Goal: Information Seeking & Learning: Learn about a topic

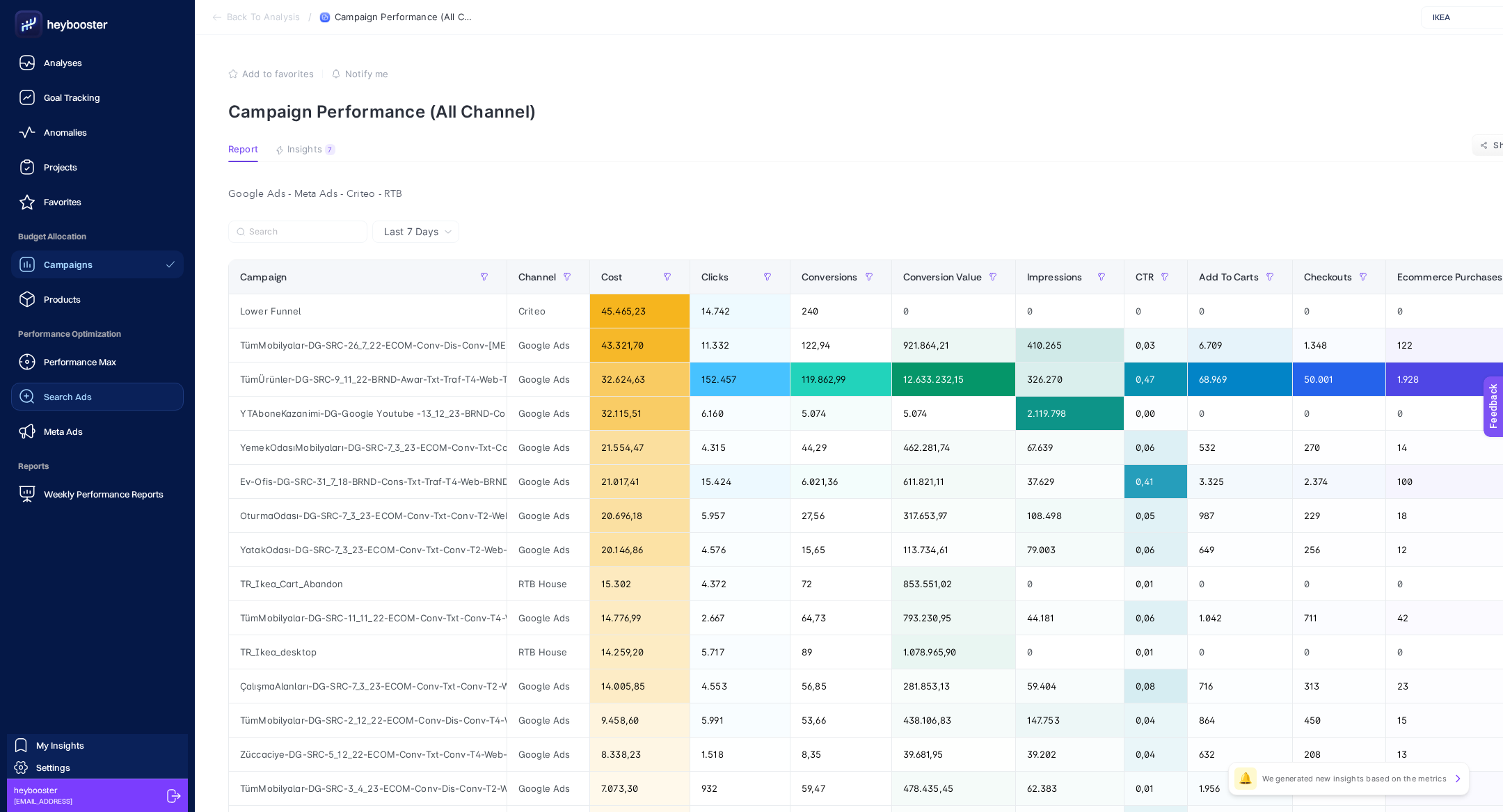
click at [88, 389] on div "Search Ads" at bounding box center [54, 396] width 73 height 17
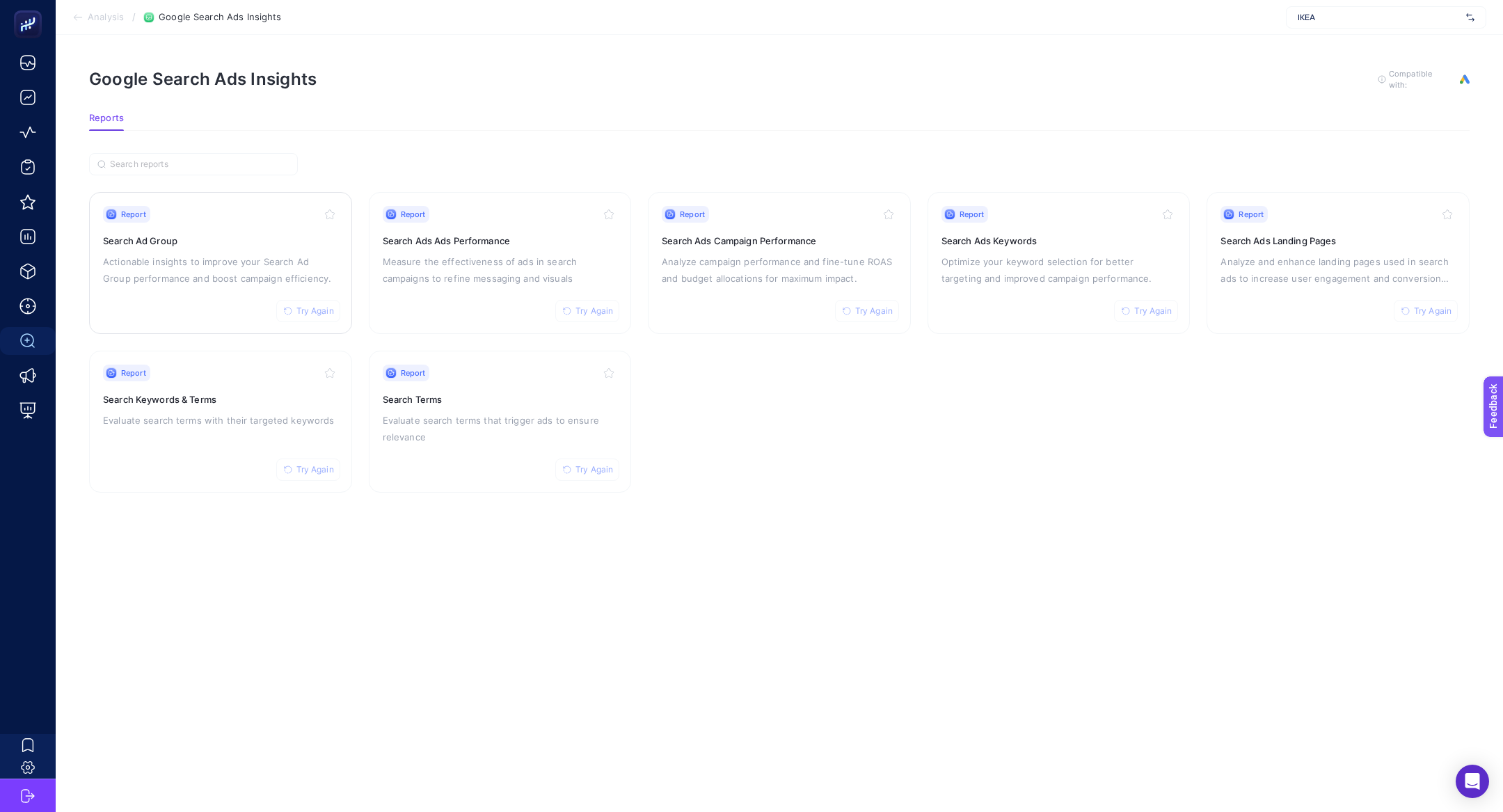
click at [177, 275] on p "Actionable insights to improve your Search Ad Group performance and boost campa…" at bounding box center [221, 270] width 235 height 34
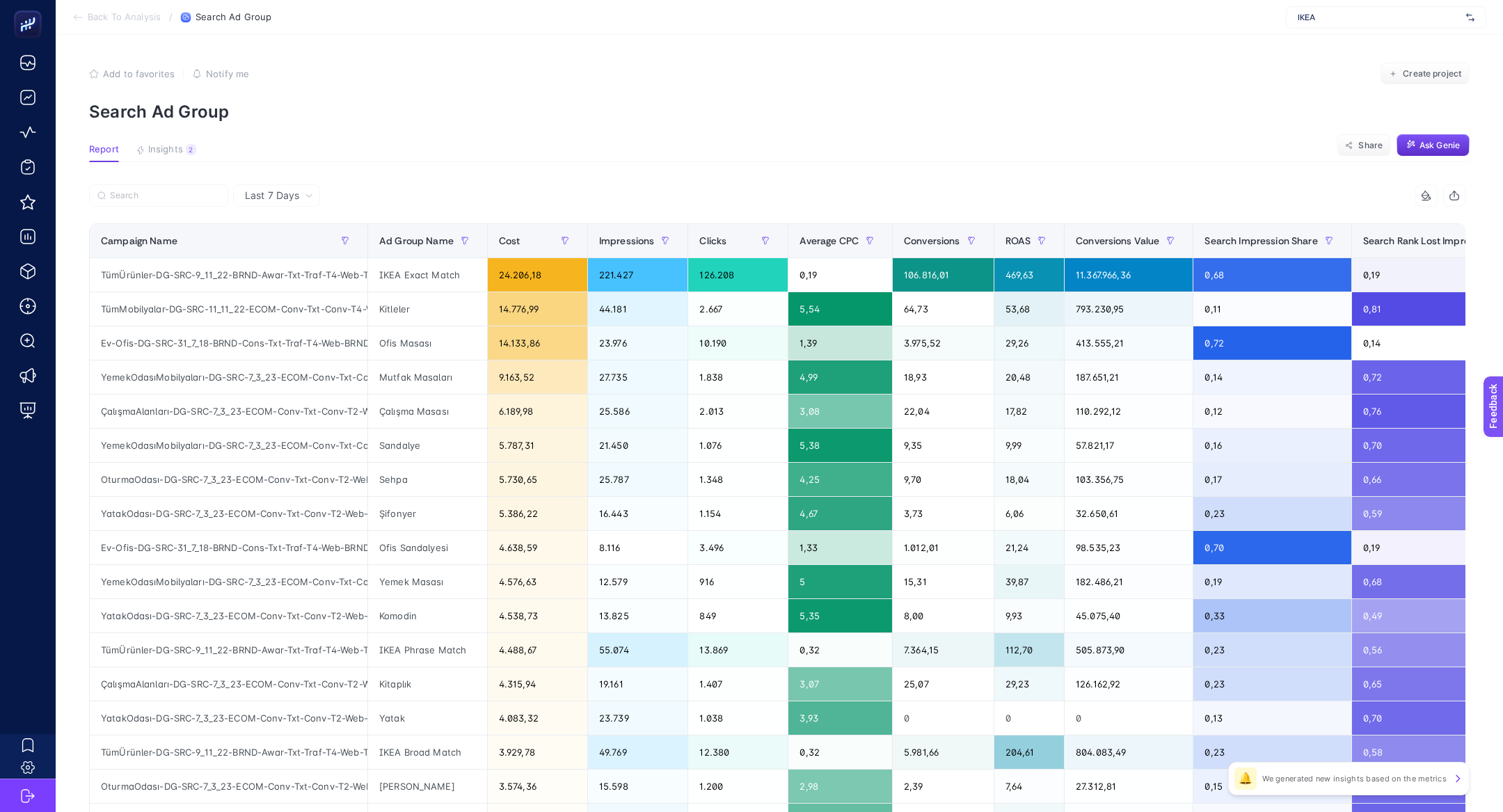
click at [169, 201] on label at bounding box center [158, 196] width 139 height 22
click at [169, 201] on input "Search" at bounding box center [165, 195] width 110 height 10
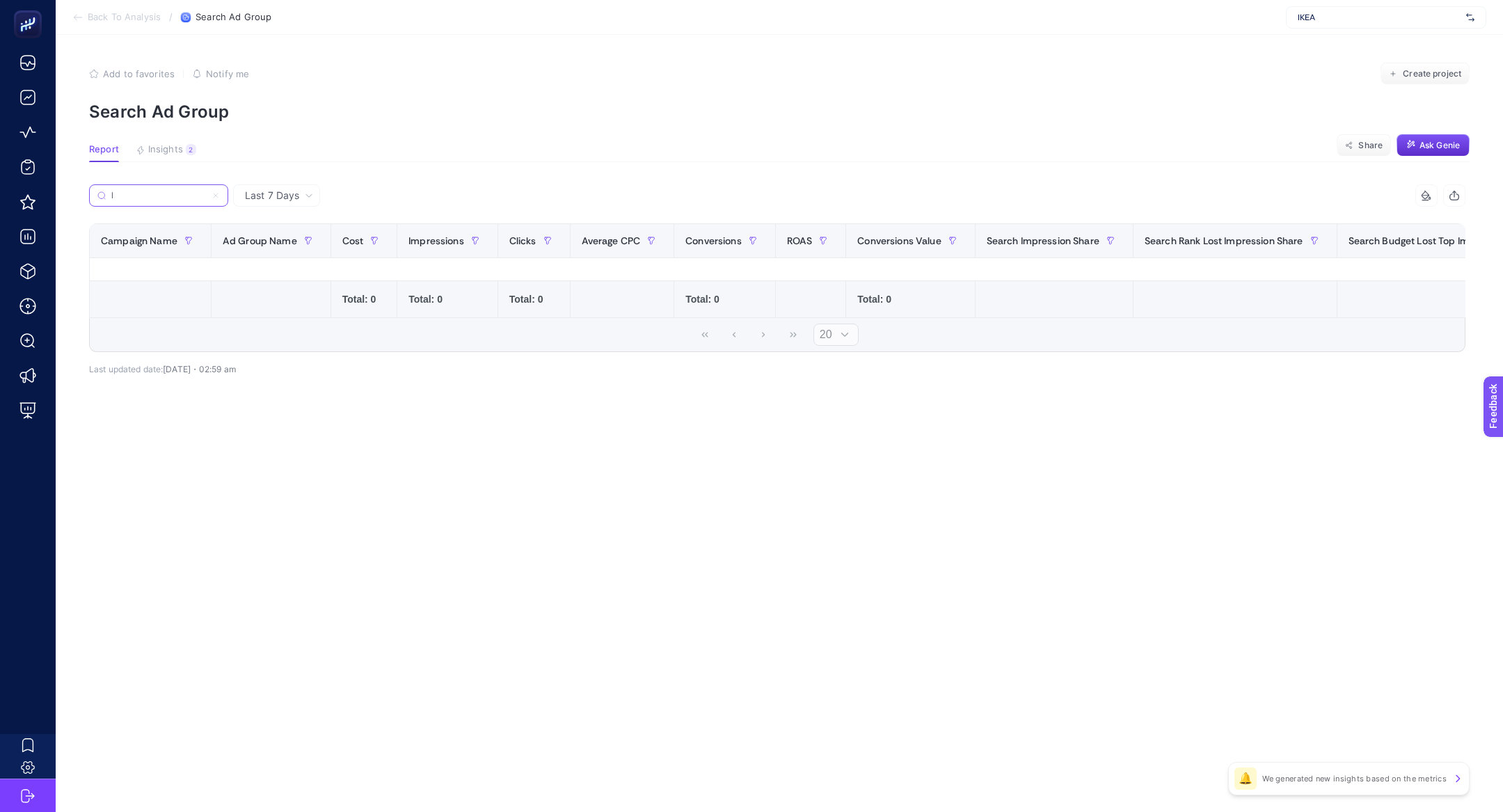
type input "l"
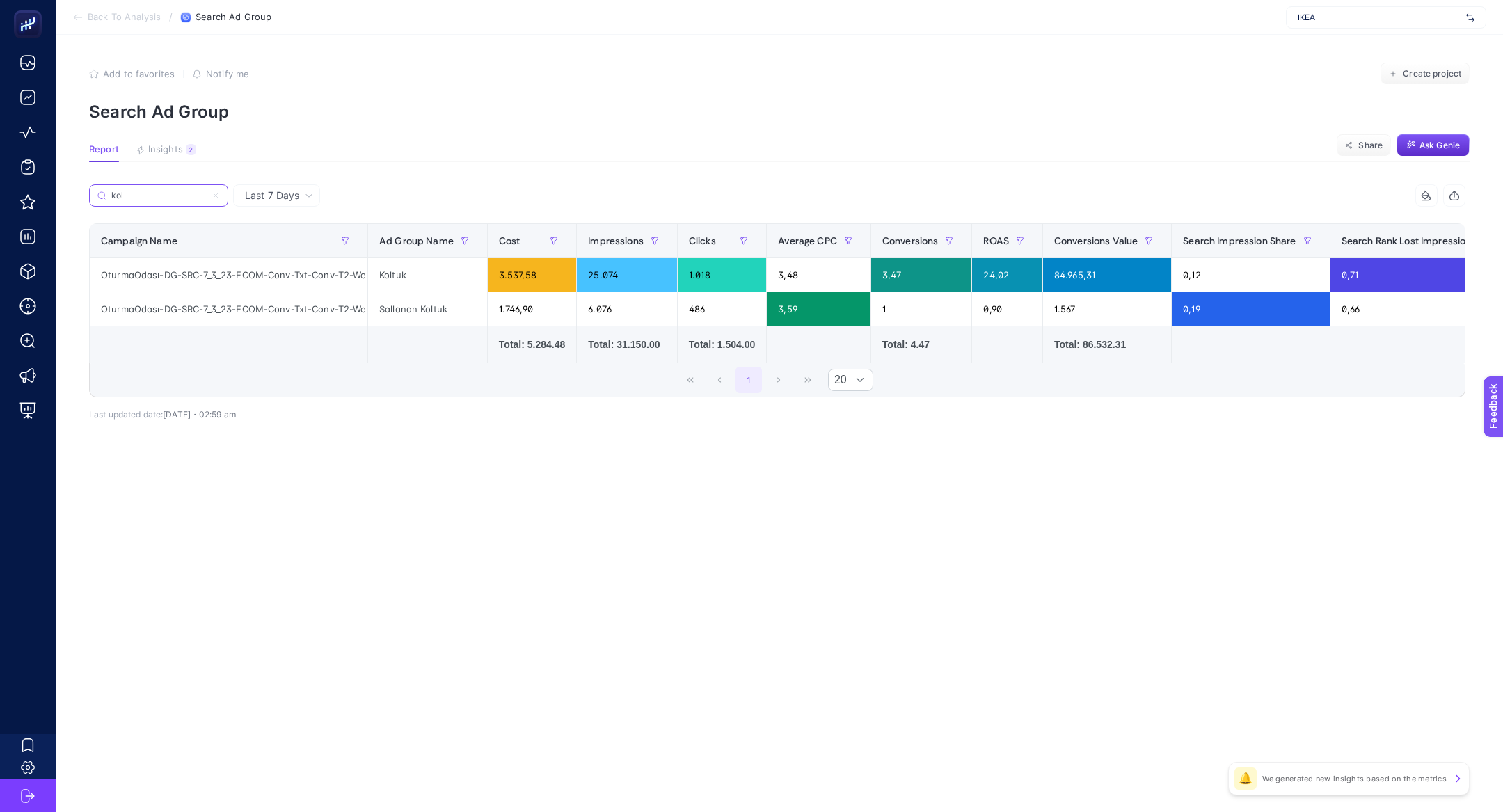
type input "kol"
click at [217, 198] on icon at bounding box center [216, 195] width 8 height 8
click at [206, 198] on input "kol" at bounding box center [158, 195] width 94 height 10
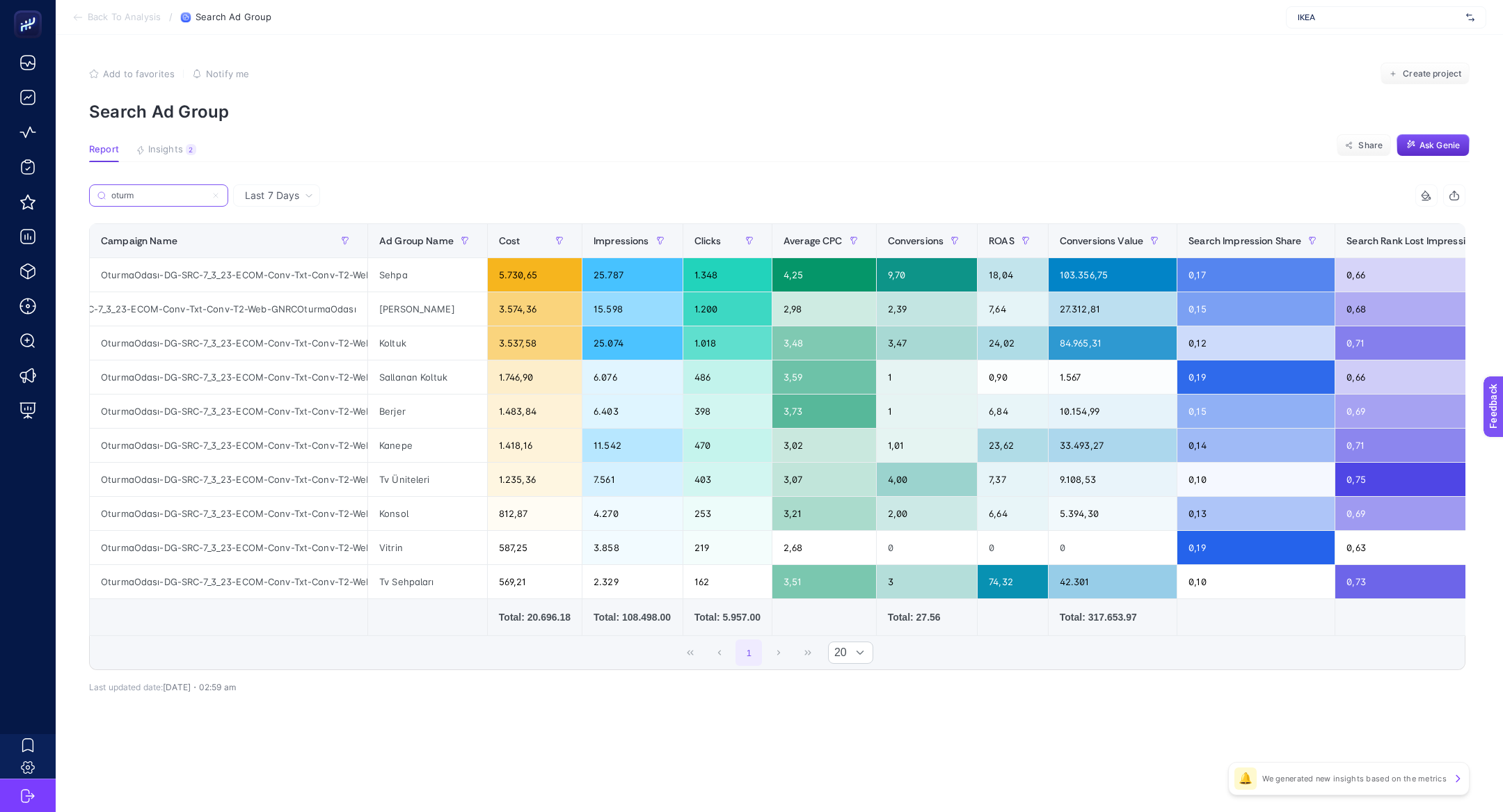
scroll to position [0, 105]
type input "oturm"
click at [189, 142] on article "Add to favorites false Notify me Create project Search Ad Group Report Insights…" at bounding box center [779, 424] width 1447 height 777
click at [188, 142] on article "Add to favorites false Notify me Create project Search Ad Group Report Insights…" at bounding box center [779, 424] width 1447 height 777
click at [186, 142] on article "Add to favorites false Notify me Create project Search Ad Group Report Insights…" at bounding box center [779, 424] width 1447 height 777
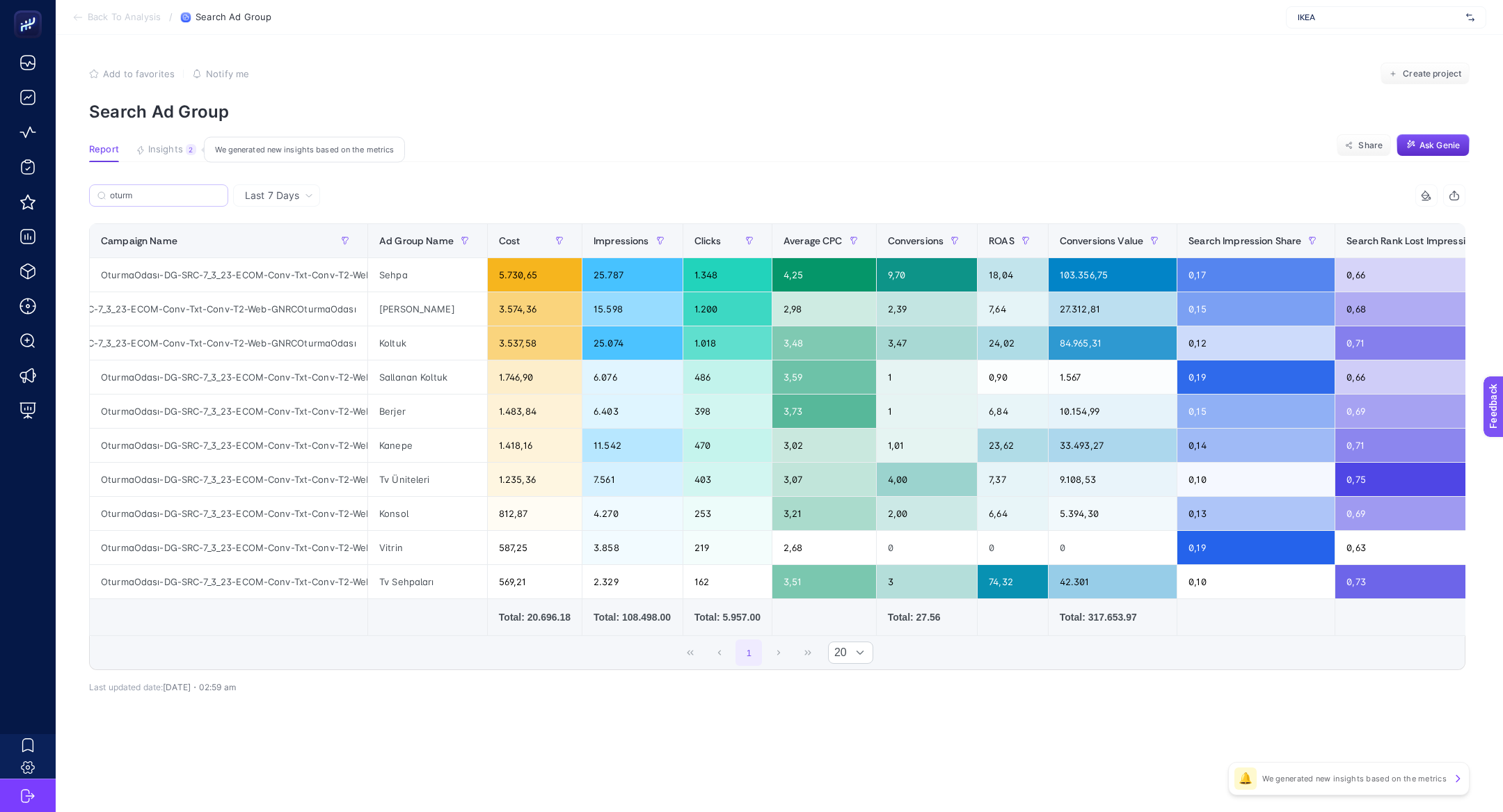
click at [186, 148] on div "2" at bounding box center [190, 149] width 10 height 11
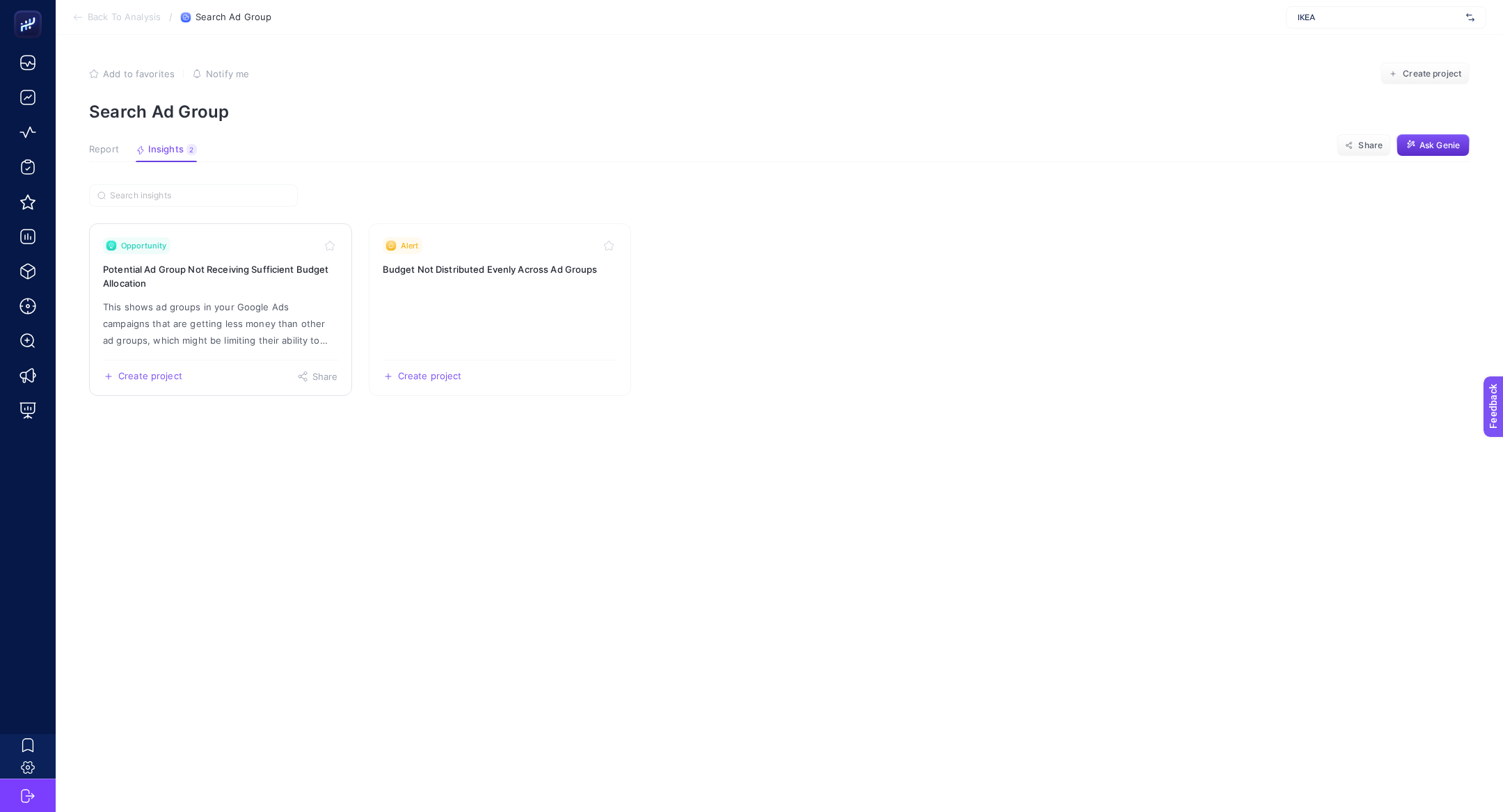
click at [211, 263] on h3 "Potential Ad Group Not Receiving Sufficient Budget Allocation" at bounding box center [221, 276] width 235 height 28
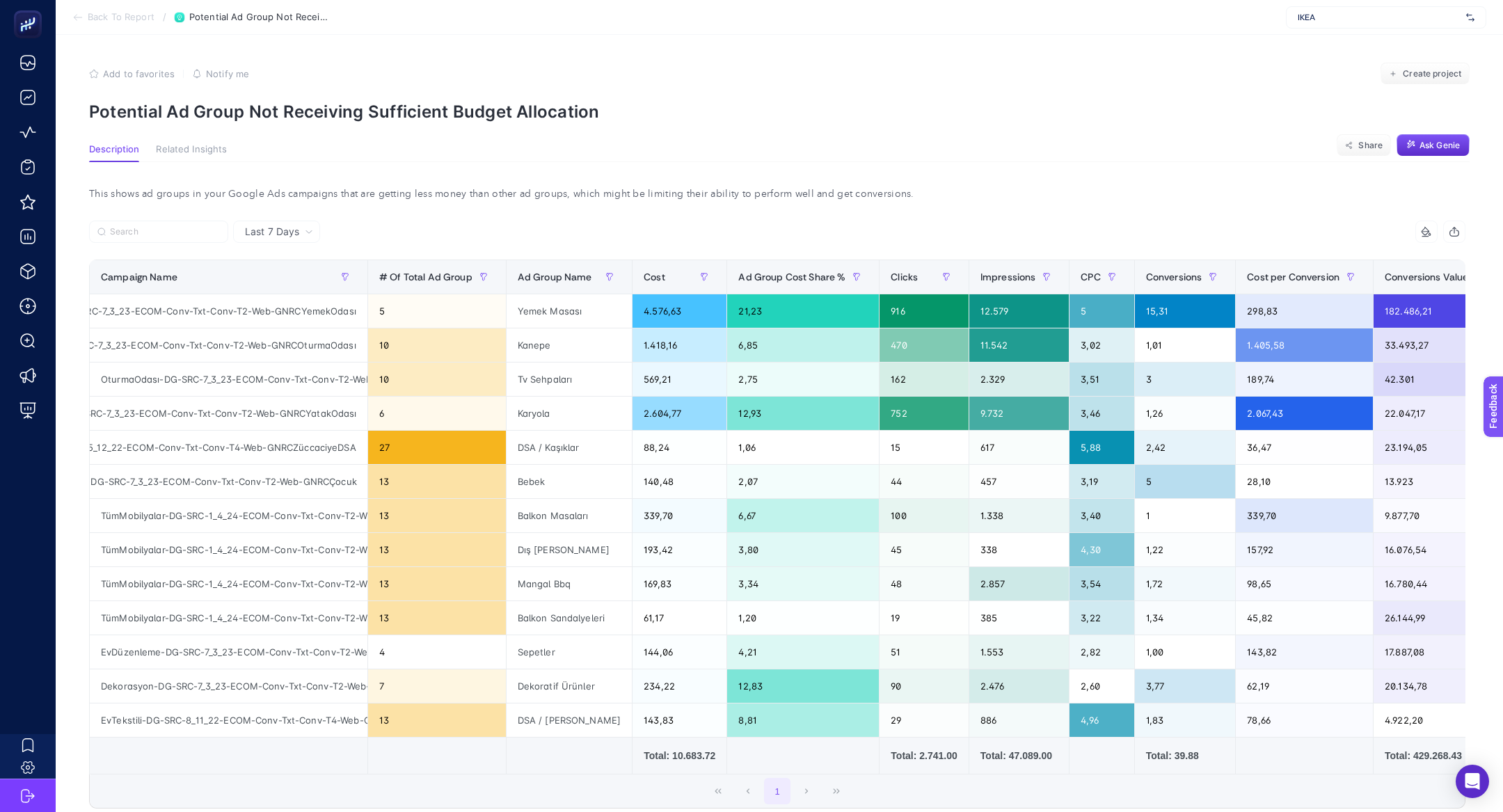
scroll to position [0, 71]
click at [297, 480] on div "BebekÇocuk-DG-SRC-7_3_23-ECOM-Conv-Txt-Conv-T2-Web-GNRCÇocuk" at bounding box center [228, 481] width 277 height 34
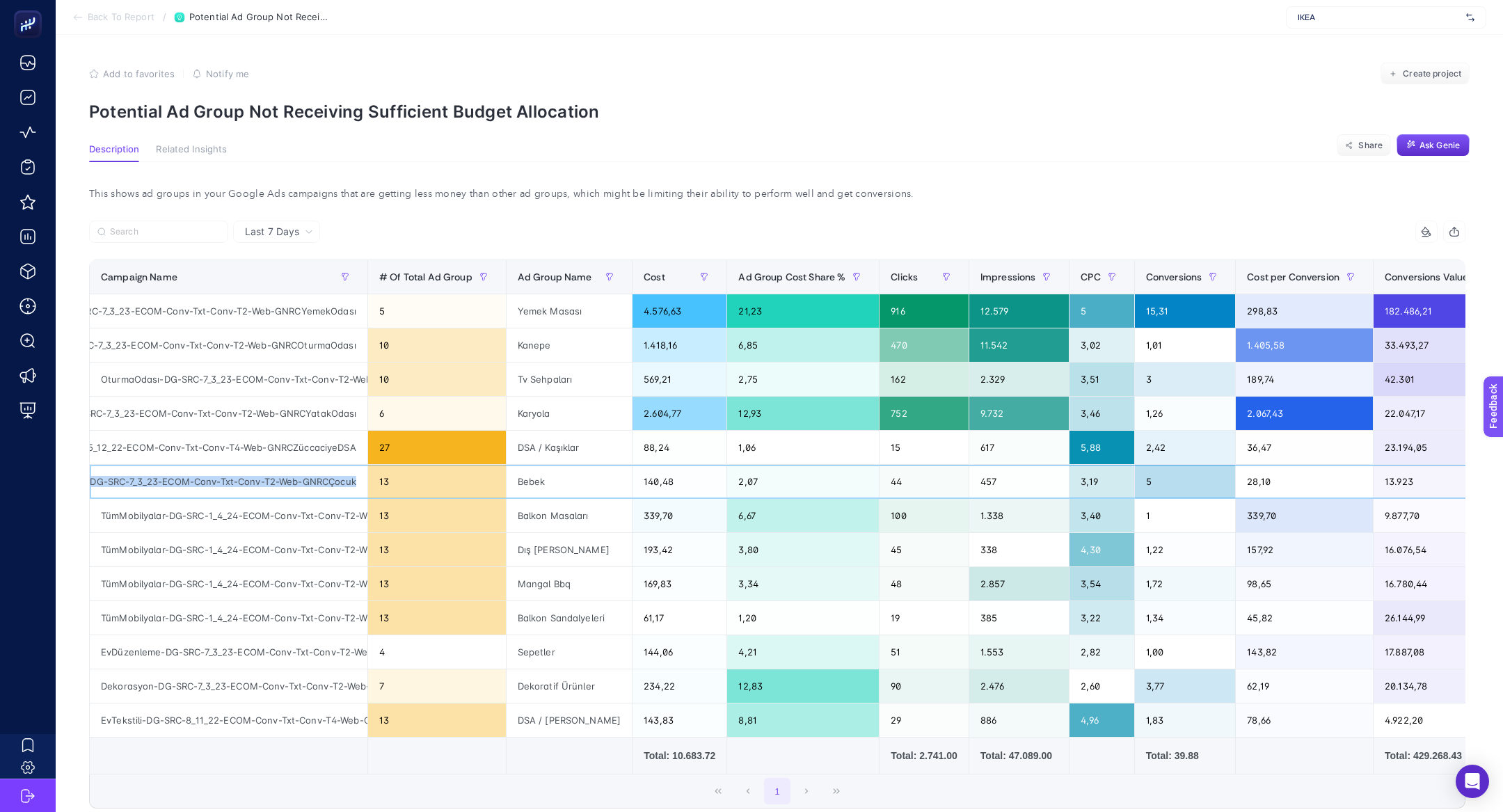
copy tr "BebekÇocuk-DG-SRC-7_3_23-ECOM-Conv-Txt-Conv-T2-Web-GNRCÇocuk"
click at [119, 21] on span "Back To Report" at bounding box center [122, 18] width 67 height 11
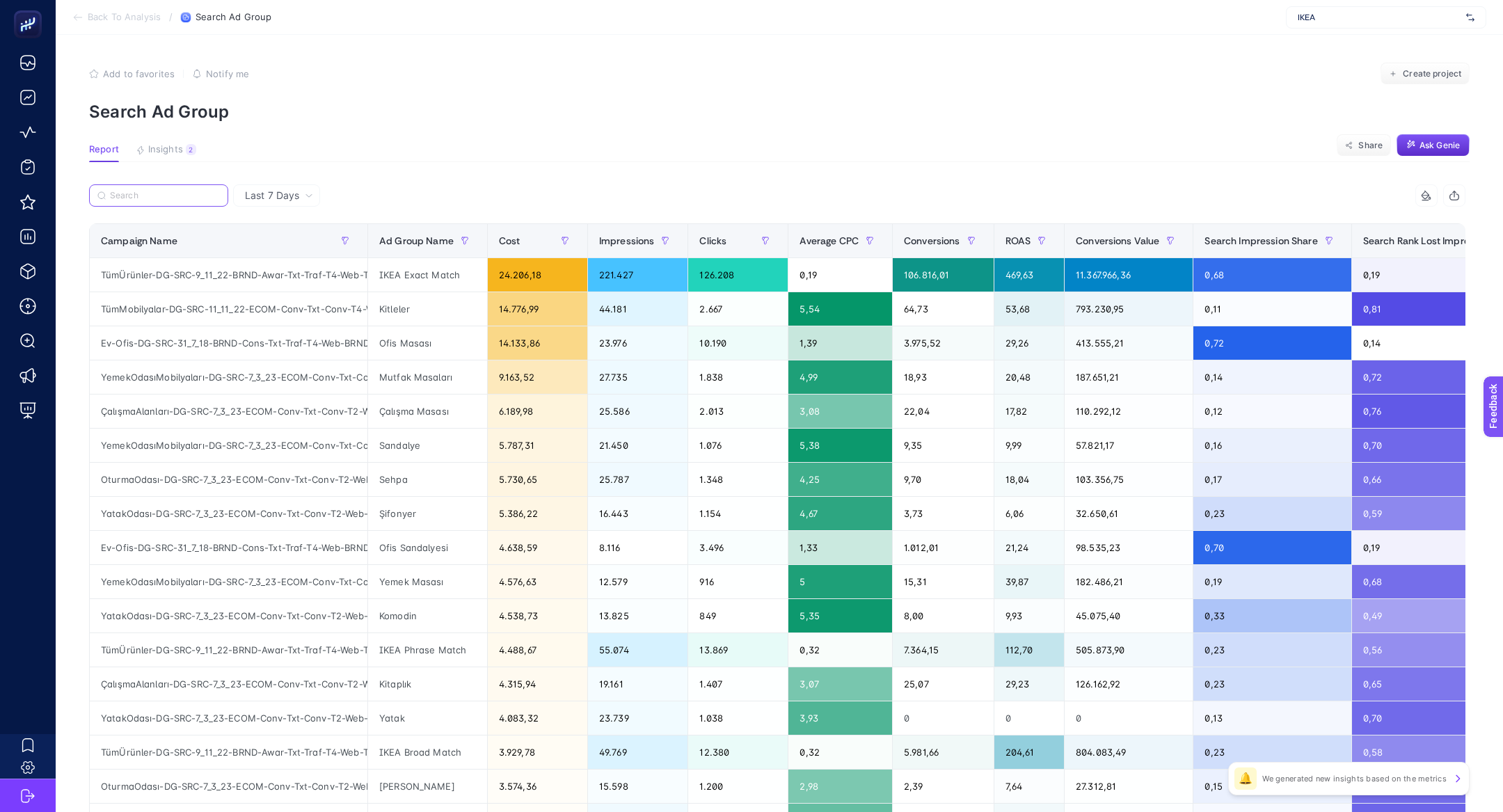
click at [154, 201] on label at bounding box center [158, 196] width 139 height 22
click at [154, 201] on input "Search" at bounding box center [165, 195] width 110 height 10
paste input "BebekÇocuk-DG-SRC-7_3_23-ECOM-Conv-Txt-Conv-T2-Web-GNRCÇocuk"
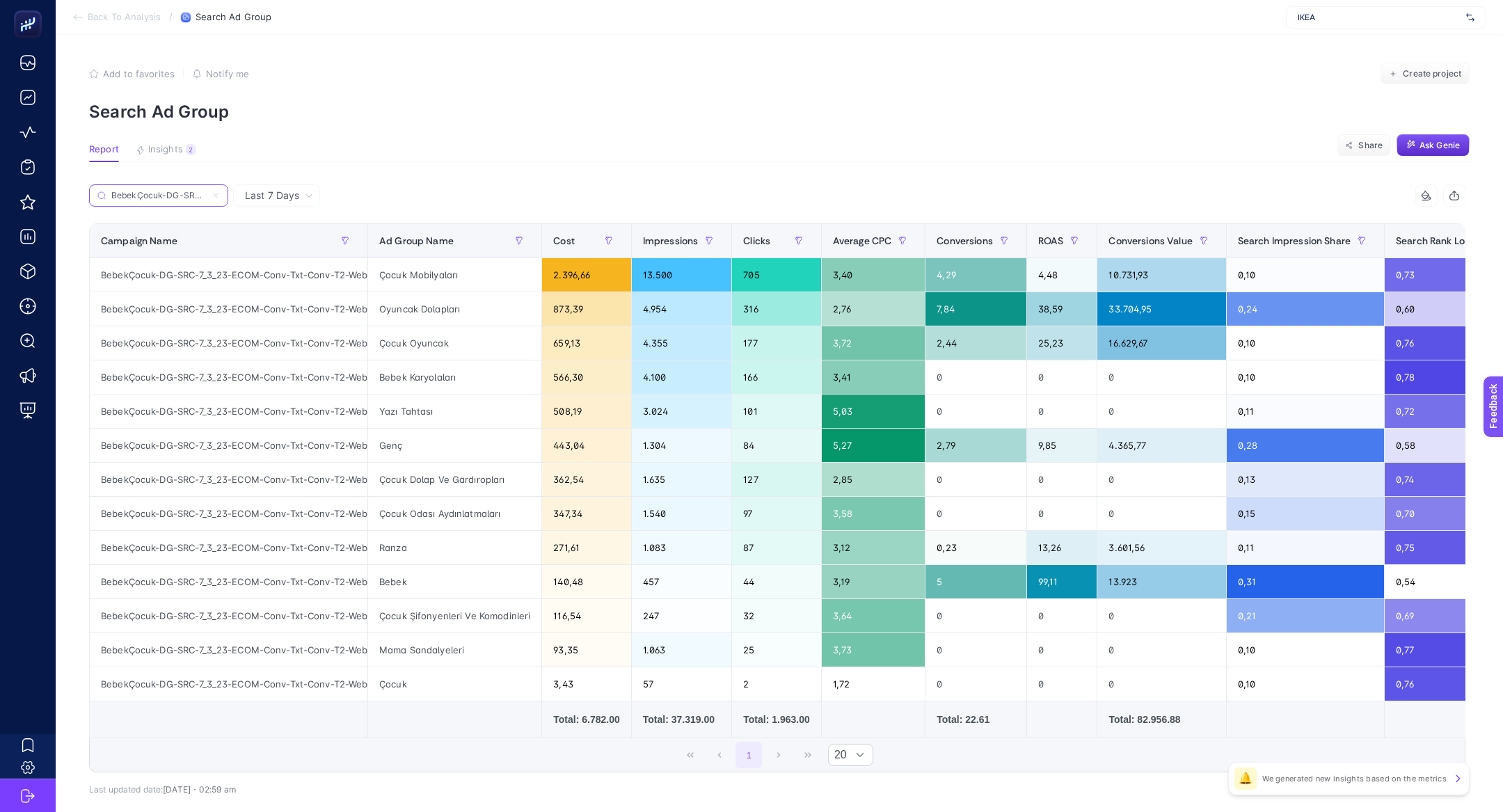
scroll to position [0, 206]
type input "BebekÇocuk-DG-SRC-7_3_23-ECOM-Conv-Txt-Conv-T2-Web-GNRCÇocuk"
click at [267, 190] on span "Last 7 Days" at bounding box center [272, 195] width 54 height 14
click at [277, 256] on li "Last 30 Days" at bounding box center [277, 249] width 78 height 25
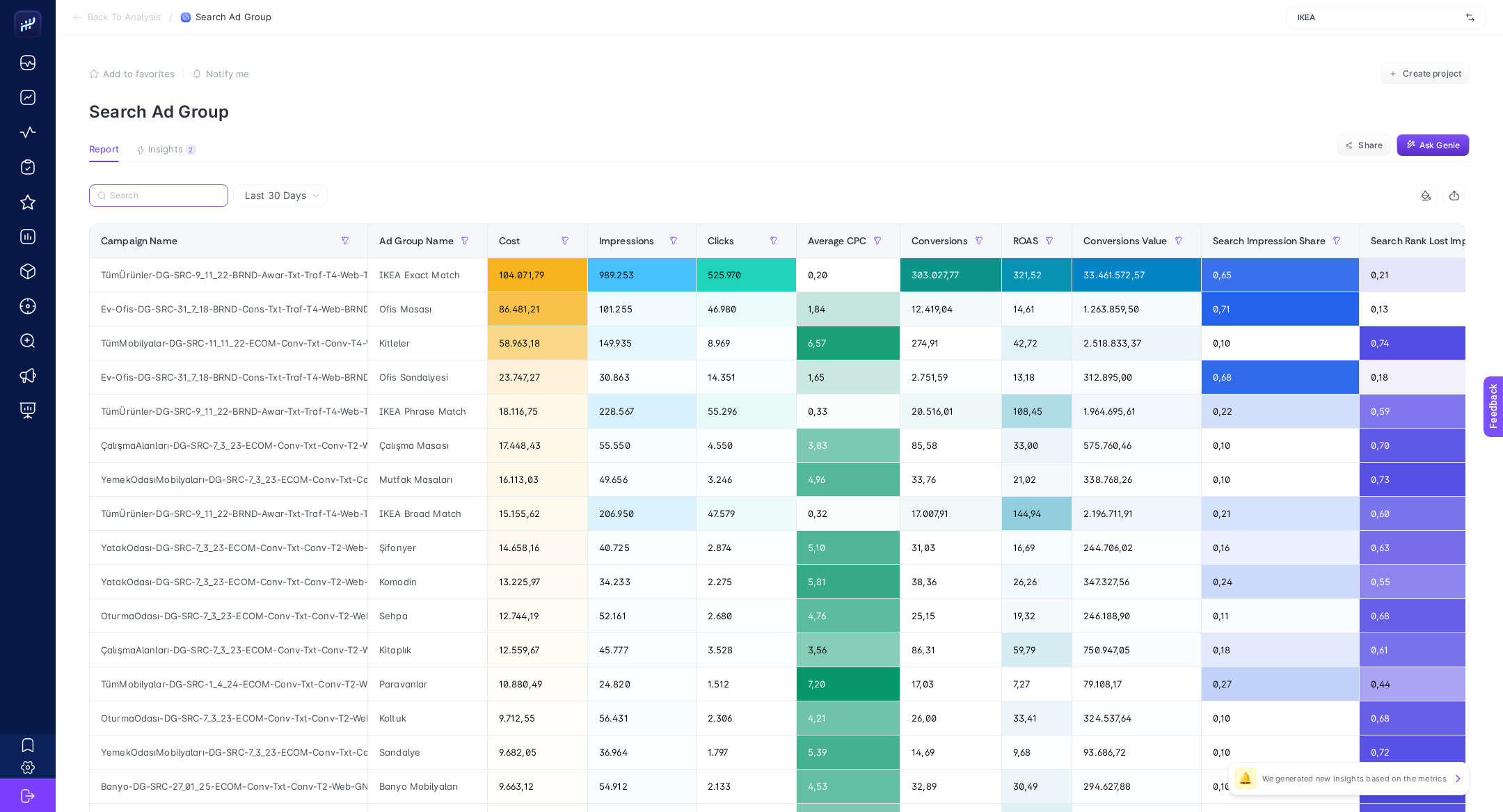
click at [161, 197] on input "Search" at bounding box center [165, 195] width 110 height 10
paste input "BebekÇocuk-DG-SRC-7_3_23-ECOM-Conv-Txt-Conv-T2-Web-GNRCÇocuk"
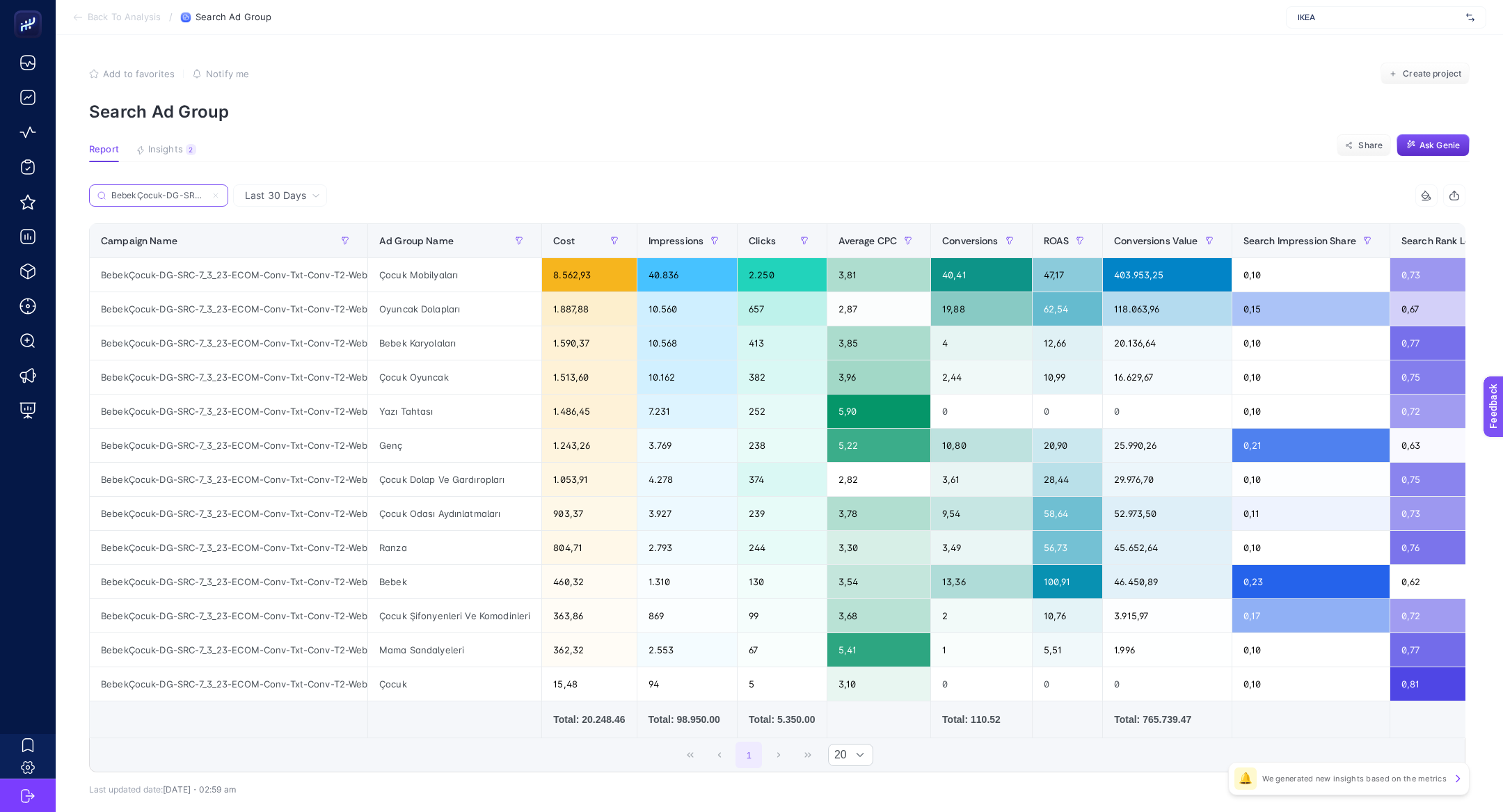
scroll to position [0, 206]
type input "BebekÇocuk-DG-SRC-7_3_23-ECOM-Conv-Txt-Conv-T2-Web-GNRCÇocuk"
click at [320, 579] on div "BebekÇocuk-DG-SRC-7_3_23-ECOM-Conv-Txt-Conv-T2-Web-GNRCÇocuk" at bounding box center [228, 582] width 277 height 34
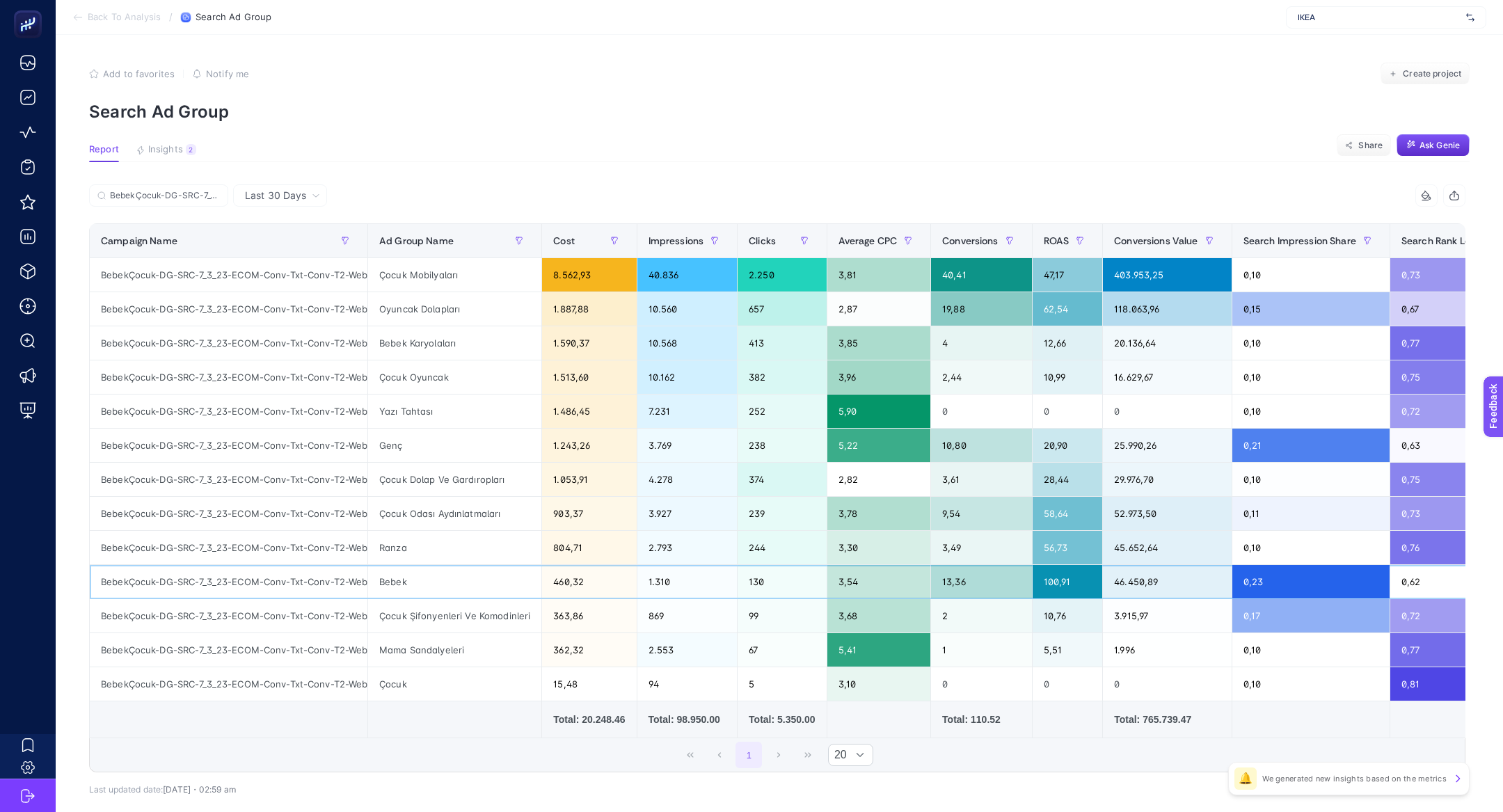
click at [320, 579] on div "BebekÇocuk-DG-SRC-7_3_23-ECOM-Conv-Txt-Conv-T2-Web-GNRCÇocuk" at bounding box center [228, 582] width 277 height 34
click at [174, 149] on span "Insights" at bounding box center [165, 149] width 35 height 11
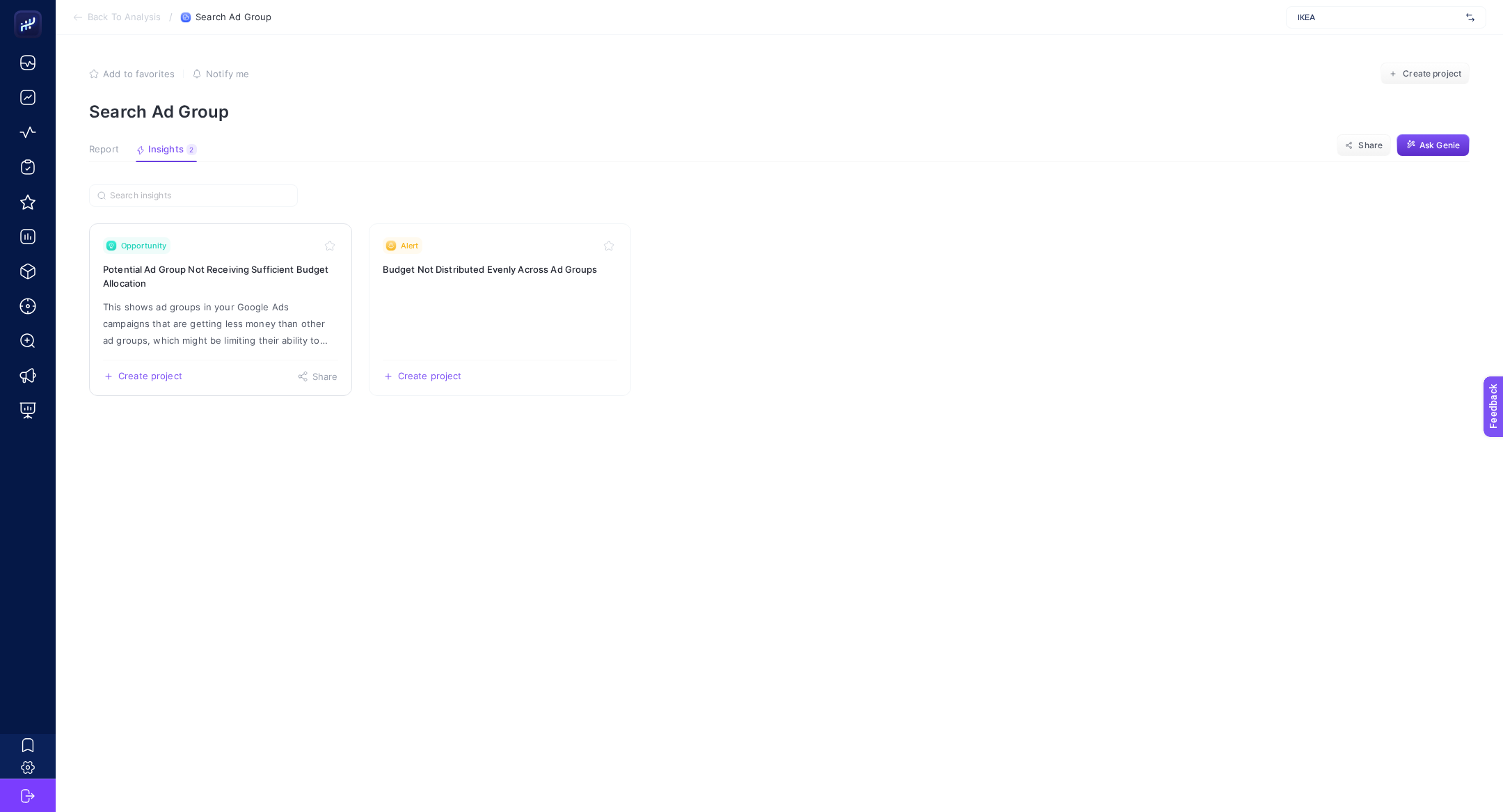
click at [237, 281] on h3 "Potential Ad Group Not Receiving Sufficient Budget Allocation" at bounding box center [221, 276] width 235 height 28
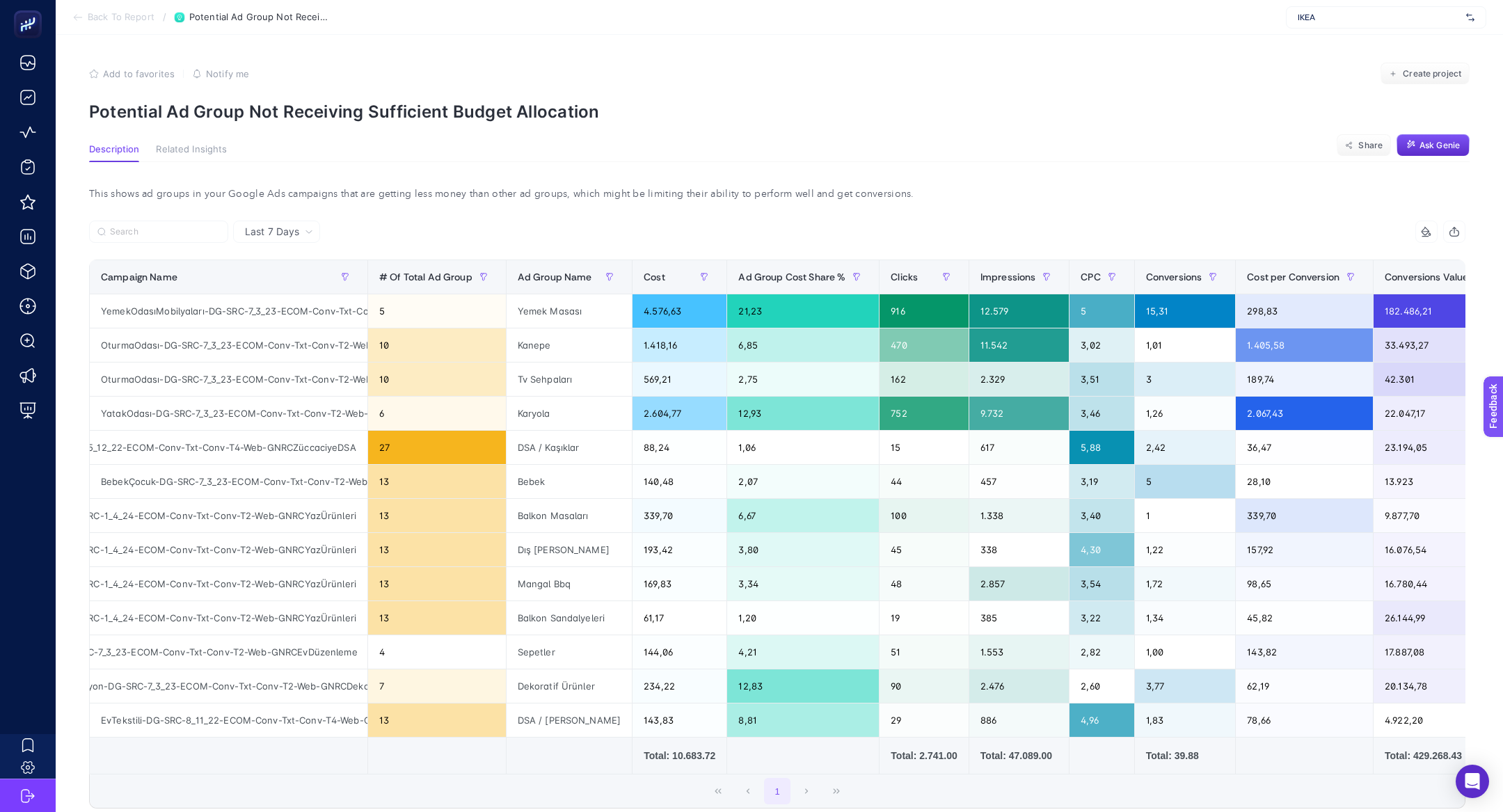
scroll to position [0, 92]
click at [310, 656] on div "EvDüzenleme-DG-SRC-7_3_23-ECOM-Conv-Txt-Conv-T2-Web-GNRCEvDüzenleme" at bounding box center [228, 652] width 277 height 34
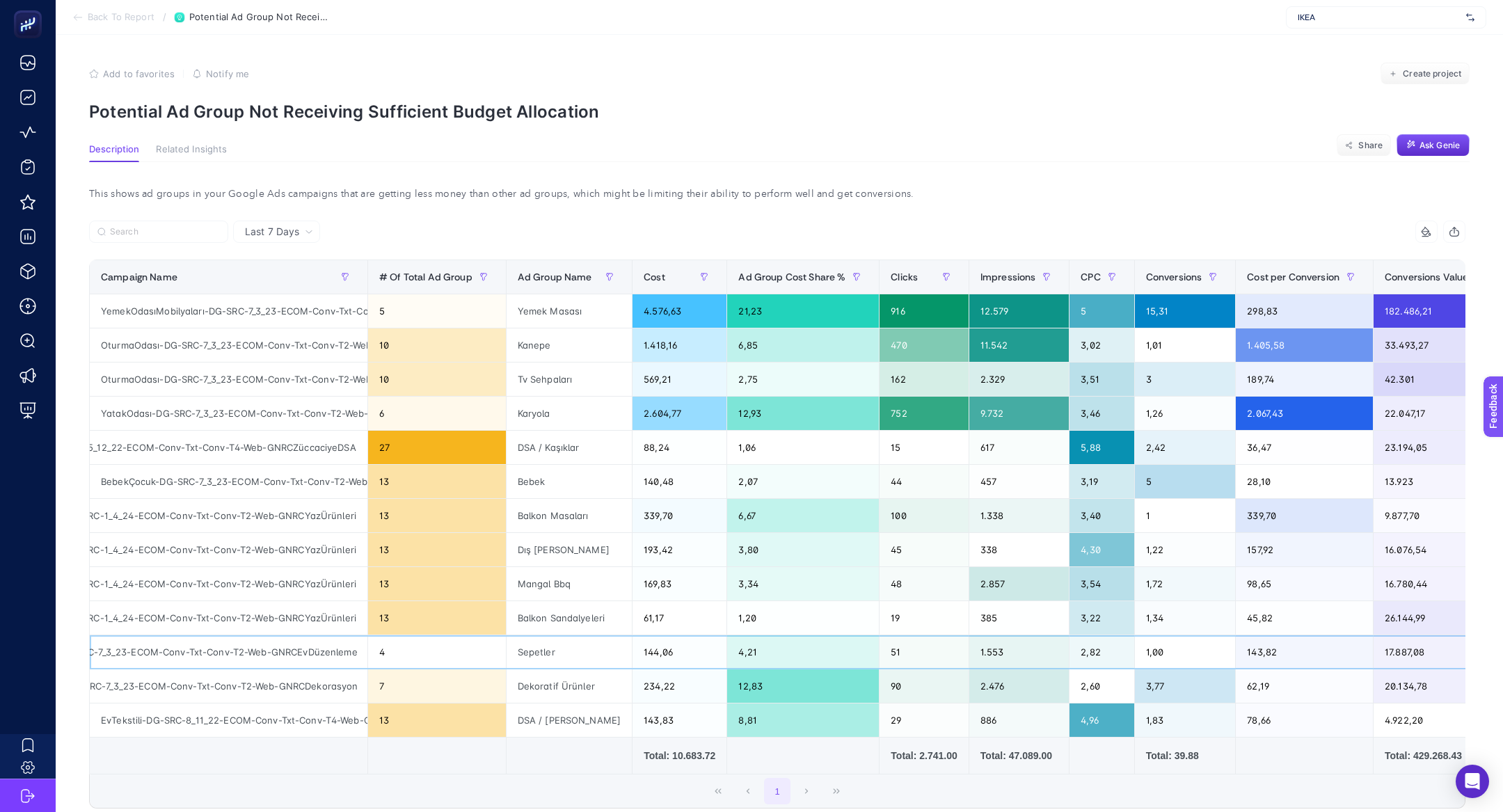
click at [310, 656] on div "EvDüzenleme-DG-SRC-7_3_23-ECOM-Conv-Txt-Conv-T2-Web-GNRCEvDüzenleme" at bounding box center [228, 652] width 277 height 34
click at [310, 626] on div "TümMobilyalar-DG-SRC-1_4_24-ECOM-Conv-Txt-Conv-T2-Web-GNRCYazÜrünleri" at bounding box center [228, 618] width 277 height 34
click at [318, 663] on div "EvDüzenleme-DG-SRC-7_3_23-ECOM-Conv-Txt-Conv-T2-Web-GNRCEvDüzenleme" at bounding box center [228, 652] width 277 height 34
click at [314, 657] on div "EvDüzenleme-DG-SRC-7_3_23-ECOM-Conv-Txt-Conv-T2-Web-GNRCEvDüzenleme" at bounding box center [228, 652] width 277 height 34
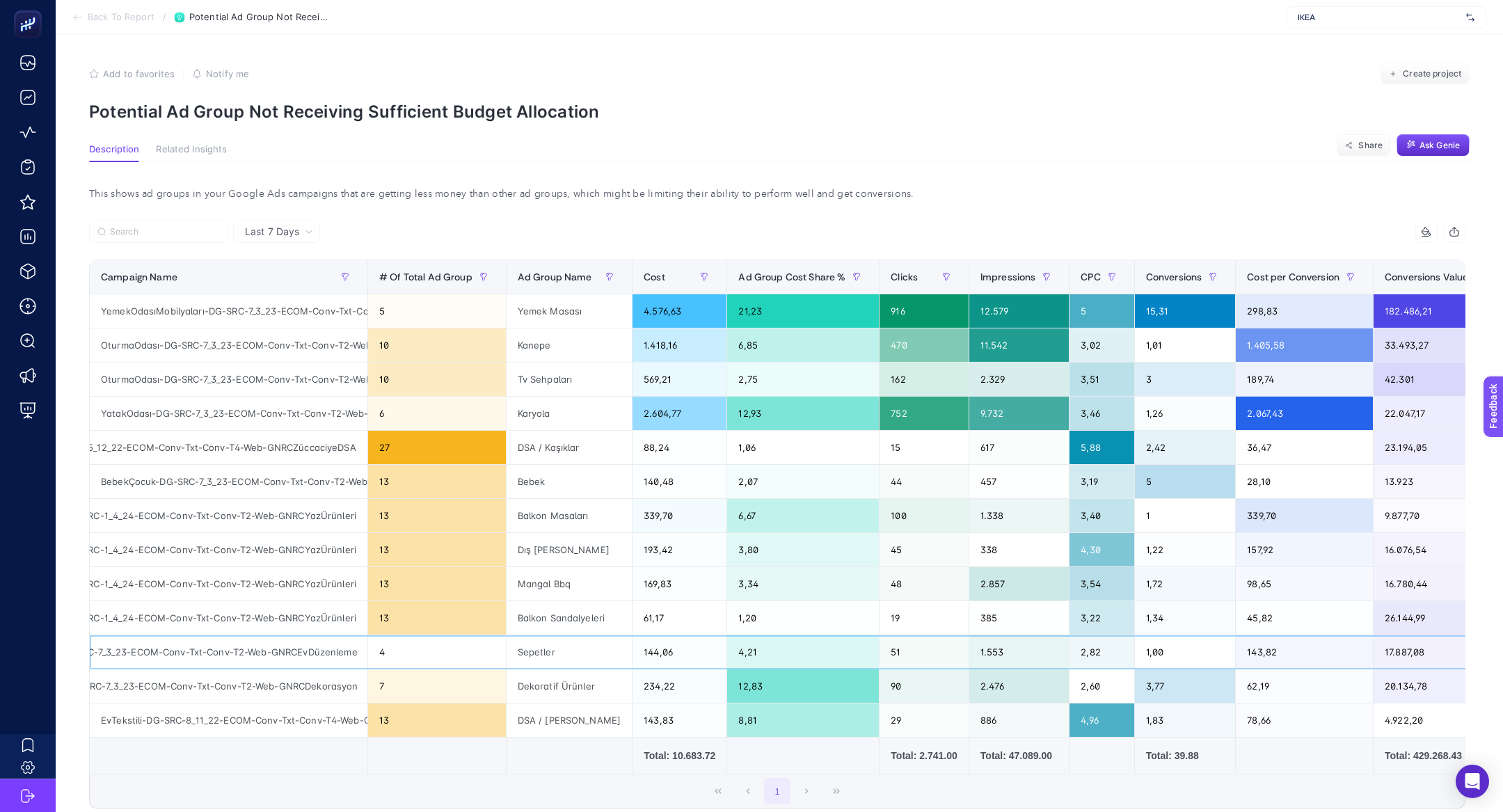
click at [314, 657] on div "EvDüzenleme-DG-SRC-7_3_23-ECOM-Conv-Txt-Conv-T2-Web-GNRCEvDüzenleme" at bounding box center [228, 652] width 277 height 34
click at [314, 647] on div "EvDüzenleme-DG-SRC-7_3_23-ECOM-Conv-Txt-Conv-T2-Web-GNRCEvDüzenleme" at bounding box center [228, 652] width 277 height 34
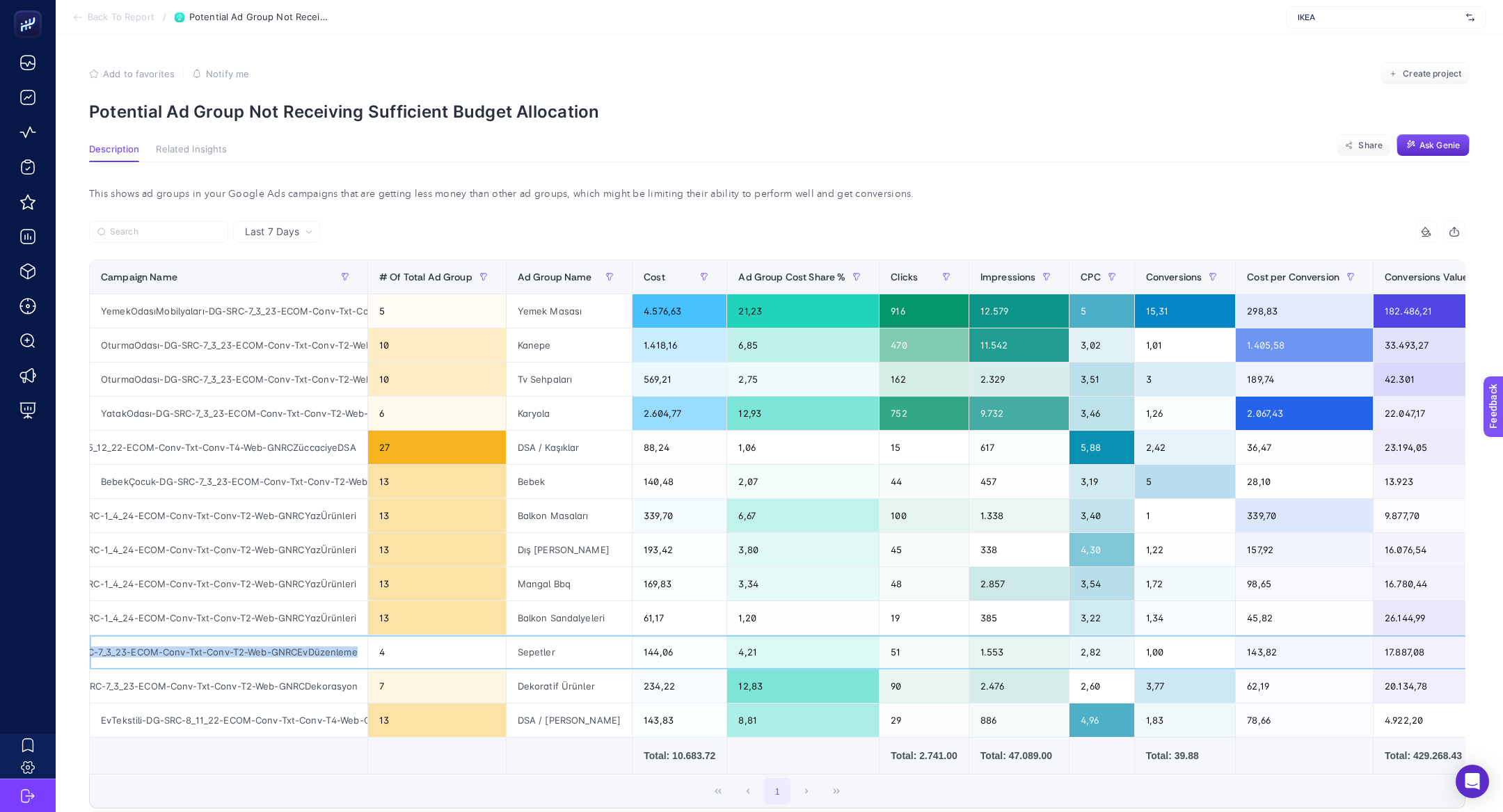
click at [314, 647] on div "EvDüzenleme-DG-SRC-7_3_23-ECOM-Conv-Txt-Conv-T2-Web-GNRCEvDüzenleme" at bounding box center [228, 652] width 277 height 34
copy tr "EvDüzenleme-DG-SRC-7_3_23-ECOM-Conv-Txt-Conv-T2-Web-GNRCEvDüzenleme"
click at [96, 10] on section "Back To Report / Potential Ad Group Not Receiving Sufficient Budget Allocation …" at bounding box center [779, 18] width 1447 height 35
click at [100, 15] on span "Back To Report" at bounding box center [122, 18] width 67 height 11
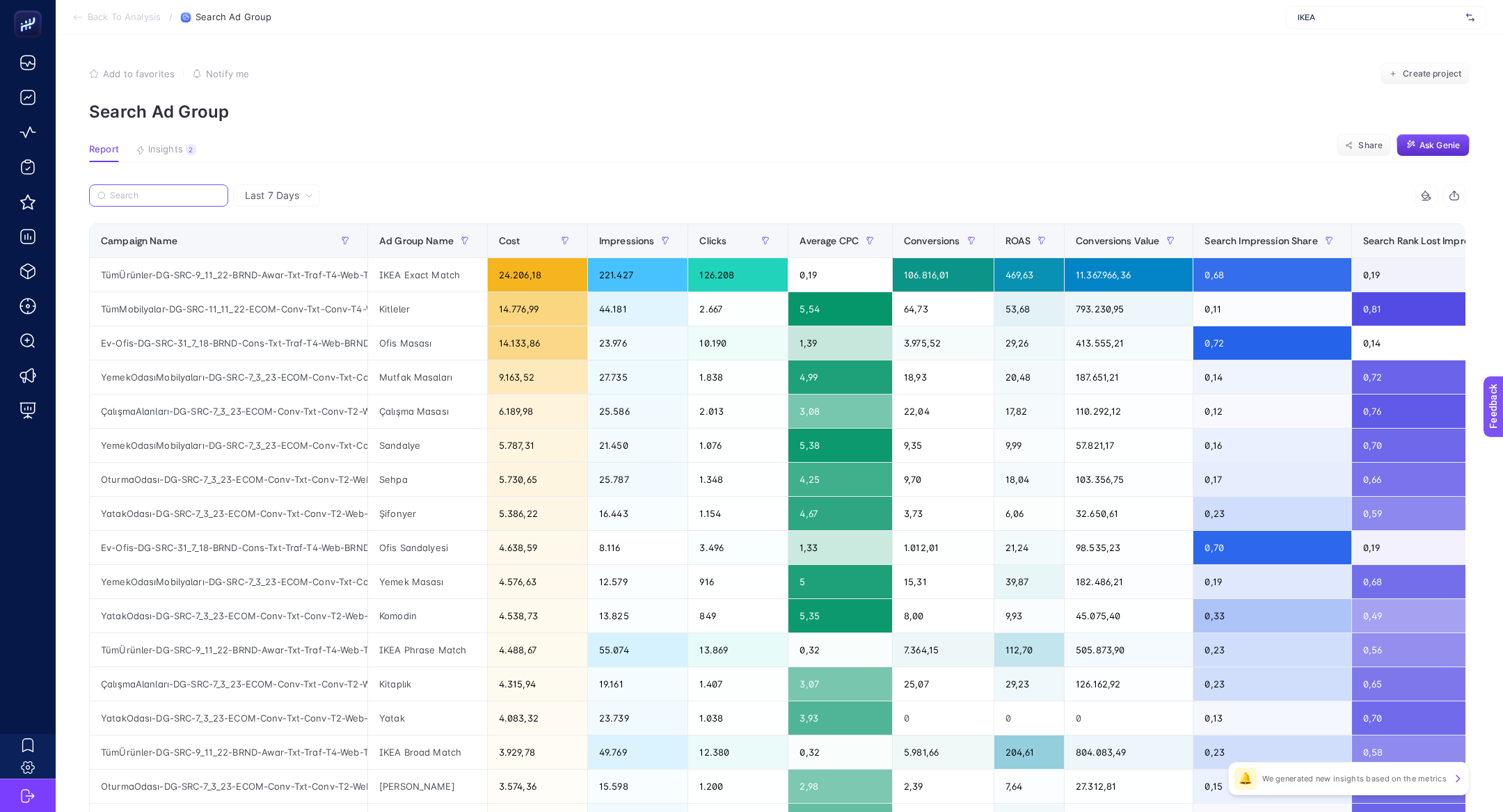
click at [150, 190] on input "Search" at bounding box center [165, 195] width 110 height 10
paste input "EvDüzenleme-DG-SRC-7_3_23-ECOM-Conv-Txt-Conv-T2-Web-GNRCEvDüzenleme"
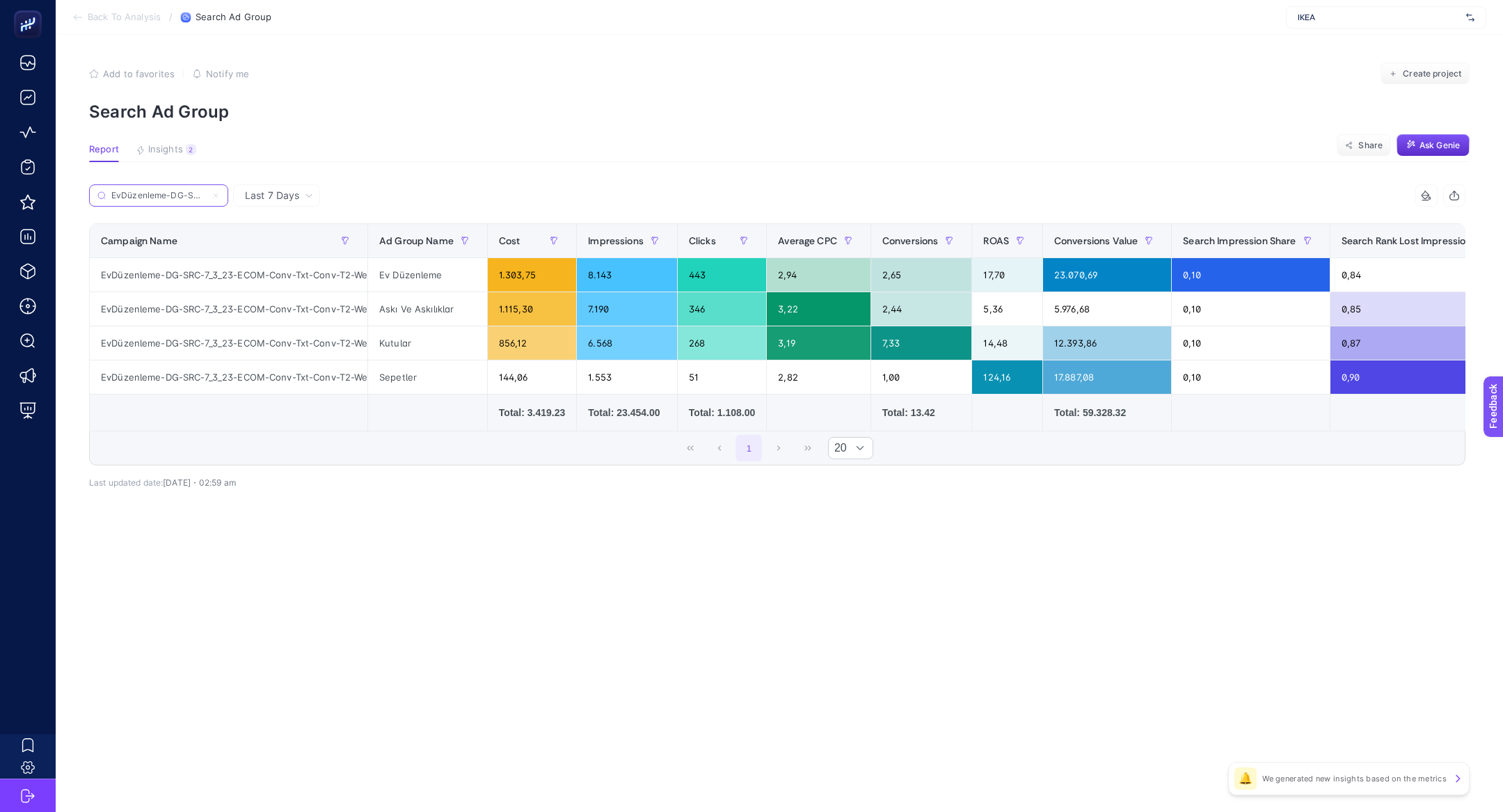
scroll to position [0, 239]
type input "EvDüzenleme-DG-SRC-7_3_23-ECOM-Conv-Txt-Conv-T2-Web-GNRCEvDüzenleme"
click at [281, 204] on div "Last 7 Days" at bounding box center [277, 196] width 87 height 22
click at [290, 250] on li "Last 30 Days" at bounding box center [277, 249] width 78 height 25
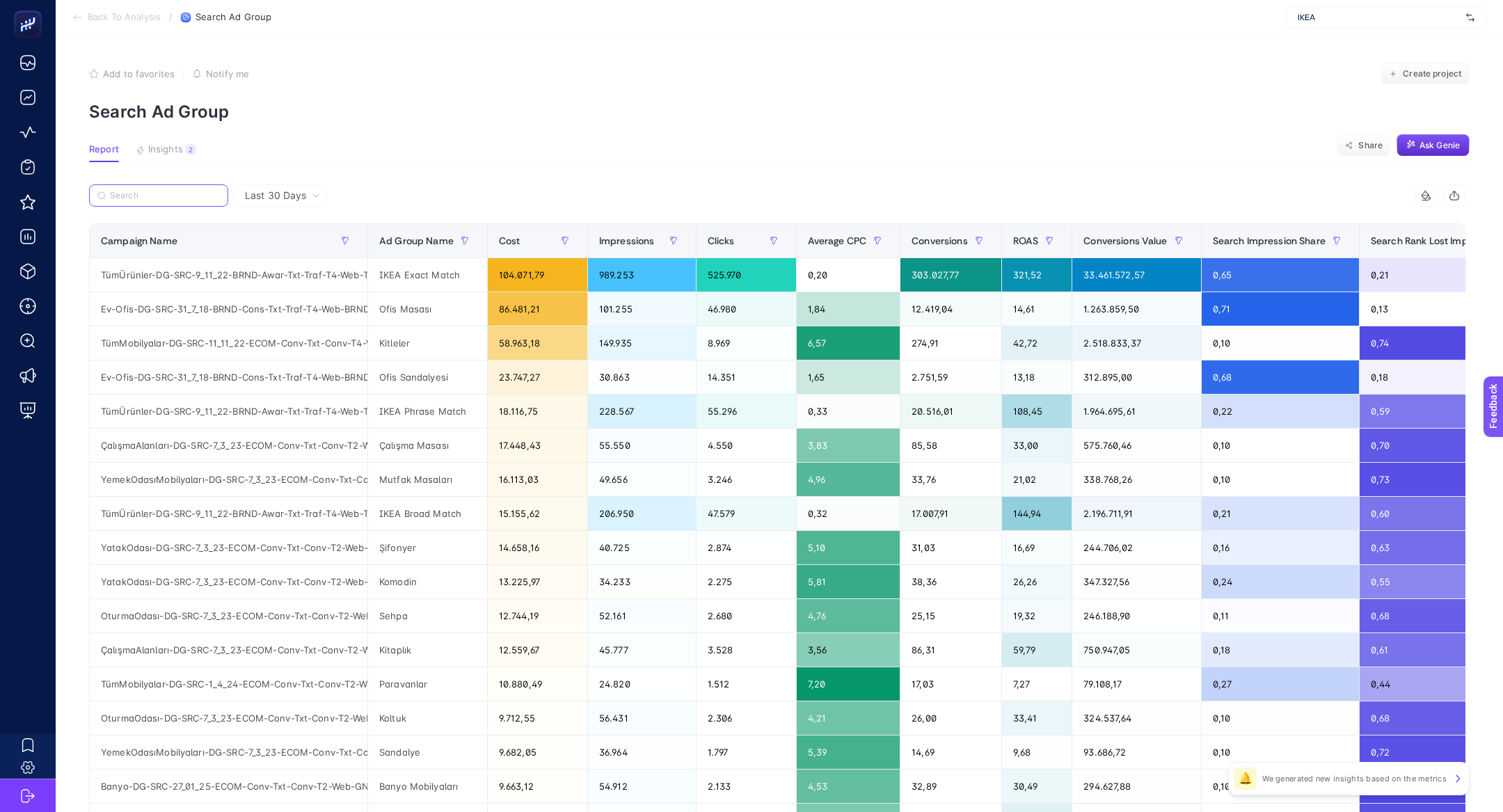
click at [169, 194] on input "Search" at bounding box center [165, 195] width 110 height 10
paste input "EvDüzenleme-DG-SRC-7_3_23-ECOM-Conv-Txt-Conv-T2-Web-GNRCEvDüzenleme"
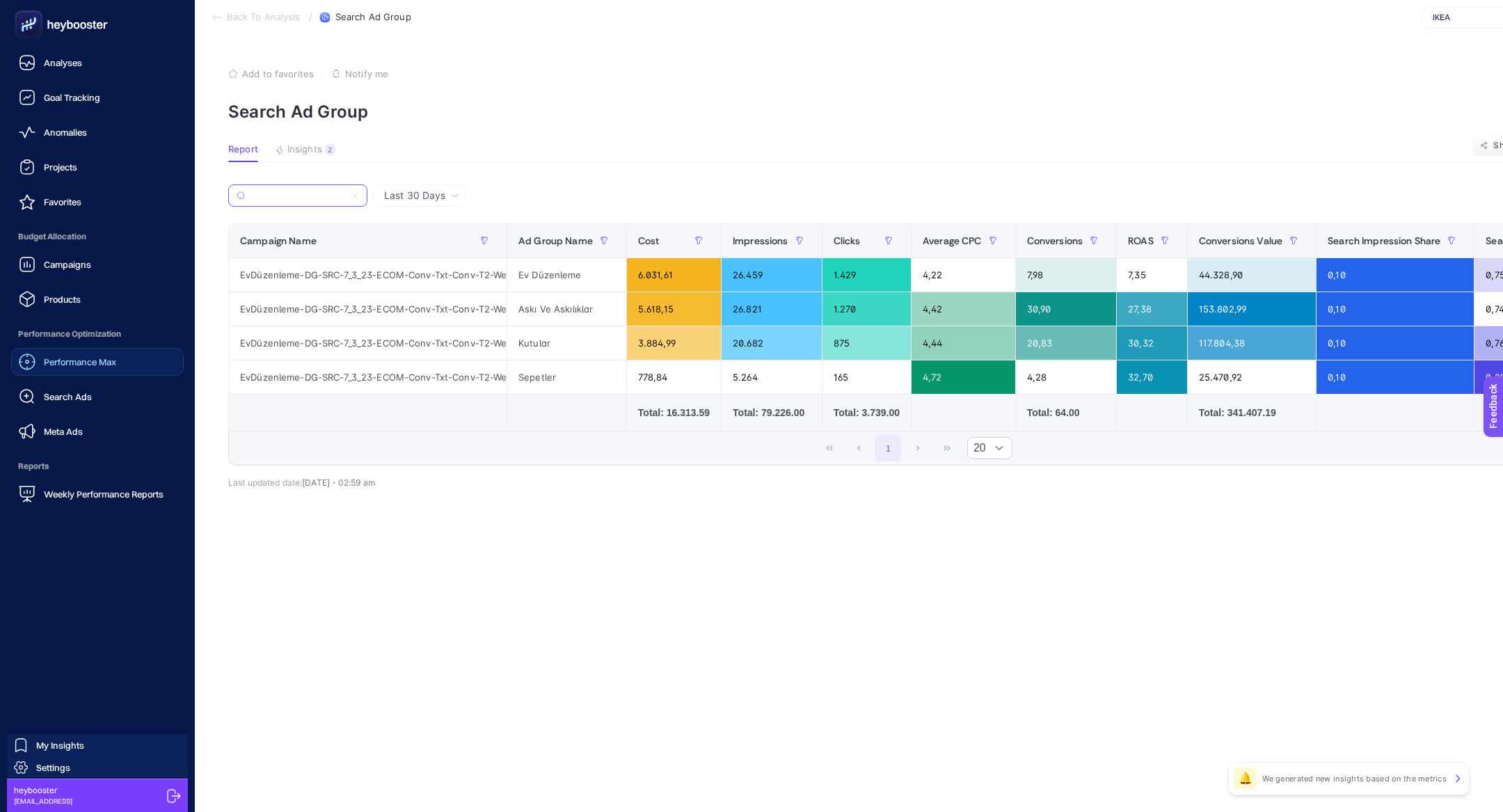
type input "EvDüzenleme-DG-SRC-7_3_23-ECOM-Conv-Txt-Conv-T2-Web-GNRCEvDüzenleme"
click at [67, 357] on span "Performance Max" at bounding box center [80, 362] width 73 height 11
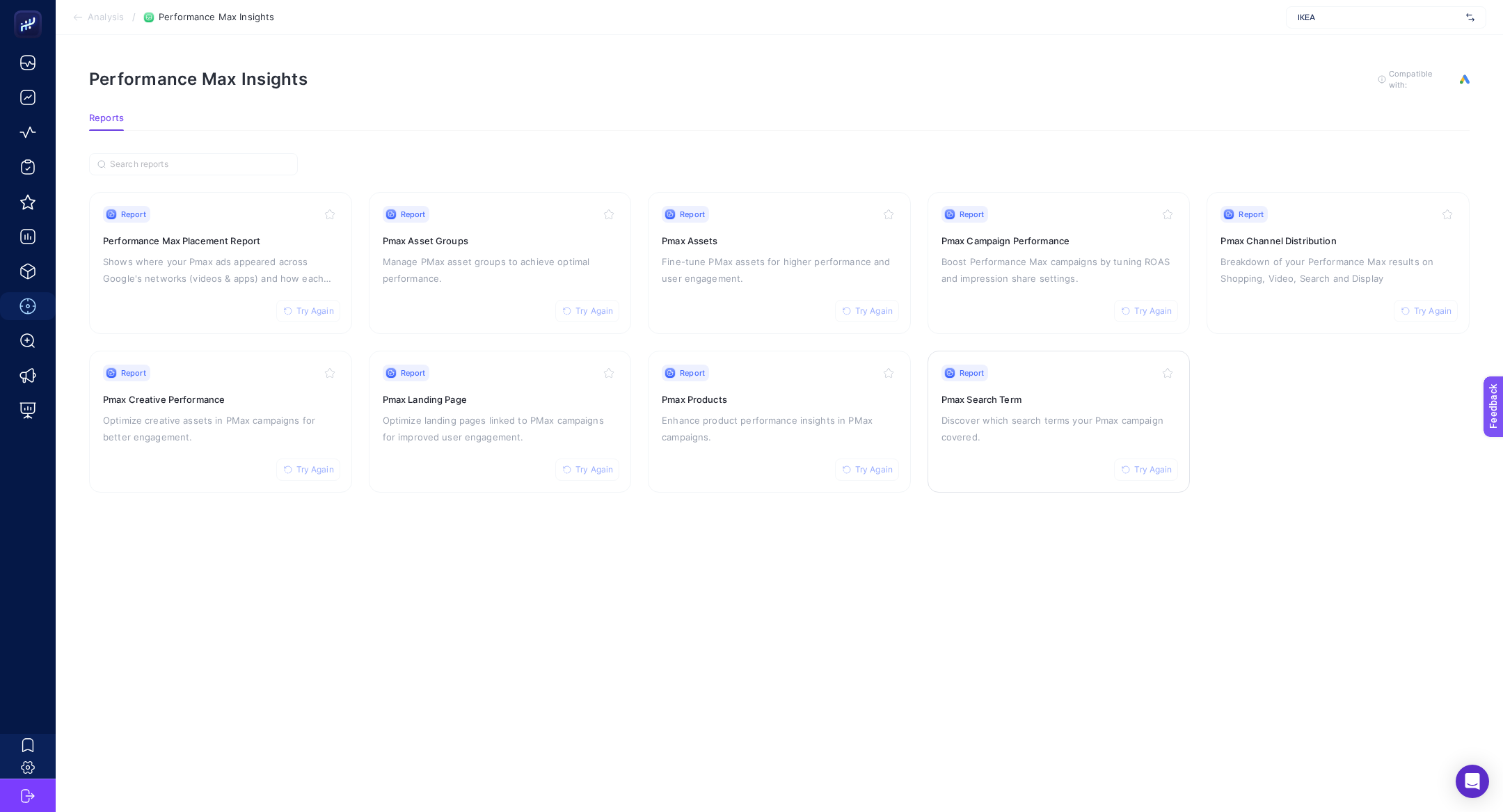
click at [971, 393] on h3 "Pmax Search Term" at bounding box center [1059, 399] width 235 height 14
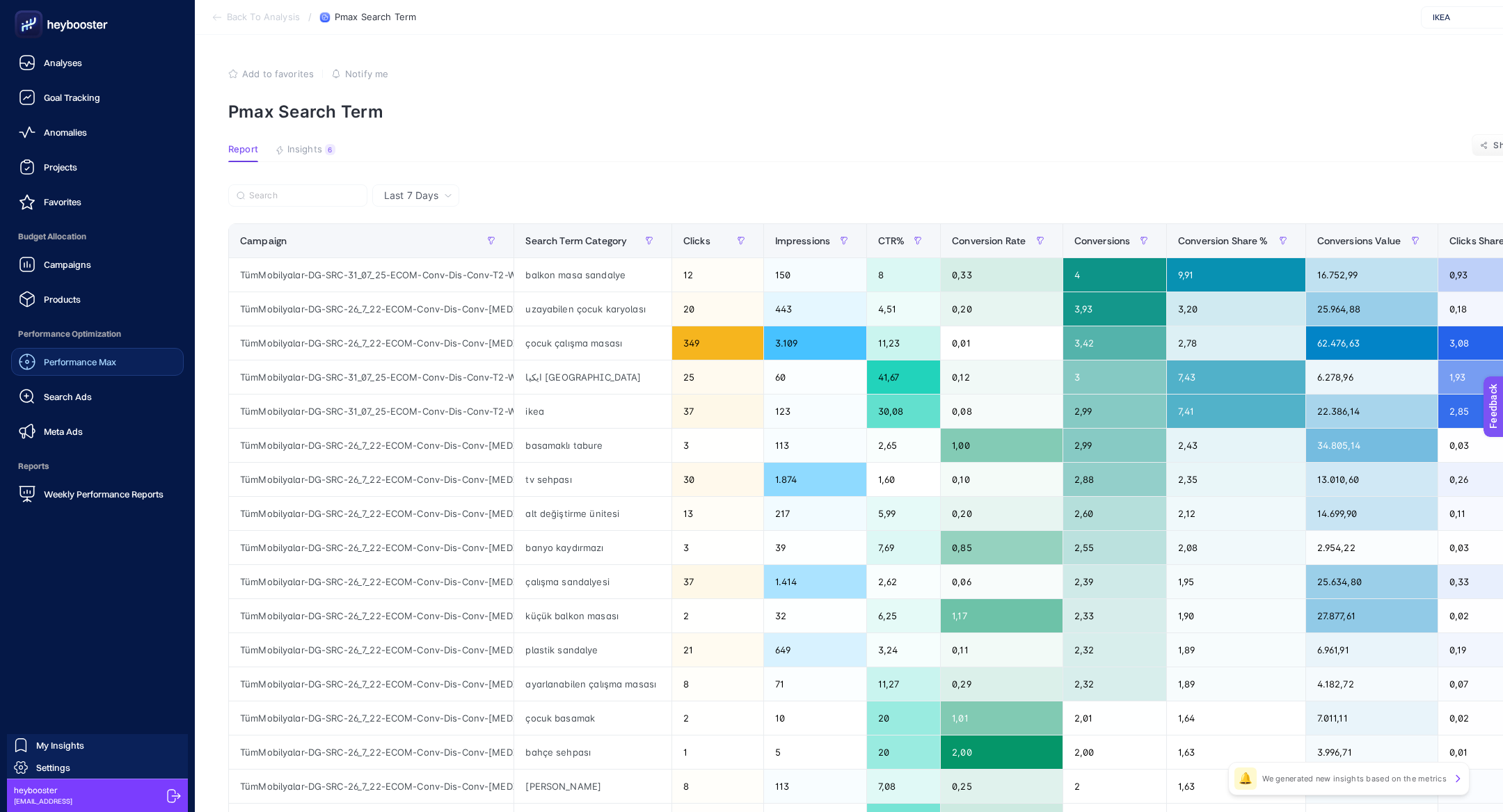
click at [85, 355] on div "Performance Max" at bounding box center [67, 361] width 98 height 17
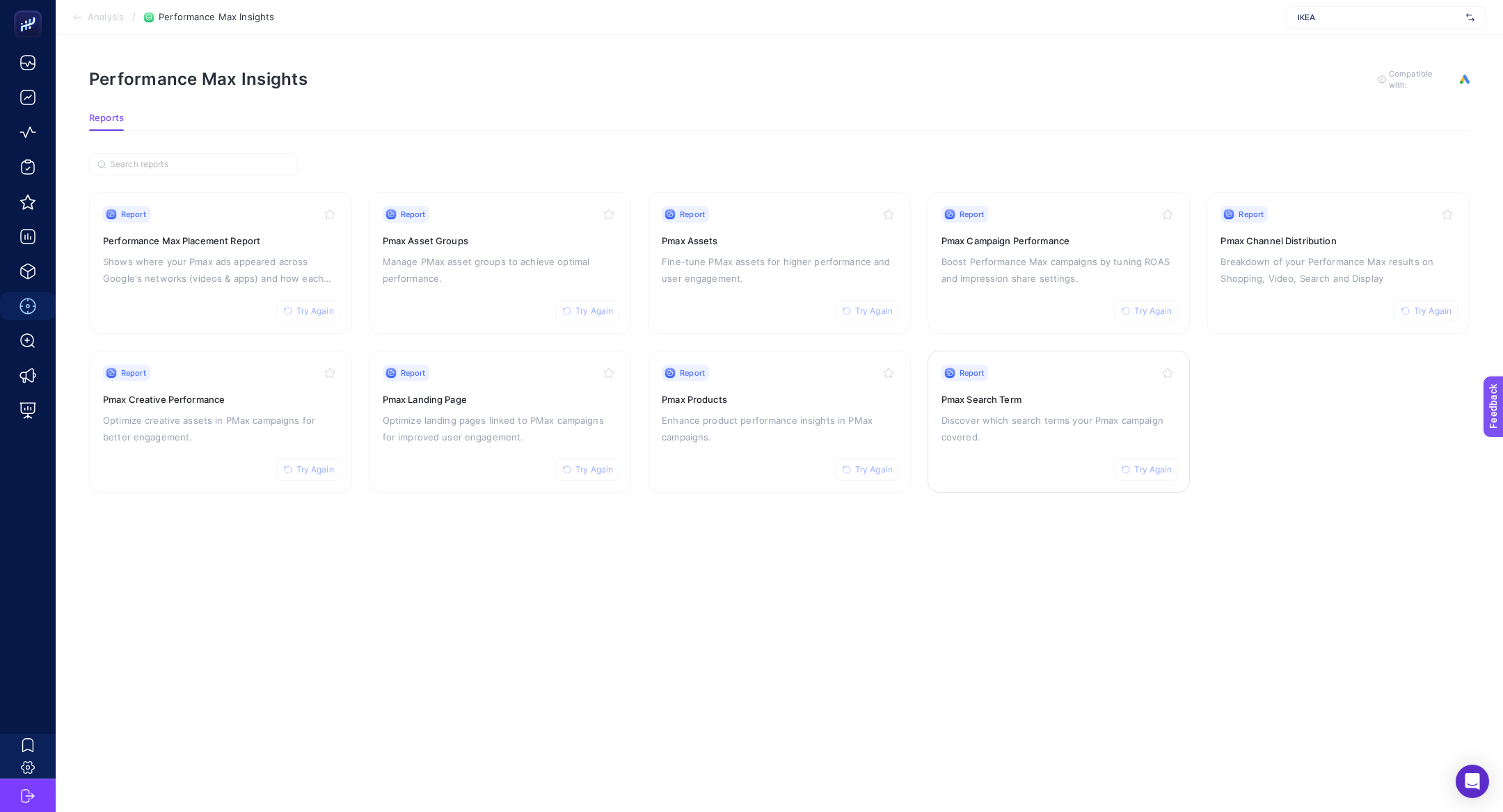
click at [1001, 418] on p "Discover which search terms your Pmax campaign covered." at bounding box center [1059, 428] width 235 height 34
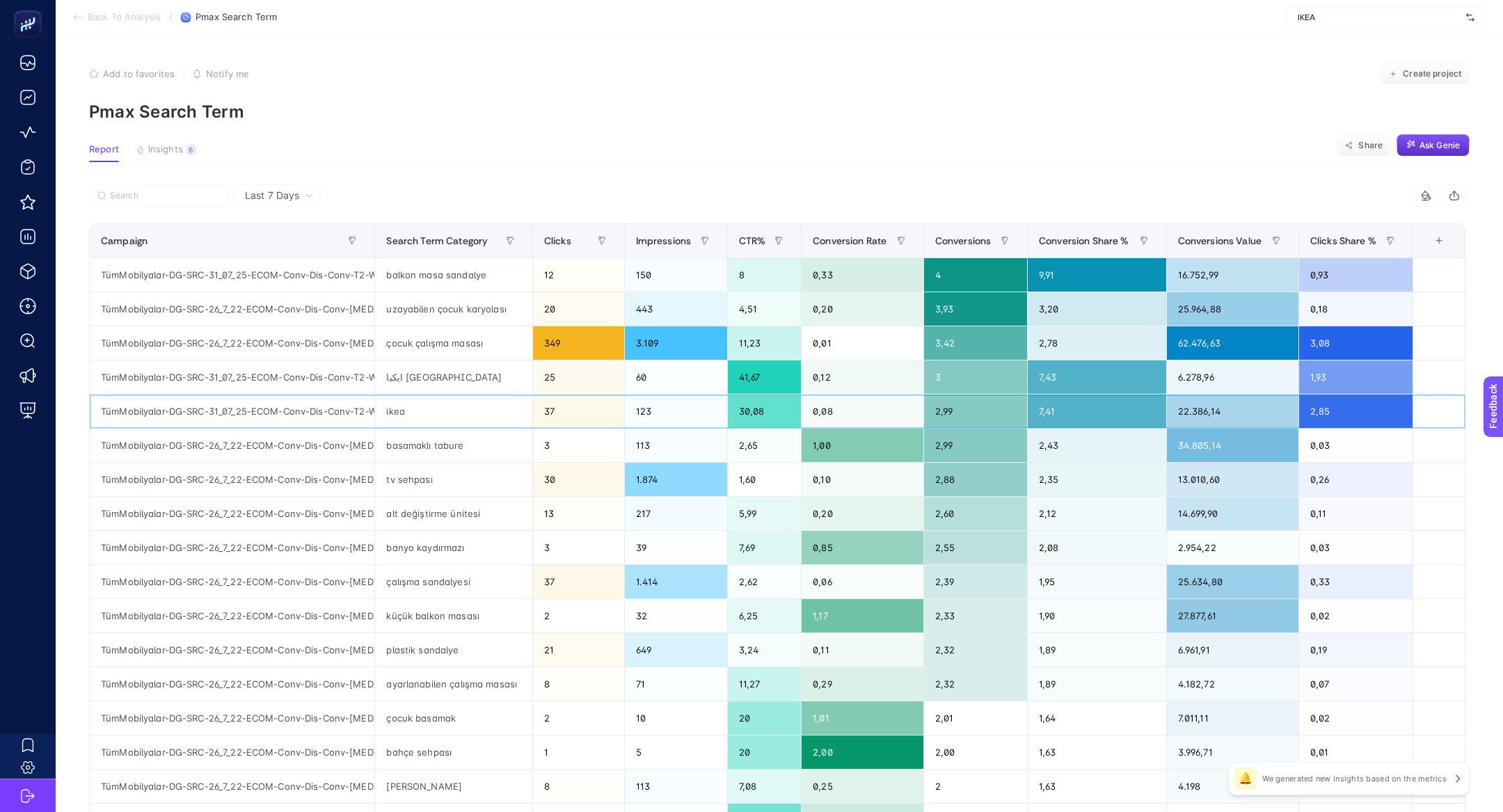
click at [389, 408] on div "ikea" at bounding box center [453, 411] width 157 height 34
click at [388, 378] on div "ايكيا تركيا" at bounding box center [453, 377] width 157 height 34
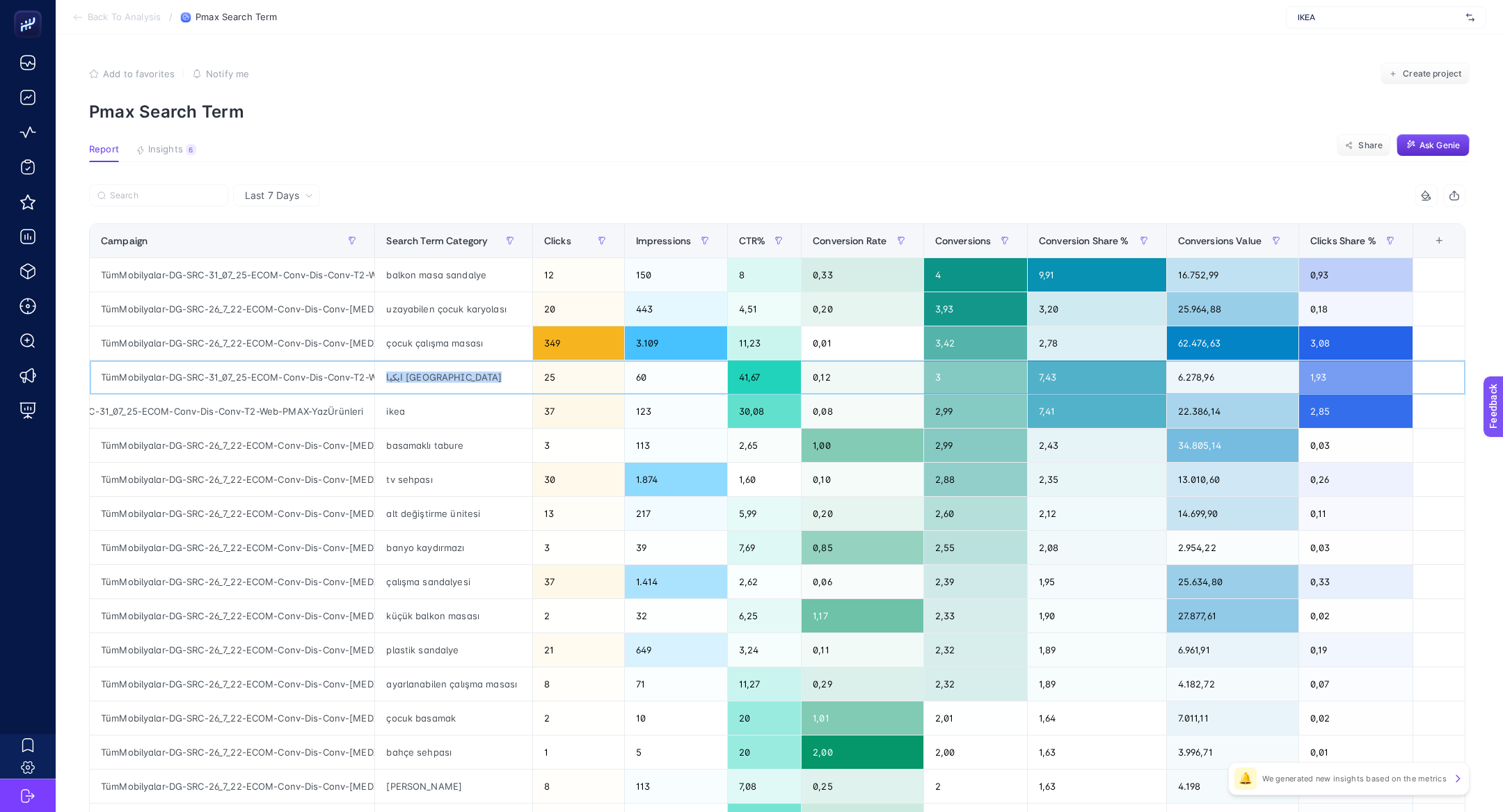
click at [388, 378] on div "ايكيا تركيا" at bounding box center [453, 377] width 157 height 34
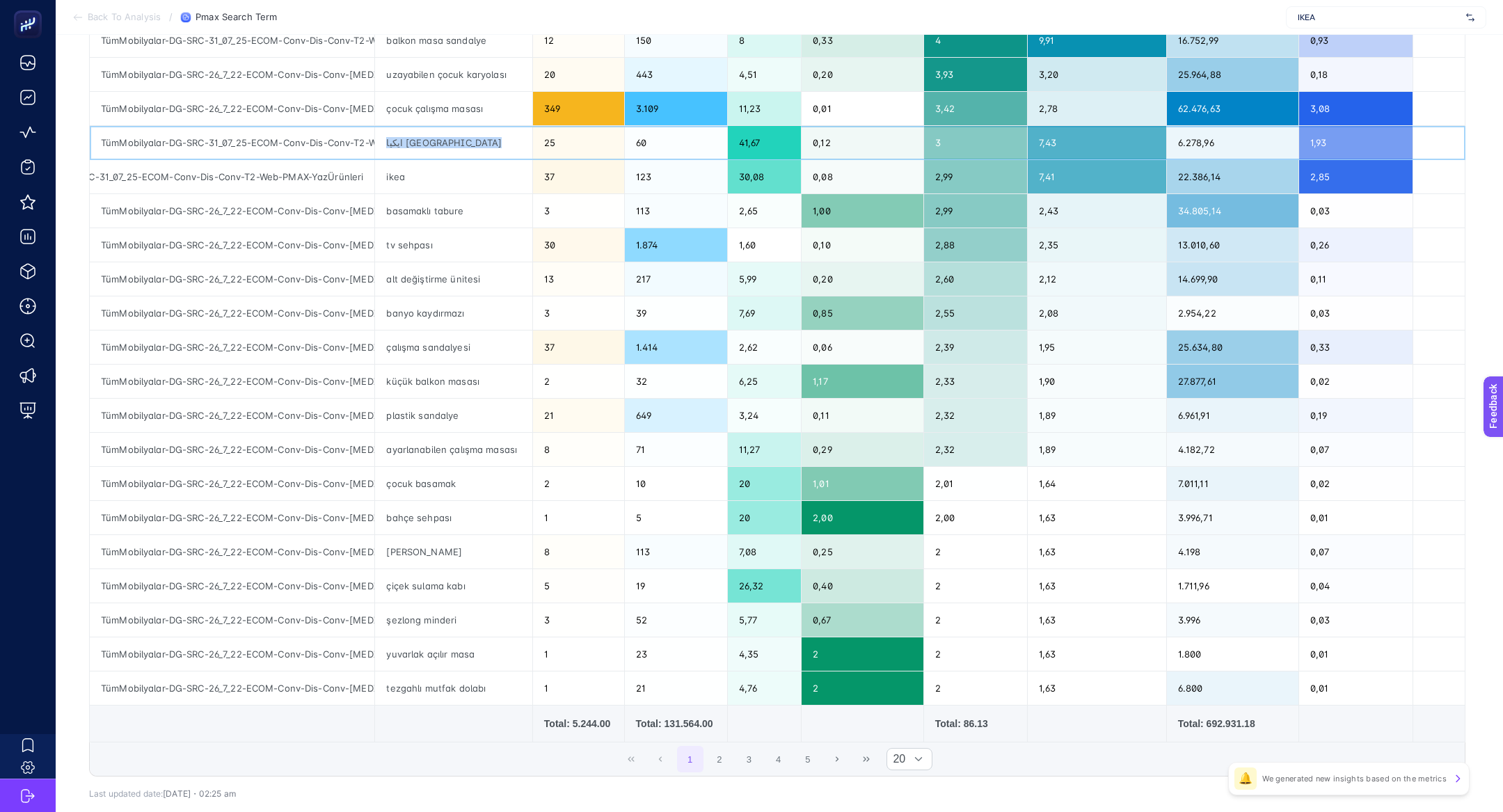
scroll to position [0, 0]
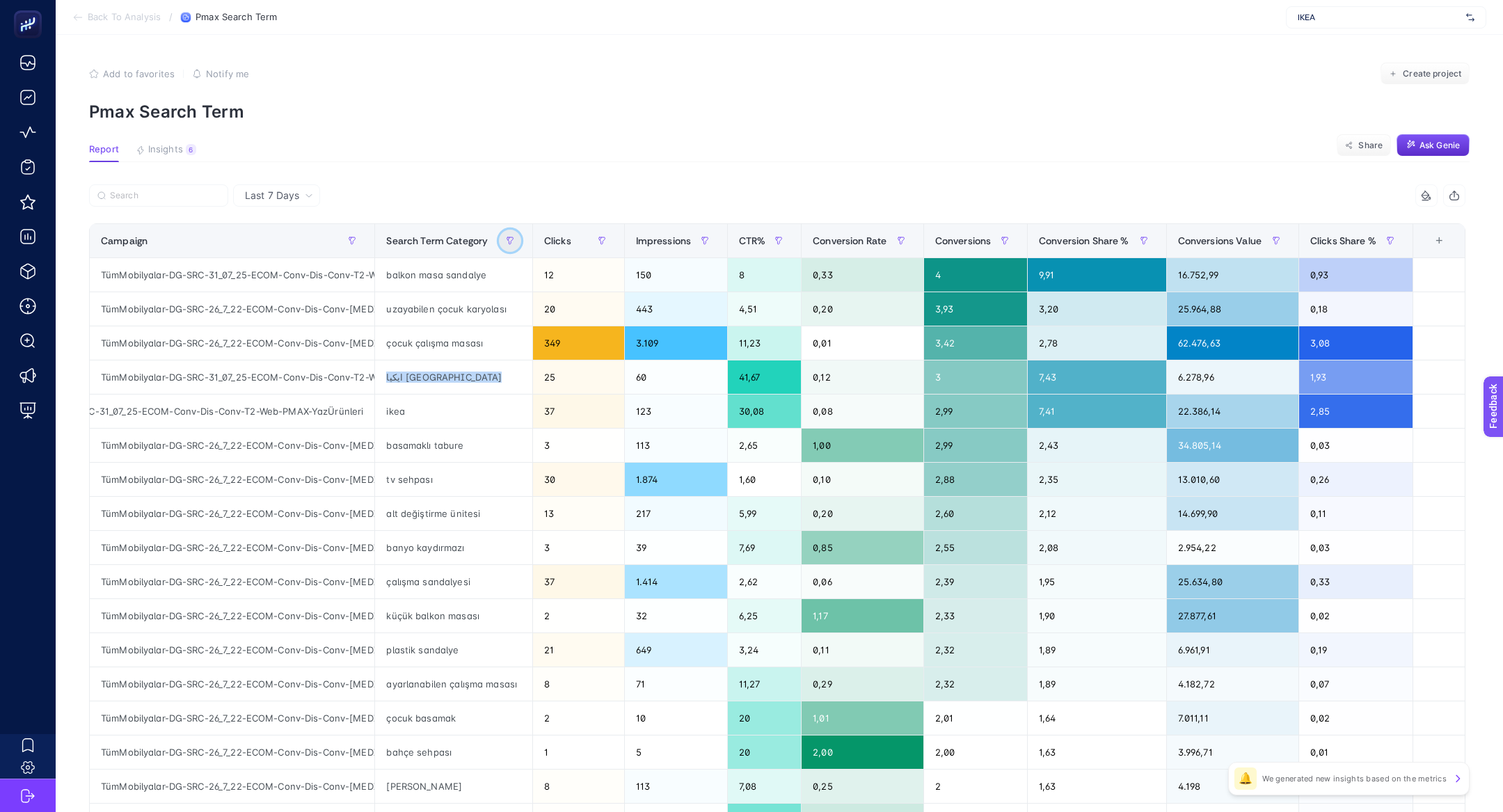
click at [506, 235] on button "button" at bounding box center [510, 241] width 22 height 22
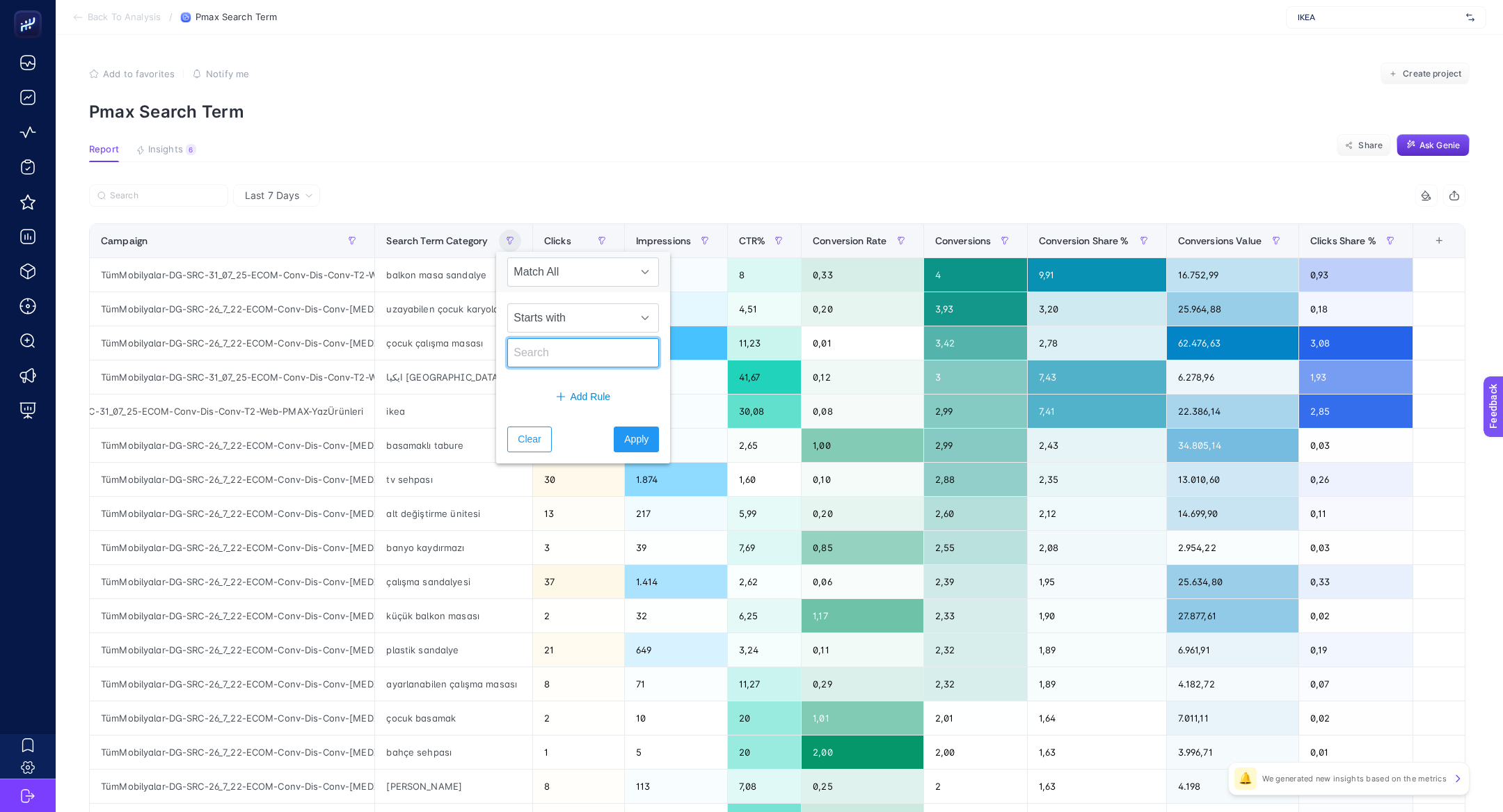
click at [557, 346] on input "text" at bounding box center [583, 352] width 152 height 30
type input "ikea"
click at [624, 435] on span "Apply" at bounding box center [636, 439] width 24 height 14
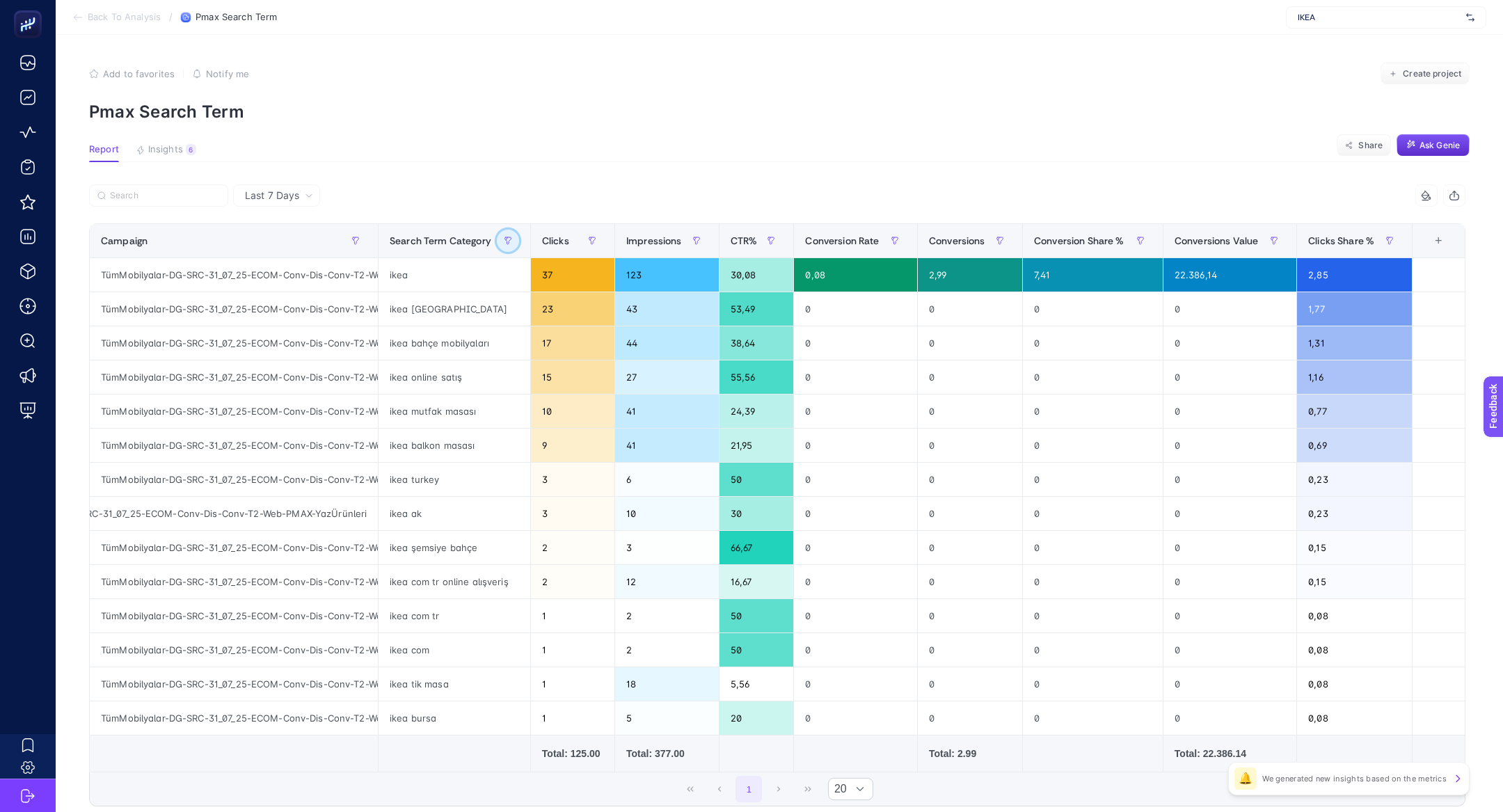
scroll to position [0, 106]
click at [168, 169] on article "Add to favorites false Notify me Create project Pmax Search Term Report Insight…" at bounding box center [779, 476] width 1447 height 882
click at [168, 164] on article "Add to favorites false Notify me Create project Pmax Search Term Report Insight…" at bounding box center [779, 476] width 1447 height 882
click at [164, 152] on span "Insights" at bounding box center [165, 149] width 35 height 11
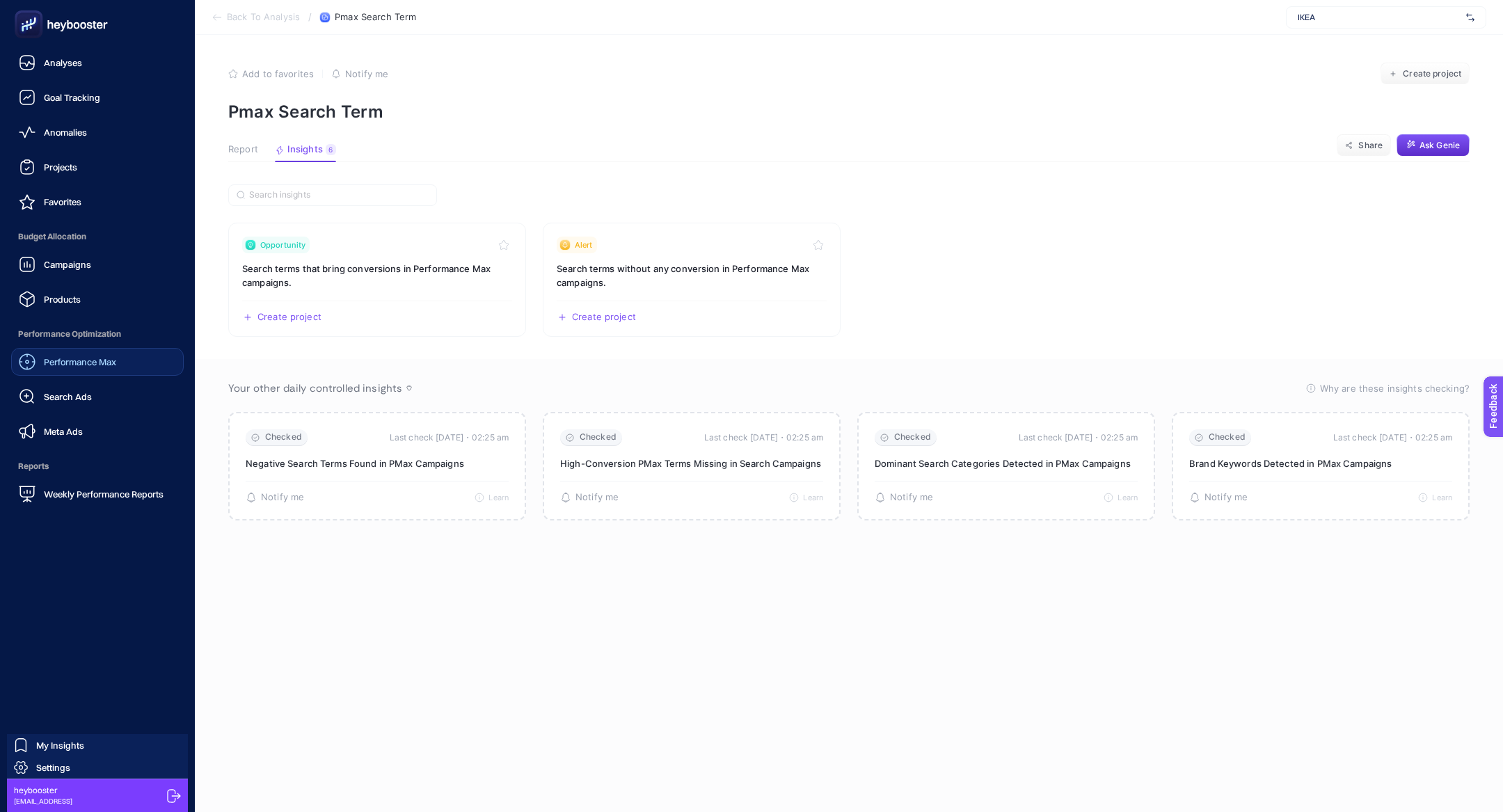
click at [88, 361] on span "Performance Max" at bounding box center [80, 362] width 73 height 11
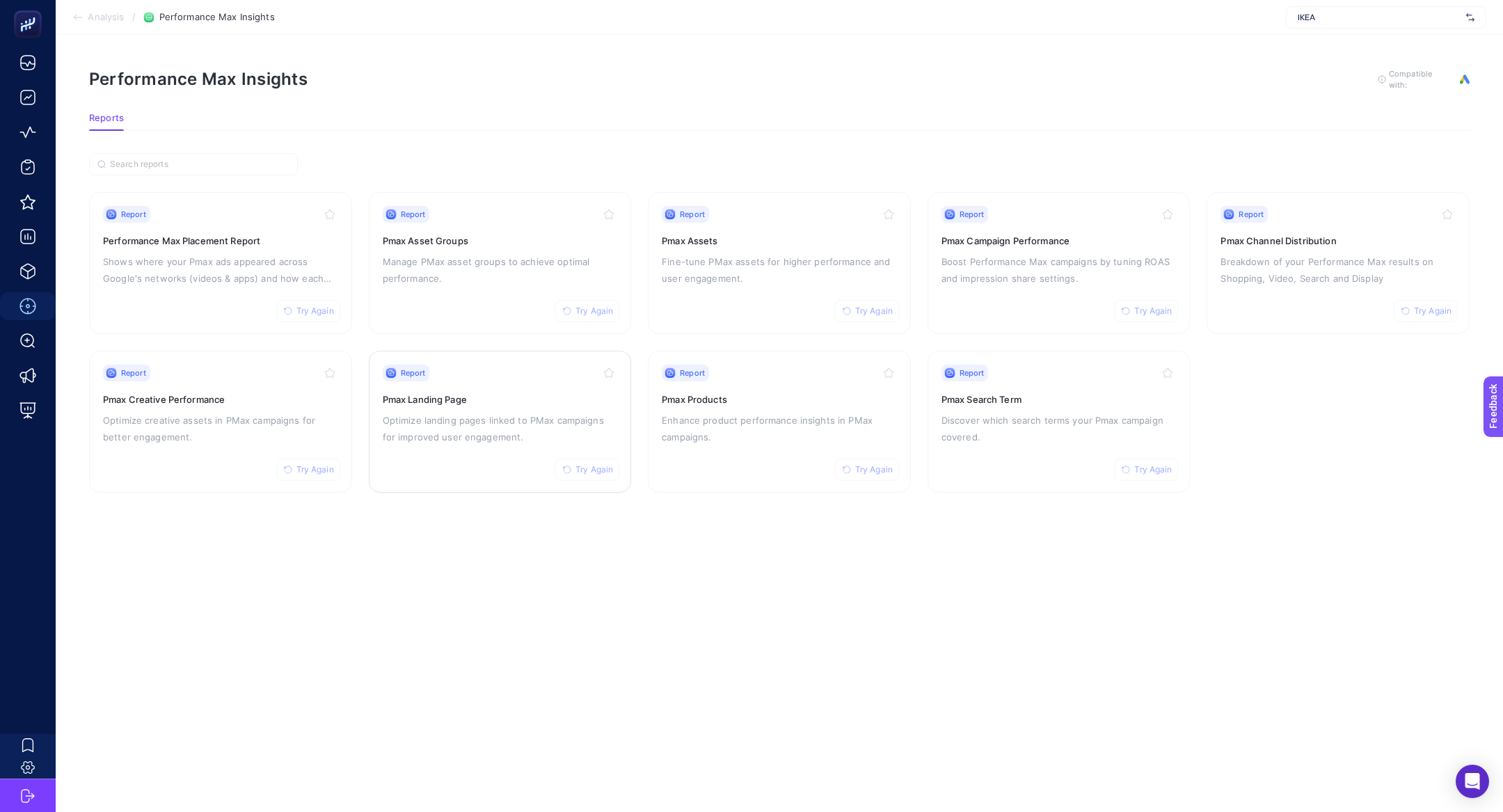
click at [473, 428] on p "Optimize landing pages linked to PMax campaigns for improved user engagement." at bounding box center [500, 428] width 235 height 34
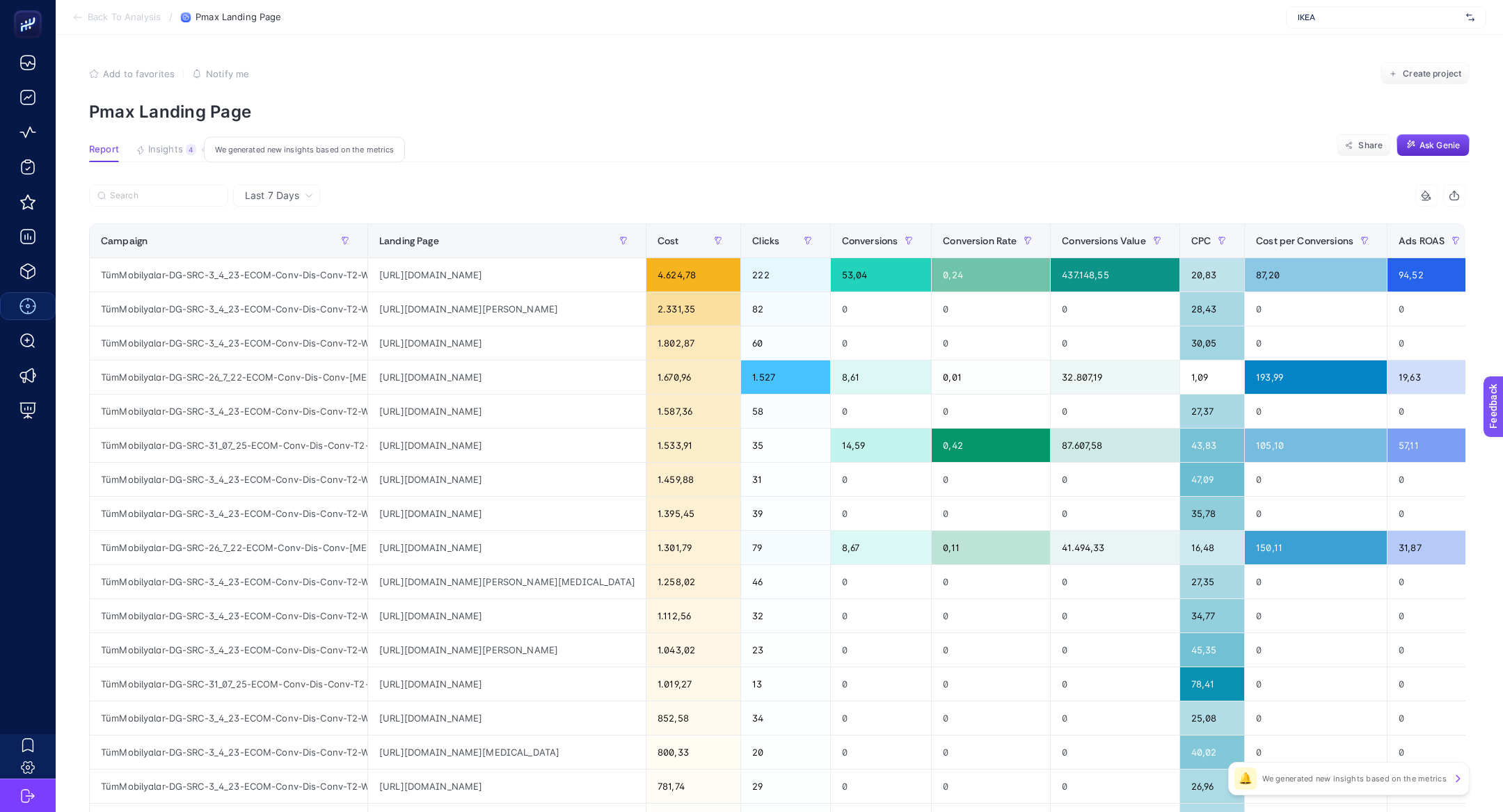
click at [174, 150] on span "Insights" at bounding box center [165, 149] width 35 height 11
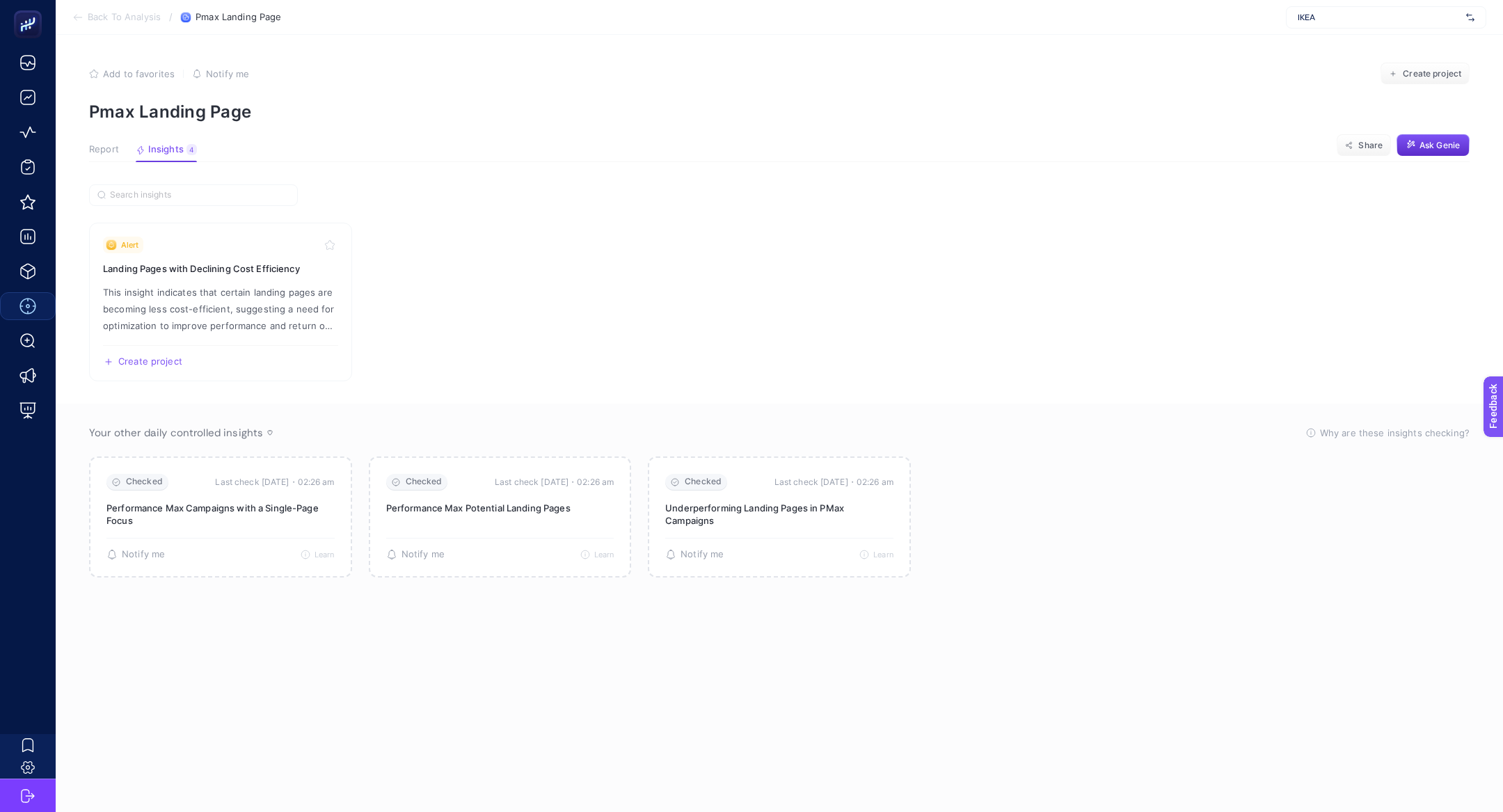
click at [106, 153] on span "Report" at bounding box center [103, 149] width 30 height 11
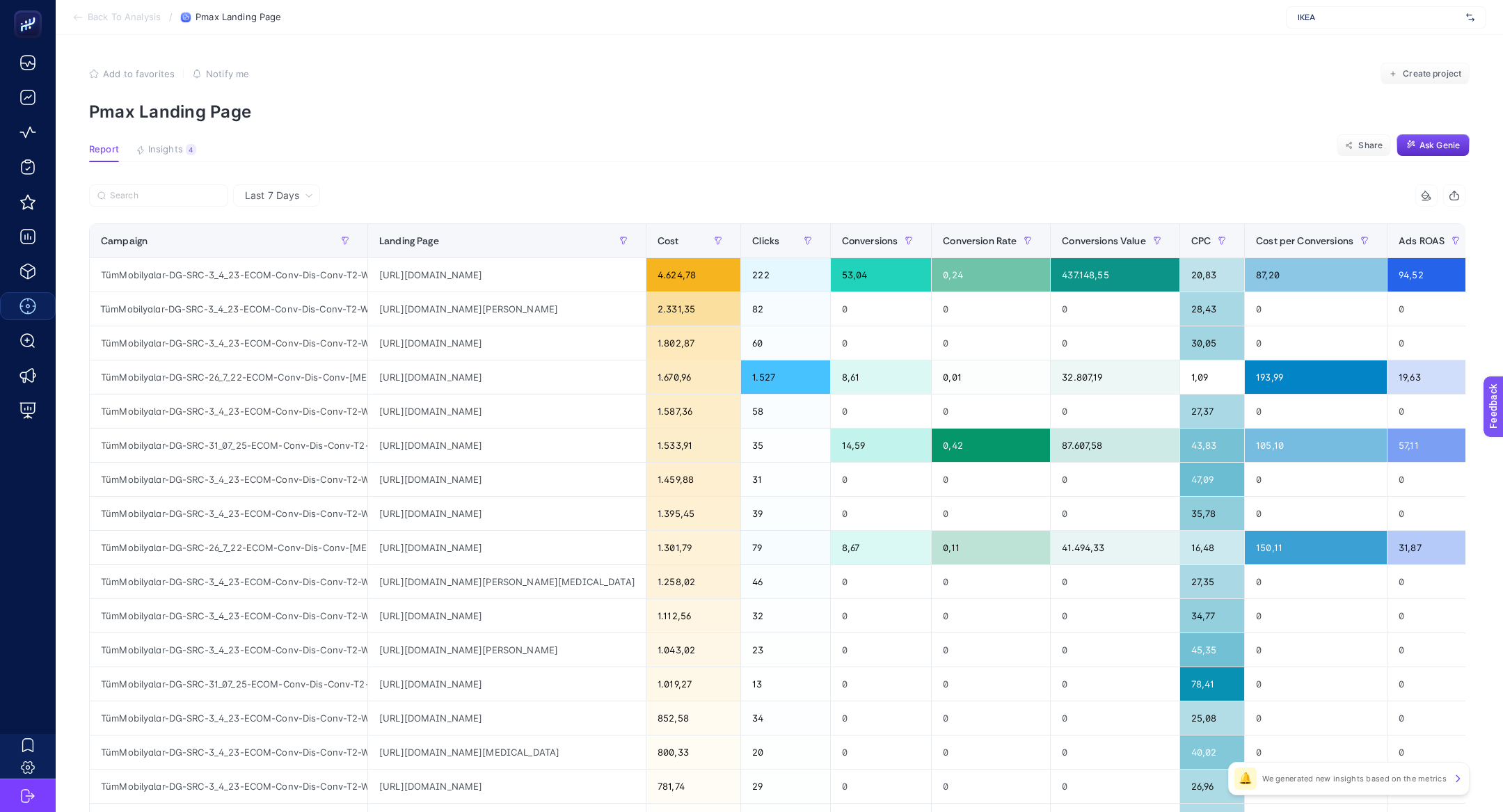
scroll to position [0, 129]
drag, startPoint x: 460, startPoint y: 302, endPoint x: 453, endPoint y: 303, distance: 7.1
click at [459, 303] on div "https://www.ikea.com.tr/urun/billy-mese-gorunumlu-80x30x202-cm-cam-kapakli-kita…" at bounding box center [506, 309] width 277 height 34
click at [453, 303] on div "https://www.ikea.com.tr/urun/billy-mese-gorunumlu-80x30x202-cm-cam-kapakli-kita…" at bounding box center [506, 309] width 277 height 34
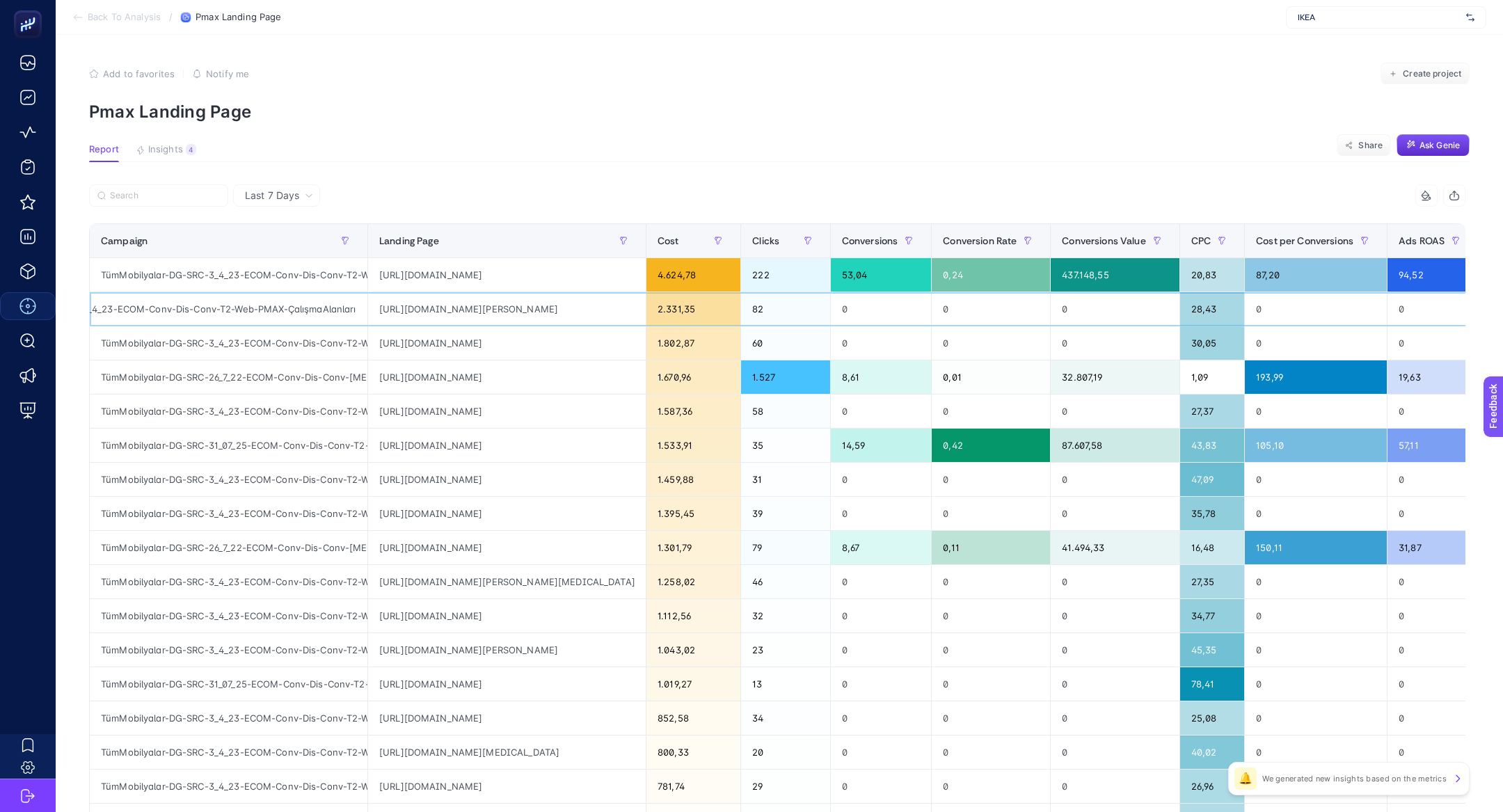
click at [453, 303] on div "https://www.ikea.com.tr/urun/billy-mese-gorunumlu-80x30x202-cm-cam-kapakli-kita…" at bounding box center [506, 309] width 277 height 34
click at [467, 348] on div "https://www.ikea.com.tr/urun/kallax-gri-ahsap-gorunumlu-77x147-cm-acik-raf-unit…" at bounding box center [506, 343] width 277 height 34
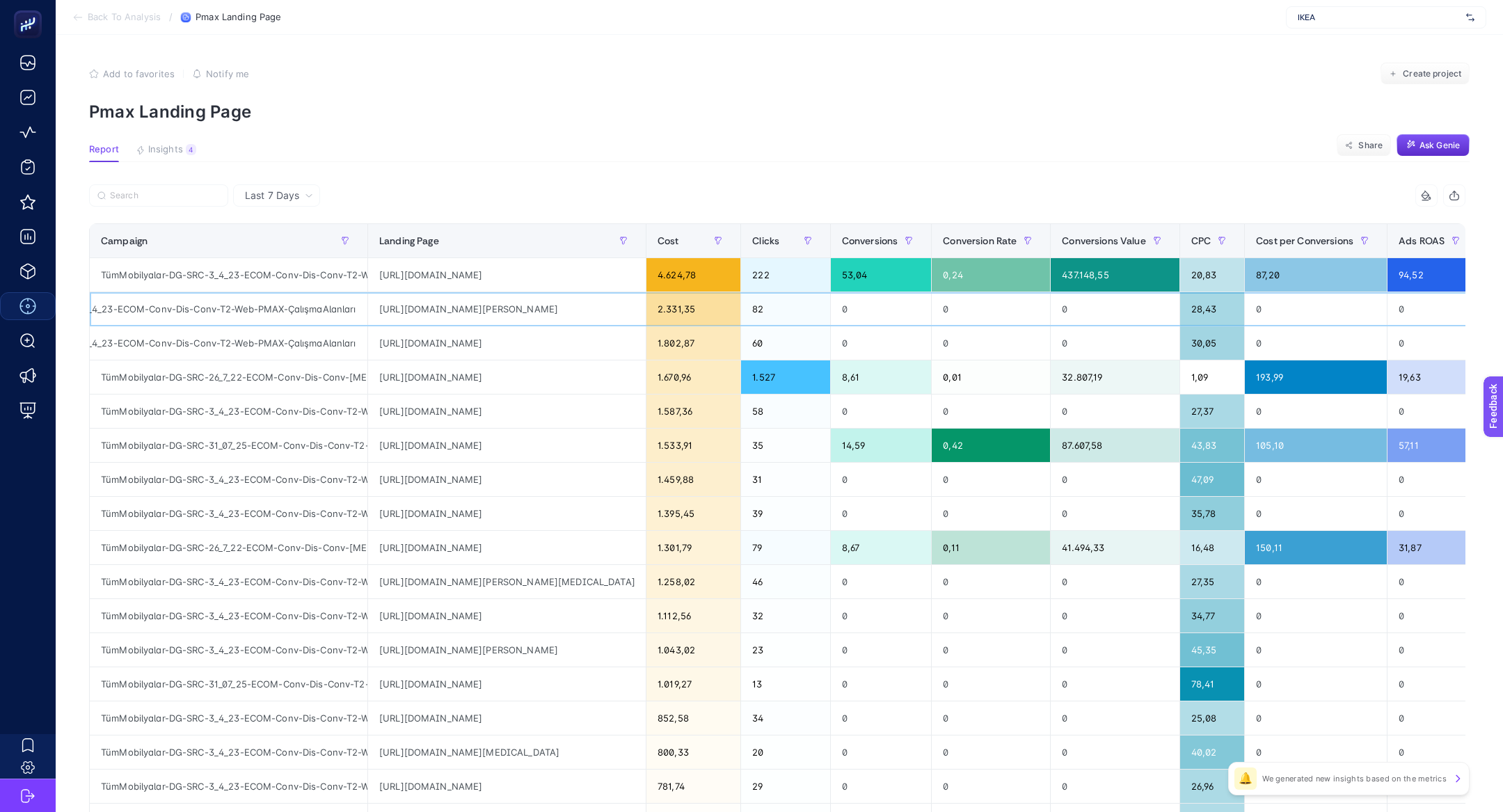
click at [313, 304] on div "TümMobilyalar-DG-SRC-3_4_23-ECOM-Conv-Dis-Conv-T2-Web-PMAX-ÇalışmaAlanları" at bounding box center [228, 309] width 277 height 34
copy div "ÇalışmaAlanları"
click at [162, 202] on label at bounding box center [158, 196] width 139 height 22
click at [162, 201] on input "Search" at bounding box center [165, 195] width 110 height 10
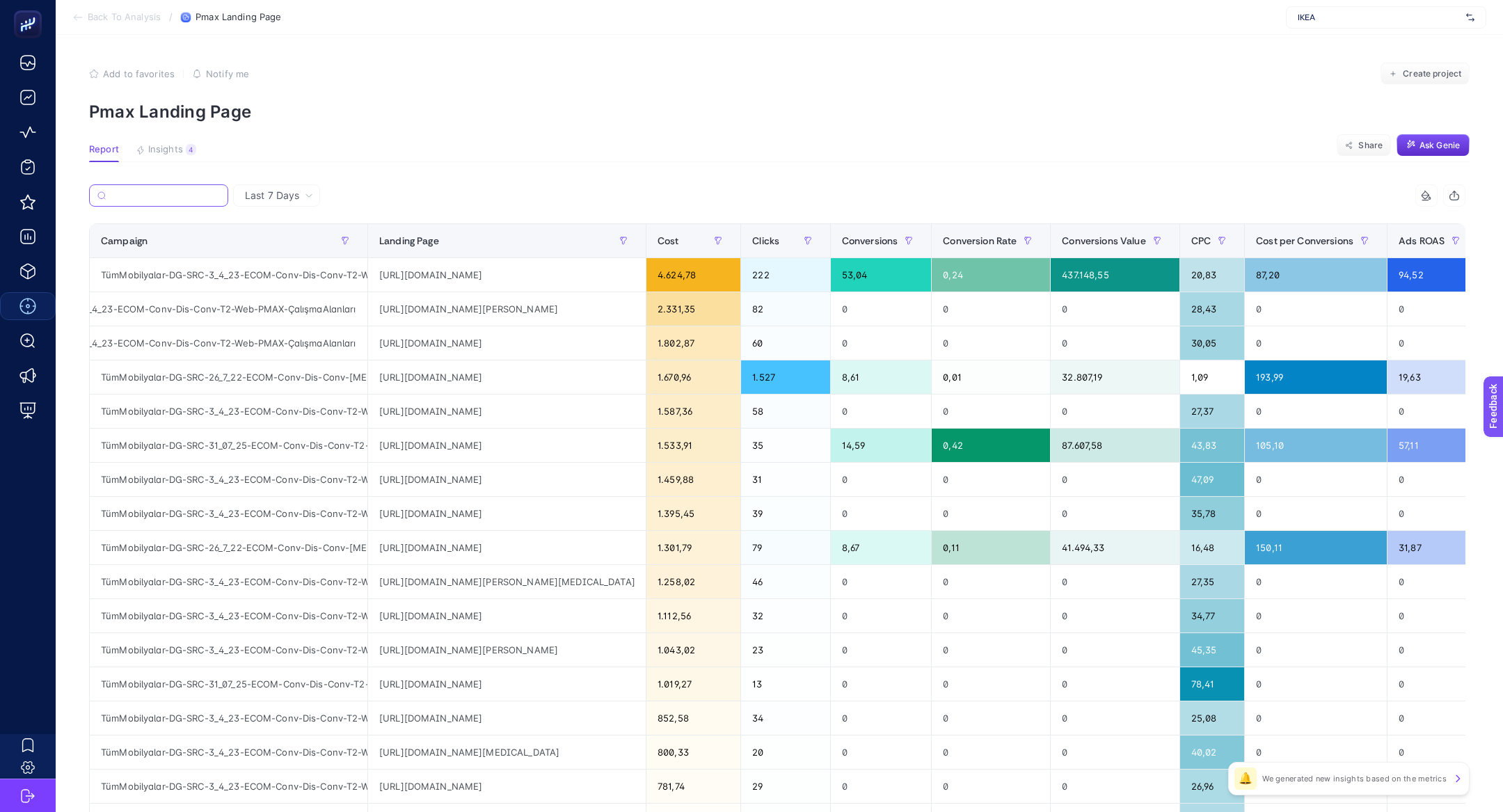
paste input "ÇalışmaAlanları"
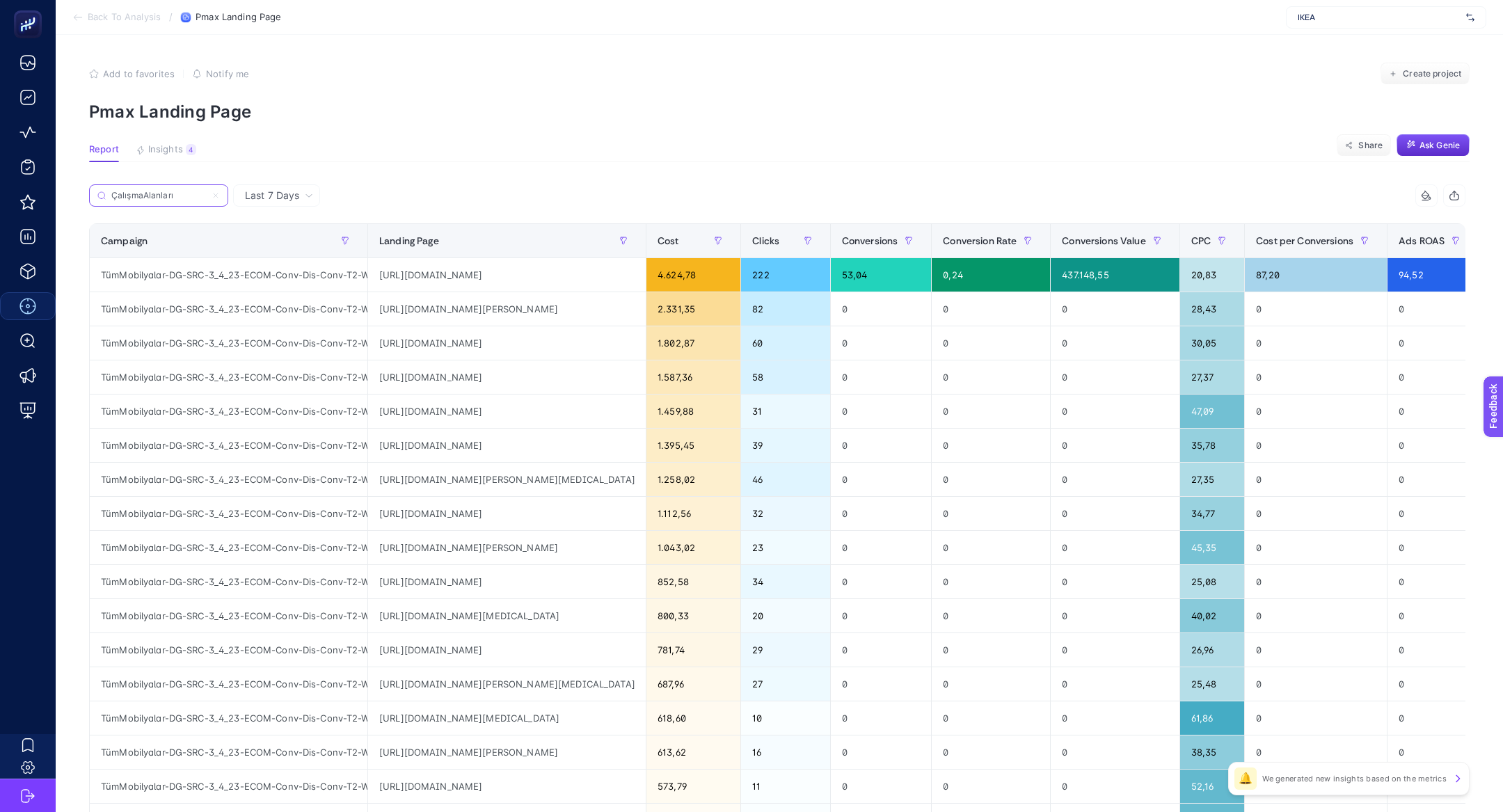
type input "ÇalışmaAlanları"
click at [1113, 237] on span "Conversions Value" at bounding box center [1103, 241] width 83 height 11
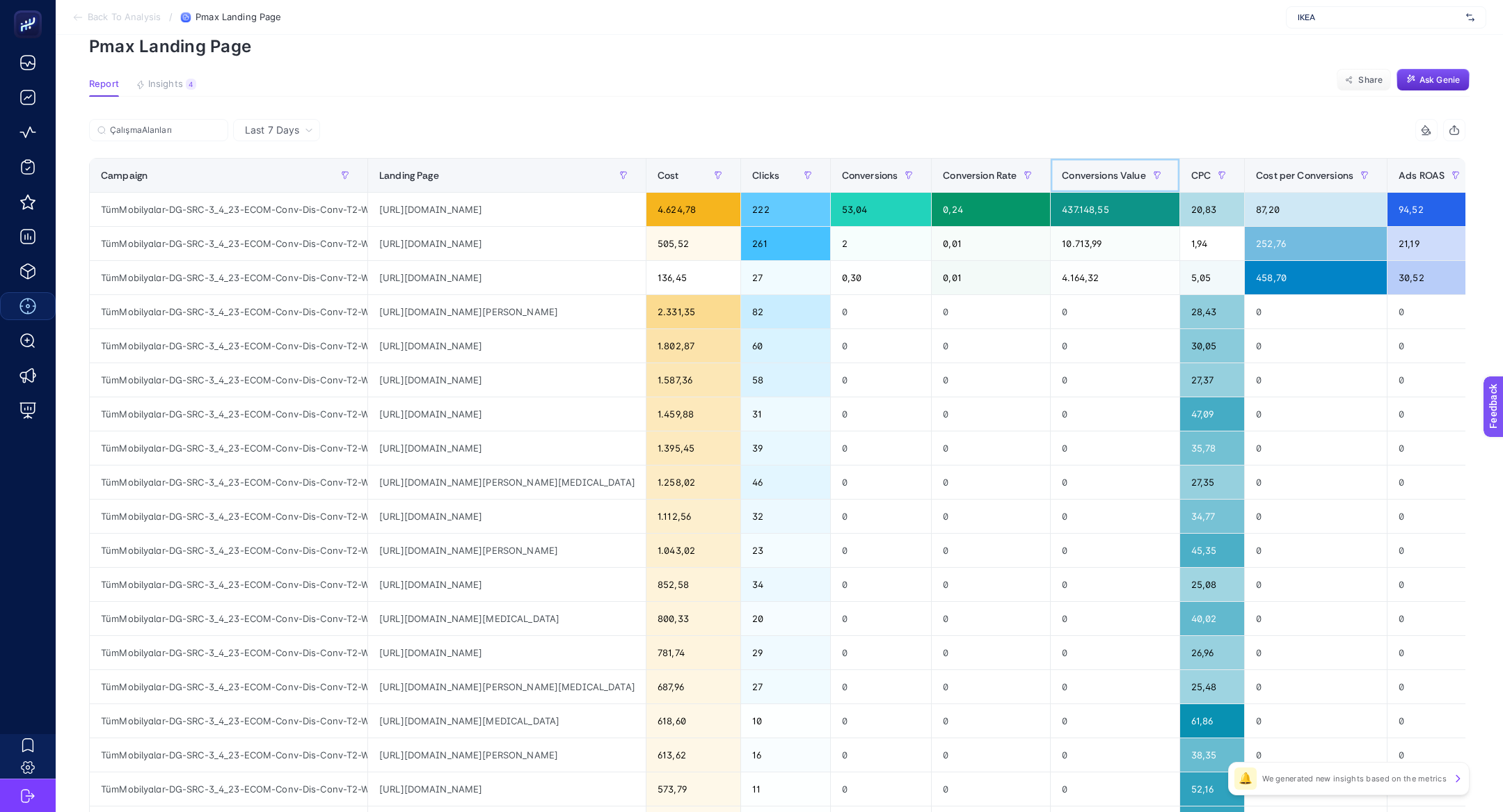
scroll to position [0, 0]
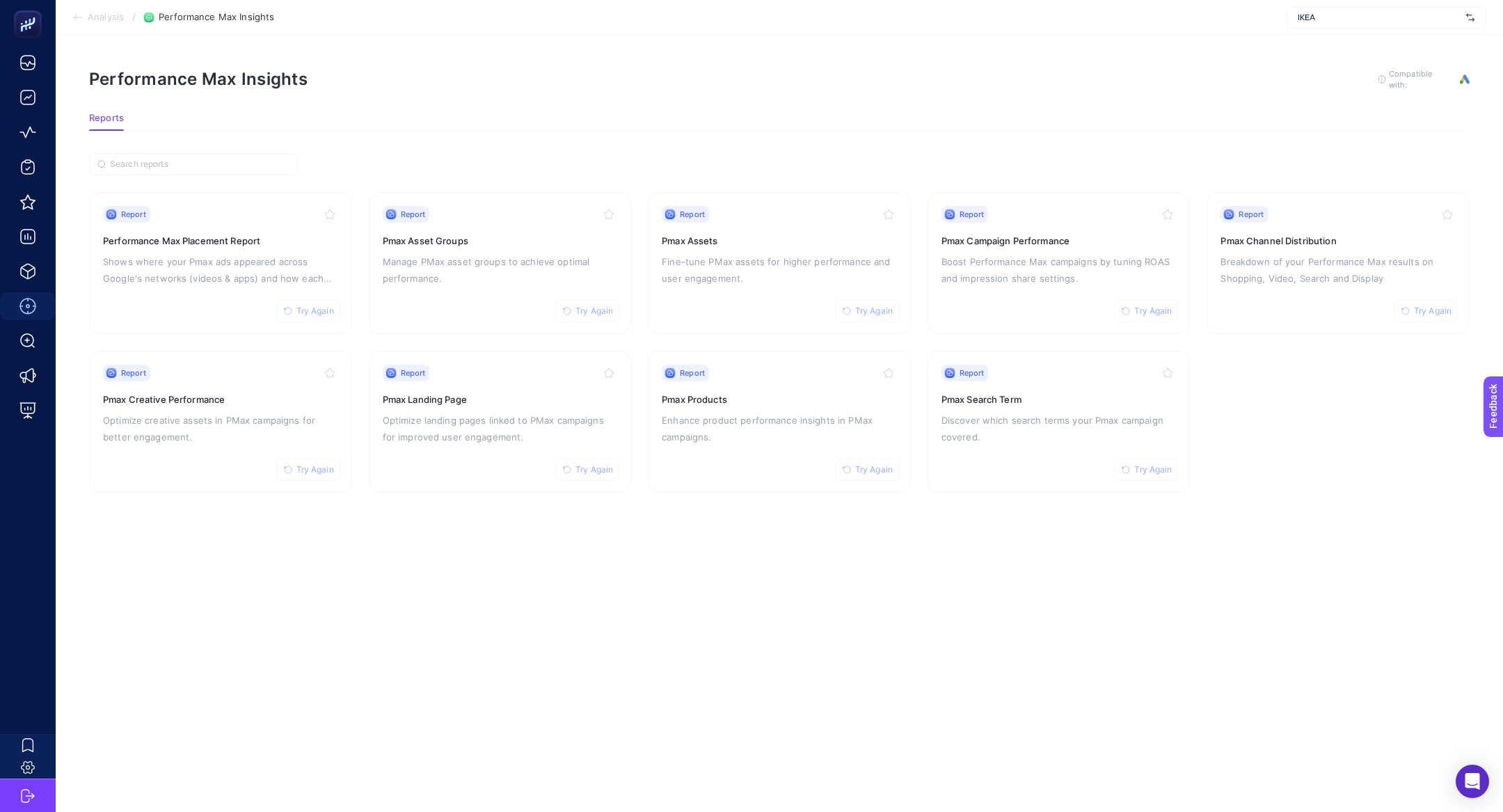
click at [418, 512] on article "Performance Max Insights To get quality results from this analysis, we recommen…" at bounding box center [779, 424] width 1447 height 777
click at [436, 450] on div "Report Try Again Pmax Landing Page Optimize landing pages linked to PMax campai…" at bounding box center [500, 421] width 235 height 114
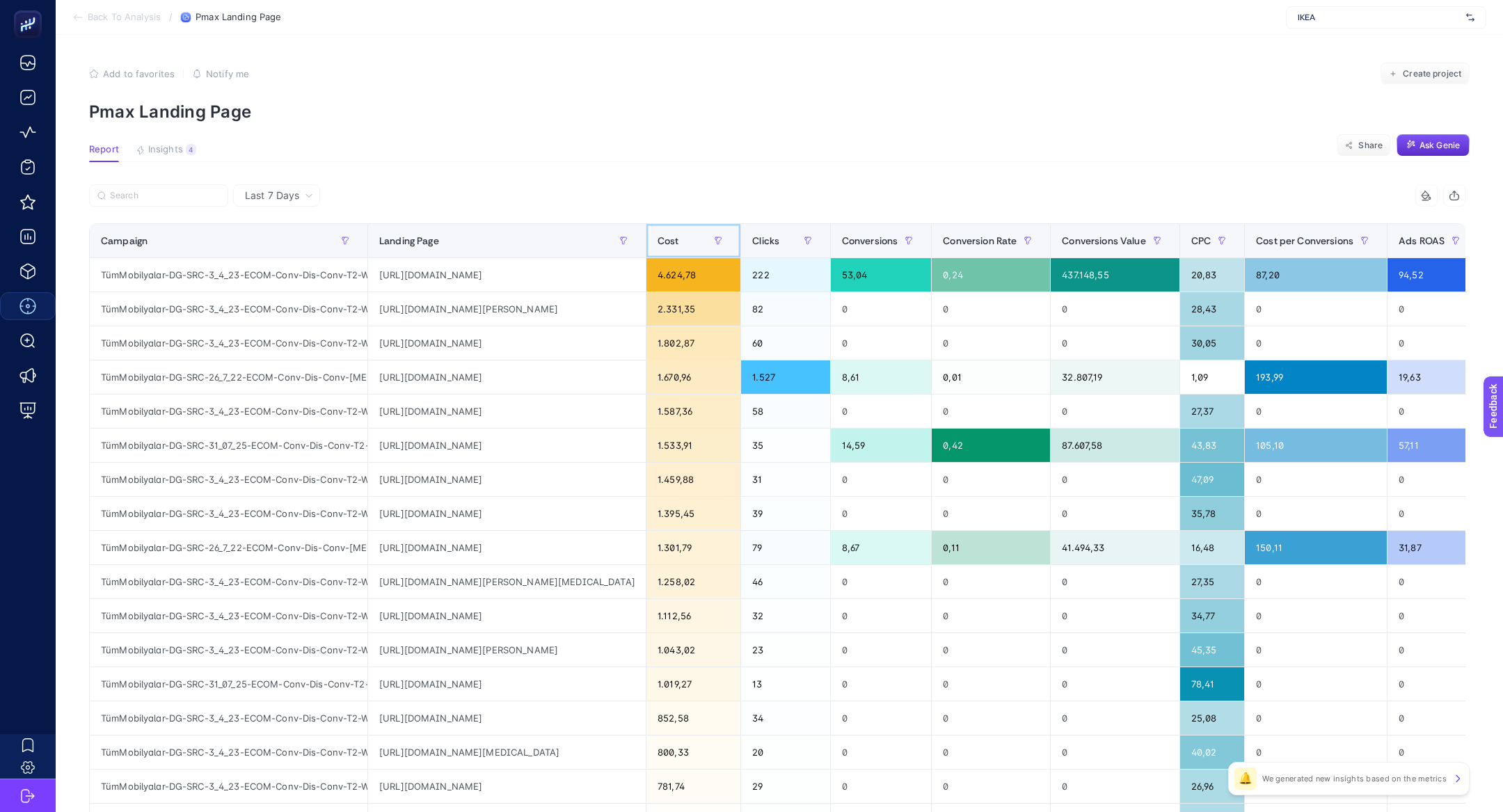
click at [667, 238] on span "Cost" at bounding box center [668, 241] width 22 height 11
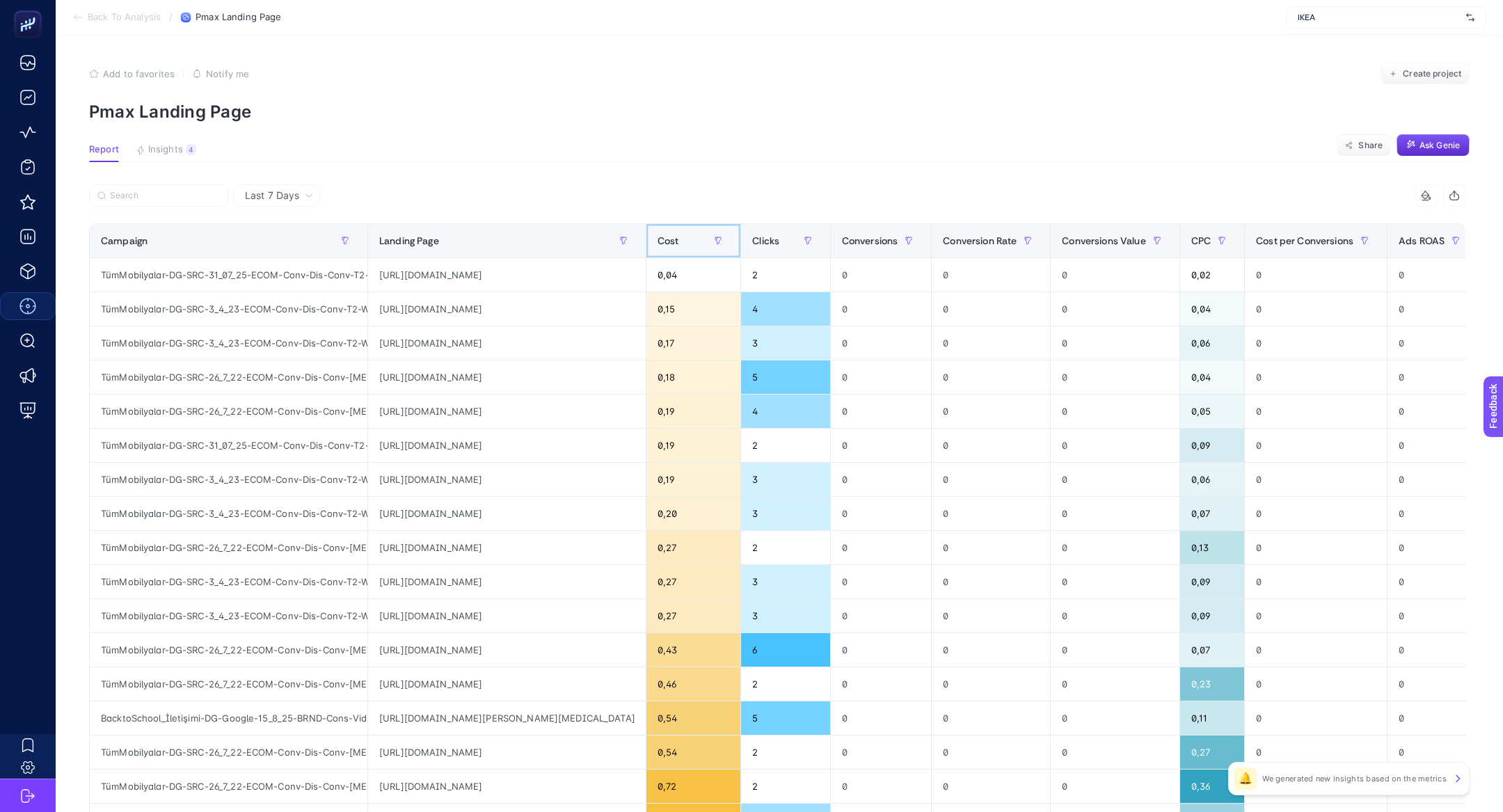
click at [667, 238] on span "Cost" at bounding box center [668, 241] width 22 height 11
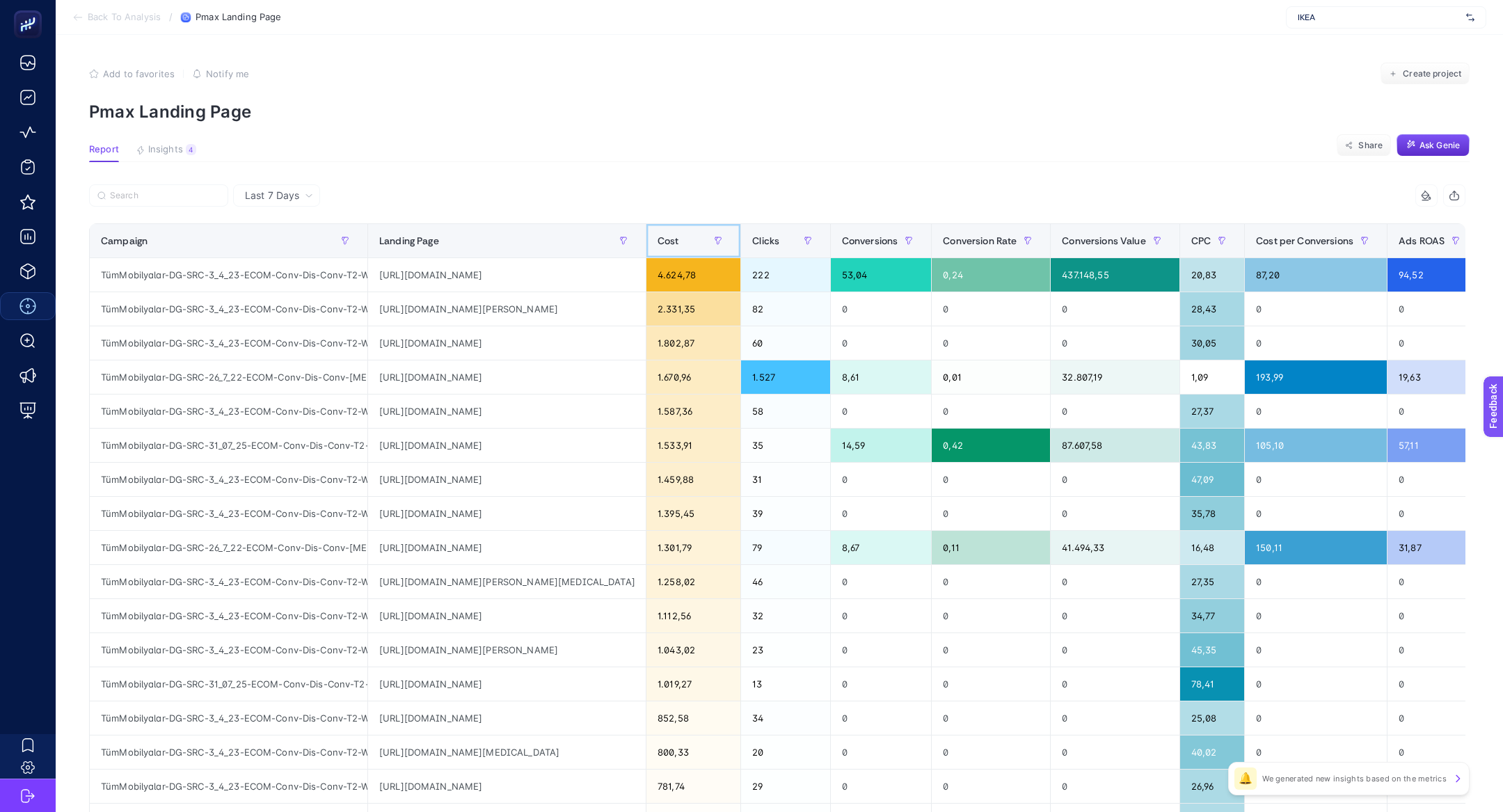
scroll to position [0, 148]
click at [516, 376] on div "https://www.ikea.com.tr/kategori/mobilyalar?gad_source=1&gad_campaignid=1802286…" at bounding box center [506, 377] width 277 height 34
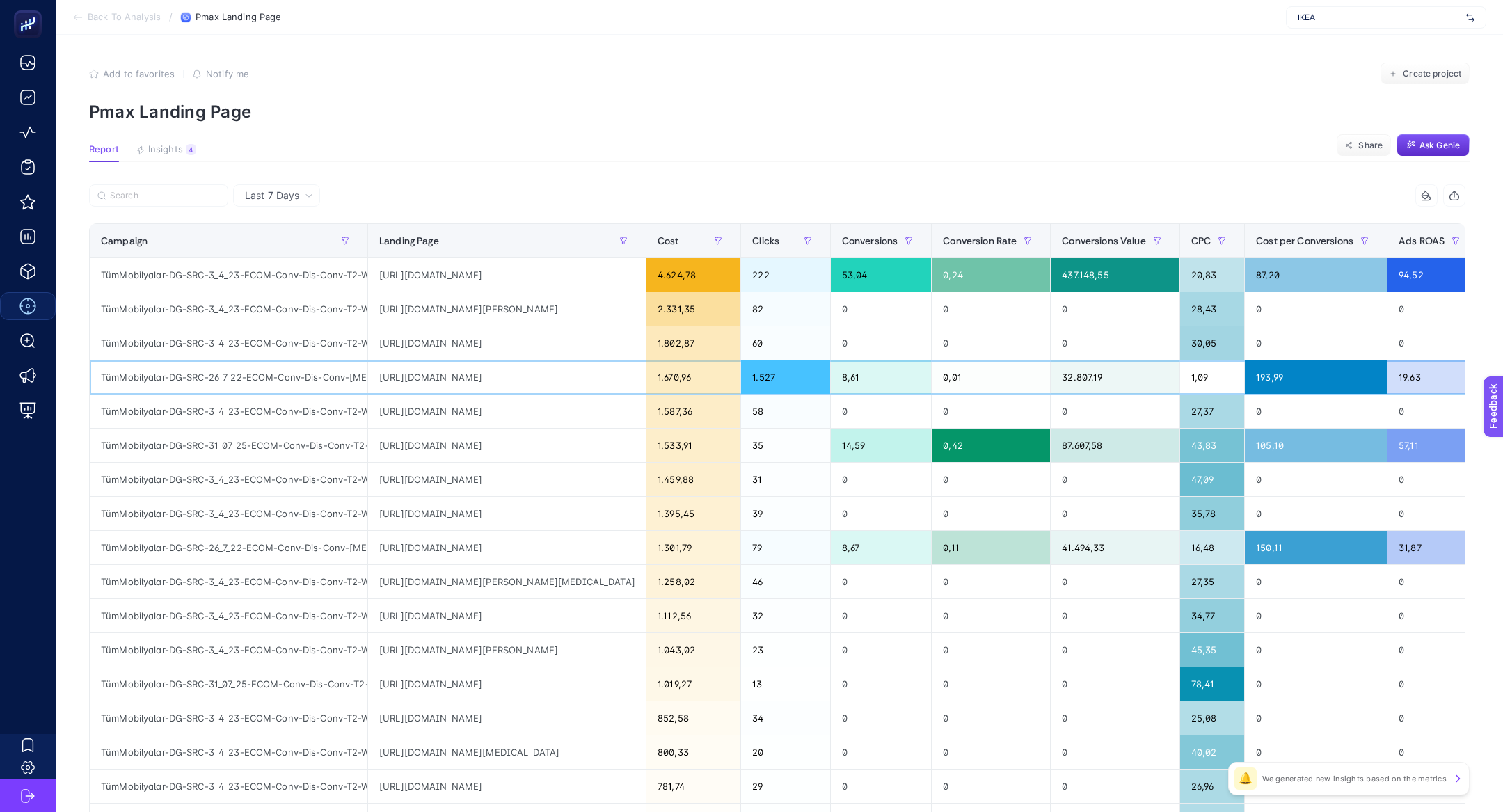
click at [516, 376] on div "https://www.ikea.com.tr/kategori/mobilyalar?gad_source=1&gad_campaignid=1802286…" at bounding box center [506, 377] width 277 height 34
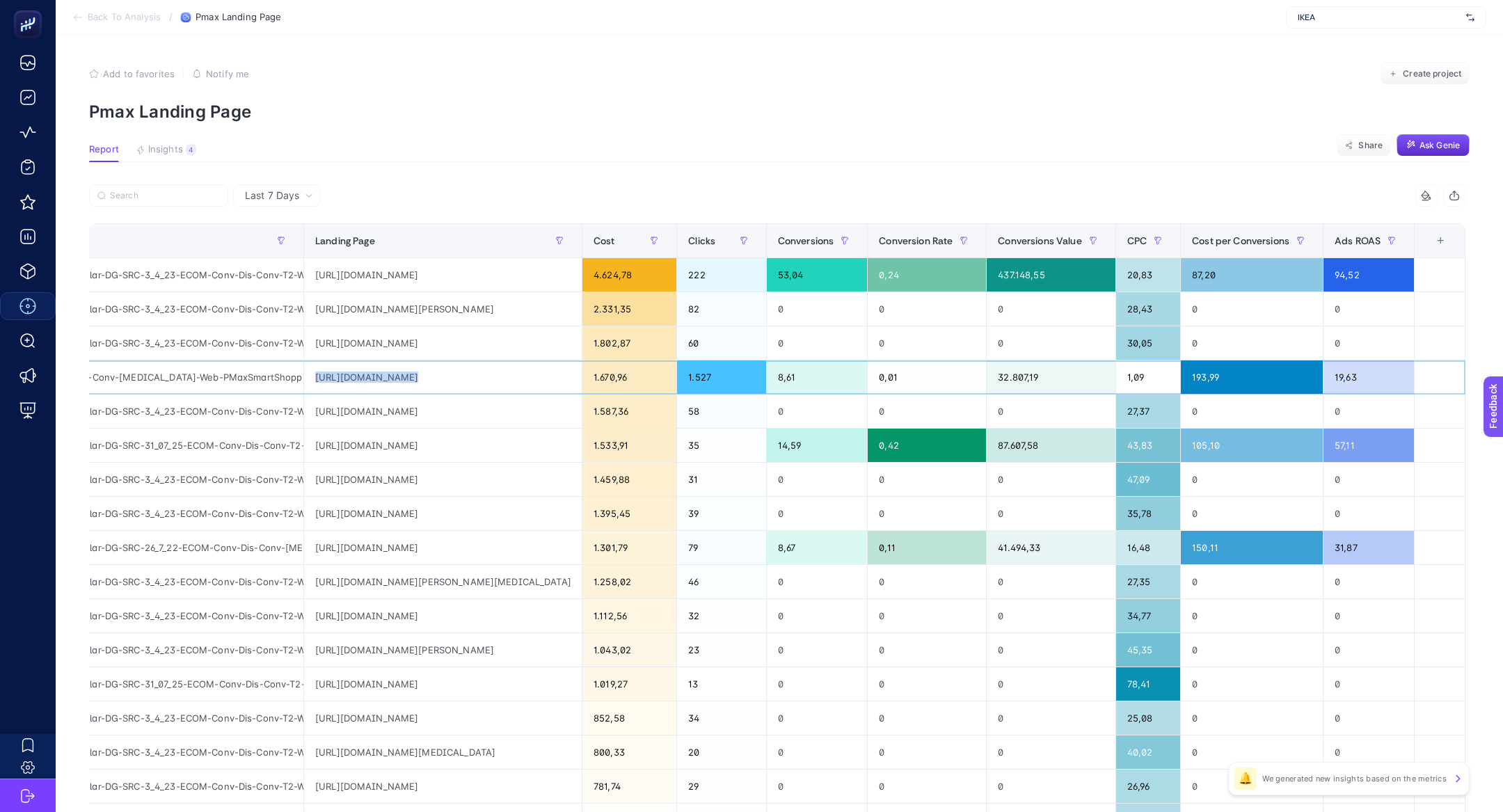
scroll to position [0, 0]
click at [480, 544] on div "https://www.ikea.com.tr/kategori/mobilyalar" at bounding box center [442, 547] width 277 height 34
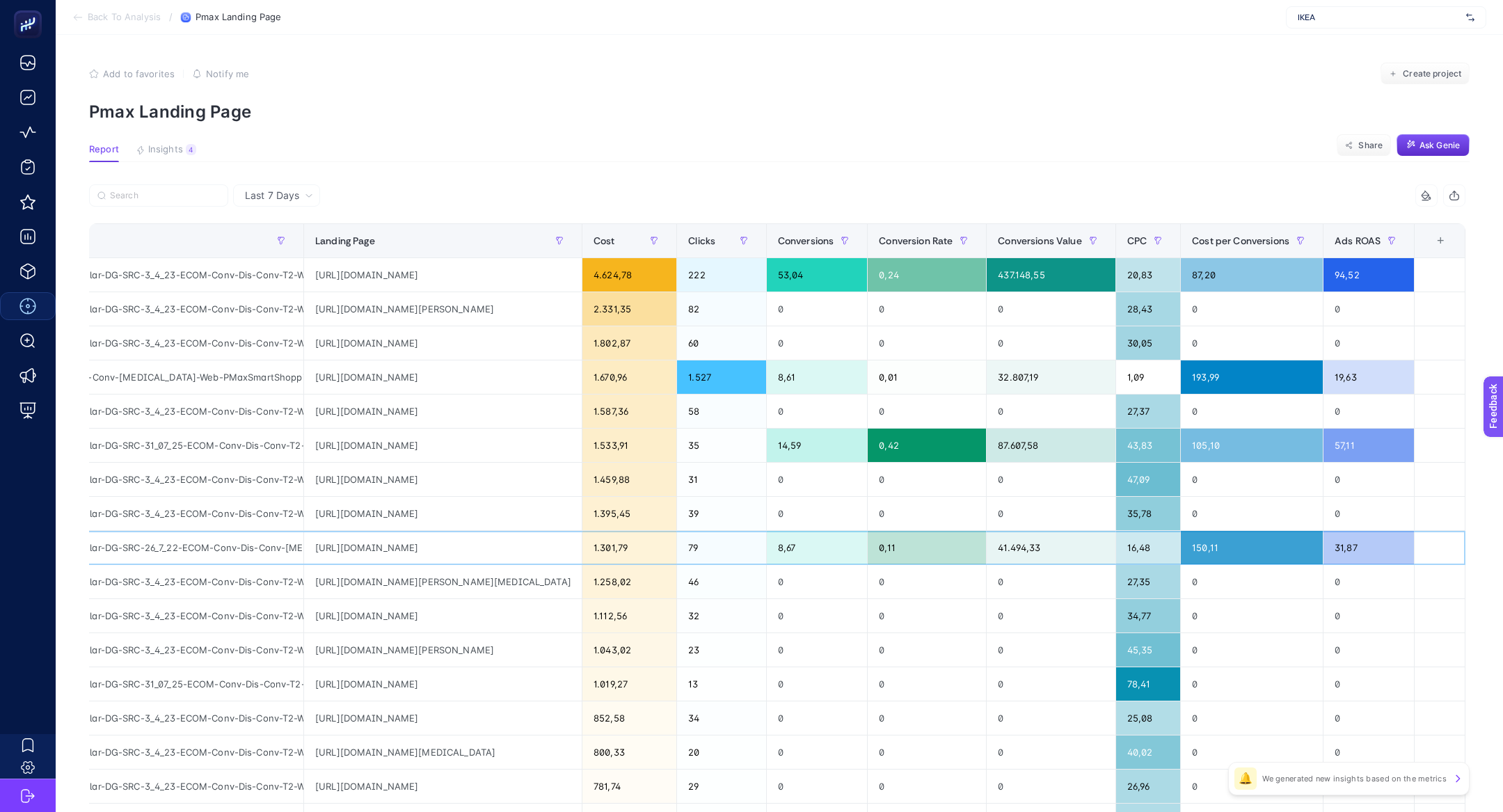
click at [480, 544] on div "https://www.ikea.com.tr/kategori/mobilyalar" at bounding box center [442, 547] width 277 height 34
copy div "mobilyalar"
click at [131, 196] on input "Search" at bounding box center [165, 195] width 110 height 10
paste input "mobilyalar"
type input "mobilyalar"
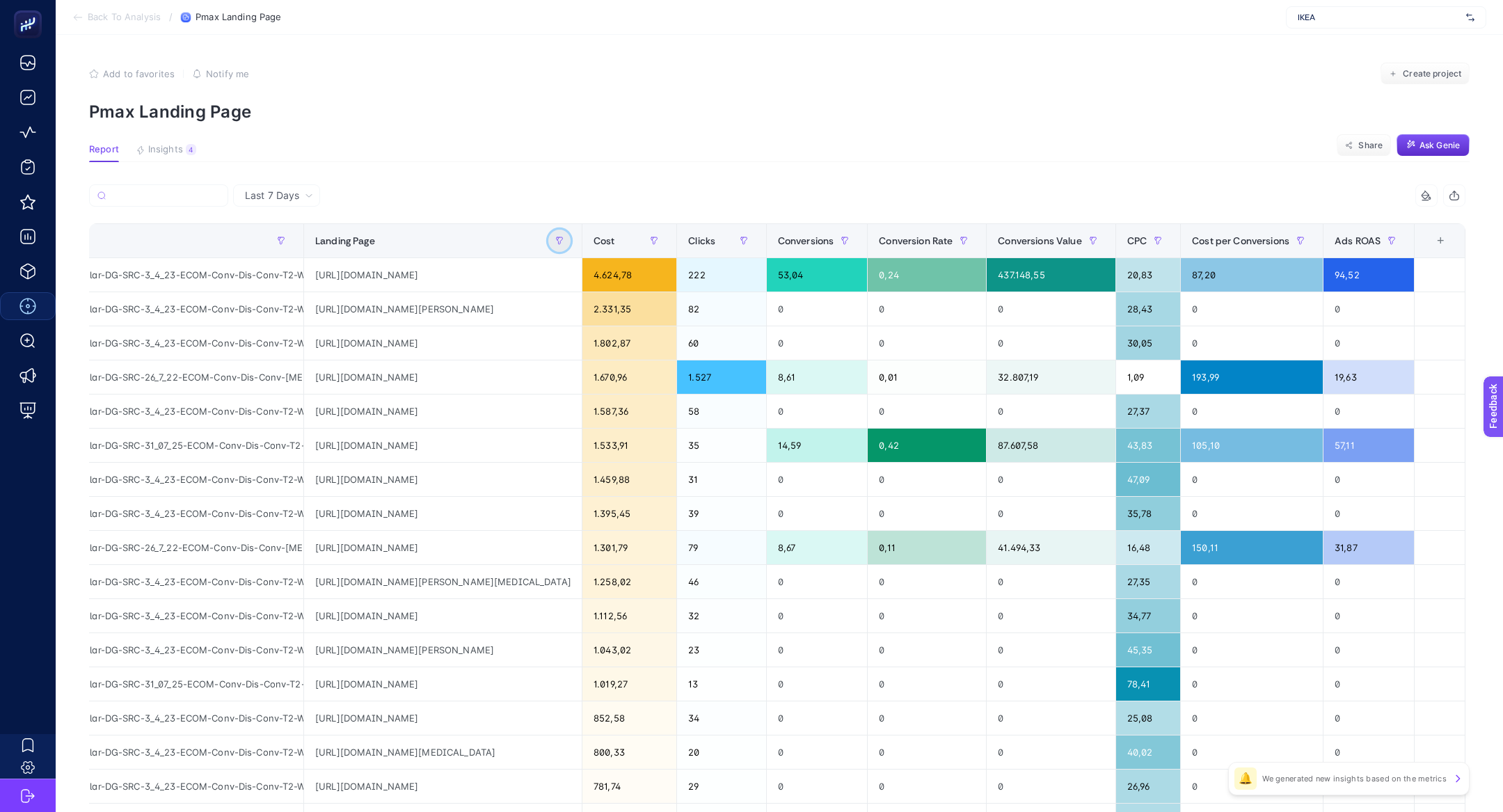
click at [556, 238] on icon "button" at bounding box center [560, 241] width 8 height 8
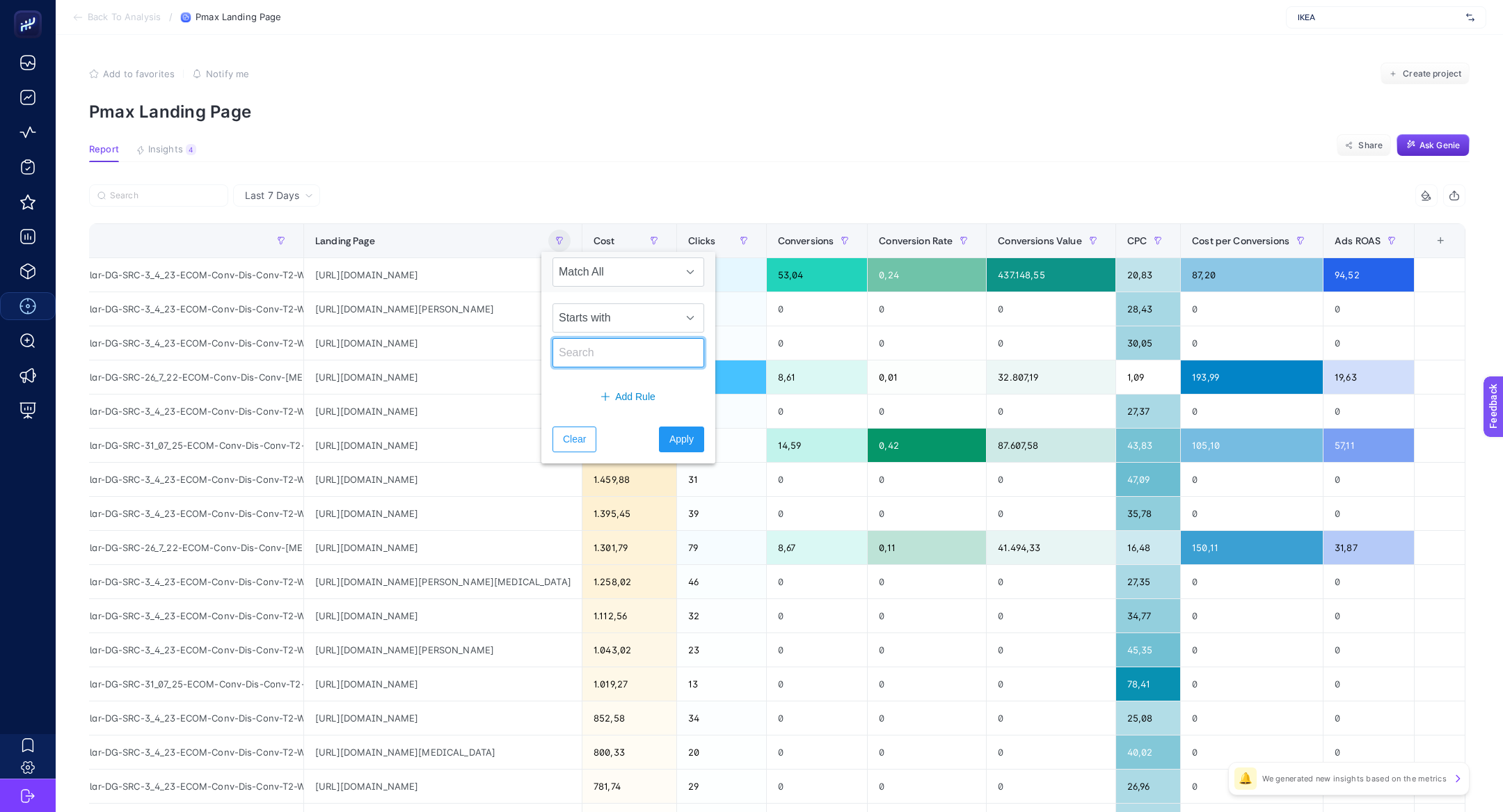
click at [588, 354] on input "text" at bounding box center [628, 352] width 152 height 30
paste input "mobilyalar"
type input "mobilyalar"
click at [614, 323] on span "Starts with" at bounding box center [615, 317] width 124 height 28
click at [620, 384] on li "Contains" at bounding box center [620, 378] width 134 height 28
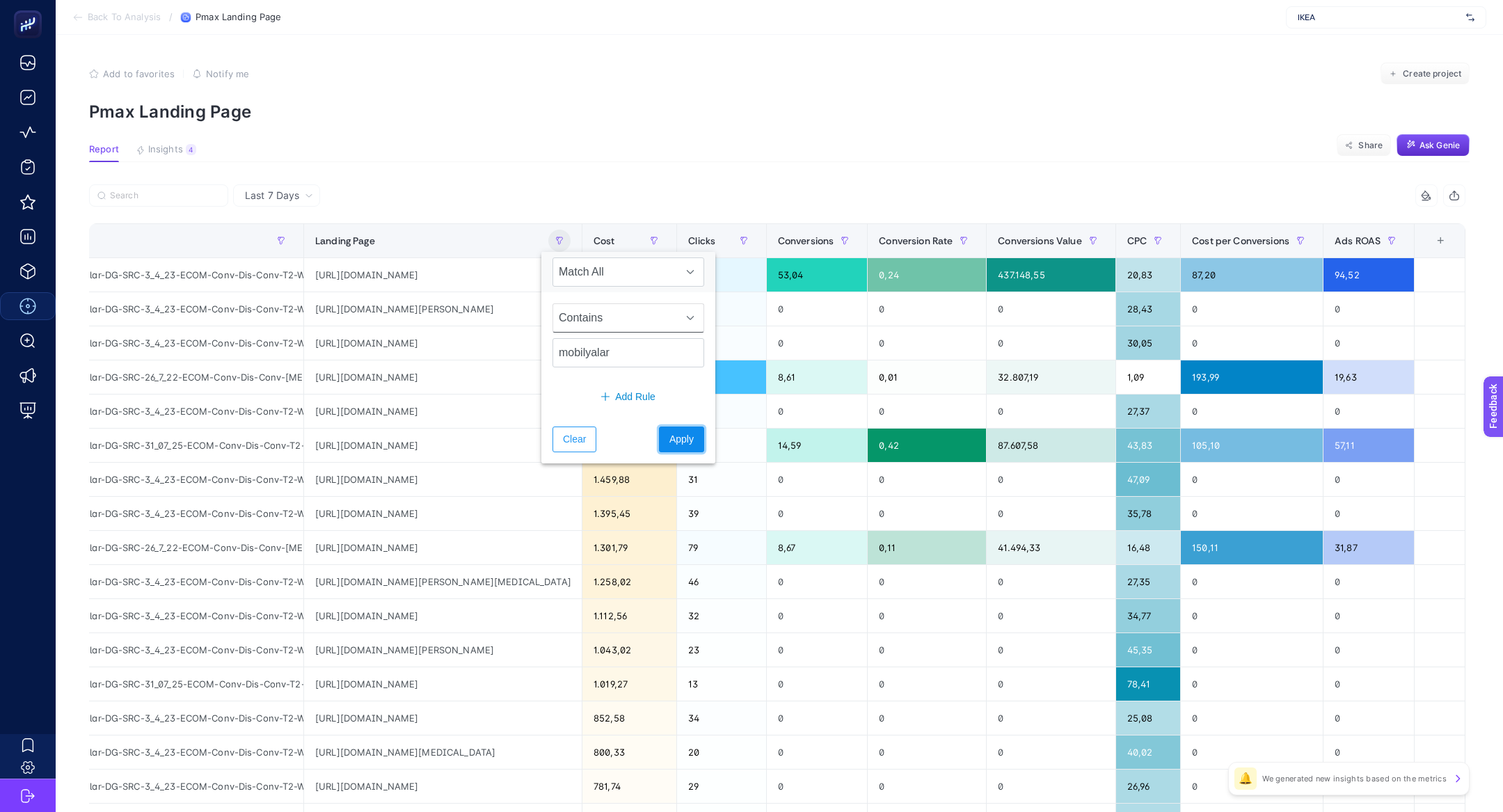
click at [664, 429] on button "Apply" at bounding box center [681, 440] width 46 height 26
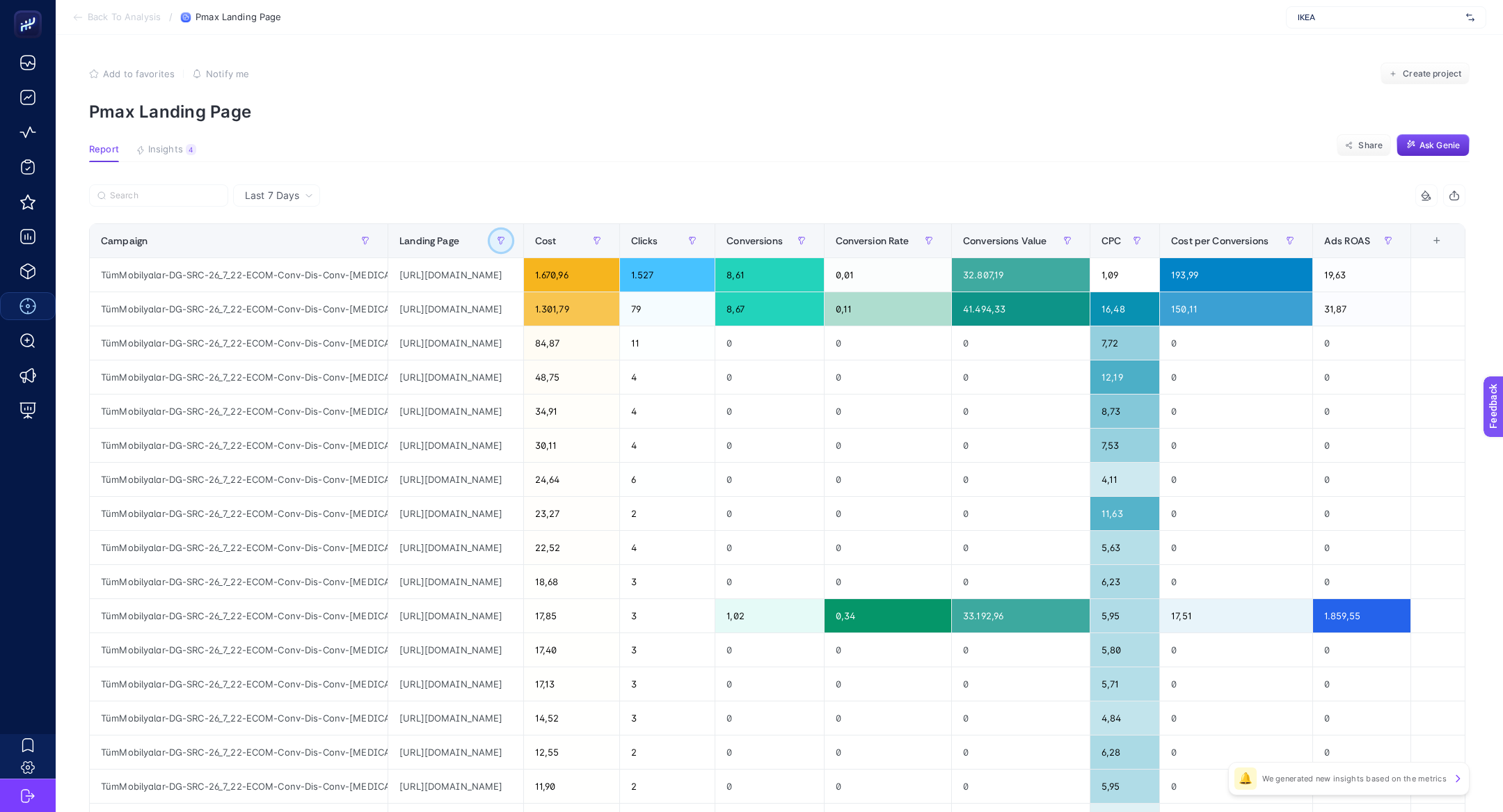
click at [512, 239] on button "button" at bounding box center [501, 241] width 22 height 22
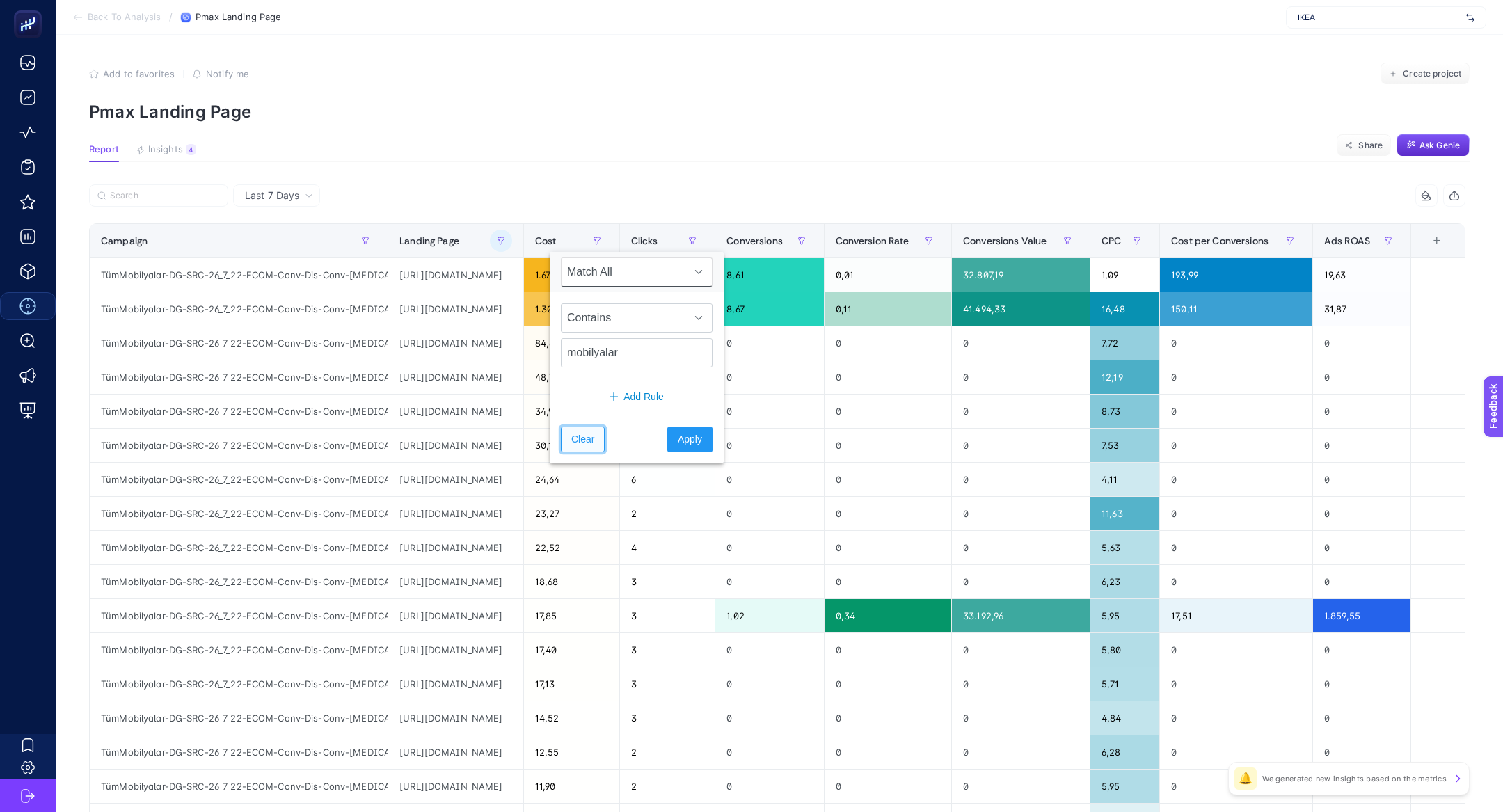
click at [600, 431] on button "Clear" at bounding box center [582, 440] width 44 height 26
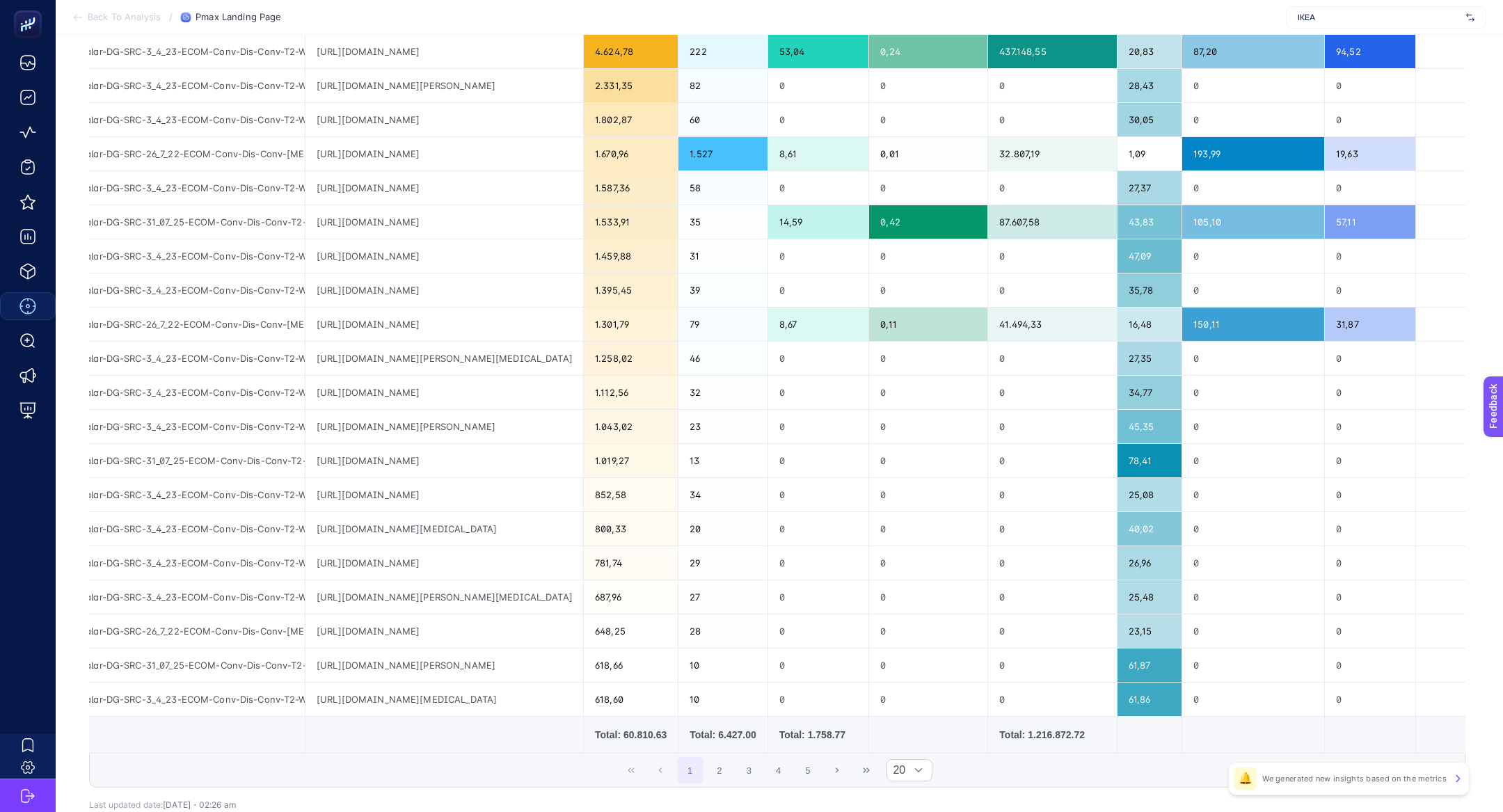
scroll to position [229, 0]
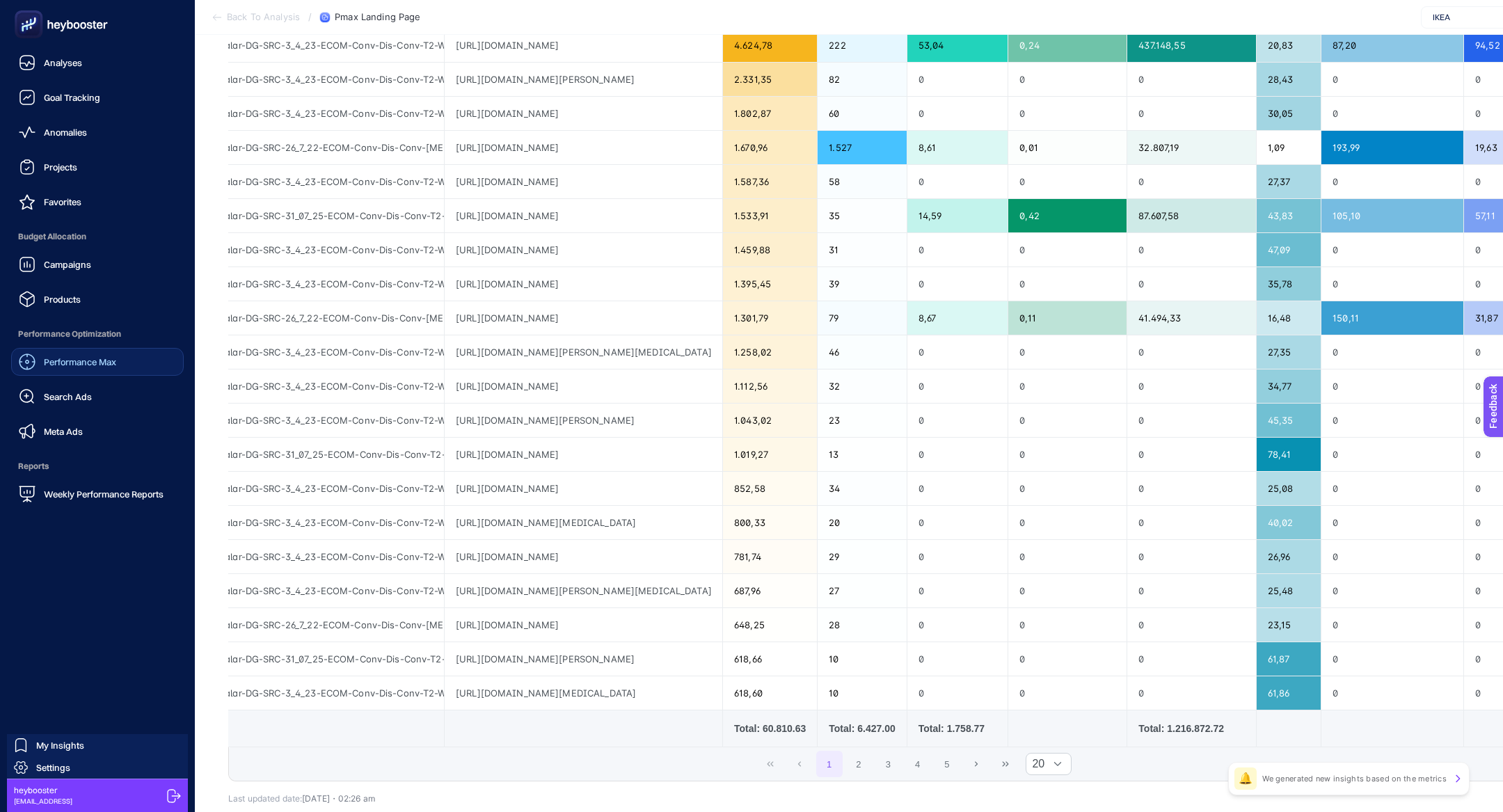
click at [87, 357] on span "Performance Max" at bounding box center [80, 362] width 73 height 11
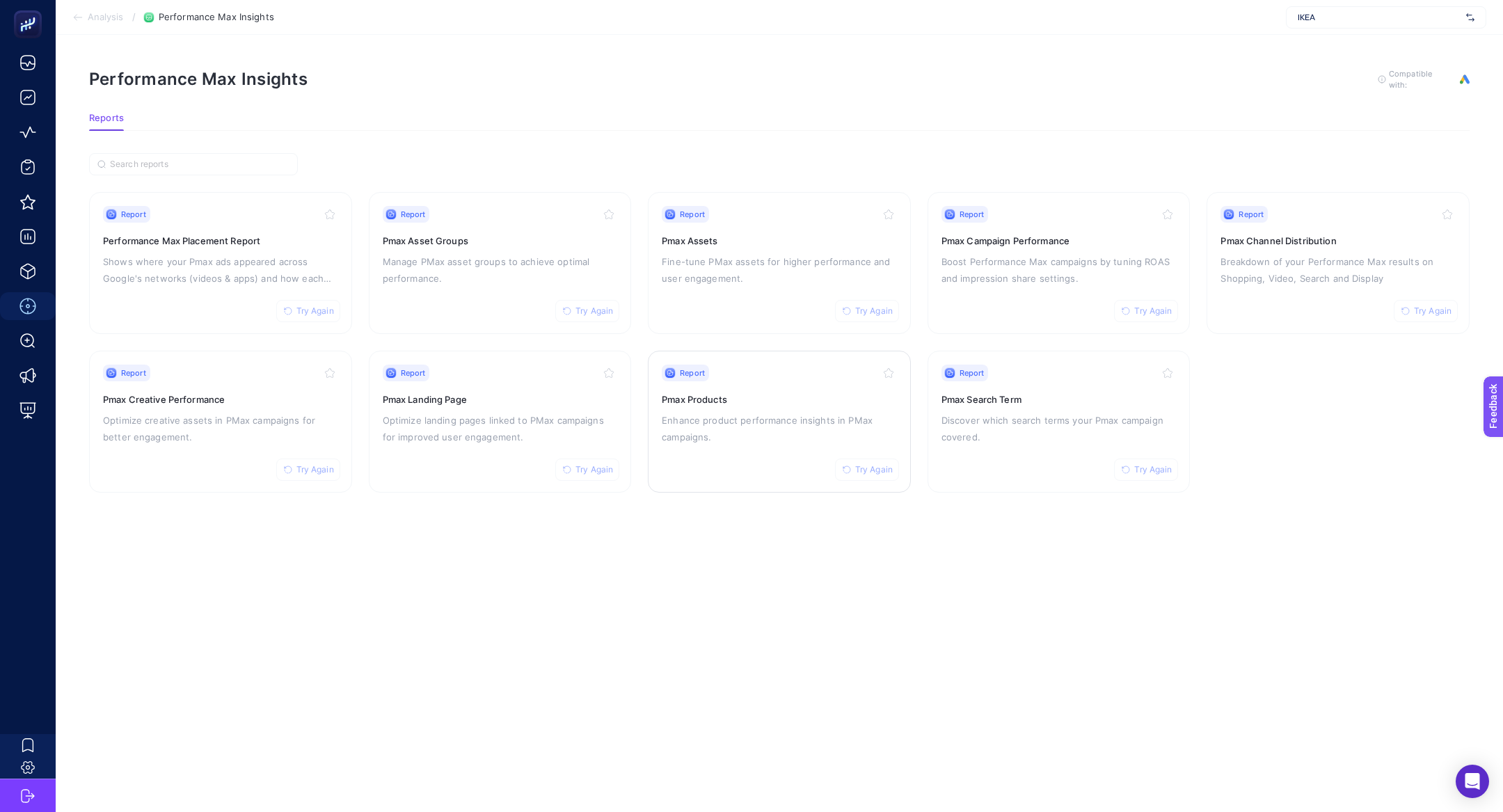
click at [655, 447] on link "Report Try Again Pmax Products Enhance product performance insights in PMax cam…" at bounding box center [779, 422] width 263 height 142
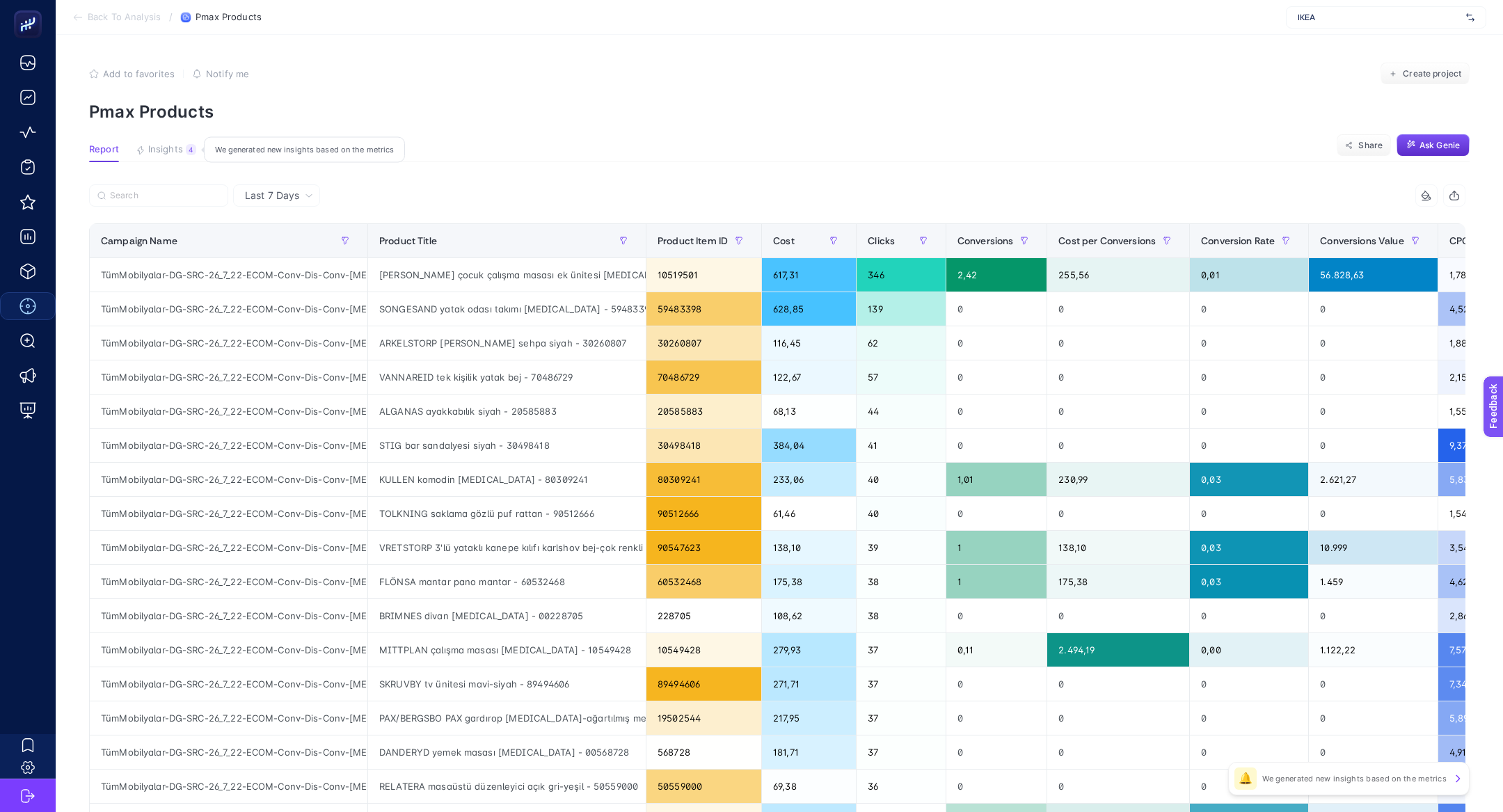
click at [181, 153] on span "Insights" at bounding box center [165, 149] width 35 height 11
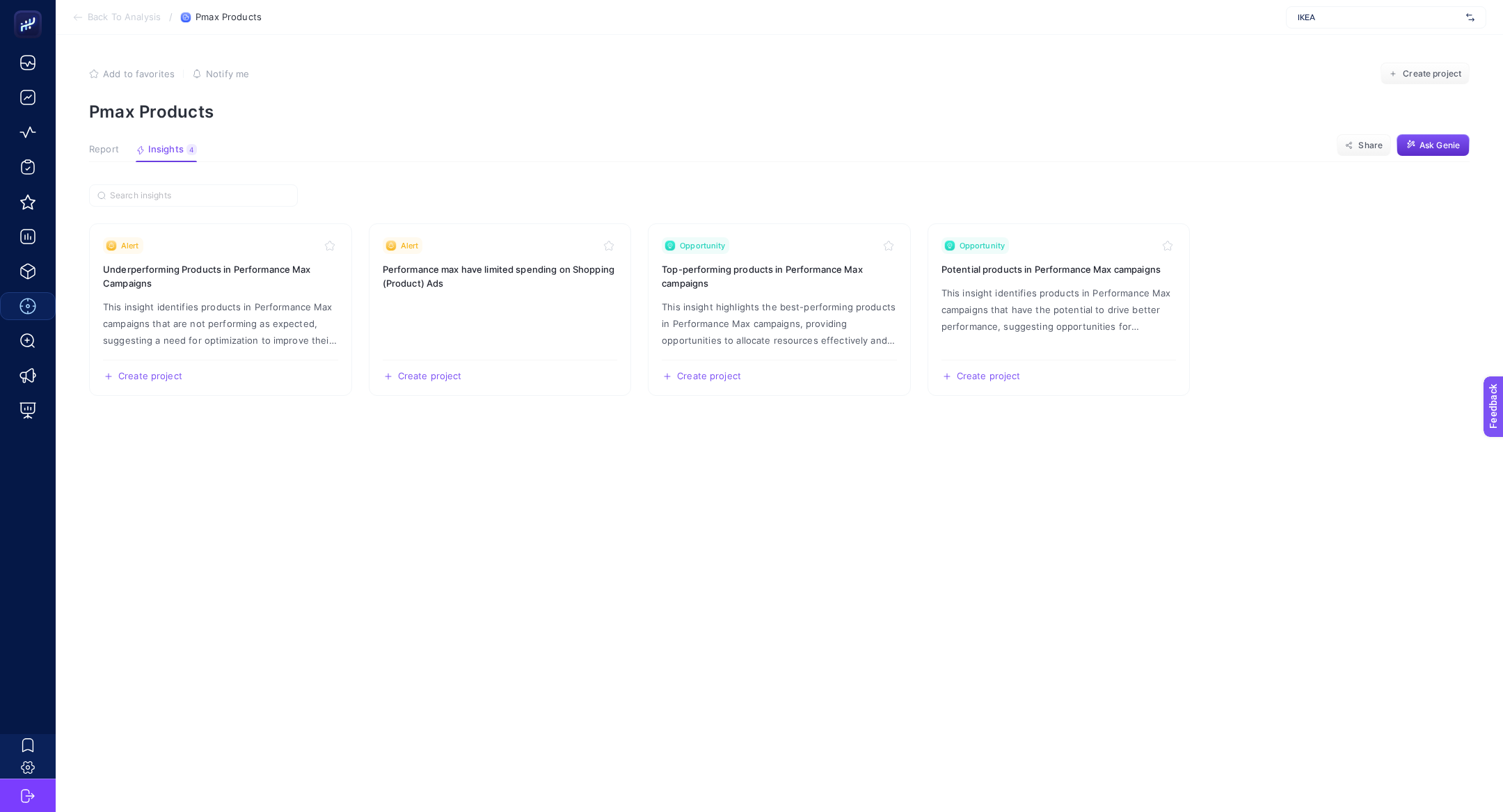
click at [107, 153] on span "Report" at bounding box center [103, 149] width 30 height 11
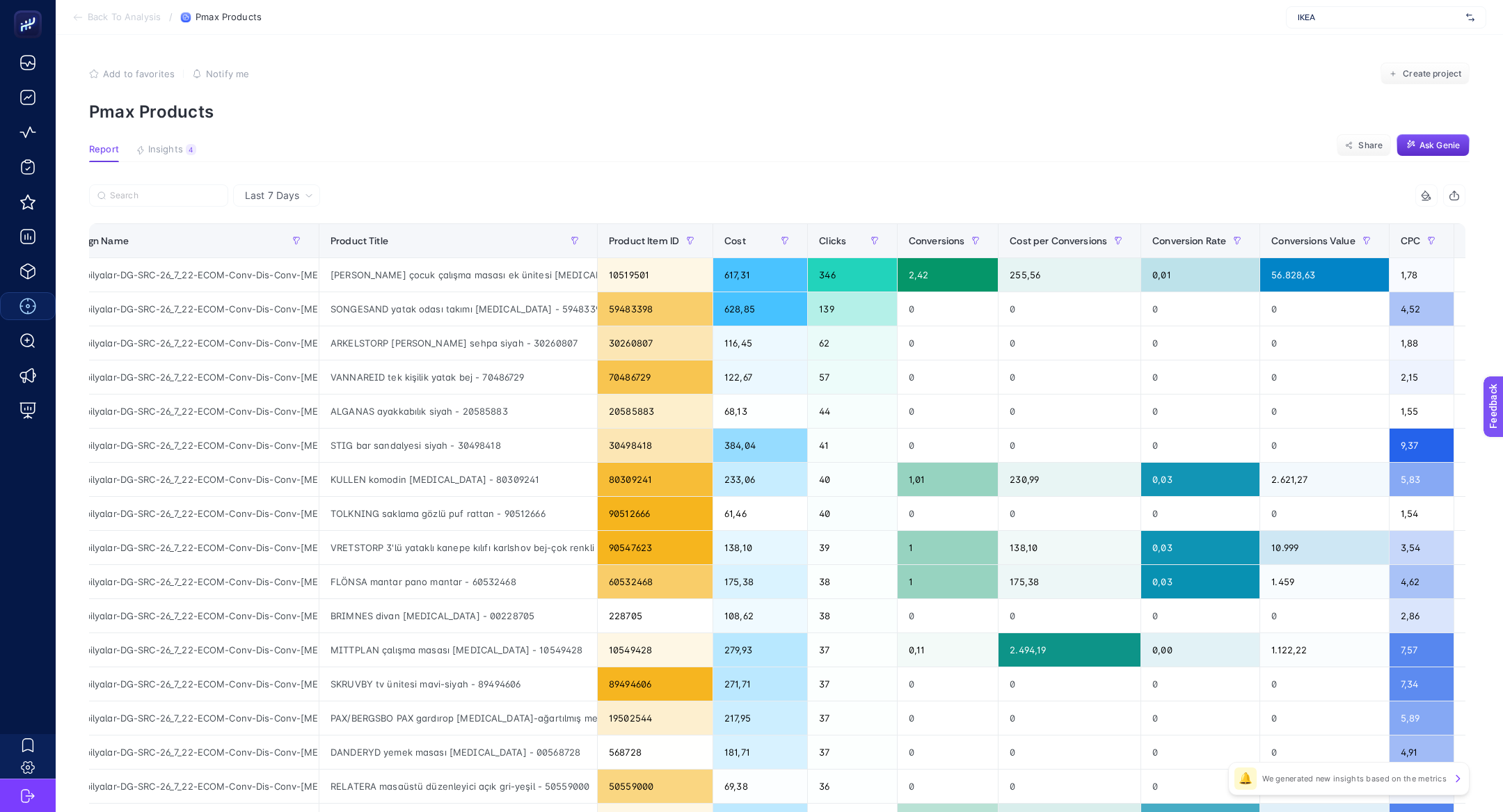
scroll to position [0, 54]
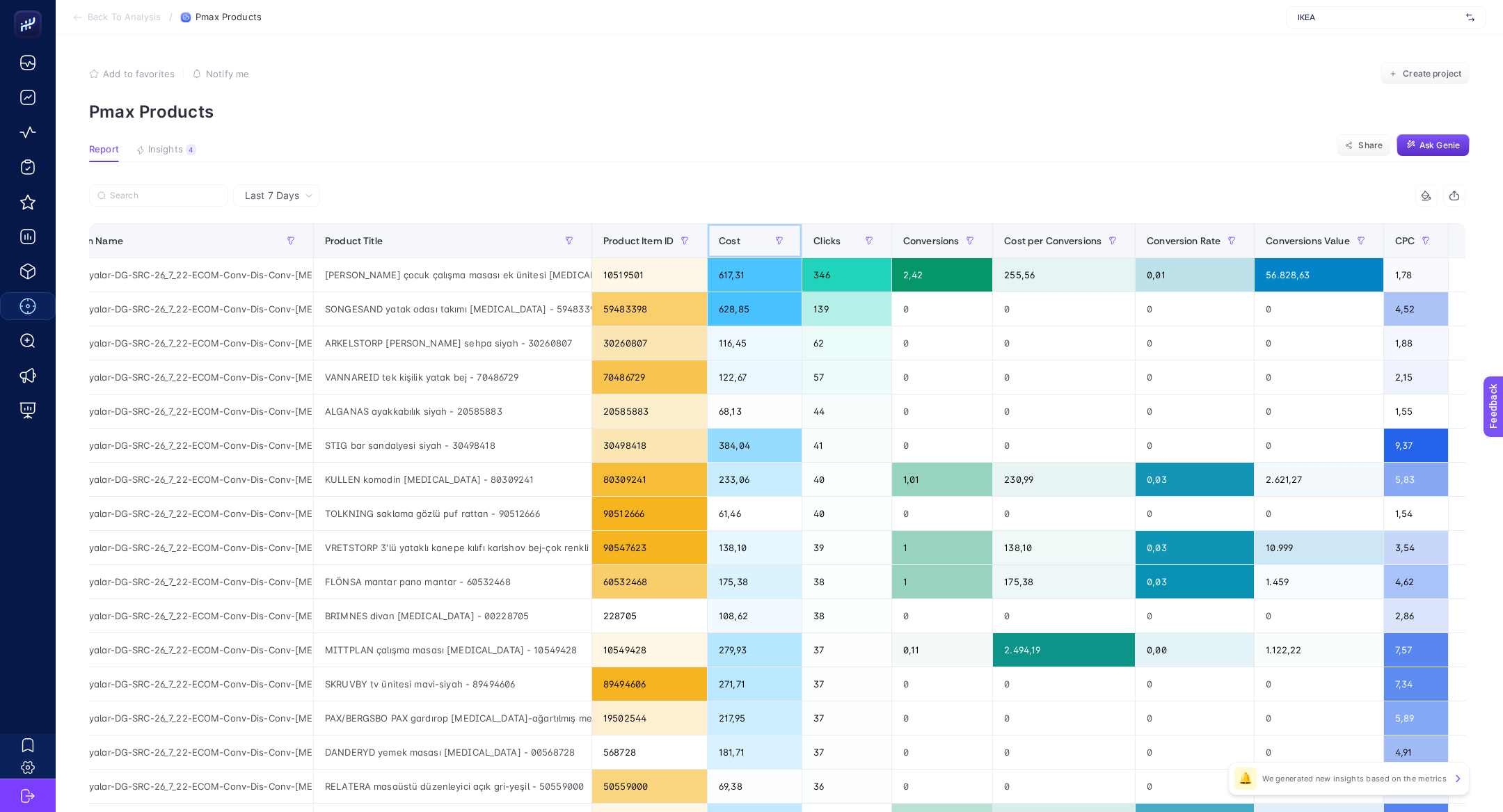
click at [738, 235] on span "Cost" at bounding box center [729, 241] width 22 height 11
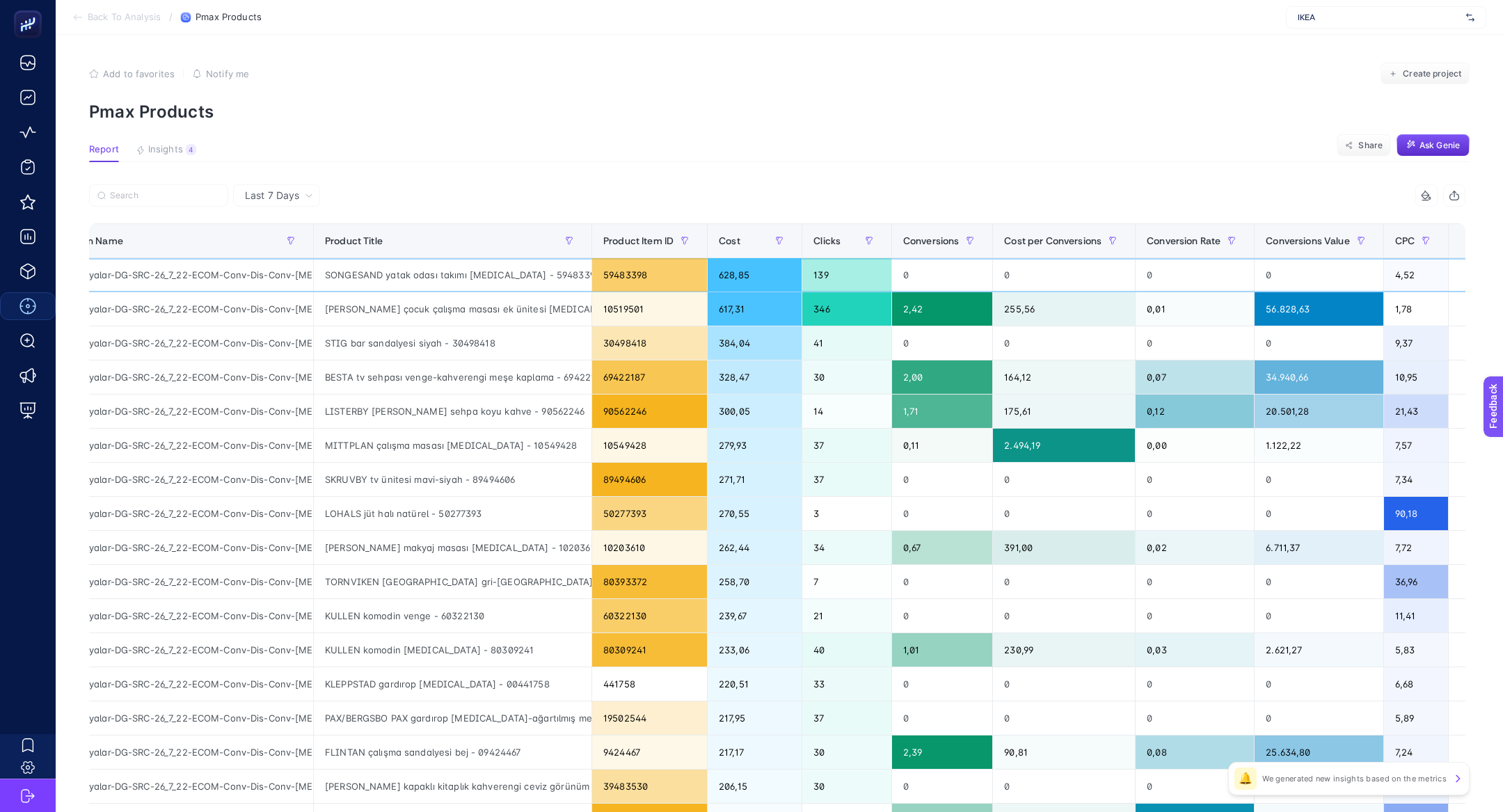
click at [434, 288] on div "SONGESAND yatak odası takımı beyaz - 59483398" at bounding box center [452, 275] width 277 height 34
click at [428, 268] on div "SONGESAND yatak odası takımı beyaz - 59483398" at bounding box center [452, 275] width 277 height 34
copy tr "SONGESAND yatak odası takımı beyaz - 59483398"
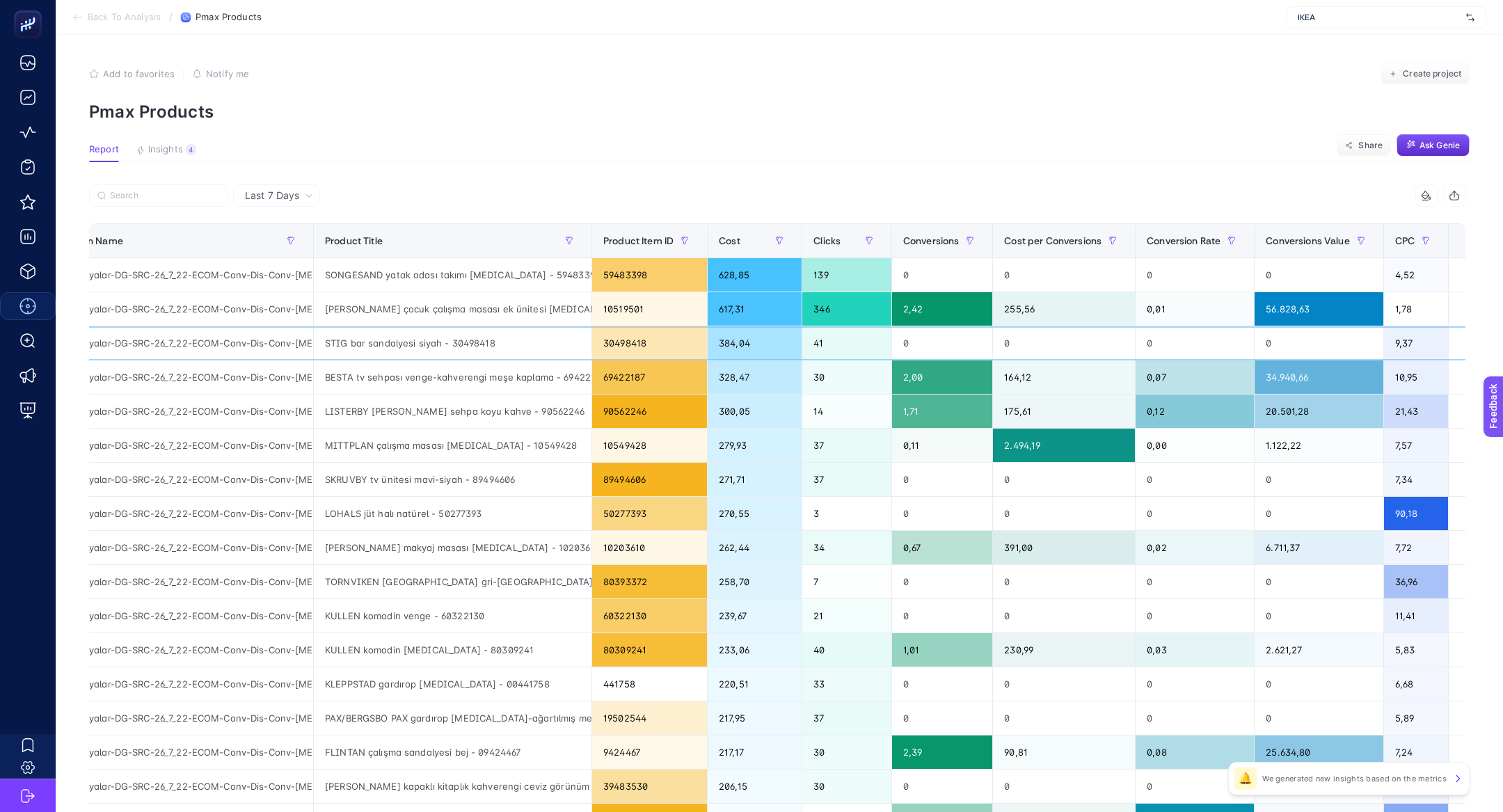
click at [469, 345] on div "STIG bar sandalyesi siyah - 30498418" at bounding box center [452, 343] width 277 height 34
copy tr "STIG bar sandalyesi siyah - 30498418"
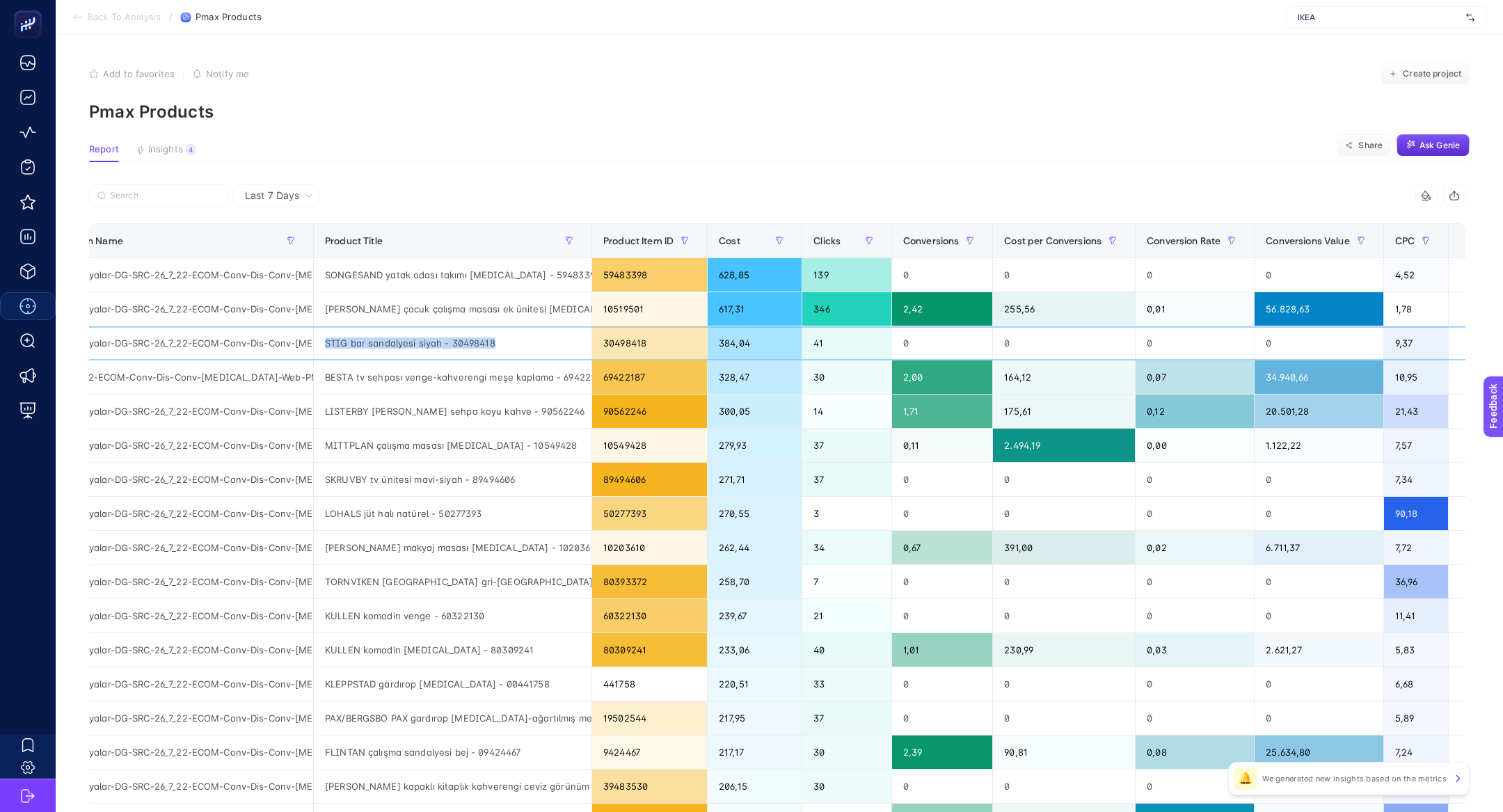
scroll to position [0, 166]
click at [163, 139] on article "Add to favorites false Notify me Create project Pmax Products Report Insights 4…" at bounding box center [779, 579] width 1447 height 1087
click at [165, 153] on span "Insights" at bounding box center [165, 149] width 35 height 11
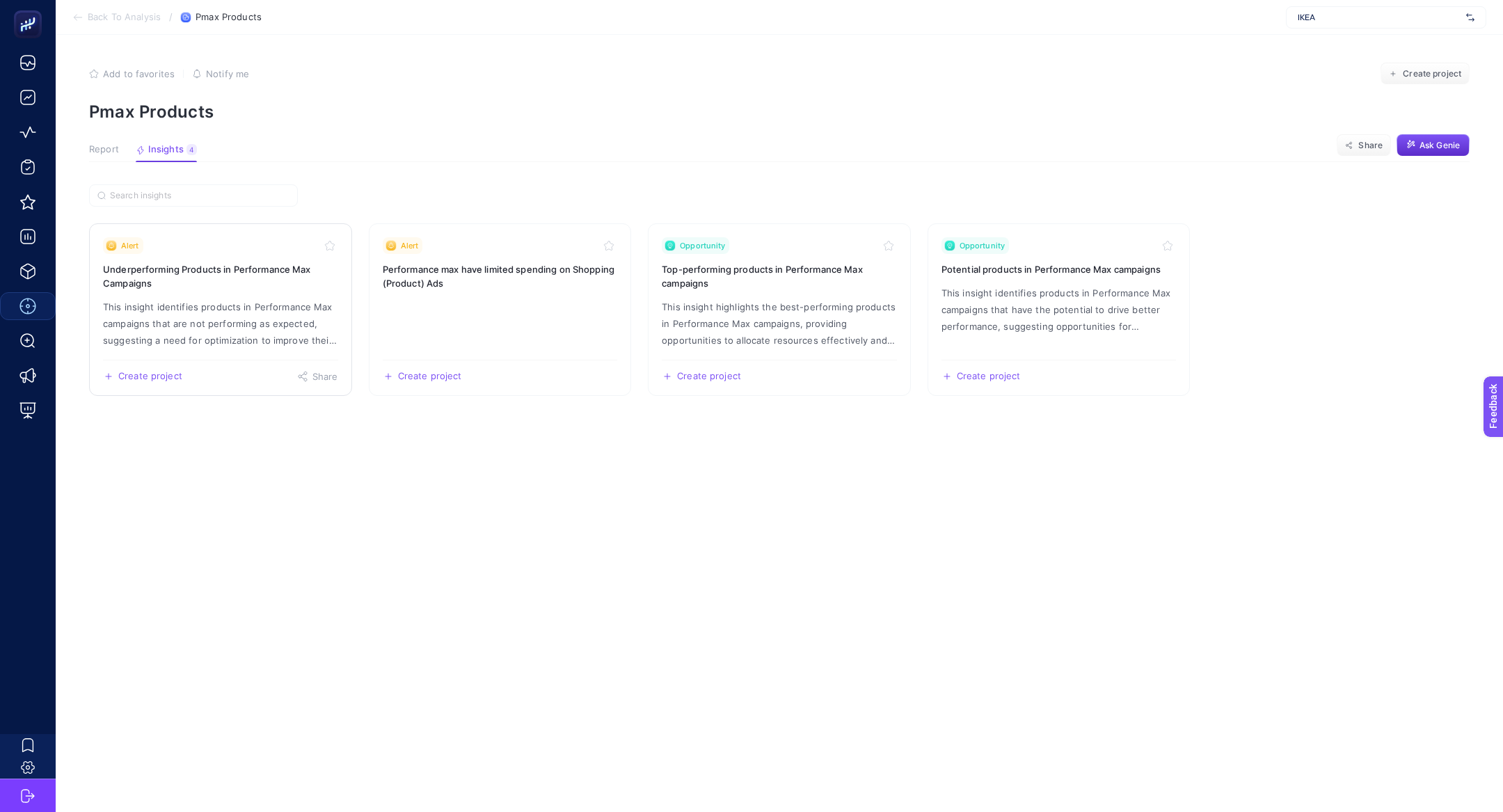
click at [166, 326] on p "This insight identifies products in Performance Max campaigns that are not perf…" at bounding box center [221, 323] width 235 height 50
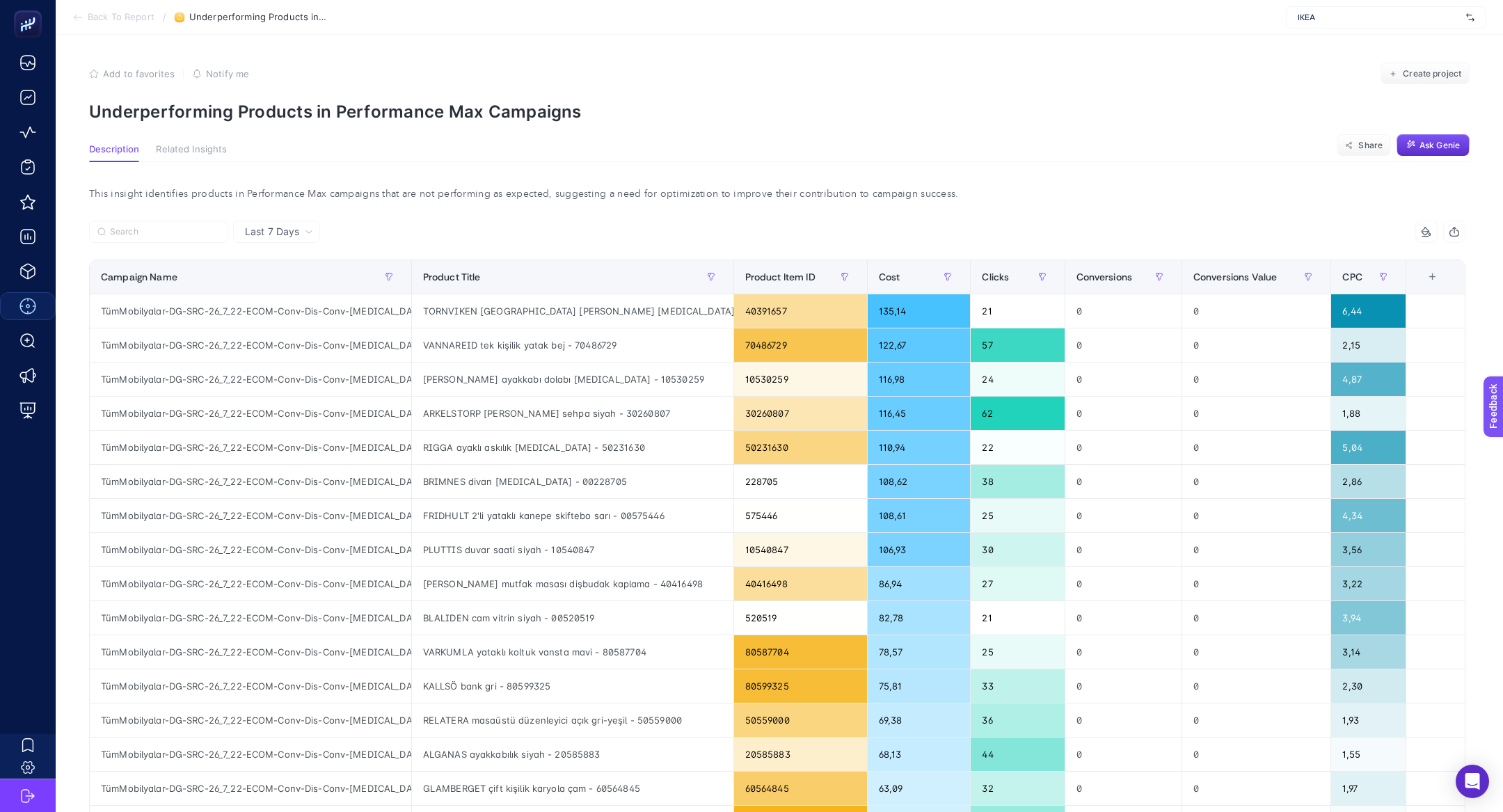
scroll to position [0, 123]
click at [96, 22] on span "Back To Report" at bounding box center [122, 18] width 67 height 11
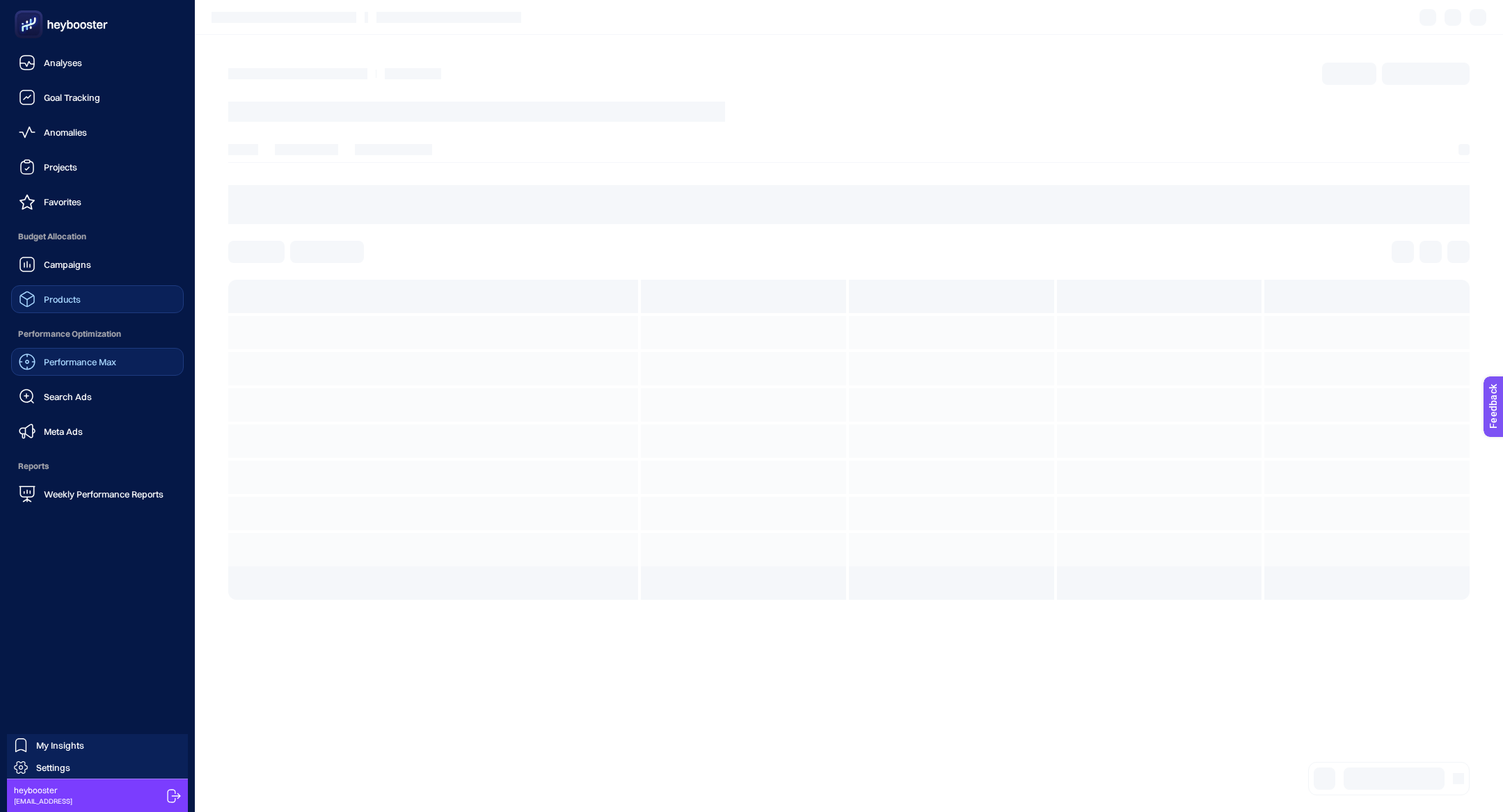
click at [79, 301] on span "Products" at bounding box center [62, 299] width 37 height 11
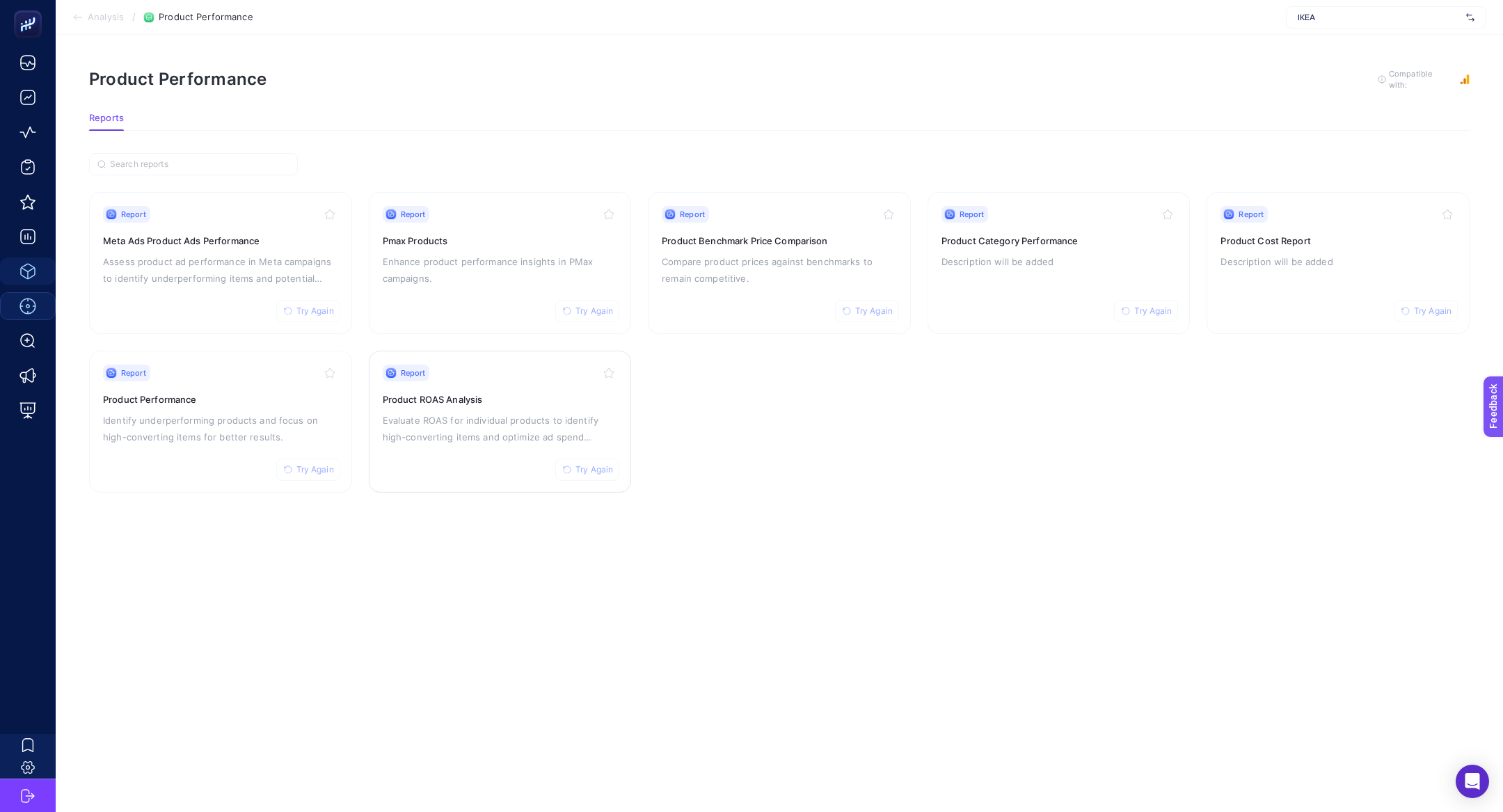
click at [529, 427] on p "Evaluate ROAS for individual products to identify high-converting items and opt…" at bounding box center [500, 428] width 235 height 34
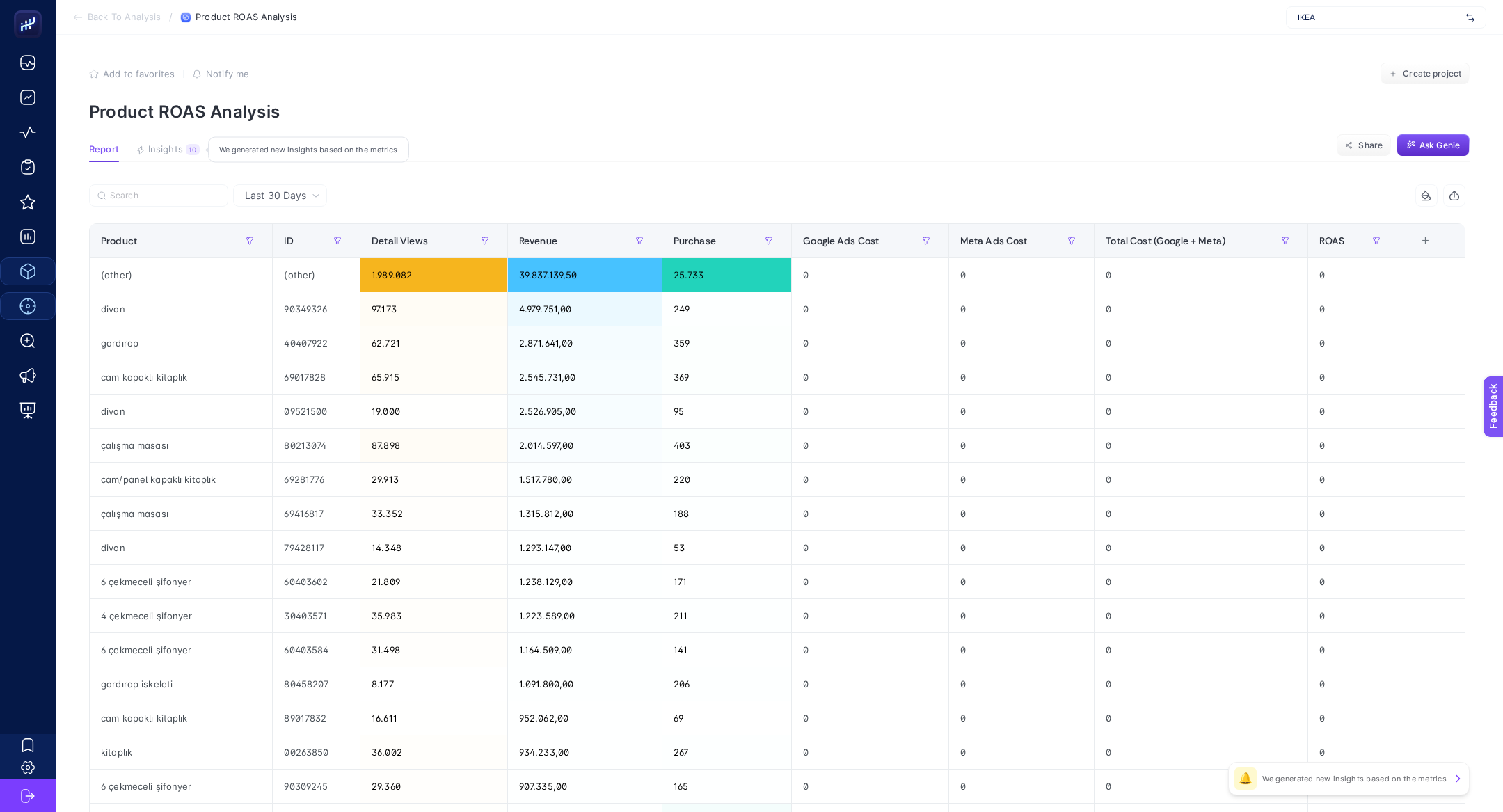
click at [158, 157] on button "Insights 10 We generated new insights based on the metrics" at bounding box center [168, 153] width 64 height 18
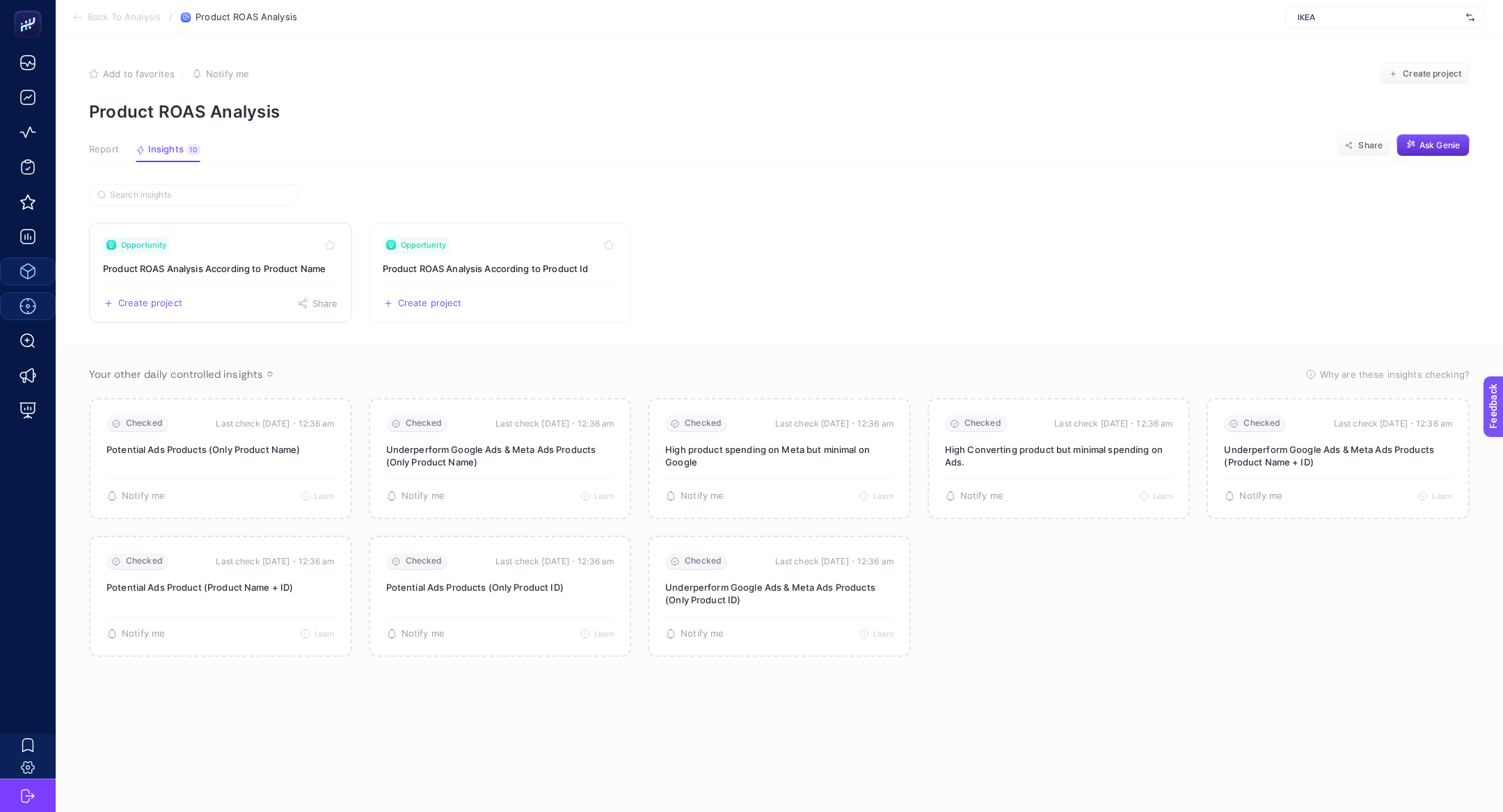
click at [263, 265] on h3 "Product ROAS Analysis According to Product Name" at bounding box center [221, 268] width 235 height 14
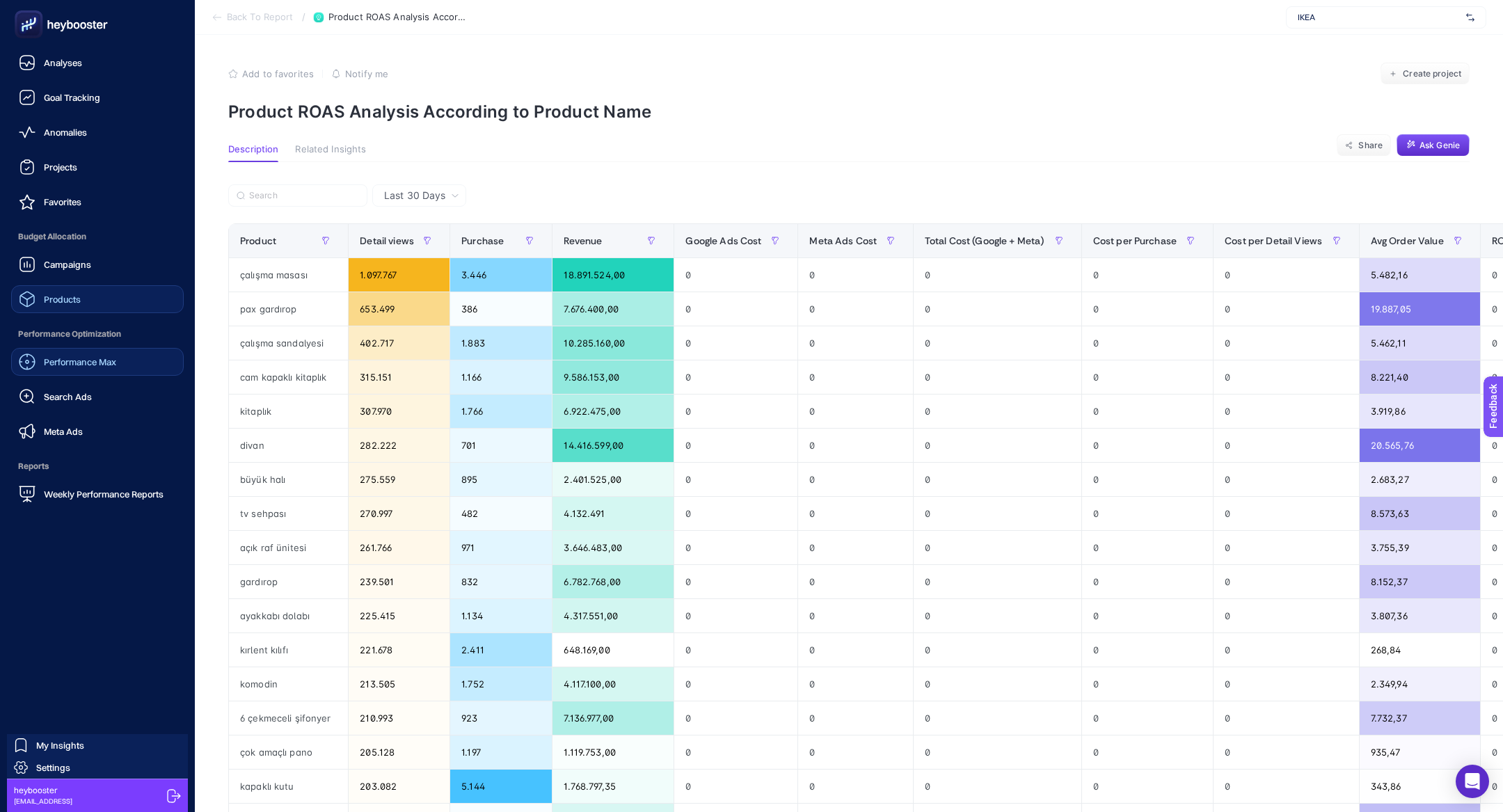
click at [93, 282] on div "Campaigns Products" at bounding box center [98, 281] width 173 height 62
click at [94, 309] on link "Products" at bounding box center [98, 299] width 173 height 28
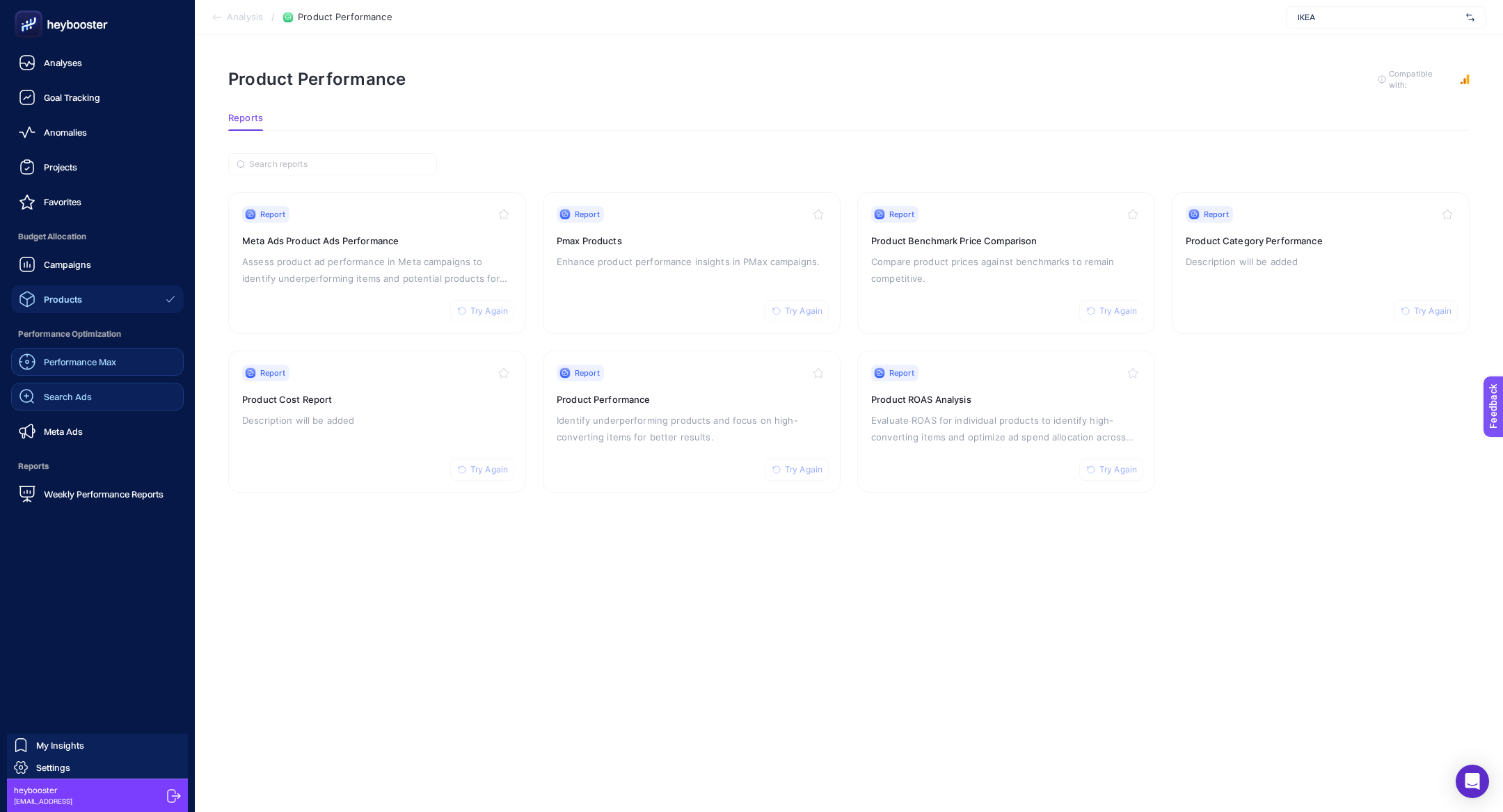
click at [66, 395] on span "Search Ads" at bounding box center [68, 396] width 48 height 11
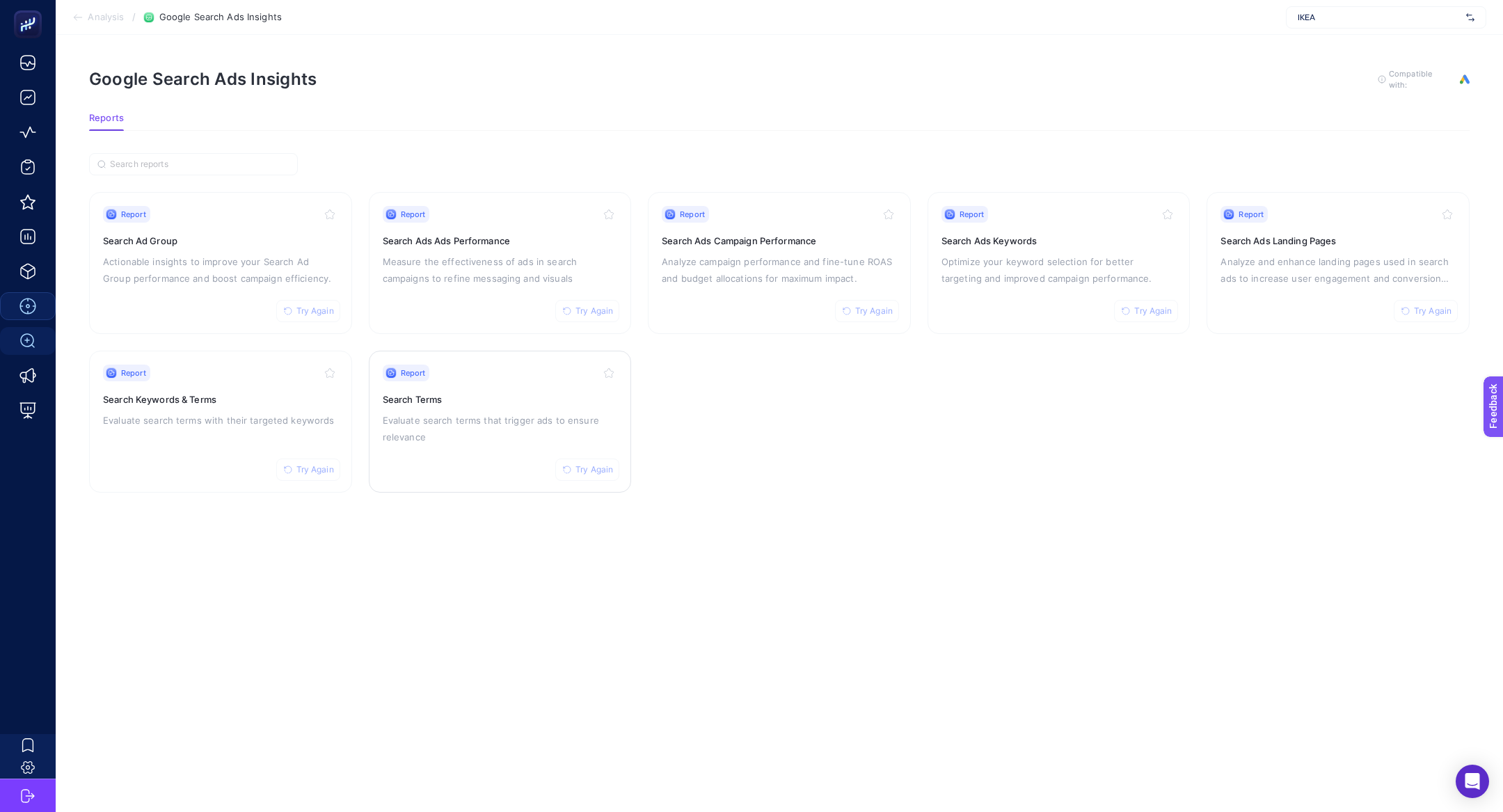
click at [410, 459] on div "Report Try Again Search Terms Evaluate search terms that trigger ads to ensure …" at bounding box center [500, 421] width 235 height 114
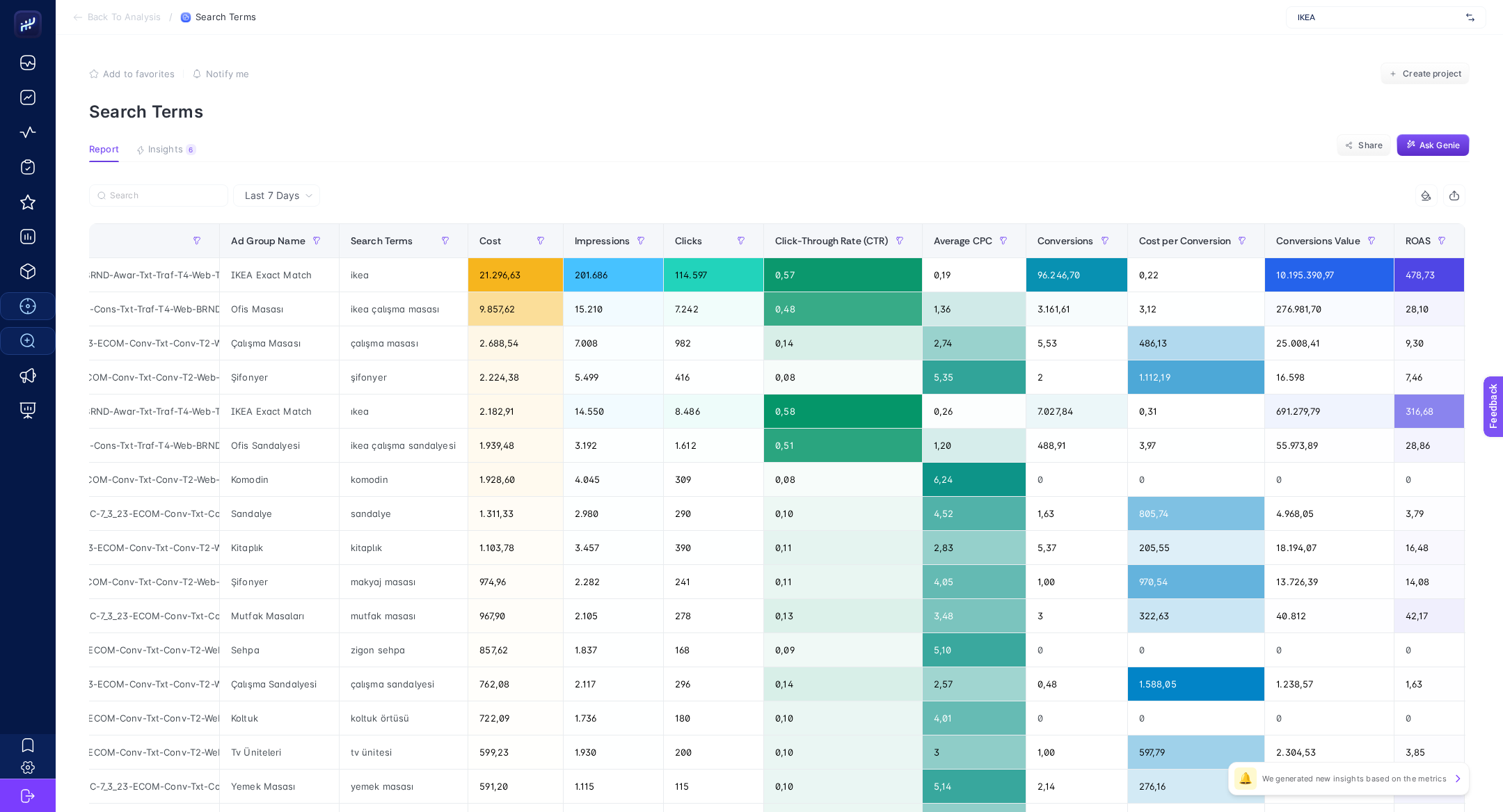
scroll to position [0, 209]
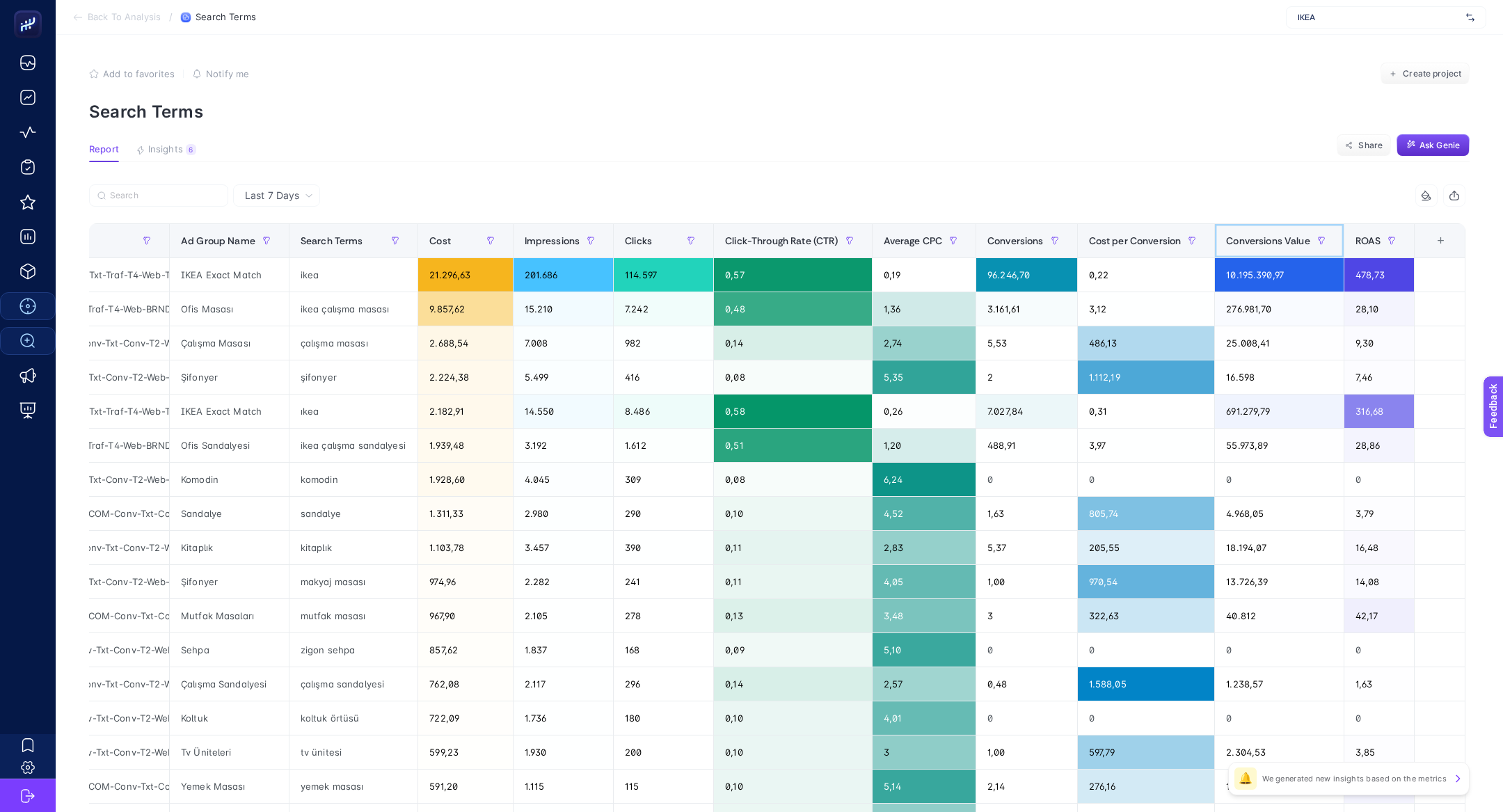
click at [1255, 242] on span "Conversions Value" at bounding box center [1268, 241] width 83 height 11
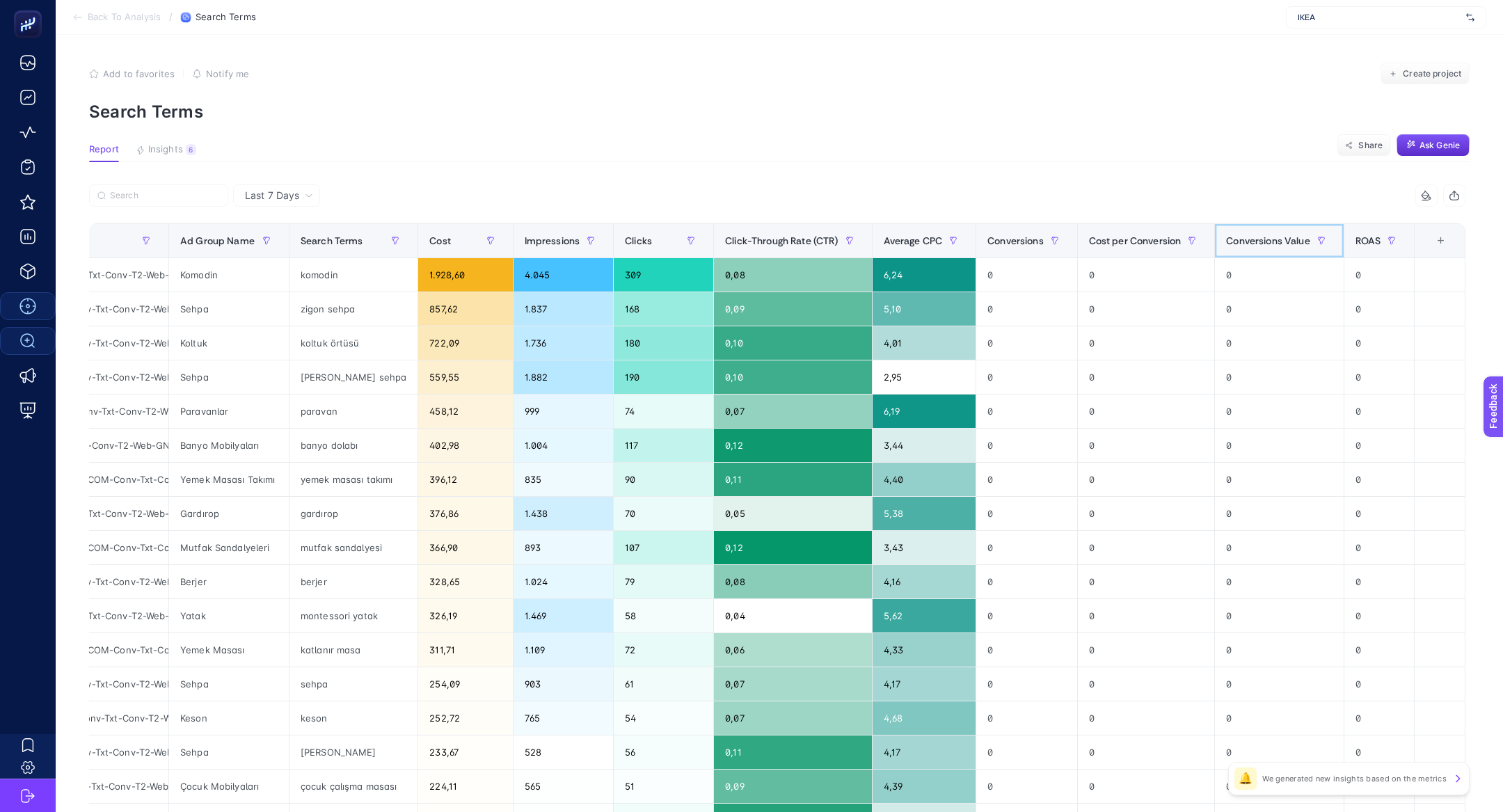
click at [1255, 242] on span "Conversions Value" at bounding box center [1268, 241] width 83 height 11
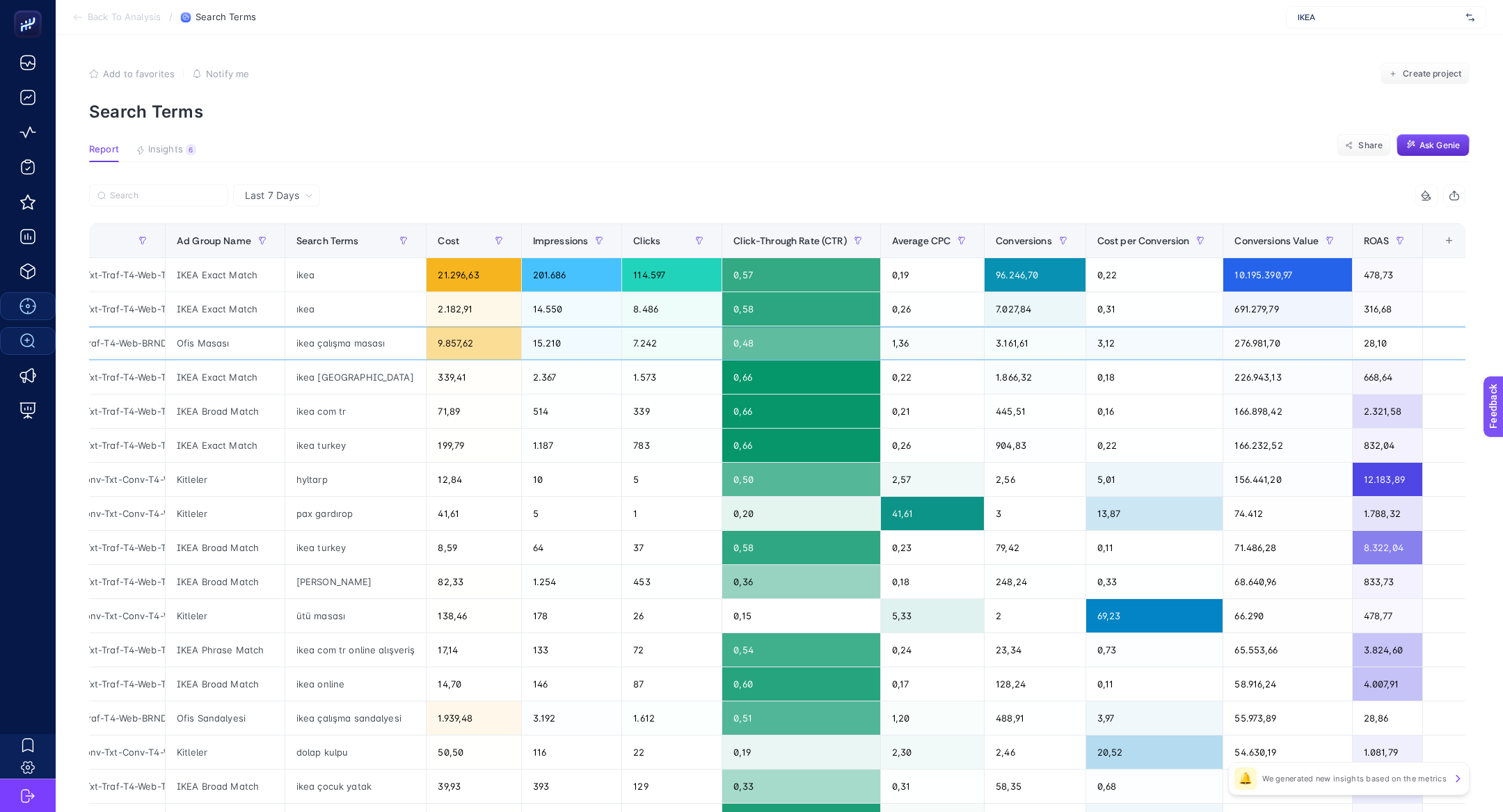
click at [332, 344] on div "ikea çalışma masası" at bounding box center [356, 343] width 142 height 34
copy tr "ikea çalışma masası"
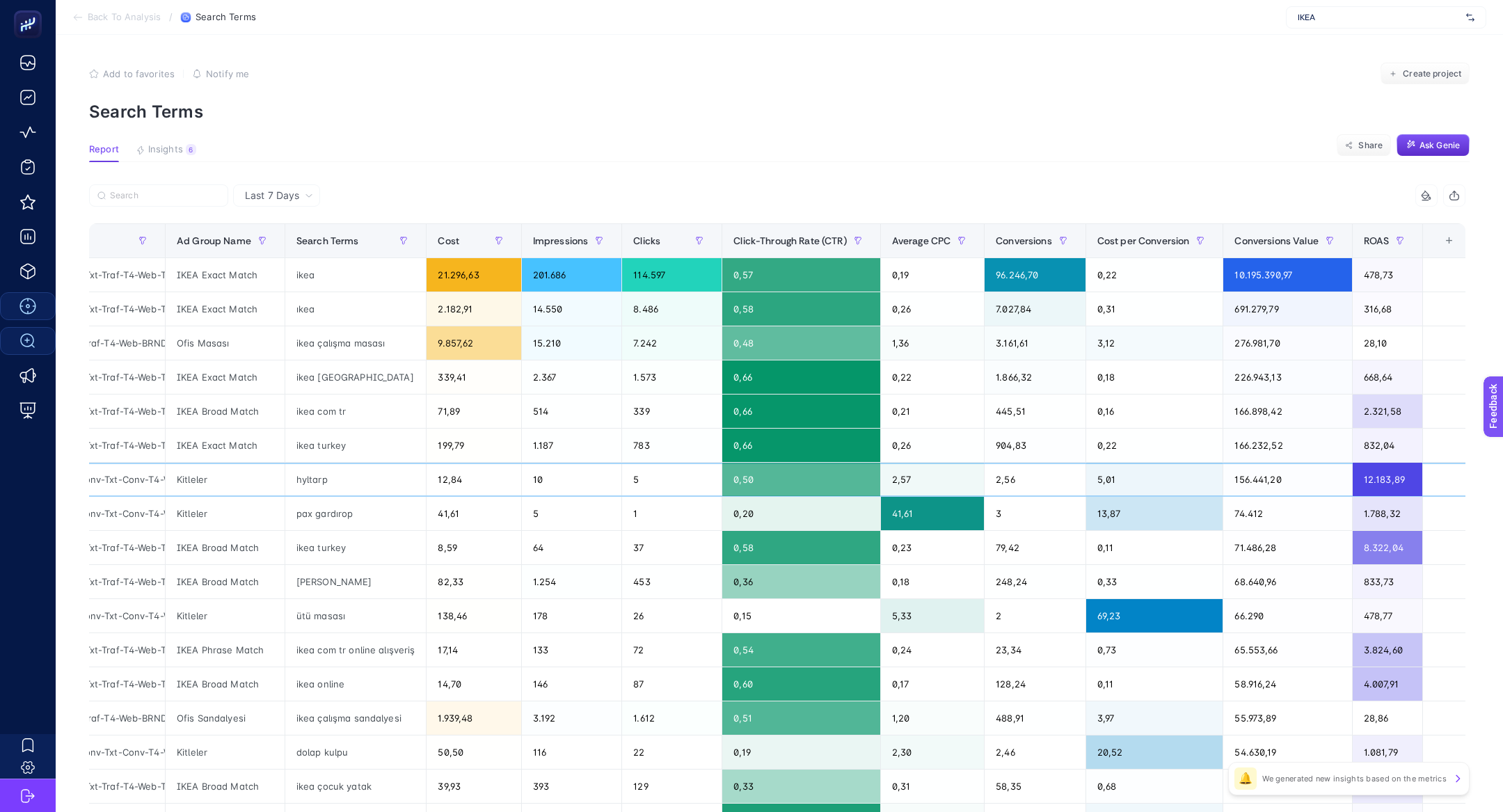
click at [303, 476] on div "hyltarp" at bounding box center [356, 480] width 142 height 34
copy div "hyltarp"
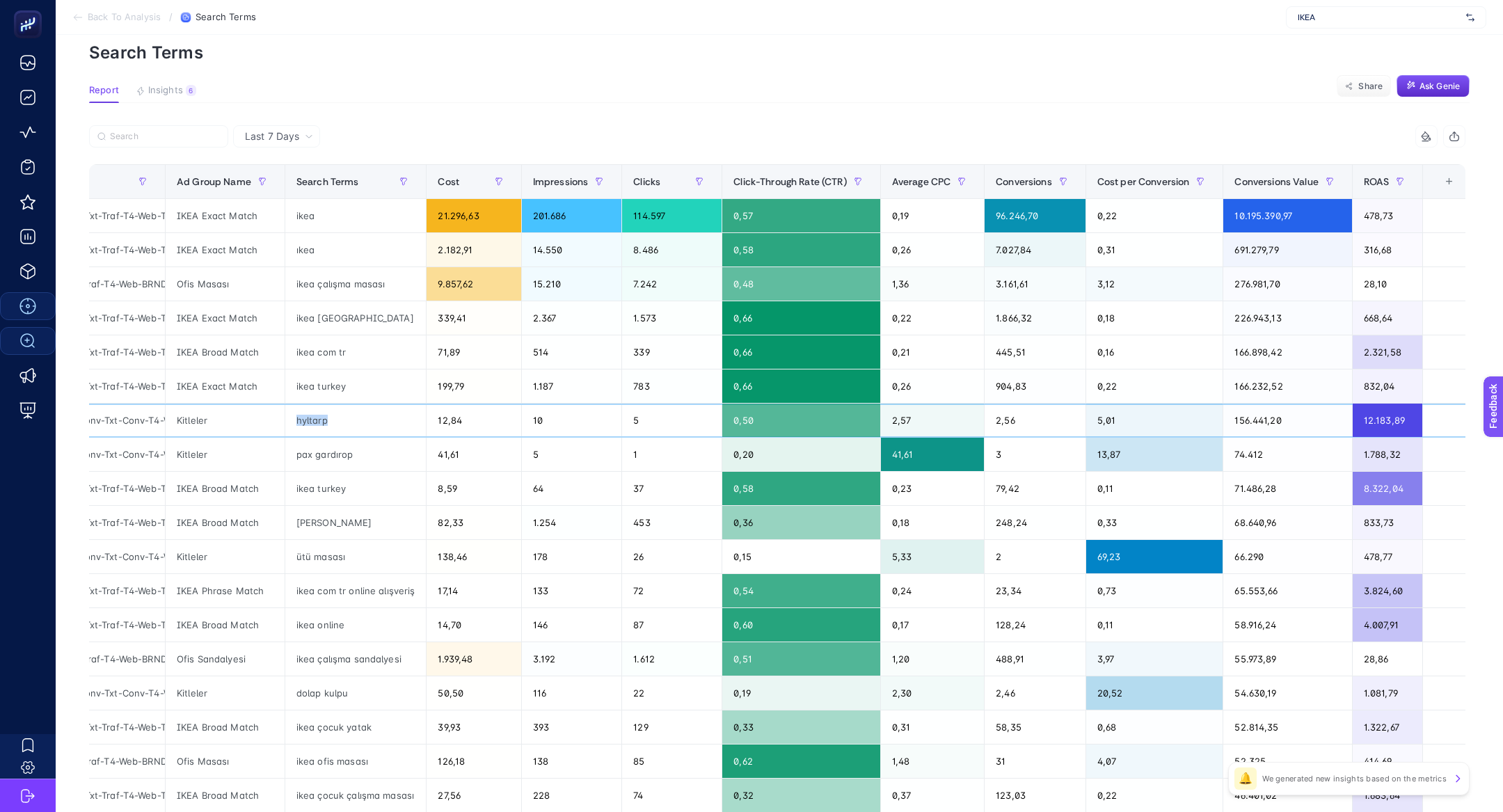
scroll to position [61, 0]
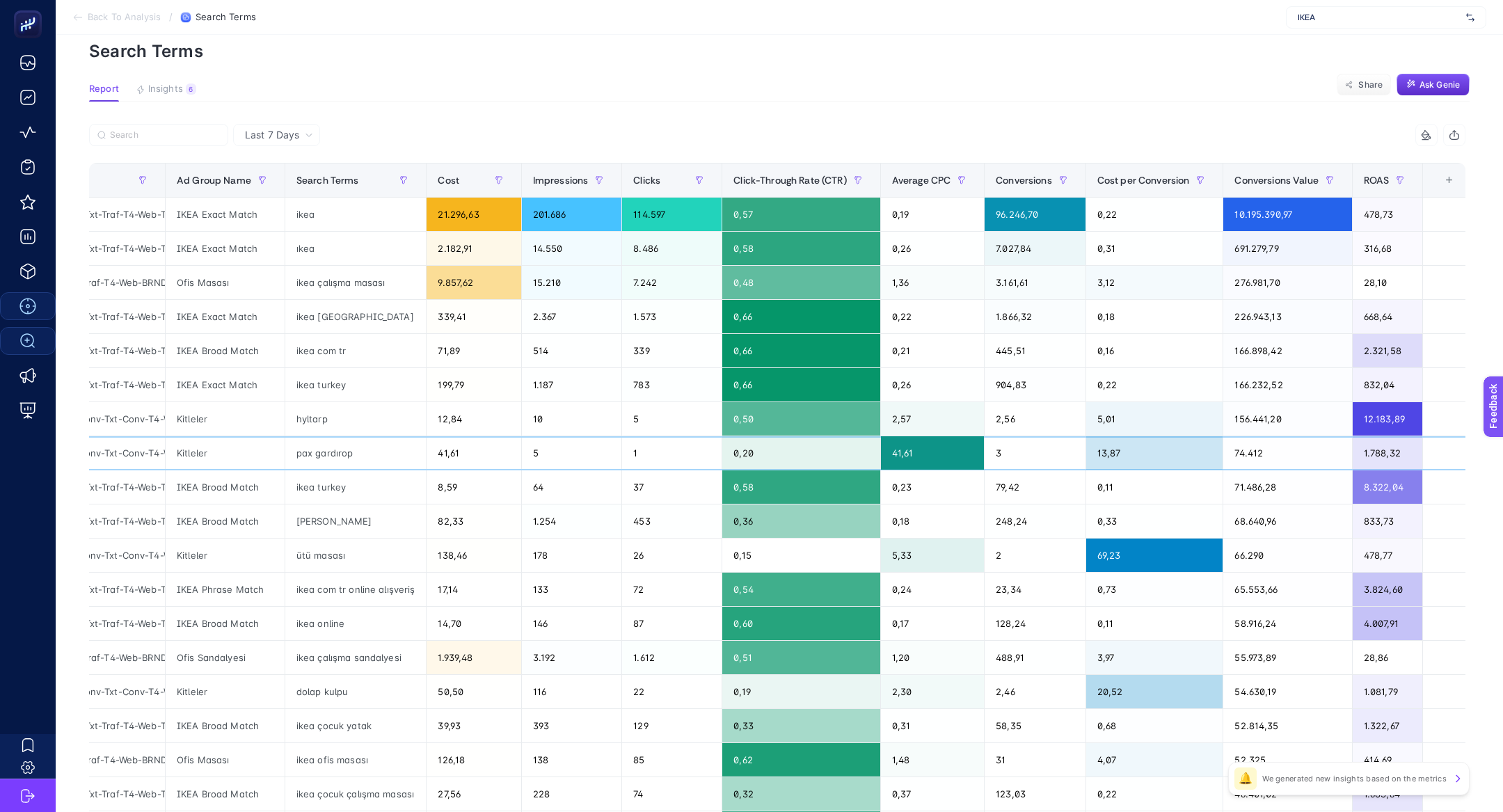
click at [314, 449] on div "pax gardırop" at bounding box center [356, 453] width 142 height 34
copy tr "pax gardırop"
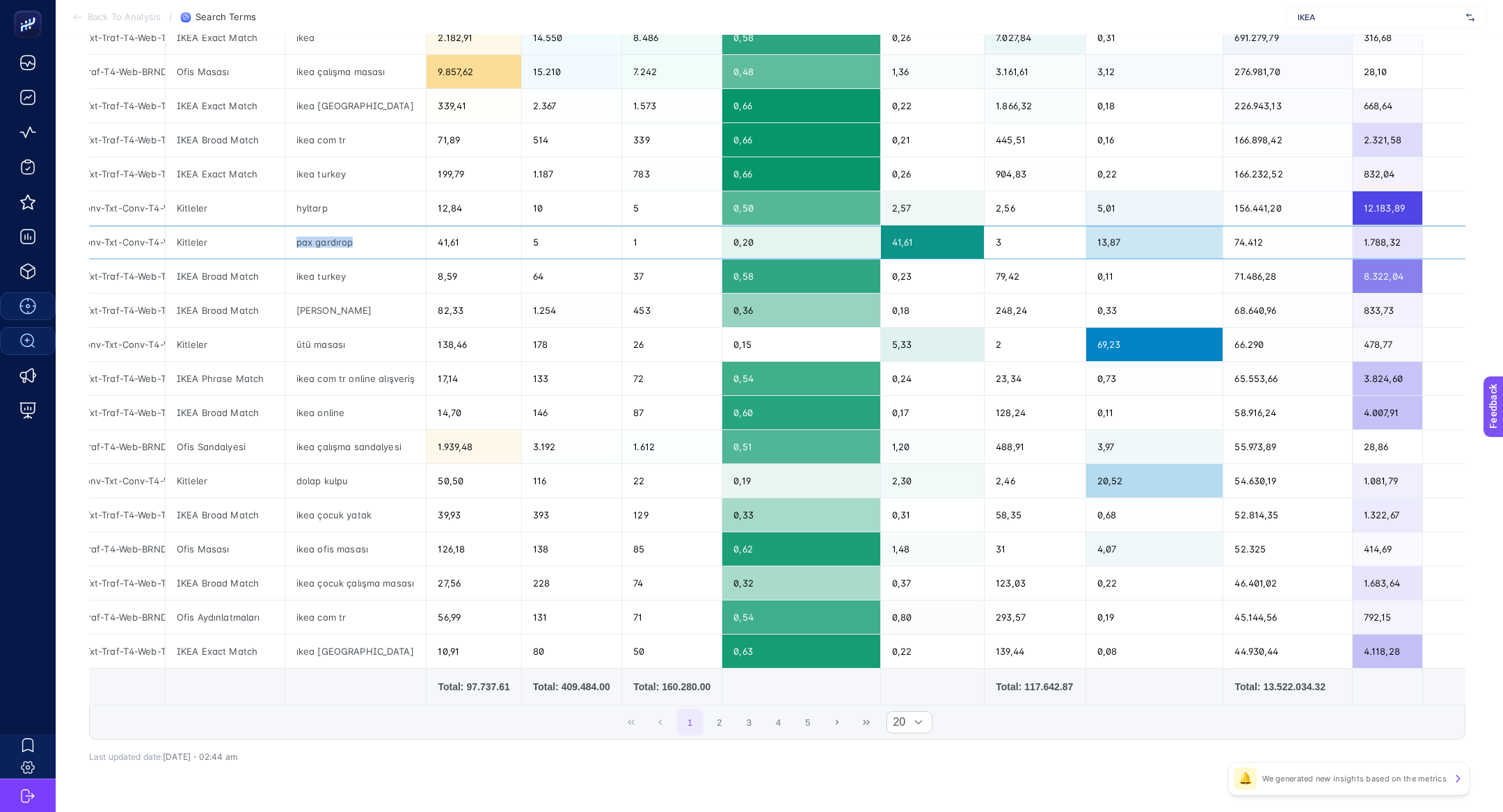
scroll to position [295, 0]
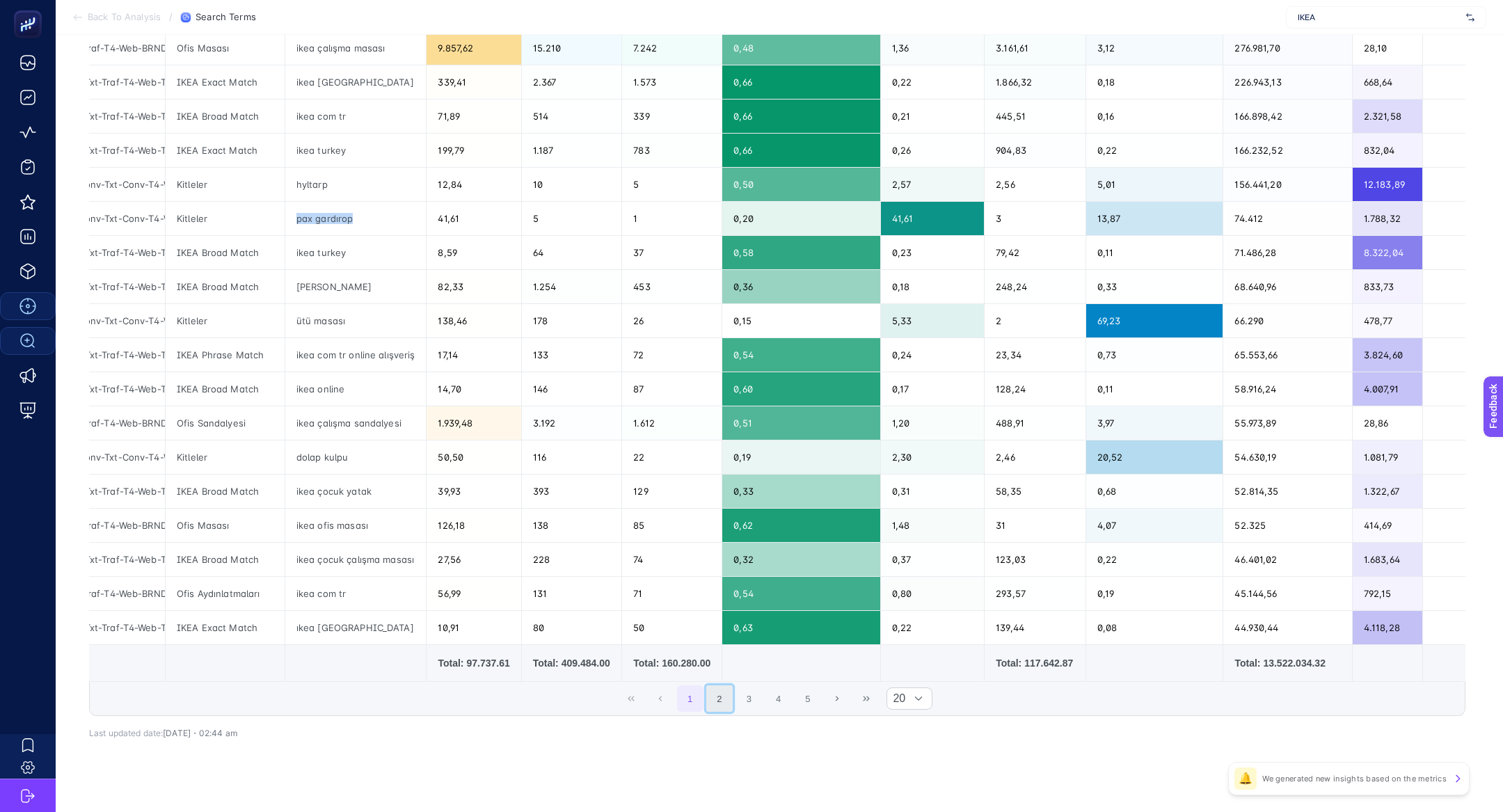
click at [723, 706] on button "2" at bounding box center [719, 698] width 26 height 26
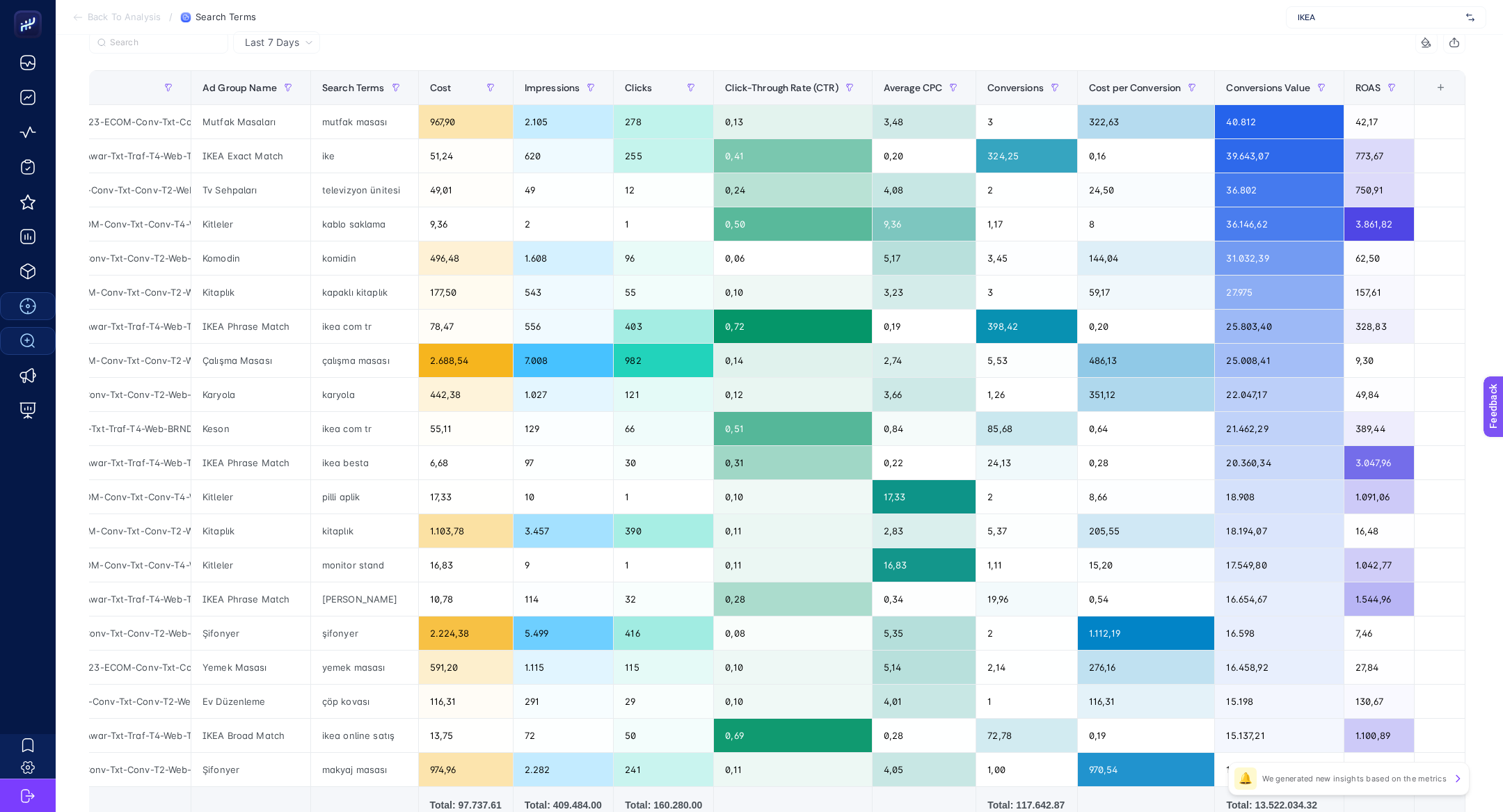
scroll to position [306, 0]
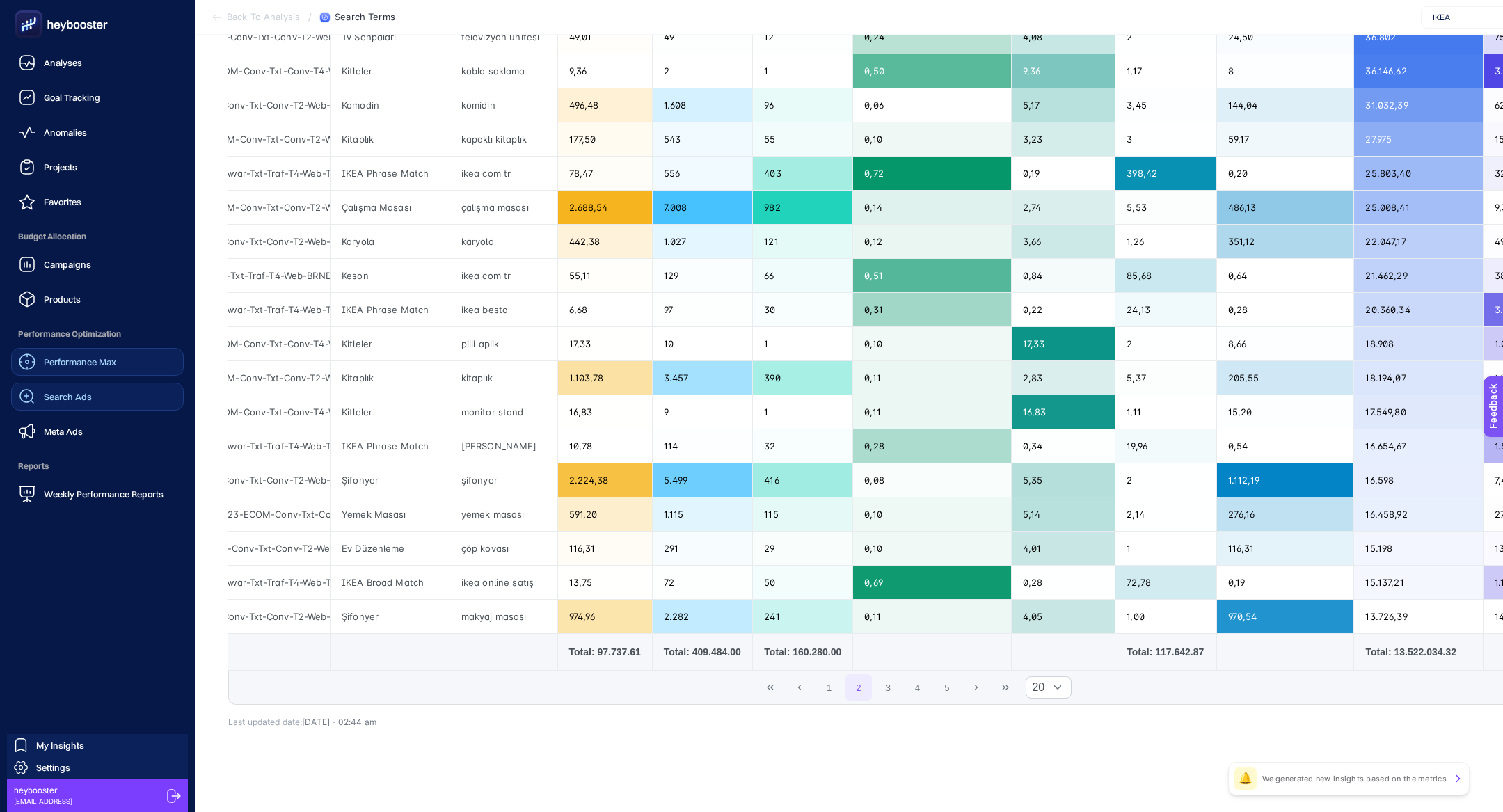
click at [106, 368] on div "Performance Max" at bounding box center [67, 361] width 98 height 17
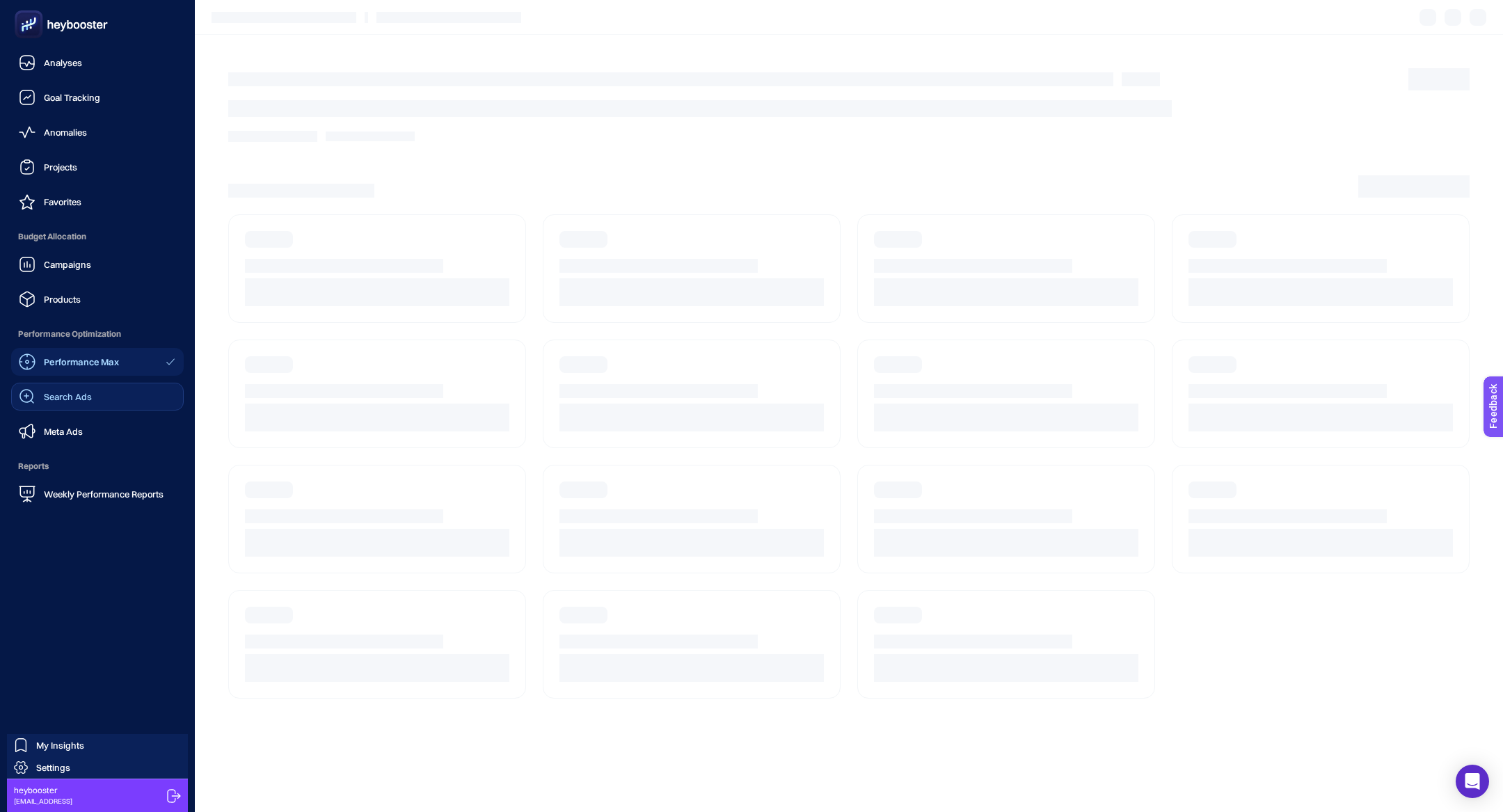
click at [110, 400] on link "Search Ads" at bounding box center [98, 396] width 173 height 28
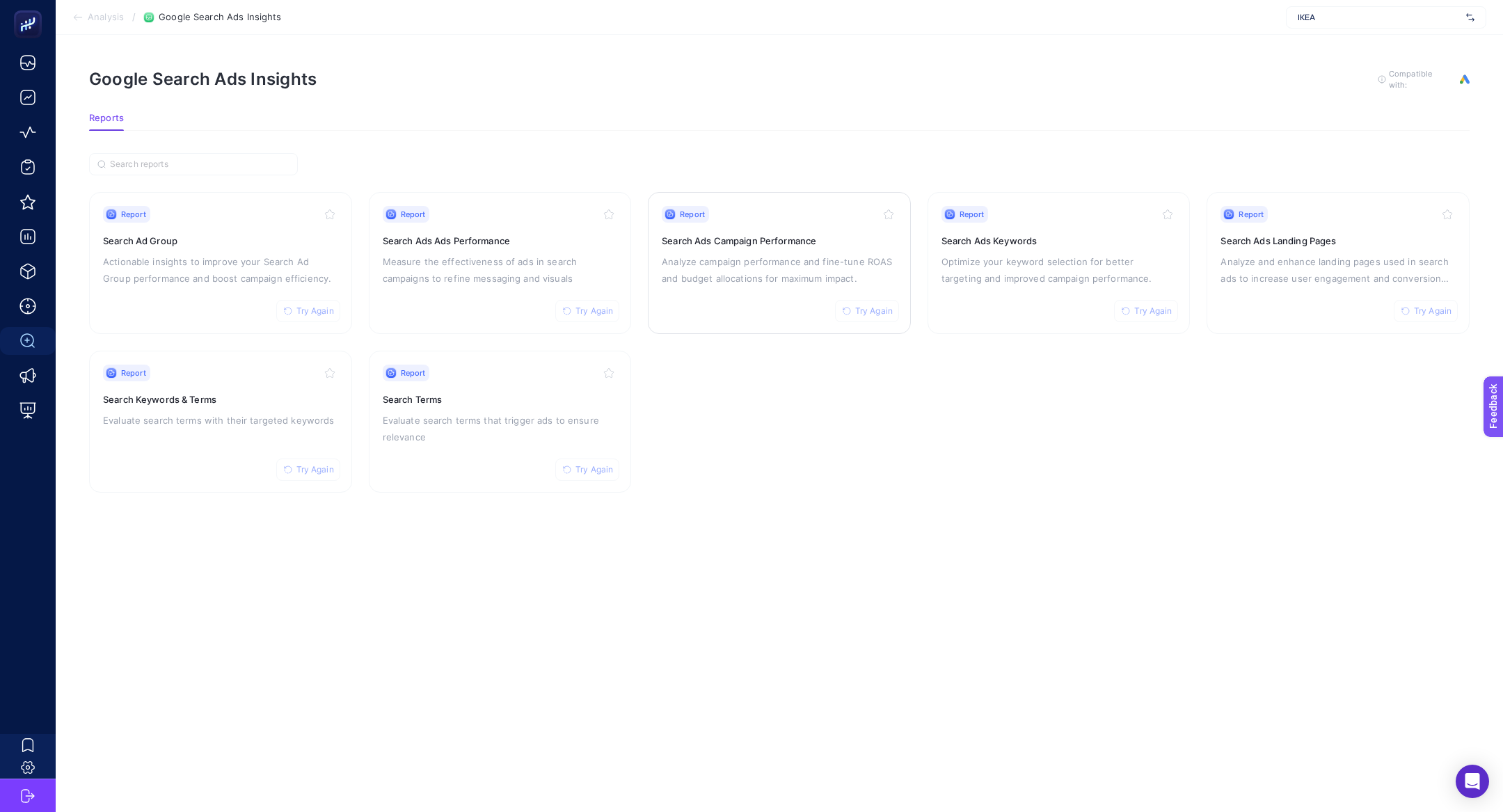
click at [753, 277] on p "Analyze campaign performance and fine-tune ROAS and budget allocations for maxi…" at bounding box center [779, 270] width 235 height 34
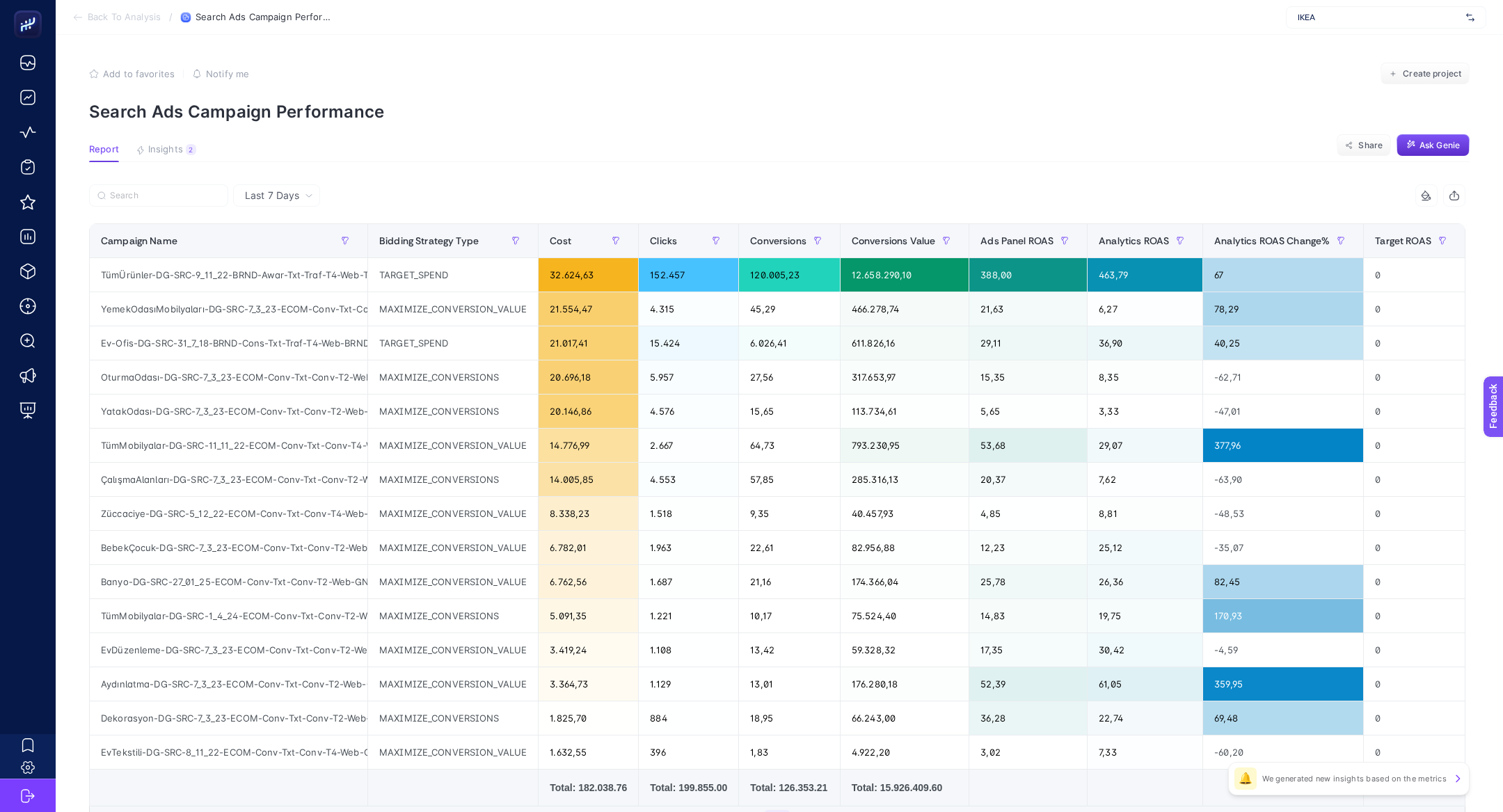
click at [273, 185] on div "Last 7 Days" at bounding box center [277, 196] width 87 height 22
click at [300, 245] on li "Last 30 Days" at bounding box center [277, 249] width 78 height 25
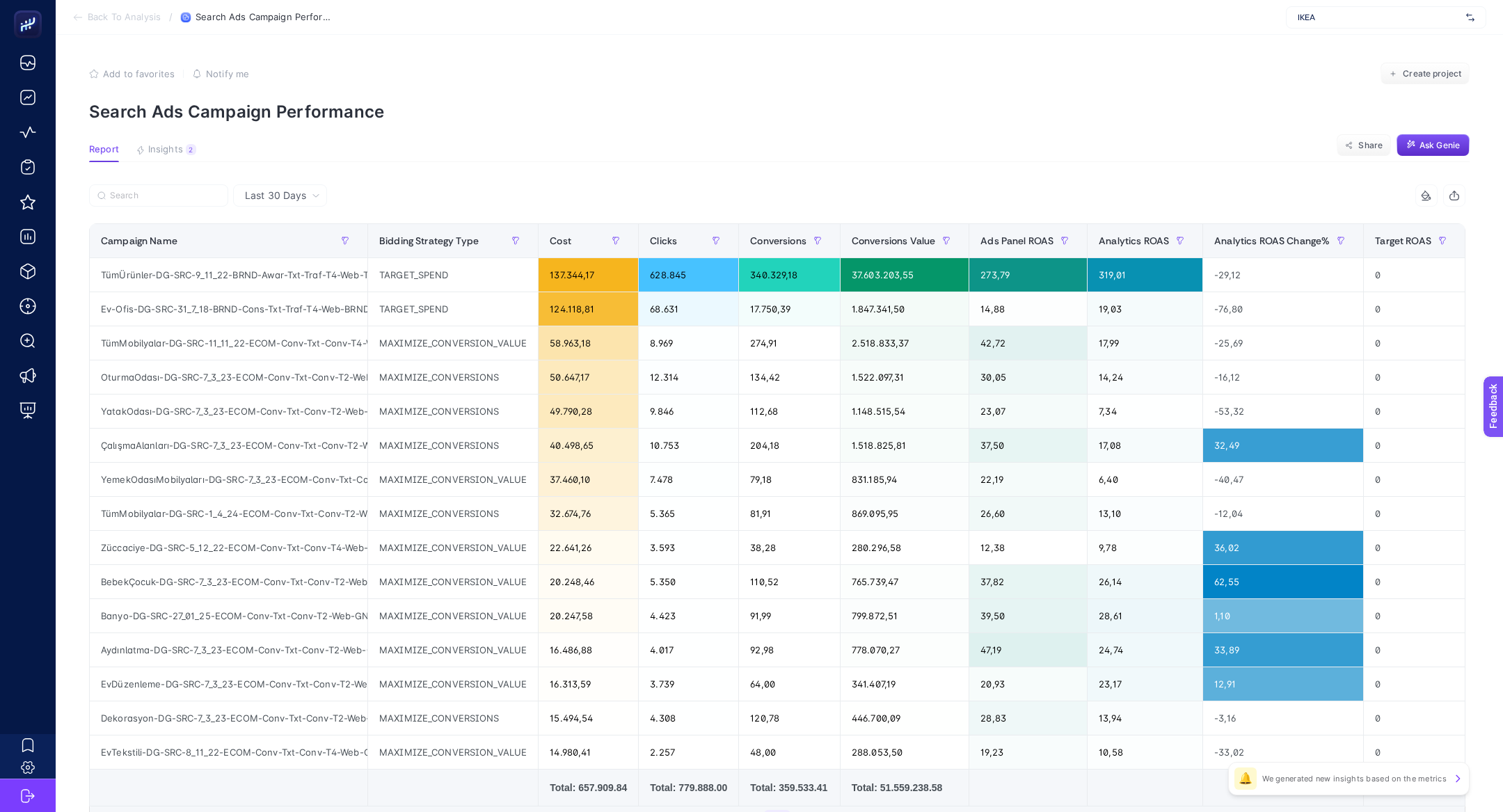
click at [169, 217] on div "14 items selected Campaign Name Bidding Strategy Type Cost Clicks Conversions C…" at bounding box center [777, 512] width 1377 height 656
click at [165, 205] on label at bounding box center [158, 196] width 139 height 22
click at [0, 0] on input "Search" at bounding box center [0, 0] width 0 height 0
click at [158, 200] on input "Search" at bounding box center [165, 195] width 110 height 10
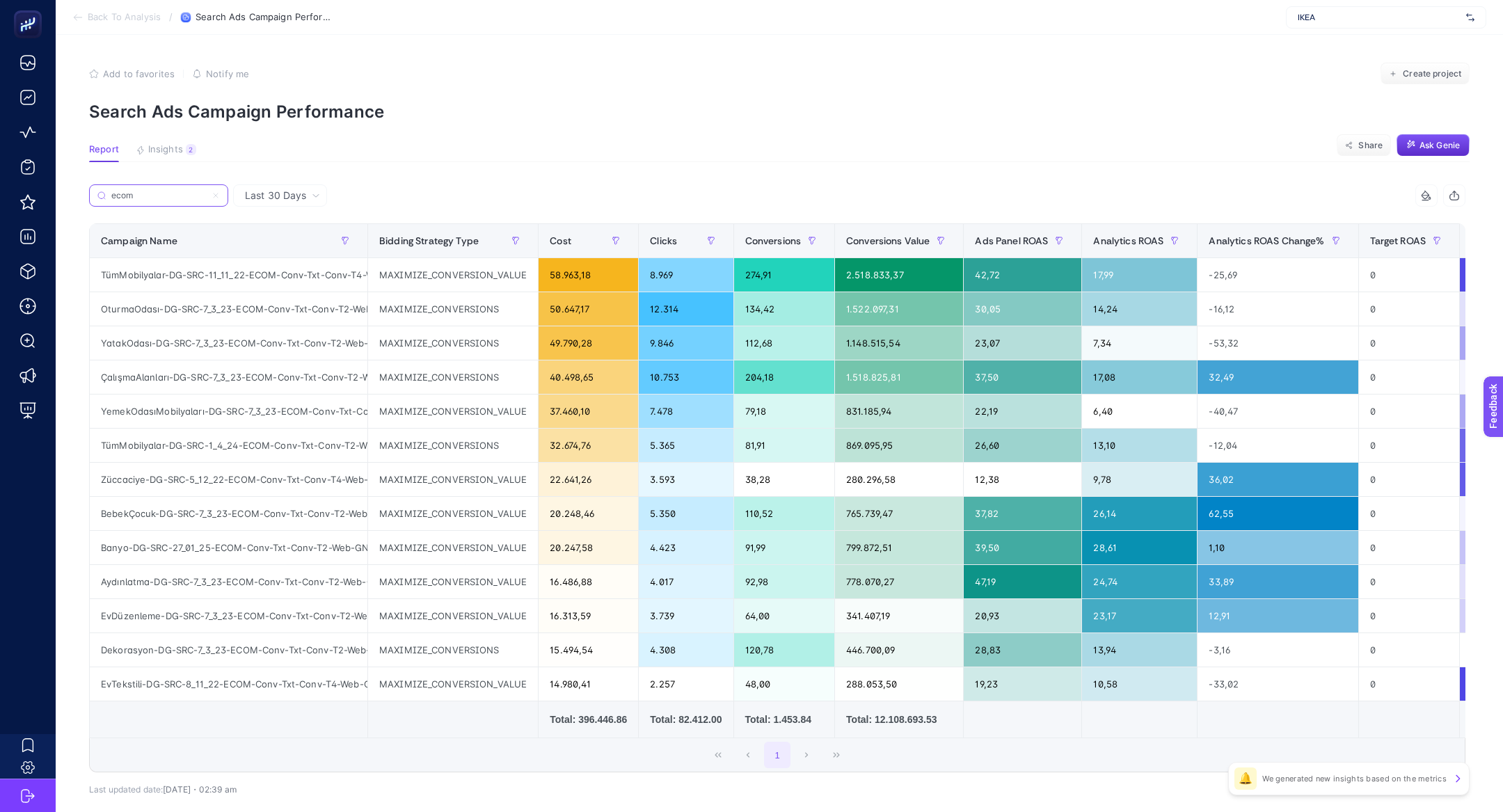
type input "ecom"
click at [1099, 417] on div "6,40" at bounding box center [1139, 411] width 115 height 34
click at [261, 417] on div "YemekOdasıMobilyaları-DG-SRC-7_3_23-ECOM-Conv-Txt-Conv-T2-Web-GNRCYemekOdası" at bounding box center [228, 411] width 277 height 34
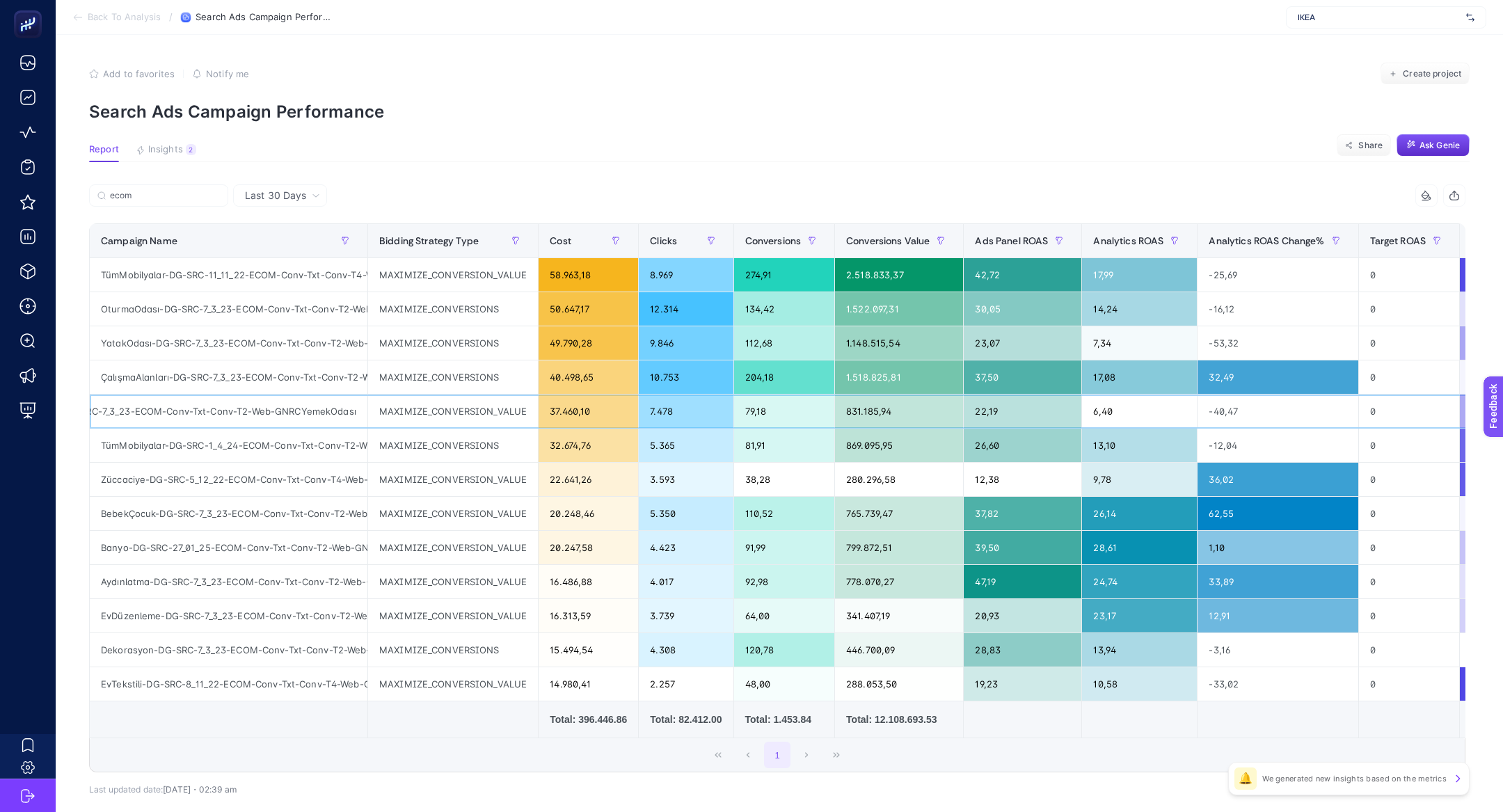
click at [261, 417] on div "YemekOdasıMobilyaları-DG-SRC-7_3_23-ECOM-Conv-Txt-Conv-T2-Web-GNRCYemekOdası" at bounding box center [228, 411] width 277 height 34
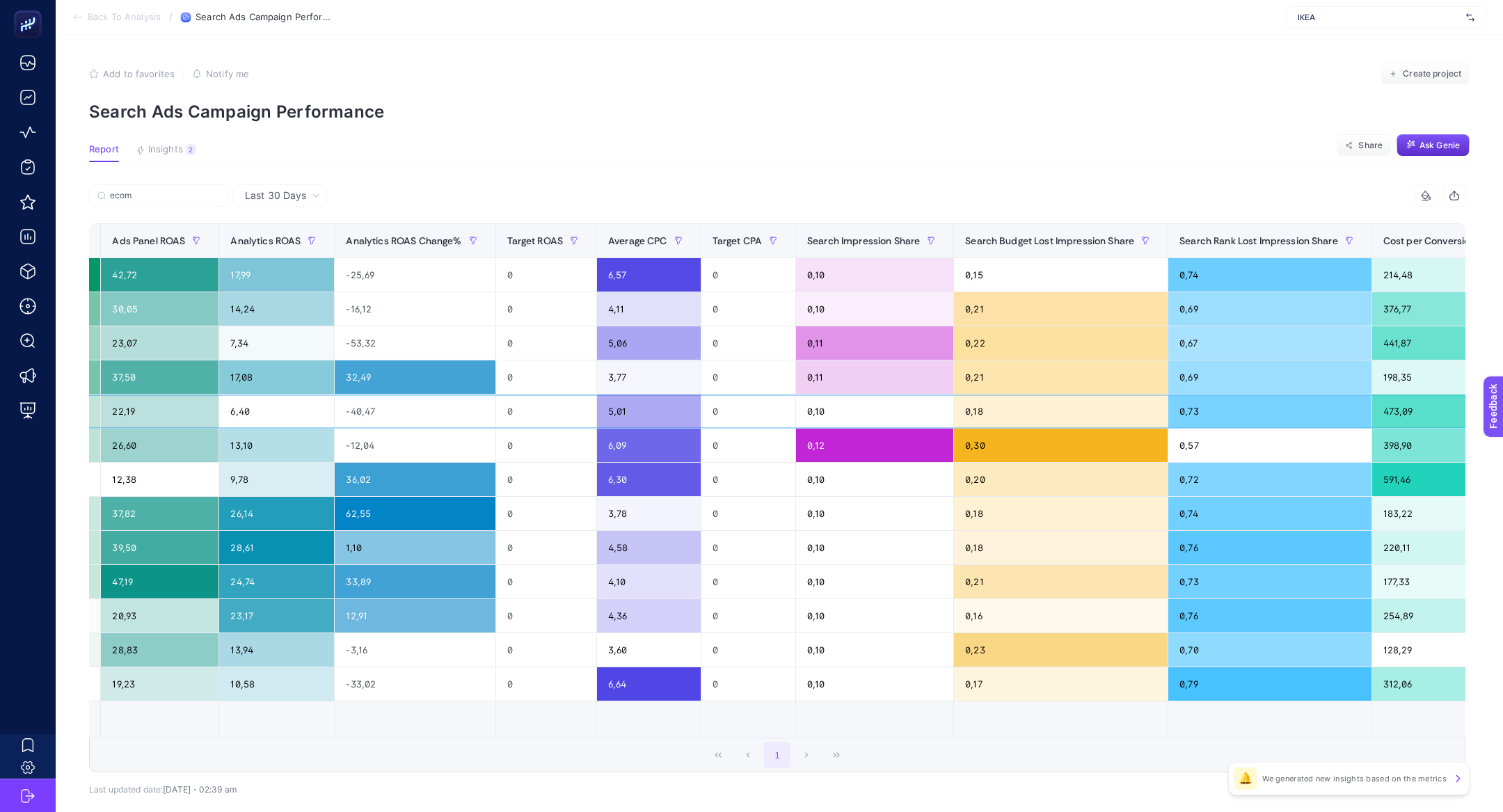
scroll to position [0, 965]
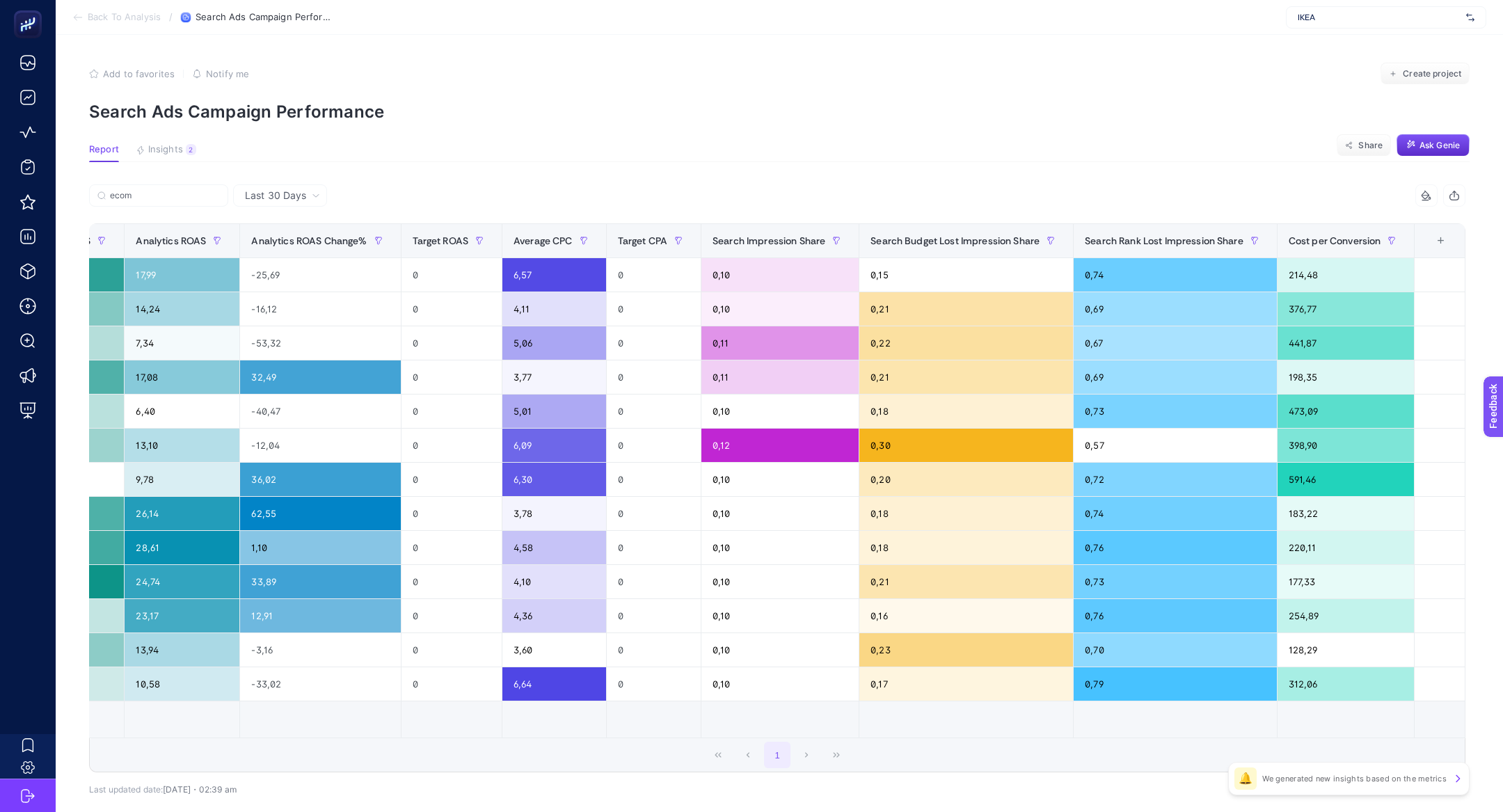
click at [1447, 245] on div "+" at bounding box center [1441, 241] width 26 height 11
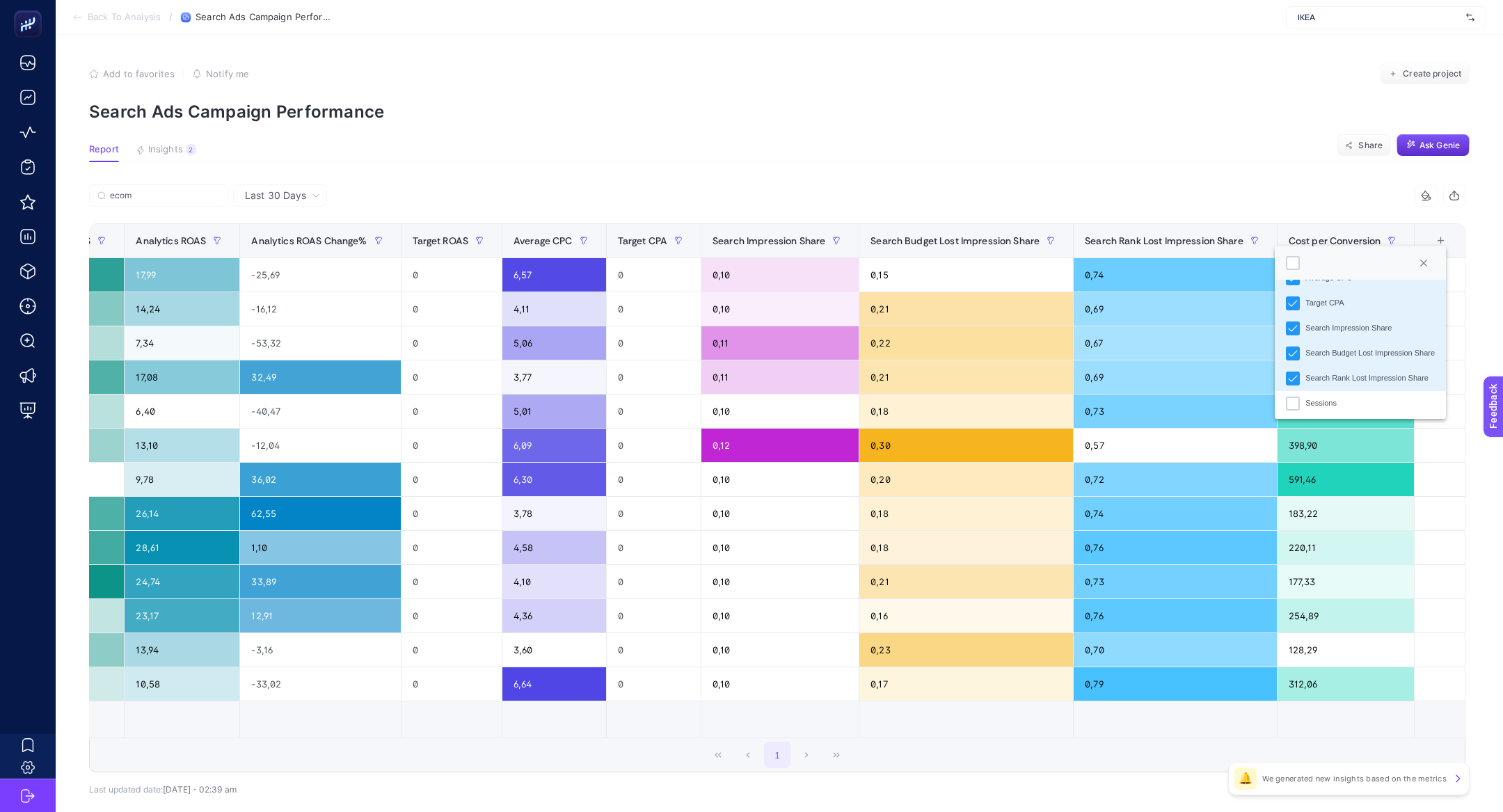
scroll to position [332, 0]
click at [1259, 146] on section "Report Insights 2 We generated new insights based on the metrics Share Ask Genie" at bounding box center [779, 153] width 1381 height 18
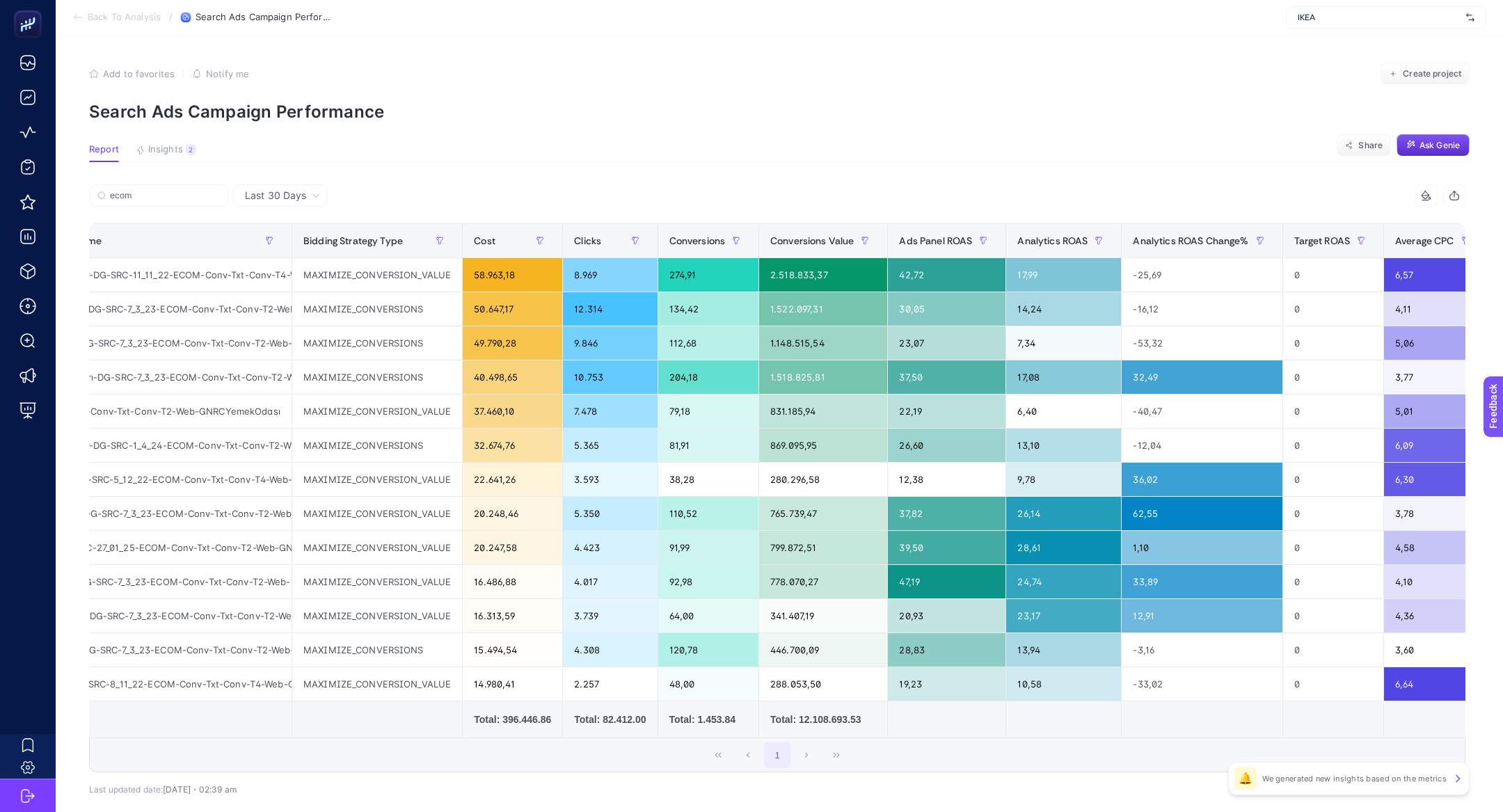
scroll to position [0, 0]
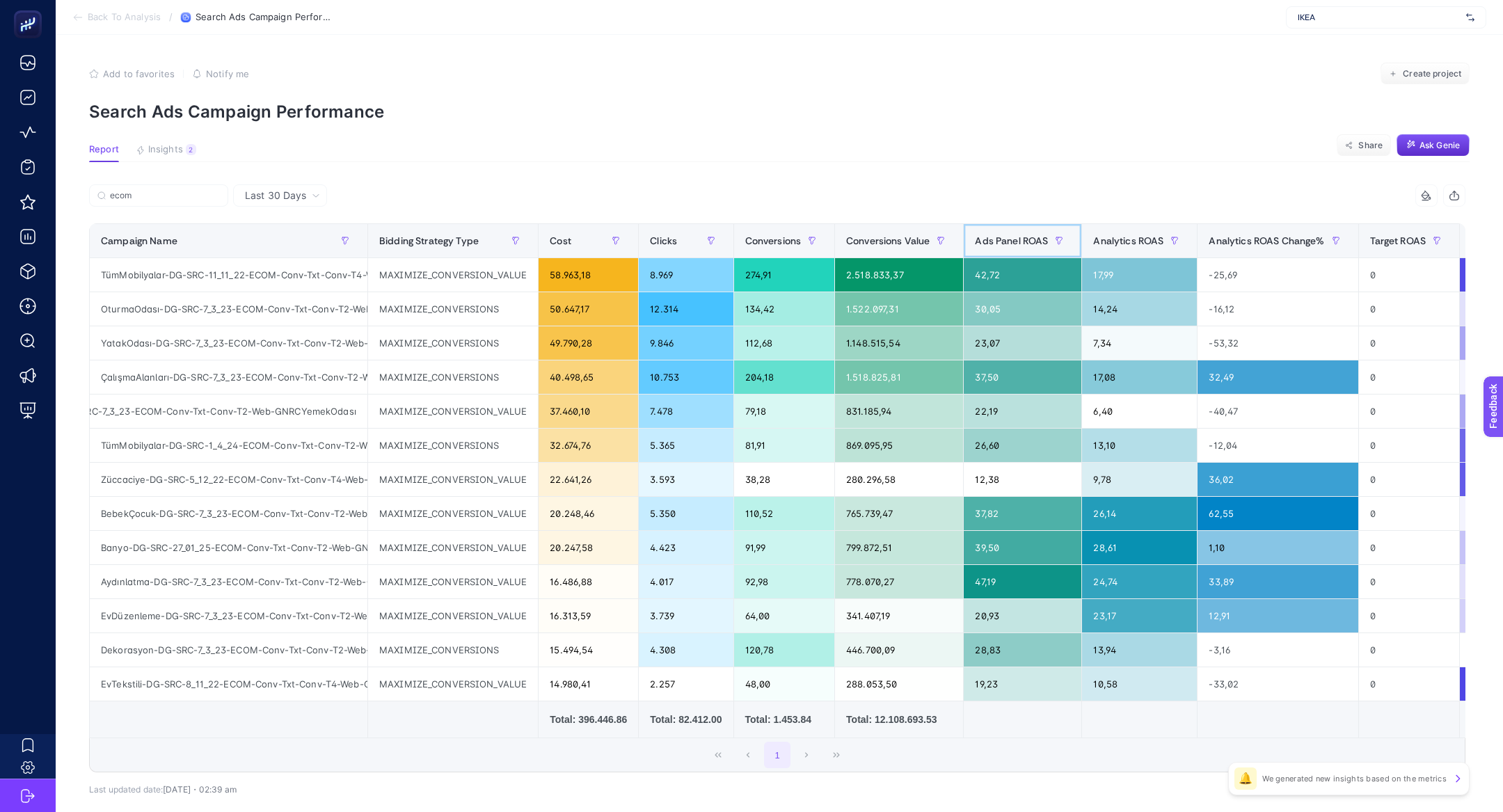
click at [1003, 241] on span "Ads Panel ROAS" at bounding box center [1011, 241] width 73 height 11
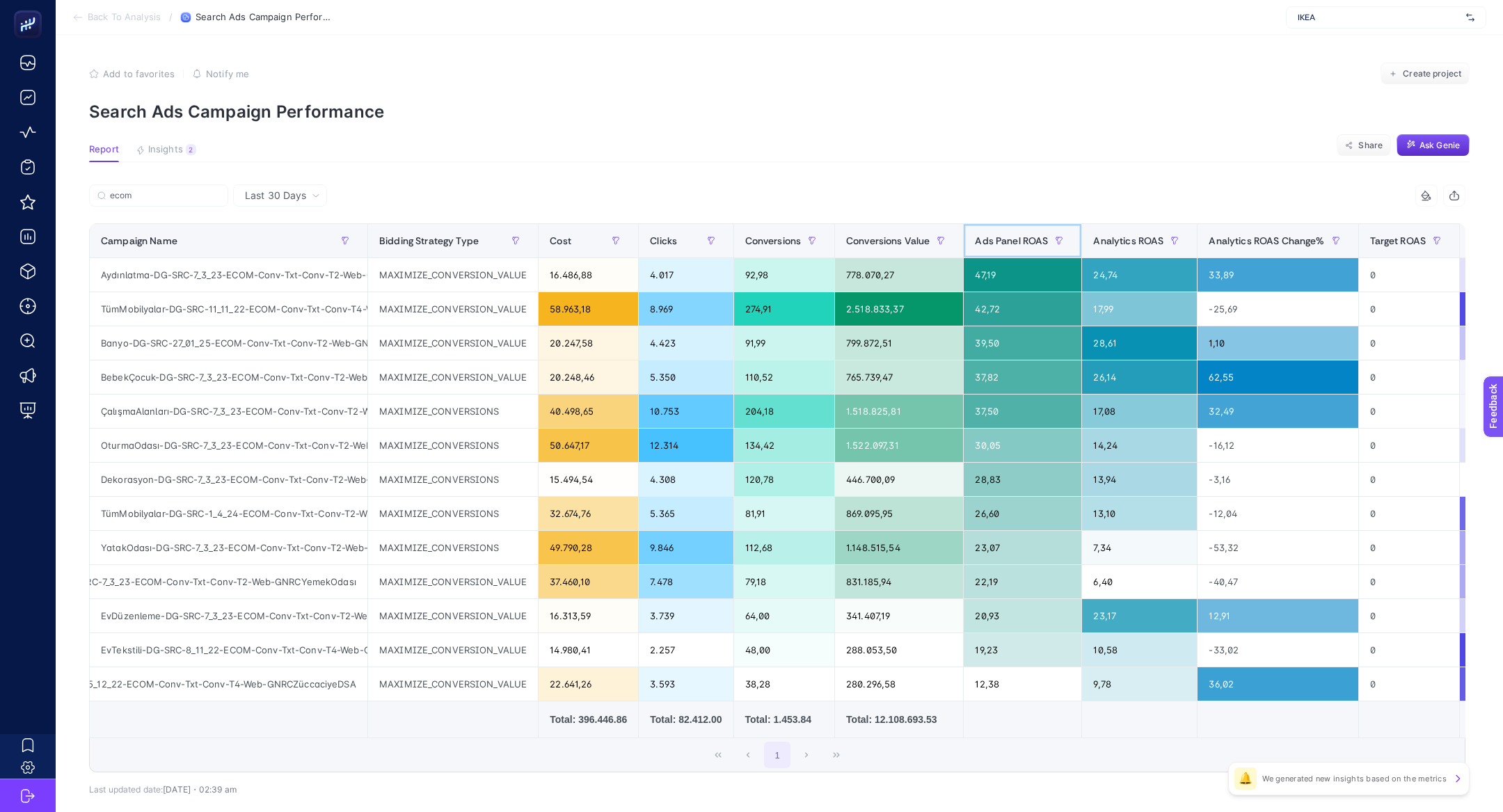
scroll to position [0, 90]
click at [330, 579] on div "YemekOdasıMobilyaları-DG-SRC-7_3_23-ECOM-Conv-Txt-Conv-T2-Web-GNRCYemekOdası" at bounding box center [228, 582] width 277 height 34
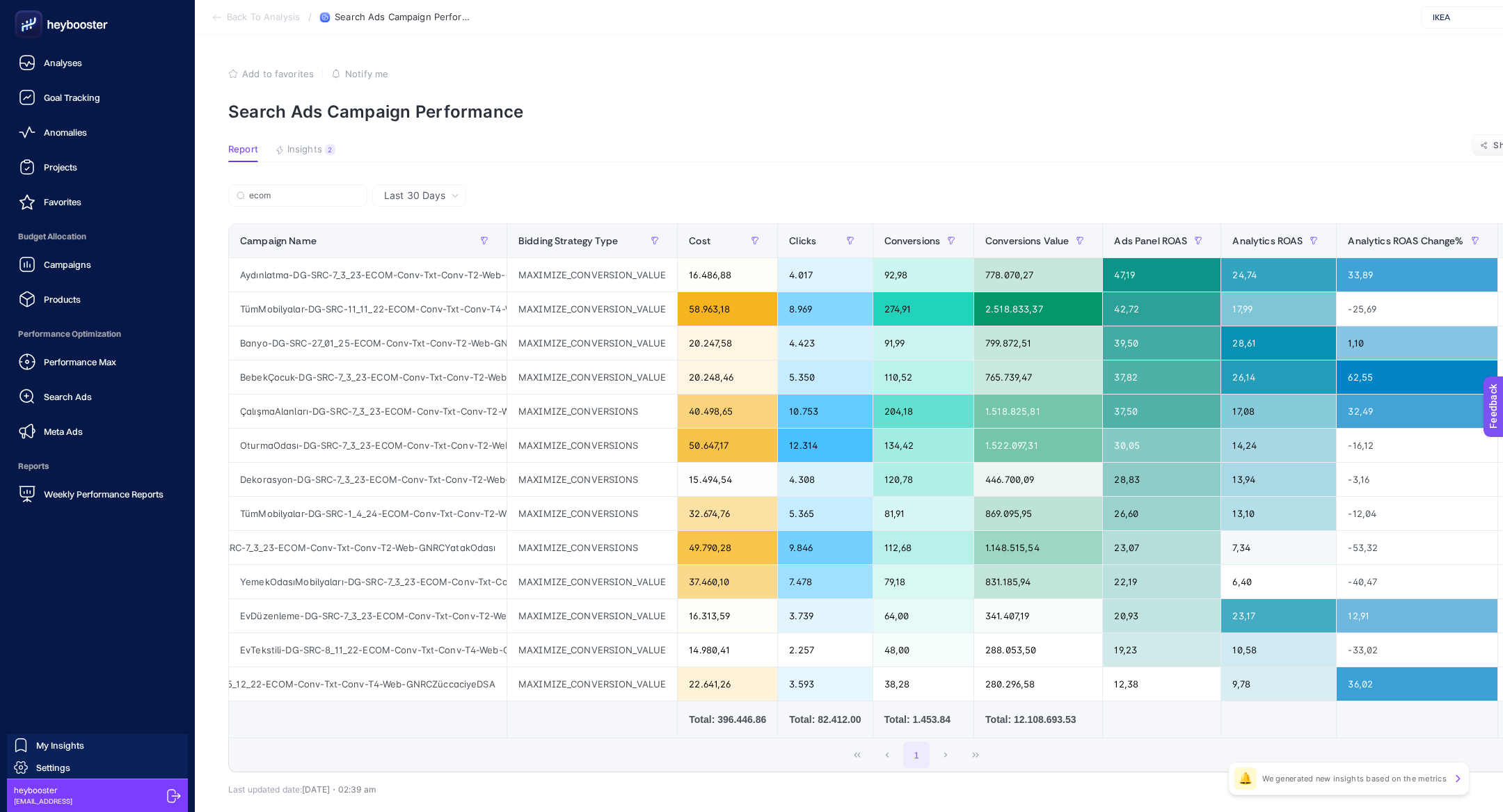
click at [26, 37] on rect at bounding box center [28, 24] width 28 height 28
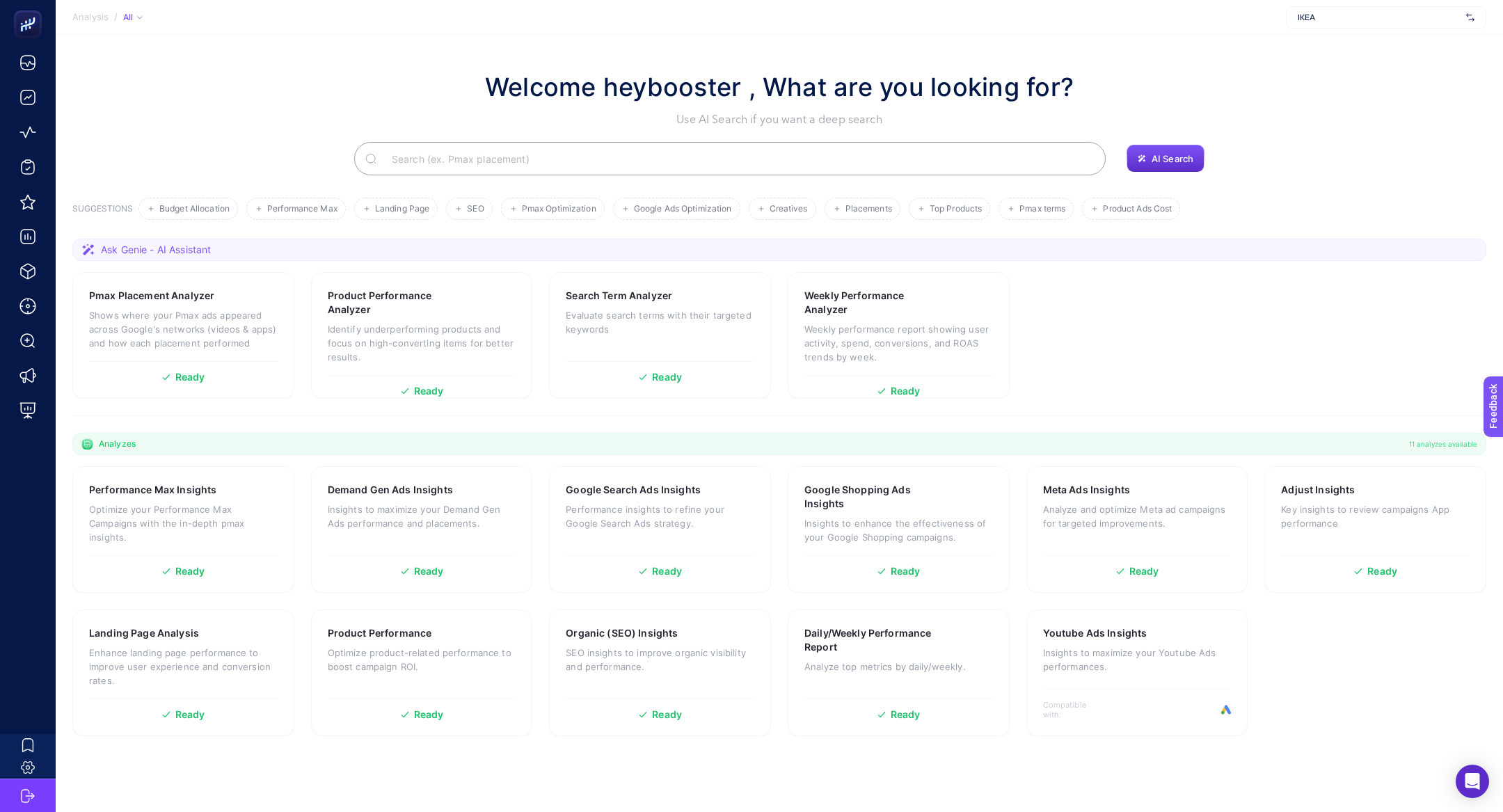
click at [584, 156] on input "Search" at bounding box center [737, 158] width 714 height 39
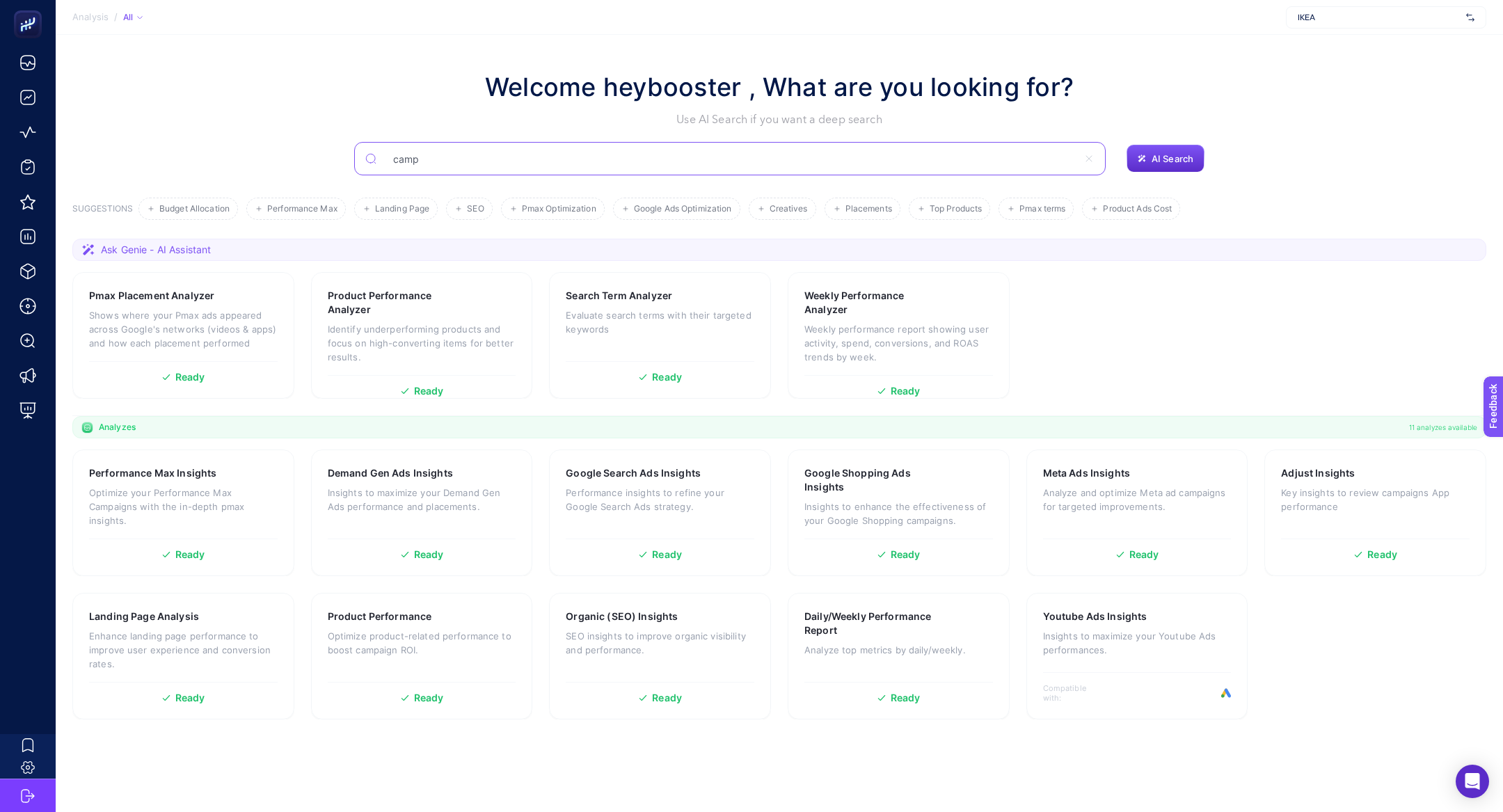
type input "camp"
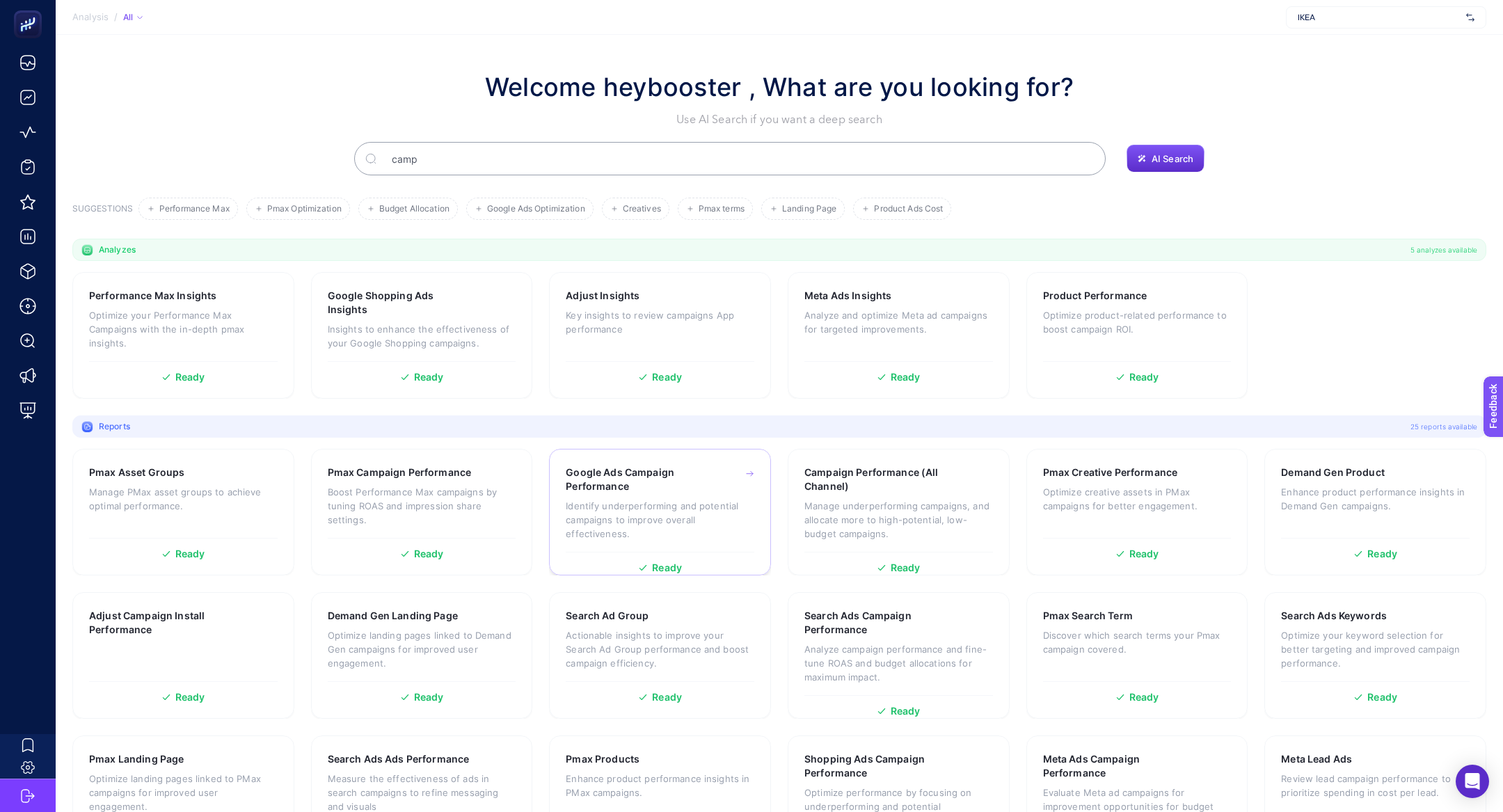
click at [663, 504] on p "Identify underperforming and potential campaigns to improve overall effectivene…" at bounding box center [660, 519] width 189 height 42
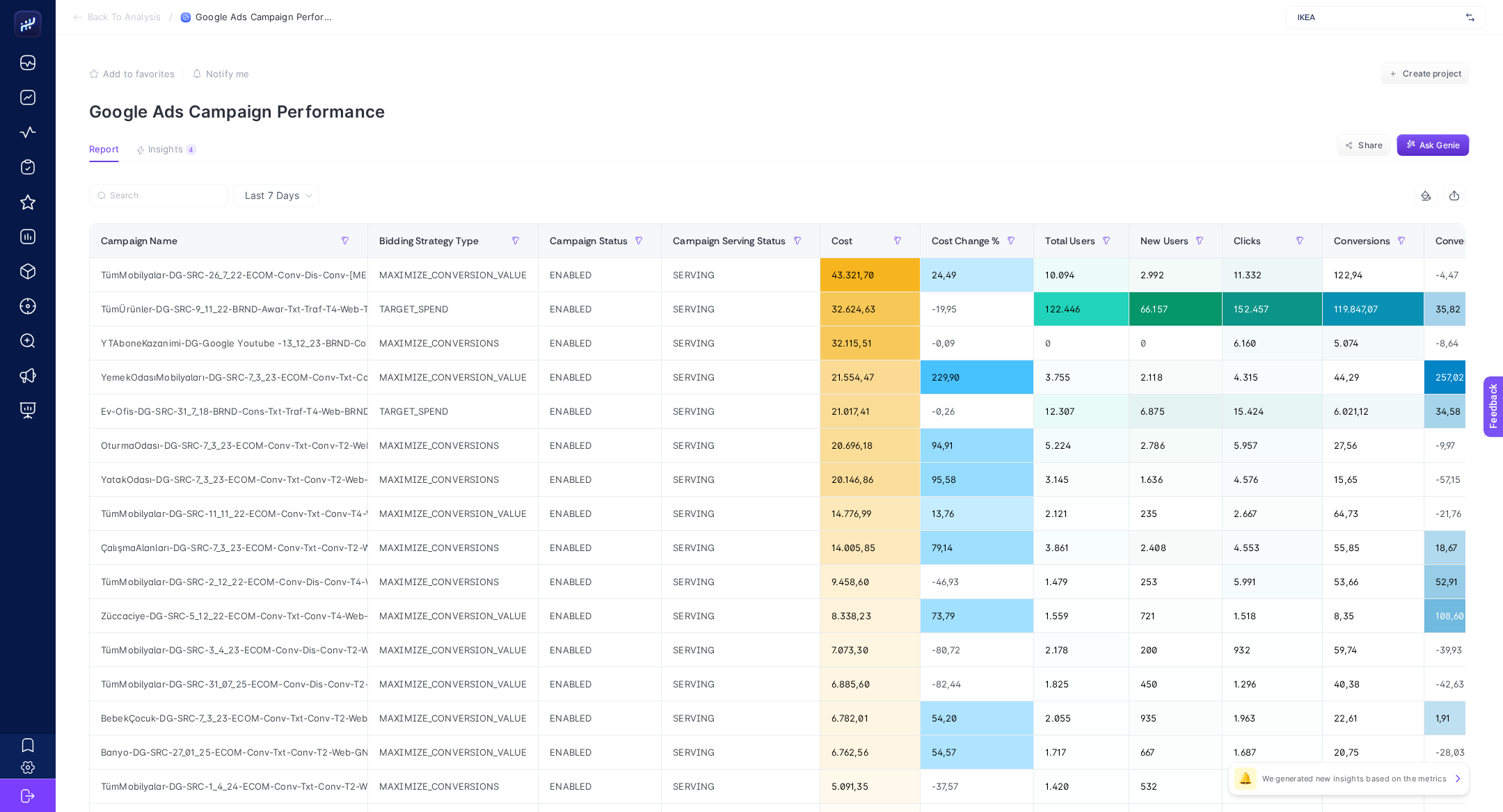
click at [1325, 18] on span "IKEA" at bounding box center [1379, 18] width 163 height 11
type input "özdil"
click at [1353, 59] on div "Özdilekteyim - ADV" at bounding box center [1385, 68] width 199 height 22
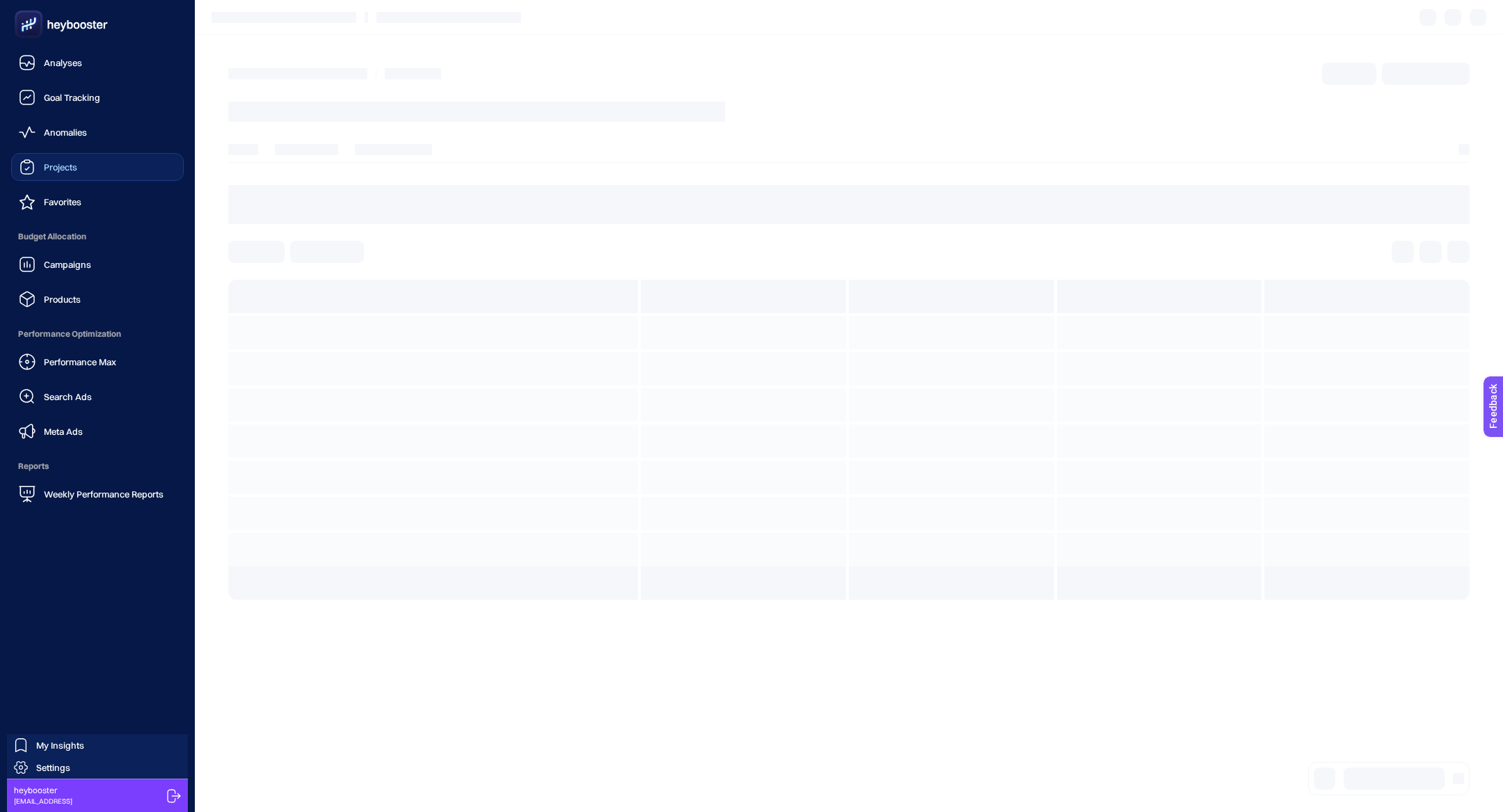
click at [30, 177] on link "Projects" at bounding box center [98, 166] width 173 height 28
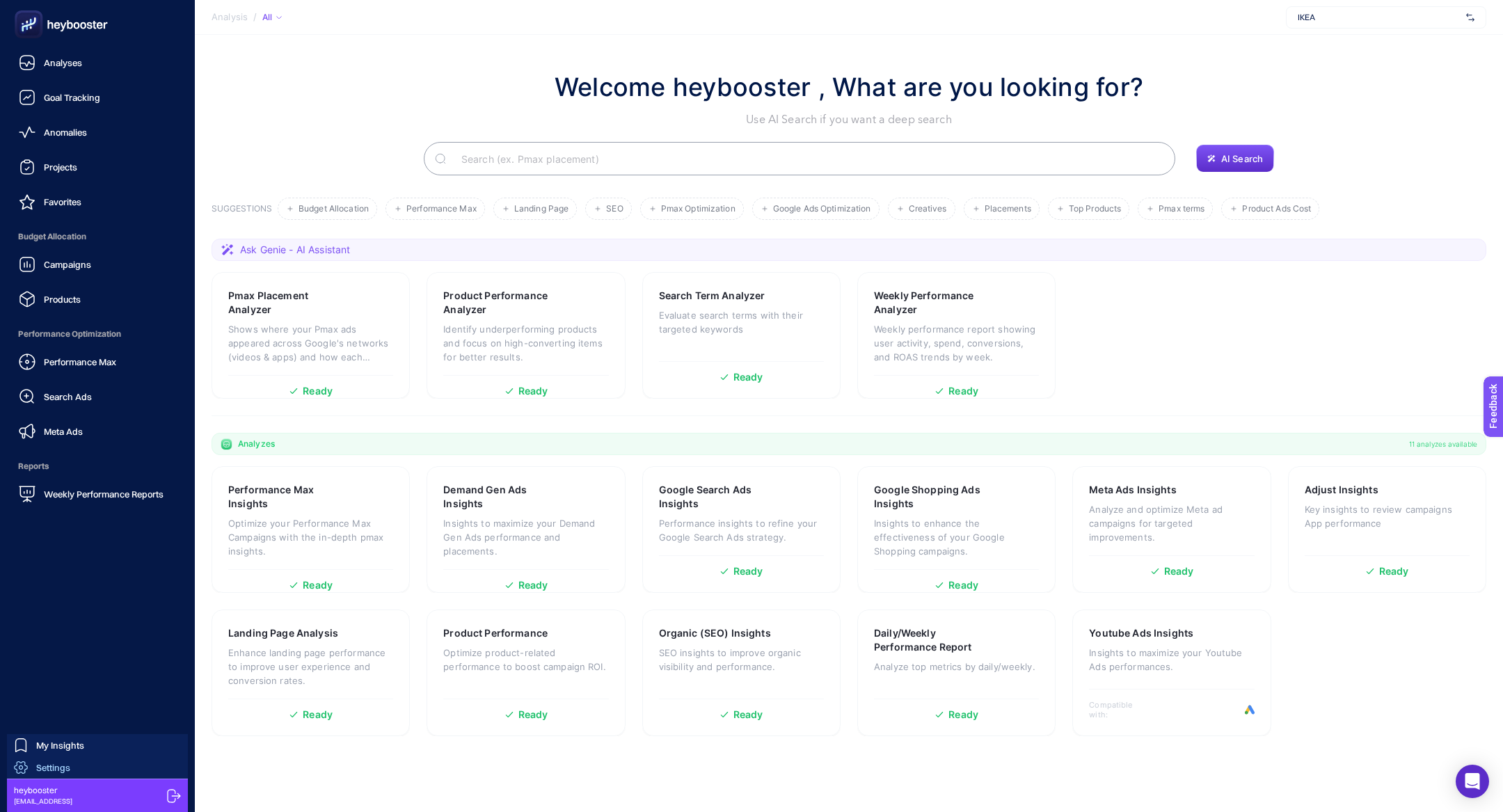
click at [50, 769] on span "Settings" at bounding box center [53, 767] width 34 height 11
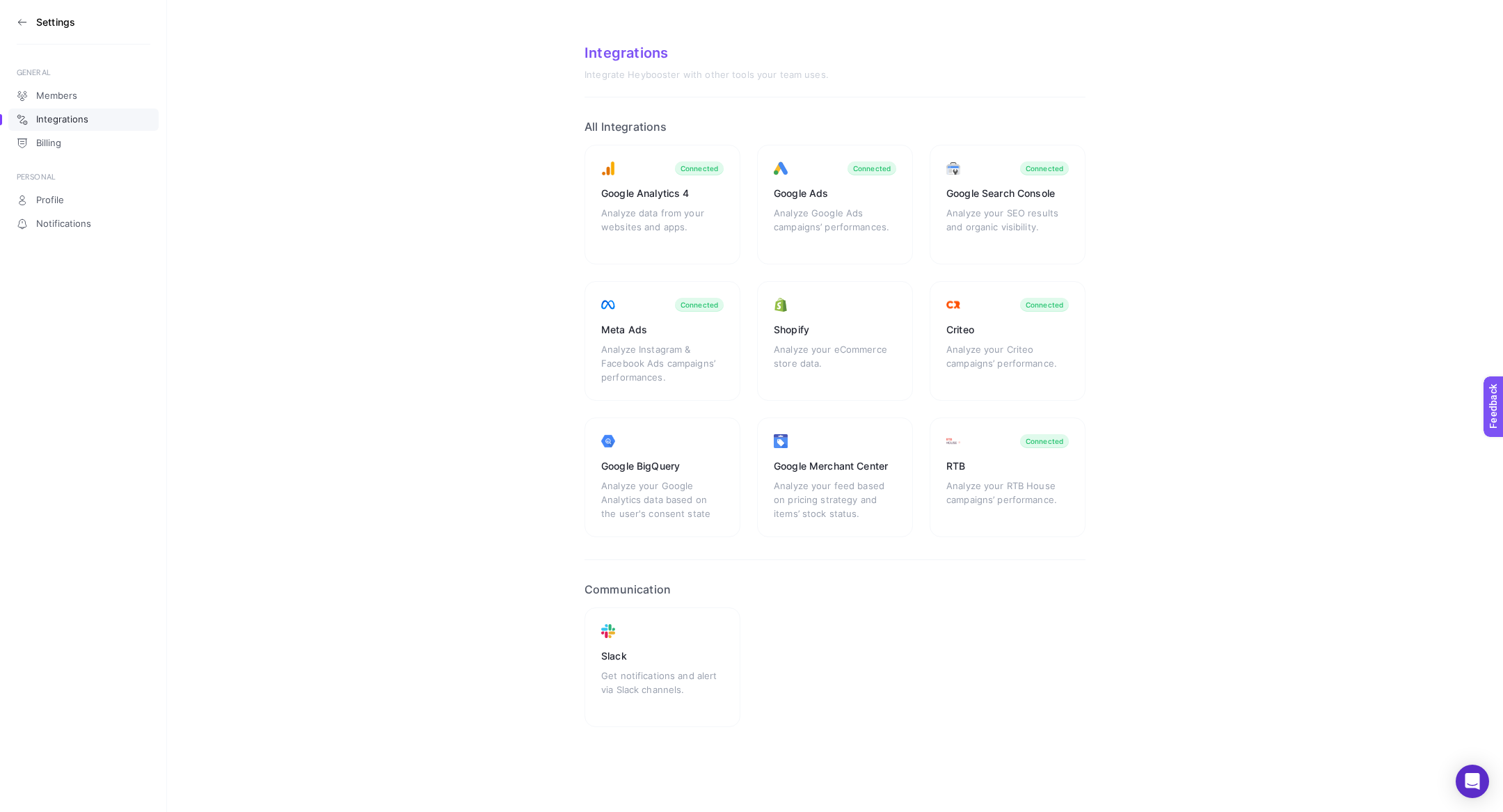
click at [22, 18] on icon at bounding box center [22, 22] width 11 height 11
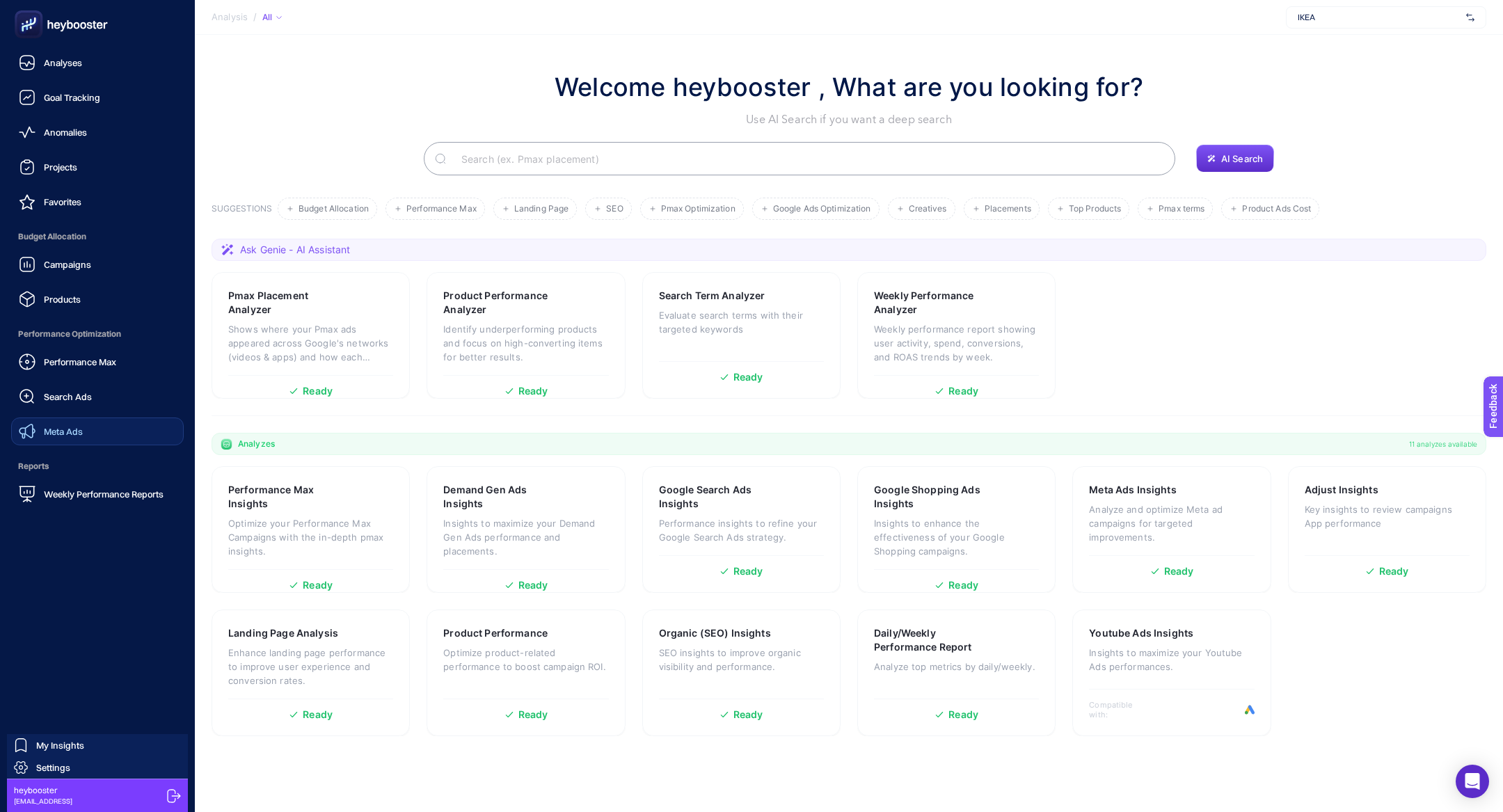
click at [95, 436] on link "Meta Ads" at bounding box center [98, 431] width 173 height 28
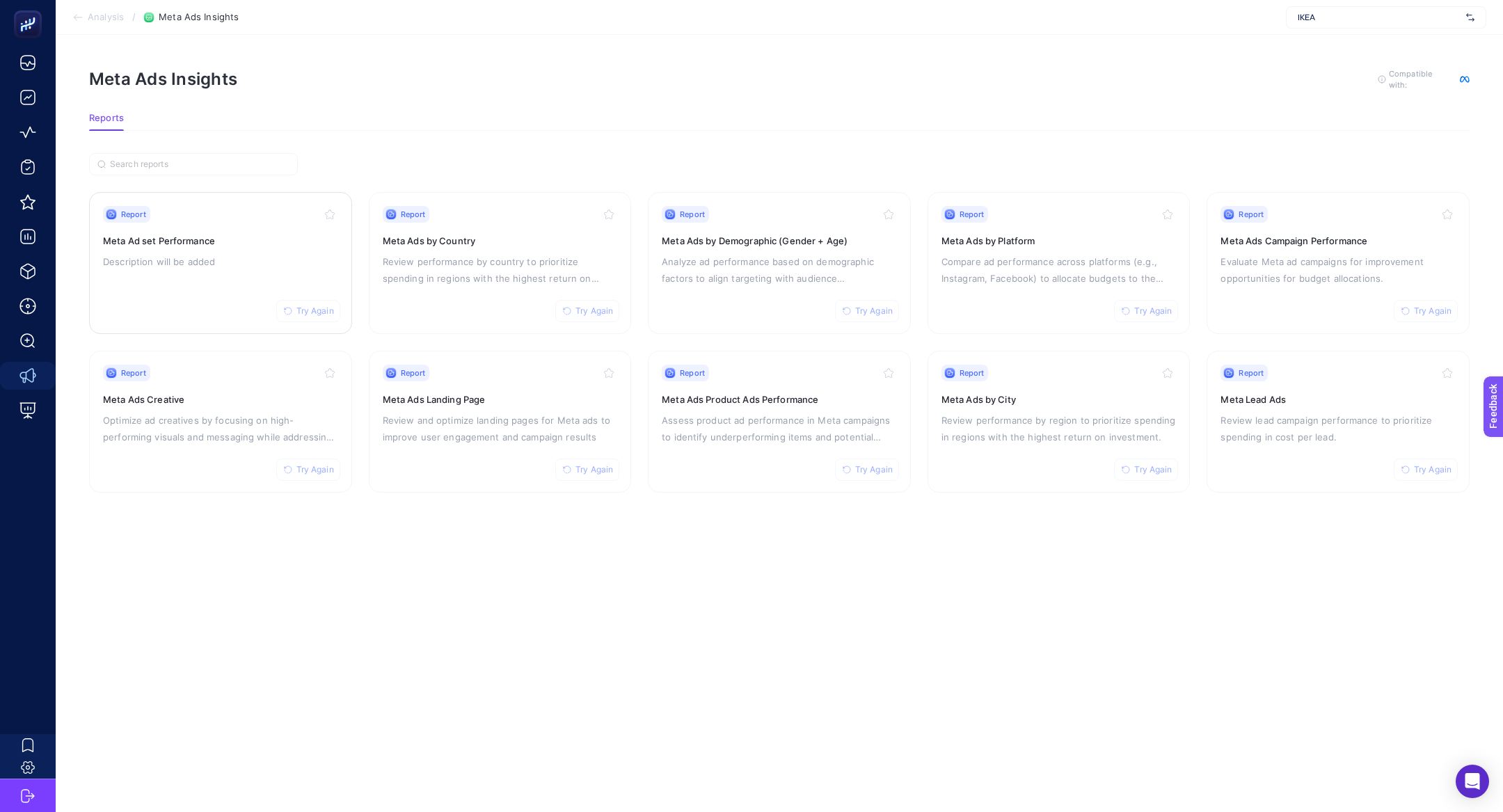
click at [317, 312] on span "Try Again" at bounding box center [315, 311] width 38 height 11
click at [569, 308] on icon "button" at bounding box center [567, 311] width 8 height 8
click at [859, 314] on button "Try Again" at bounding box center [867, 311] width 64 height 22
click at [1151, 309] on span "Try Again" at bounding box center [1153, 311] width 38 height 11
click at [1417, 305] on span "Try Again" at bounding box center [1433, 311] width 38 height 11
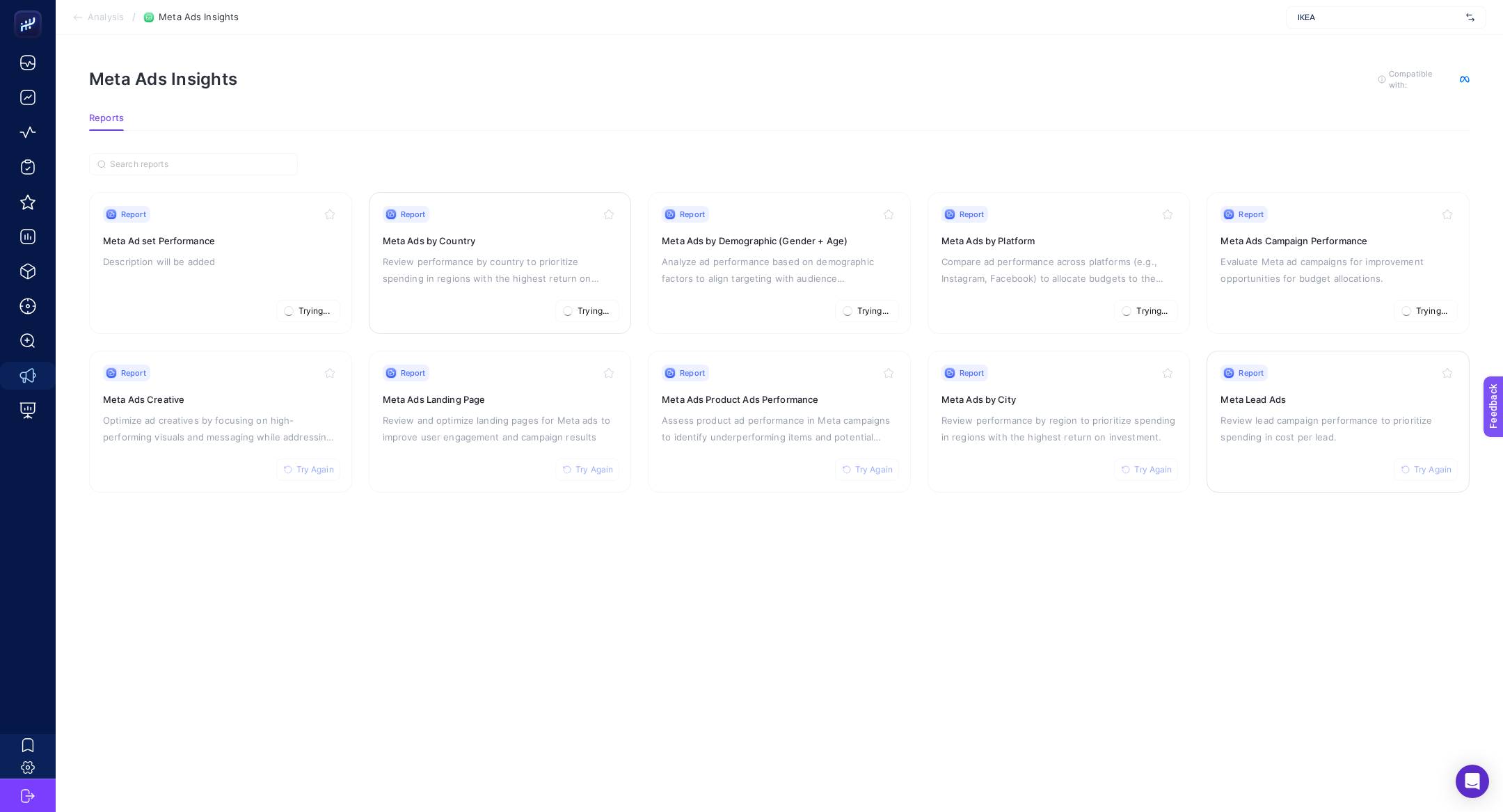
click at [1427, 466] on span "Try Again" at bounding box center [1433, 470] width 38 height 11
click at [1176, 467] on button "Try Again" at bounding box center [1146, 470] width 64 height 22
click at [863, 476] on button "Try Again" at bounding box center [867, 470] width 64 height 22
click at [568, 462] on button "Try Again" at bounding box center [588, 470] width 64 height 22
click at [321, 474] on button "Try Again" at bounding box center [309, 470] width 64 height 22
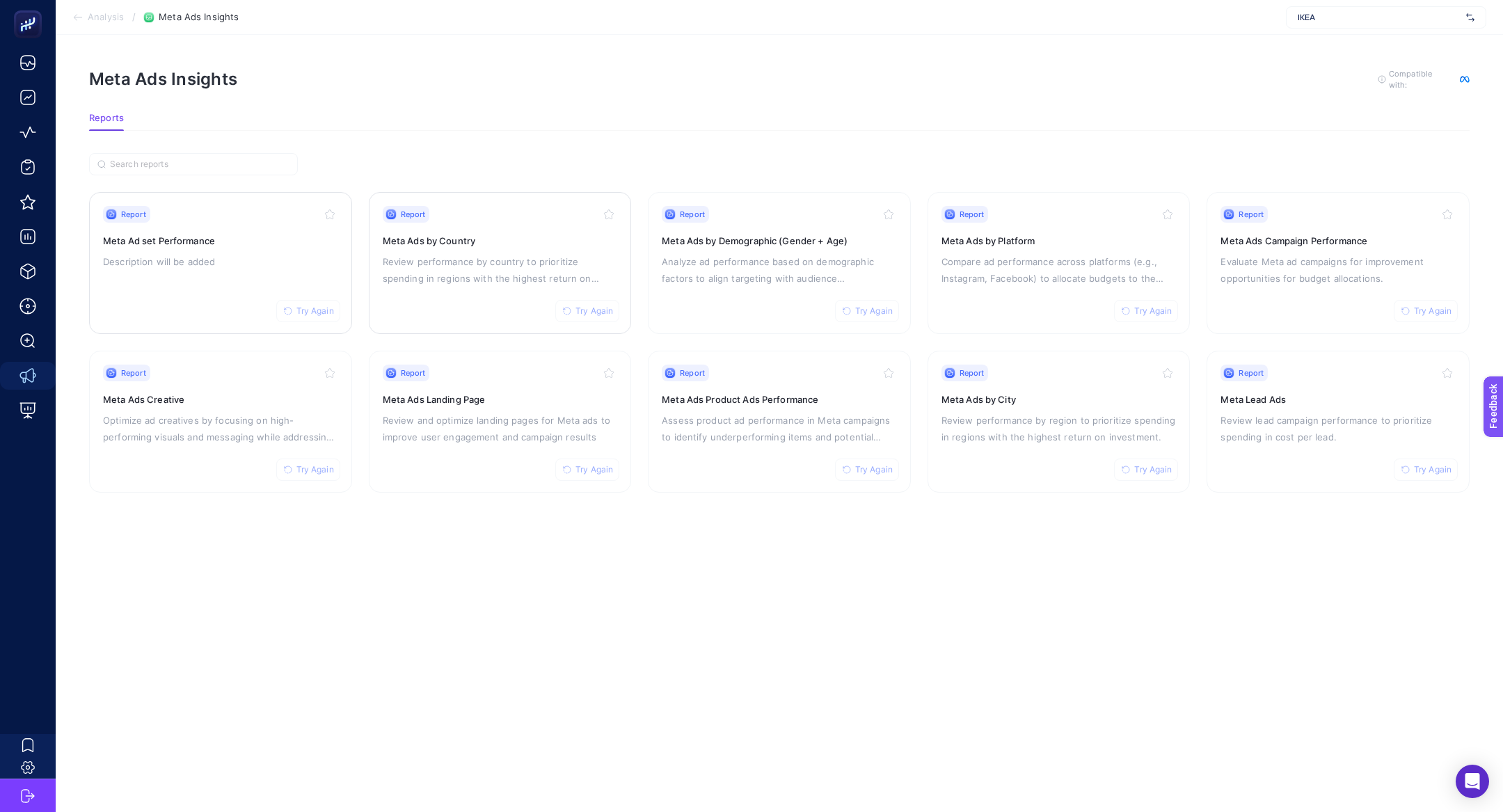
click at [153, 240] on h3 "Meta Ad set Performance" at bounding box center [221, 240] width 235 height 14
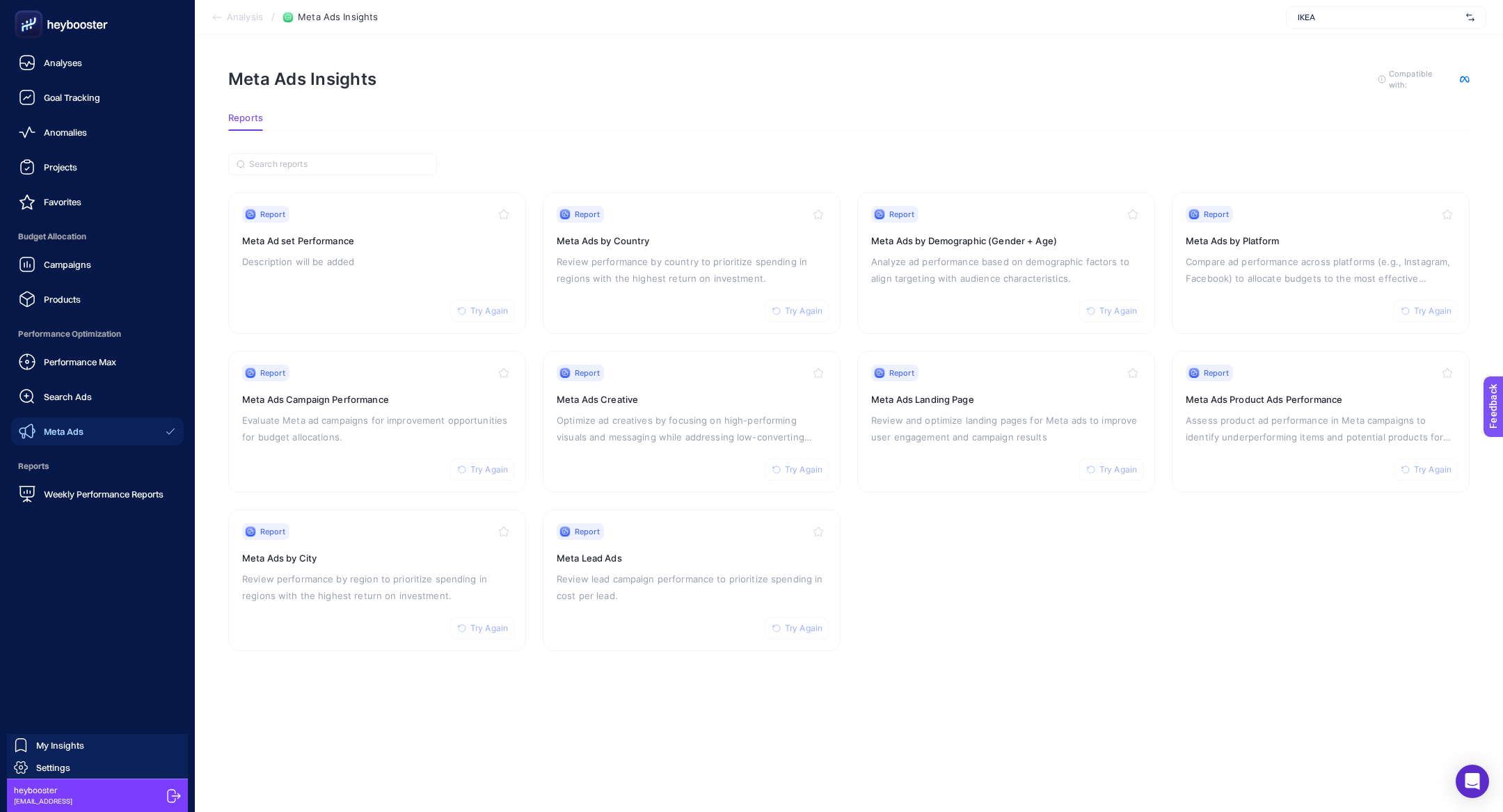
click at [46, 26] on icon at bounding box center [61, 24] width 100 height 28
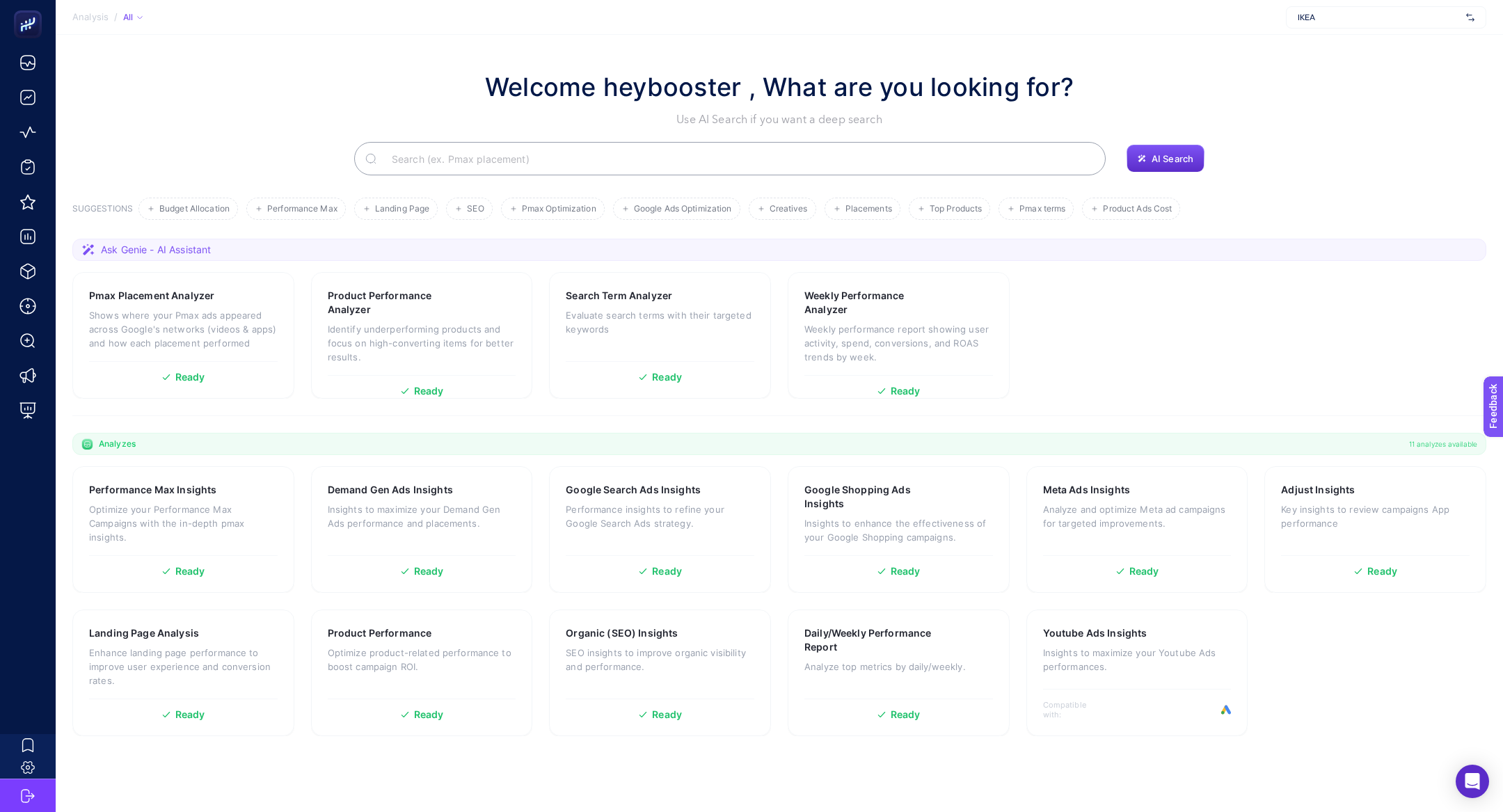
click at [445, 158] on input "Search" at bounding box center [737, 158] width 714 height 39
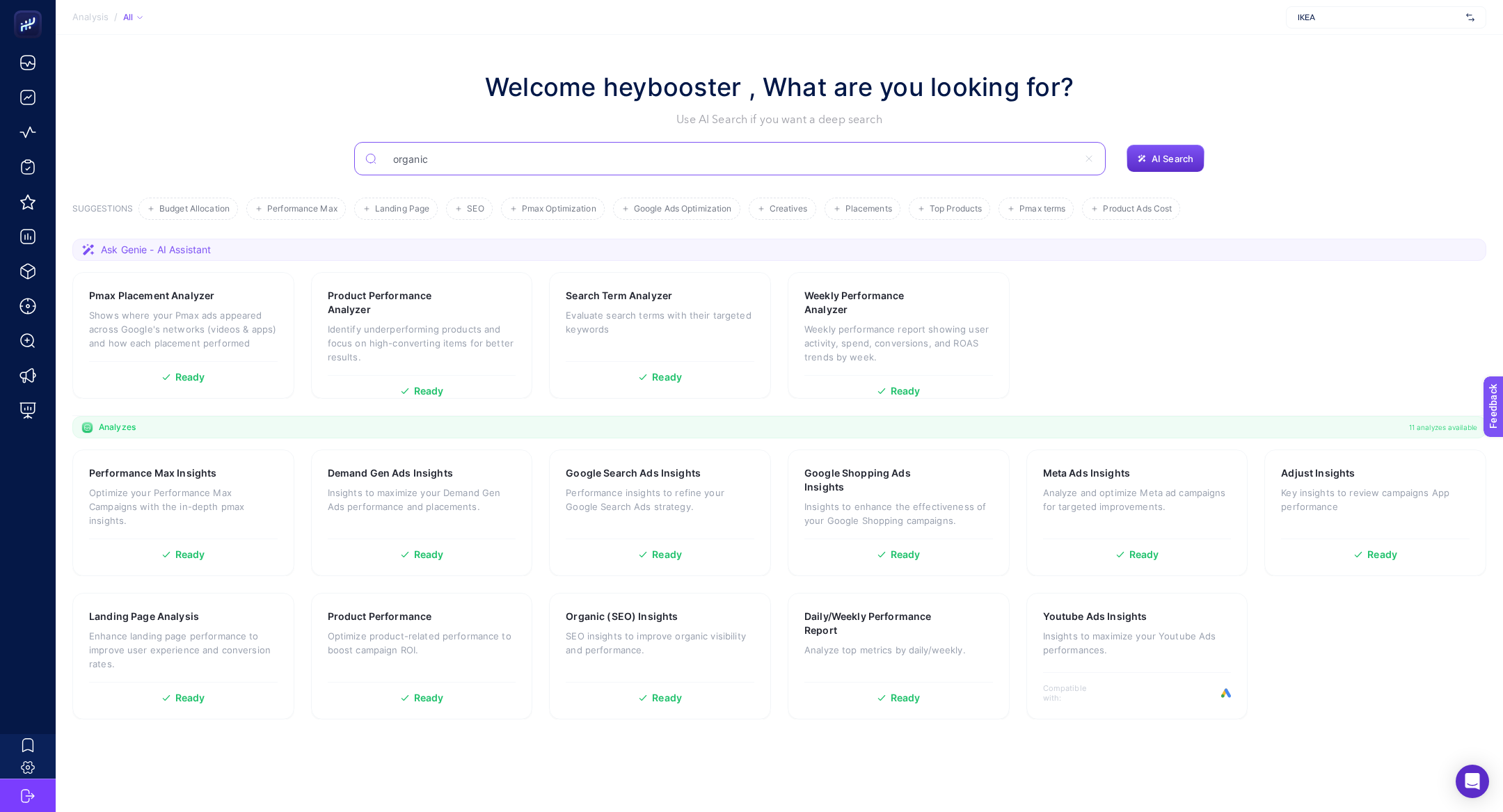
type input "organic"
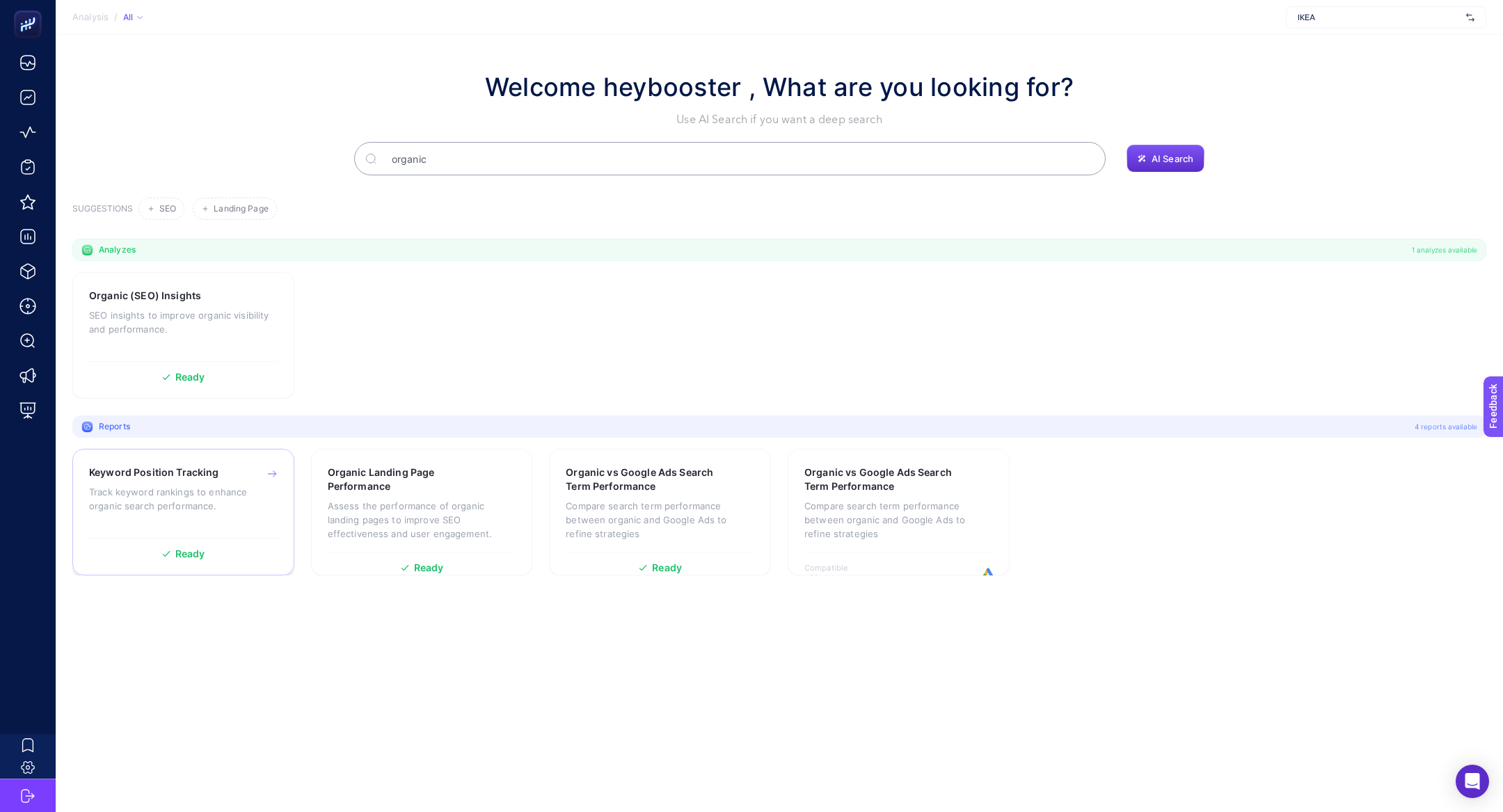
click at [232, 501] on p "Track keyword rankings to enhance organic search performance." at bounding box center [183, 499] width 189 height 28
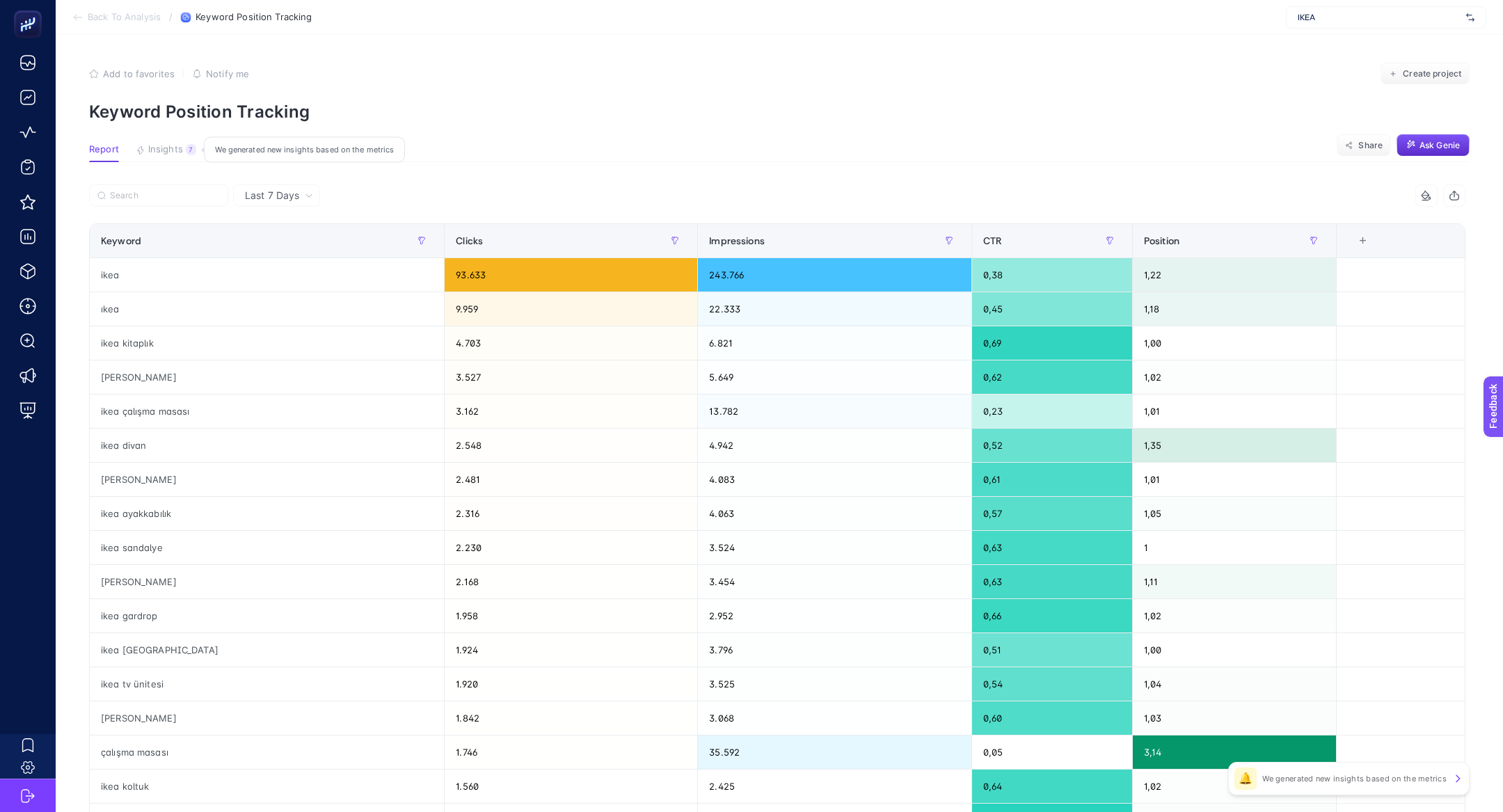
click at [173, 156] on button "Insights 7 We generated new insights based on the metrics" at bounding box center [166, 153] width 61 height 18
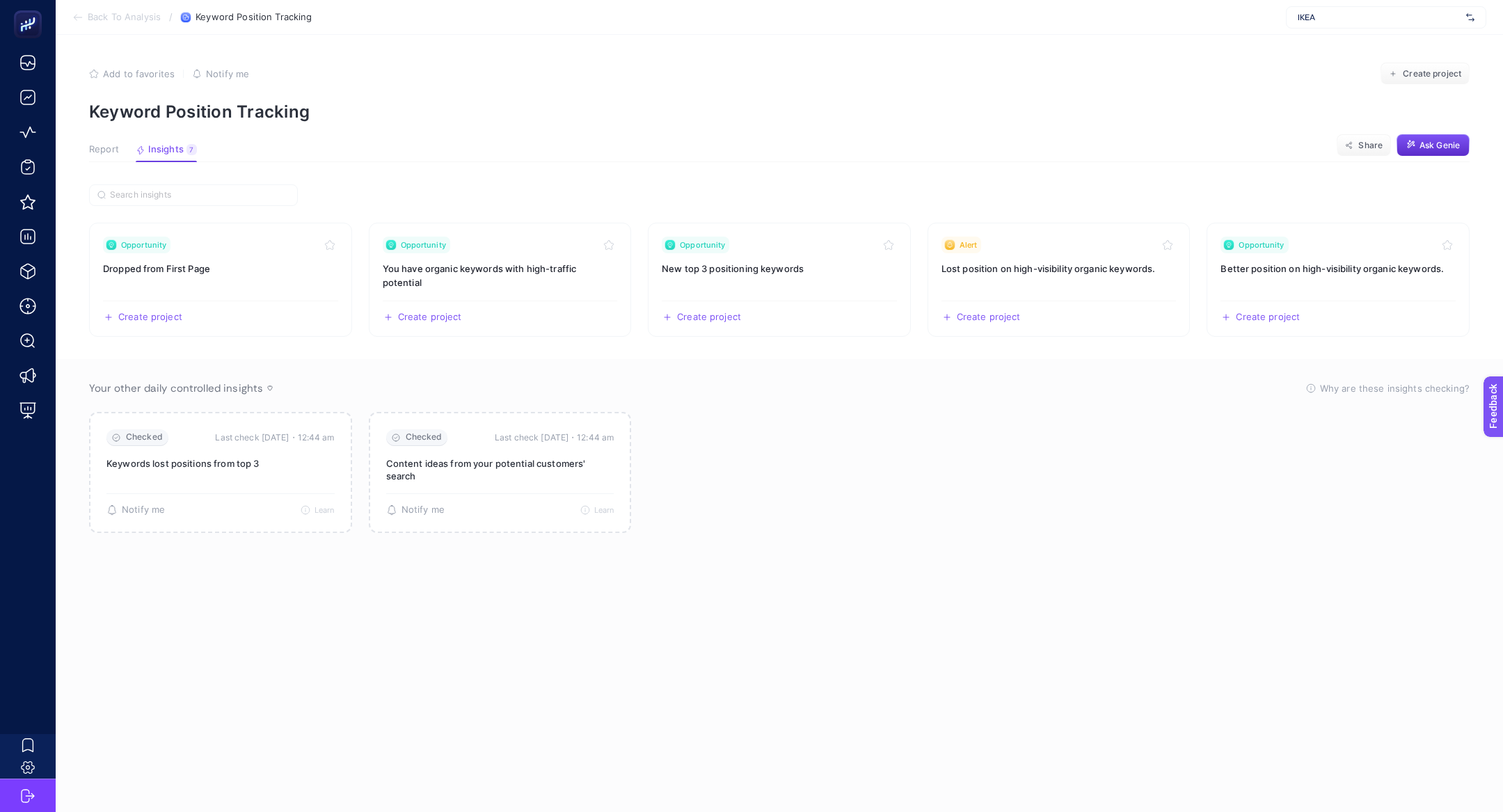
click at [89, 146] on span "Report" at bounding box center [103, 149] width 30 height 11
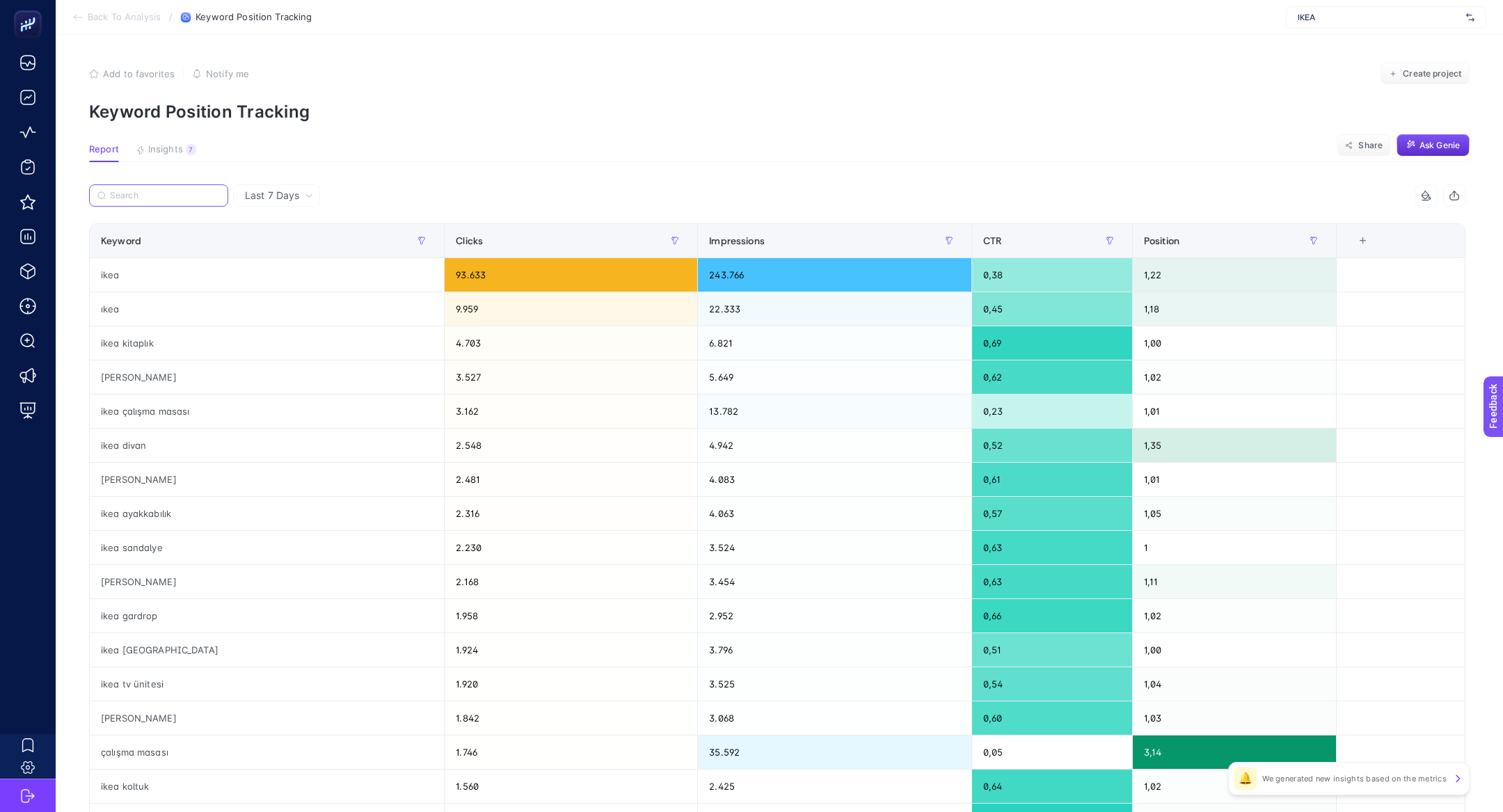
click at [159, 196] on input "Search" at bounding box center [165, 195] width 110 height 10
paste input "ikea çalışma masası"
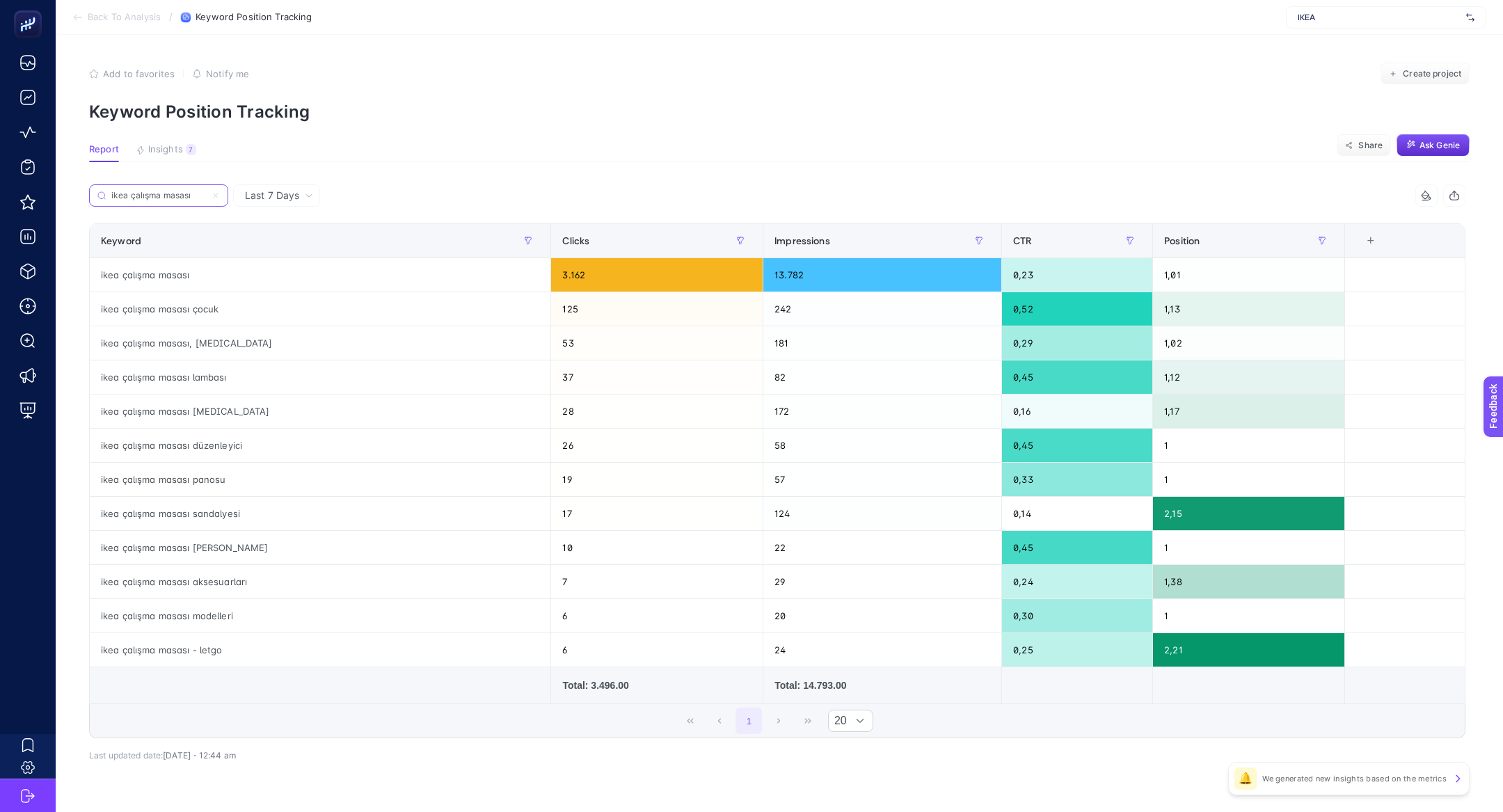
type input "ikea çalışma masası"
click at [217, 197] on icon at bounding box center [216, 195] width 8 height 8
click at [206, 197] on input "ikea çalışma masası" at bounding box center [158, 195] width 94 height 10
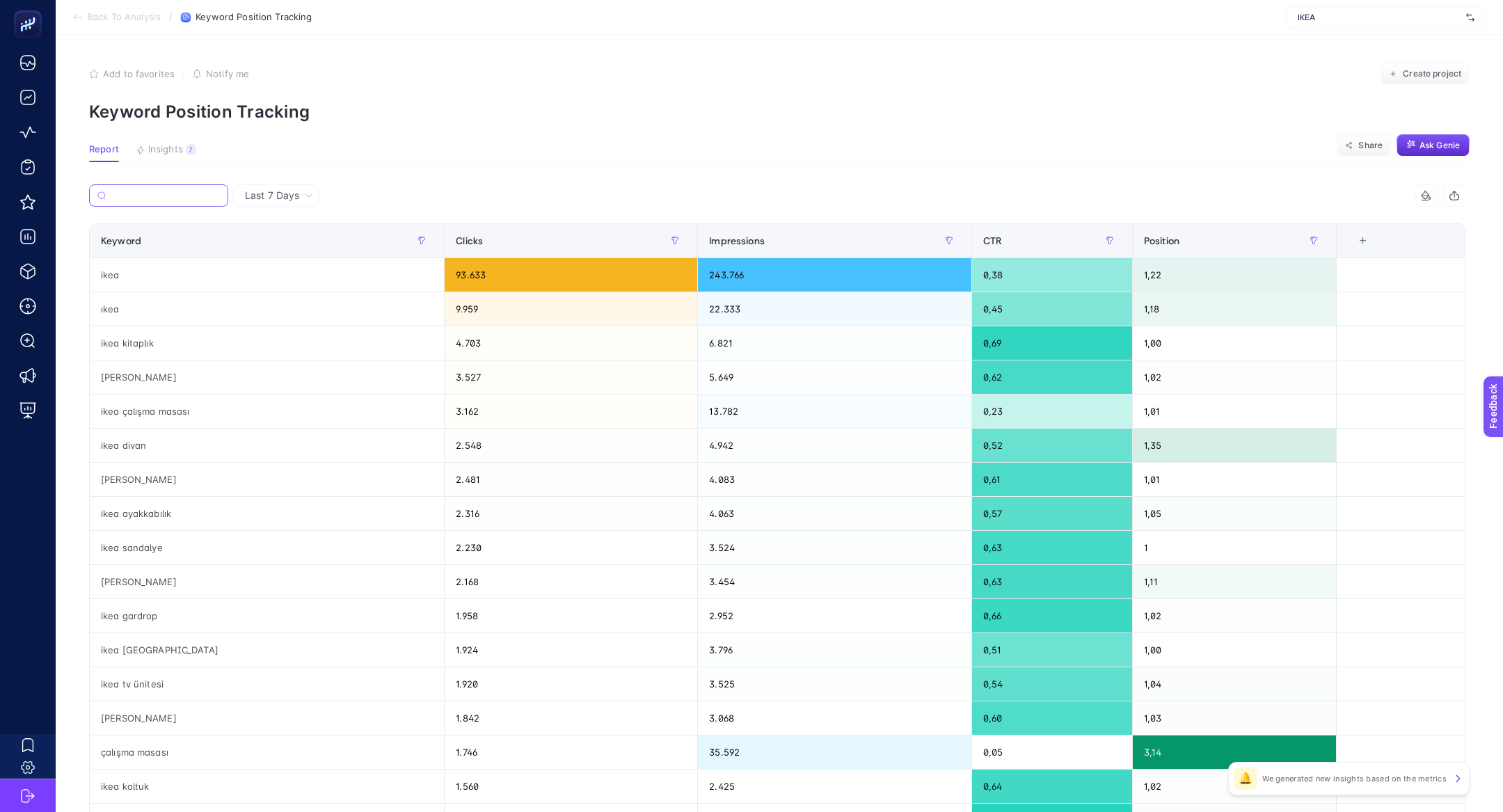
paste input "hyltarp"
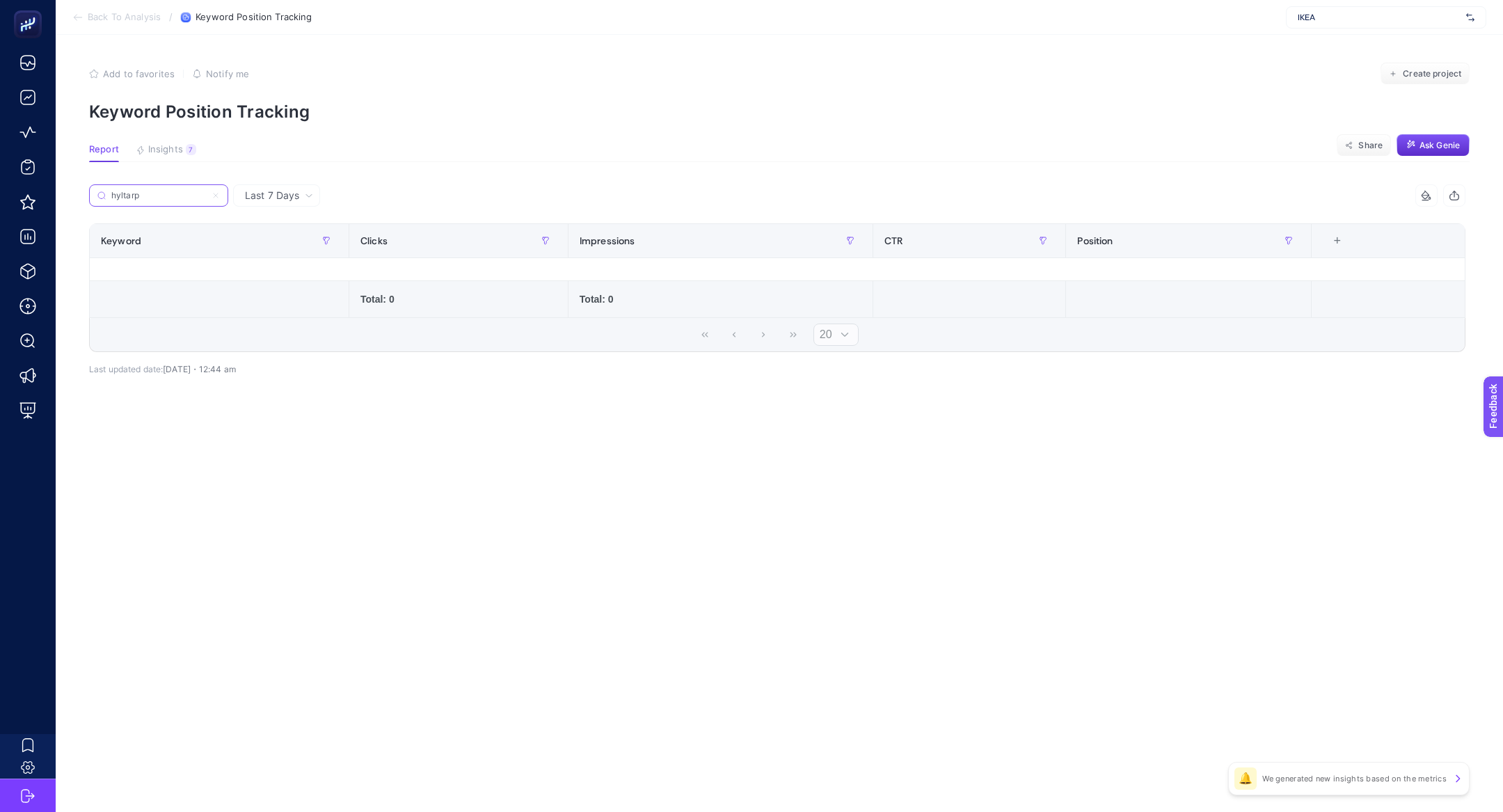
type input "hyltarp"
click at [217, 197] on icon at bounding box center [215, 195] width 4 height 4
click at [206, 197] on input "hyltarp" at bounding box center [158, 195] width 94 height 10
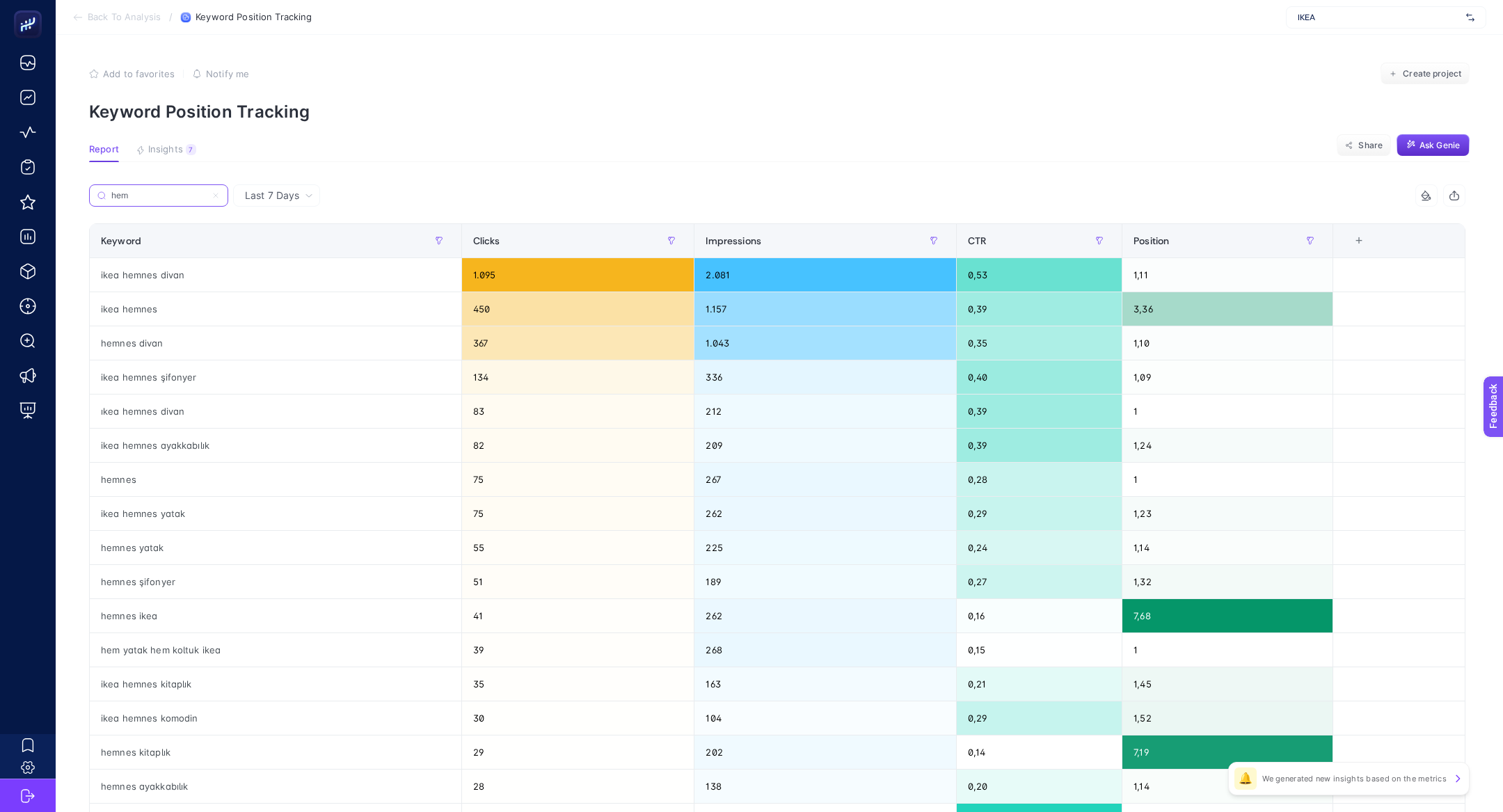
type input "hem"
click at [217, 196] on icon at bounding box center [215, 195] width 4 height 4
click at [206, 196] on input "hem" at bounding box center [158, 195] width 94 height 10
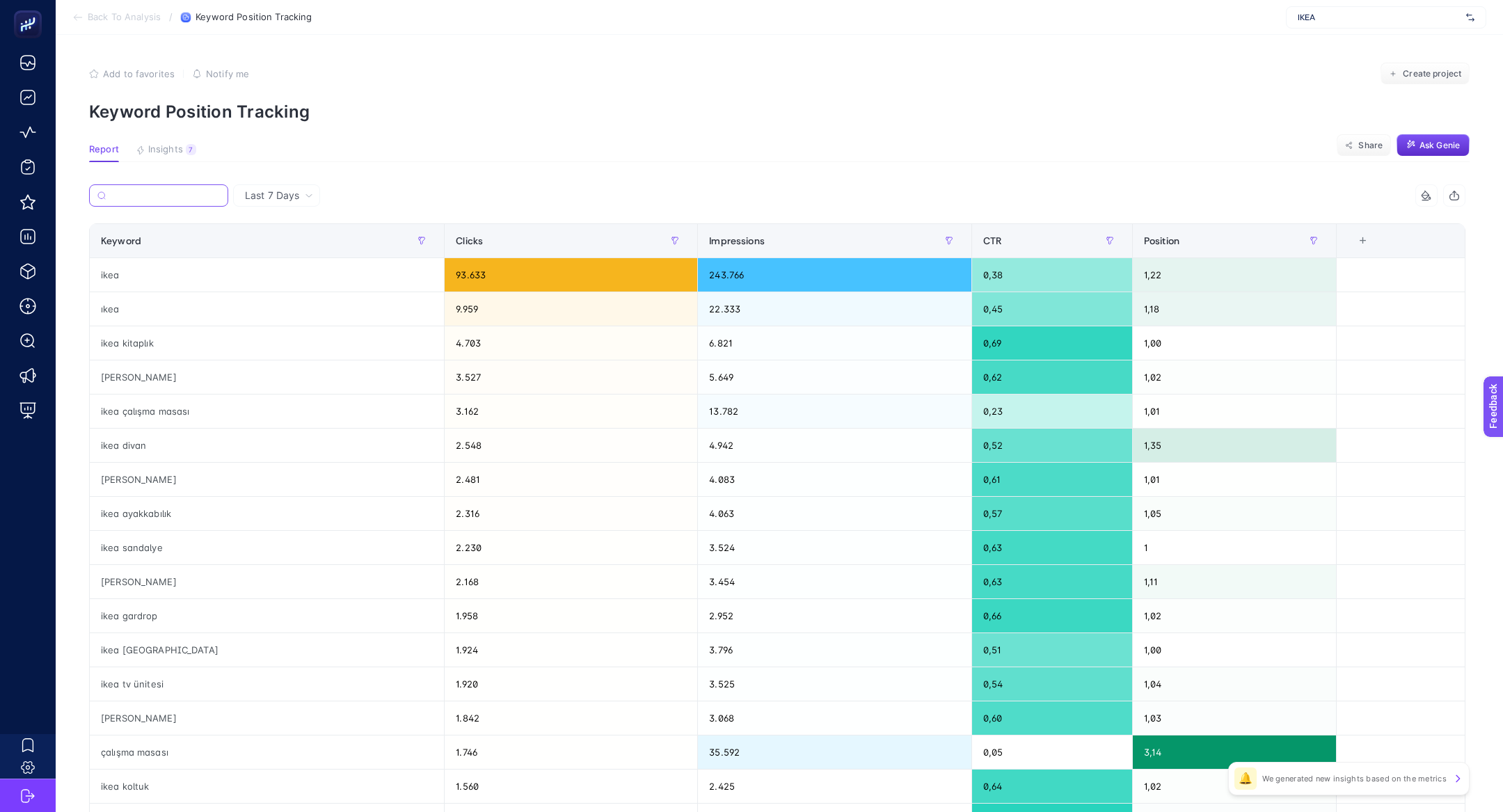
paste input "pax gardırop"
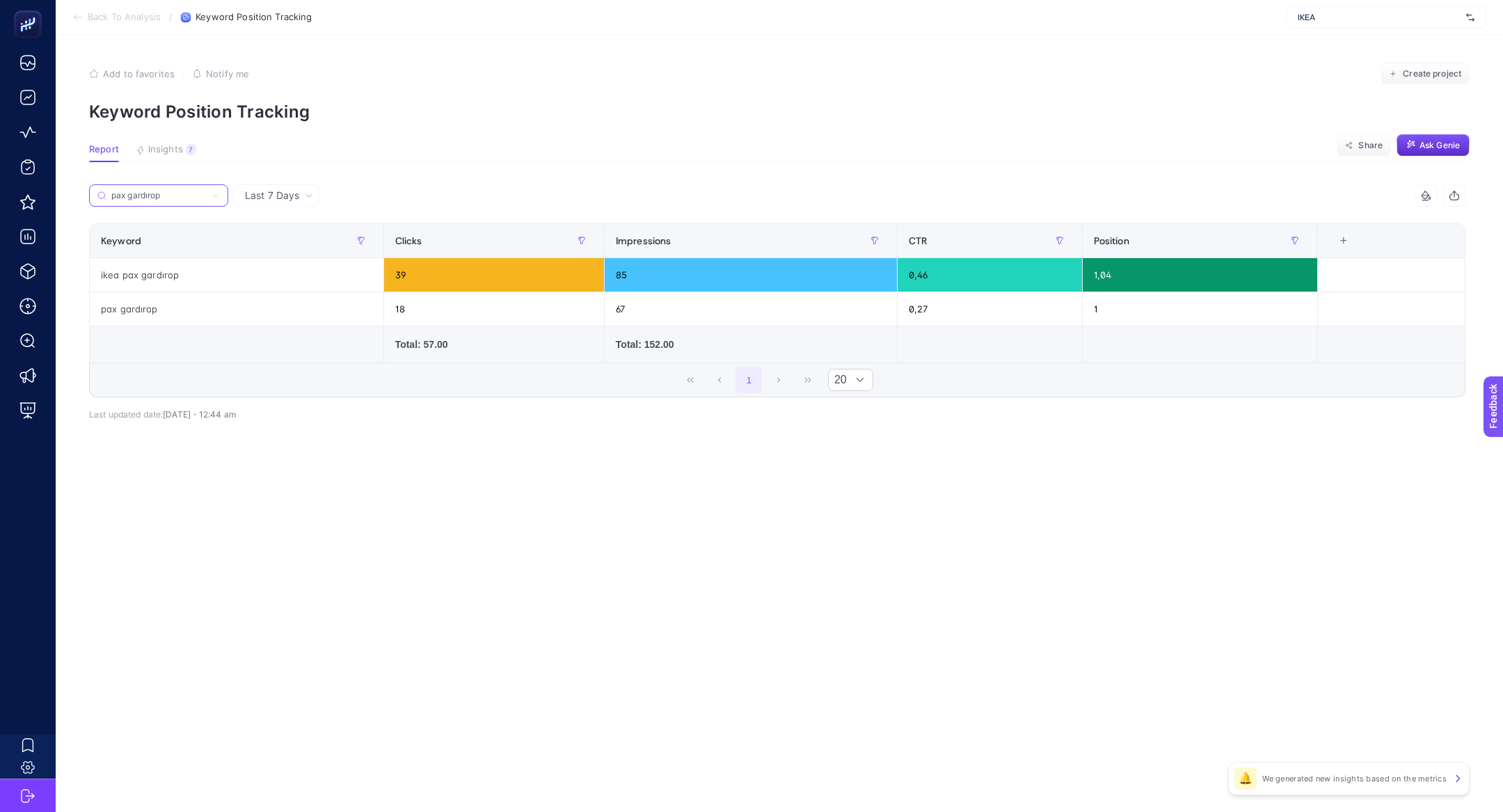
type input "pax gardırop"
click at [217, 196] on icon at bounding box center [215, 195] width 4 height 4
click at [206, 196] on input "pax gardırop" at bounding box center [158, 195] width 94 height 10
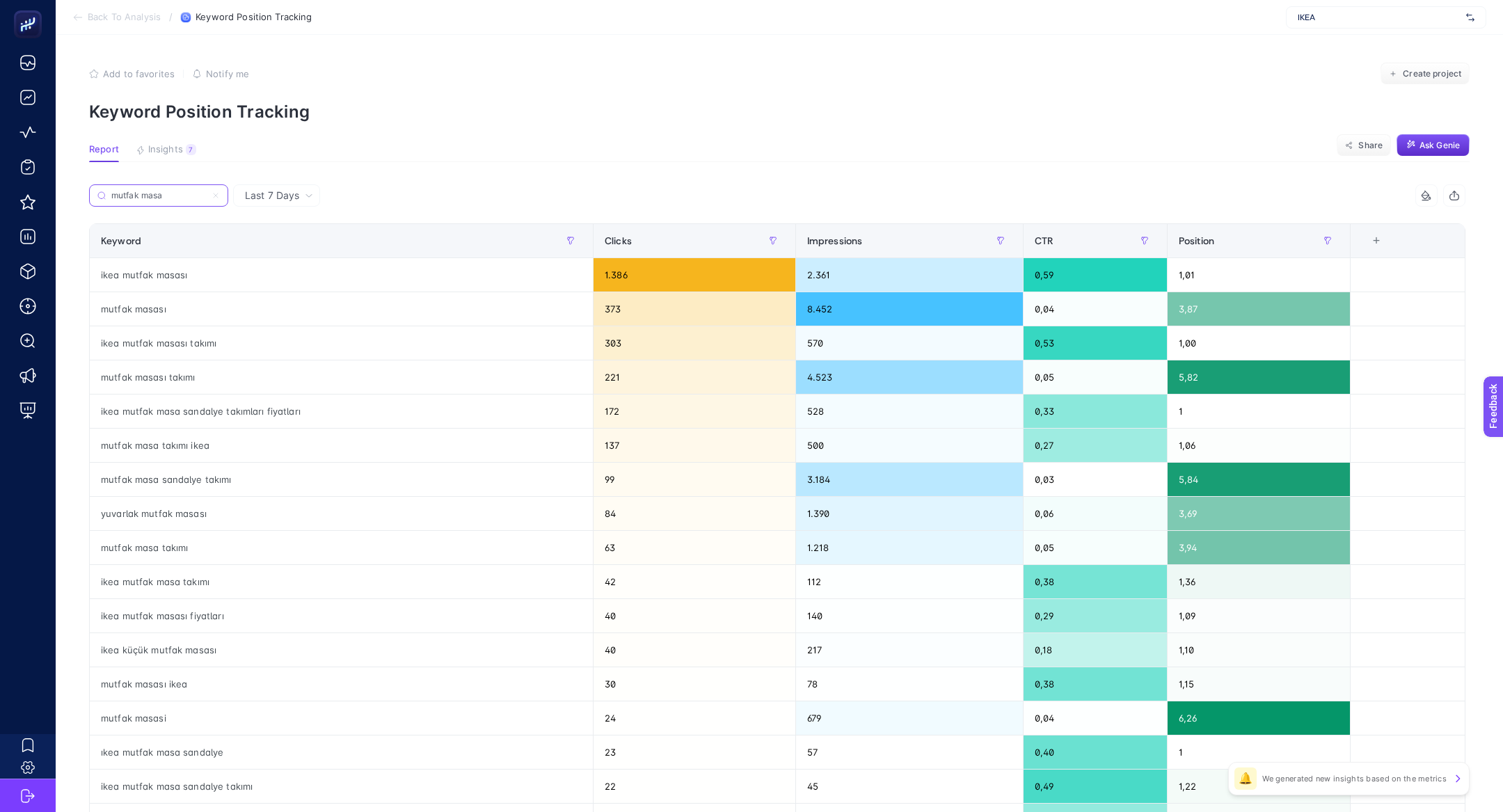
type input "mutfak masa"
click at [219, 193] on icon at bounding box center [216, 195] width 8 height 8
click at [206, 193] on input "mutfak masa" at bounding box center [158, 195] width 94 height 10
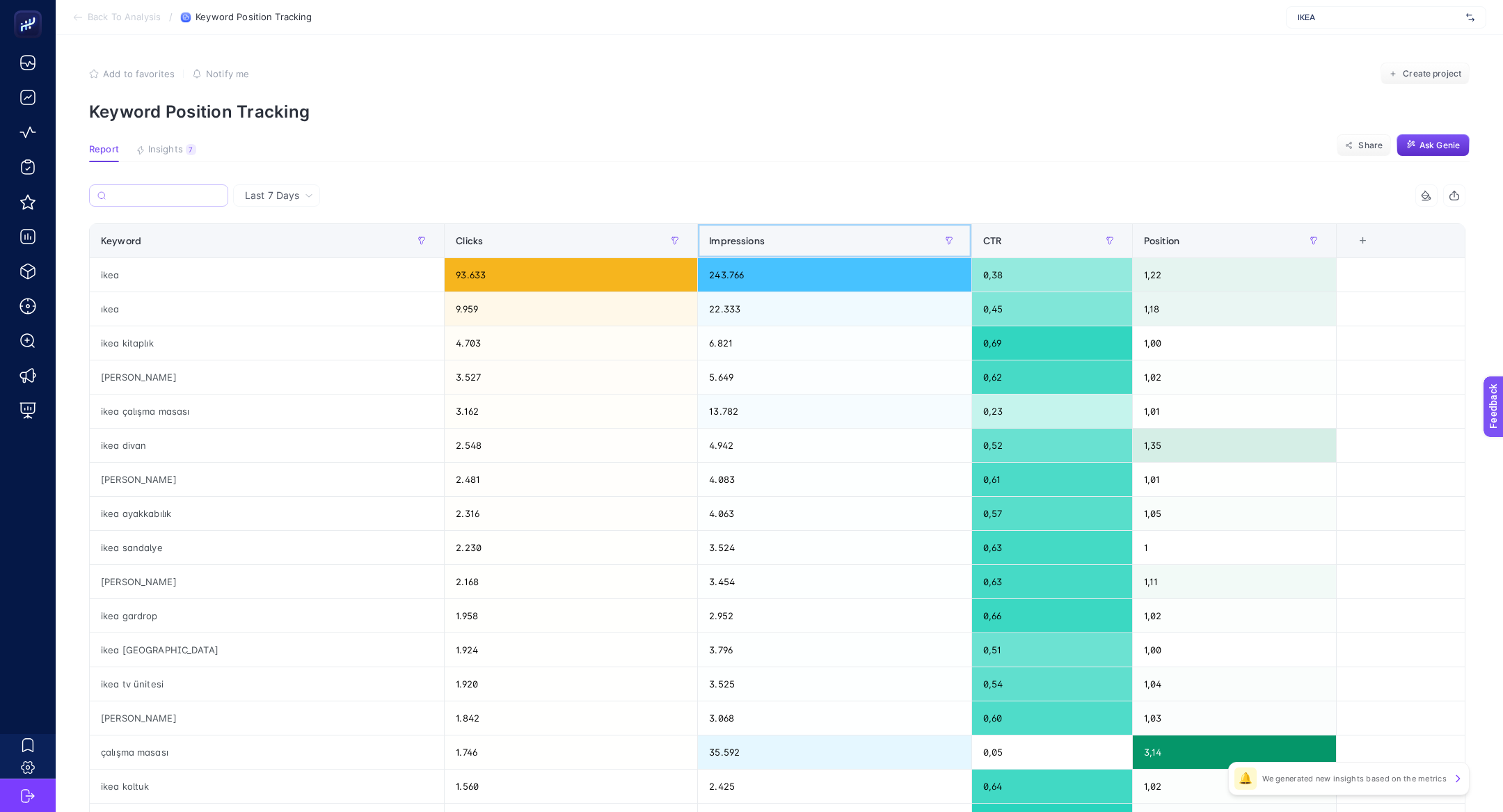
click at [750, 252] on th "Impressions" at bounding box center [835, 241] width 274 height 34
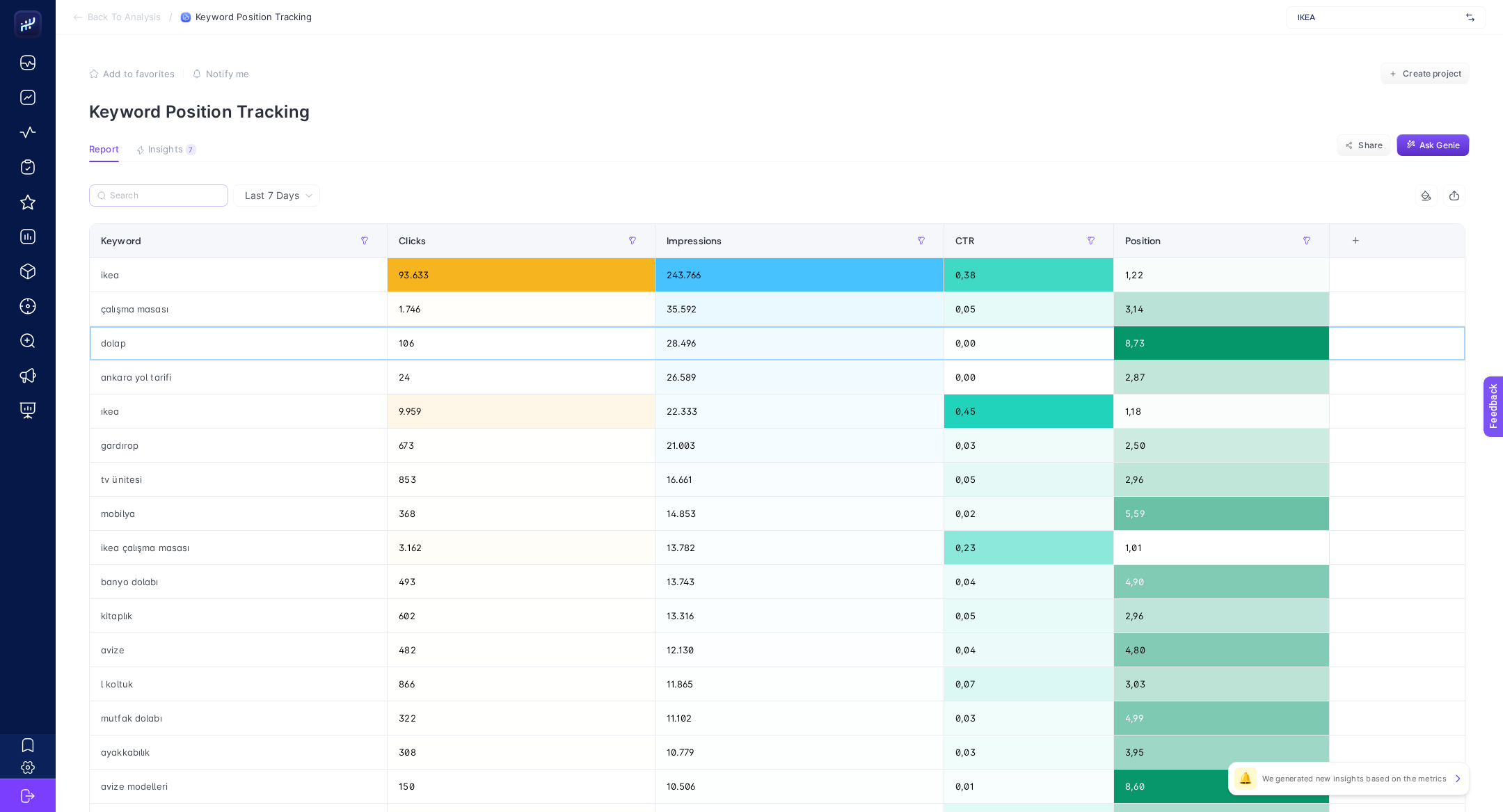
click at [333, 350] on div "dolap" at bounding box center [238, 343] width 297 height 34
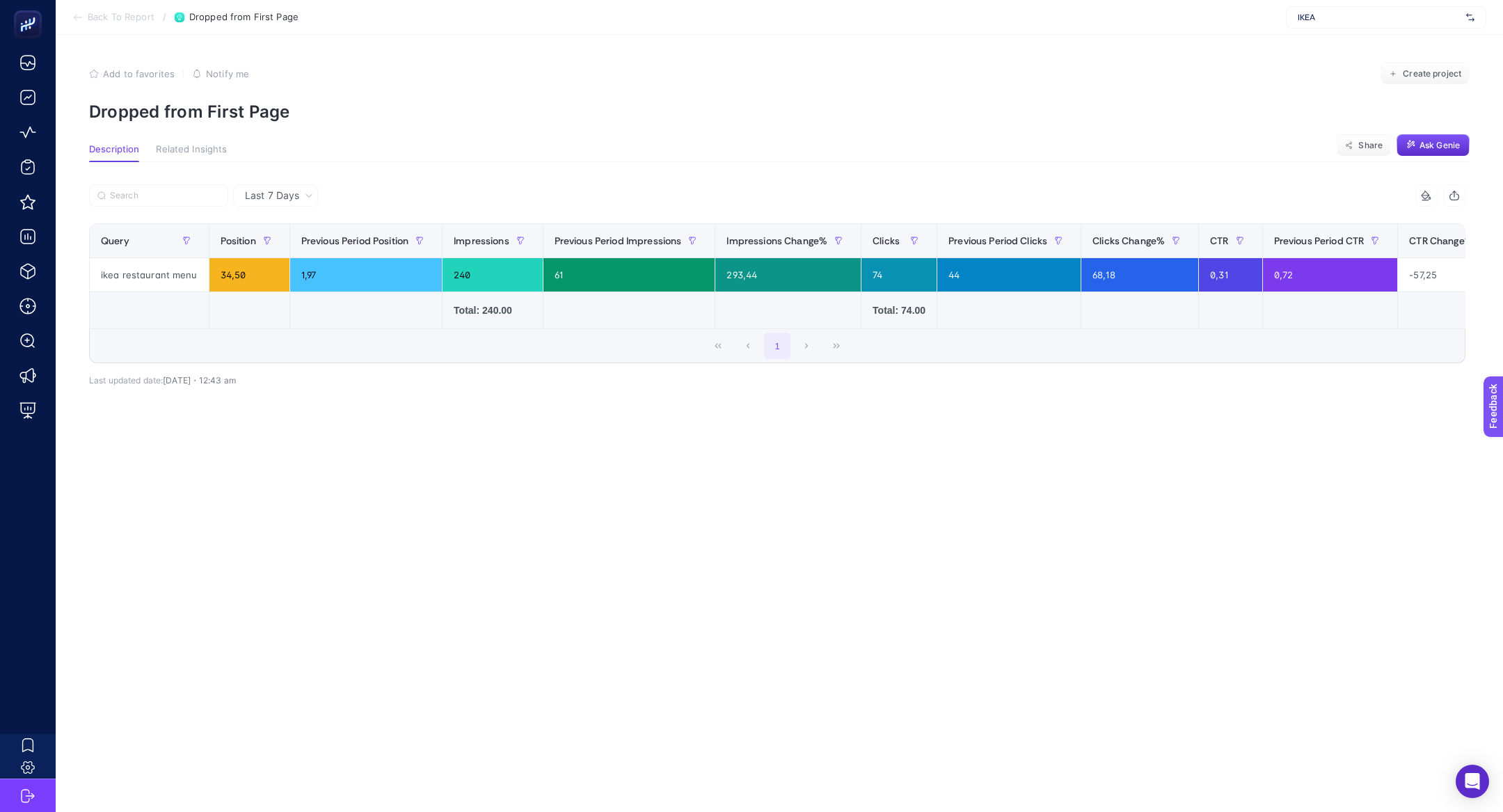
click at [275, 200] on span "Last 7 Days" at bounding box center [272, 195] width 54 height 14
click at [295, 251] on li "Last 30 Days" at bounding box center [276, 249] width 77 height 25
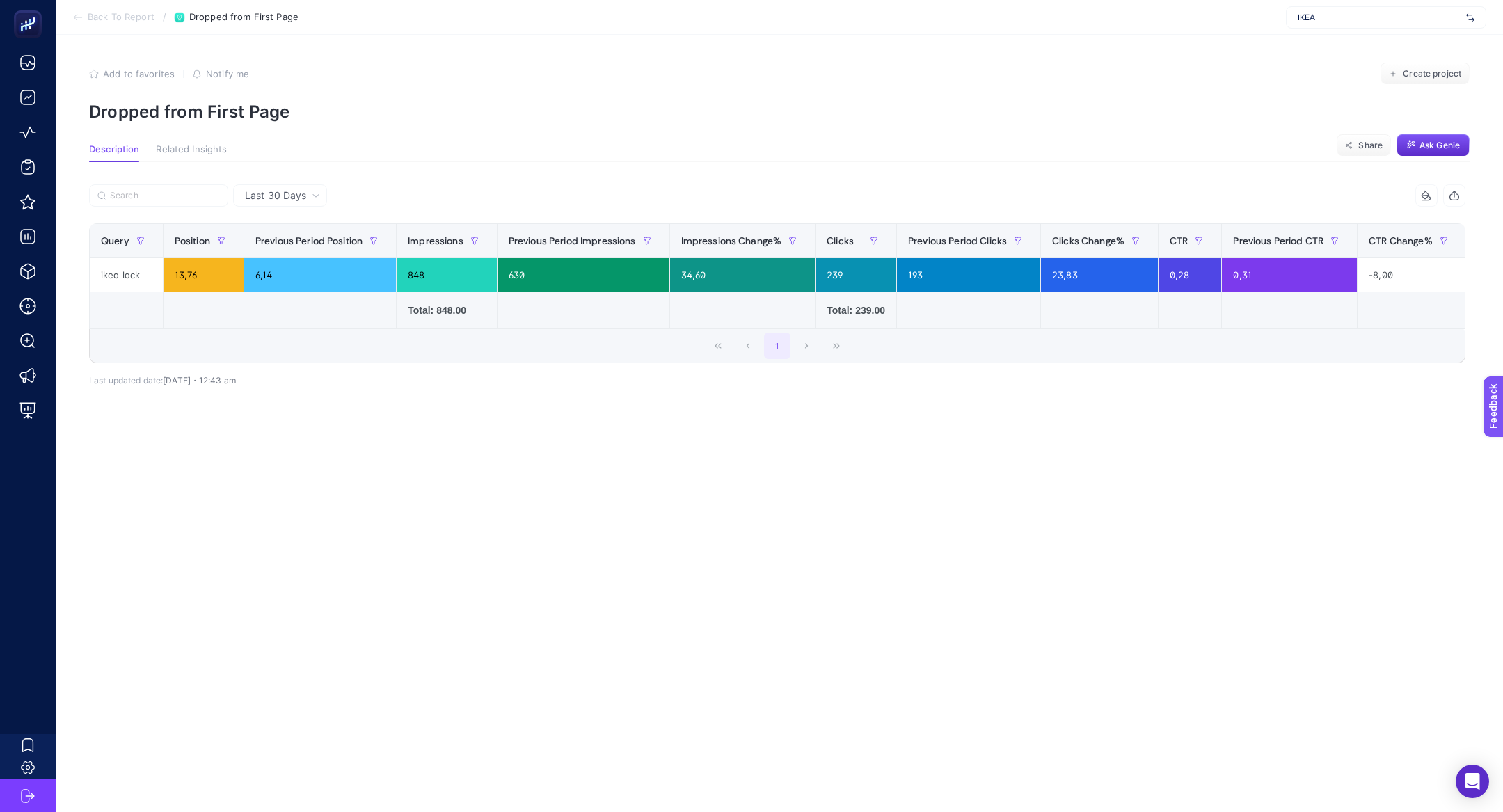
click at [134, 16] on span "Back To Report" at bounding box center [122, 18] width 67 height 11
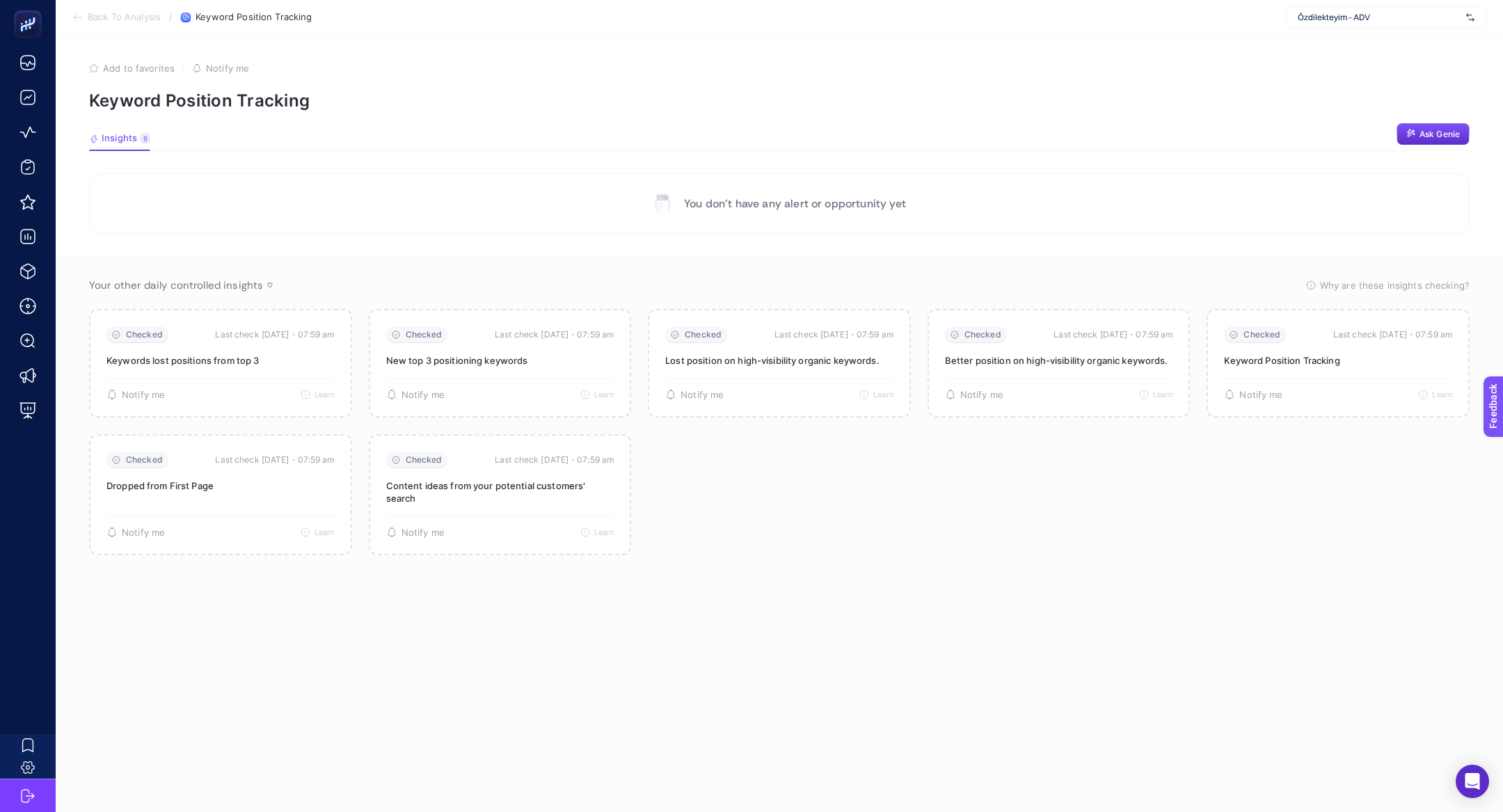
click at [1310, 22] on span "Özdilekteyim - ADV" at bounding box center [1379, 18] width 163 height 11
type input "ikea"
click at [1365, 57] on div "+ Add New Client" at bounding box center [1385, 70] width 199 height 28
type input "ikea"
click at [1392, 42] on div "IKEA" at bounding box center [1385, 46] width 199 height 22
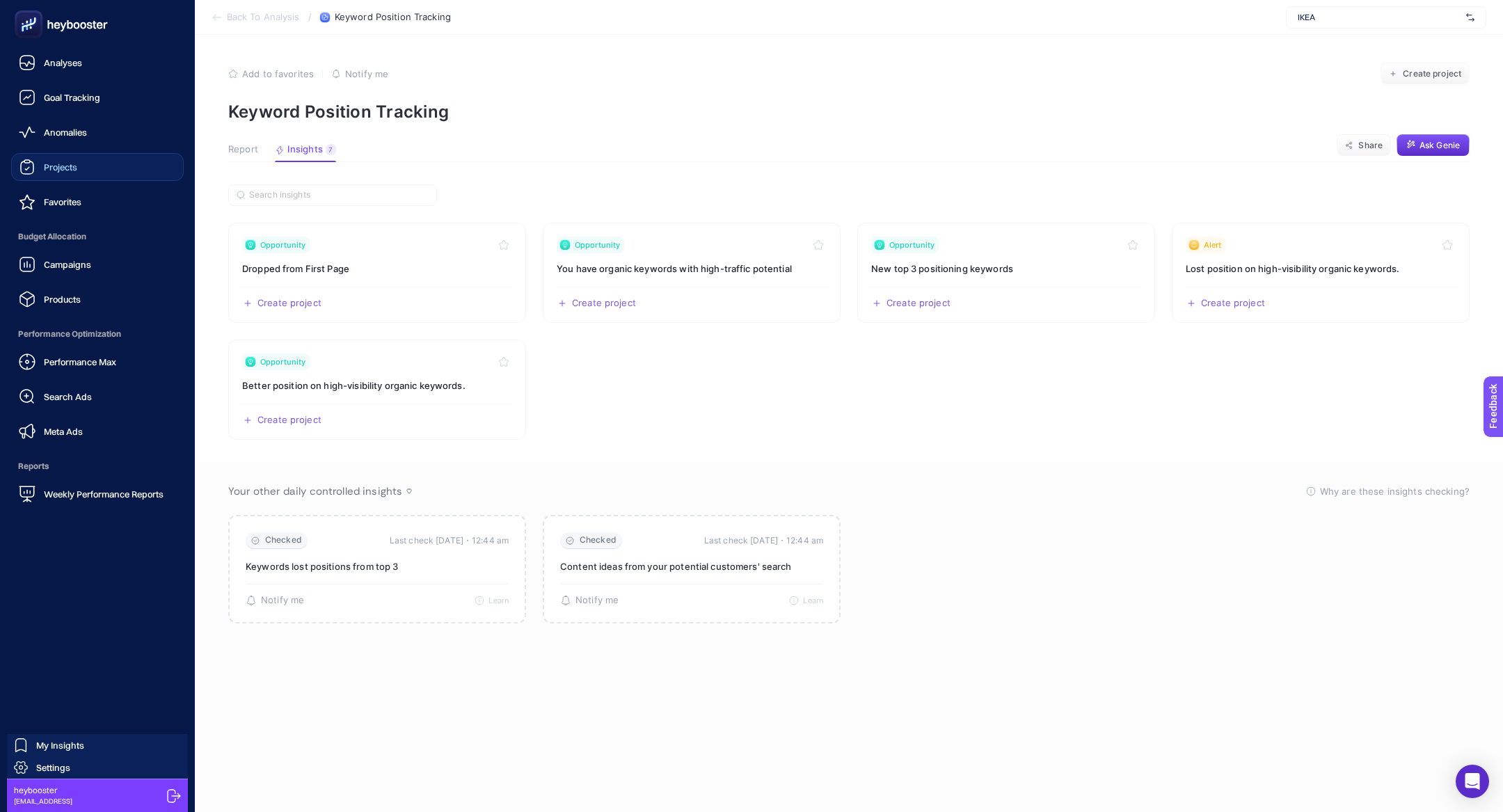
click at [44, 170] on span "Projects" at bounding box center [61, 167] width 34 height 11
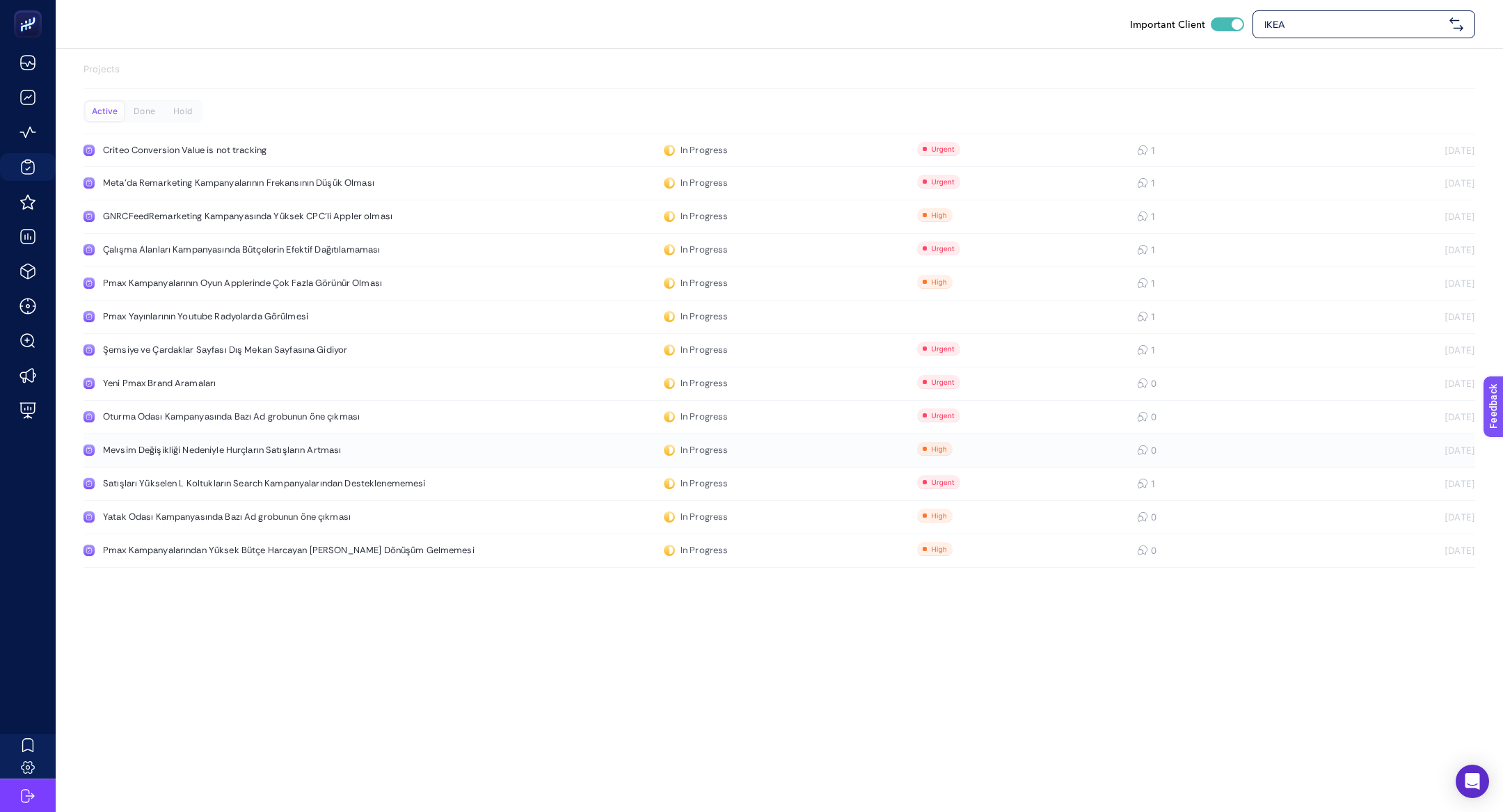
click at [186, 448] on div "Mevsim Değişikliği Nedeniyle Hurçların Satışların Artması" at bounding box center [264, 450] width 321 height 11
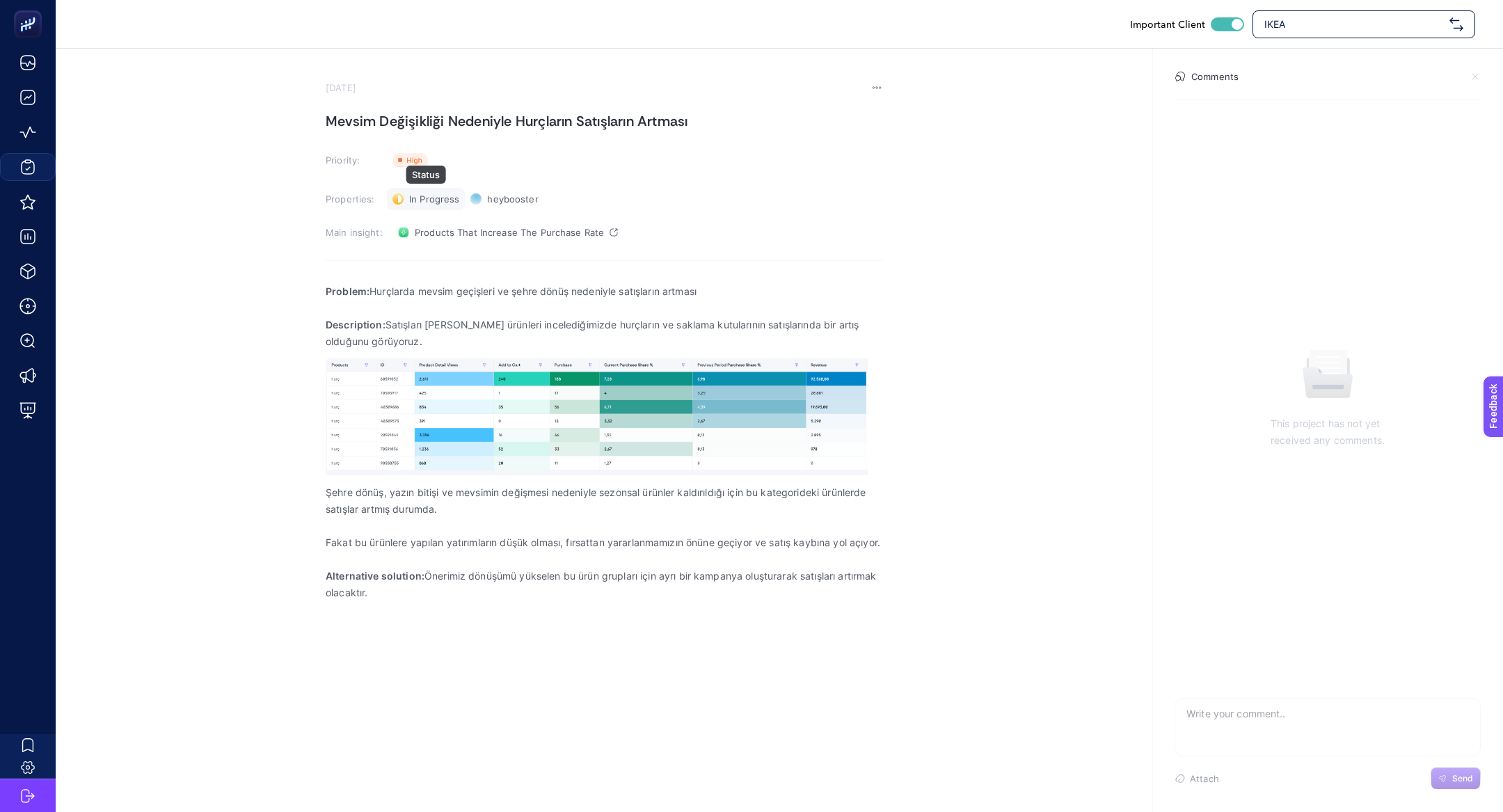
click at [419, 199] on span "In Progress" at bounding box center [434, 199] width 50 height 11
click at [443, 253] on li "Done" at bounding box center [433, 250] width 86 height 22
click at [418, 200] on span "Done" at bounding box center [421, 199] width 24 height 11
click at [427, 277] on div "Problem: Hurçlarda mevsim geçişleri ve şehre dönüş nedeniyle satışların artması…" at bounding box center [604, 450] width 556 height 352
click at [410, 202] on span "Done" at bounding box center [421, 199] width 24 height 11
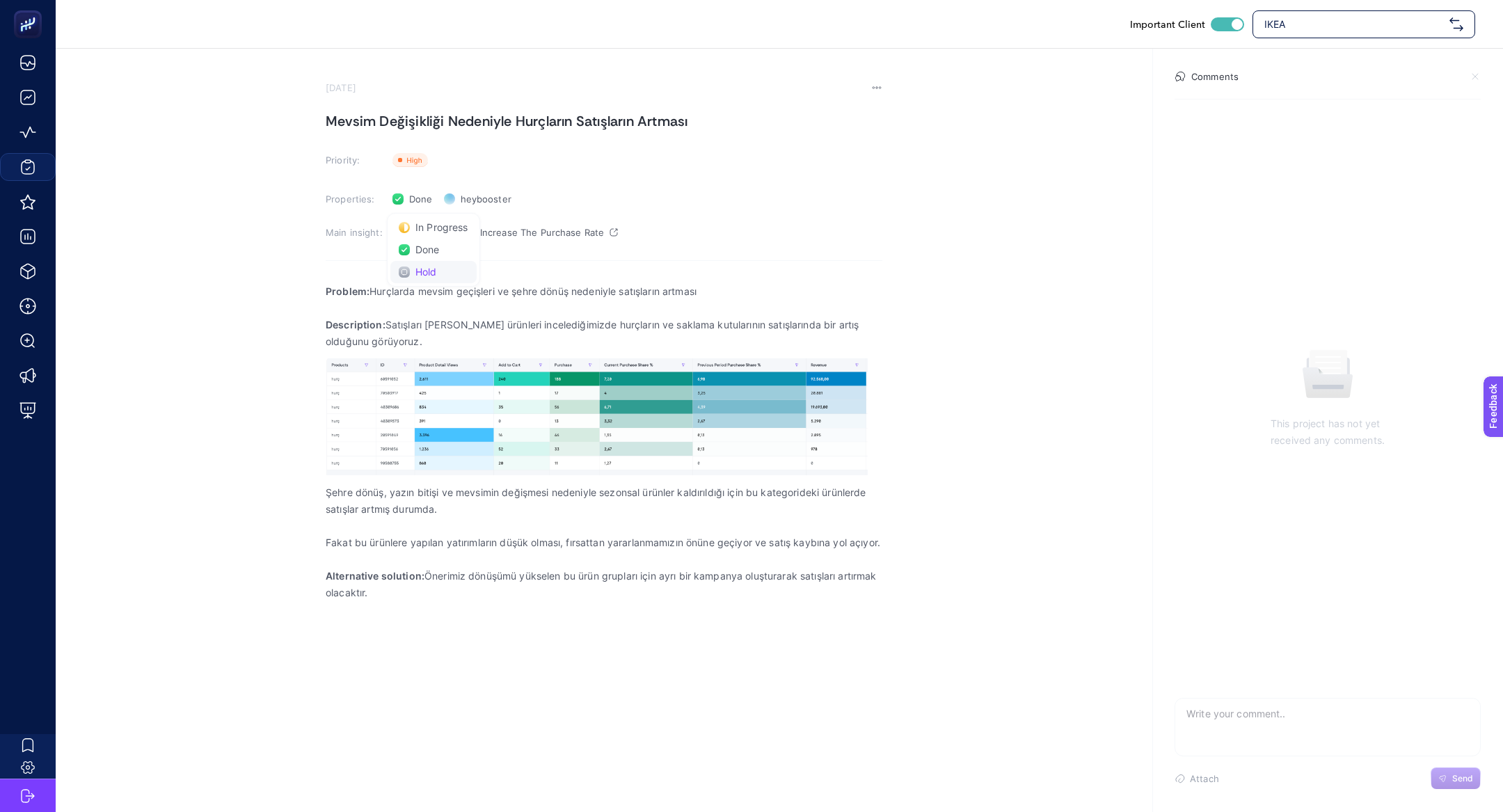
click at [410, 266] on li "Hold" at bounding box center [433, 272] width 86 height 22
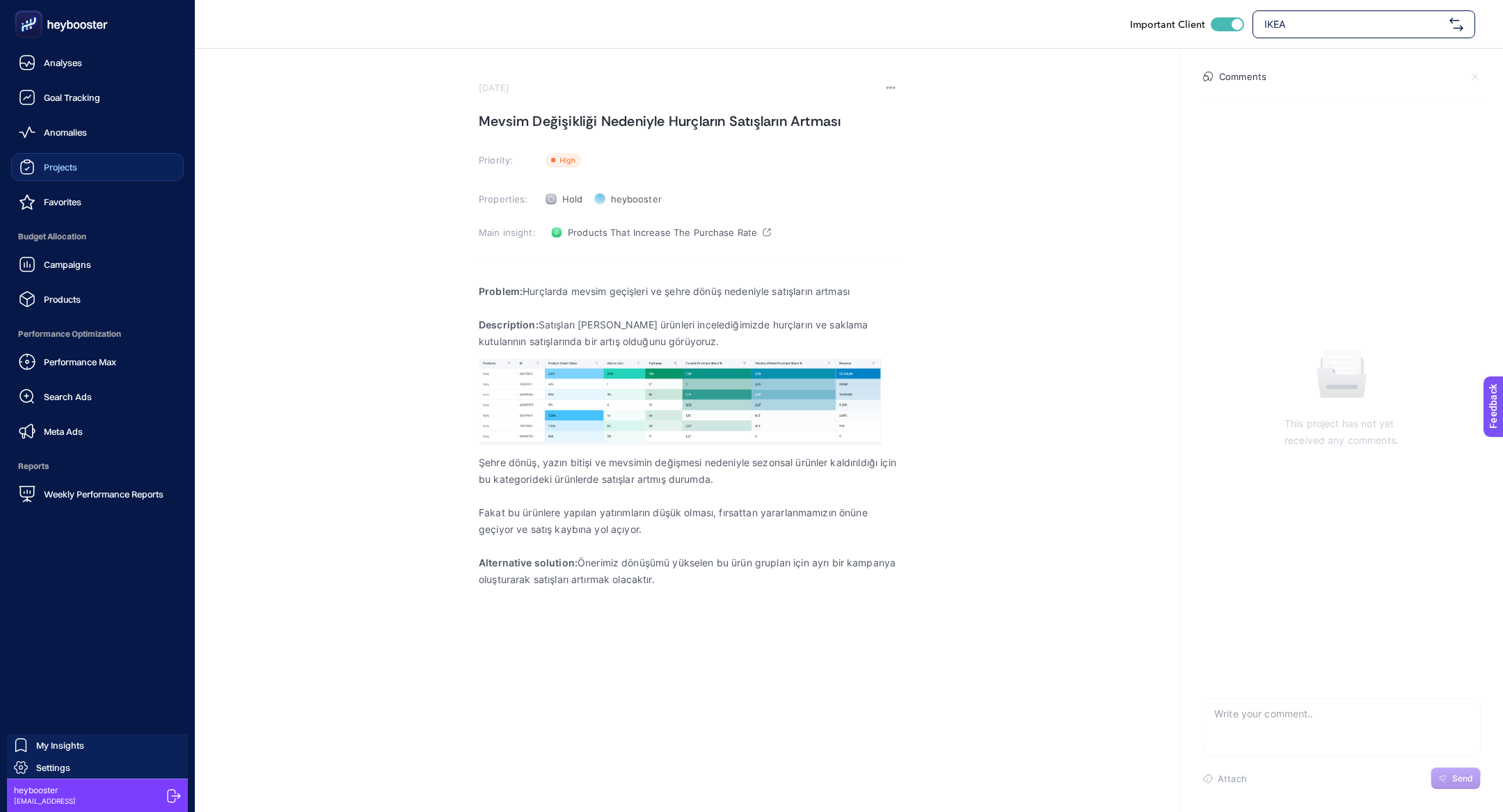
click at [77, 177] on link "Projects" at bounding box center [98, 166] width 173 height 28
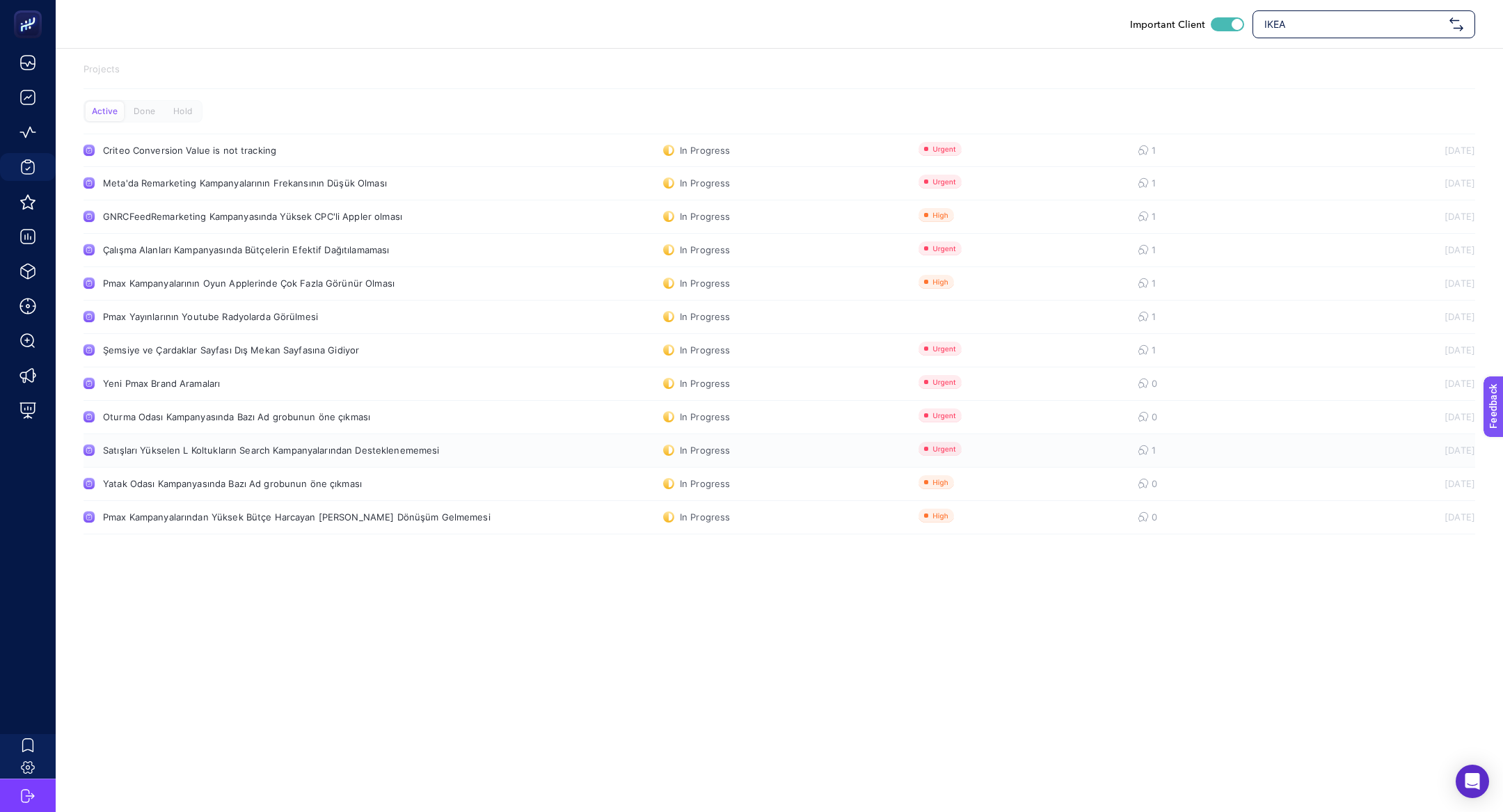
click at [206, 464] on link "Satışları Yükselen L Koltukların Search Kampanyalarından Desteklenememesi In Pr…" at bounding box center [779, 451] width 1392 height 34
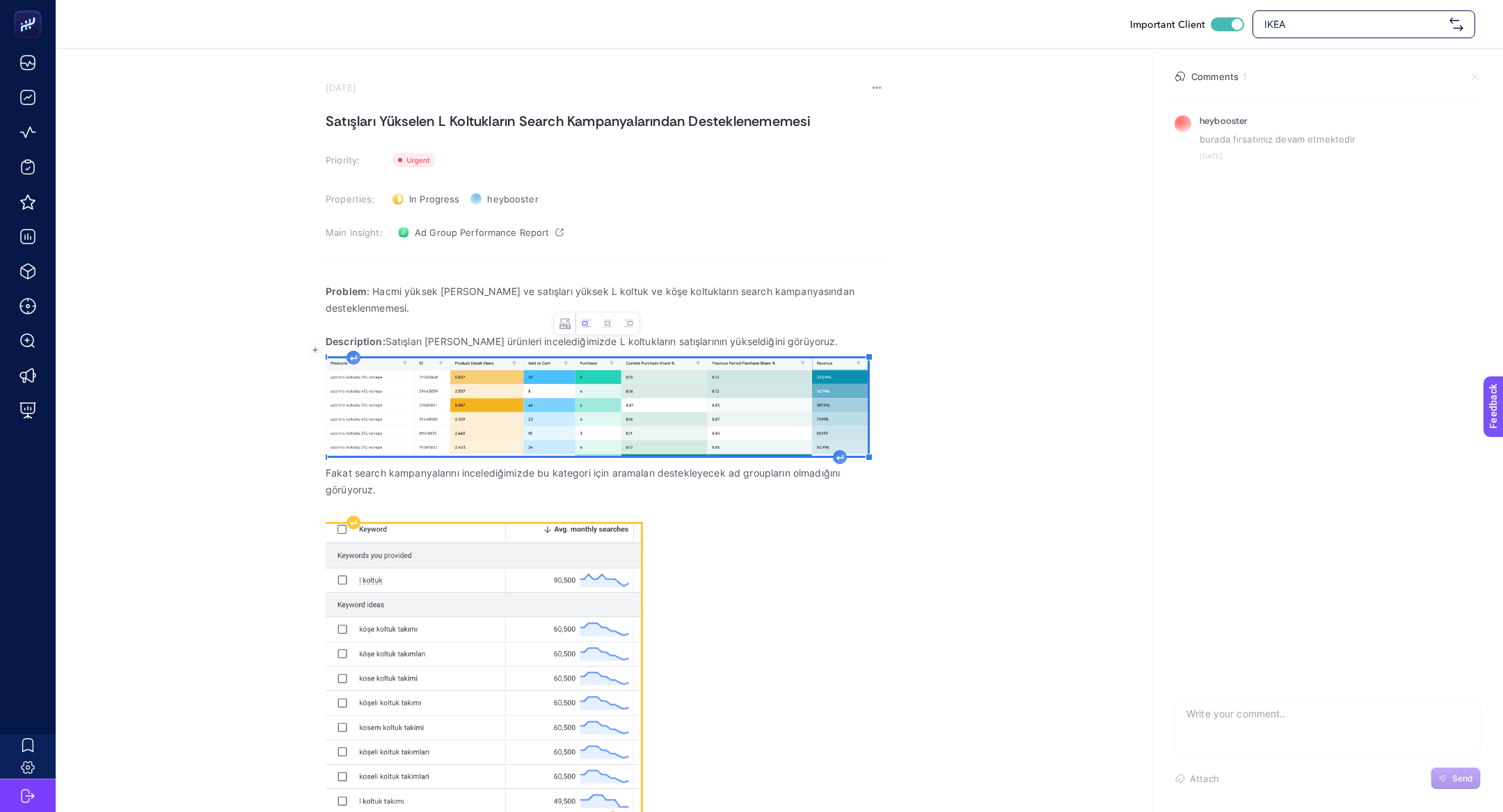
click at [460, 627] on img "Rich Text Editor. Editing area: main" at bounding box center [483, 670] width 315 height 293
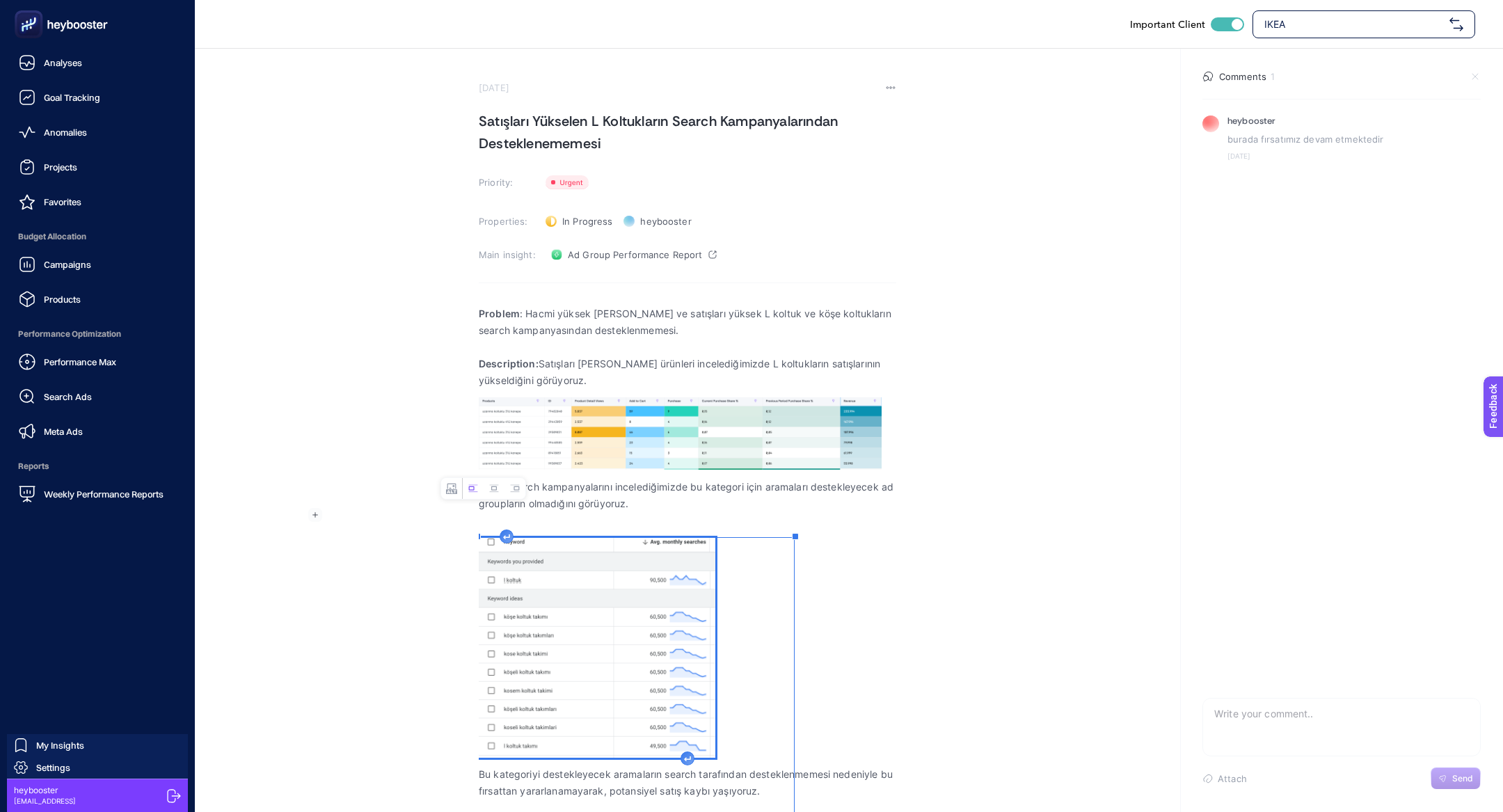
click at [51, 159] on div "Projects" at bounding box center [47, 166] width 58 height 17
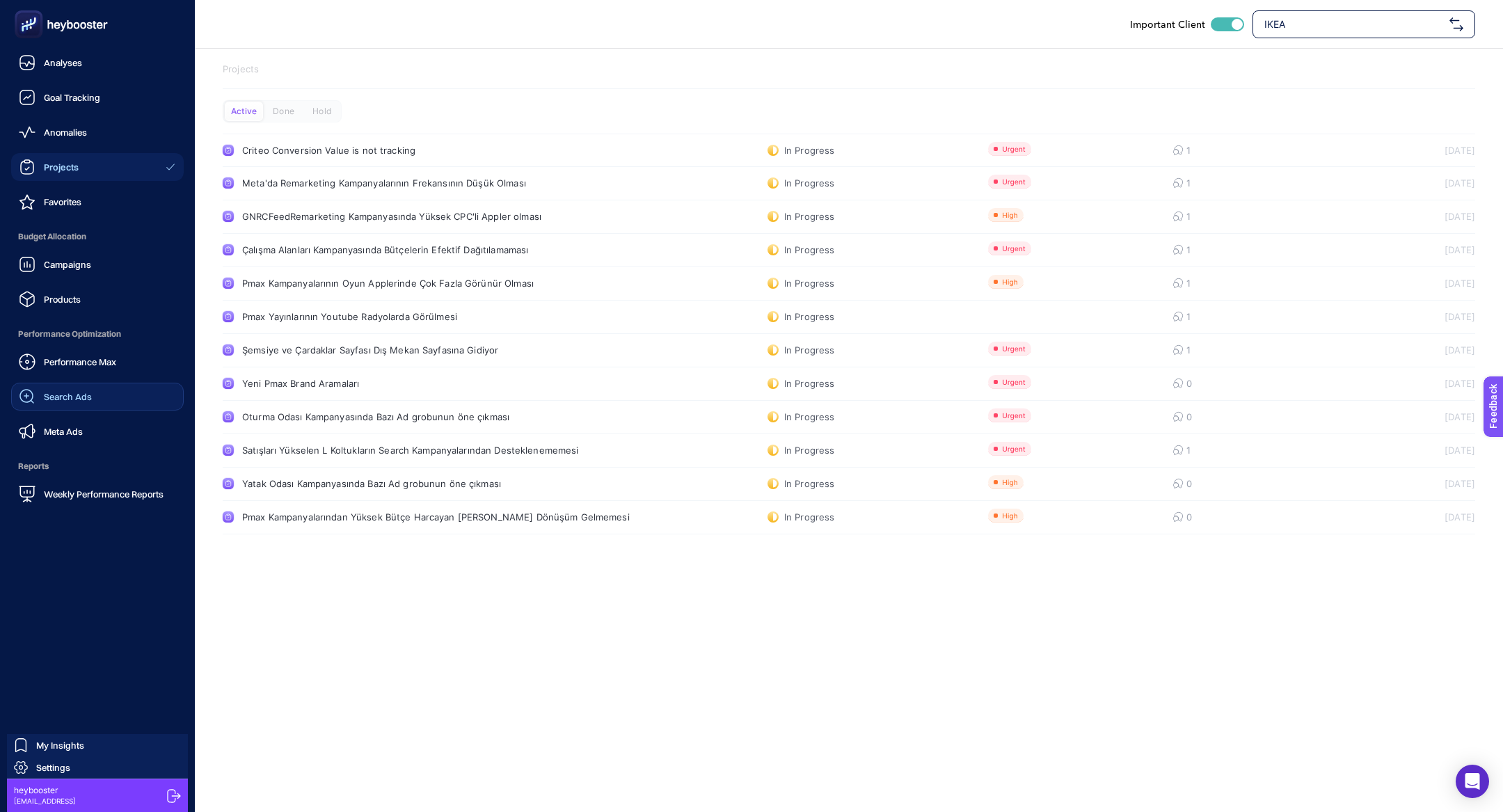
click at [89, 400] on span "Search Ads" at bounding box center [68, 396] width 48 height 11
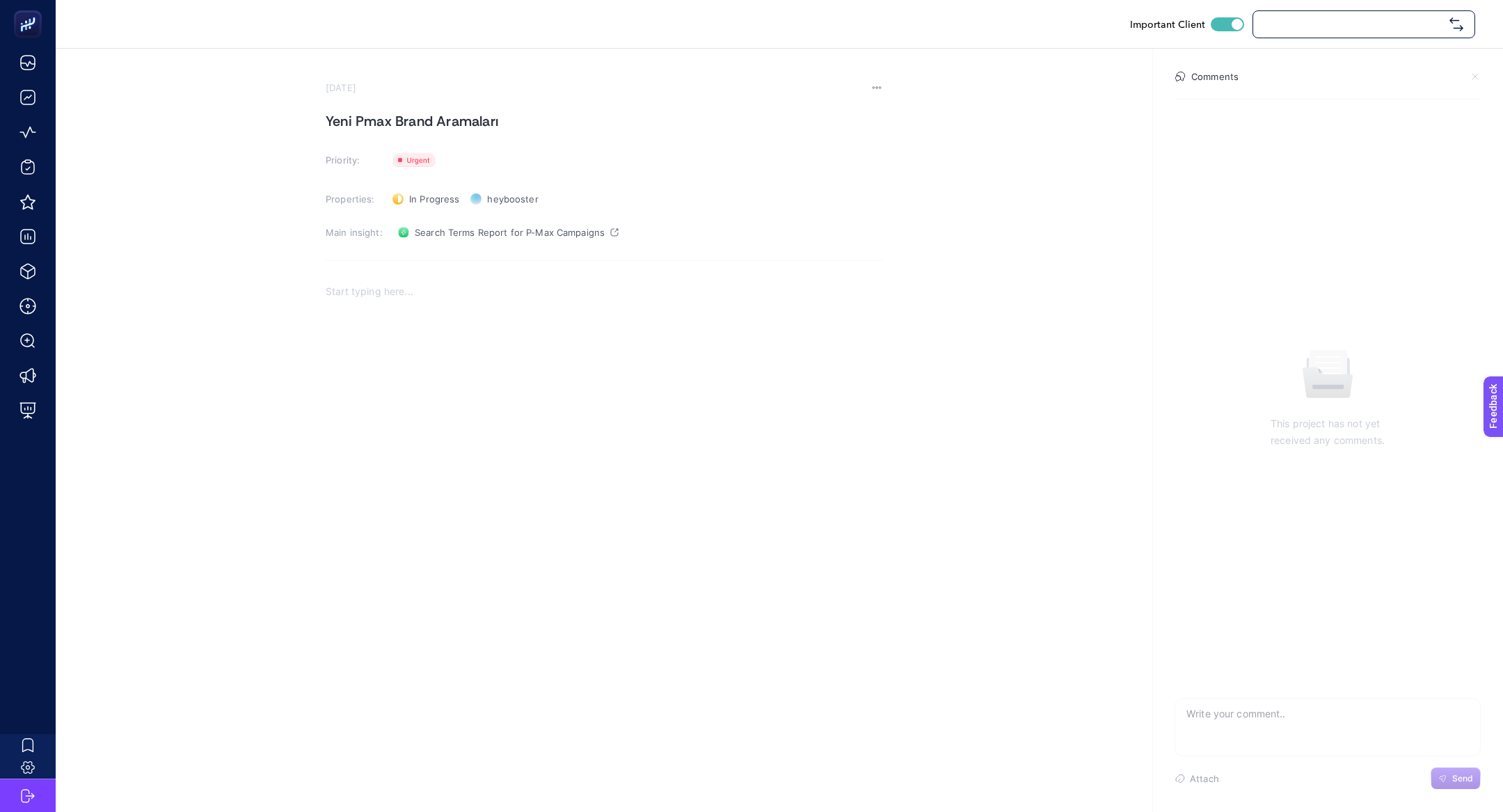
click at [397, 230] on link "Search Terms Report for P-Max Campaigns" at bounding box center [508, 233] width 232 height 22
checkbox input "true"
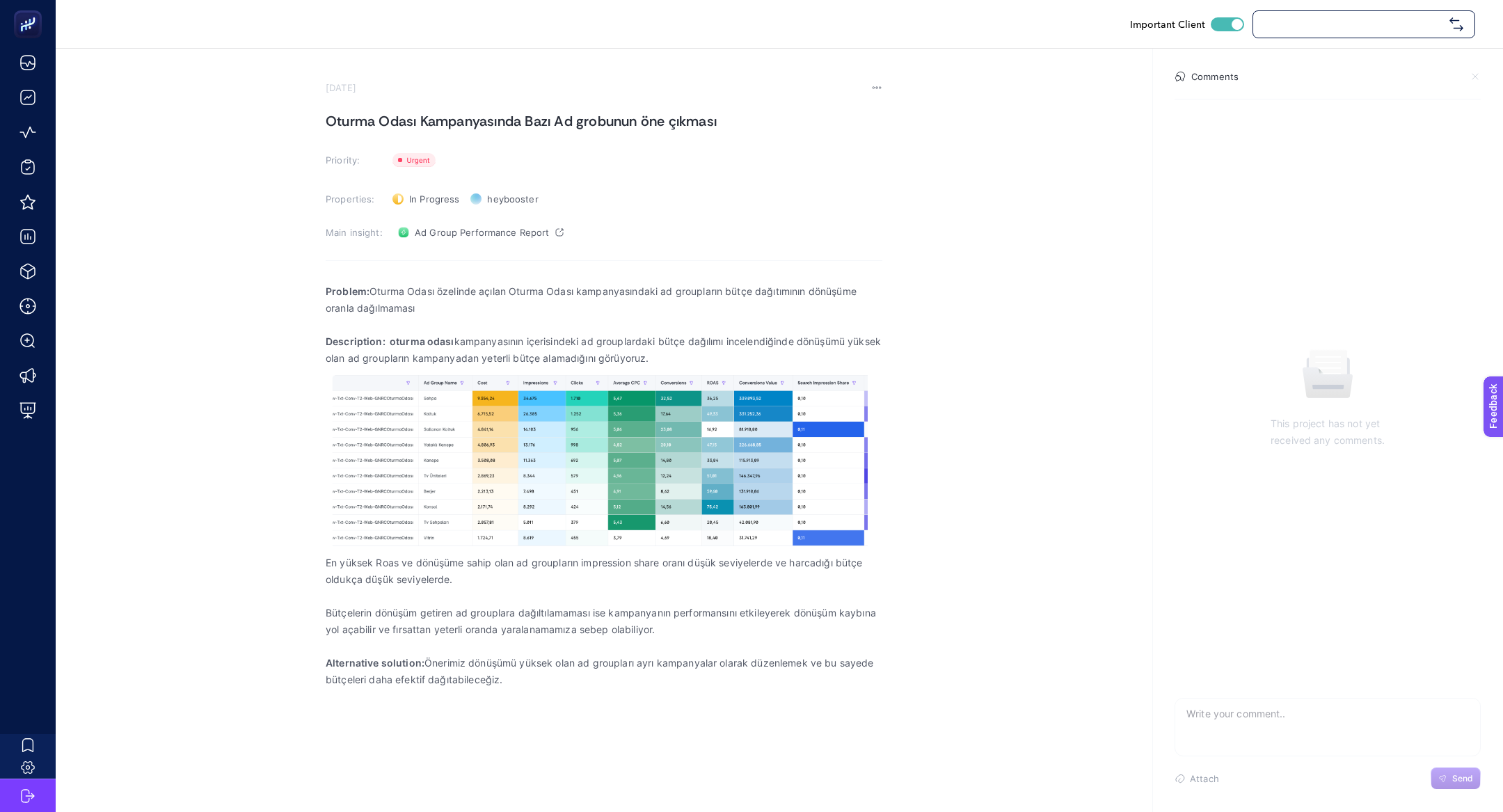
checkbox input "true"
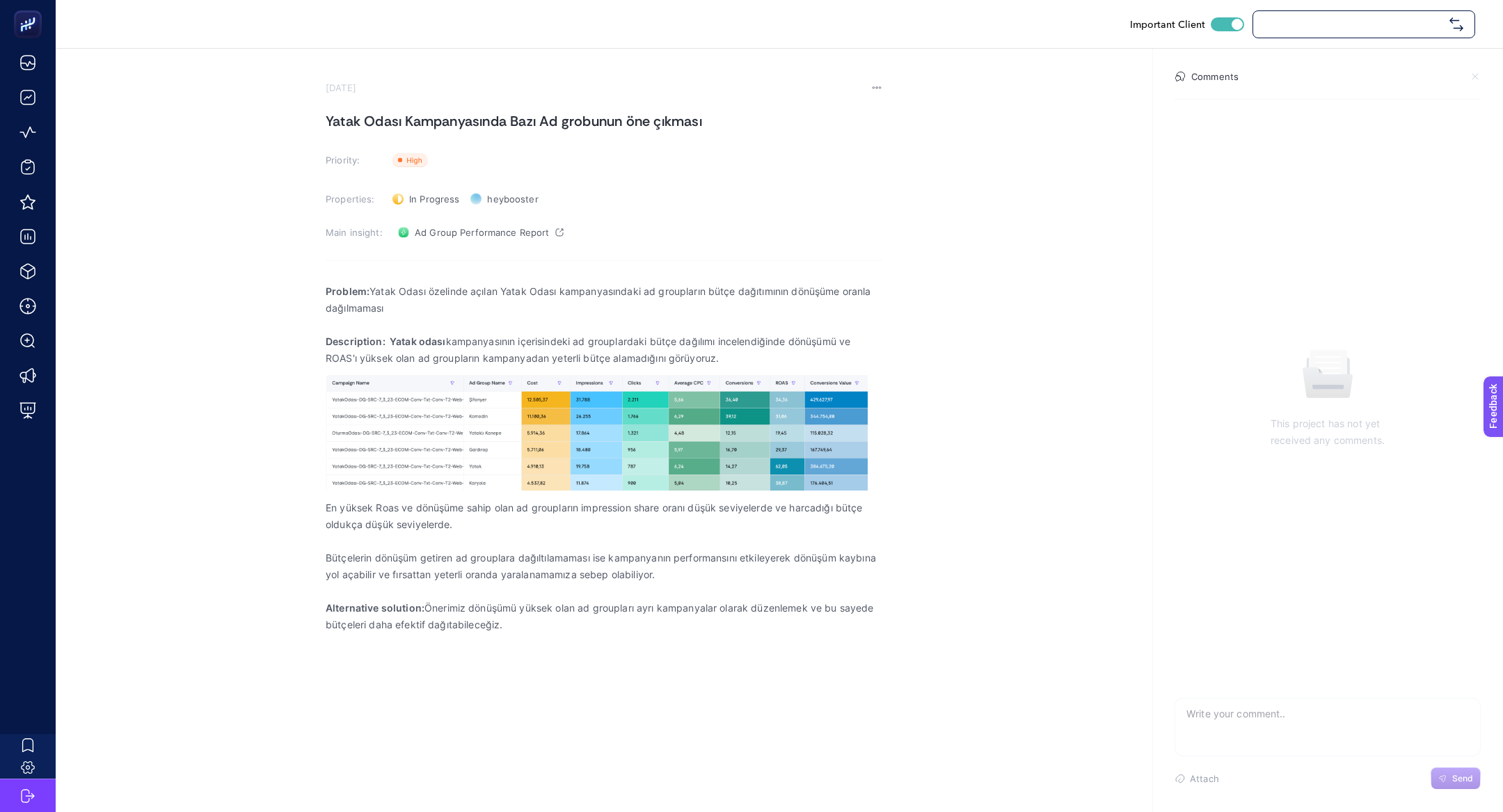
checkbox input "true"
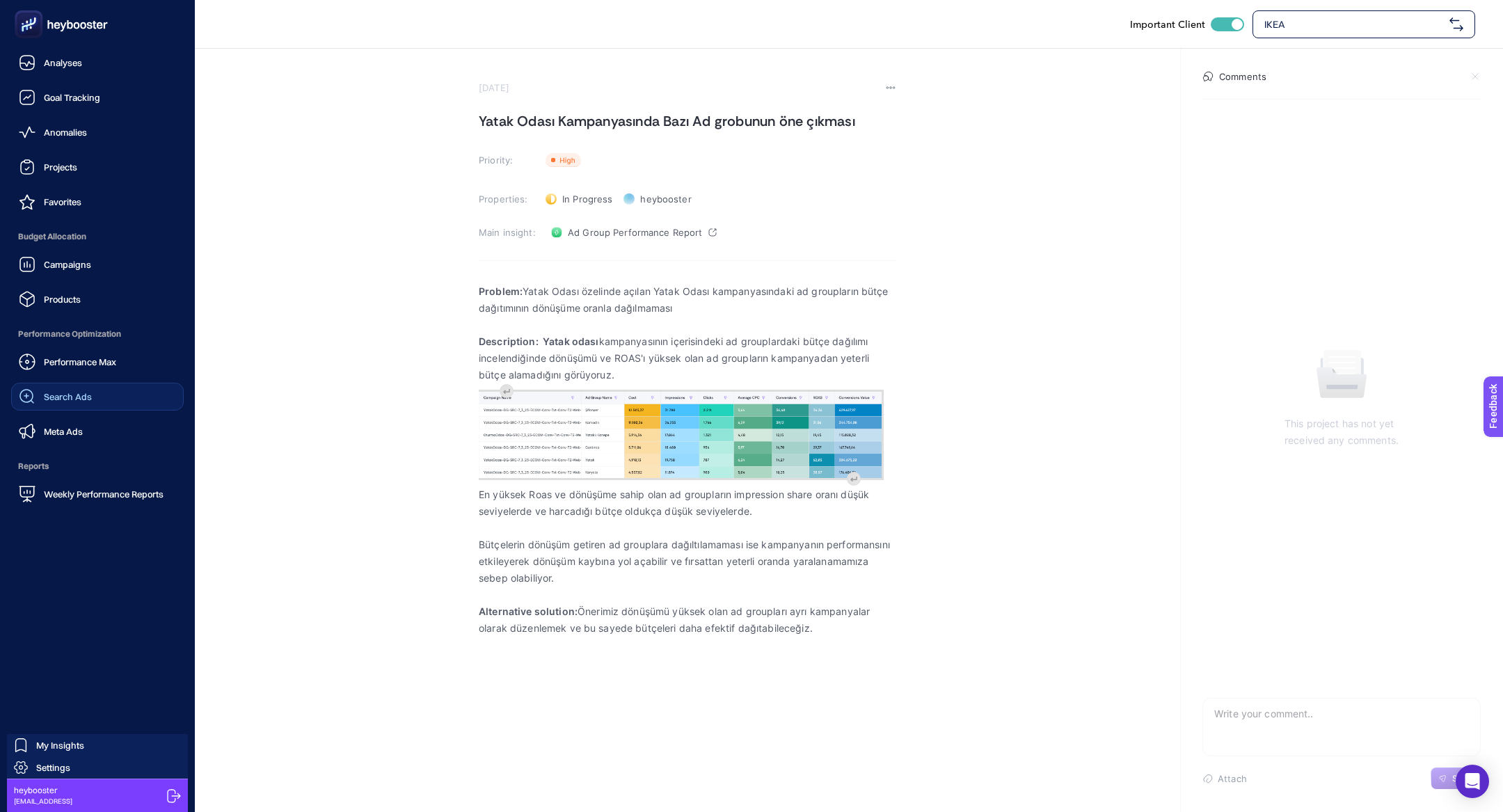
click at [74, 399] on span "Search Ads" at bounding box center [68, 396] width 48 height 11
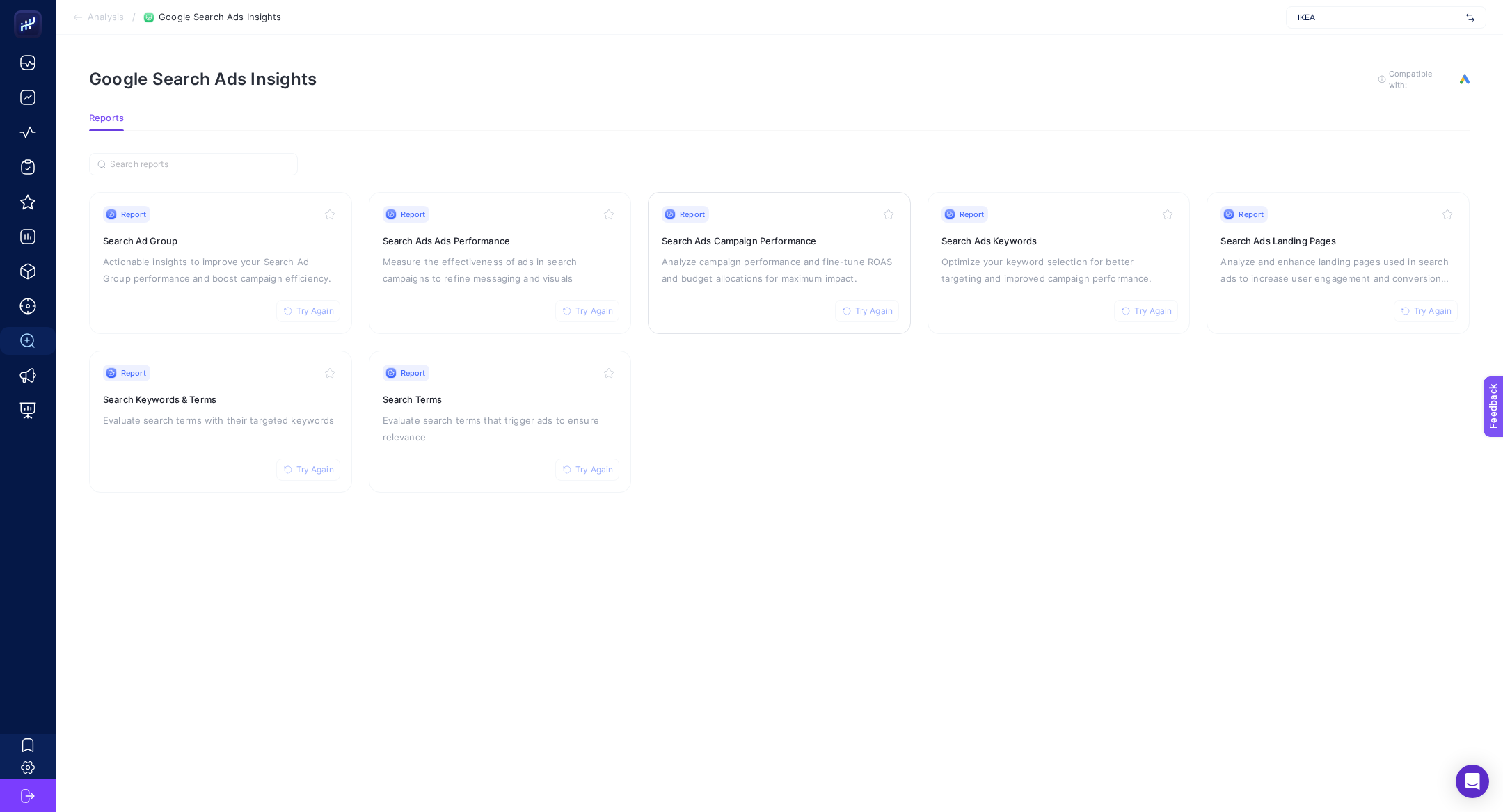
click at [703, 264] on p "Analyze campaign performance and fine-tune ROAS and budget allocations for maxi…" at bounding box center [779, 270] width 235 height 34
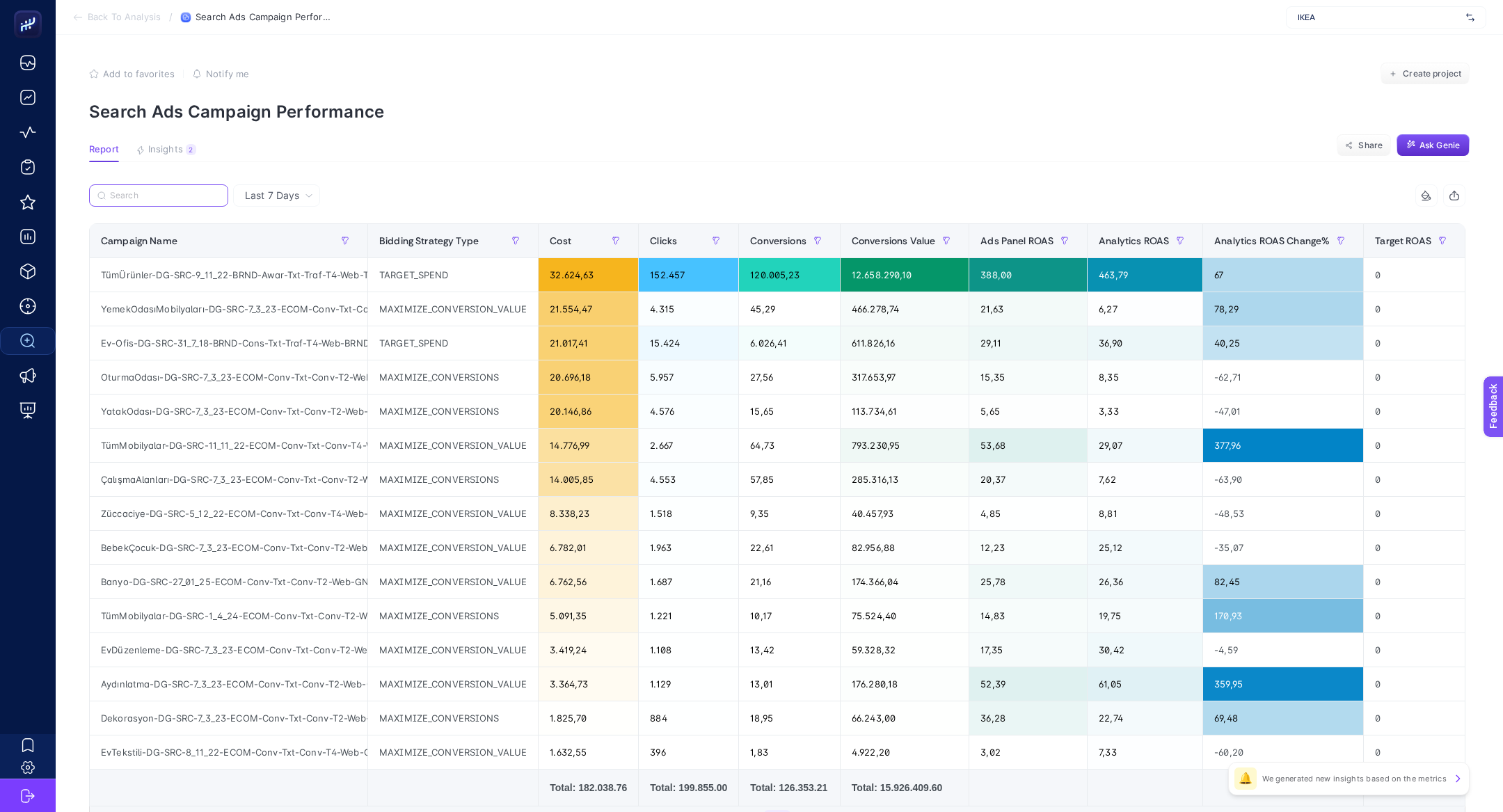
click at [190, 193] on input "Search" at bounding box center [165, 195] width 110 height 10
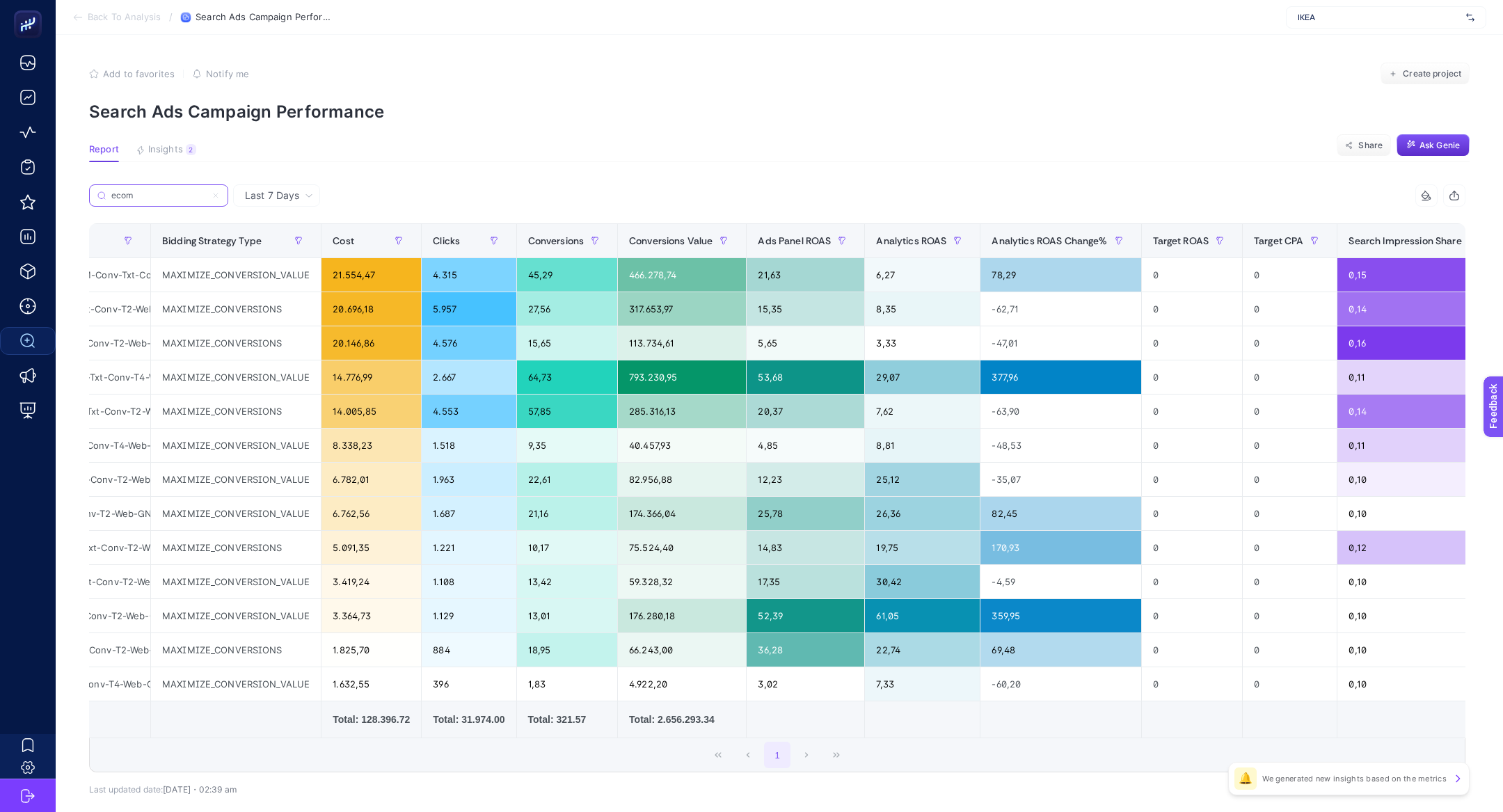
scroll to position [0, 213]
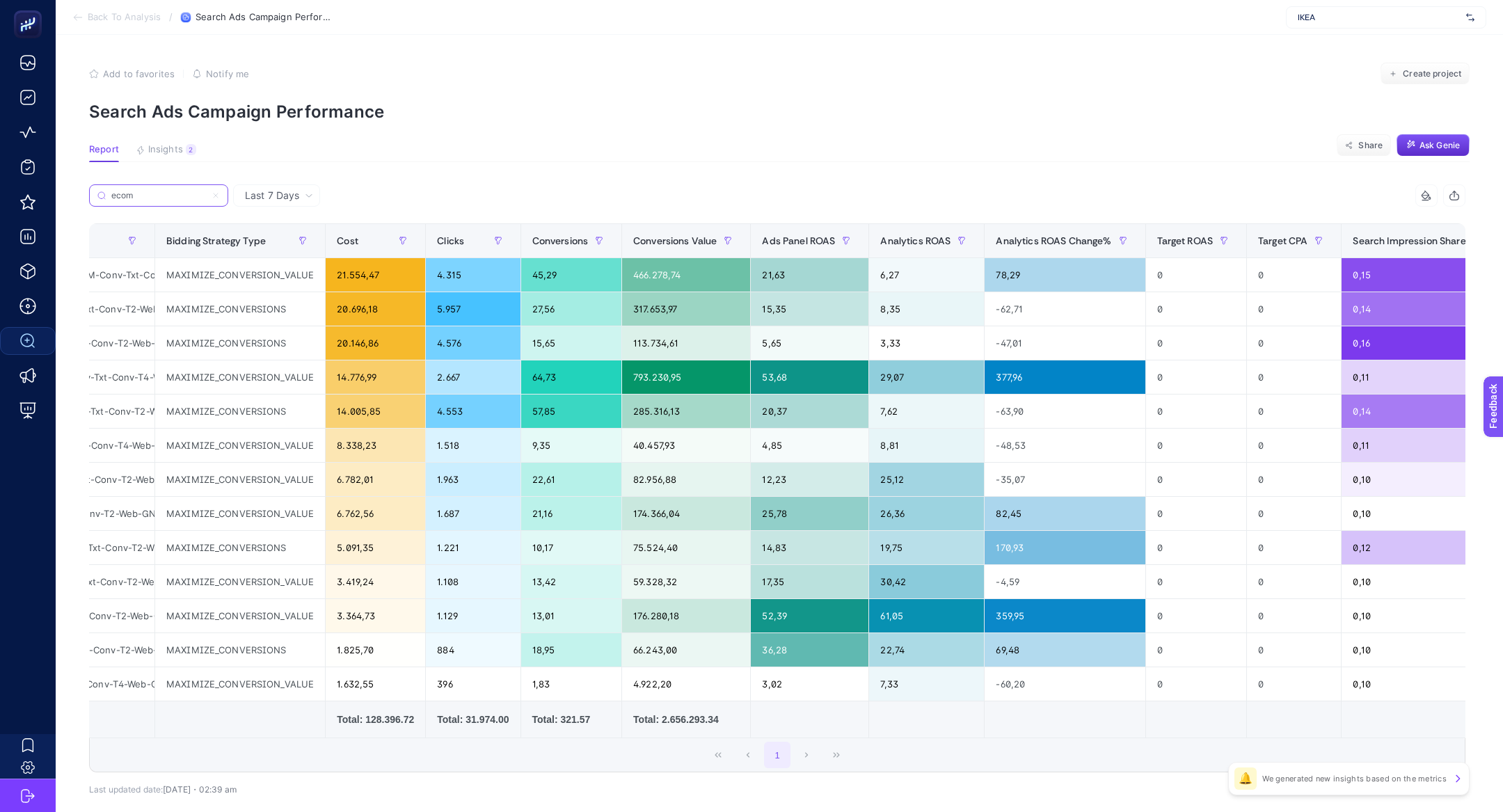
type input "ecom"
click at [293, 195] on span "Last 7 Days" at bounding box center [272, 195] width 54 height 14
click at [303, 246] on li "Last 30 Days" at bounding box center [277, 249] width 78 height 25
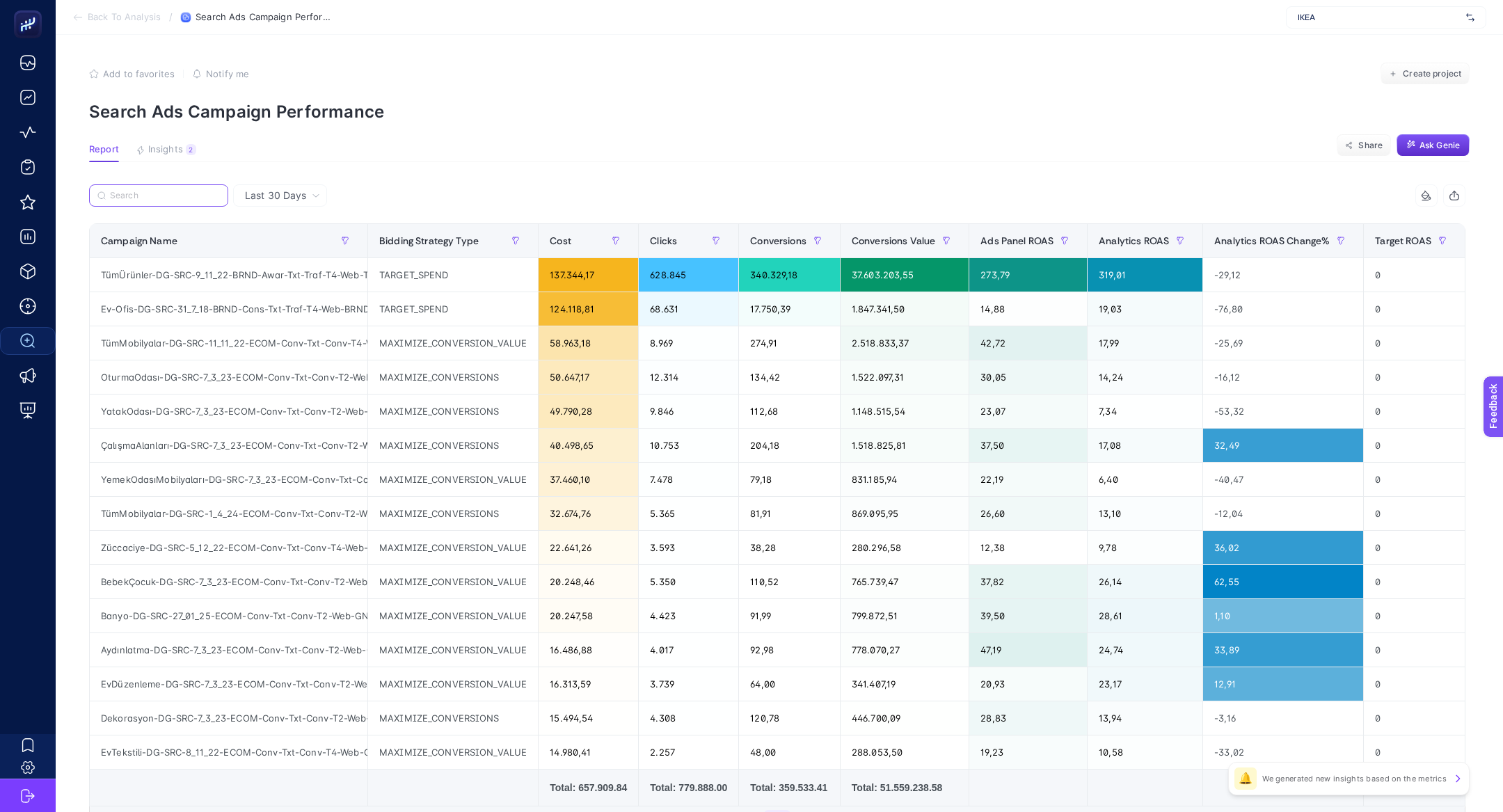
click at [139, 193] on input "Search" at bounding box center [165, 195] width 110 height 10
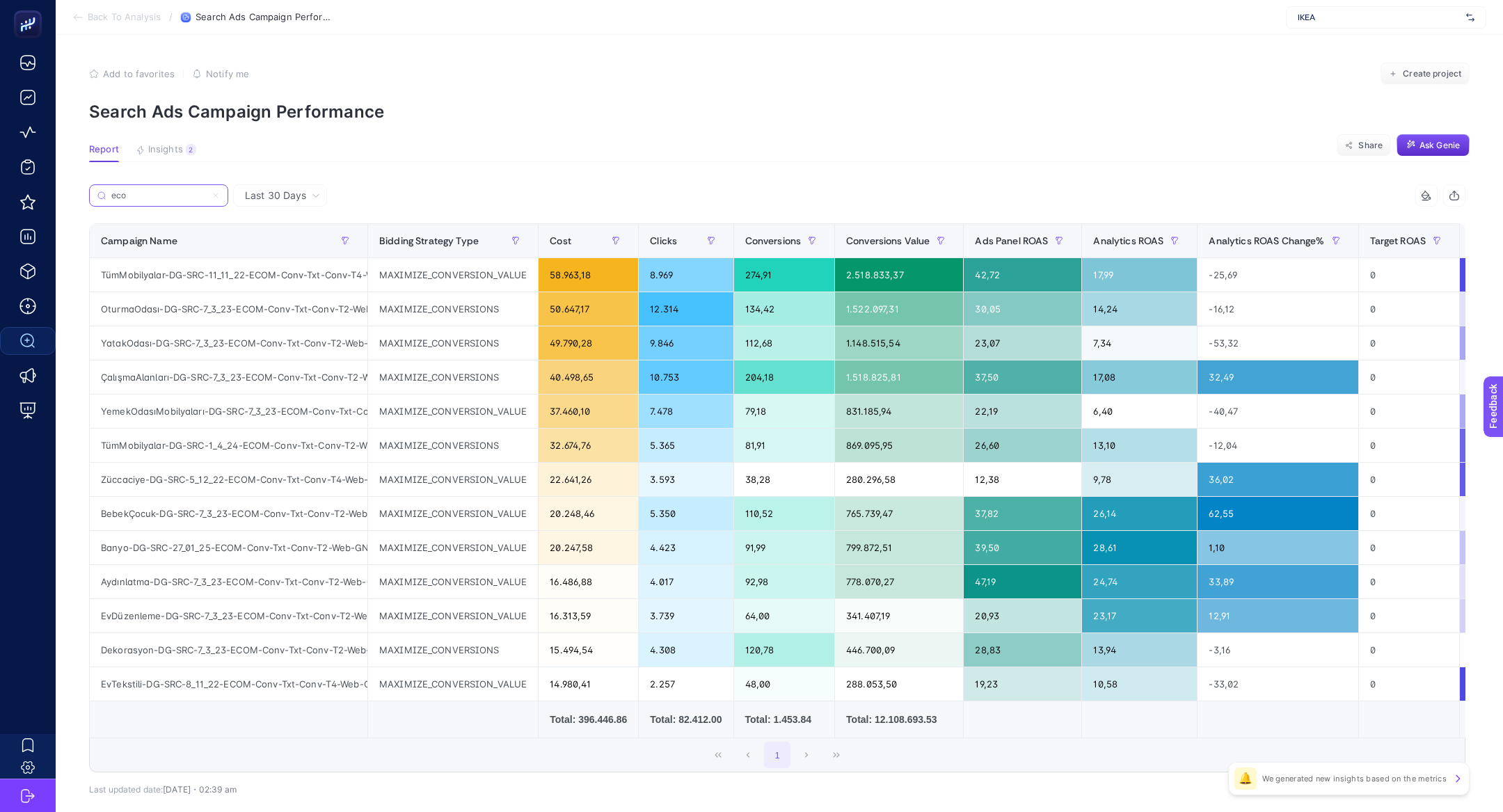
type input "ecom"
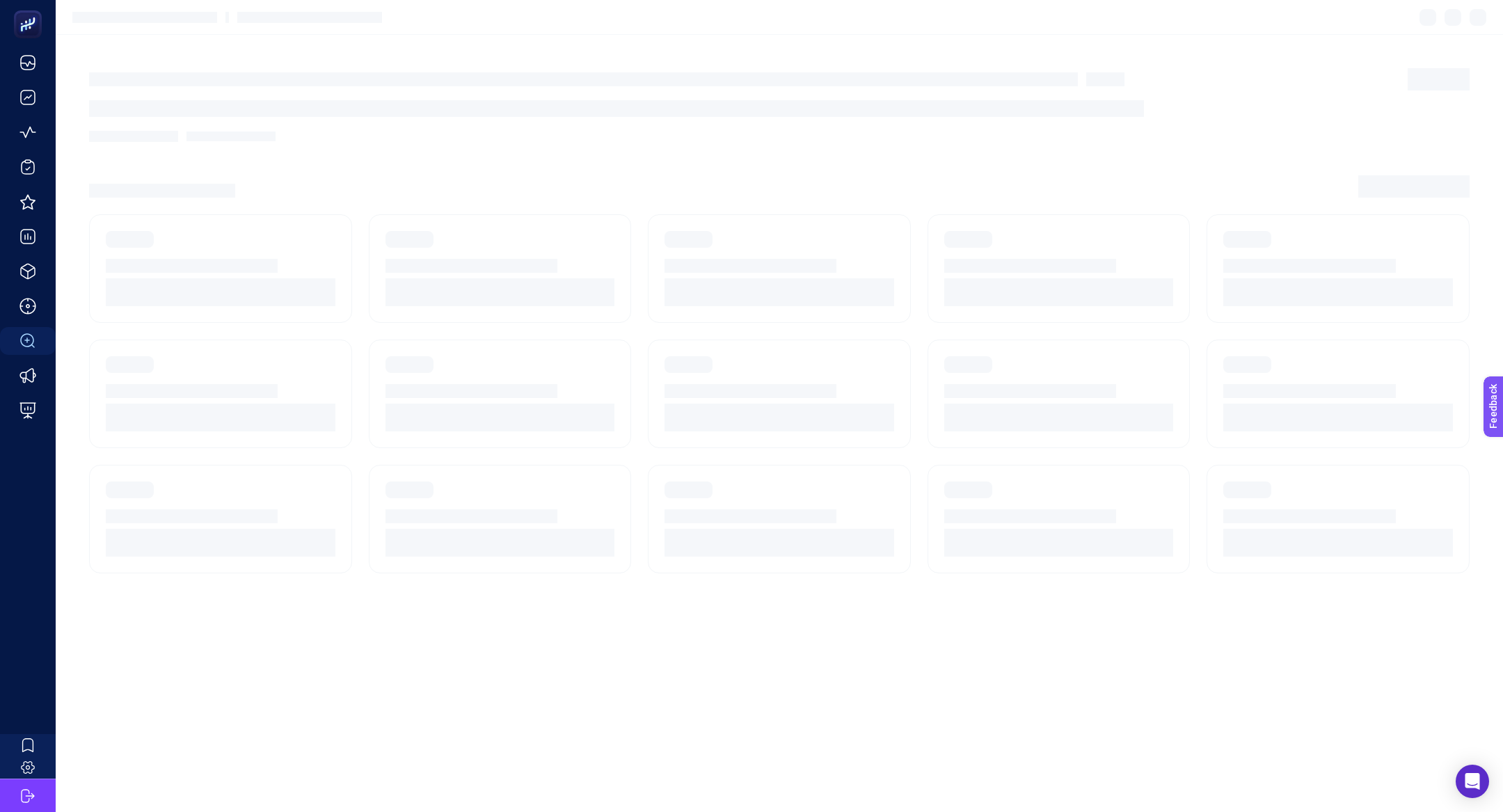
drag, startPoint x: 349, startPoint y: 368, endPoint x: 326, endPoint y: 324, distance: 49.6
click at [349, 368] on section at bounding box center [220, 394] width 263 height 109
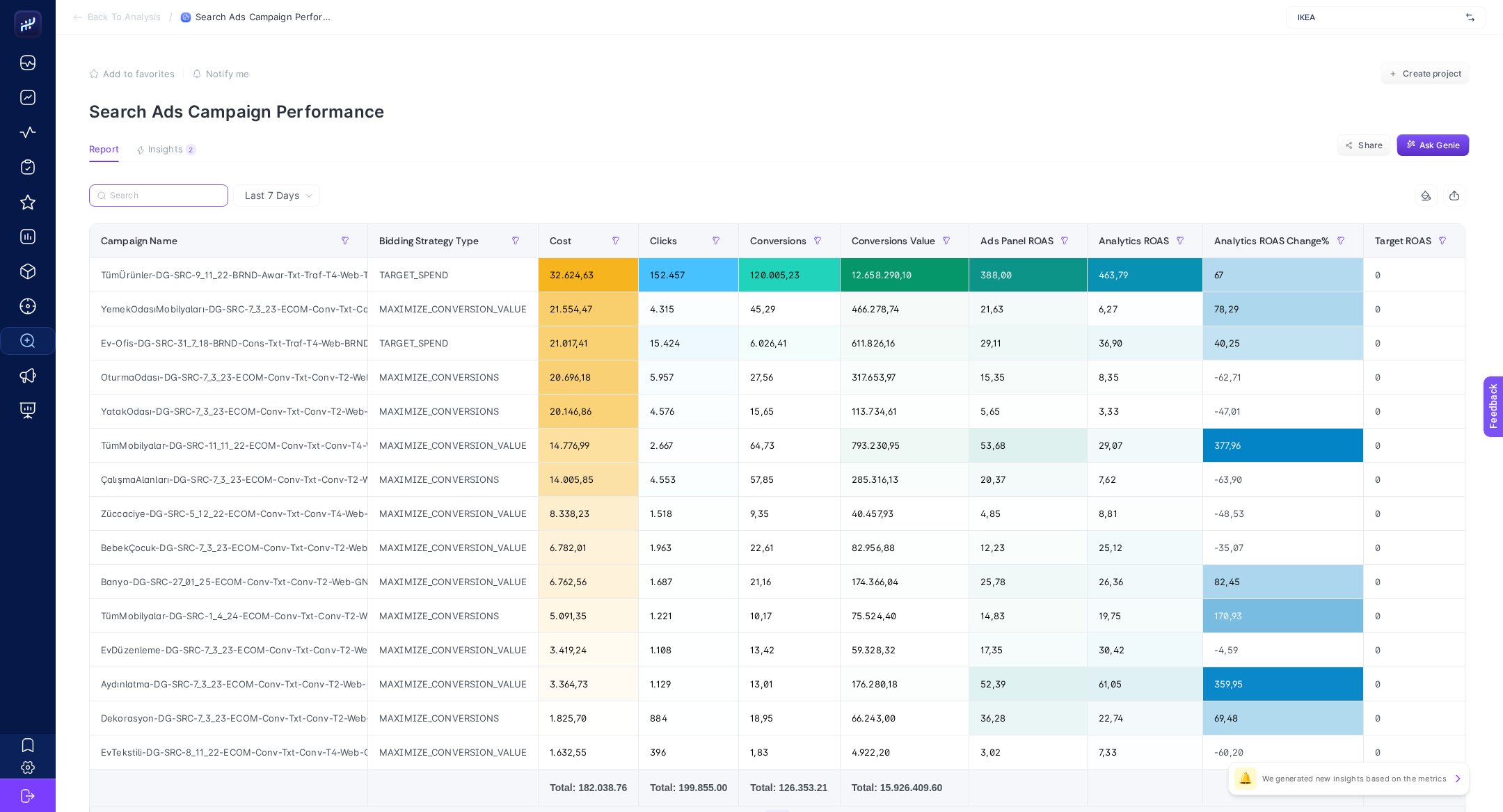
click at [181, 196] on input "Search" at bounding box center [165, 195] width 110 height 10
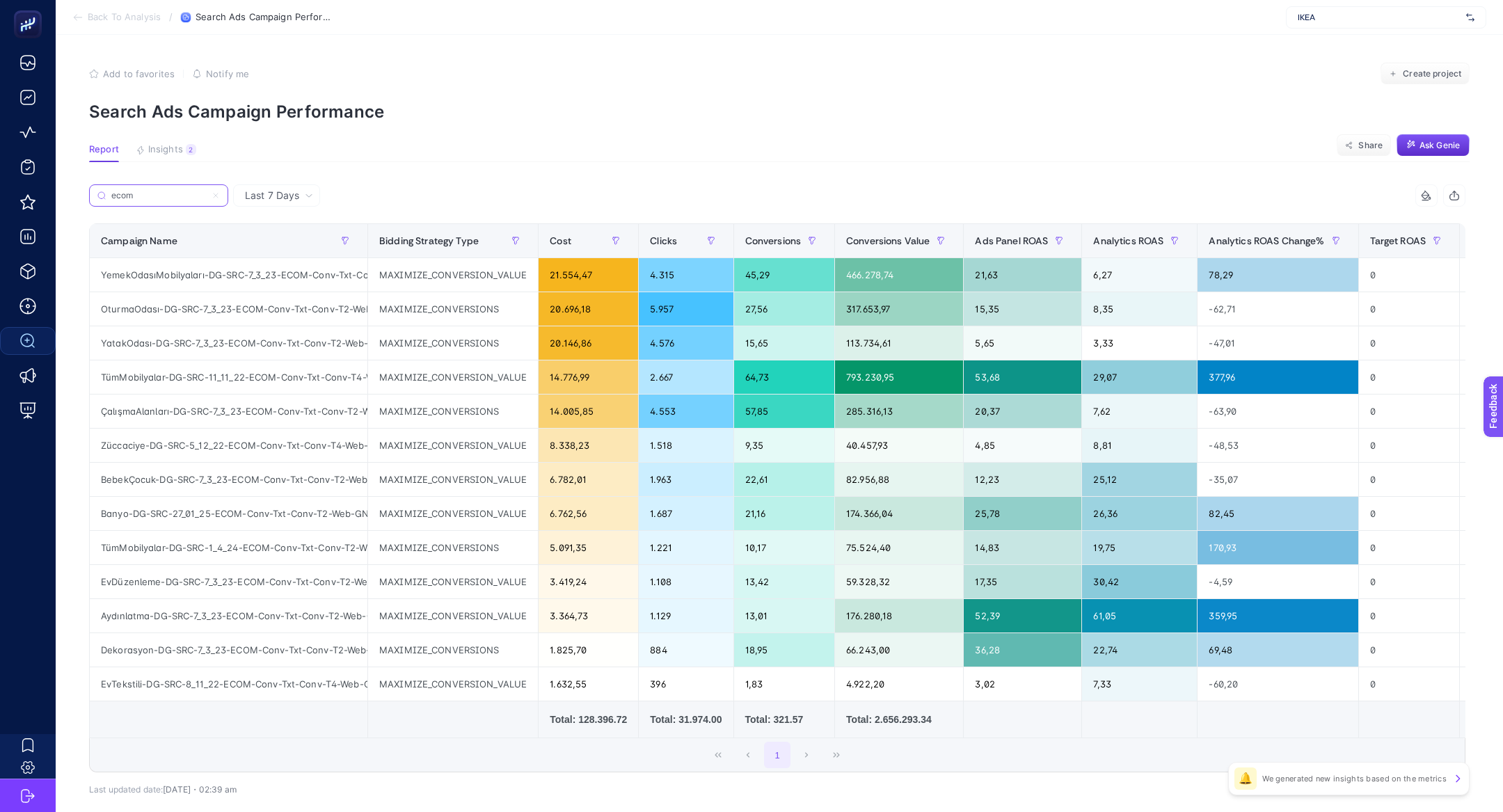
type input "ecom"
click at [255, 205] on div "Last 7 Days" at bounding box center [277, 196] width 87 height 22
click at [301, 241] on li "Last 30 Days" at bounding box center [277, 249] width 78 height 25
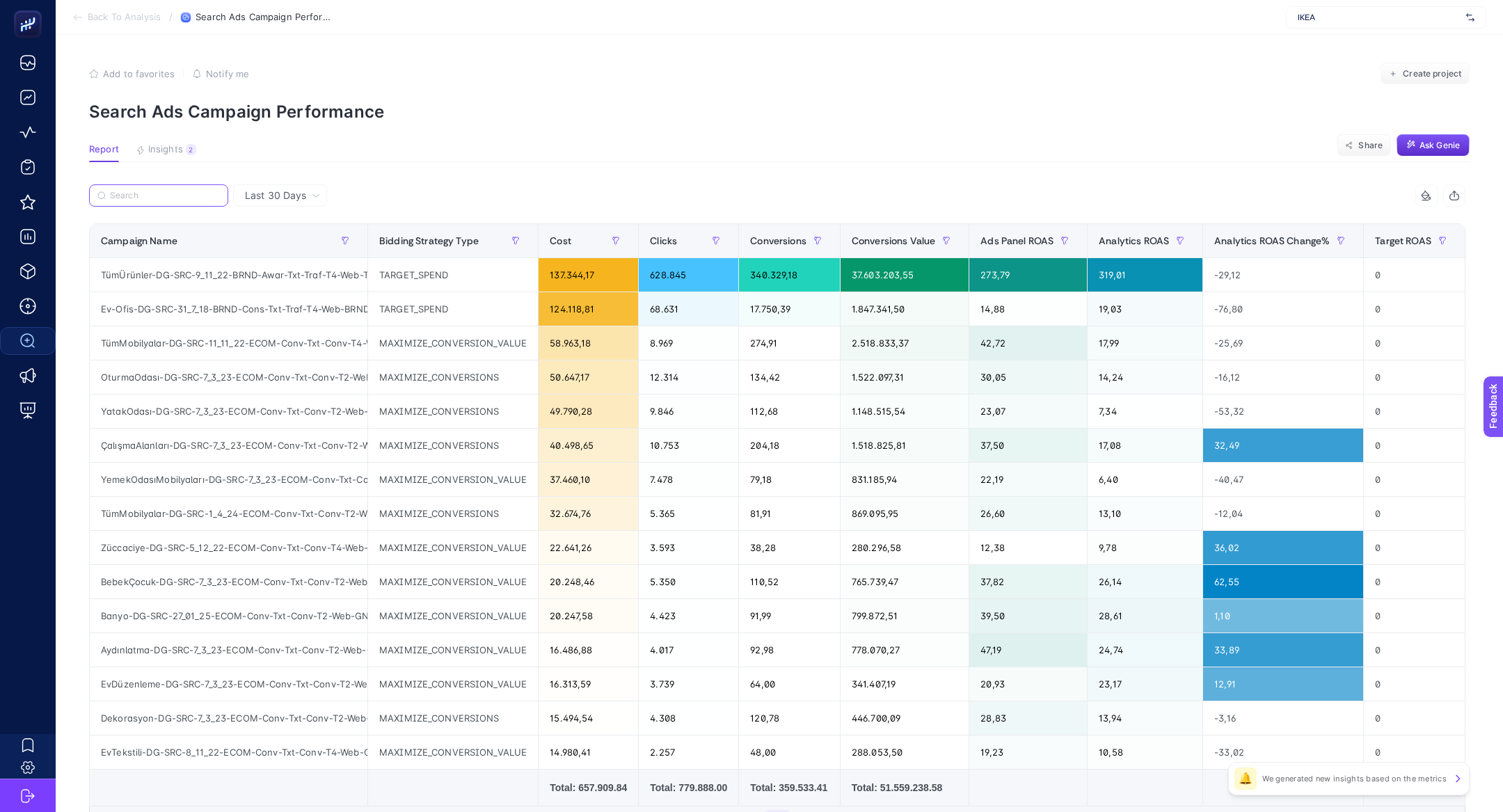
click at [164, 199] on input "Search" at bounding box center [165, 195] width 110 height 10
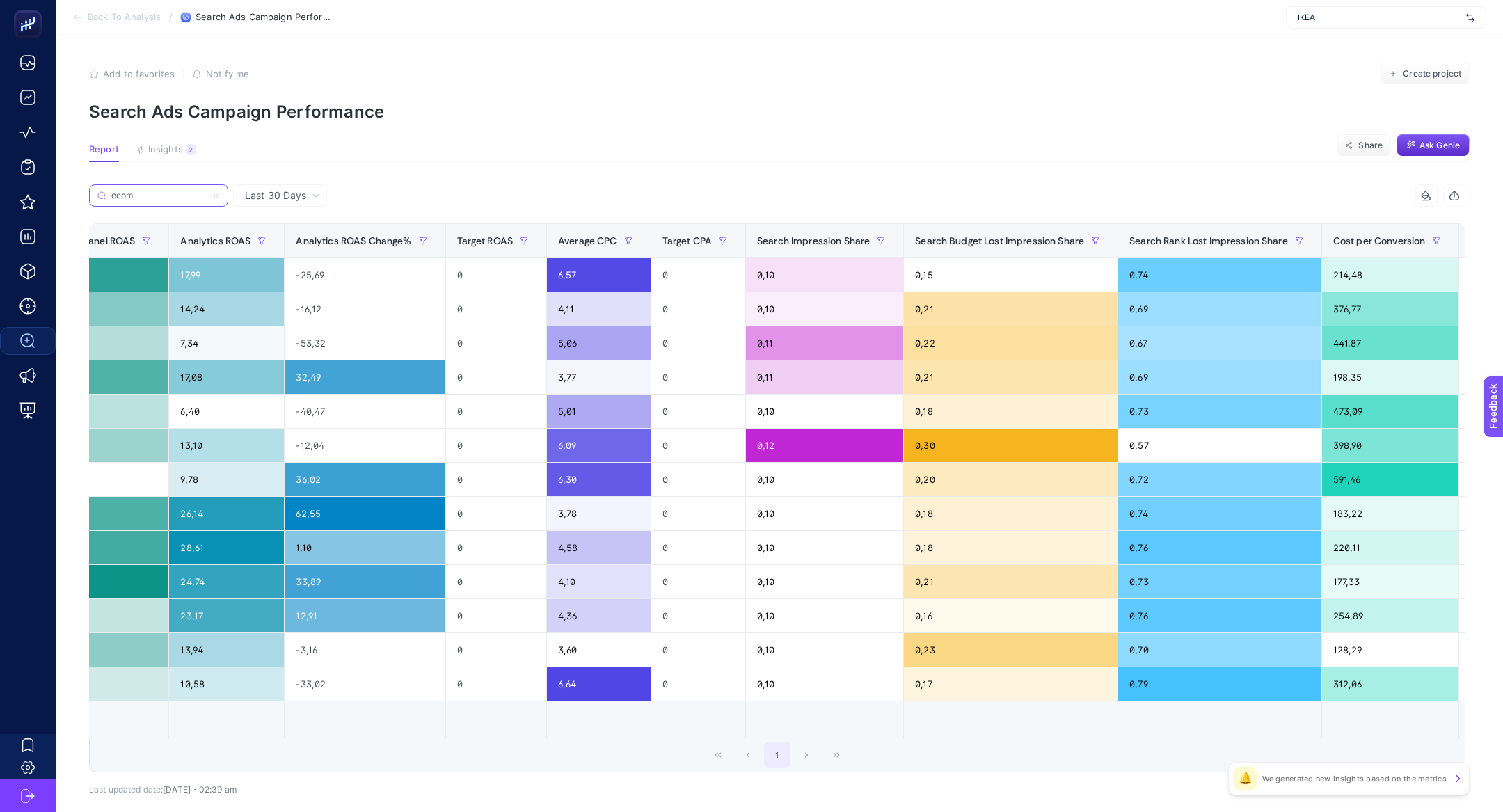
scroll to position [0, 965]
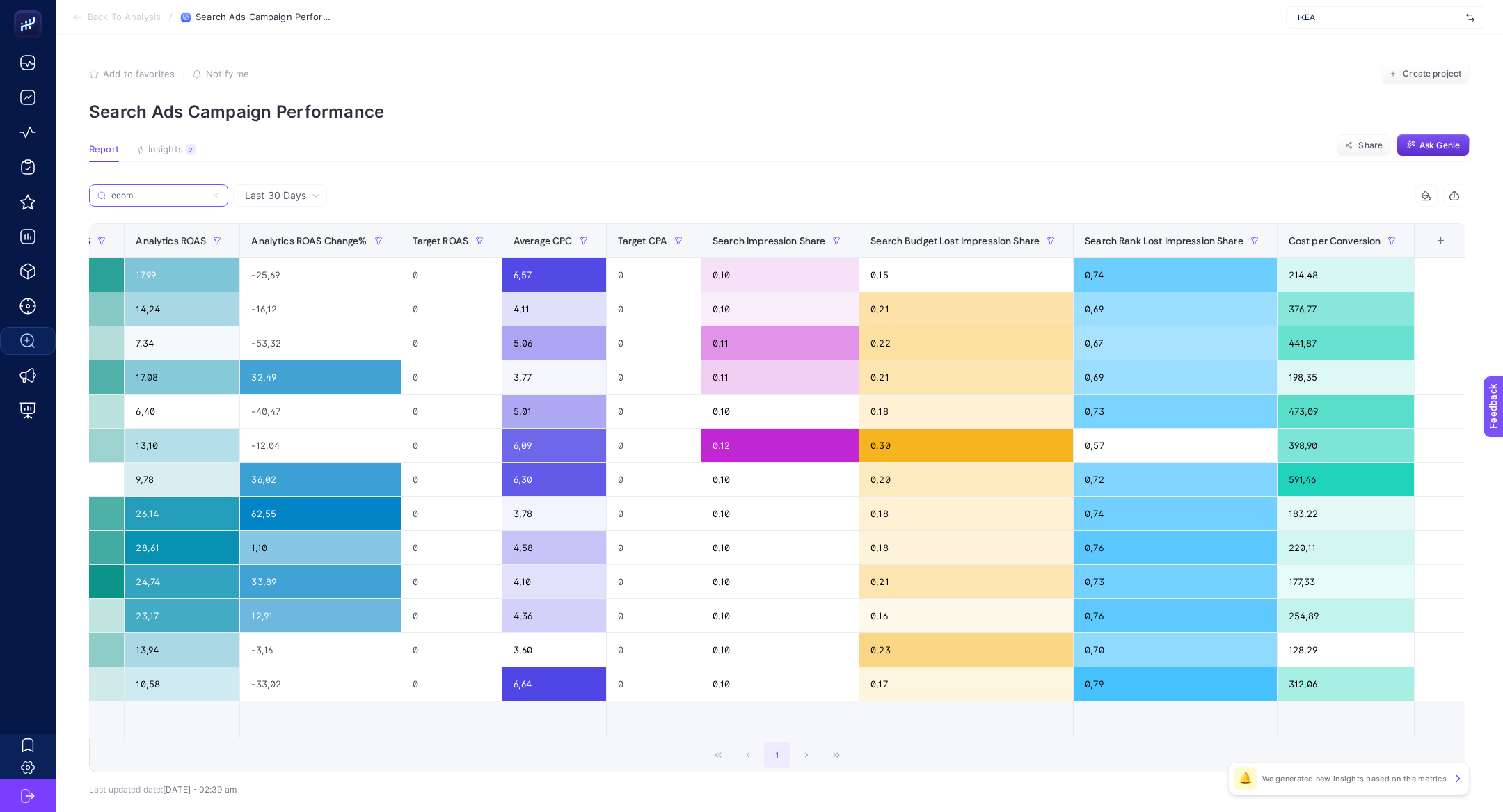
type input "ecom"
click at [1441, 241] on div "+" at bounding box center [1441, 241] width 26 height 11
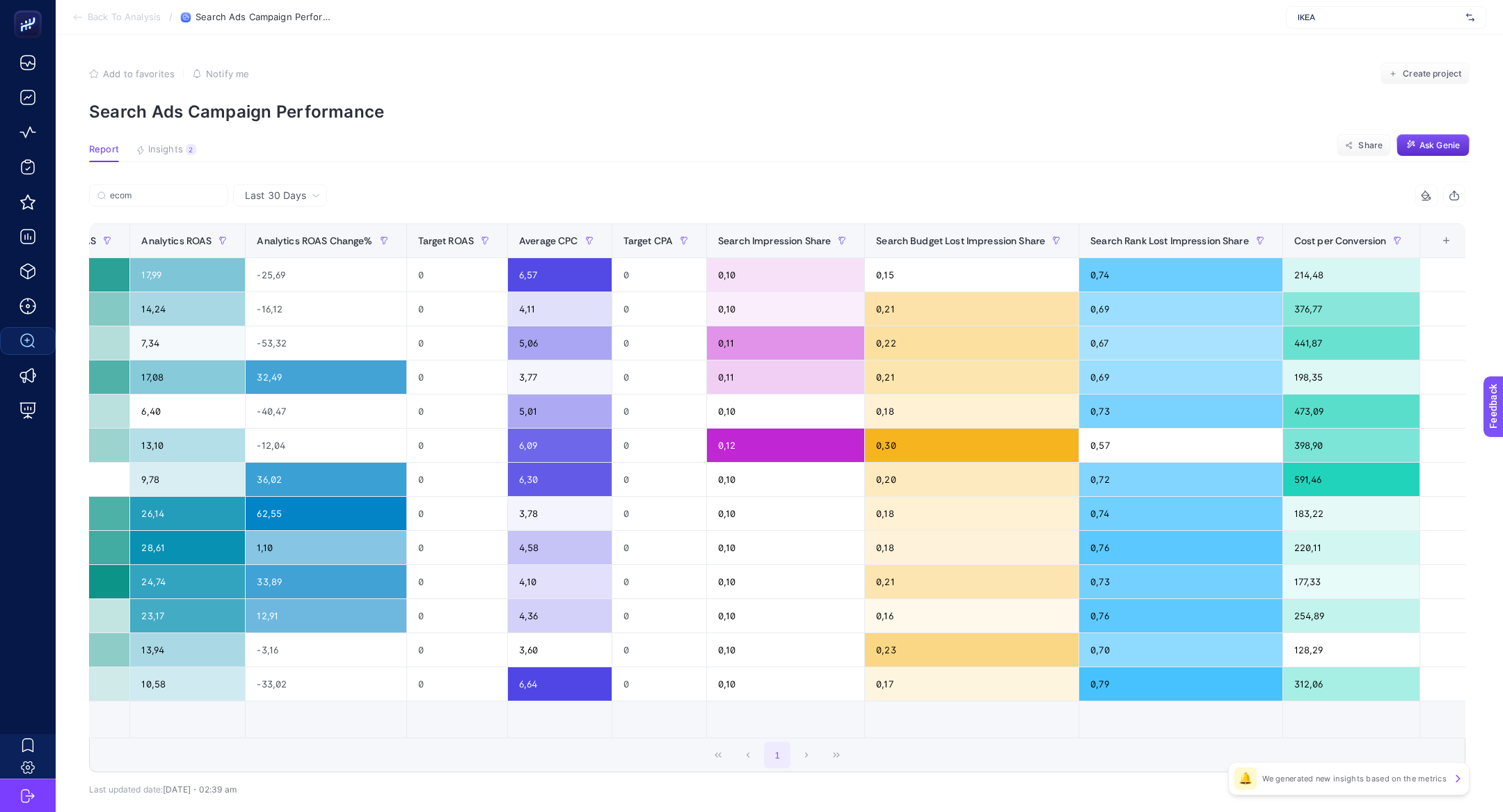
scroll to position [0, 957]
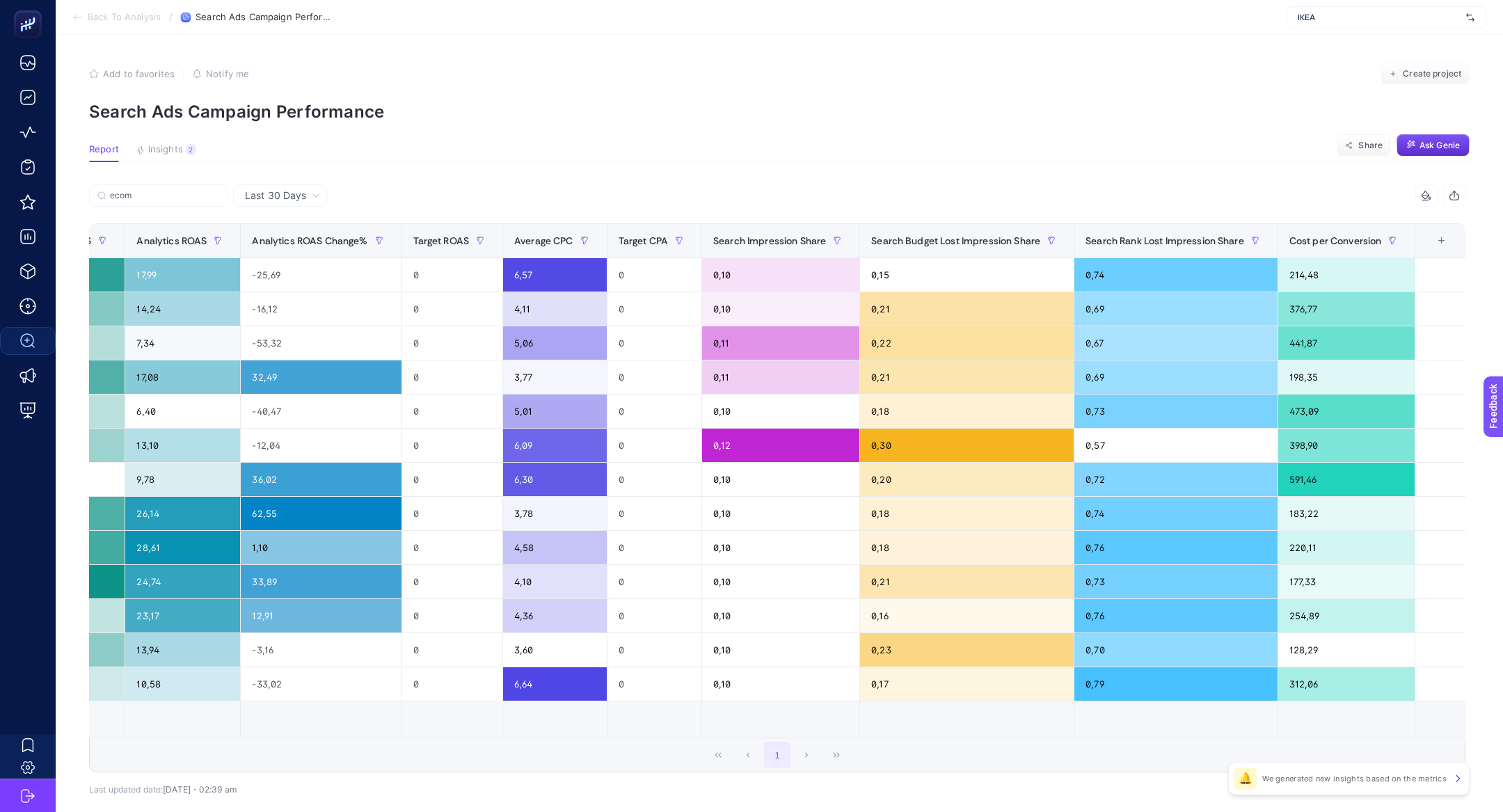
click at [1448, 244] on div "+" at bounding box center [1441, 241] width 26 height 11
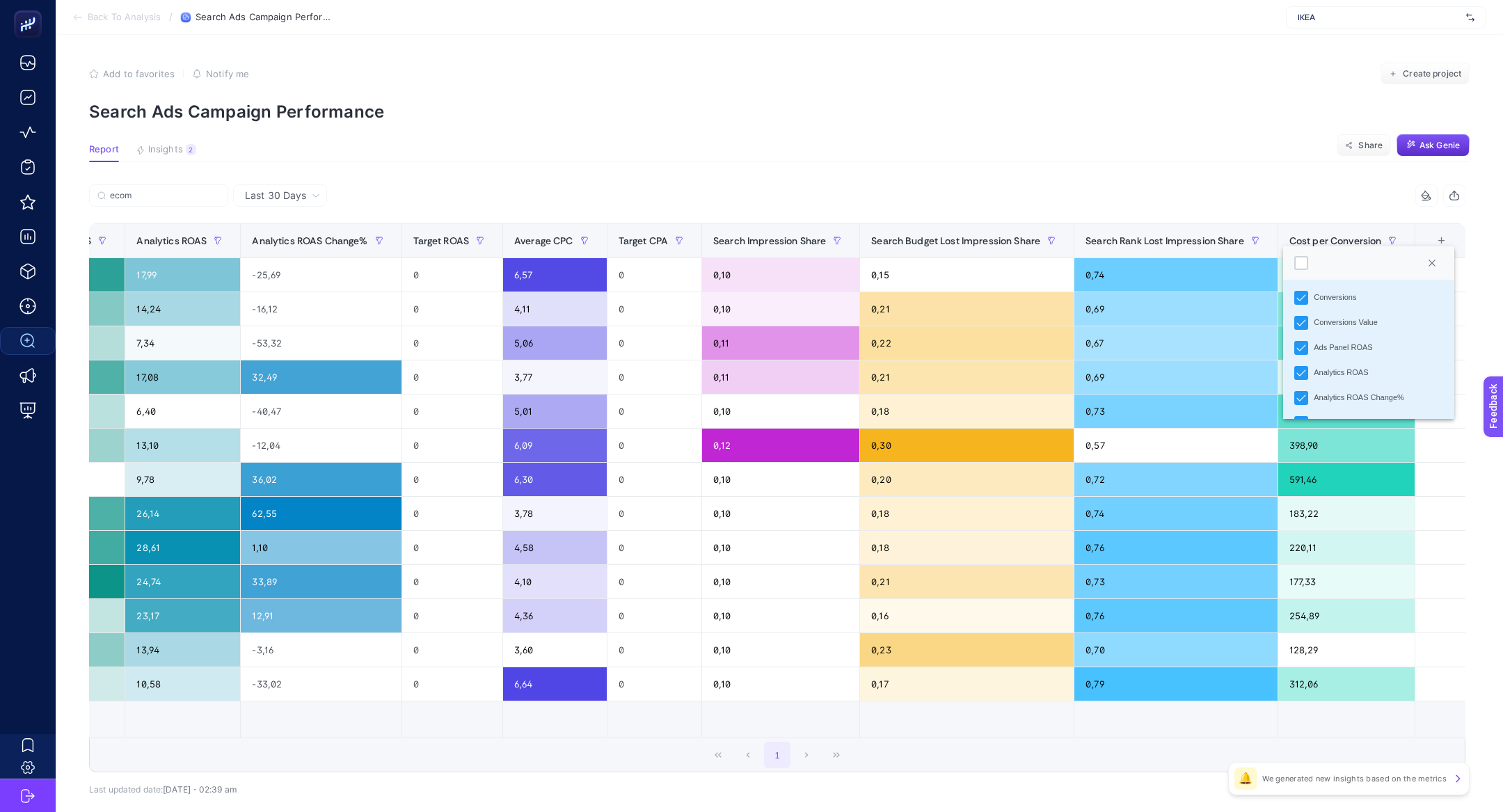
scroll to position [161, 0]
click at [1311, 409] on li "Target ROAS" at bounding box center [1369, 412] width 171 height 25
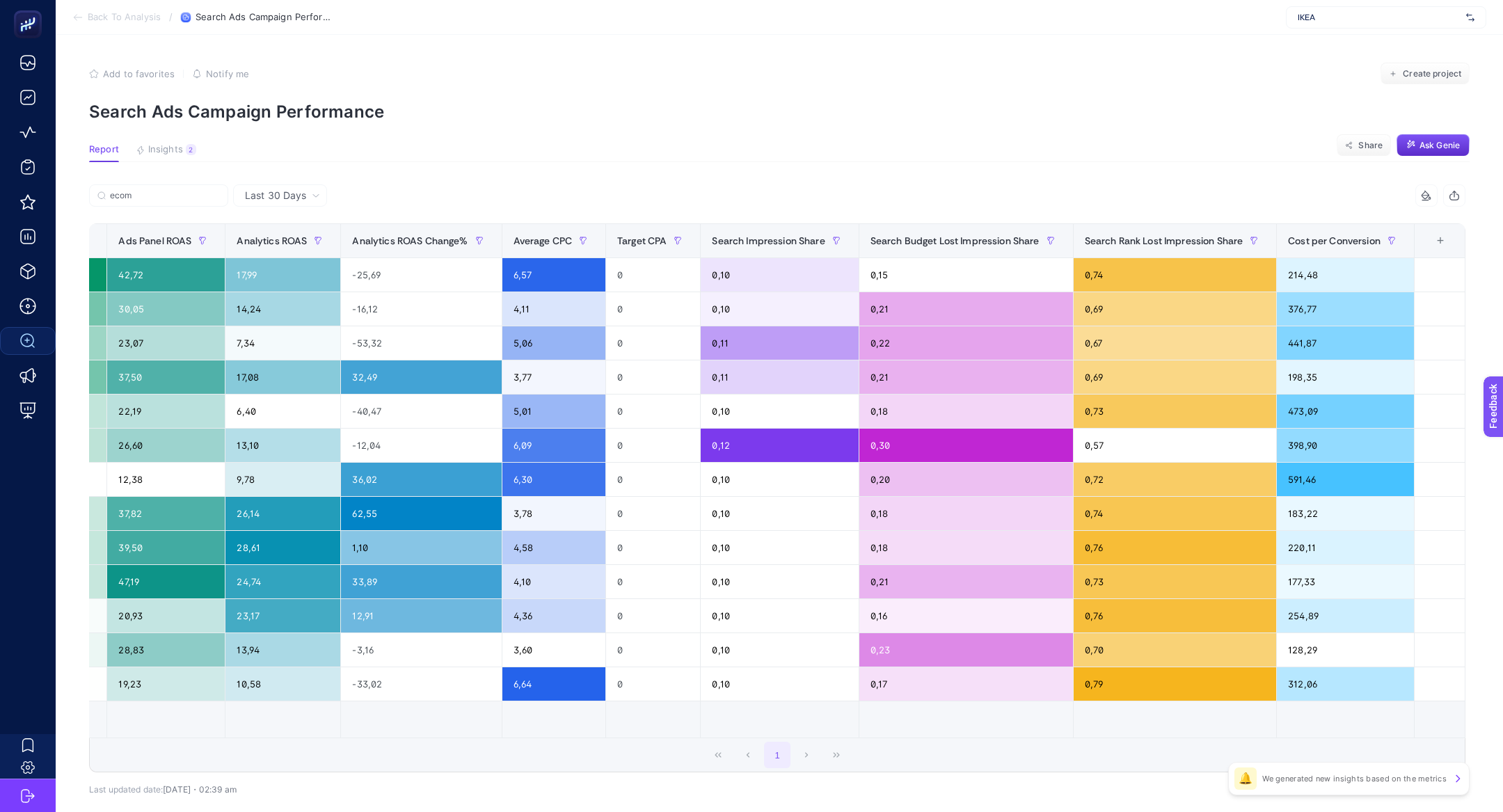
scroll to position [0, 864]
click at [1441, 250] on th "15 items selected +" at bounding box center [1440, 241] width 51 height 34
click at [1441, 240] on div "+" at bounding box center [1440, 241] width 26 height 11
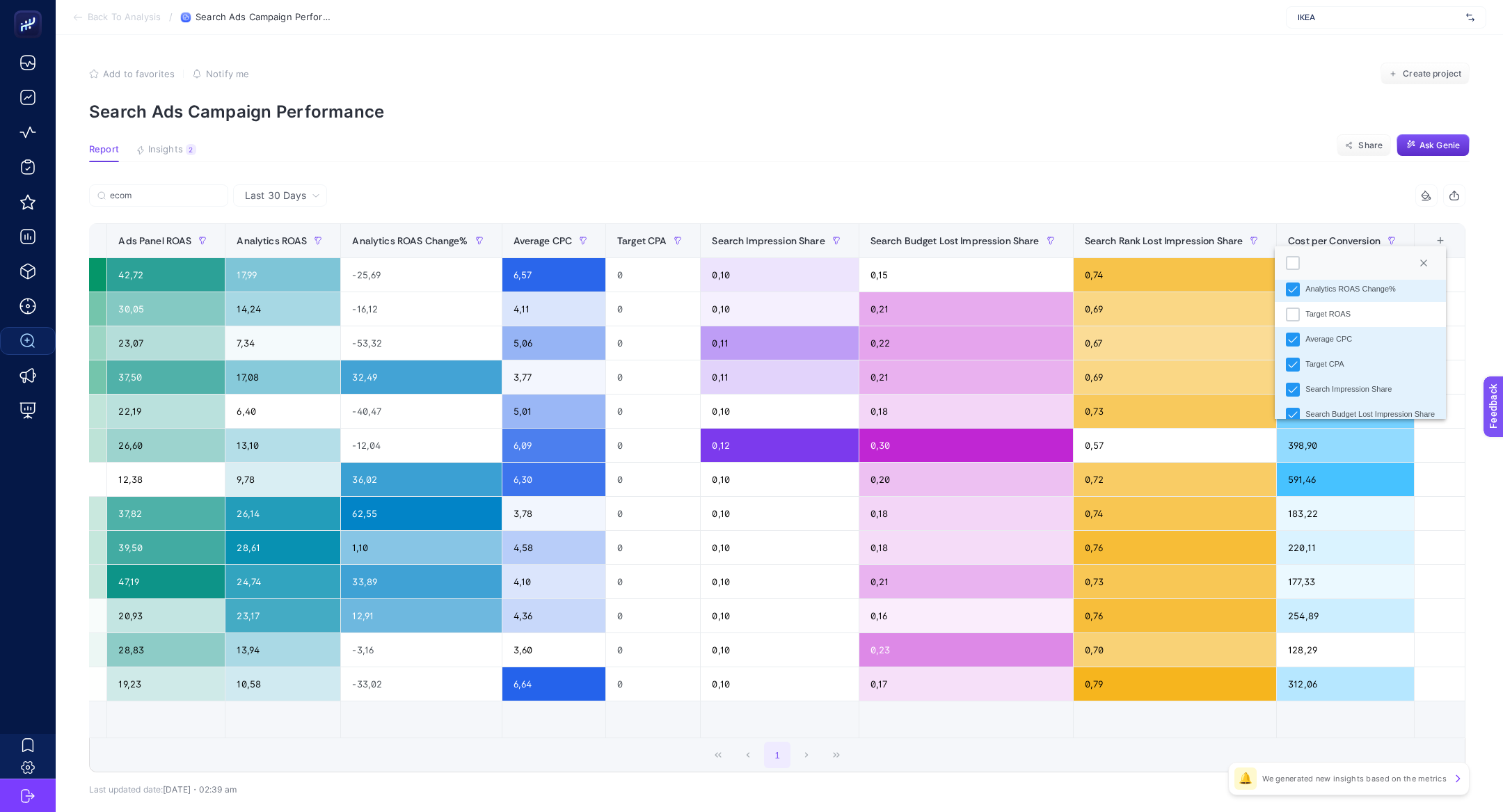
scroll to position [261, 0]
click at [1325, 360] on div "Target CPA" at bounding box center [1325, 361] width 38 height 12
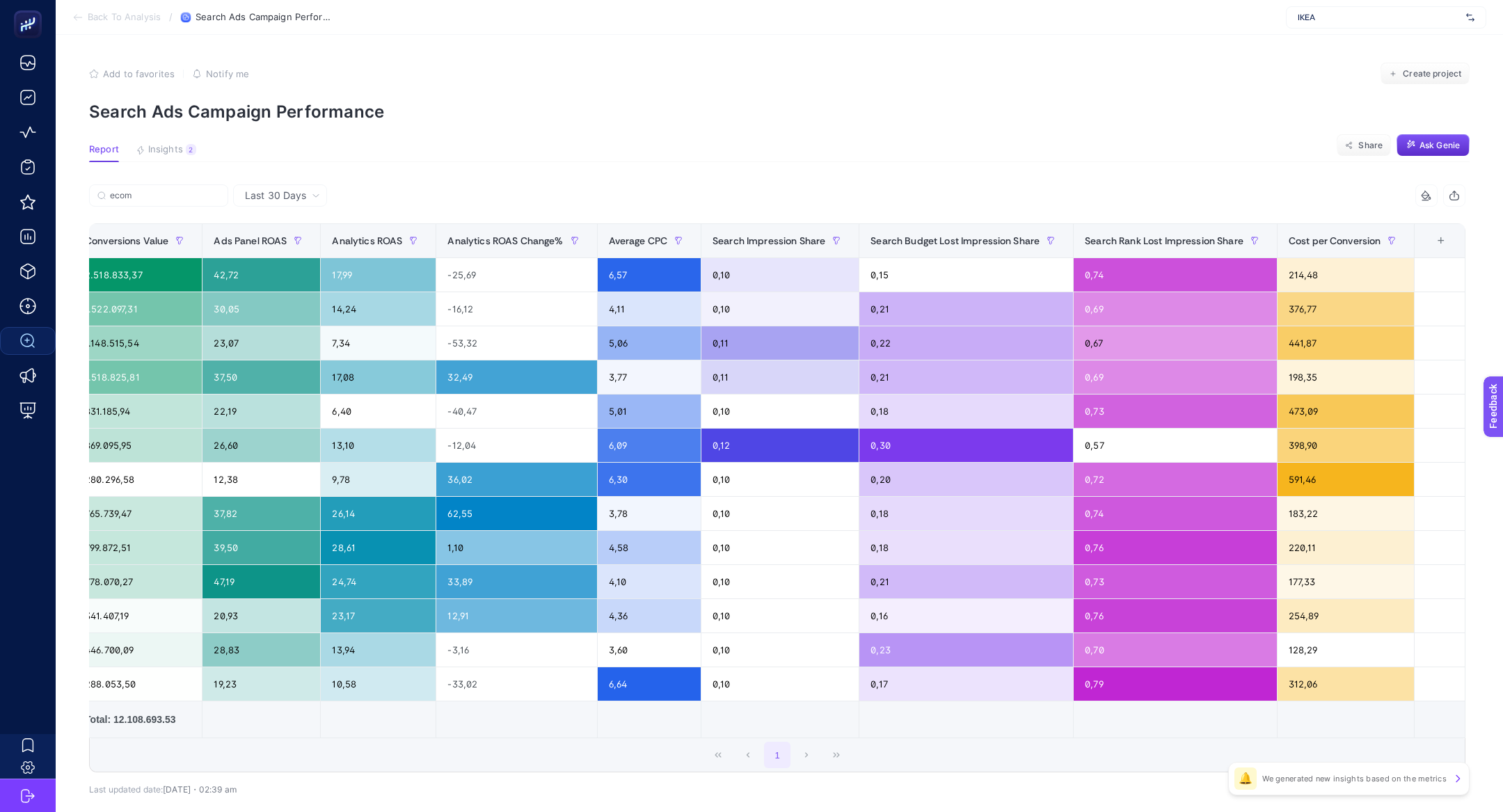
scroll to position [0, 770]
click at [1172, 130] on article "Add to favorites false Notify me Create project Search Ads Campaign Performance…" at bounding box center [779, 460] width 1447 height 849
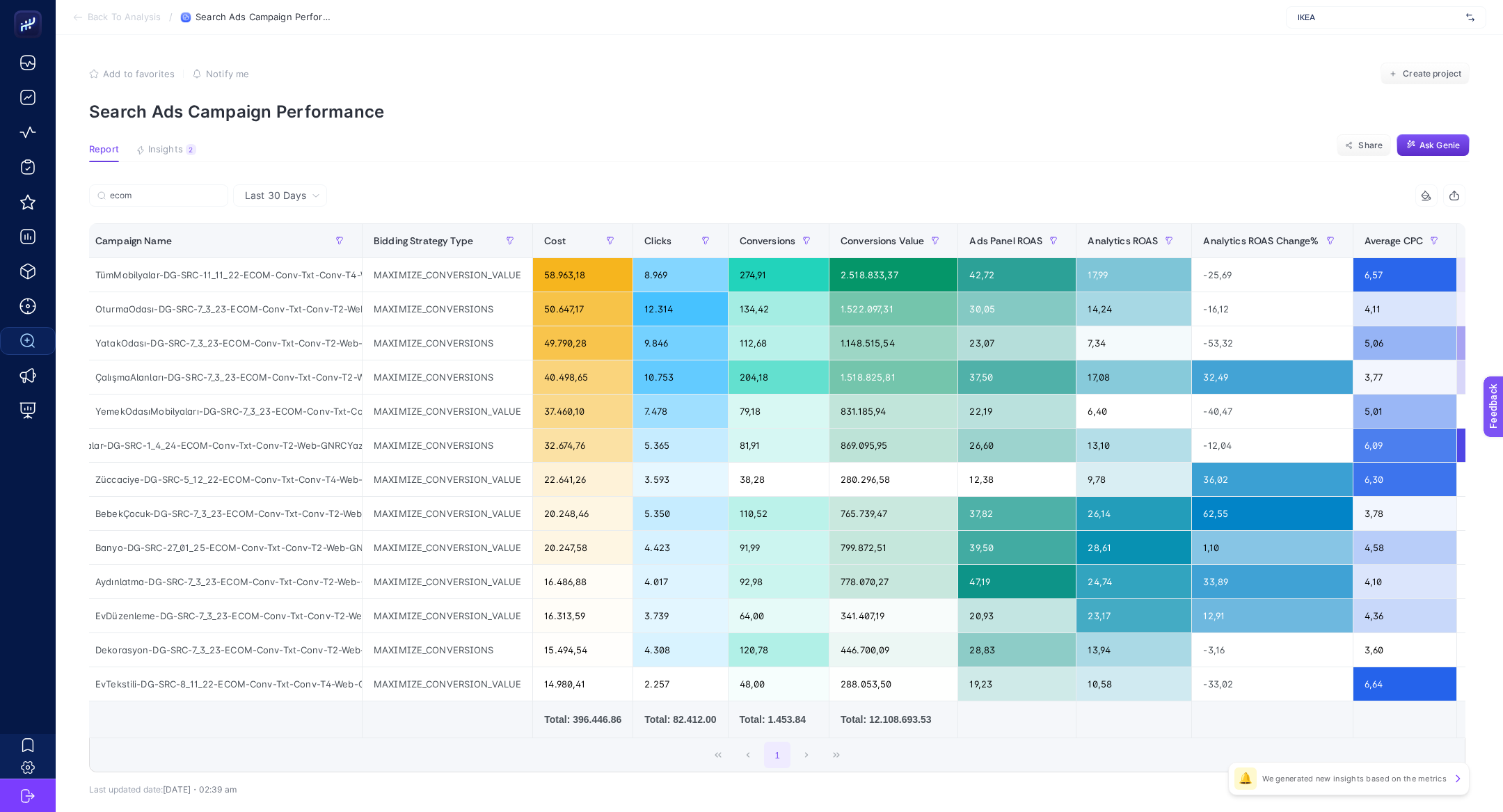
scroll to position [0, 105]
click at [752, 444] on div "81,91" at bounding box center [779, 445] width 101 height 34
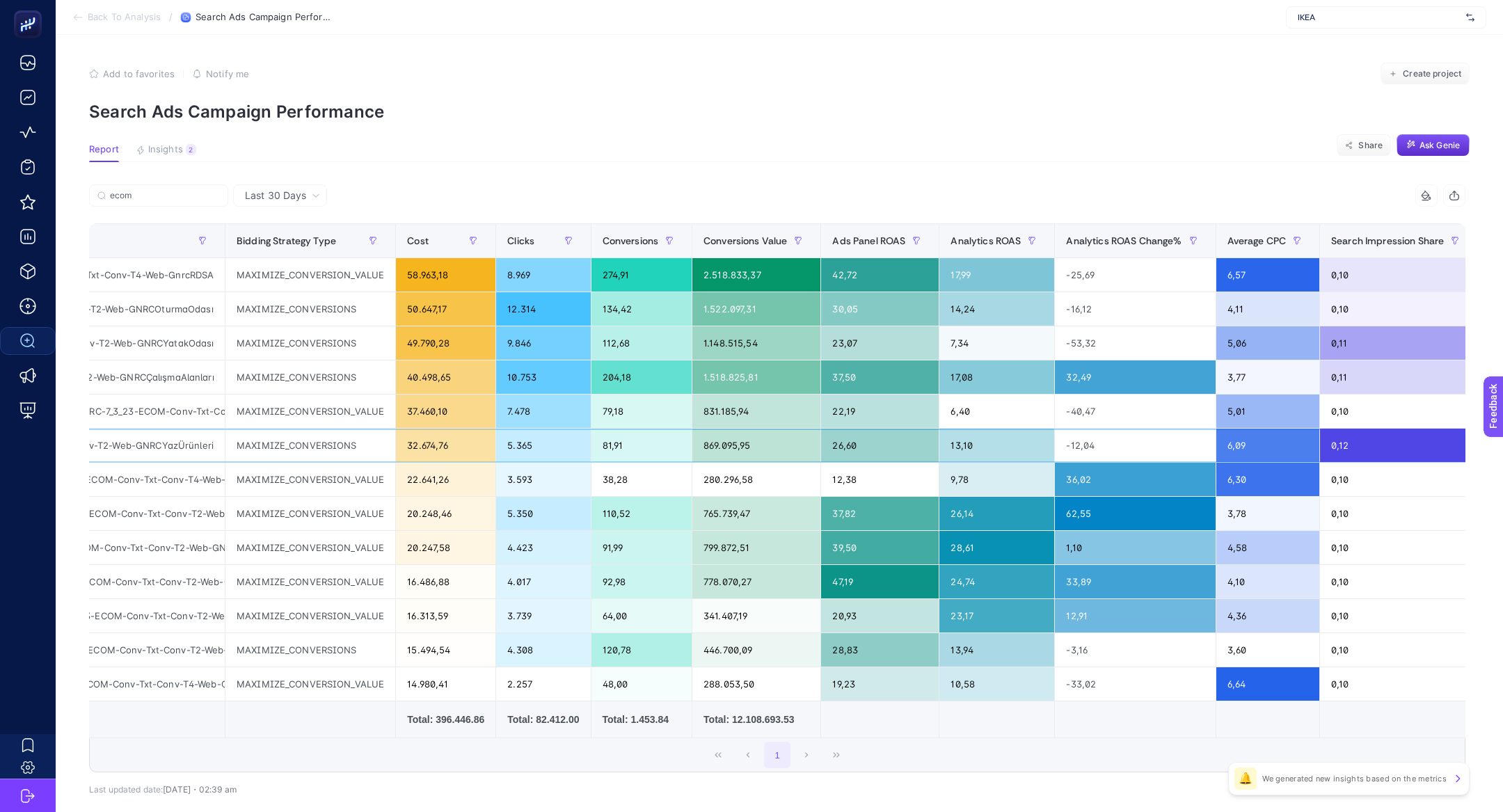
scroll to position [0, 145]
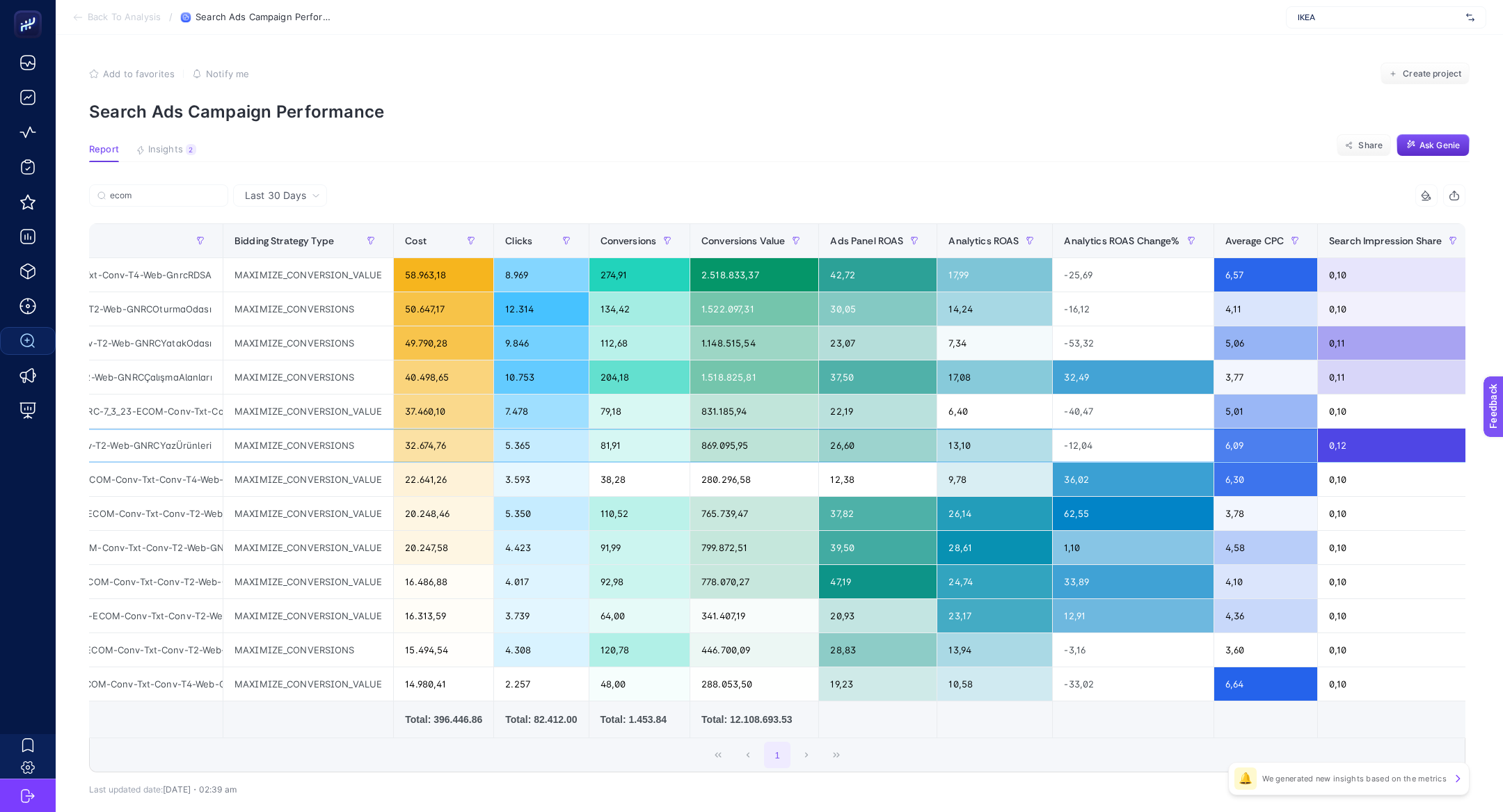
click at [172, 449] on div "TümMobilyalar-DG-SRC-1_4_24-ECOM-Conv-Txt-Conv-T2-Web-GNRCYazÜrünleri" at bounding box center [83, 445] width 277 height 34
click at [185, 443] on div "TümMobilyalar-DG-SRC-1_4_24-ECOM-Conv-Txt-Conv-T2-Web-GNRCYazÜrünleri" at bounding box center [83, 445] width 277 height 34
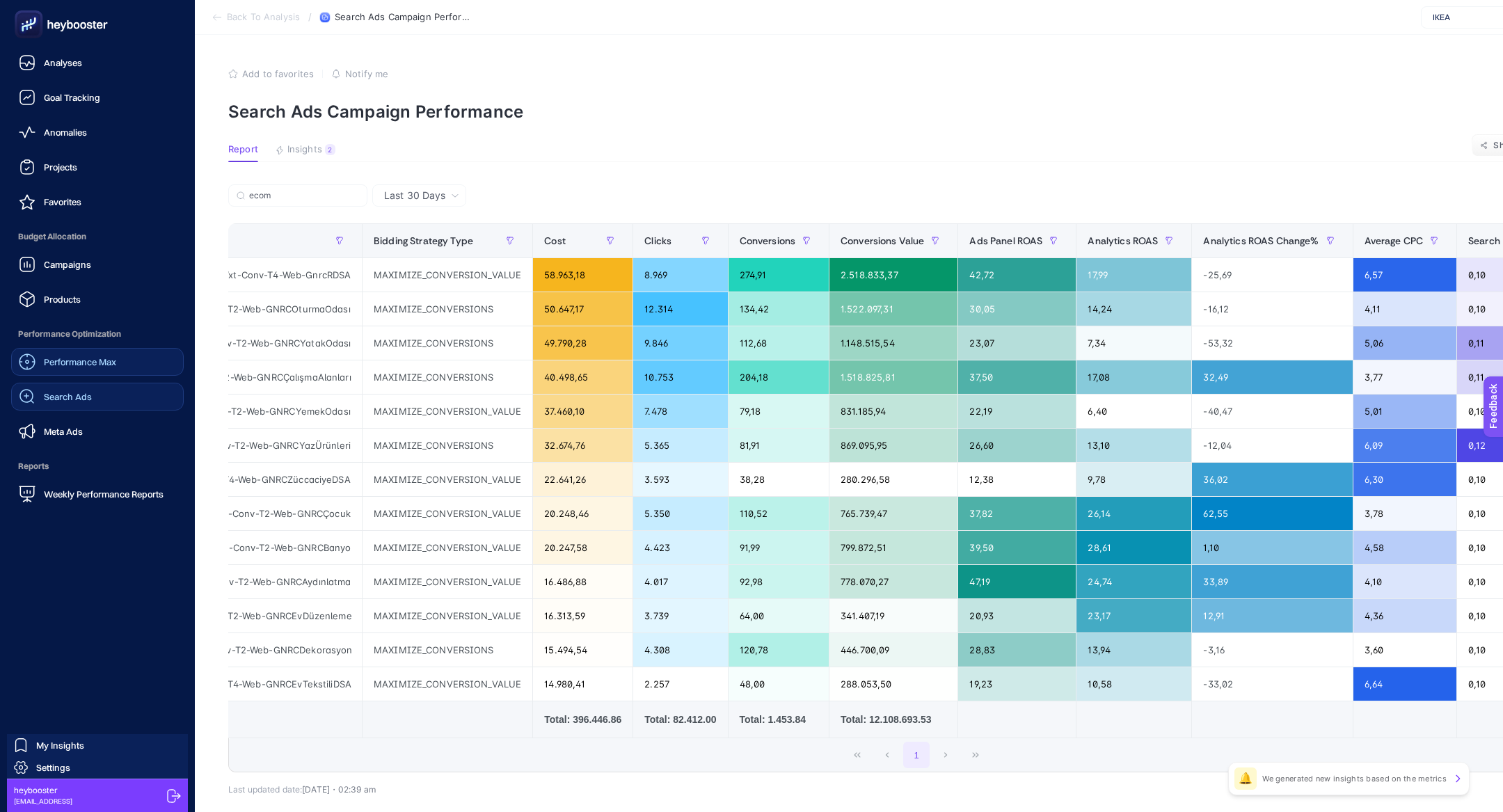
click at [81, 366] on span "Performance Max" at bounding box center [80, 362] width 73 height 11
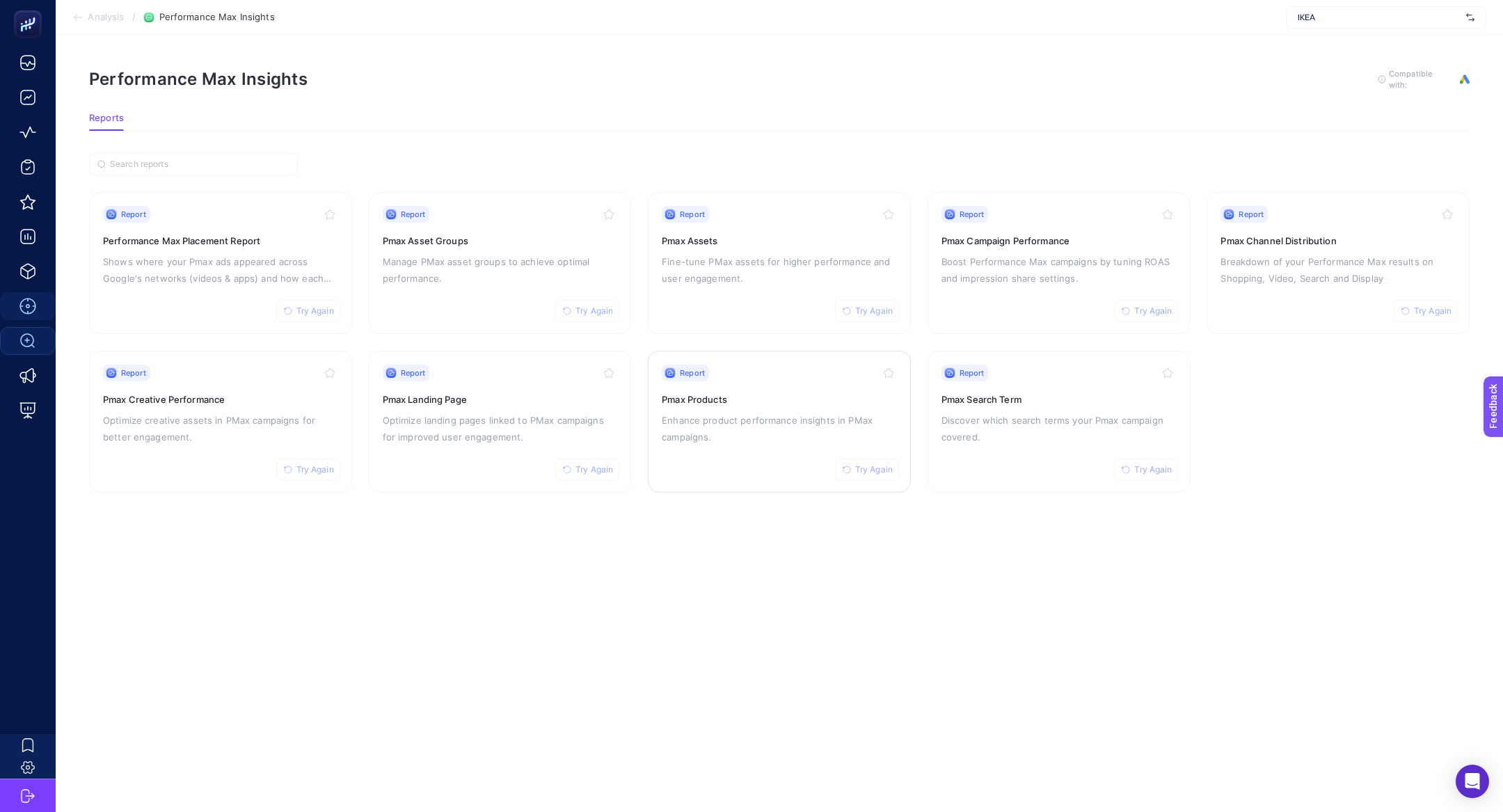
click at [759, 426] on p "Enhance product performance insights in PMax campaigns." at bounding box center [779, 428] width 235 height 34
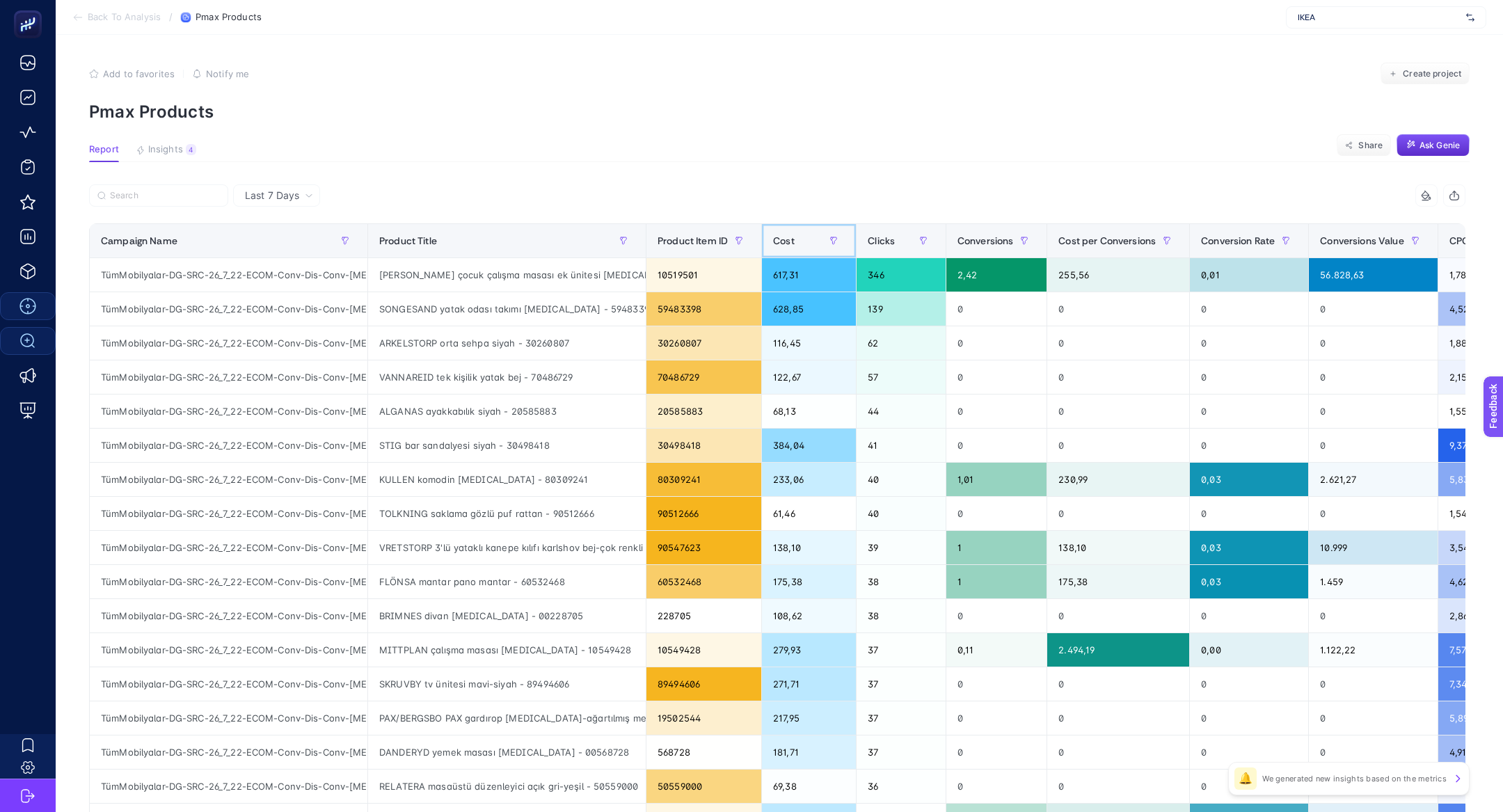
click at [787, 244] on span "Cost" at bounding box center [783, 241] width 22 height 11
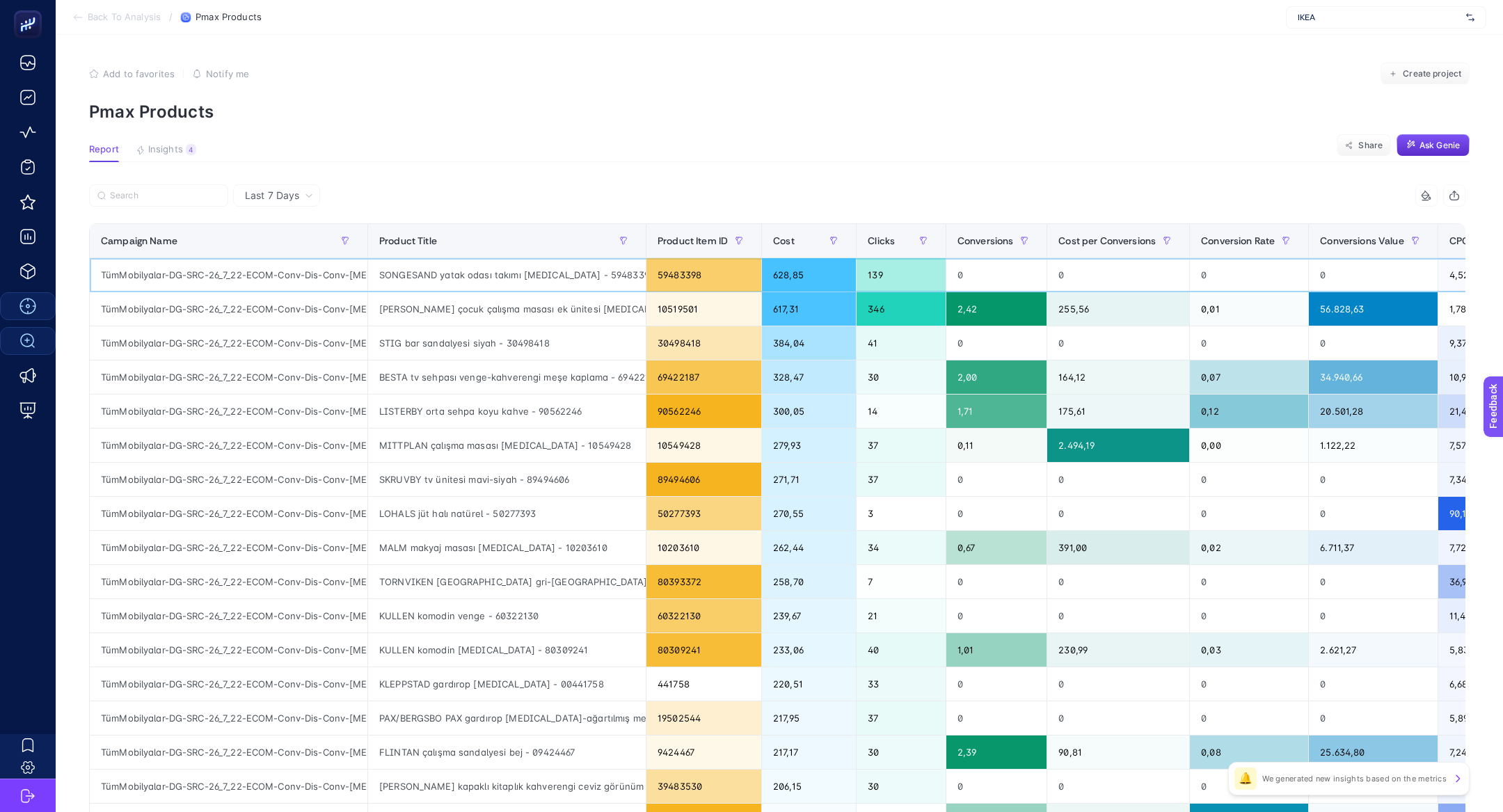
click at [394, 282] on div "SONGESAND yatak odası takımı beyaz - 59483398" at bounding box center [506, 275] width 277 height 34
click at [394, 280] on div "SONGESAND yatak odası takımı beyaz - 59483398" at bounding box center [506, 275] width 277 height 34
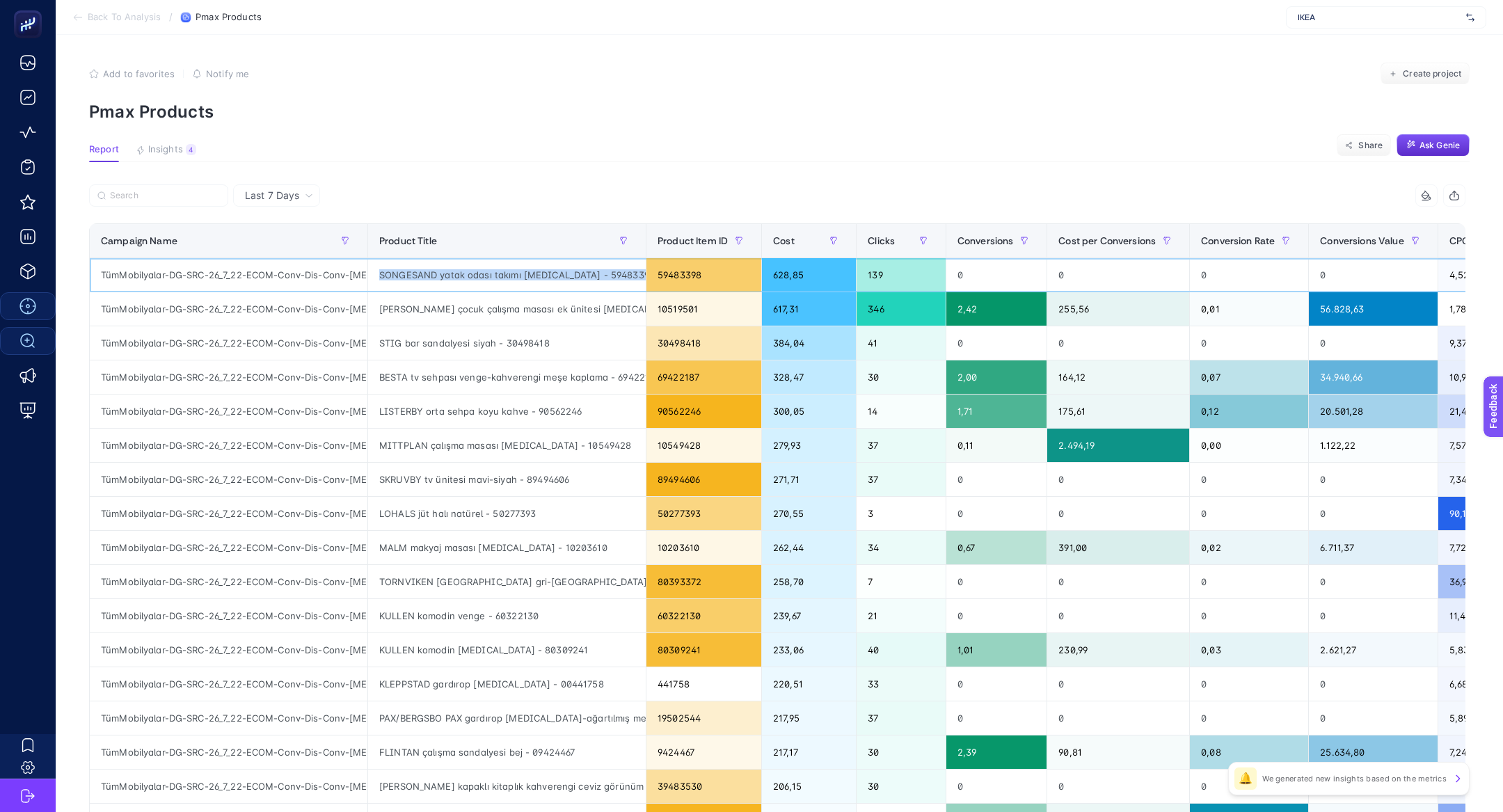
click at [394, 280] on div "SONGESAND yatak odası takımı beyaz - 59483398" at bounding box center [506, 275] width 277 height 34
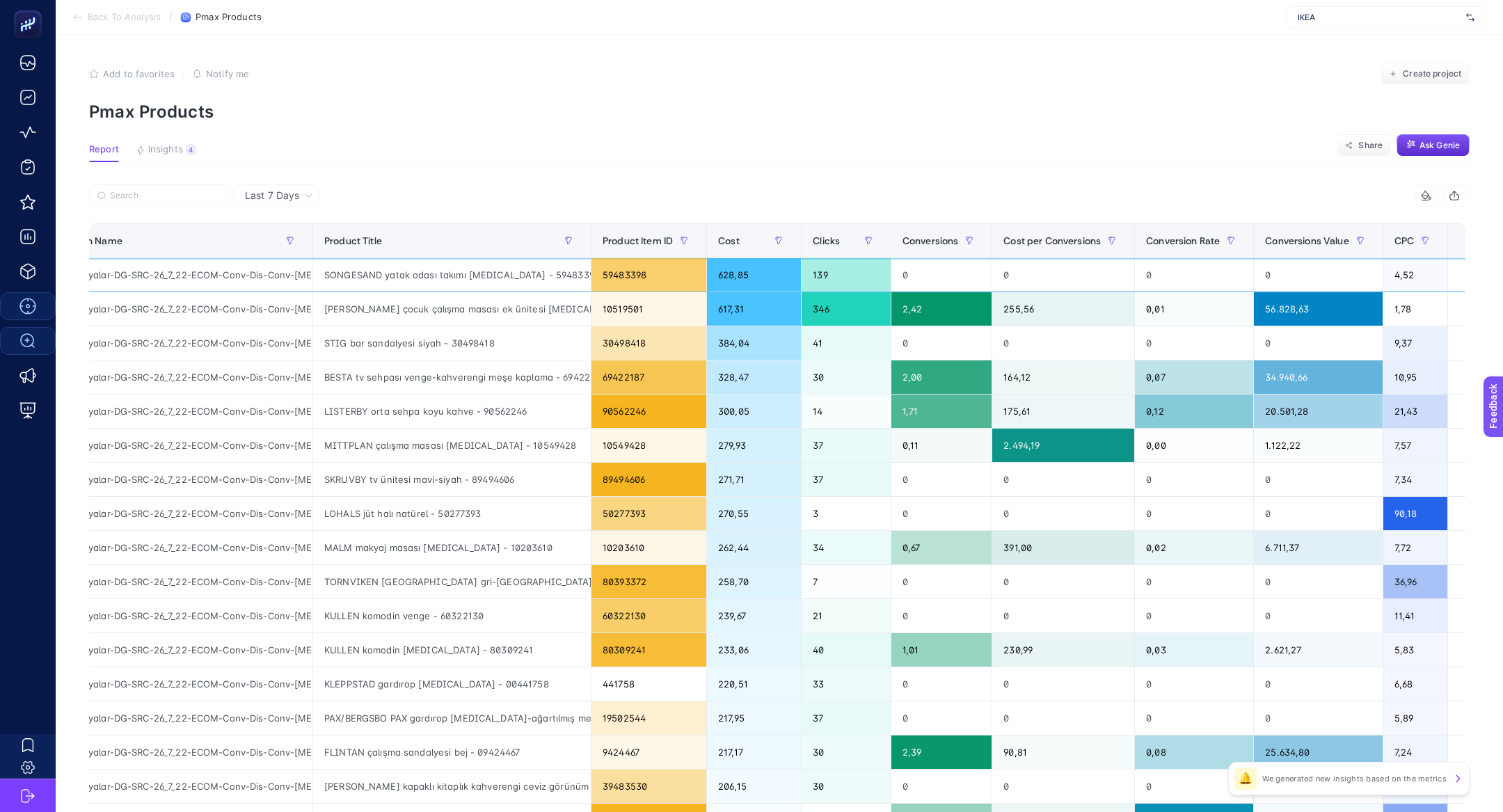
scroll to position [0, 56]
click at [405, 277] on div "SONGESAND yatak odası takımı beyaz - 59483398" at bounding box center [450, 275] width 277 height 34
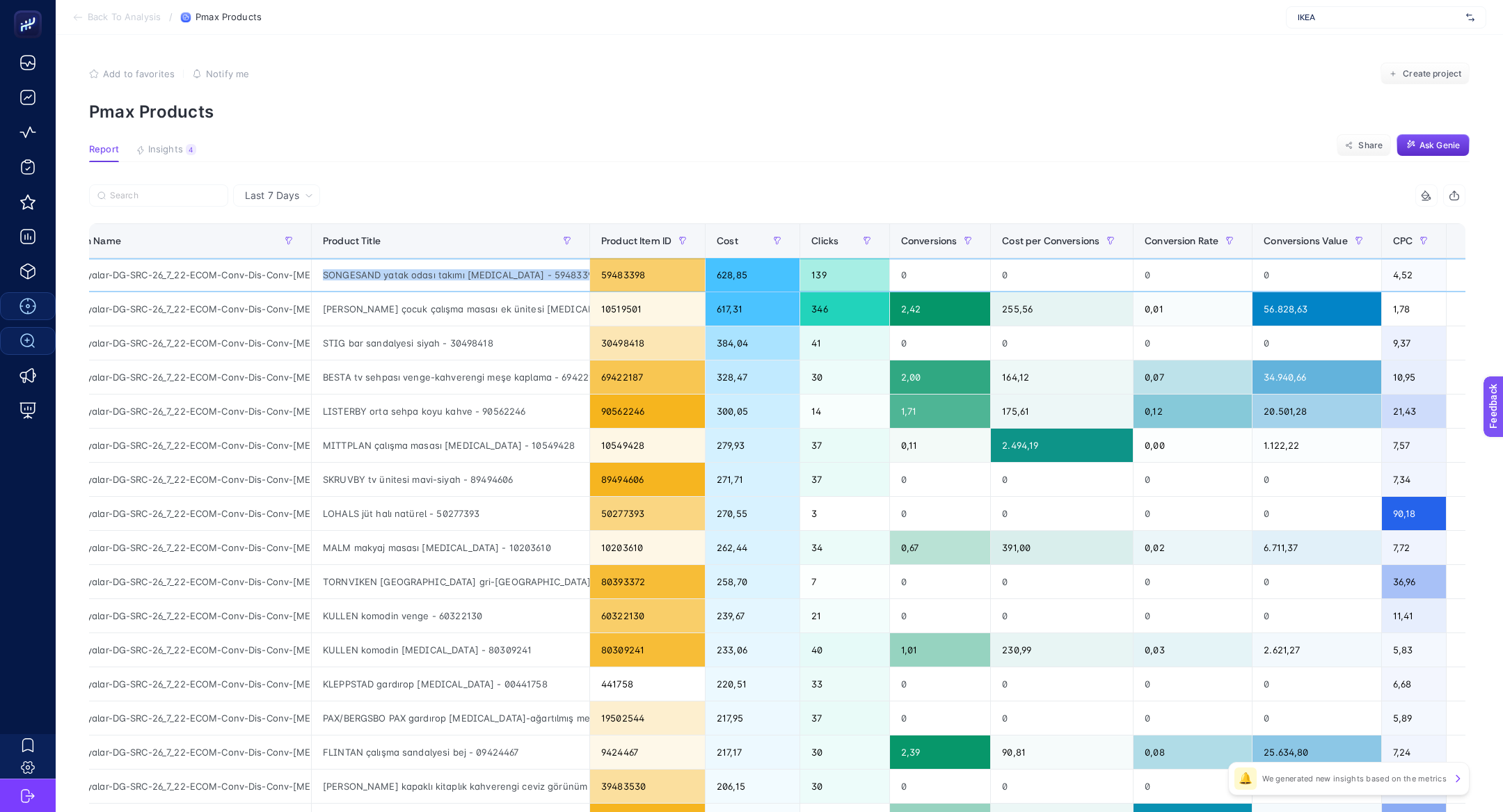
click at [405, 277] on div "SONGESAND yatak odası takımı beyaz - 59483398" at bounding box center [450, 275] width 277 height 34
click at [397, 352] on div "STIG bar sandalyesi siyah - 30498418" at bounding box center [450, 343] width 277 height 34
click at [159, 201] on label at bounding box center [158, 196] width 139 height 22
click at [159, 201] on input "Search" at bounding box center [165, 195] width 110 height 10
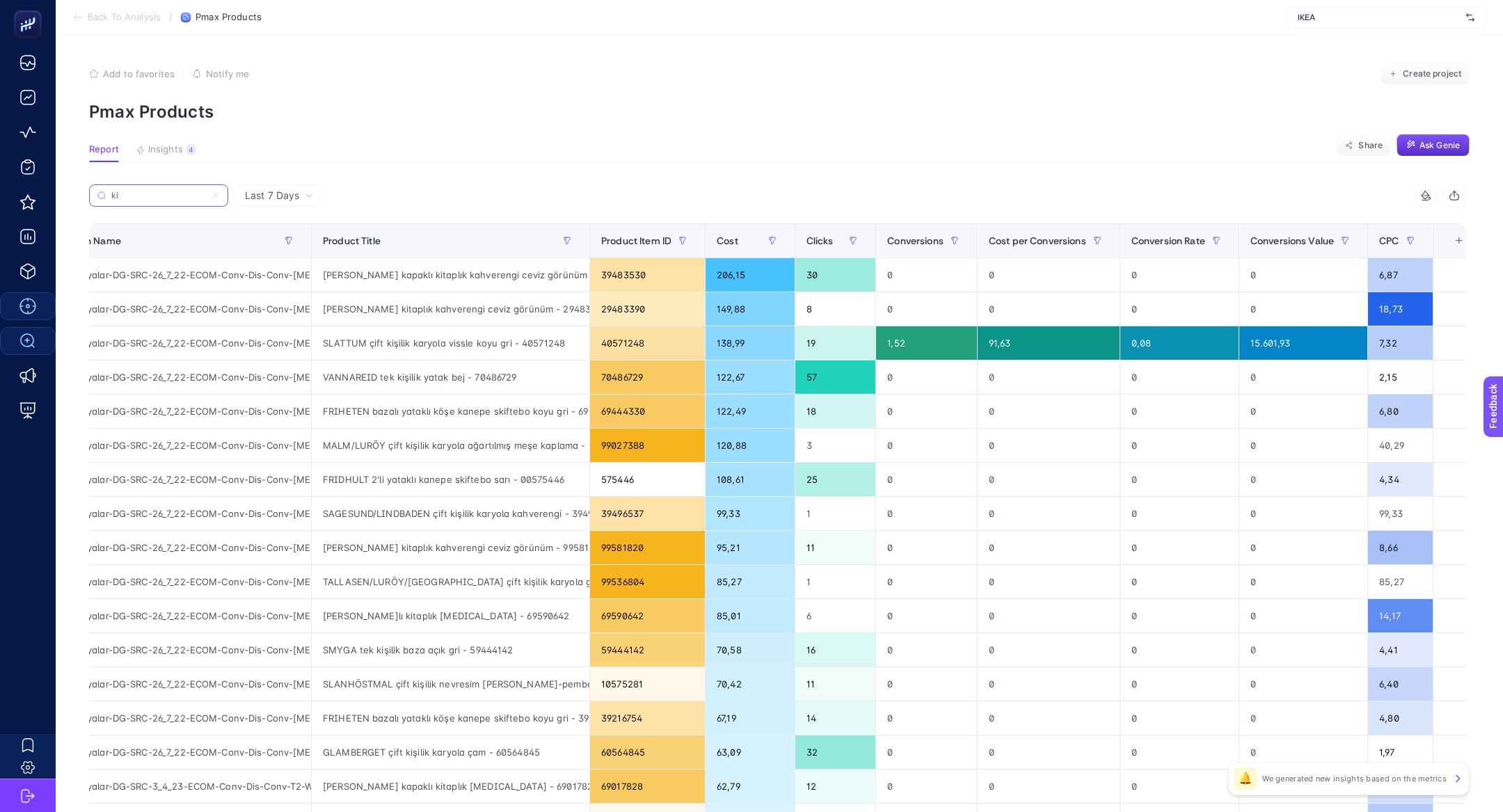
type input "k"
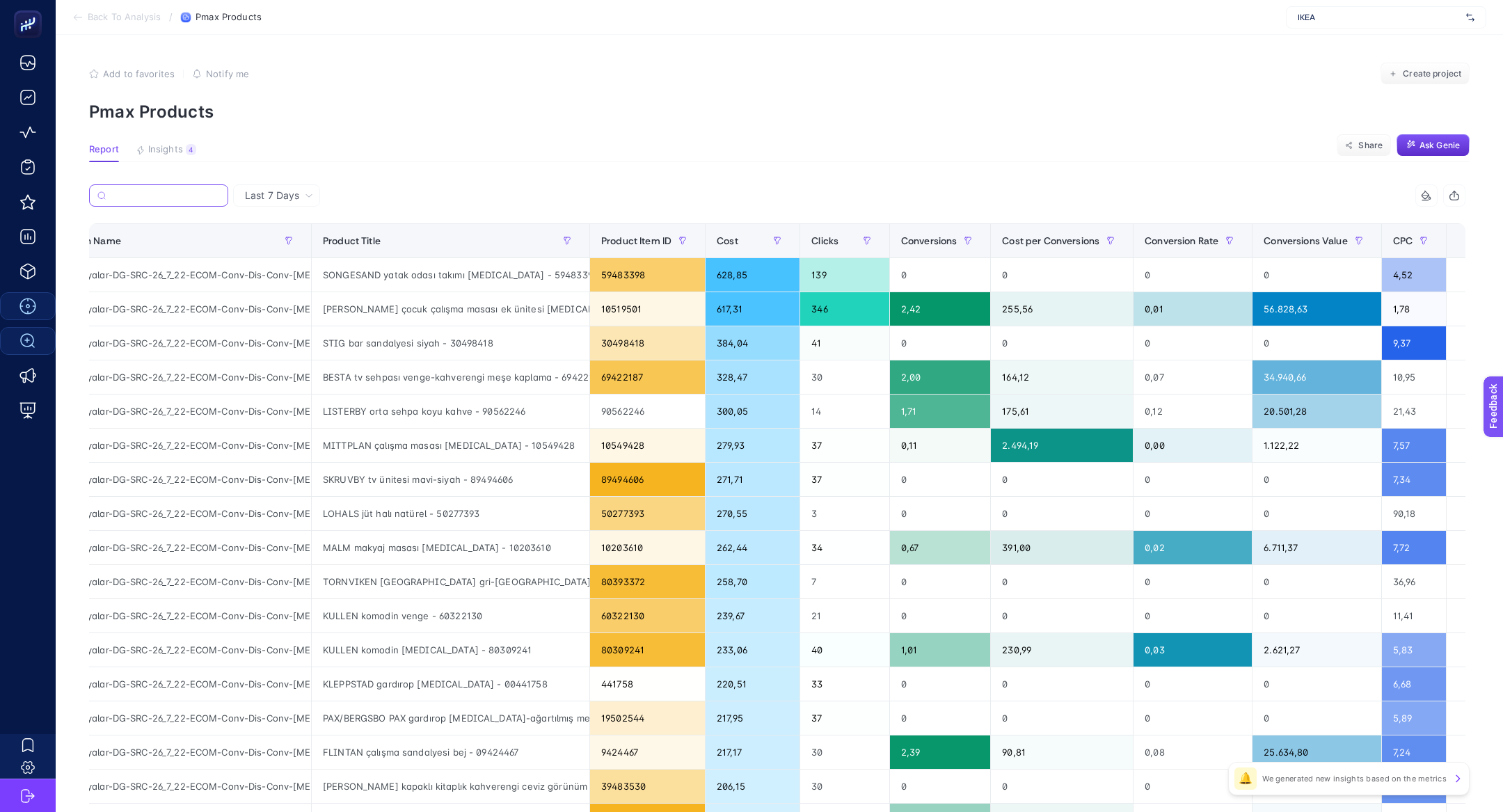
paste input "NISSAFORS"
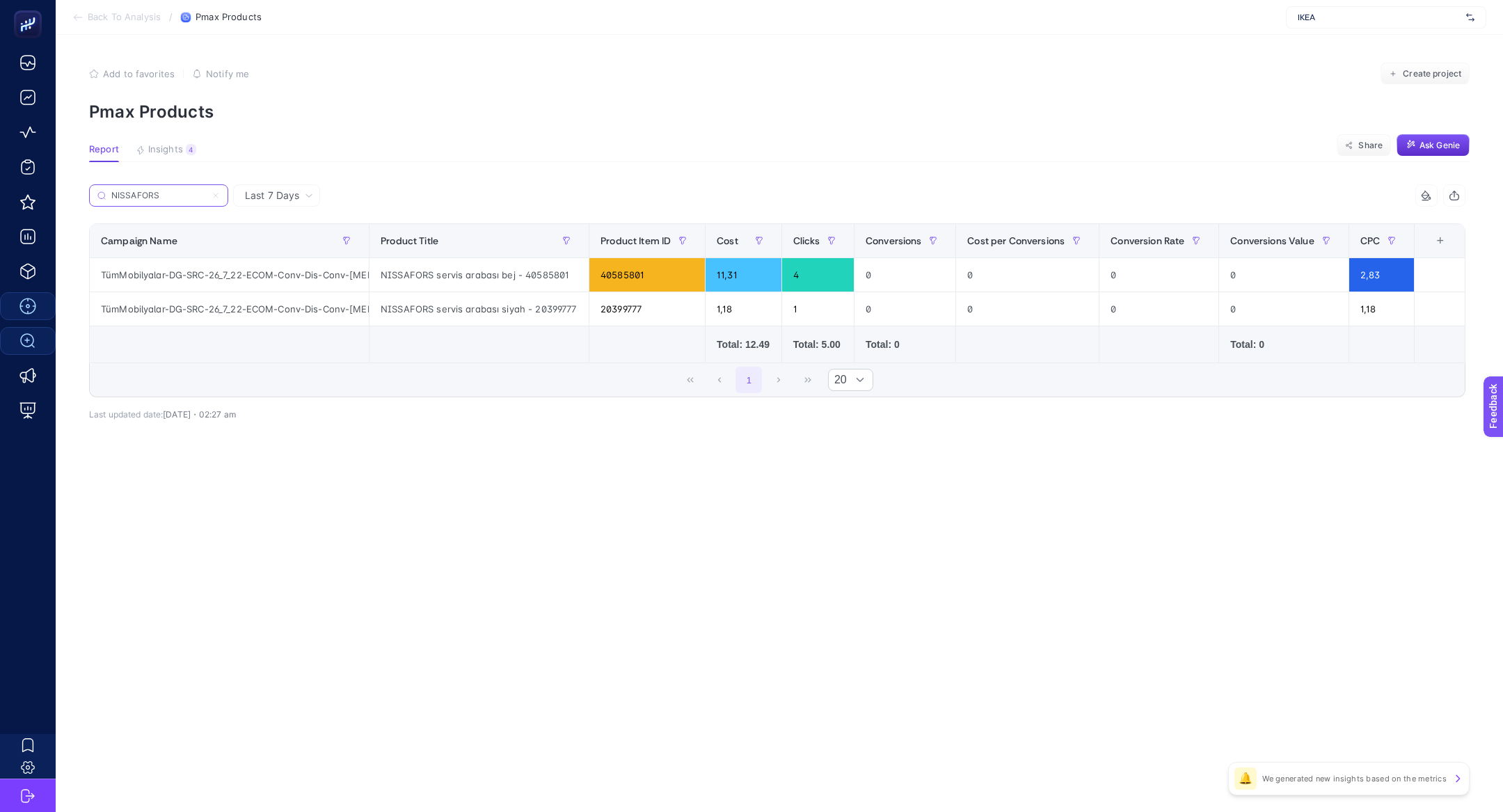
scroll to position [0, 0]
type input "NISSAFORS"
click at [217, 198] on icon at bounding box center [216, 195] width 8 height 8
click at [206, 198] on input "NISSAFORS" at bounding box center [158, 195] width 94 height 10
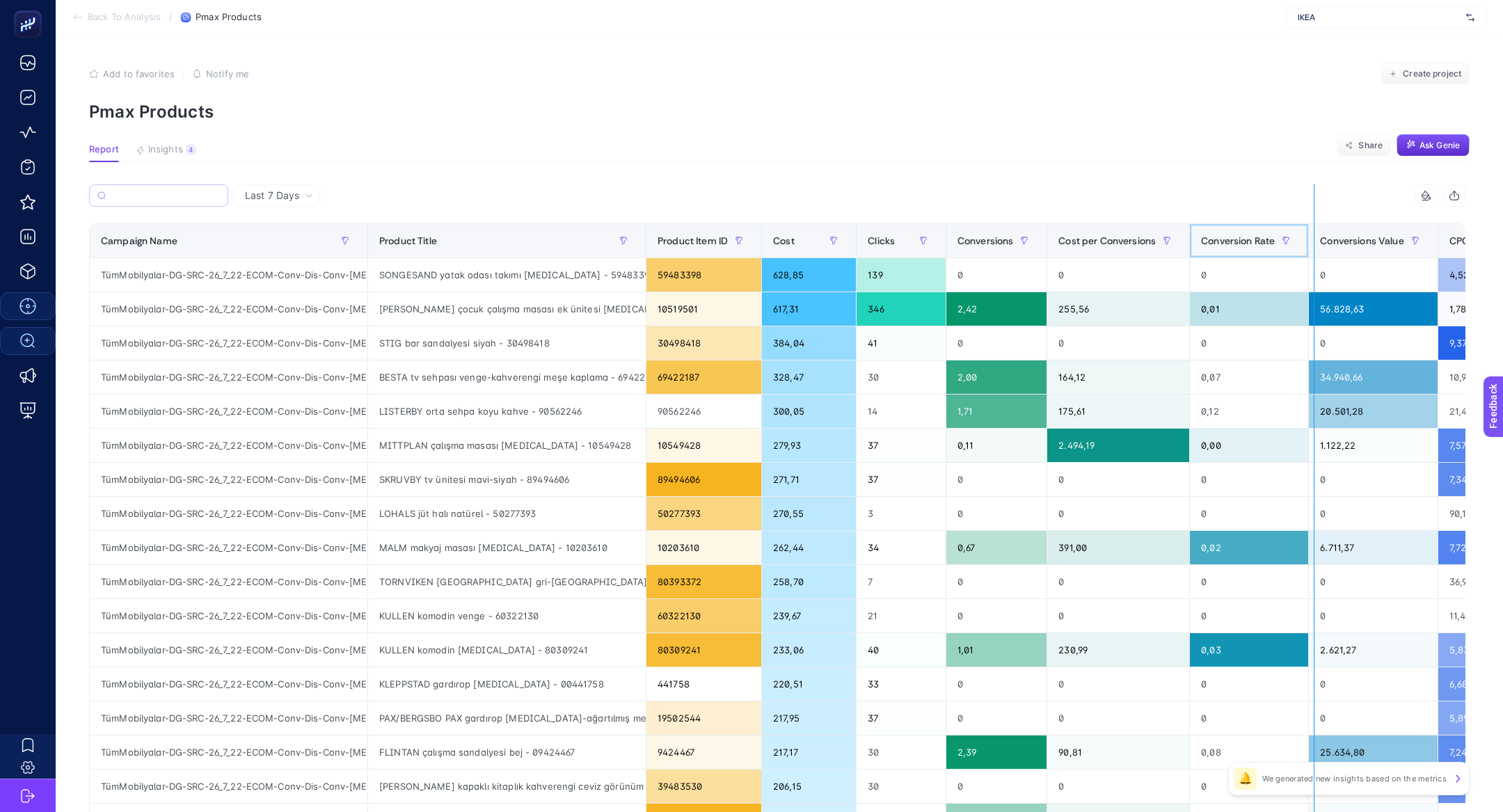
click at [1314, 231] on div "8 items selected Campaign Name Product Title Product Item ID Cost Clicks Conver…" at bounding box center [777, 598] width 1377 height 826
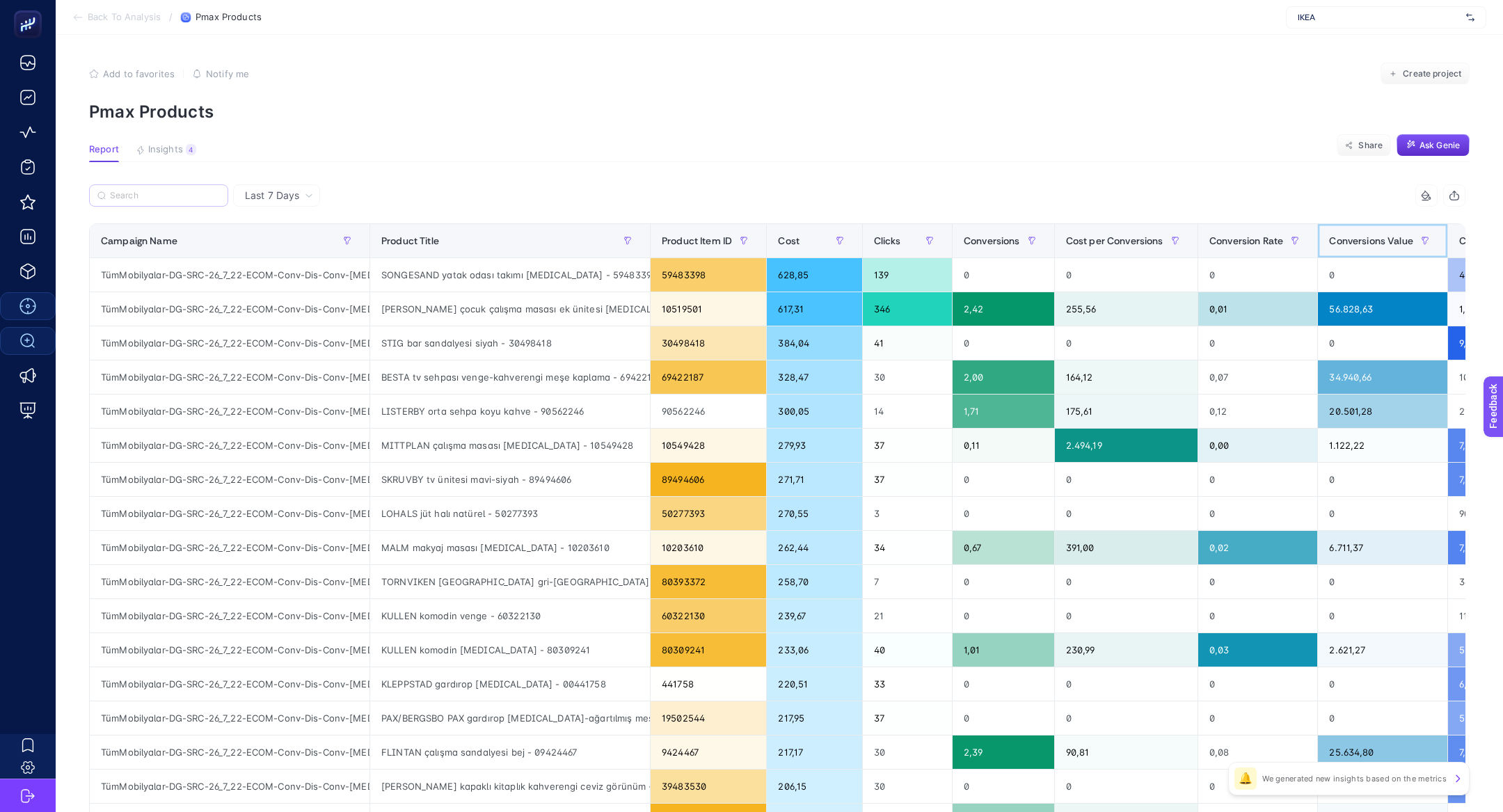
click at [1336, 233] on div "Conversions Value" at bounding box center [1382, 241] width 107 height 22
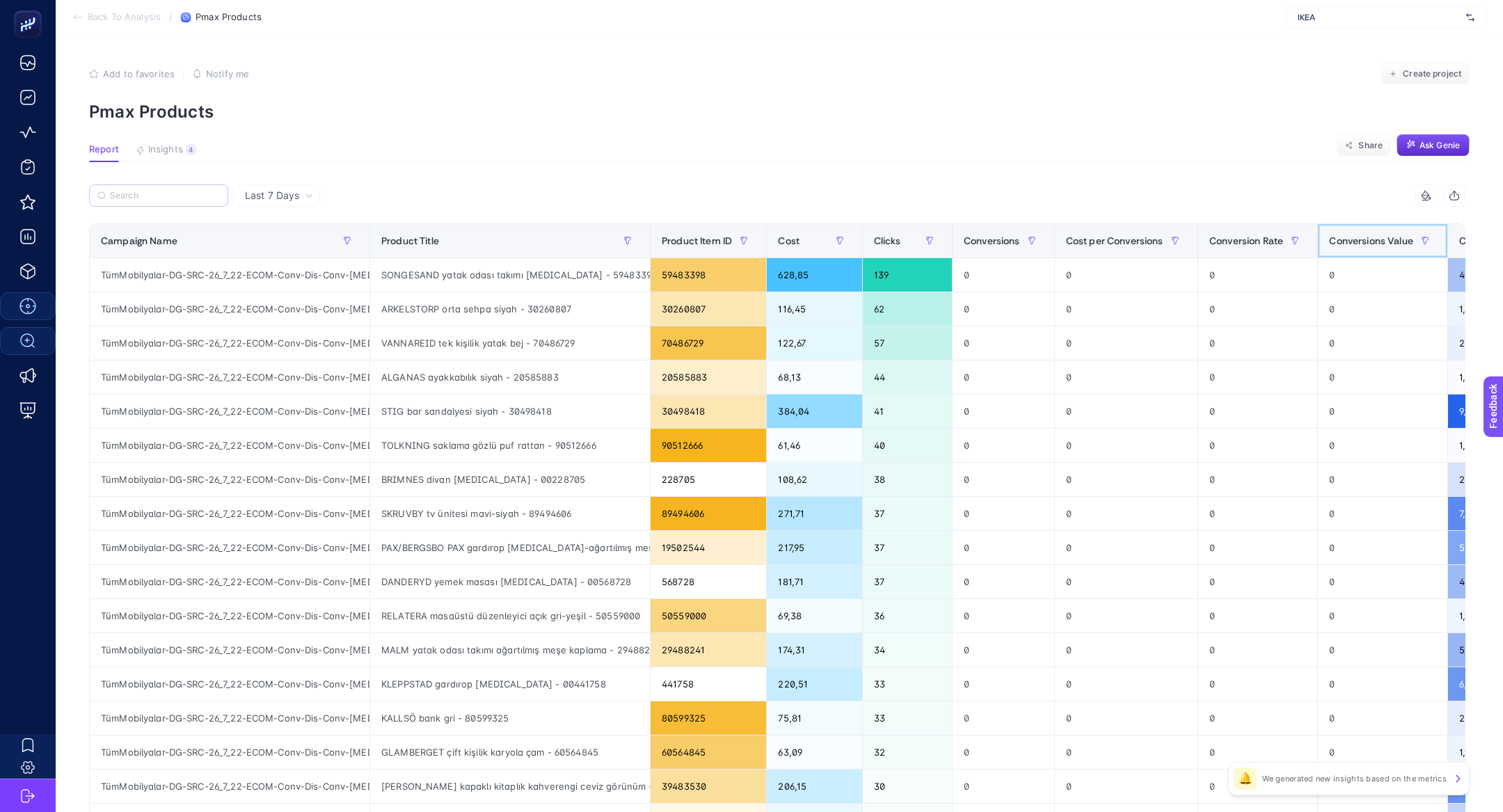
click at [1336, 233] on div "Conversions Value" at bounding box center [1382, 241] width 107 height 22
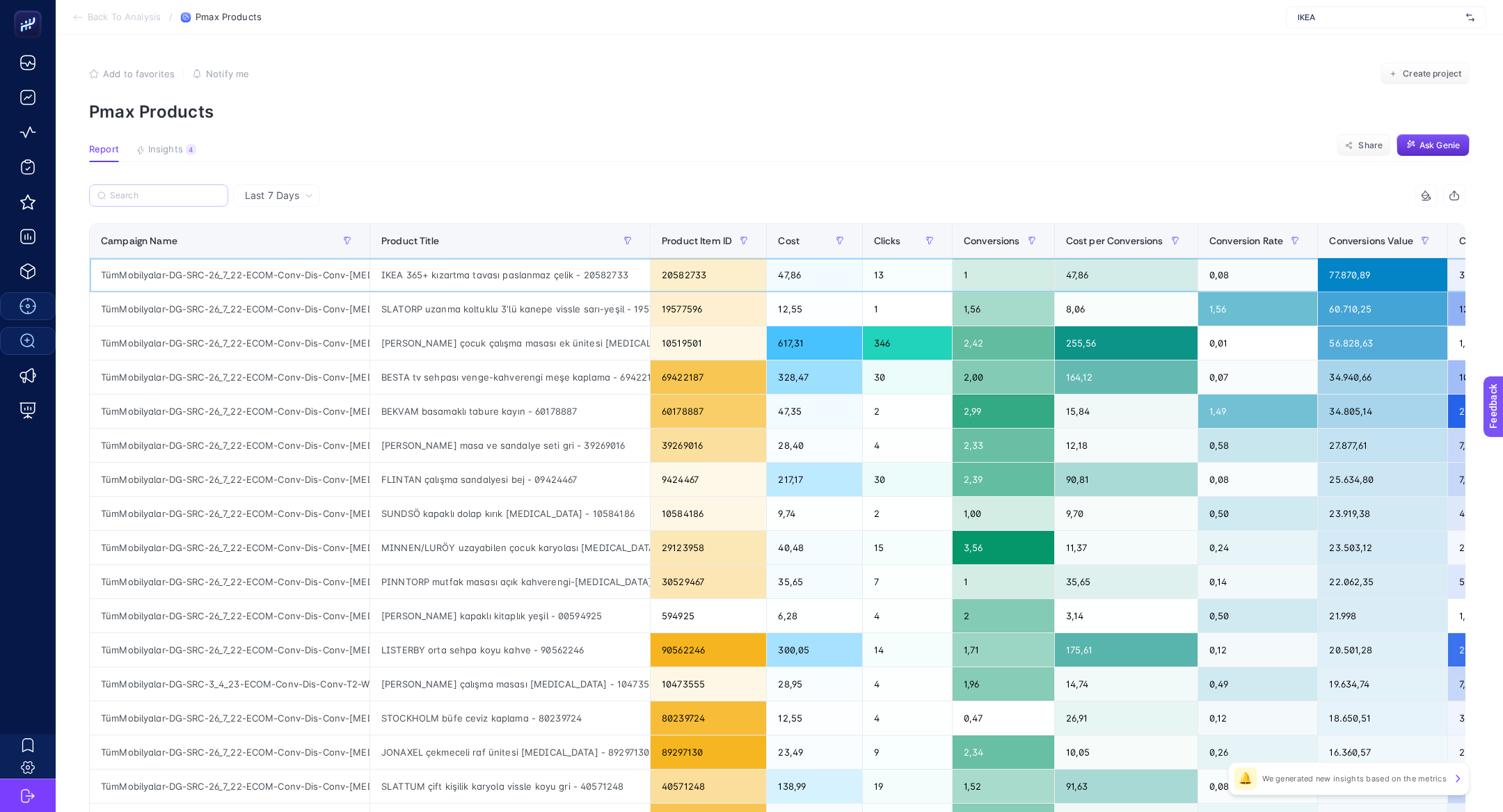
click at [443, 277] on div "IKEA 365+ kızartma tavası paslanmaz çelik - 20582733" at bounding box center [510, 275] width 280 height 34
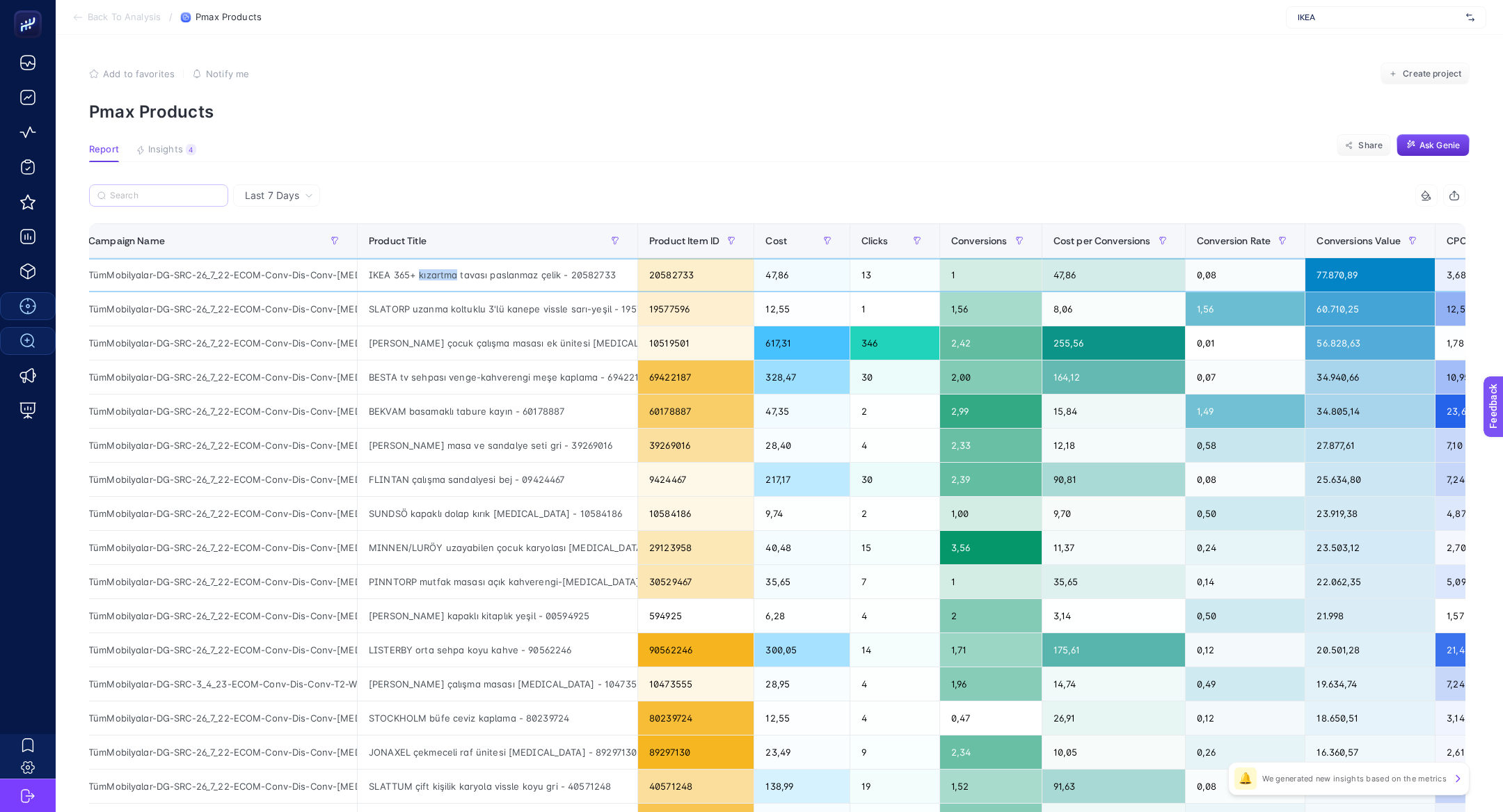
scroll to position [0, 14]
drag, startPoint x: 967, startPoint y: 277, endPoint x: 943, endPoint y: 274, distance: 24.2
click at [944, 277] on div "1" at bounding box center [990, 275] width 102 height 34
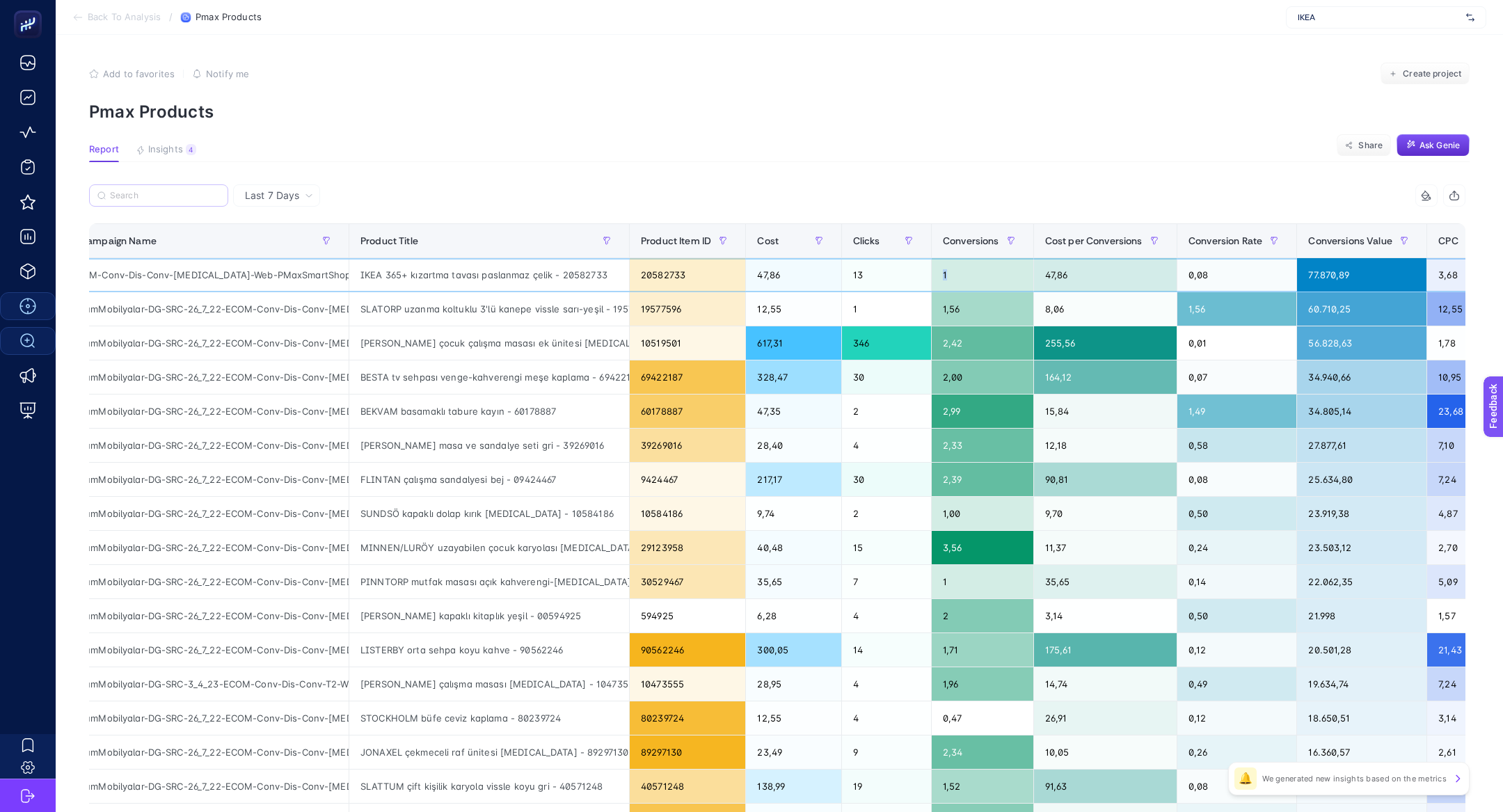
scroll to position [0, 166]
drag, startPoint x: 212, startPoint y: 277, endPoint x: 341, endPoint y: 277, distance: 129.0
click at [341, 277] on div "TümMobilyalar-DG-SRC-26_7_22-ECOM-Conv-Dis-Conv-[MEDICAL_DATA]-Web-PMaxSmartSho…" at bounding box center [209, 275] width 280 height 34
click at [432, 285] on div "IKEA 365+ kızartma tavası paslanmaz çelik - 20582733" at bounding box center [489, 275] width 280 height 34
click at [428, 277] on div "IKEA 365+ kızartma tavası paslanmaz çelik - 20582733" at bounding box center [489, 275] width 280 height 34
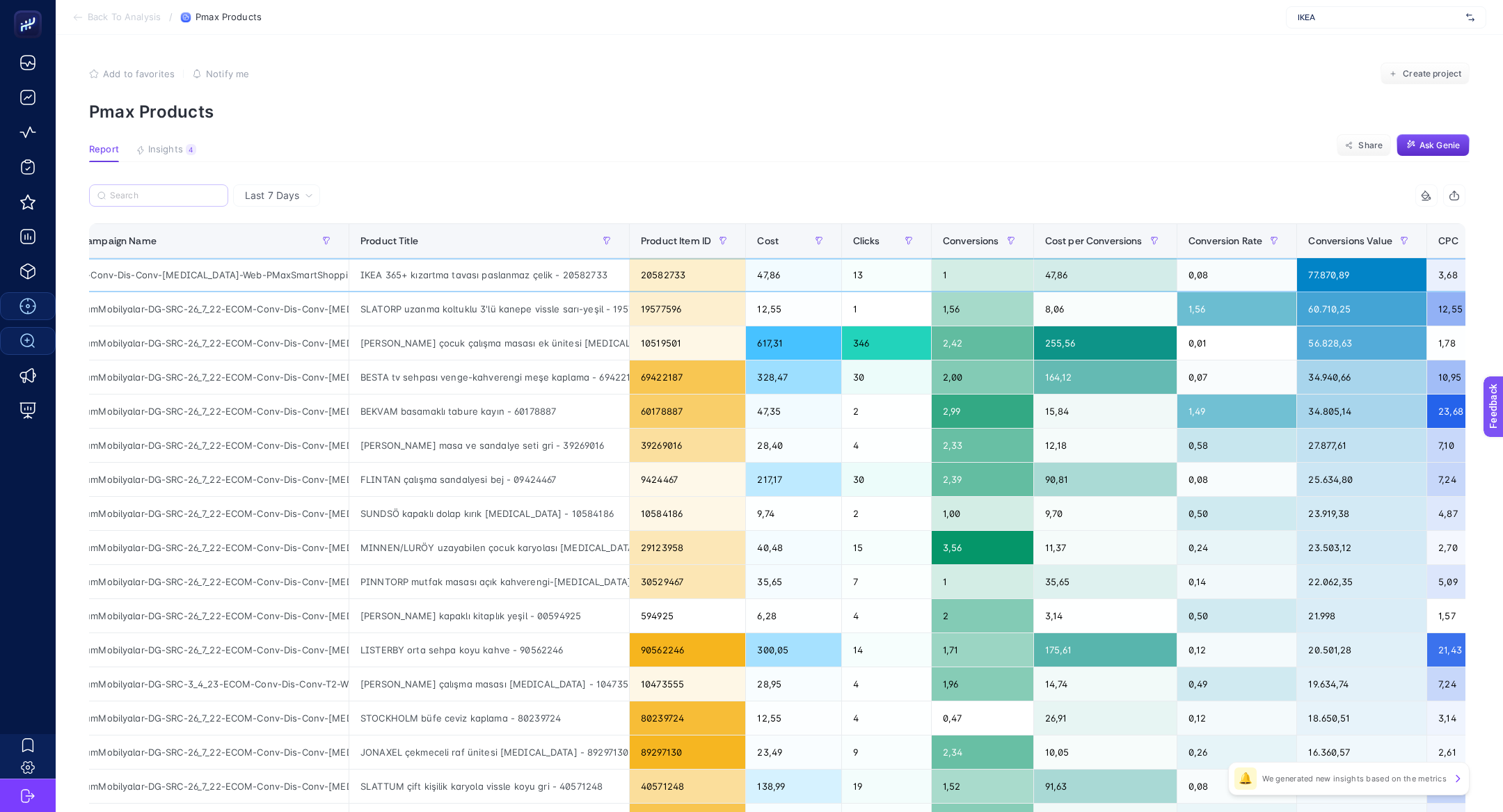
click at [428, 277] on div "IKEA 365+ kızartma tavası paslanmaz çelik - 20582733" at bounding box center [489, 275] width 280 height 34
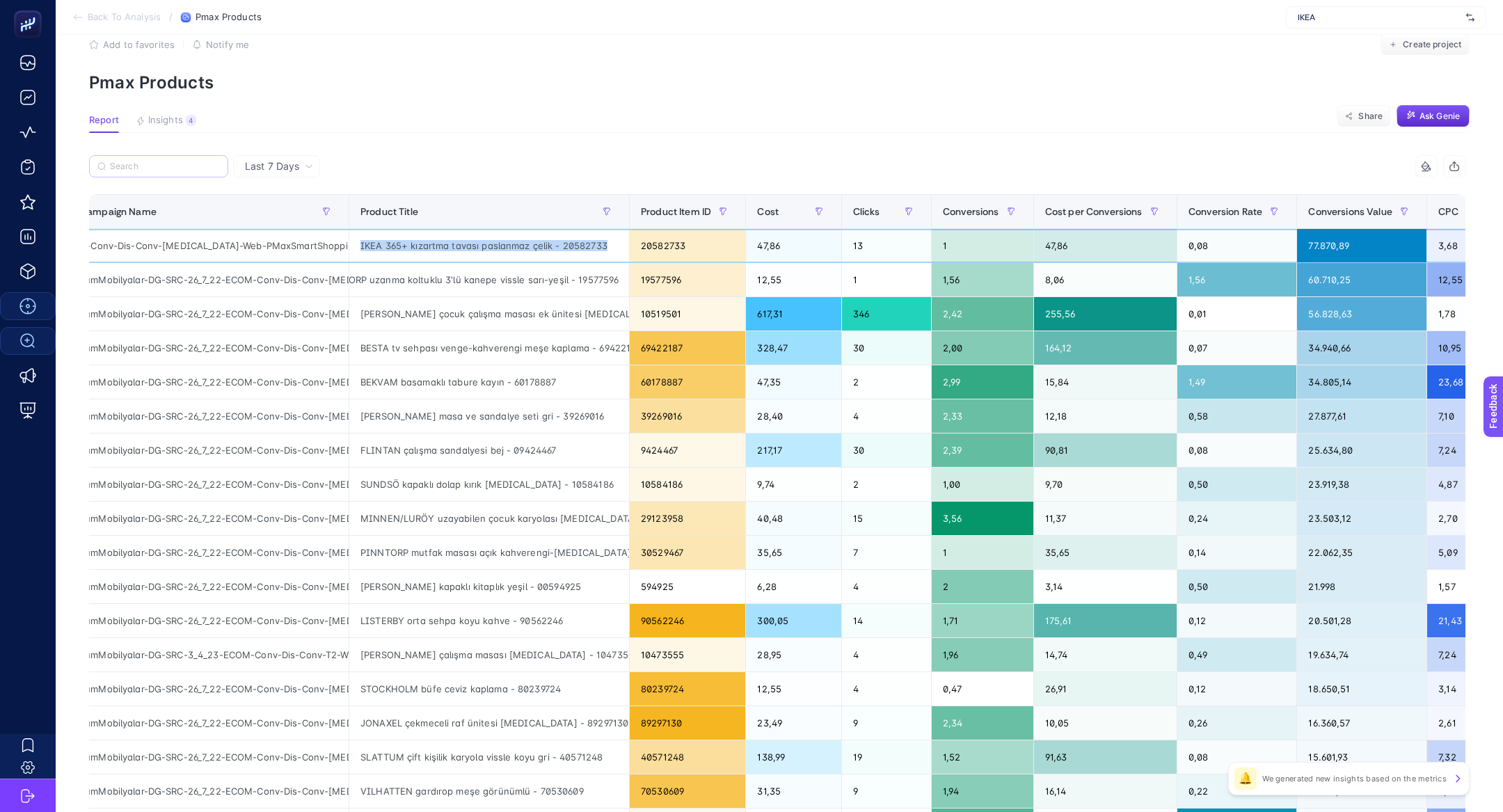
scroll to position [0, 30]
click at [456, 318] on div "PAHL çocuk çalışma masası ek ünitesi beyaz - 10519501" at bounding box center [489, 314] width 280 height 34
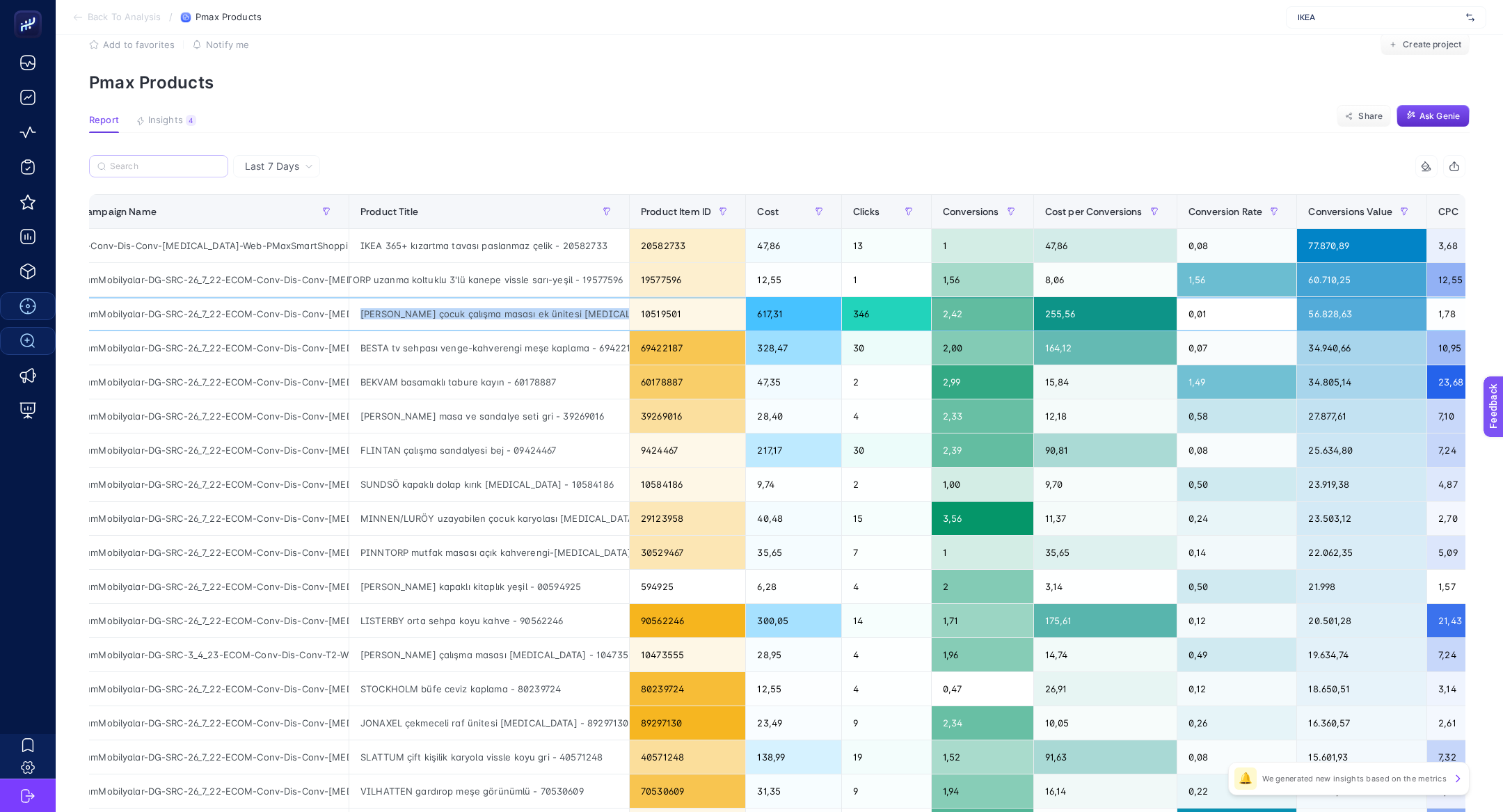
copy tr "PAHL çocuk çalışma masası ek ünitesi beyaz - 10519501"
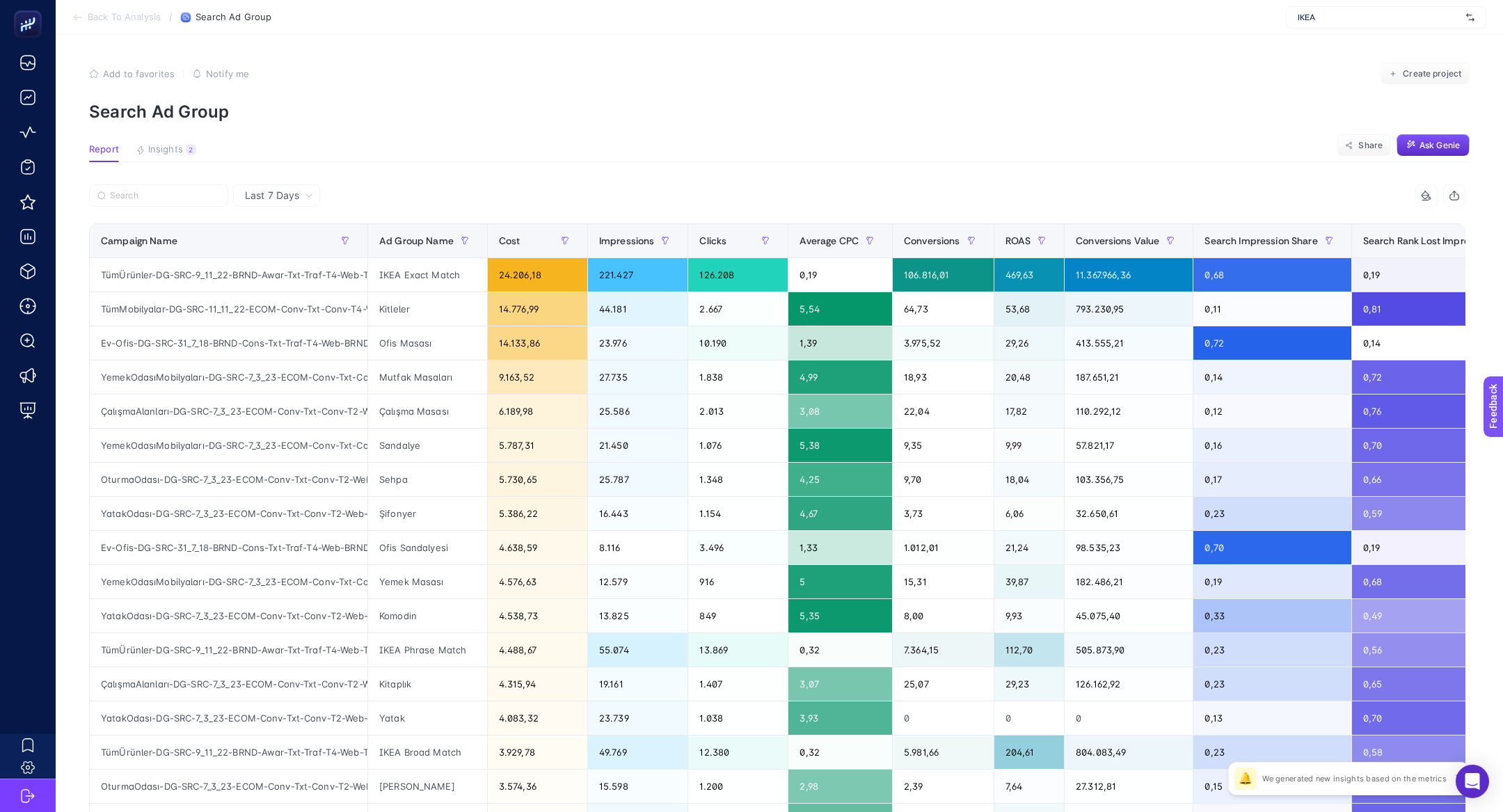
click at [293, 196] on span "Last 7 Days" at bounding box center [272, 195] width 54 height 14
click at [295, 246] on li "Last 30 Days" at bounding box center [277, 249] width 78 height 25
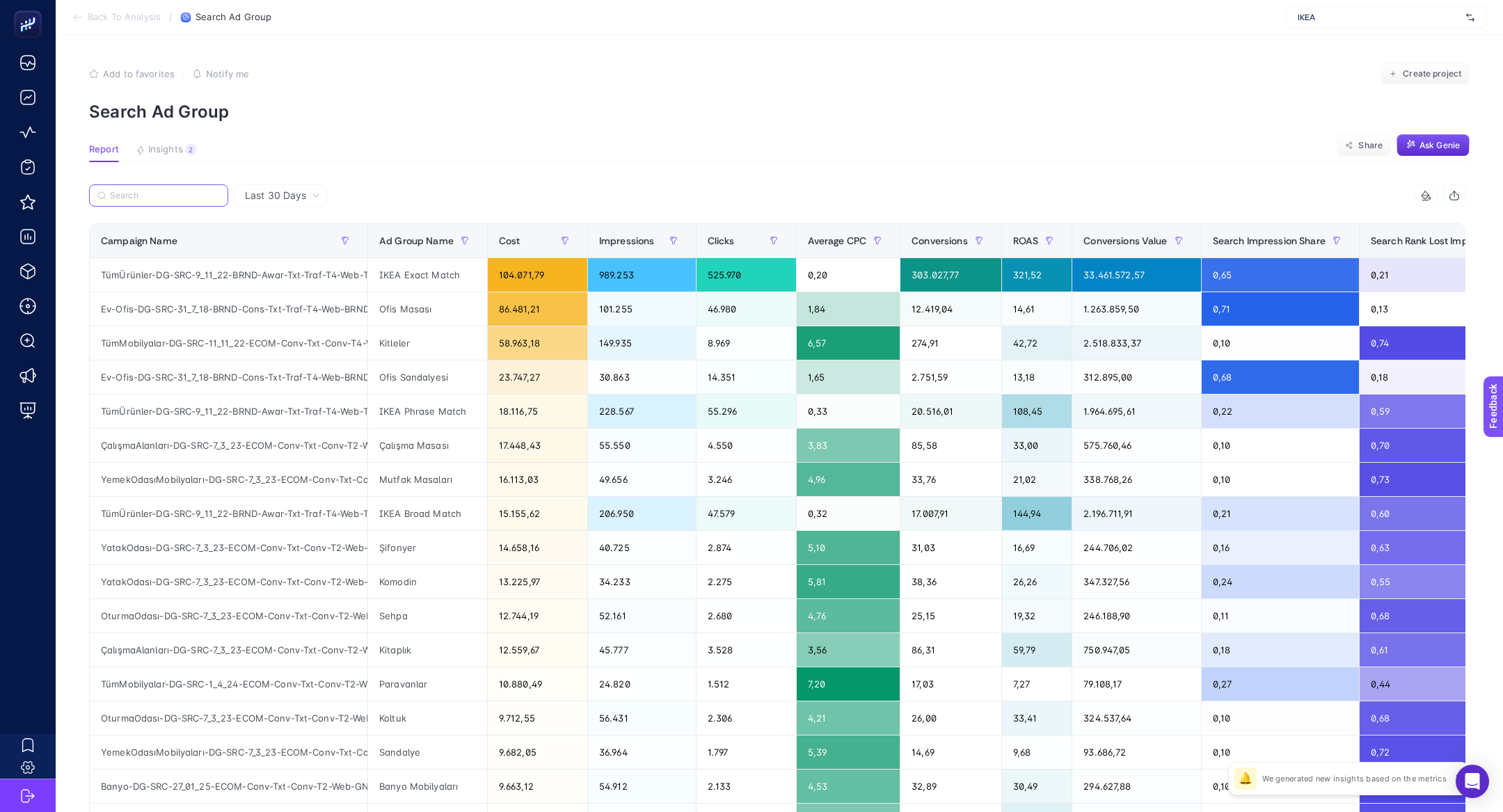
click at [157, 196] on input "Search" at bounding box center [165, 195] width 110 height 10
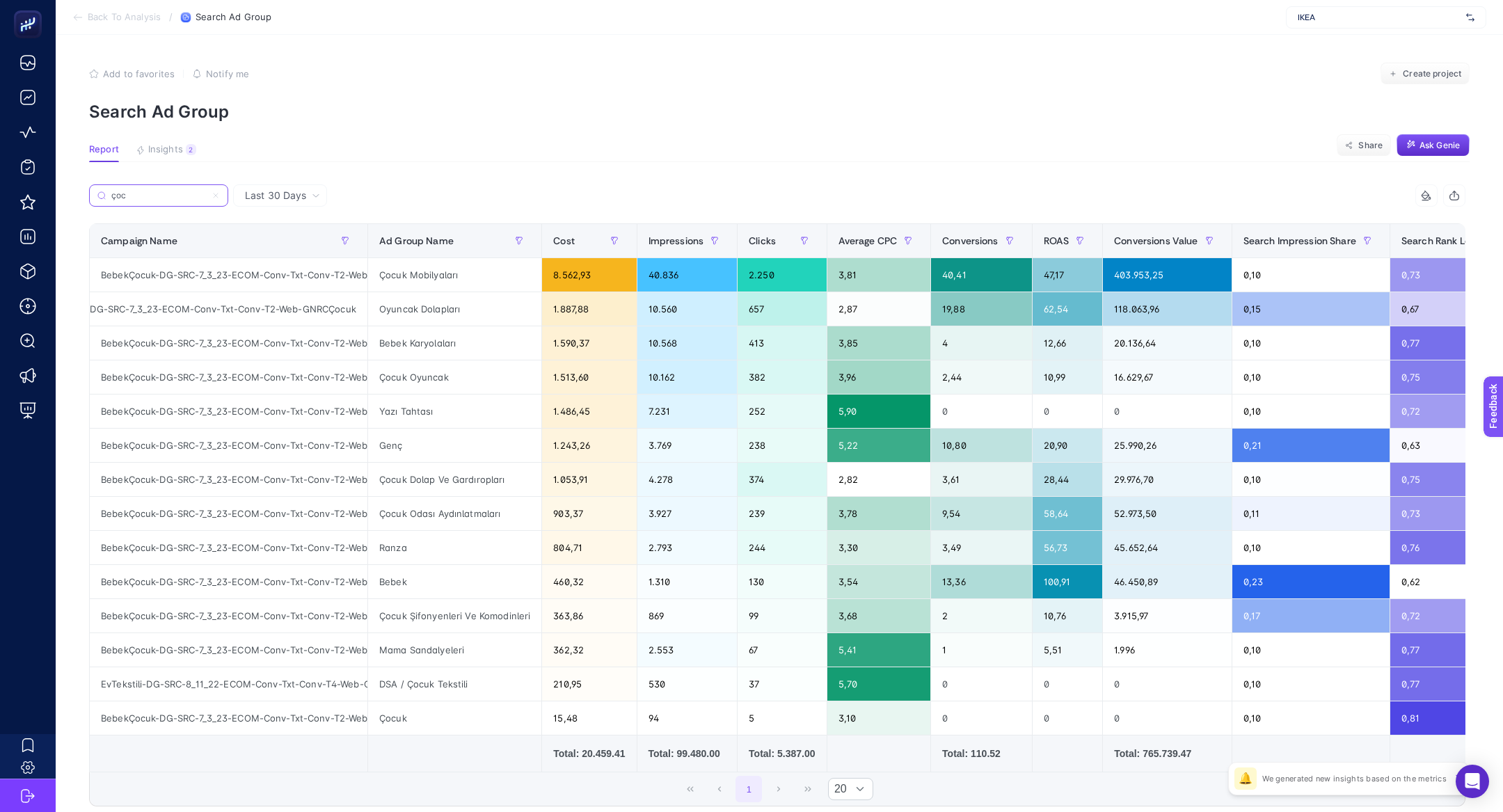
scroll to position [0, 71]
type input "çoc"
click at [261, 273] on div "BebekÇocuk-DG-SRC-7_3_23-ECOM-Conv-Txt-Conv-T2-Web-GNRCÇocuk" at bounding box center [228, 275] width 277 height 34
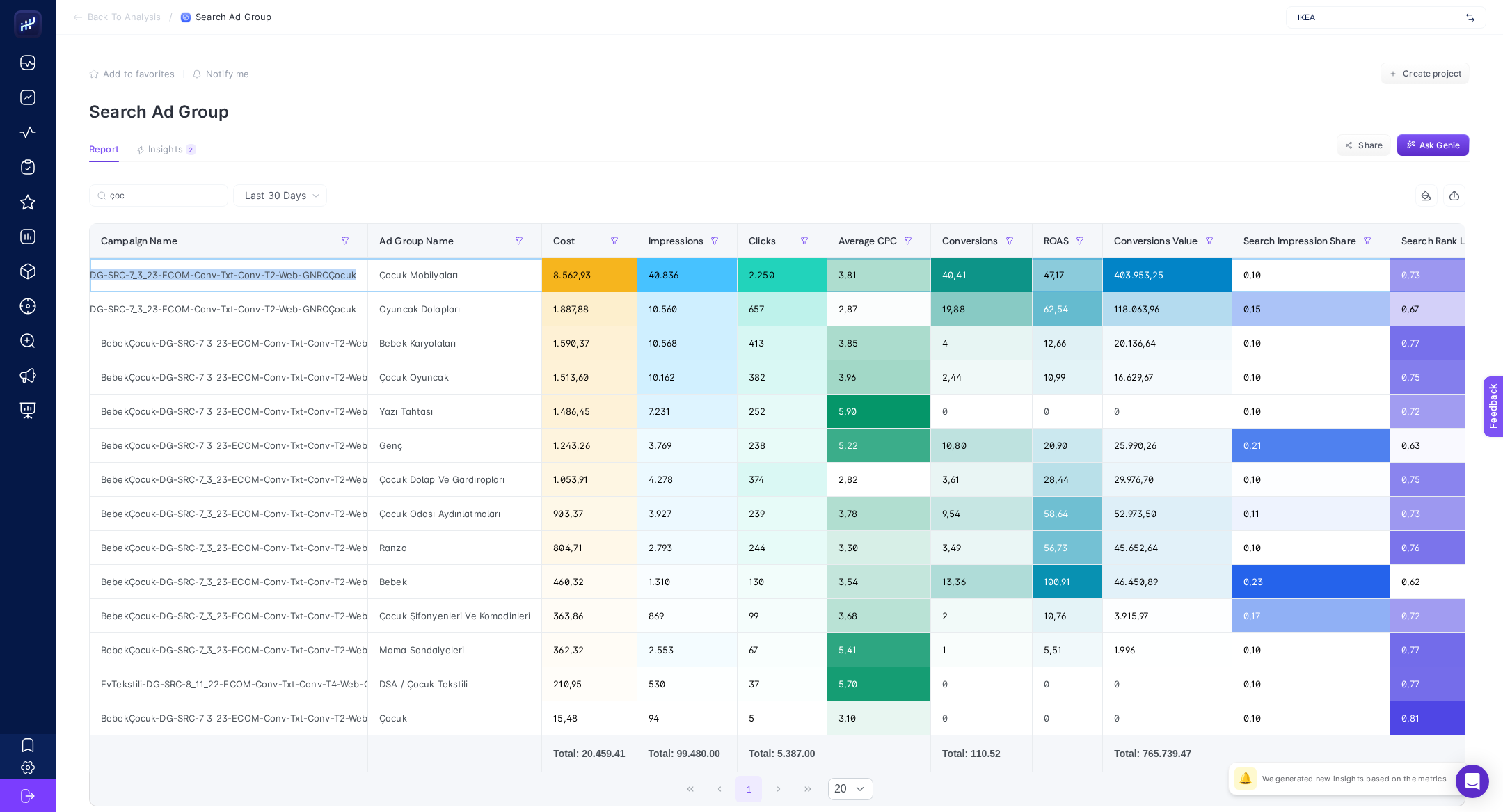
click at [261, 273] on div "BebekÇocuk-DG-SRC-7_3_23-ECOM-Conv-Txt-Conv-T2-Web-GNRCÇocuk" at bounding box center [228, 275] width 277 height 34
copy tr "BebekÇocuk-DG-SRC-7_3_23-ECOM-Conv-Txt-Conv-T2-Web-GNRCÇocuk"
click at [191, 199] on input "çoc" at bounding box center [165, 195] width 110 height 10
click at [217, 197] on icon at bounding box center [216, 195] width 8 height 8
click at [0, 0] on input "Search" at bounding box center [0, 0] width 0 height 0
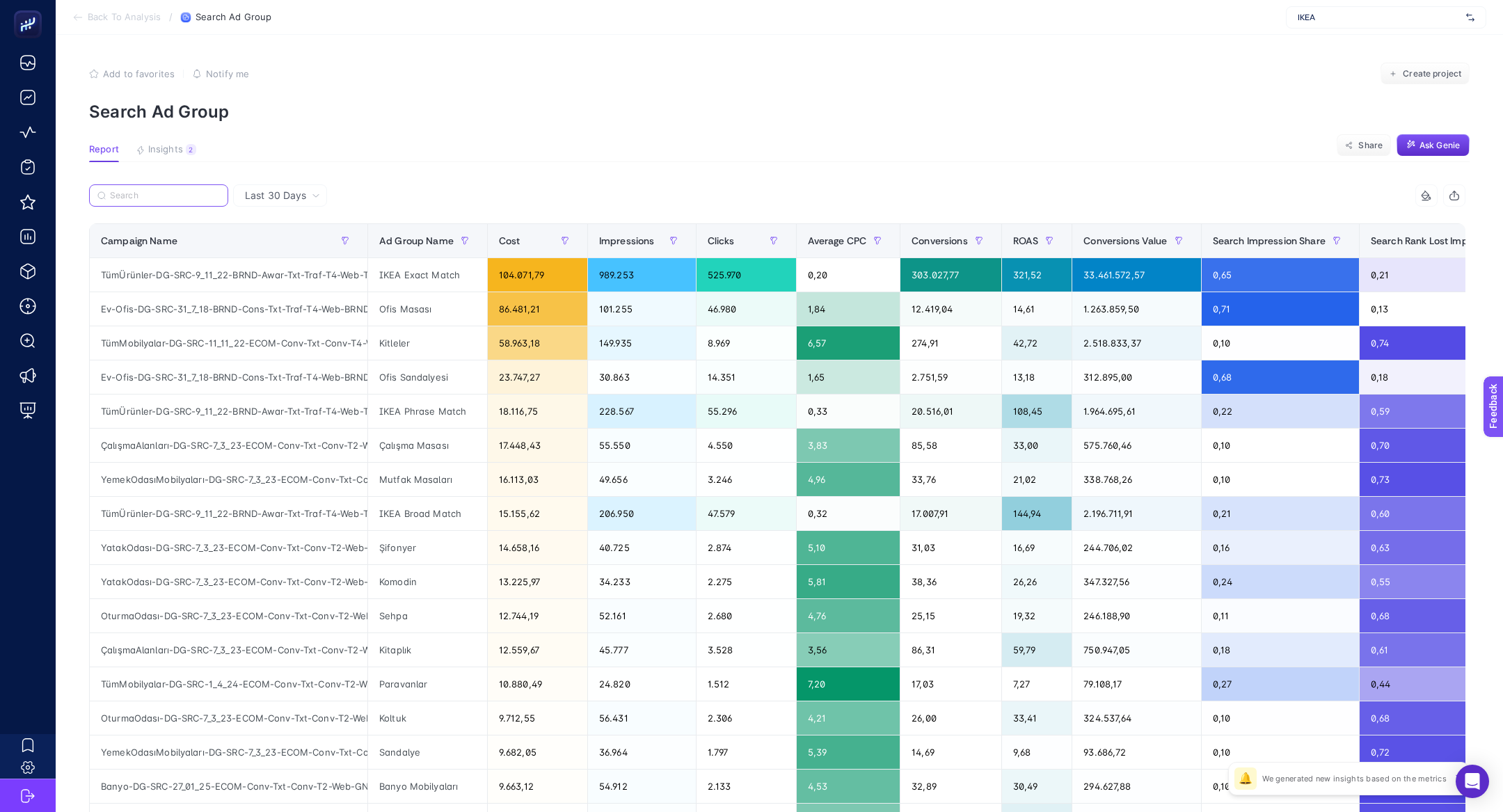
click at [195, 195] on input "Search" at bounding box center [165, 195] width 110 height 10
paste input "BebekÇocuk-DG-SRC-7_3_23-ECOM-Conv-Txt-Conv-T2-Web-GNRCÇocuk"
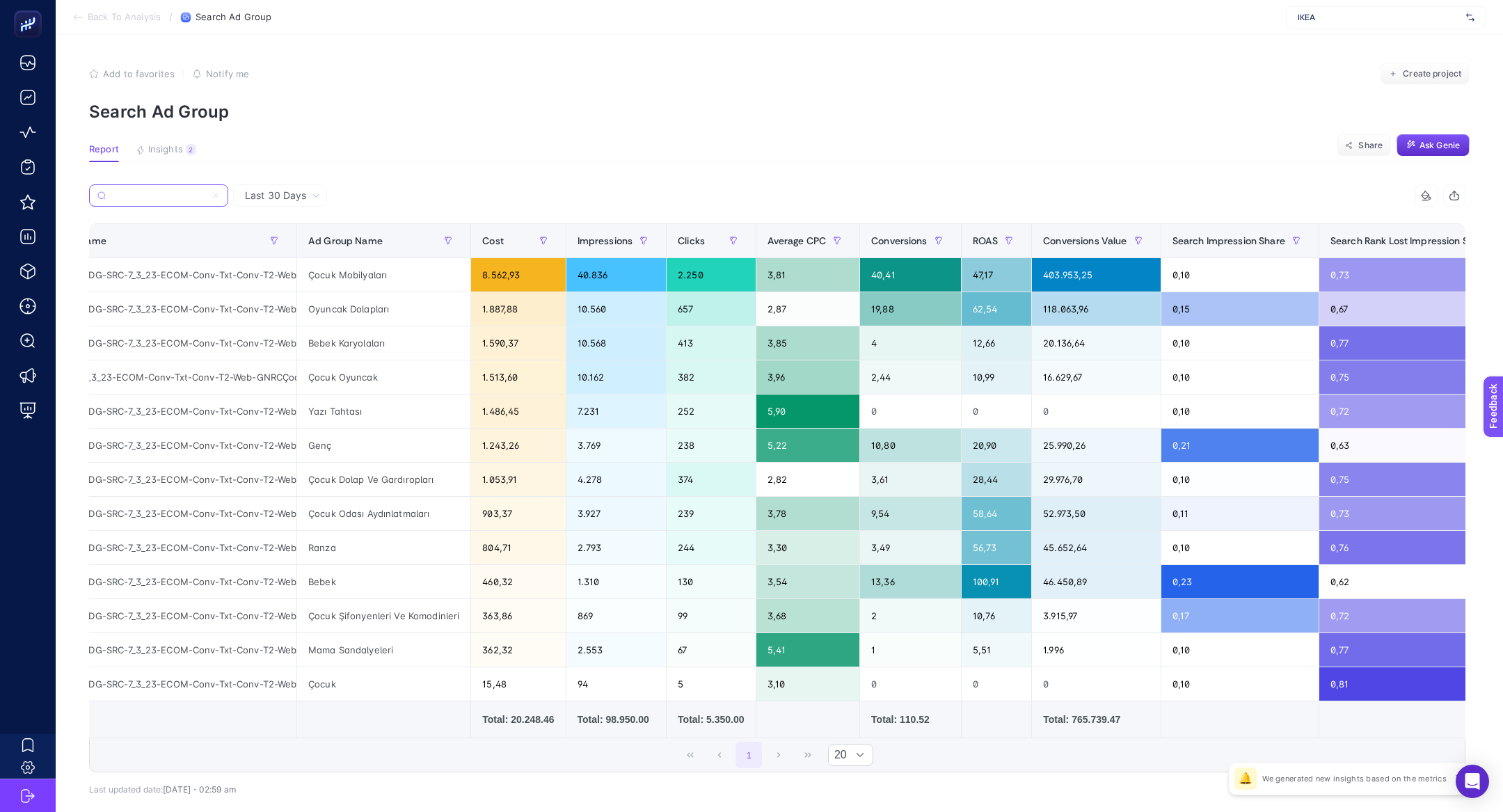
scroll to position [0, 0]
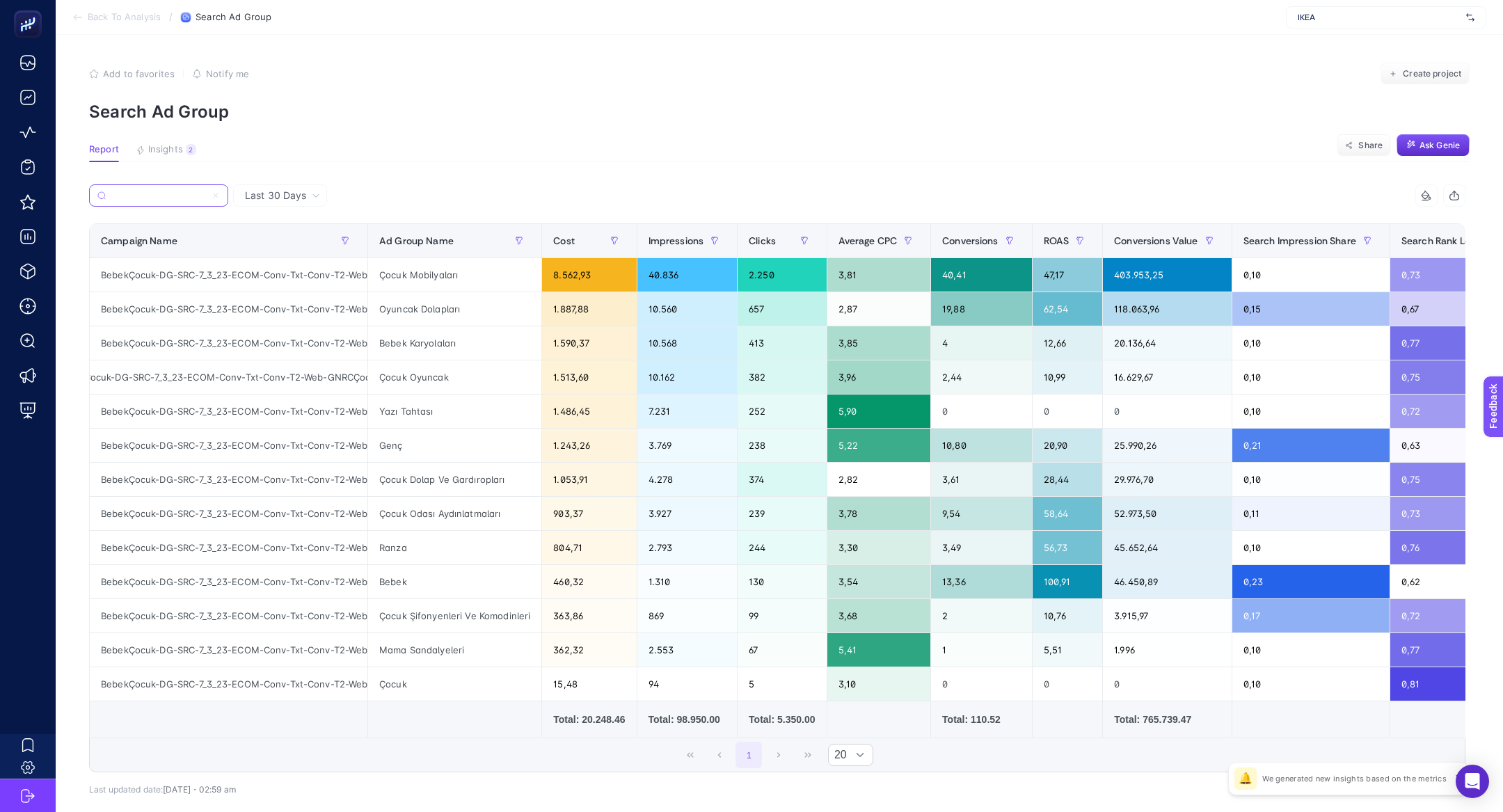
type input "BebekÇocuk-DG-SRC-7_3_23-ECOM-Conv-Txt-Conv-T2-Web-GNRCÇocuk"
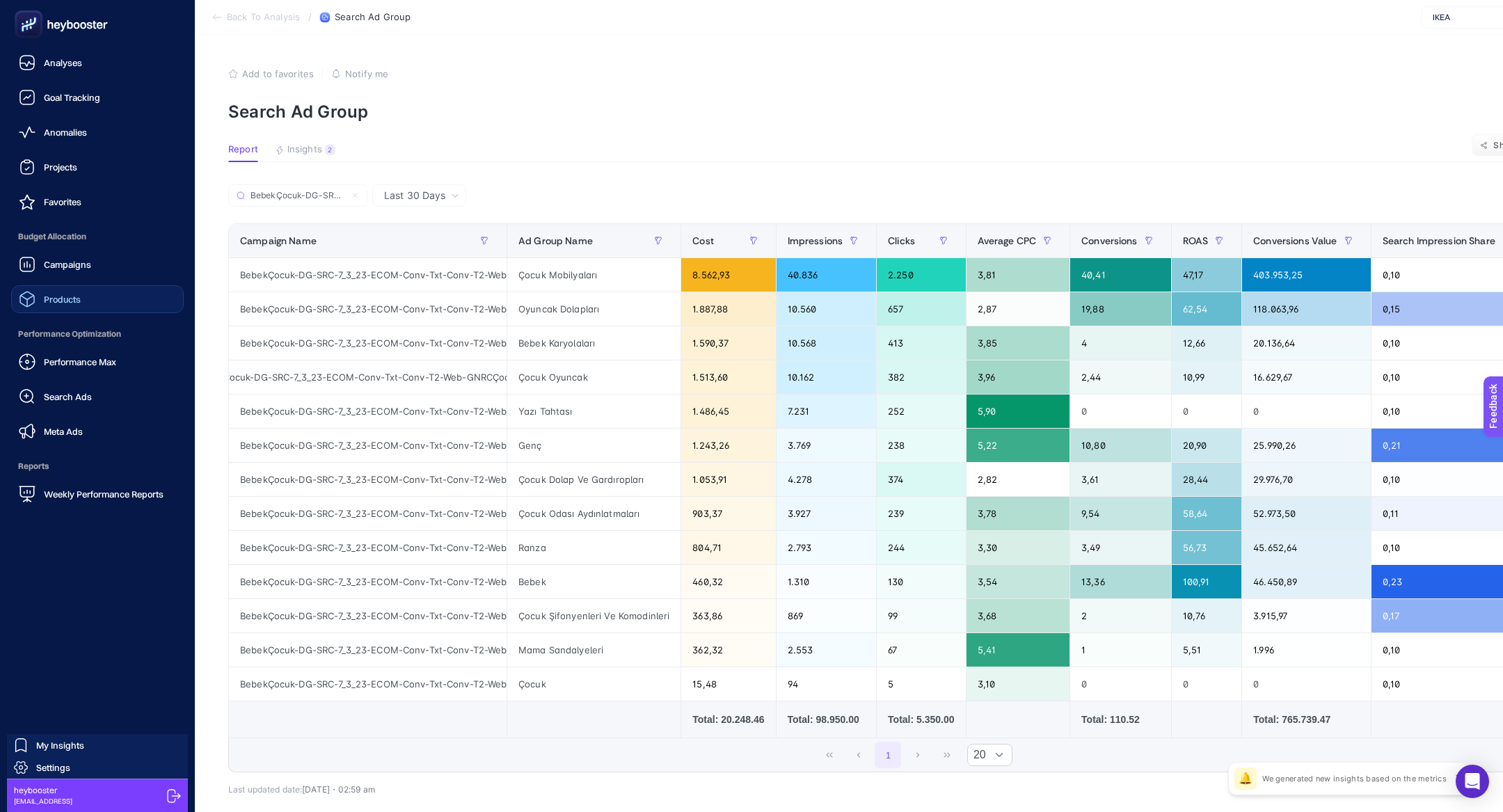
click at [58, 306] on div "Products" at bounding box center [49, 299] width 62 height 17
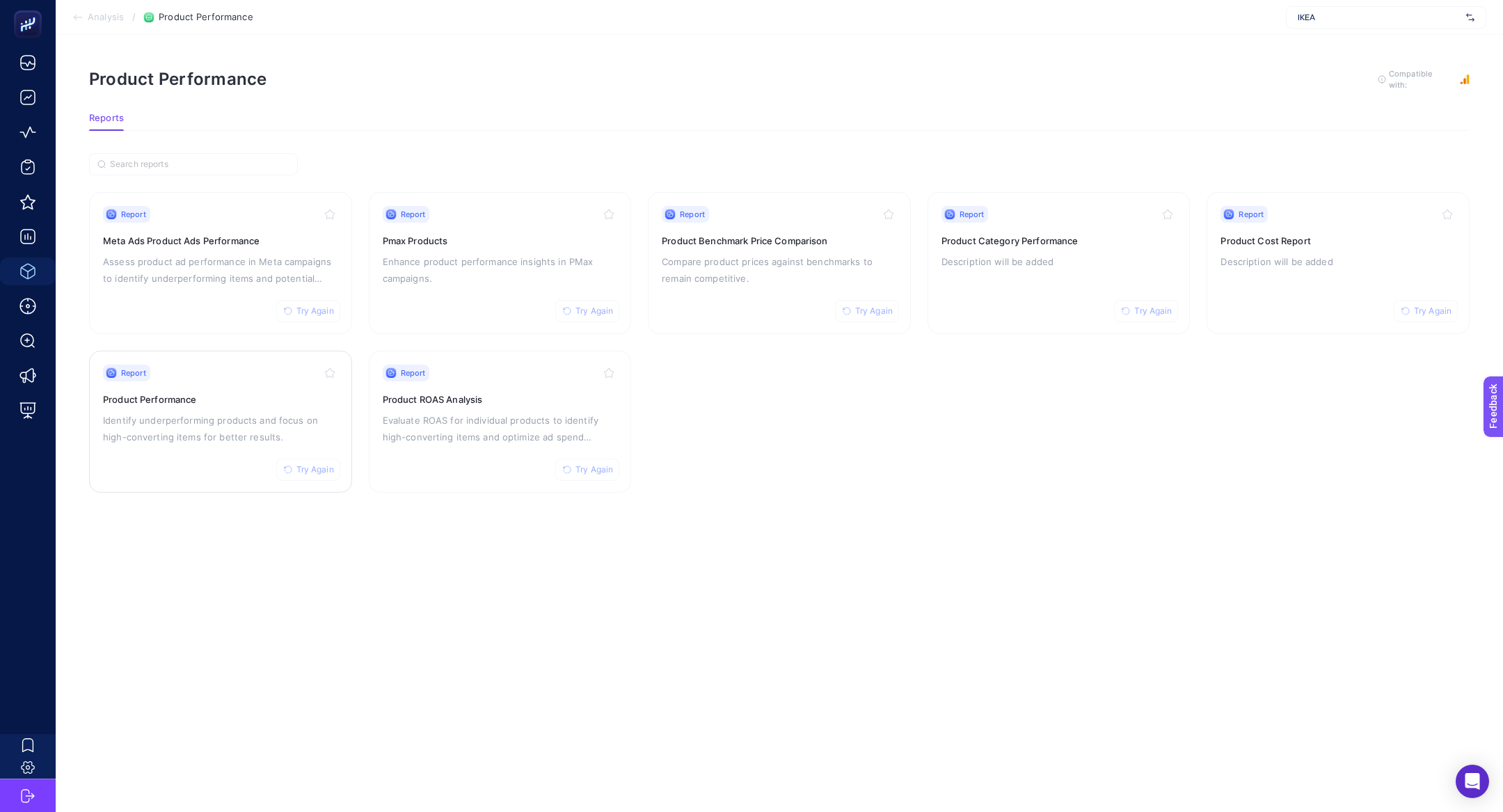
click at [189, 406] on div "Report Try Again Product Performance Identify underperforming products and focu…" at bounding box center [221, 421] width 235 height 114
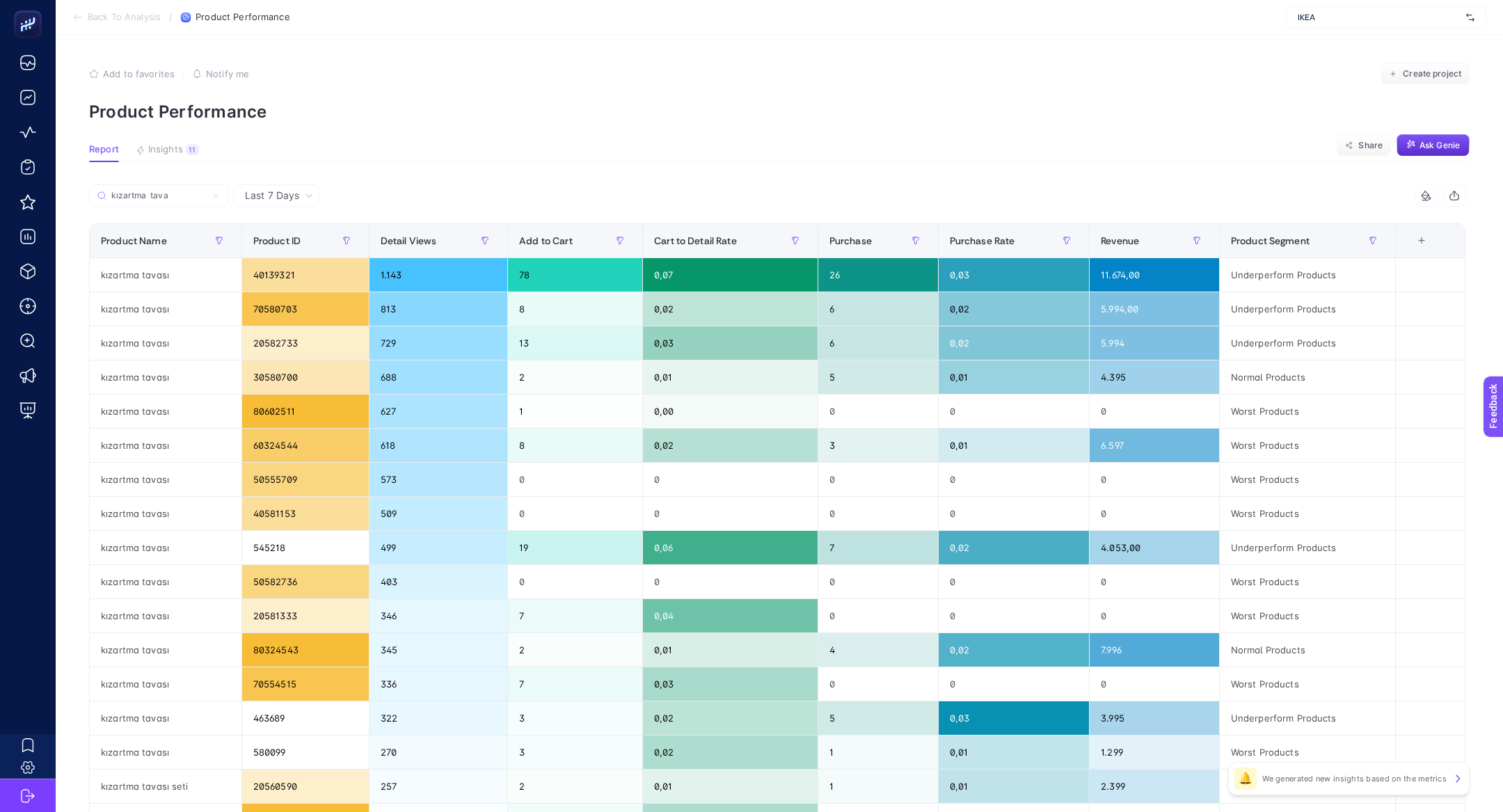
type input "kızartma tava"
click at [1156, 237] on div "Revenue" at bounding box center [1154, 241] width 107 height 22
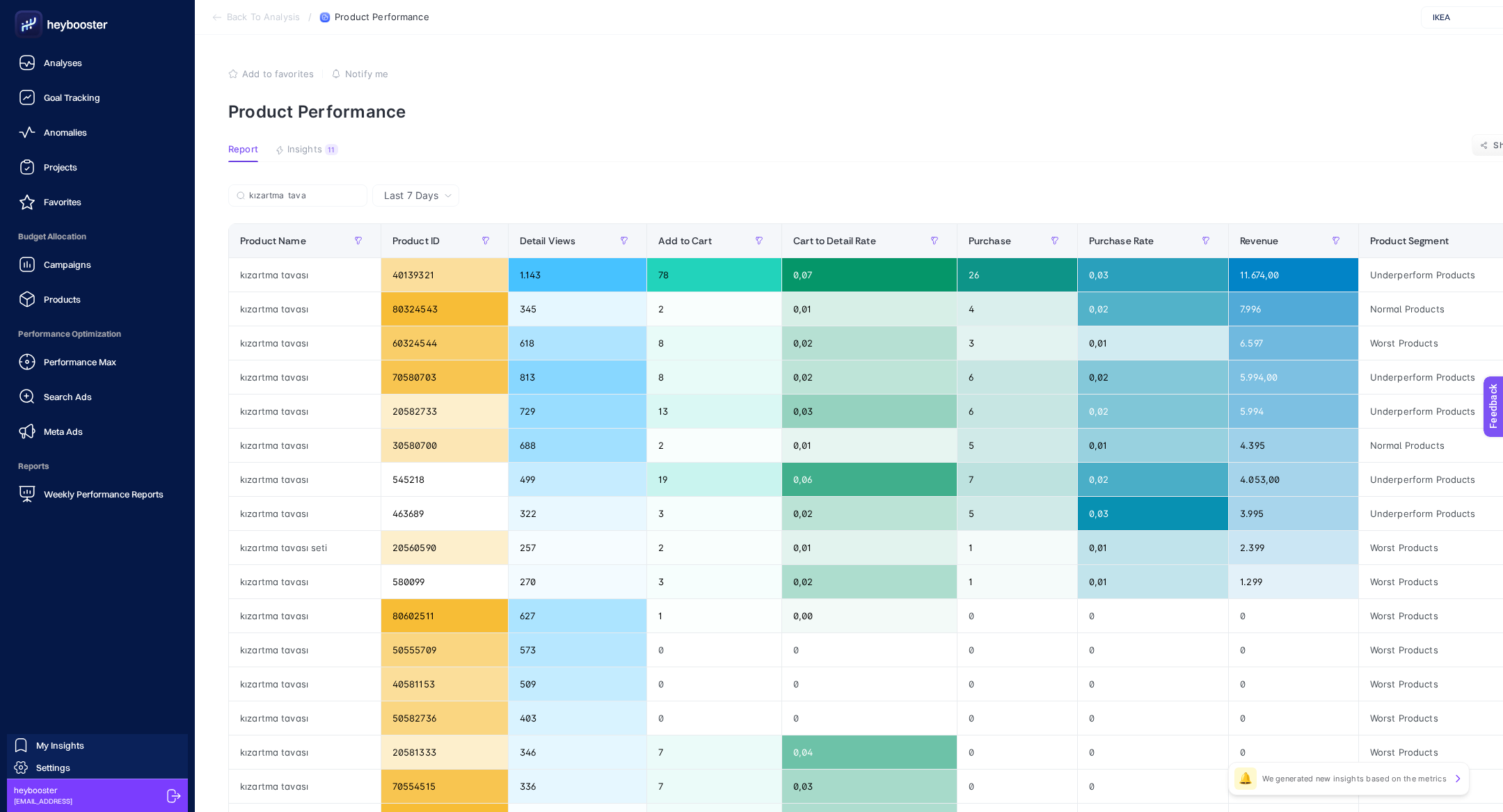
click at [105, 346] on span "Performance Optimization" at bounding box center [98, 333] width 173 height 28
click at [107, 355] on div "Performance Max" at bounding box center [67, 361] width 98 height 17
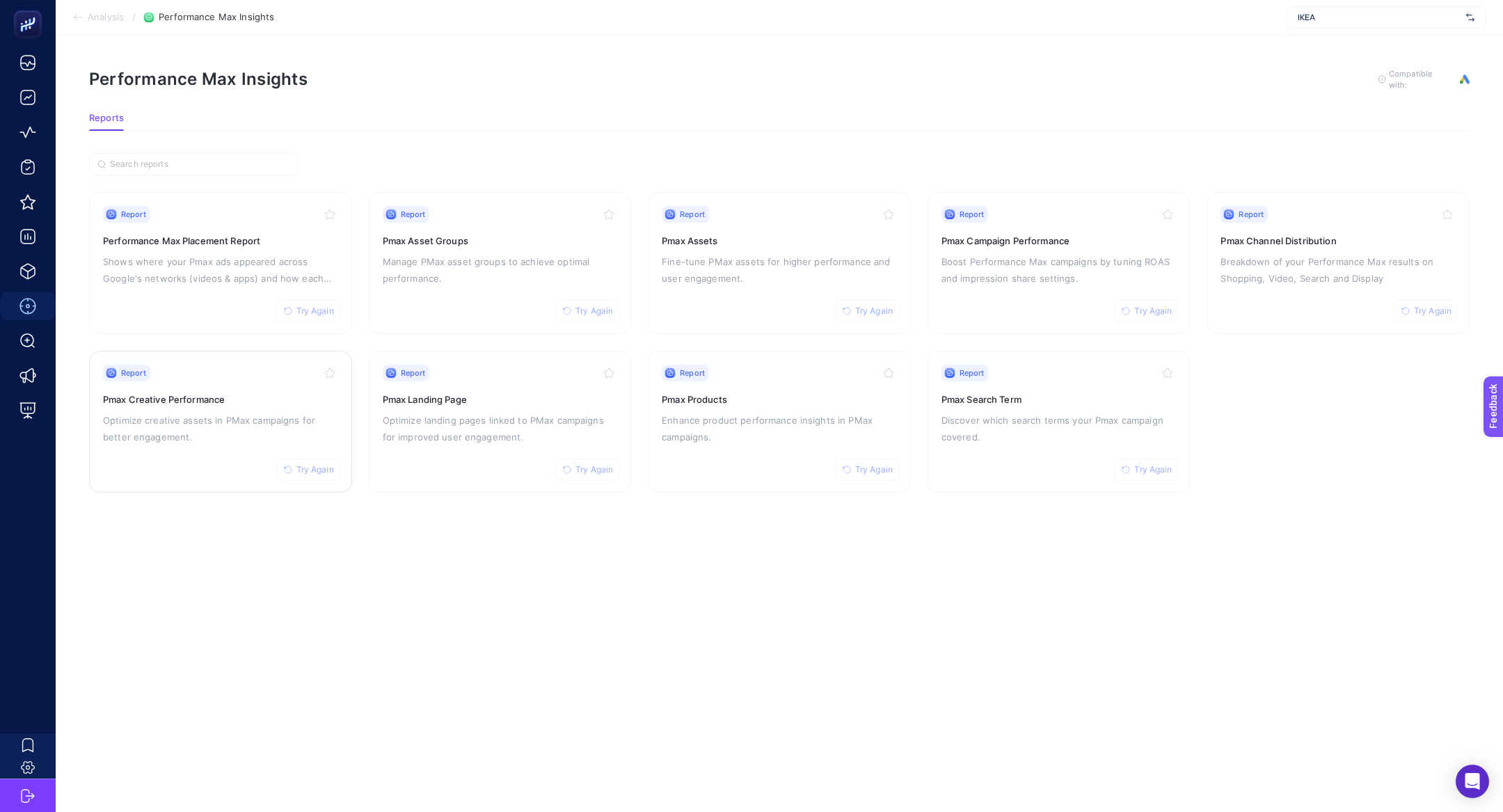
click at [241, 444] on div "Report Try Again Pmax Creative Performance Optimize creative assets in PMax cam…" at bounding box center [221, 421] width 235 height 114
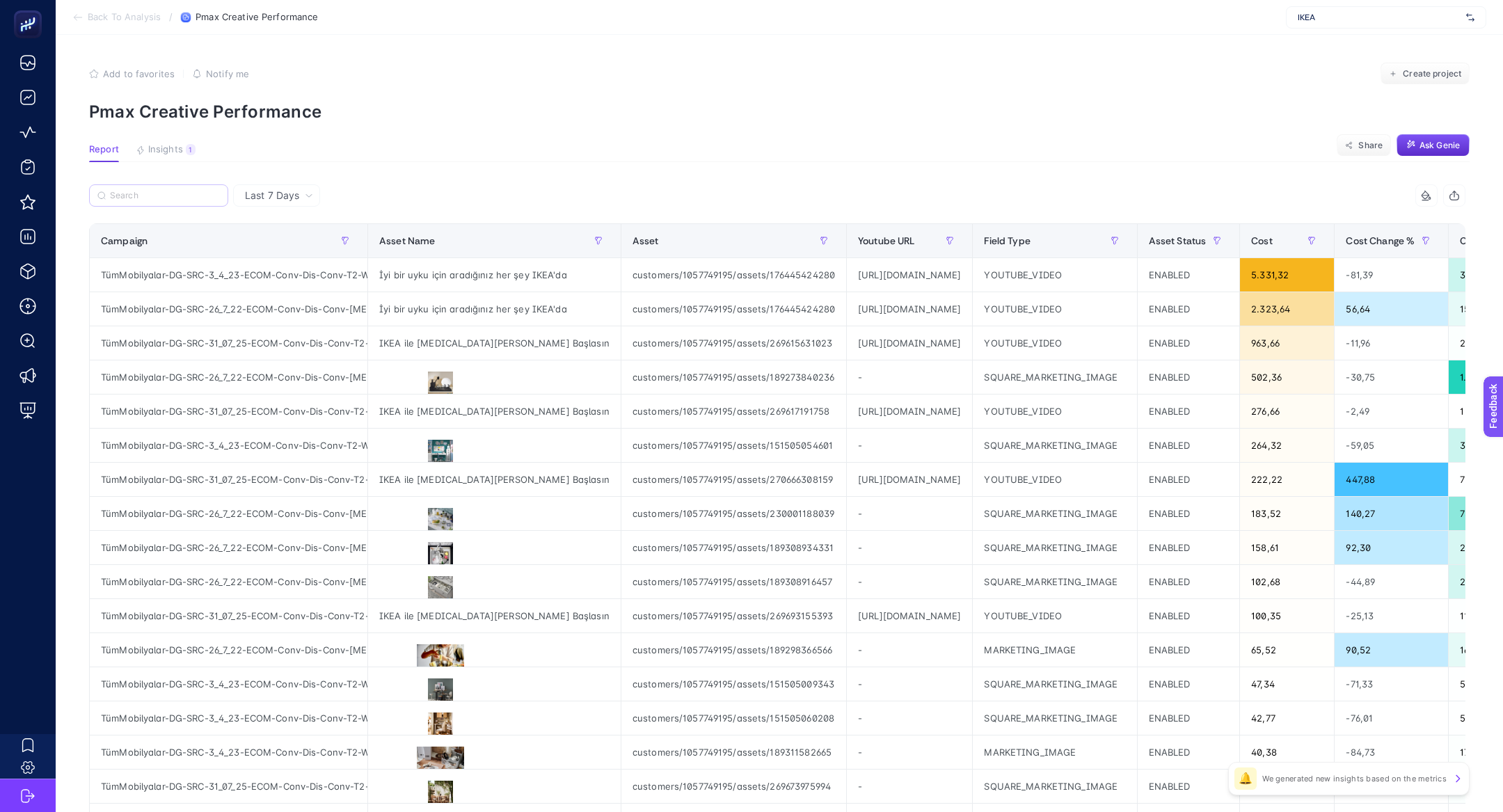
click at [175, 206] on label at bounding box center [158, 196] width 139 height 22
click at [175, 201] on input "Search" at bounding box center [165, 195] width 110 height 10
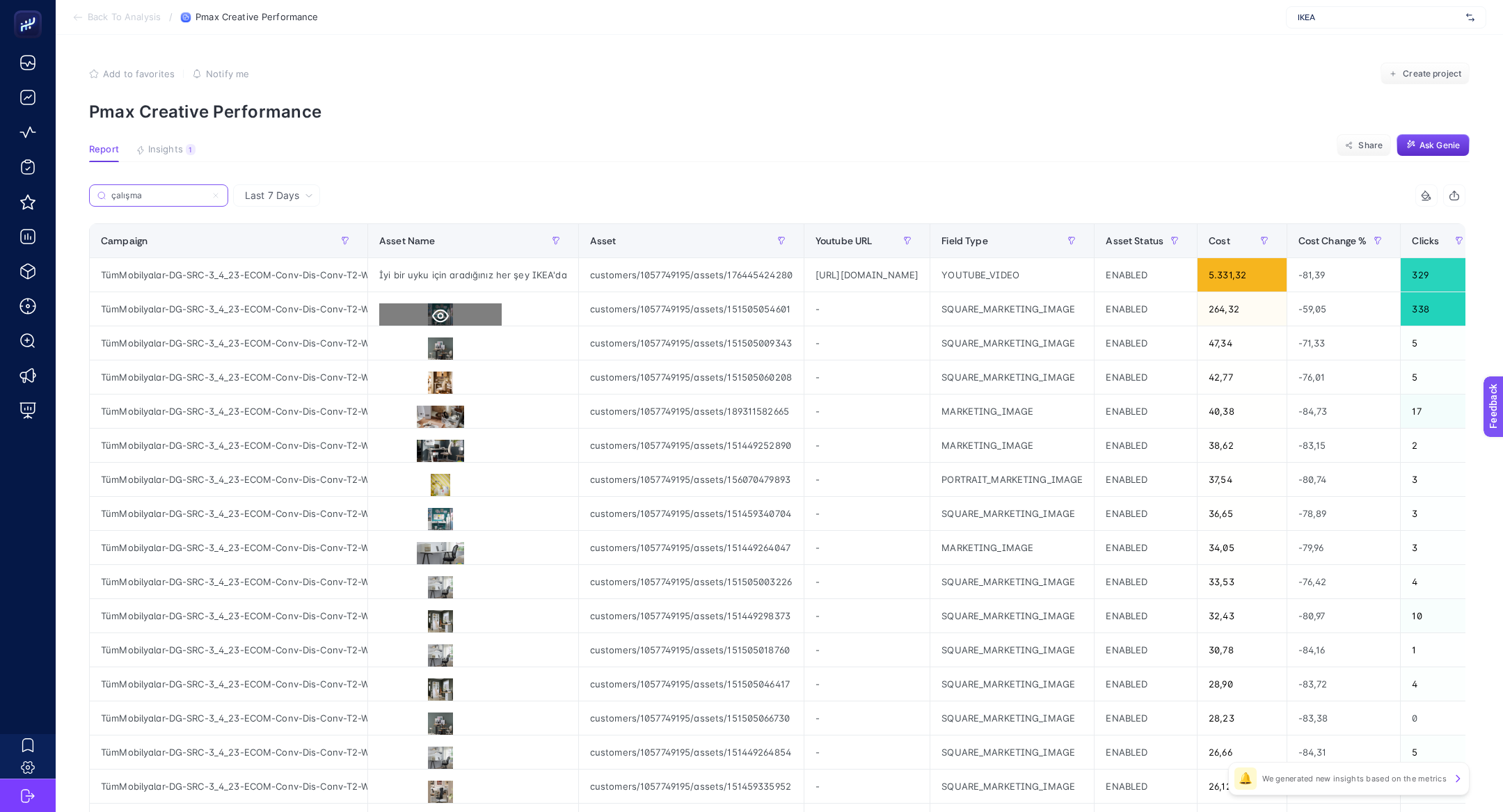
type input "çalışma"
click at [445, 314] on icon at bounding box center [440, 316] width 17 height 17
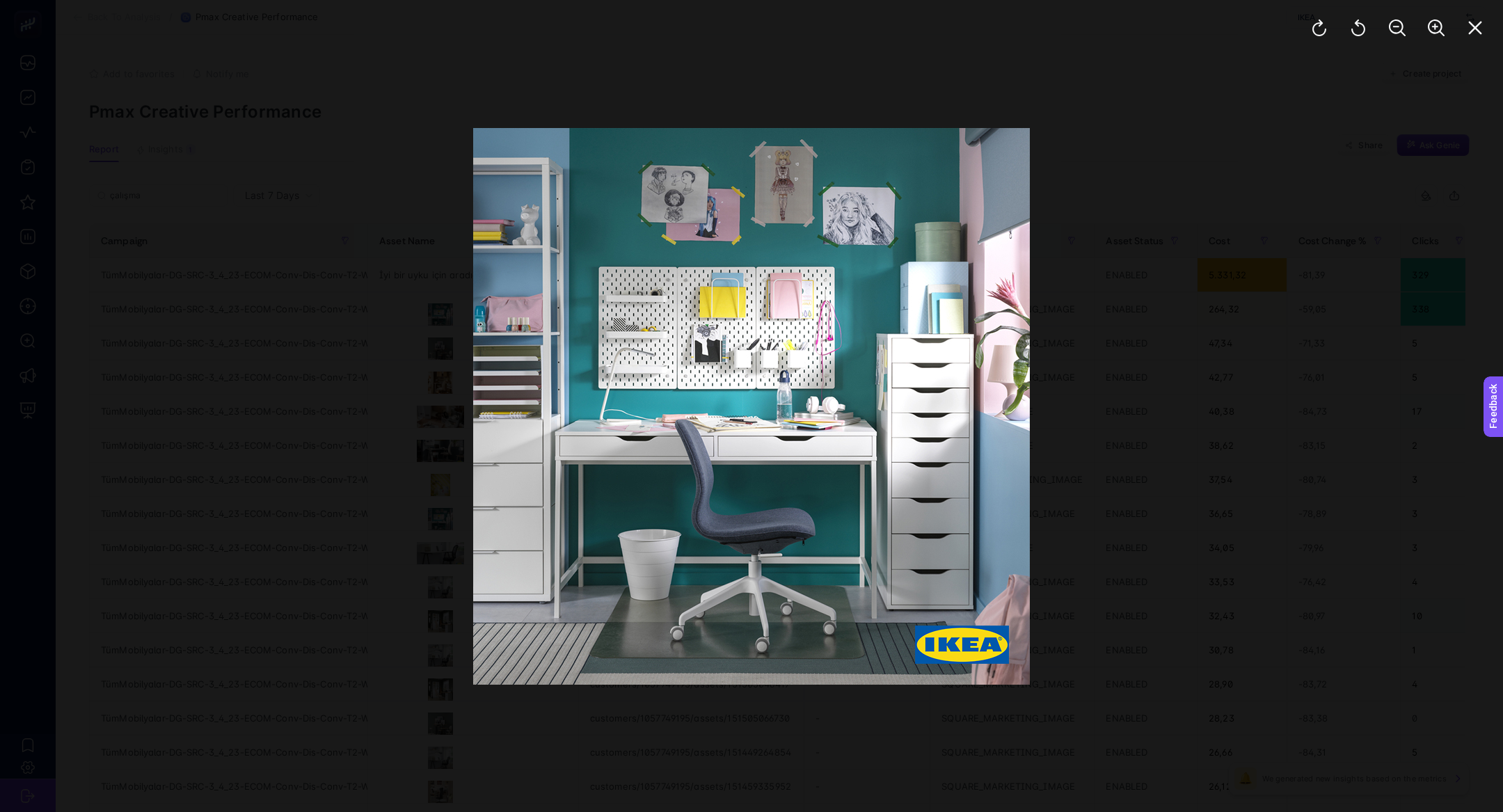
click at [1457, 23] on div at bounding box center [1397, 28] width 212 height 56
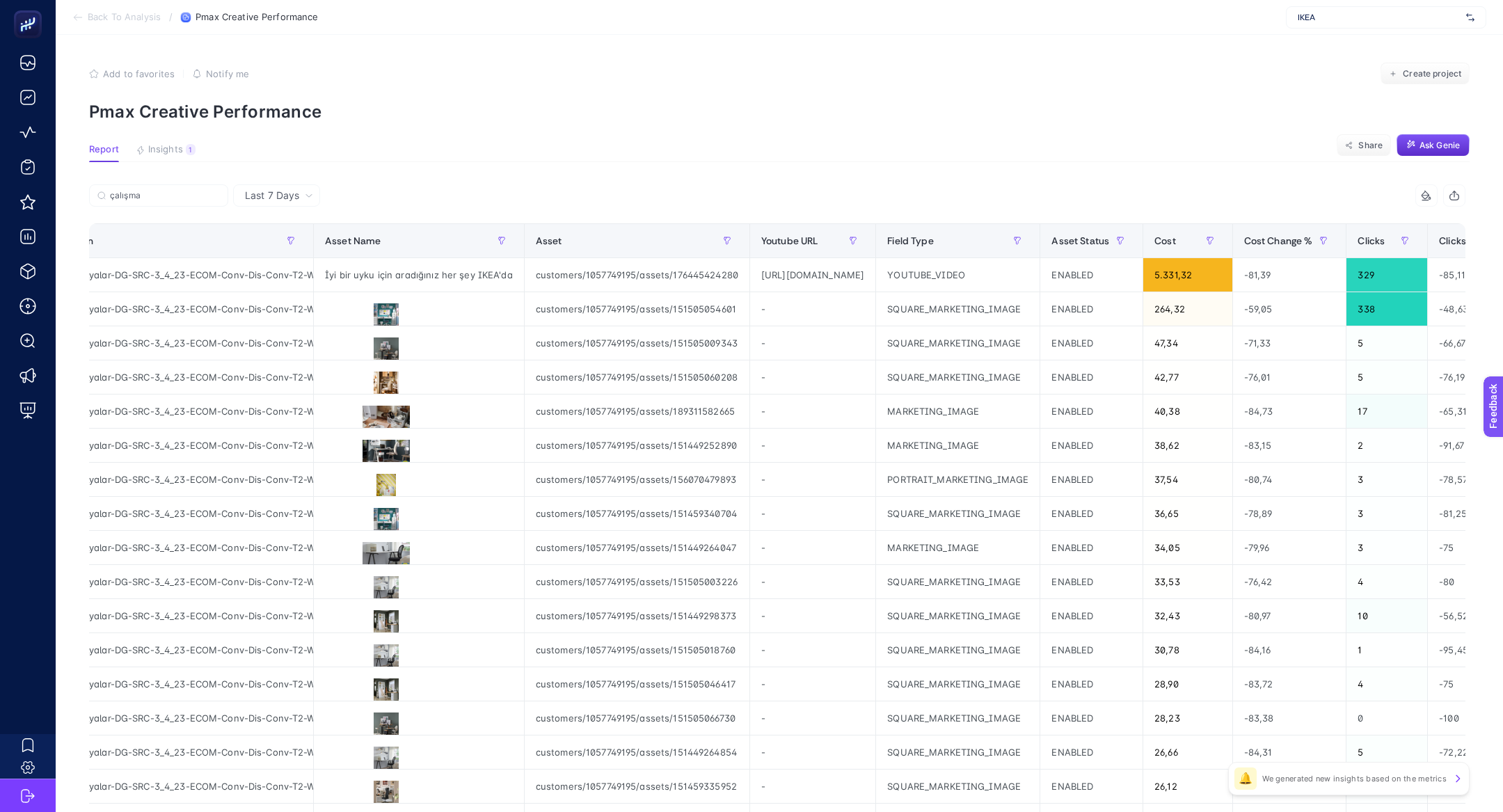
scroll to position [0, 129]
click at [875, 282] on div "[URL][DOMAIN_NAME]" at bounding box center [812, 275] width 126 height 34
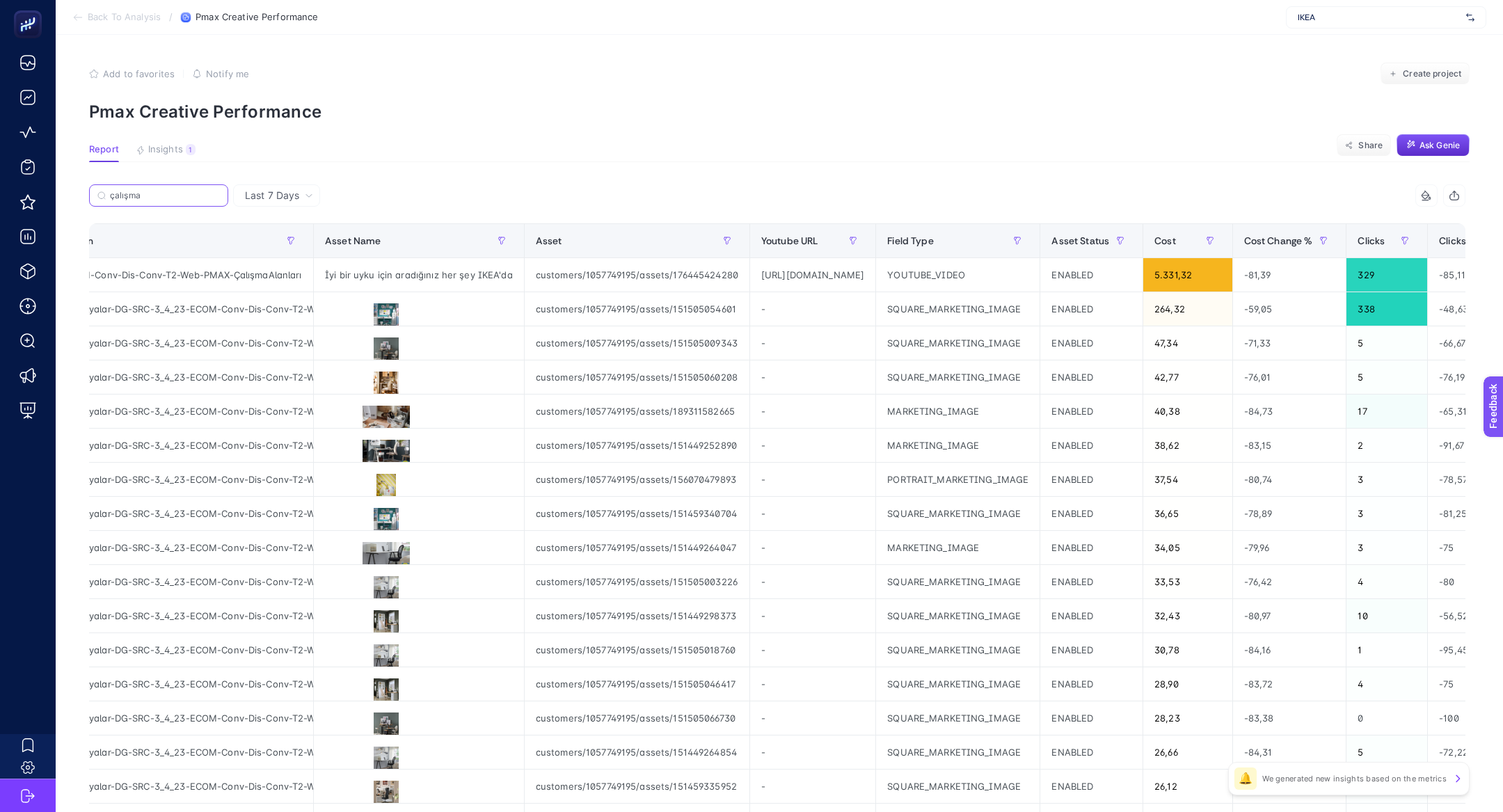
click at [193, 199] on input "çalışma" at bounding box center [165, 195] width 110 height 10
click at [212, 193] on icon at bounding box center [216, 195] width 8 height 8
click at [206, 193] on input "çalışma" at bounding box center [158, 195] width 94 height 10
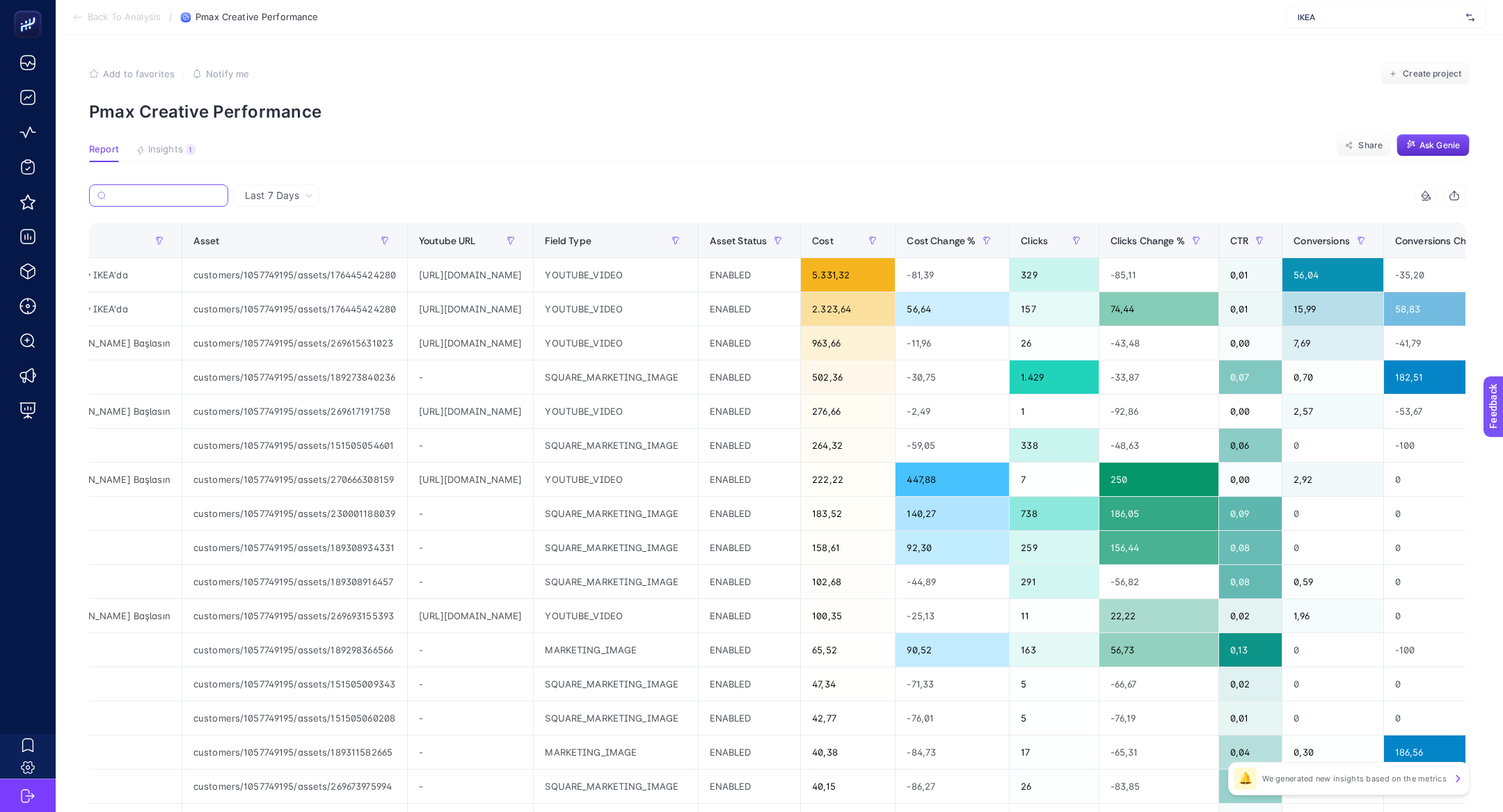
scroll to position [0, 456]
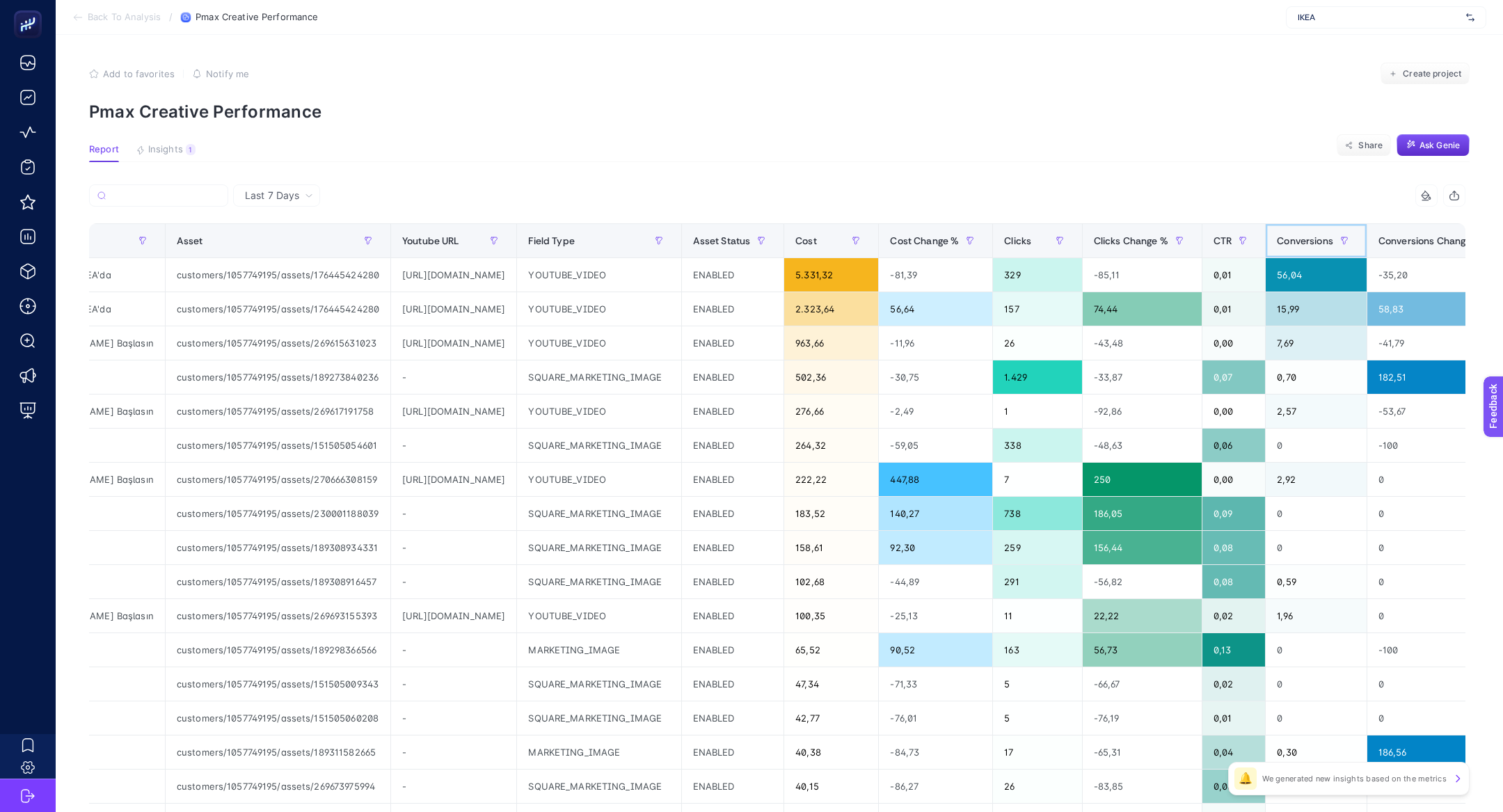
click at [1334, 244] on span "Conversions" at bounding box center [1305, 241] width 56 height 11
click at [1395, 244] on span "Conversions Change %" at bounding box center [1430, 241] width 104 height 11
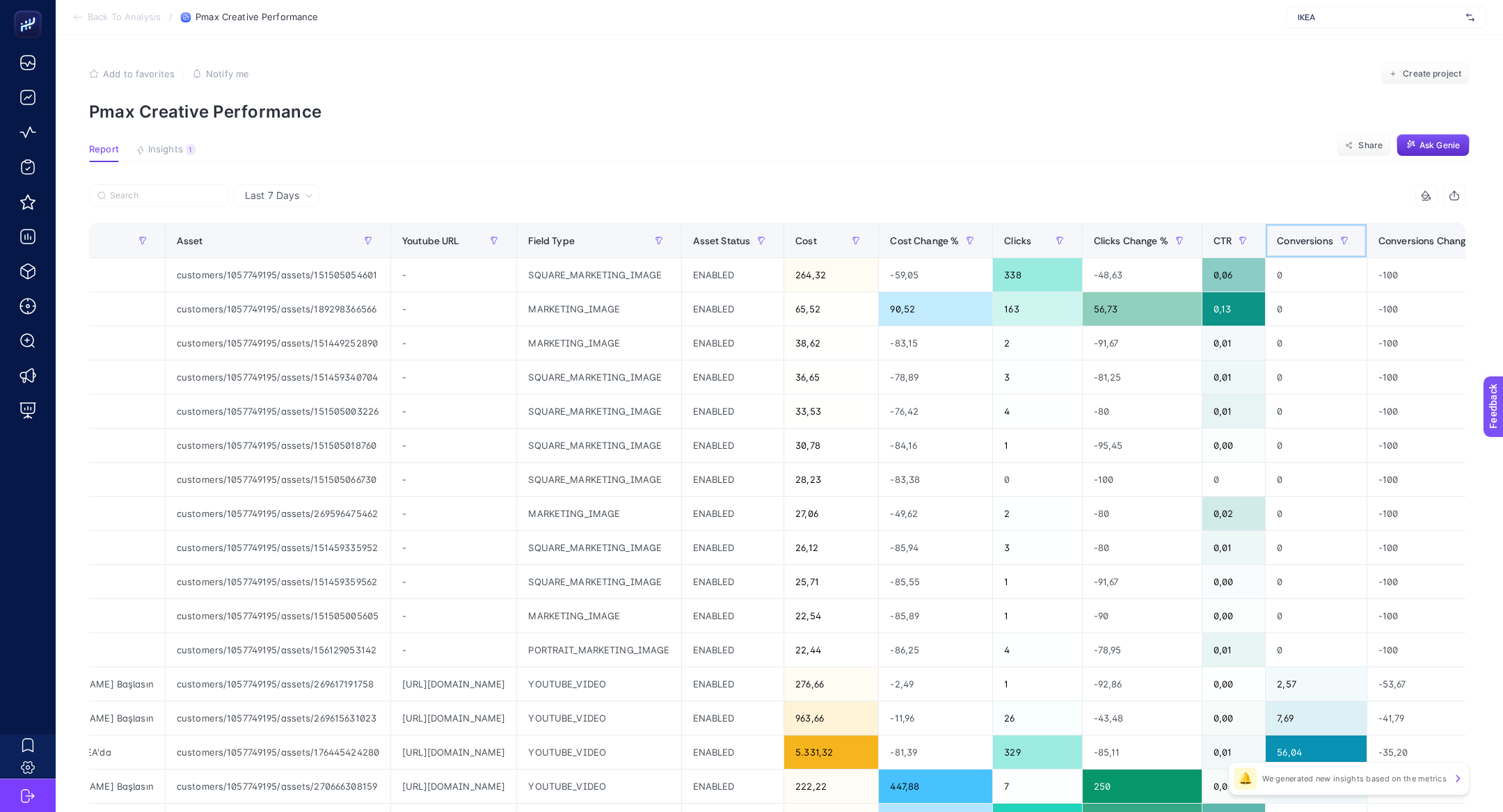
click at [1334, 244] on span "Conversions" at bounding box center [1305, 241] width 56 height 11
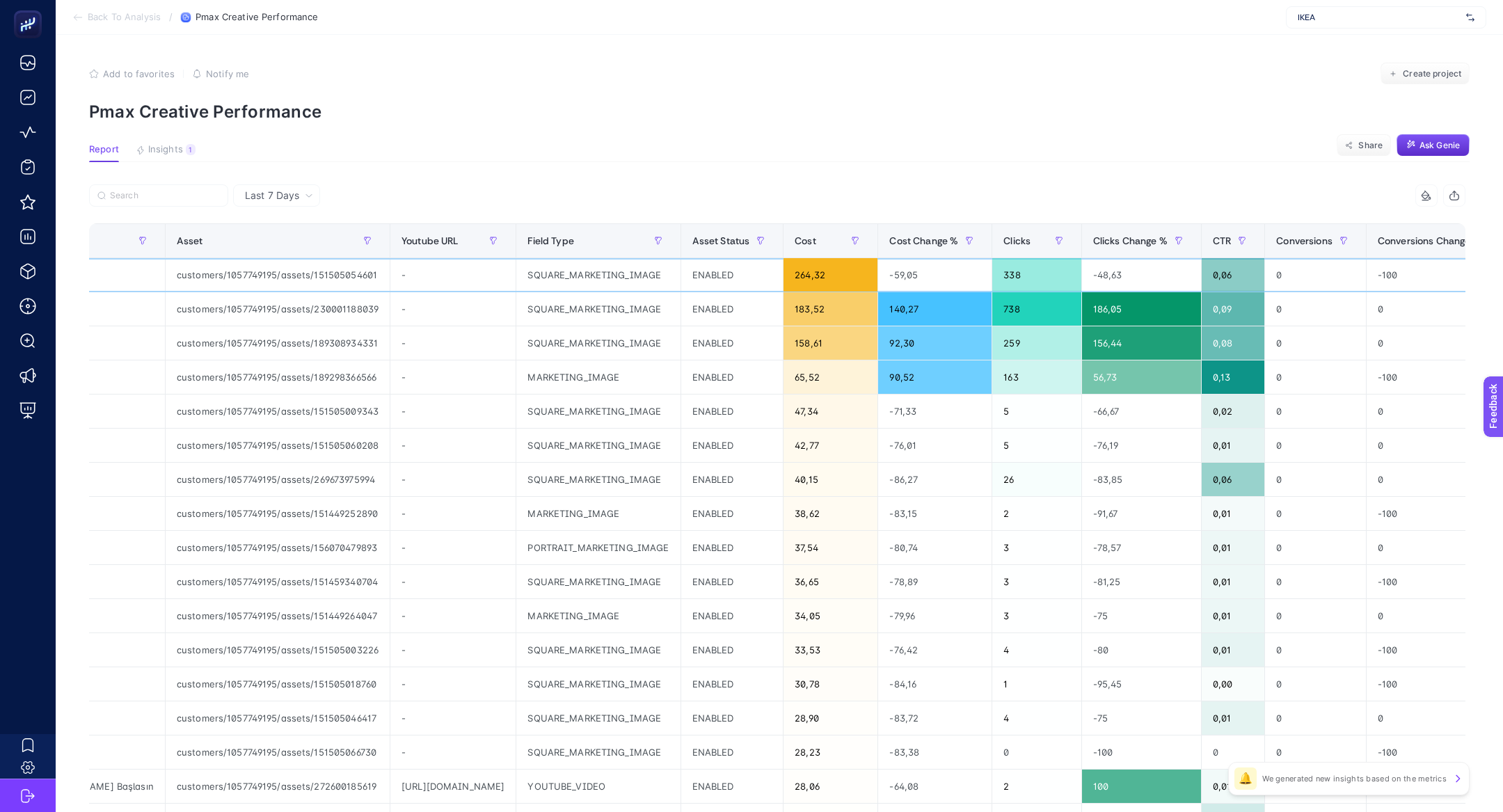
click at [1310, 258] on div "0" at bounding box center [1315, 275] width 101 height 34
click at [1302, 244] on span "Conversions" at bounding box center [1304, 241] width 56 height 11
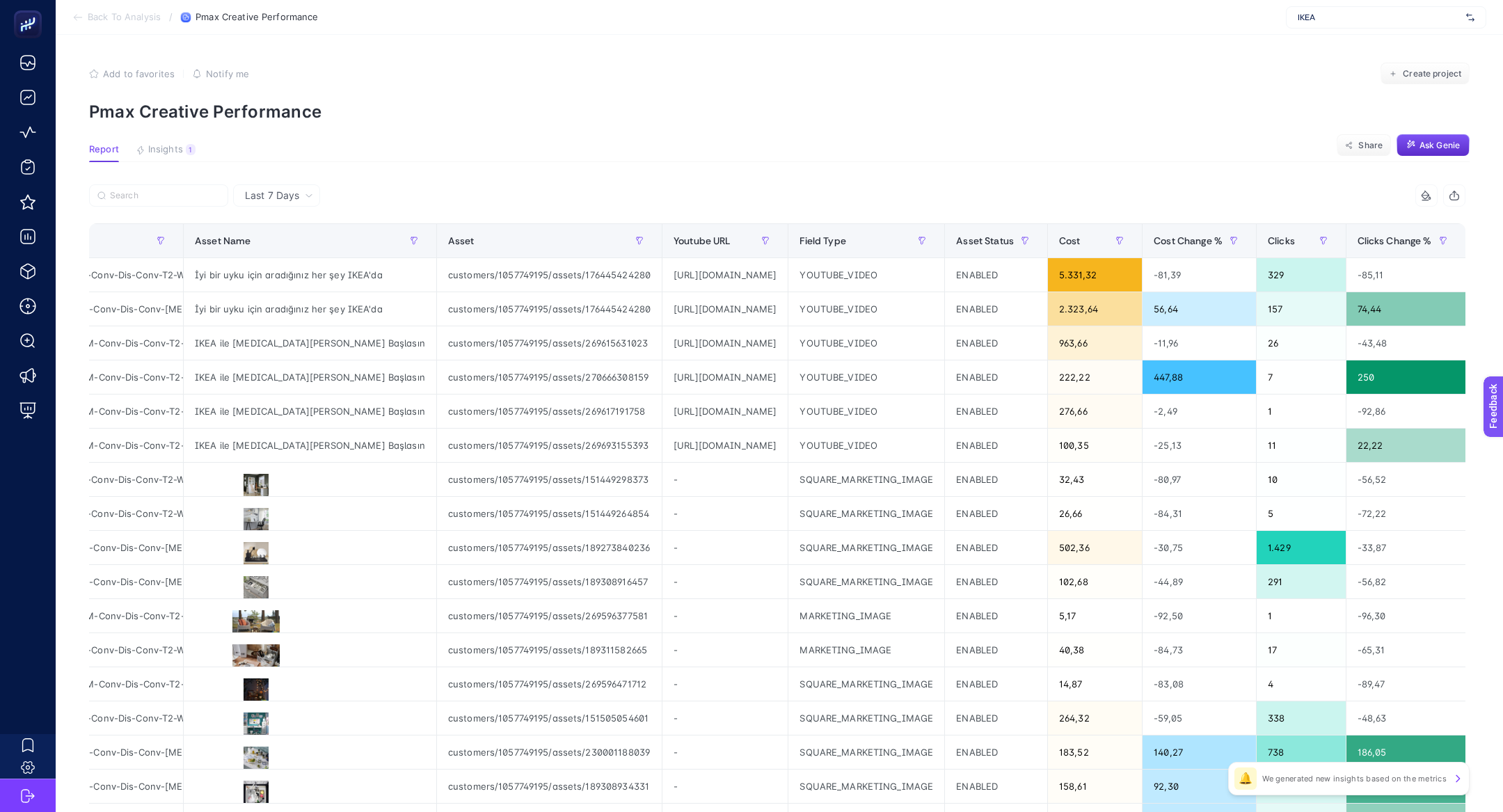
scroll to position [0, 0]
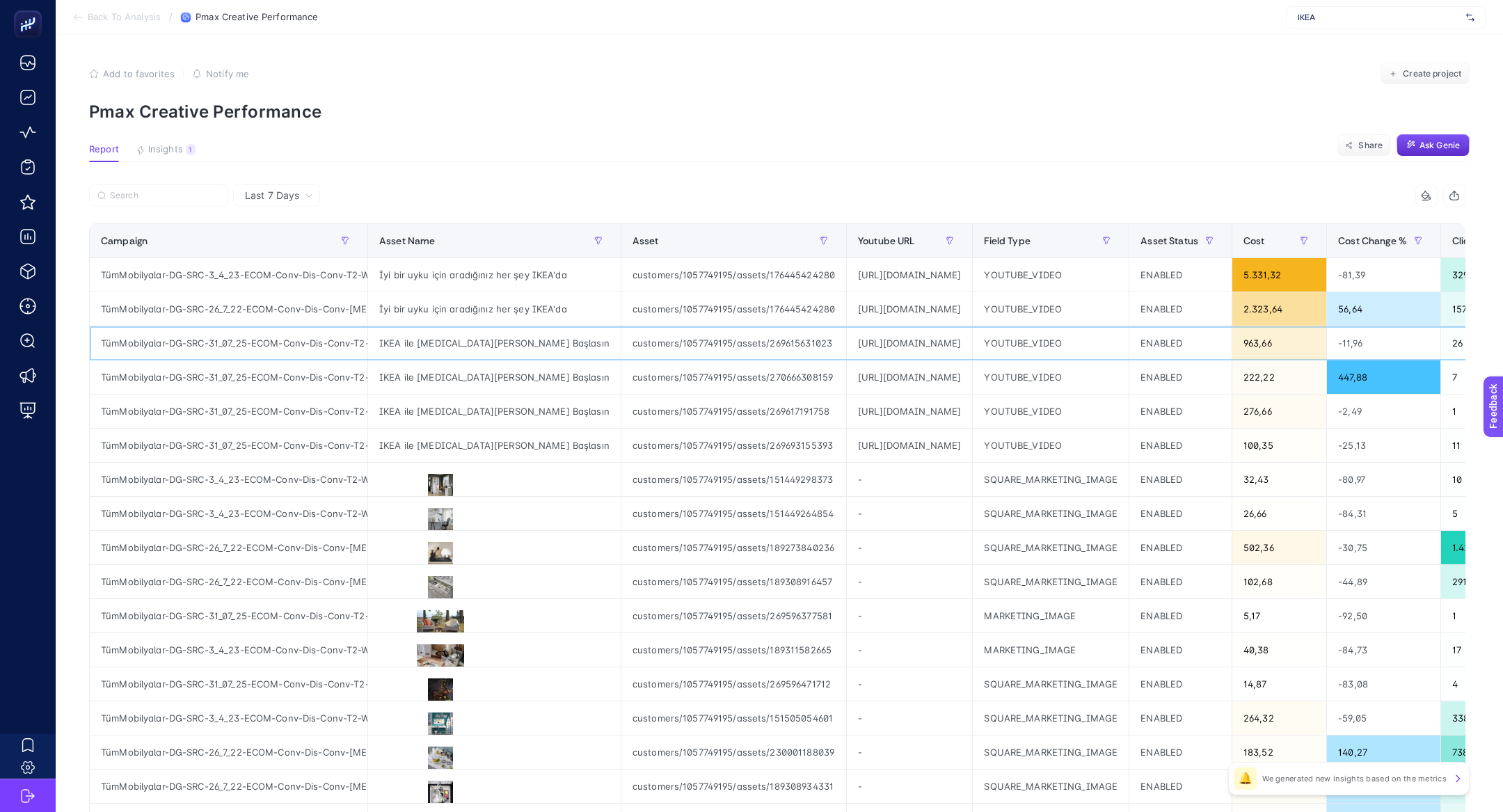
click at [446, 343] on div "IKEA ile [MEDICAL_DATA][PERSON_NAME] Başlasın" at bounding box center [494, 343] width 253 height 34
click at [449, 309] on div "İyi bir uyku için aradığınız her şey IKEA'da" at bounding box center [494, 309] width 253 height 34
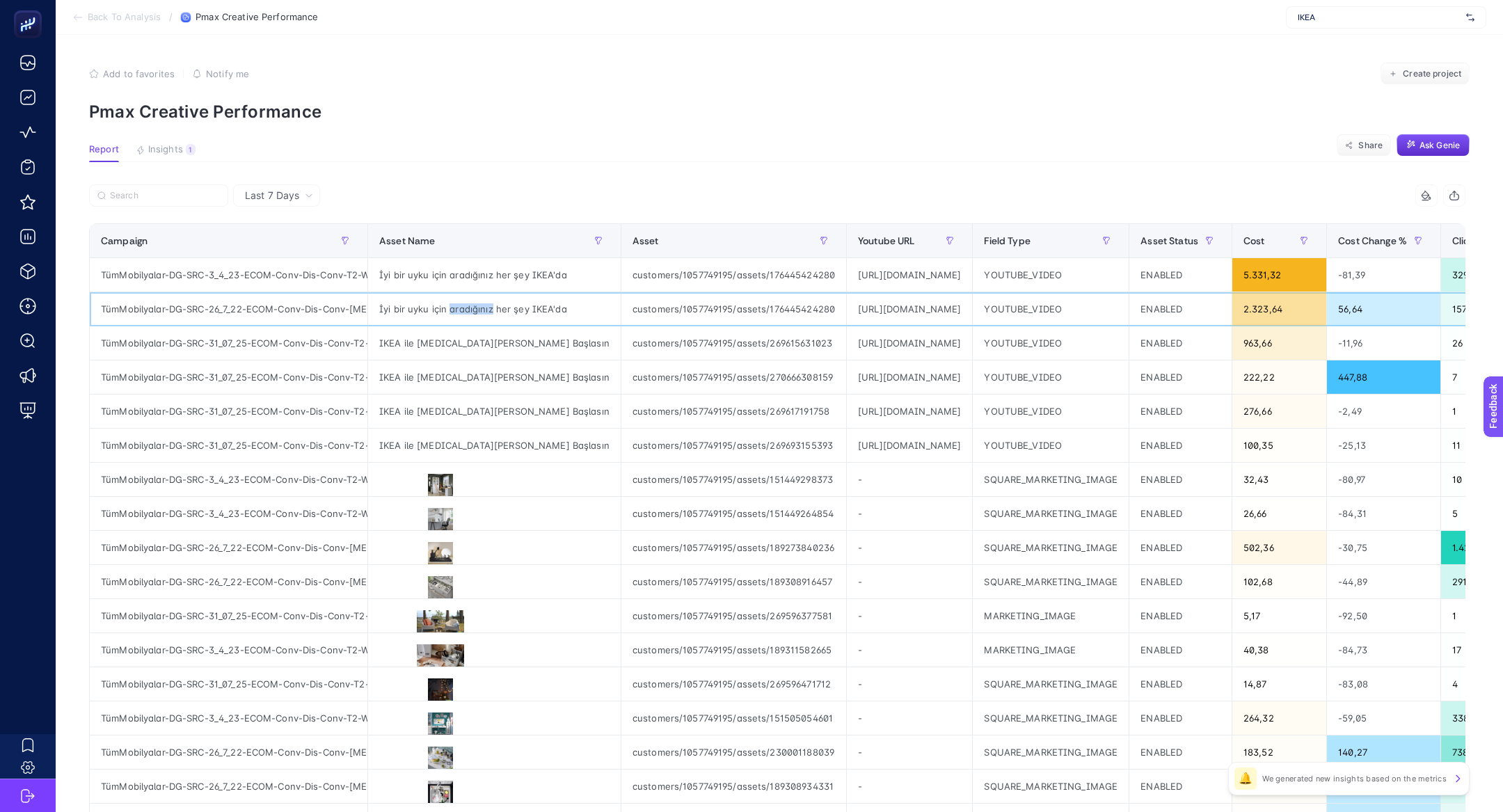
click at [449, 309] on div "İyi bir uyku için aradığınız her şey IKEA'da" at bounding box center [494, 309] width 253 height 34
click at [1366, 148] on span "Share" at bounding box center [1370, 145] width 24 height 11
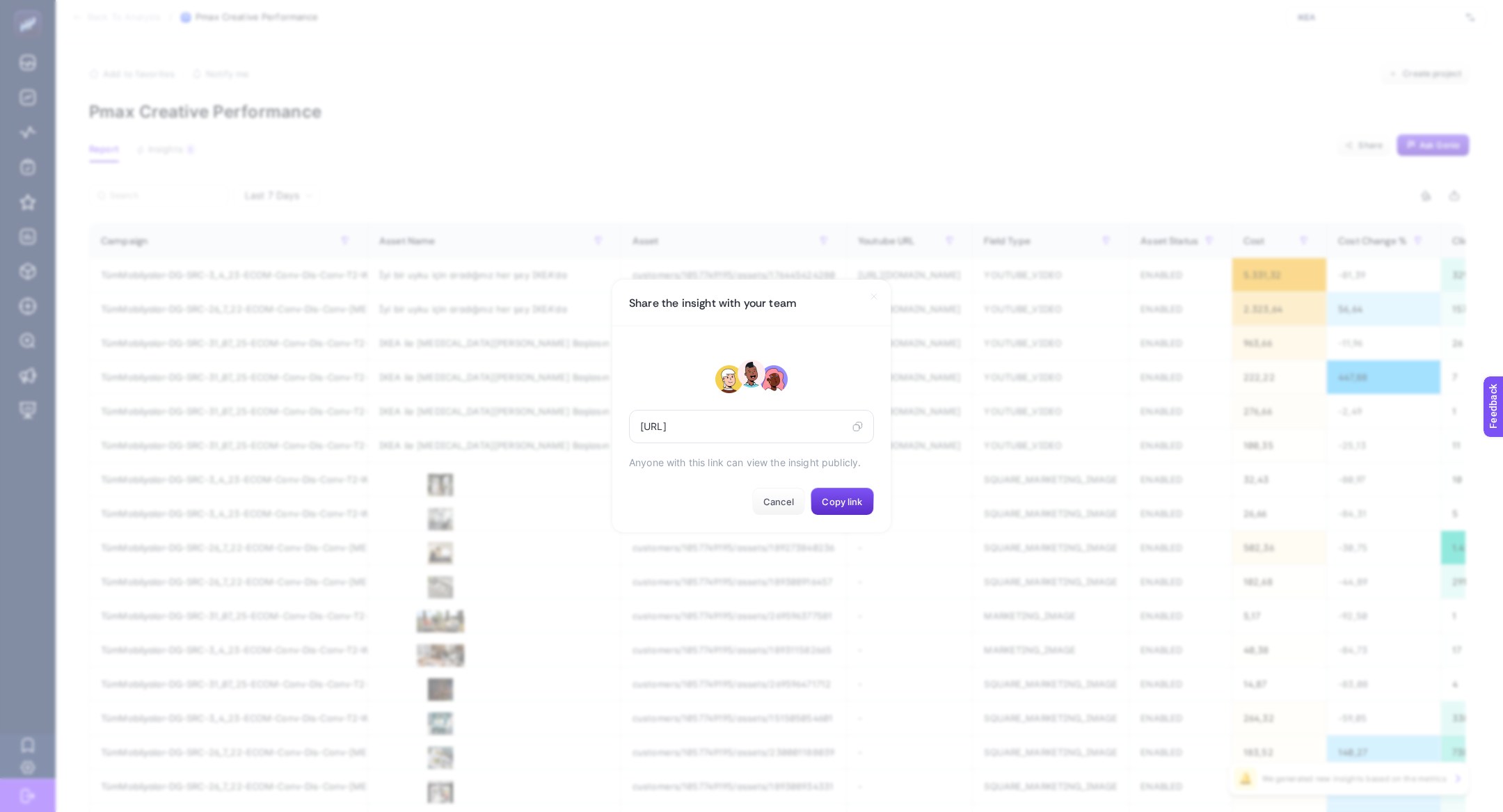
click at [865, 433] on div "[URL]" at bounding box center [752, 427] width 245 height 34
click at [864, 427] on div "[URL]" at bounding box center [752, 427] width 245 height 34
click at [863, 427] on div "[URL]" at bounding box center [752, 427] width 245 height 34
click at [861, 427] on icon at bounding box center [859, 425] width 6 height 6
click at [859, 427] on icon at bounding box center [857, 427] width 10 height 11
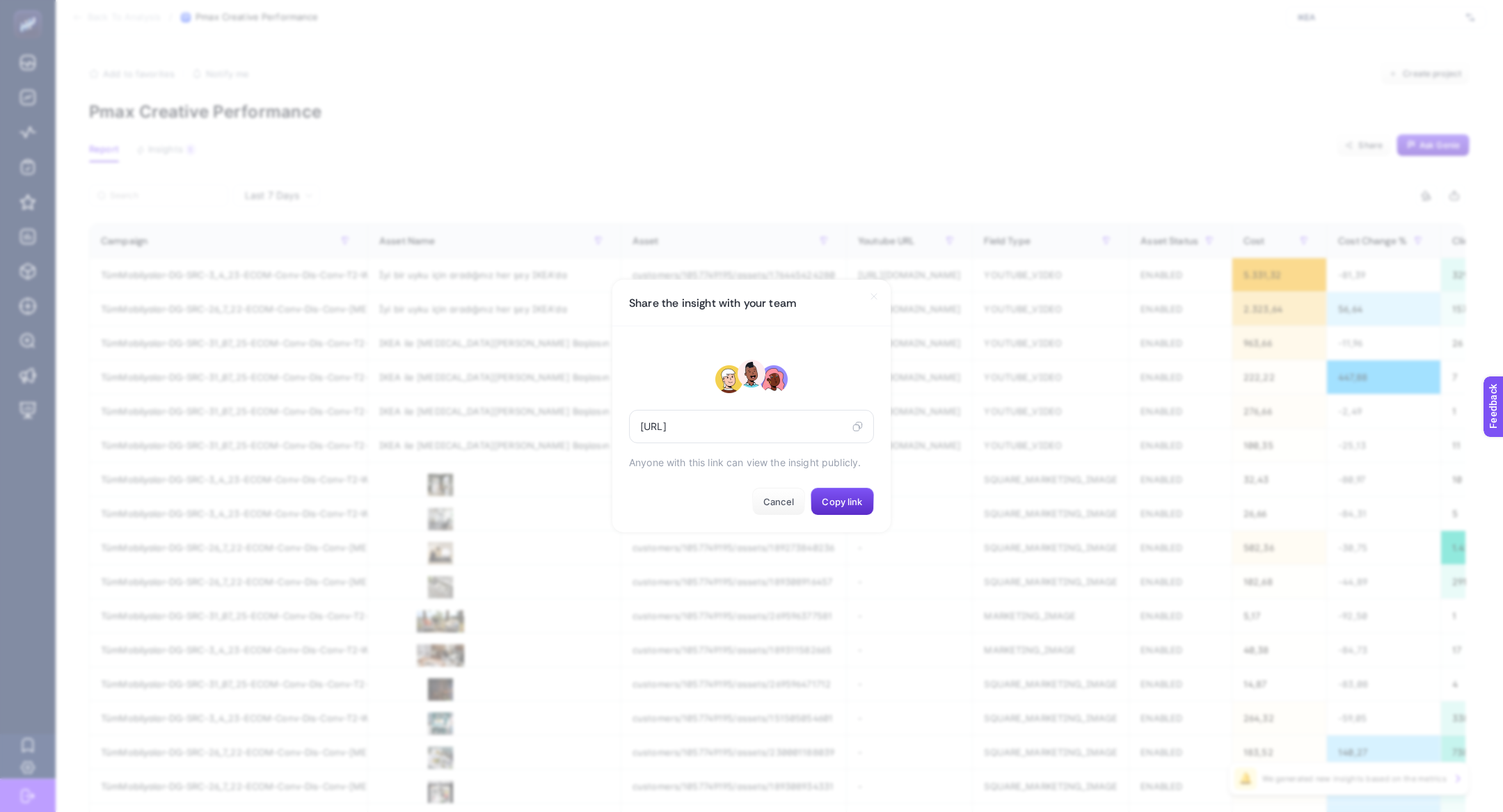
click at [636, 158] on section "Share the insight with your team [URL] Anyone with this link can view the insig…" at bounding box center [752, 406] width 1503 height 812
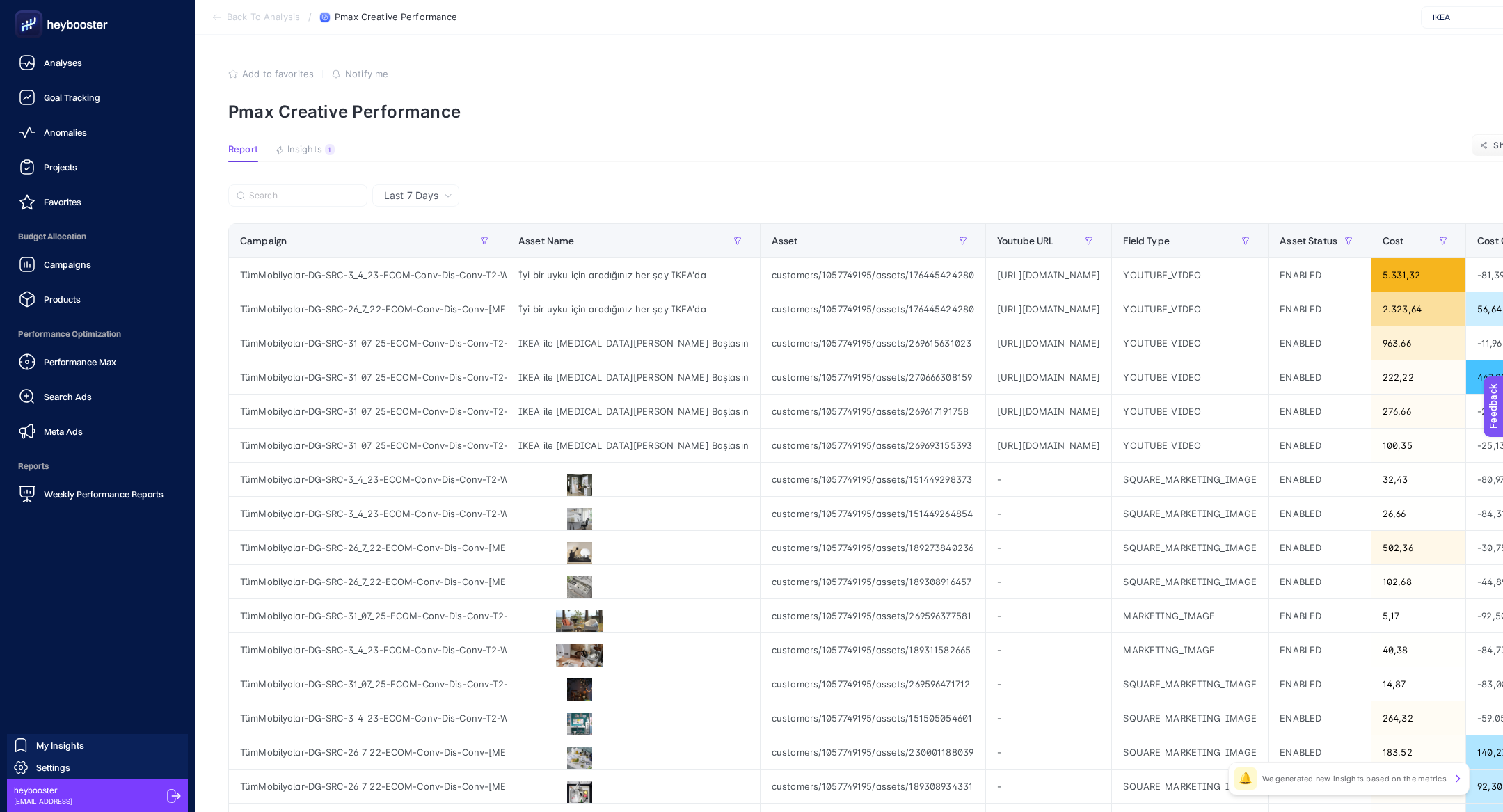
click at [39, 26] on rect at bounding box center [29, 25] width 23 height 23
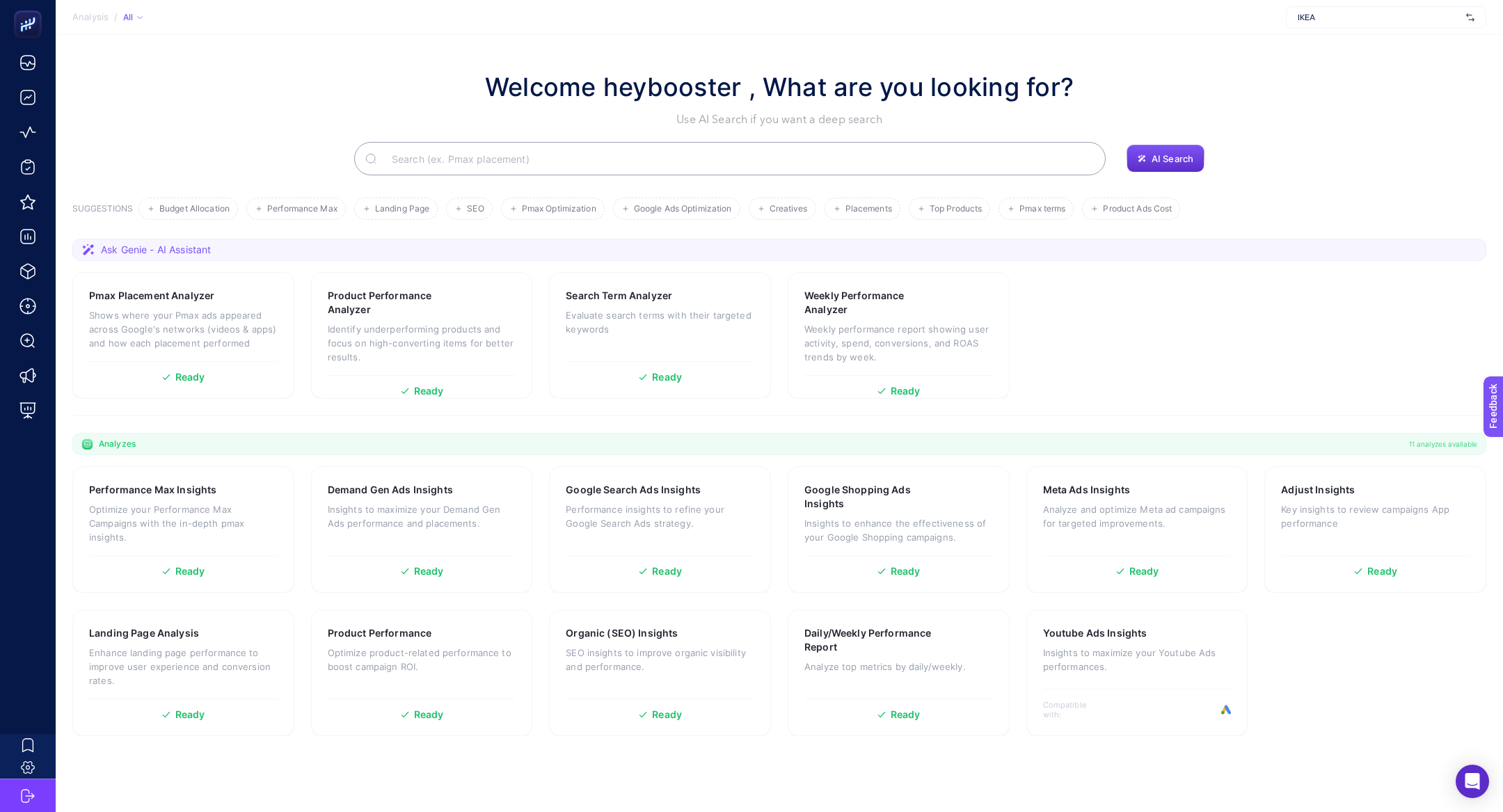
click at [403, 172] on input "Search" at bounding box center [737, 158] width 714 height 39
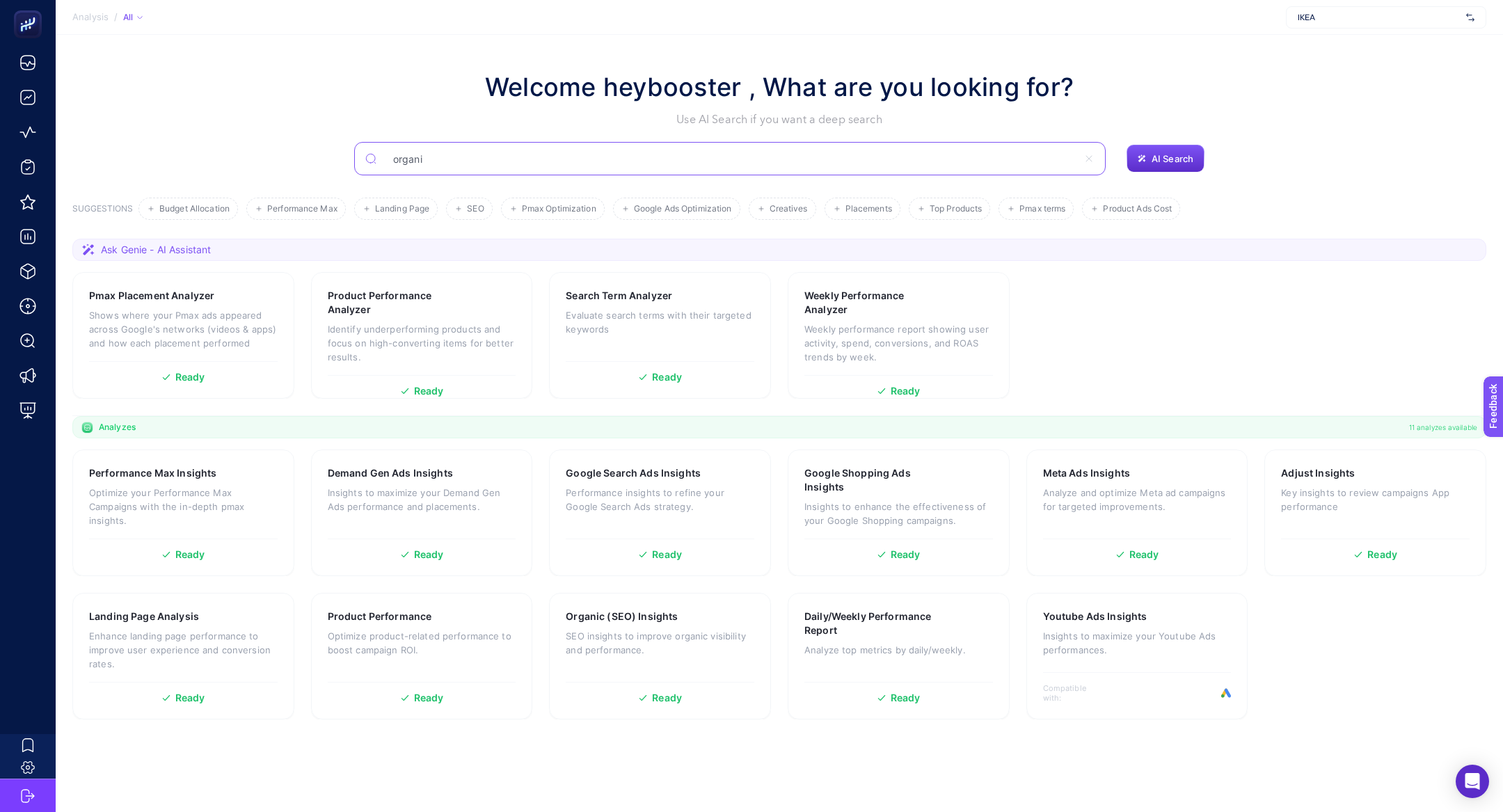
type input "organi"
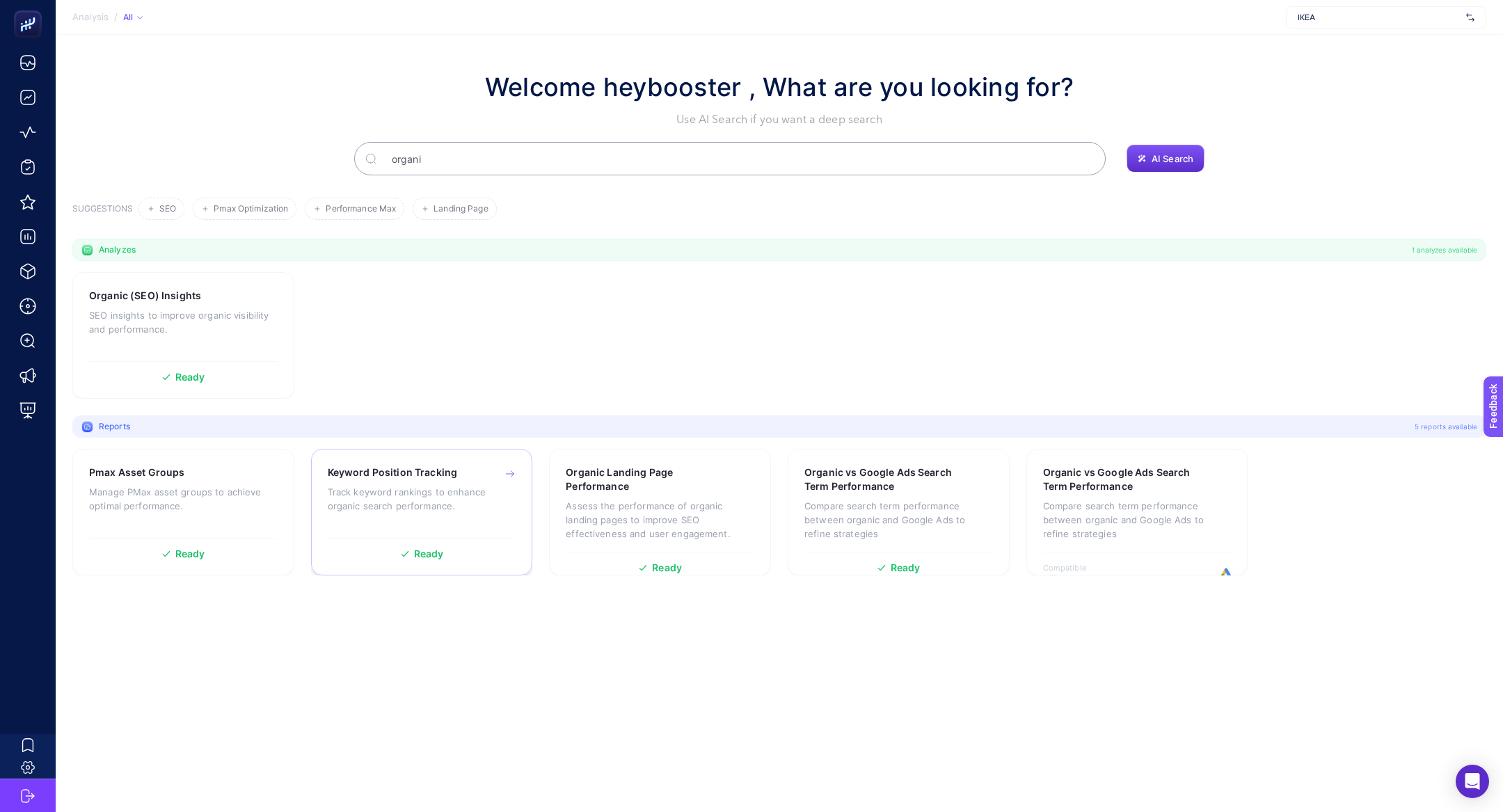
click at [431, 495] on p "Track keyword rankings to enhance organic search performance." at bounding box center [422, 499] width 189 height 28
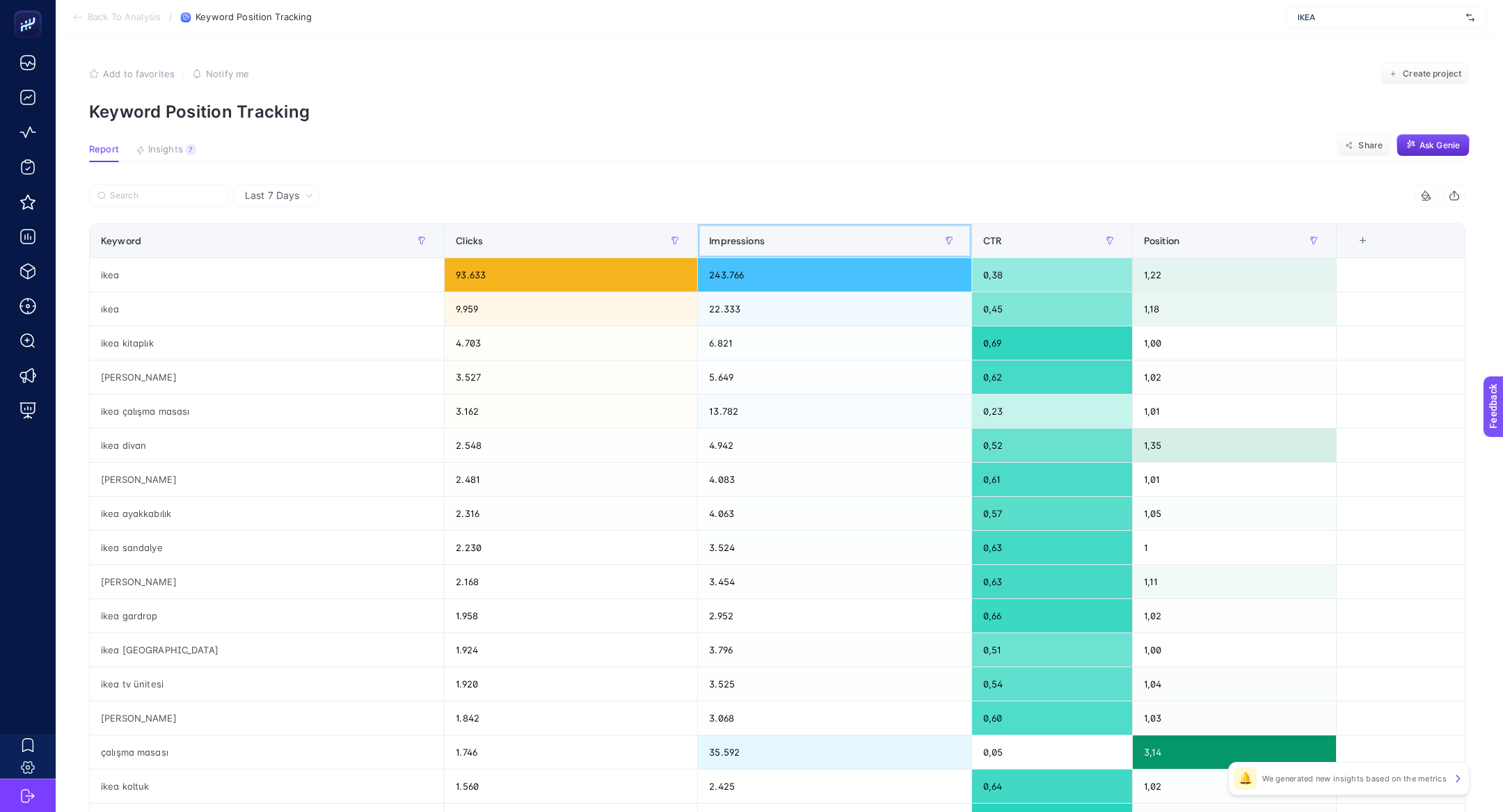
click at [750, 242] on div "Impressions" at bounding box center [835, 241] width 251 height 22
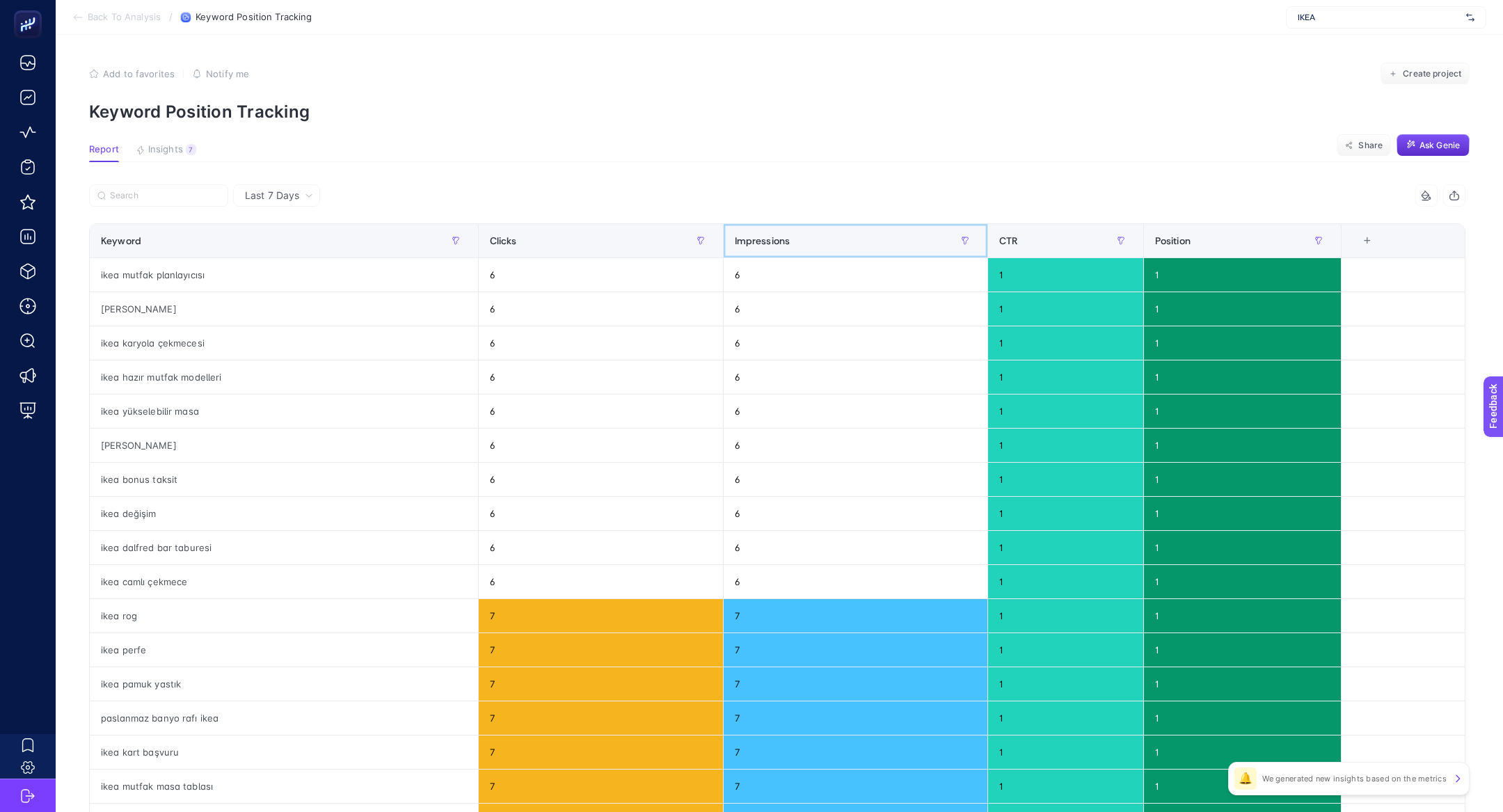
click at [750, 242] on span "Impressions" at bounding box center [763, 241] width 56 height 11
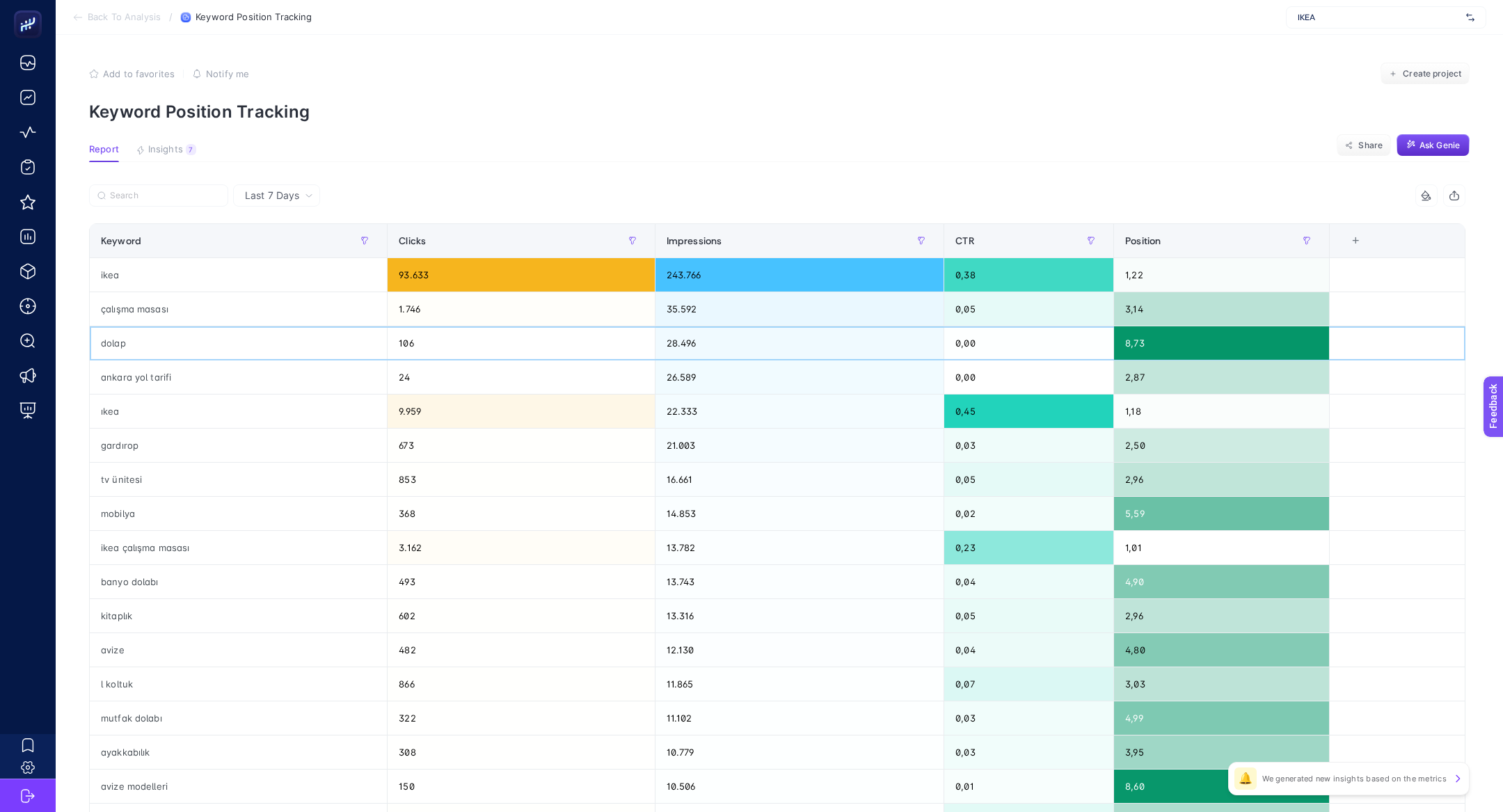
click at [126, 336] on div "dolap" at bounding box center [238, 343] width 297 height 34
click at [156, 349] on div "dolap" at bounding box center [238, 343] width 297 height 34
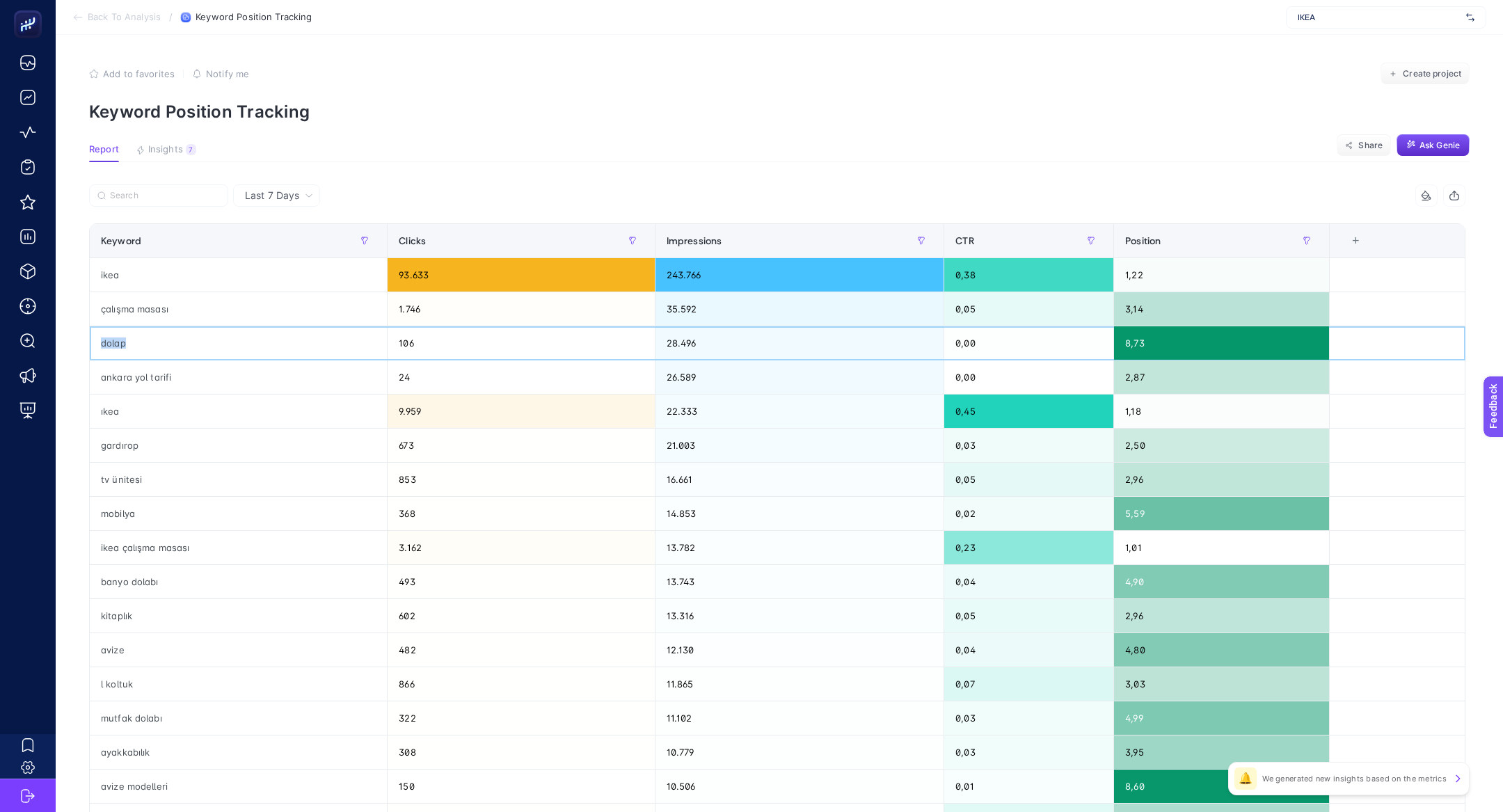
scroll to position [30, 0]
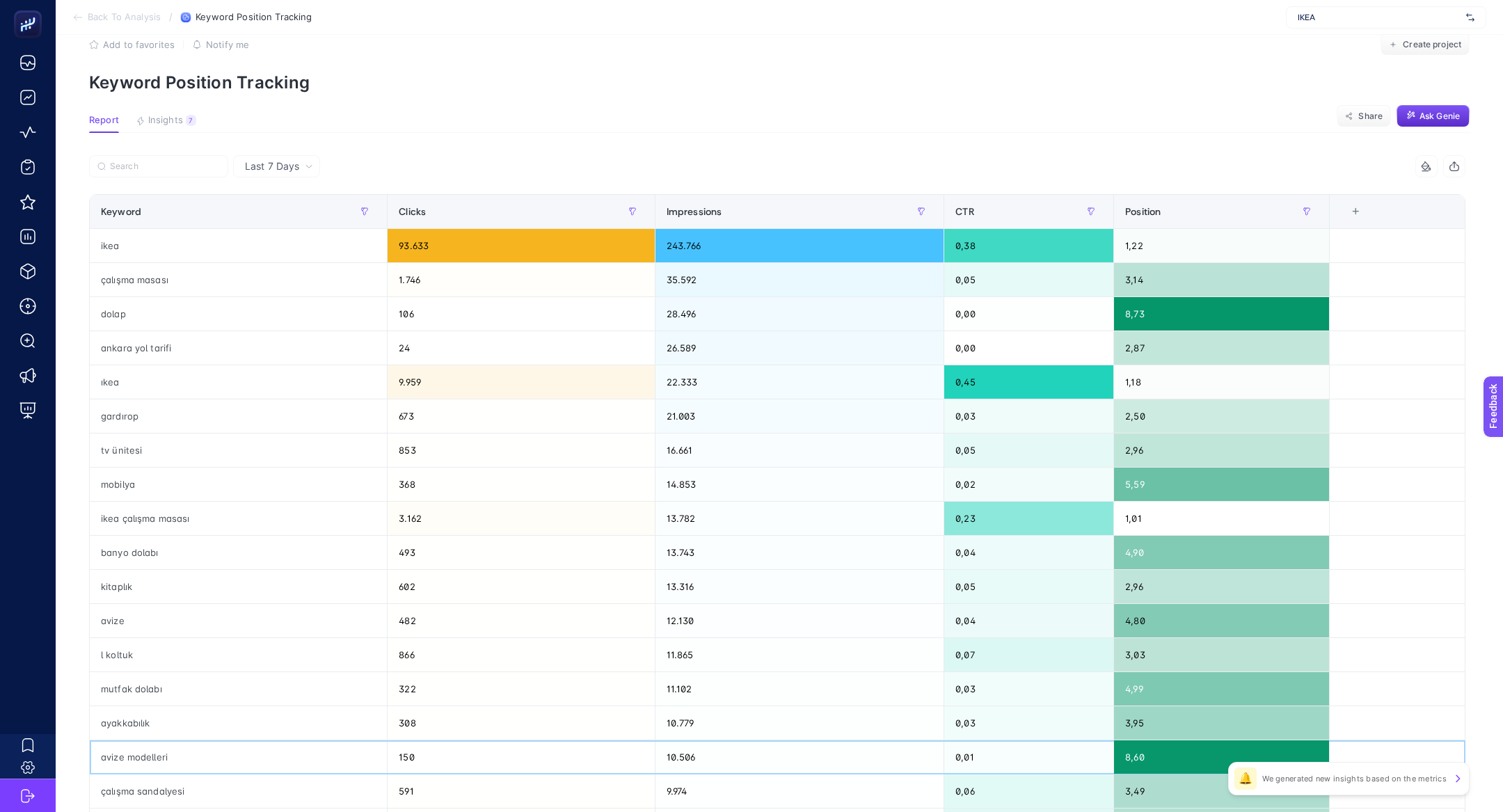
click at [142, 745] on div "avize modelleri" at bounding box center [238, 757] width 297 height 34
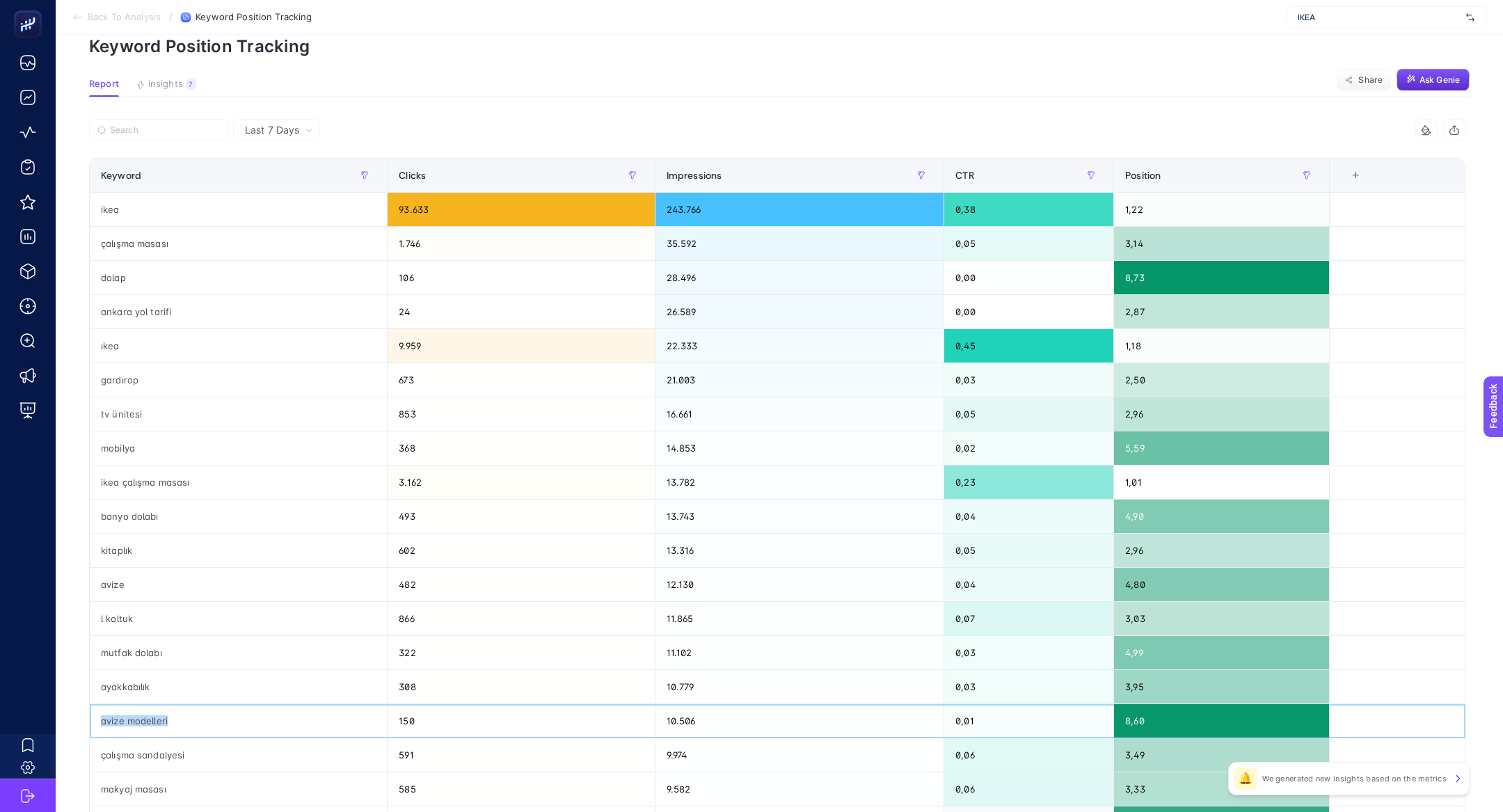
scroll to position [53, 0]
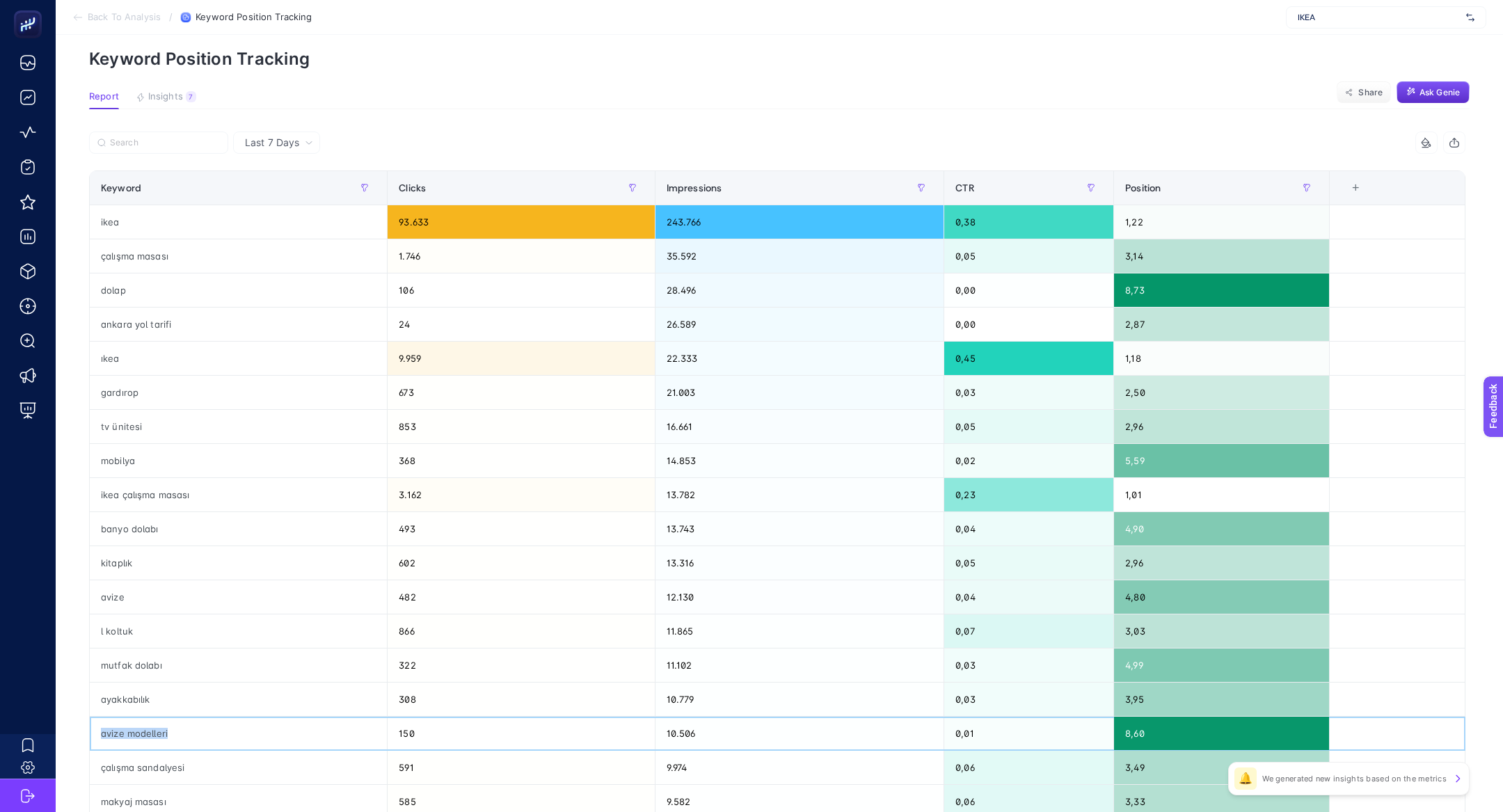
click at [169, 732] on div "avize modelleri" at bounding box center [238, 733] width 297 height 34
click at [208, 289] on div "dolap" at bounding box center [238, 290] width 297 height 34
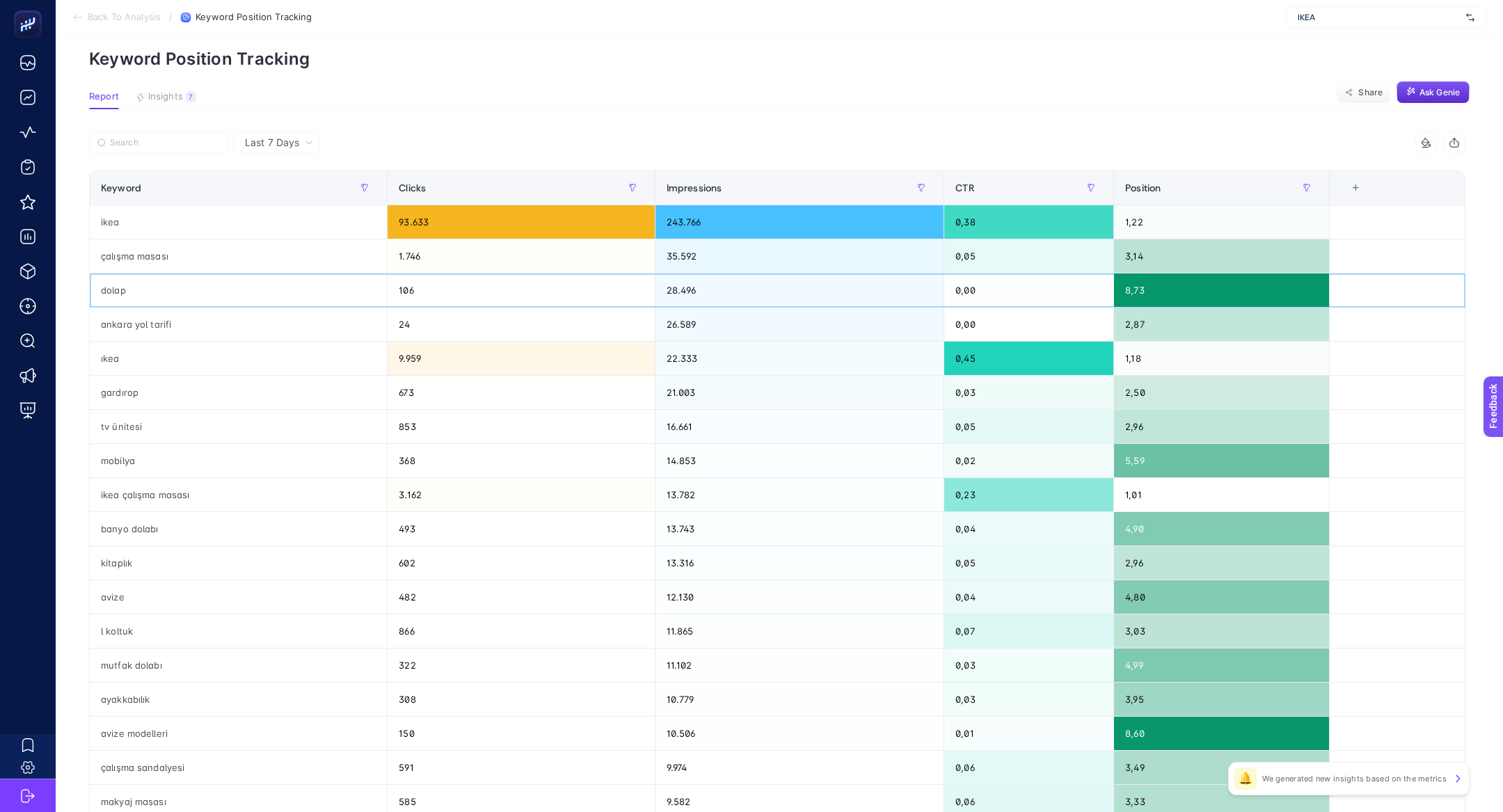
click at [208, 289] on div "dolap" at bounding box center [238, 290] width 297 height 34
click at [167, 150] on label at bounding box center [158, 142] width 139 height 22
click at [167, 148] on input "Search" at bounding box center [165, 142] width 110 height 10
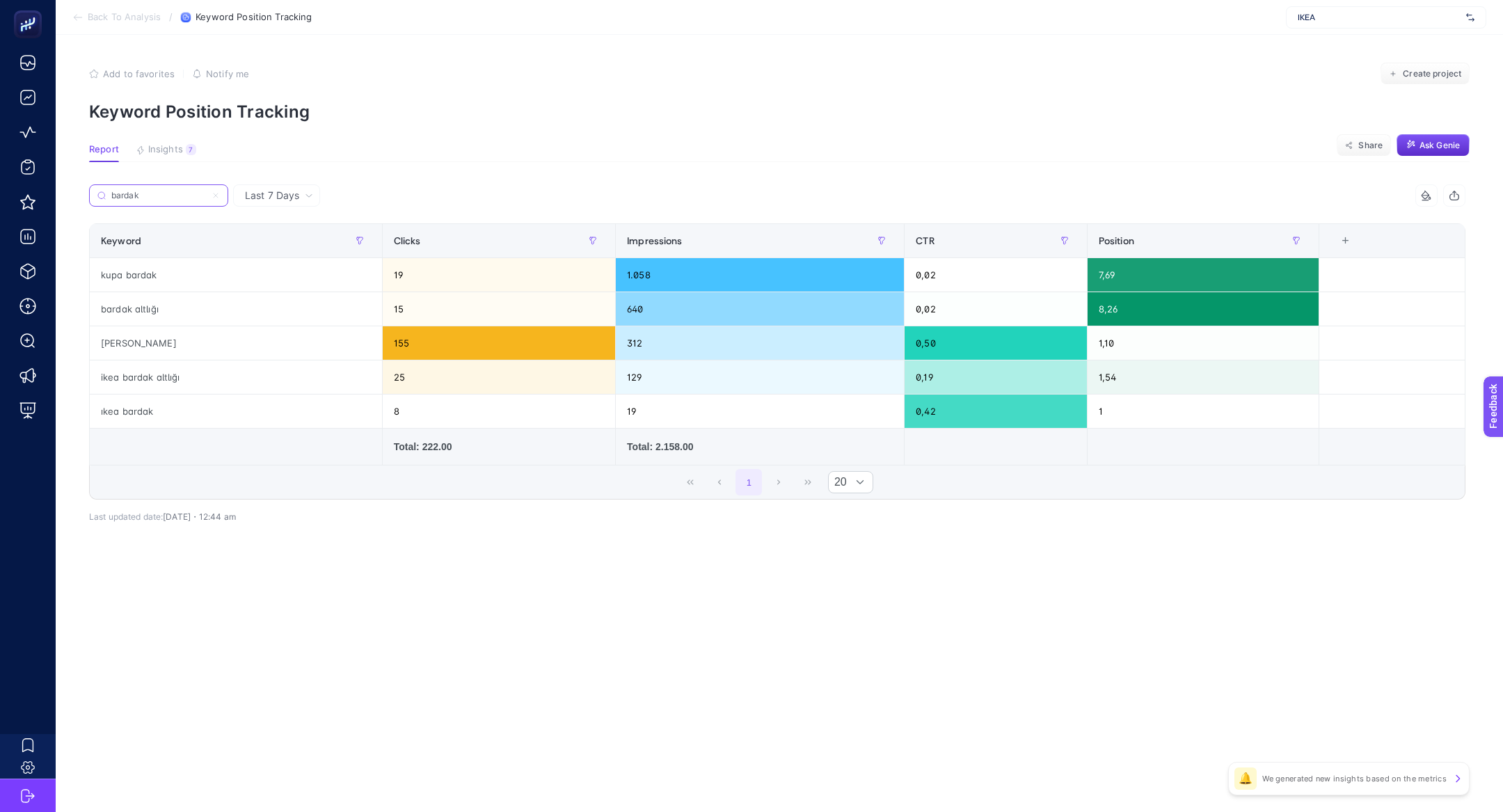
scroll to position [0, 0]
type input "bardak"
click at [218, 196] on icon at bounding box center [216, 195] width 8 height 8
click at [206, 196] on input "bardak" at bounding box center [158, 195] width 94 height 10
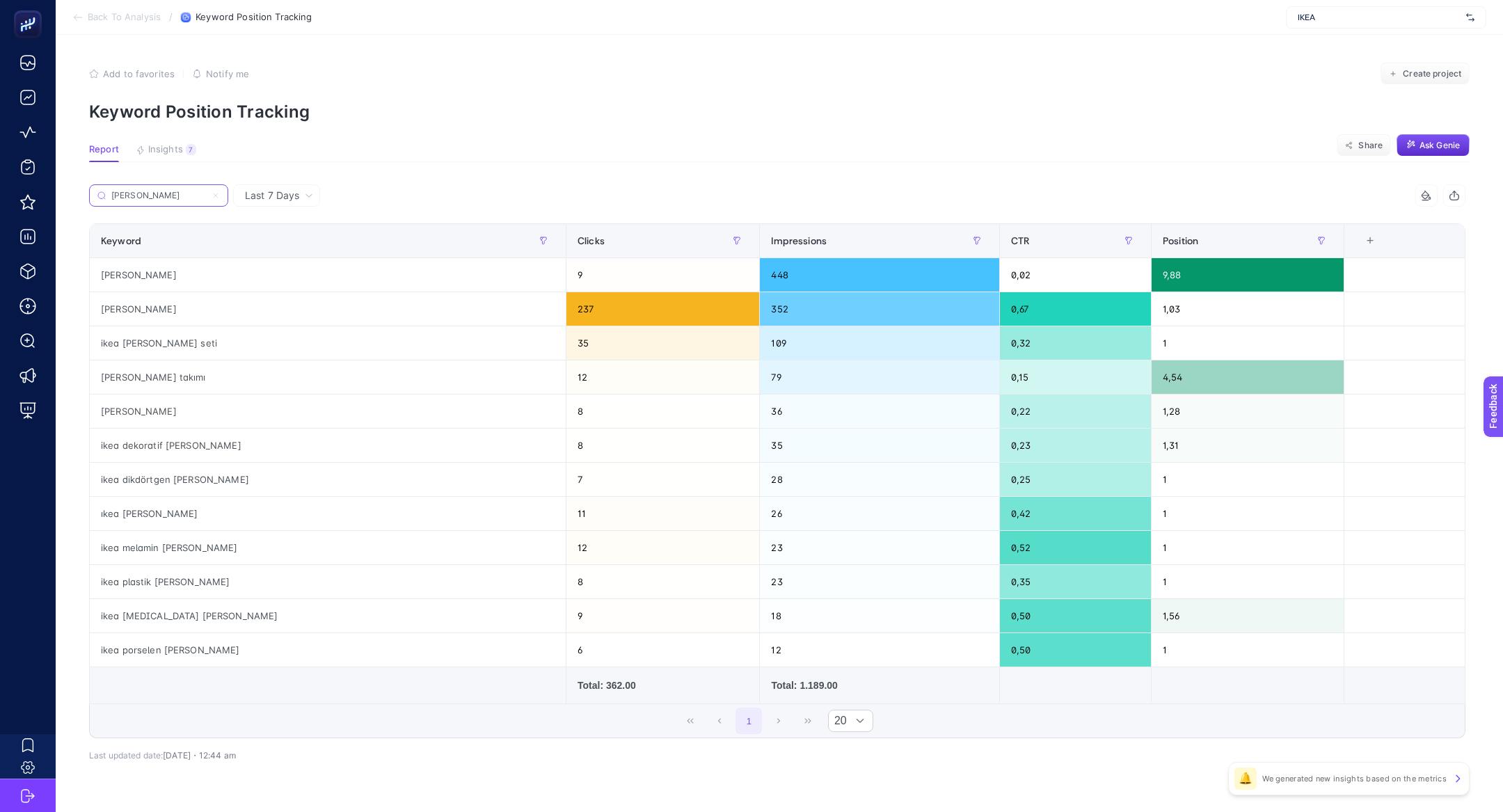
type input "[PERSON_NAME]"
click at [216, 196] on icon at bounding box center [216, 195] width 8 height 8
click at [206, 196] on input "[PERSON_NAME]" at bounding box center [158, 195] width 94 height 10
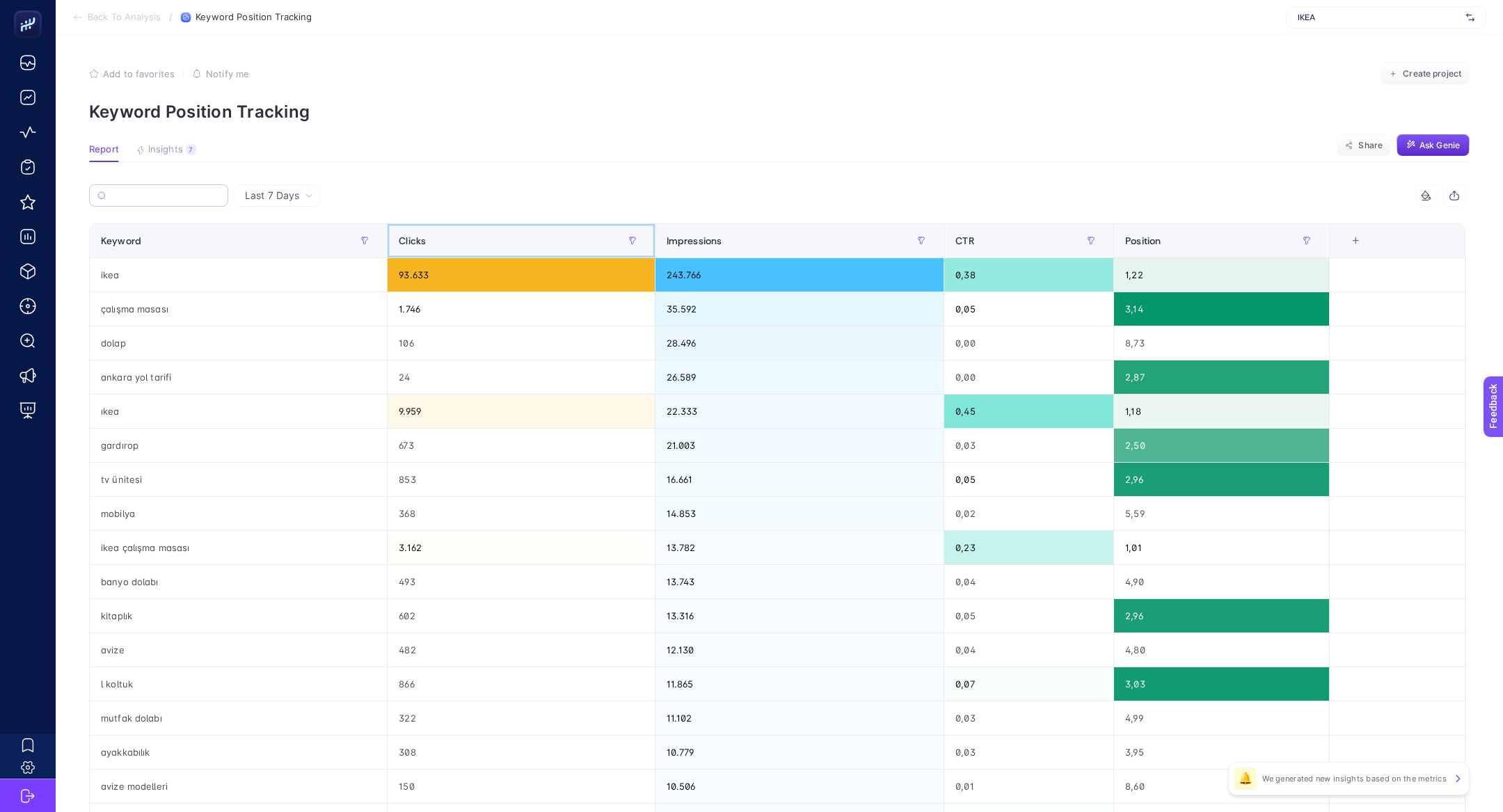
click at [464, 244] on div "Clicks" at bounding box center [520, 241] width 244 height 22
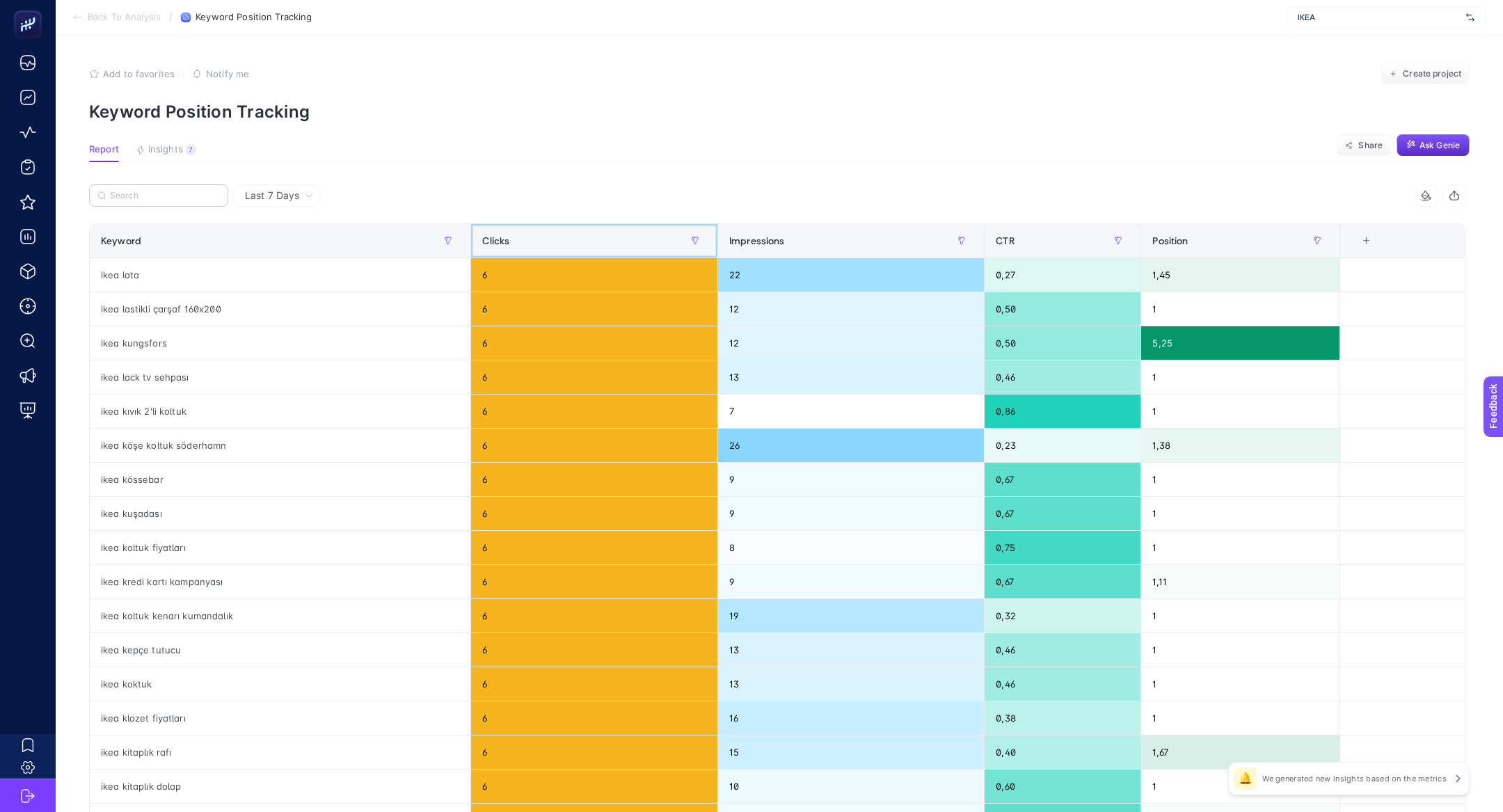
click at [471, 244] on th "Clicks" at bounding box center [594, 241] width 247 height 34
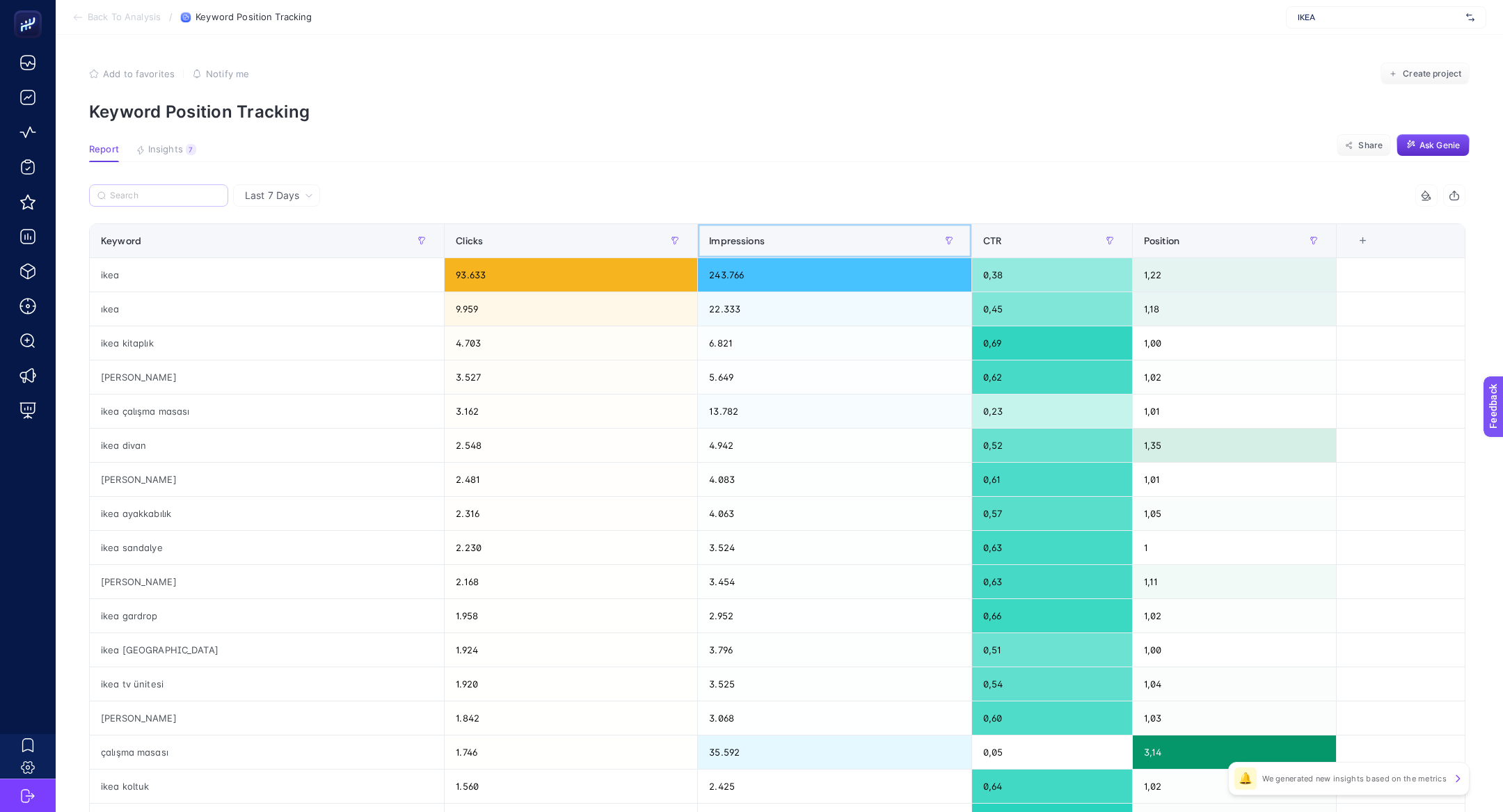
click at [764, 234] on div "Impressions" at bounding box center [835, 241] width 251 height 22
click at [764, 235] on span "Impressions" at bounding box center [737, 241] width 56 height 11
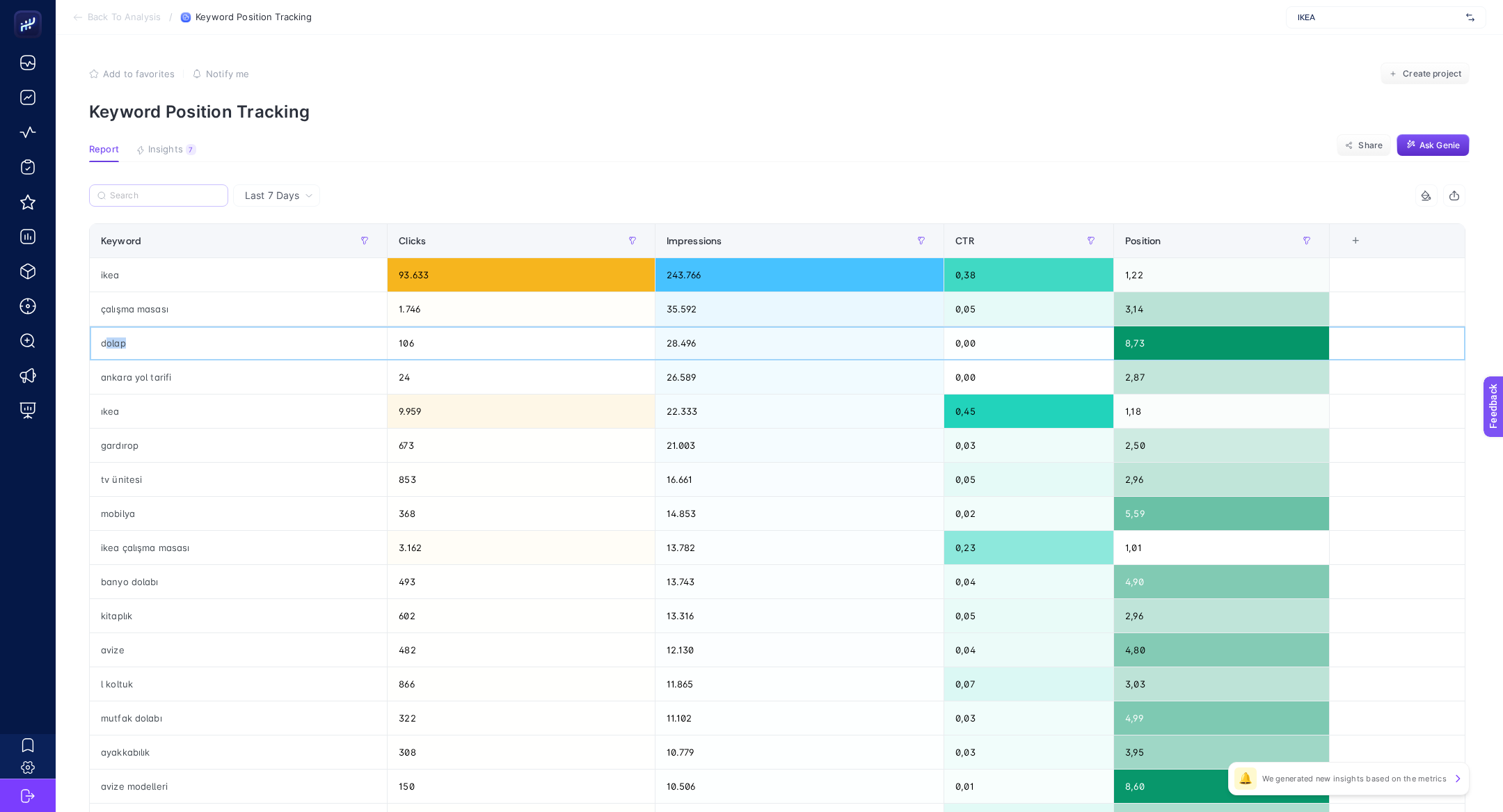
drag, startPoint x: 109, startPoint y: 345, endPoint x: 161, endPoint y: 349, distance: 52.2
click at [161, 349] on div "dolap" at bounding box center [238, 343] width 297 height 34
click at [152, 199] on input "Search" at bounding box center [165, 195] width 110 height 10
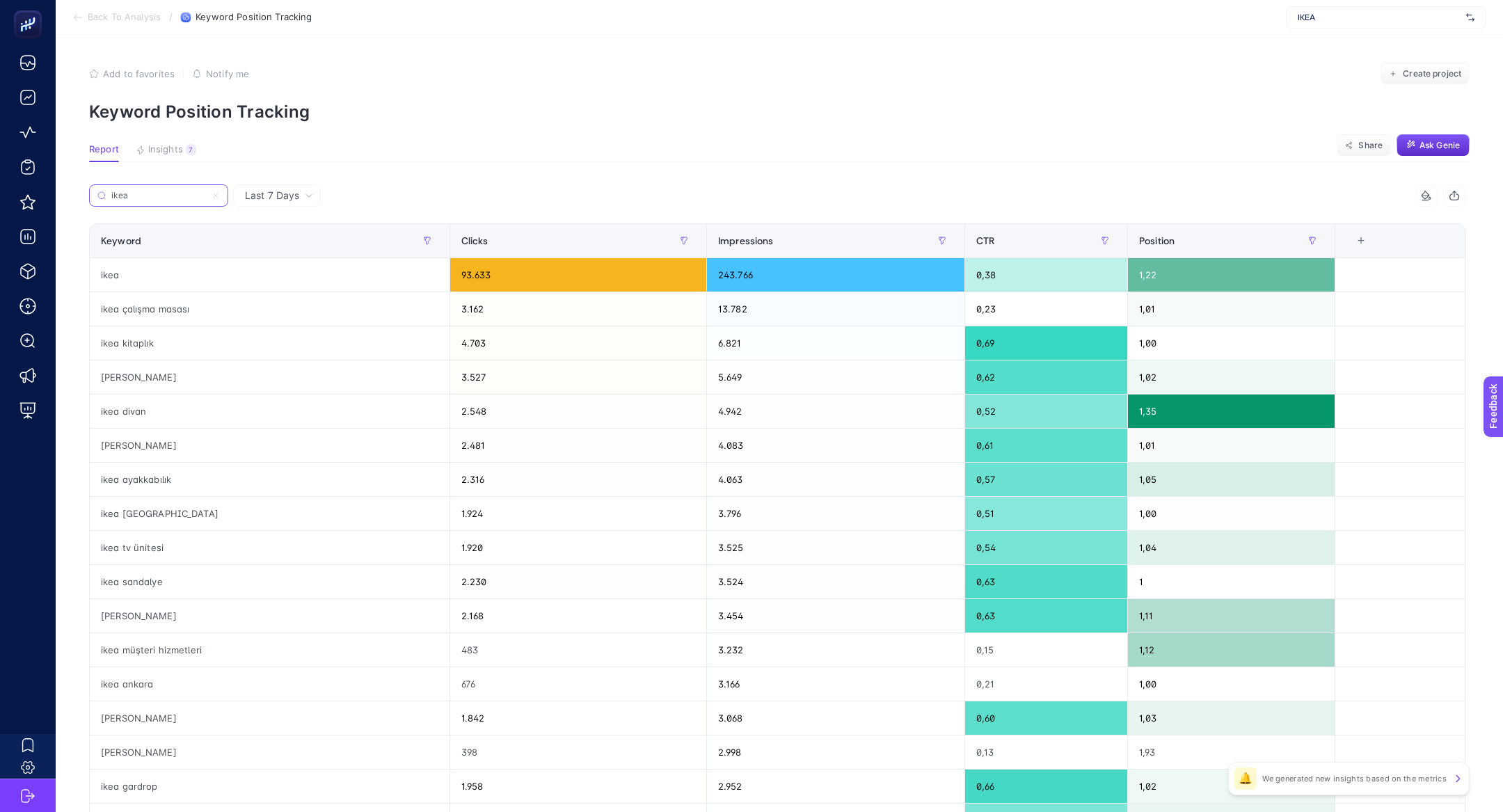
type input "ikea"
click at [218, 193] on icon at bounding box center [216, 195] width 8 height 8
click at [206, 193] on input "ikea" at bounding box center [158, 195] width 94 height 10
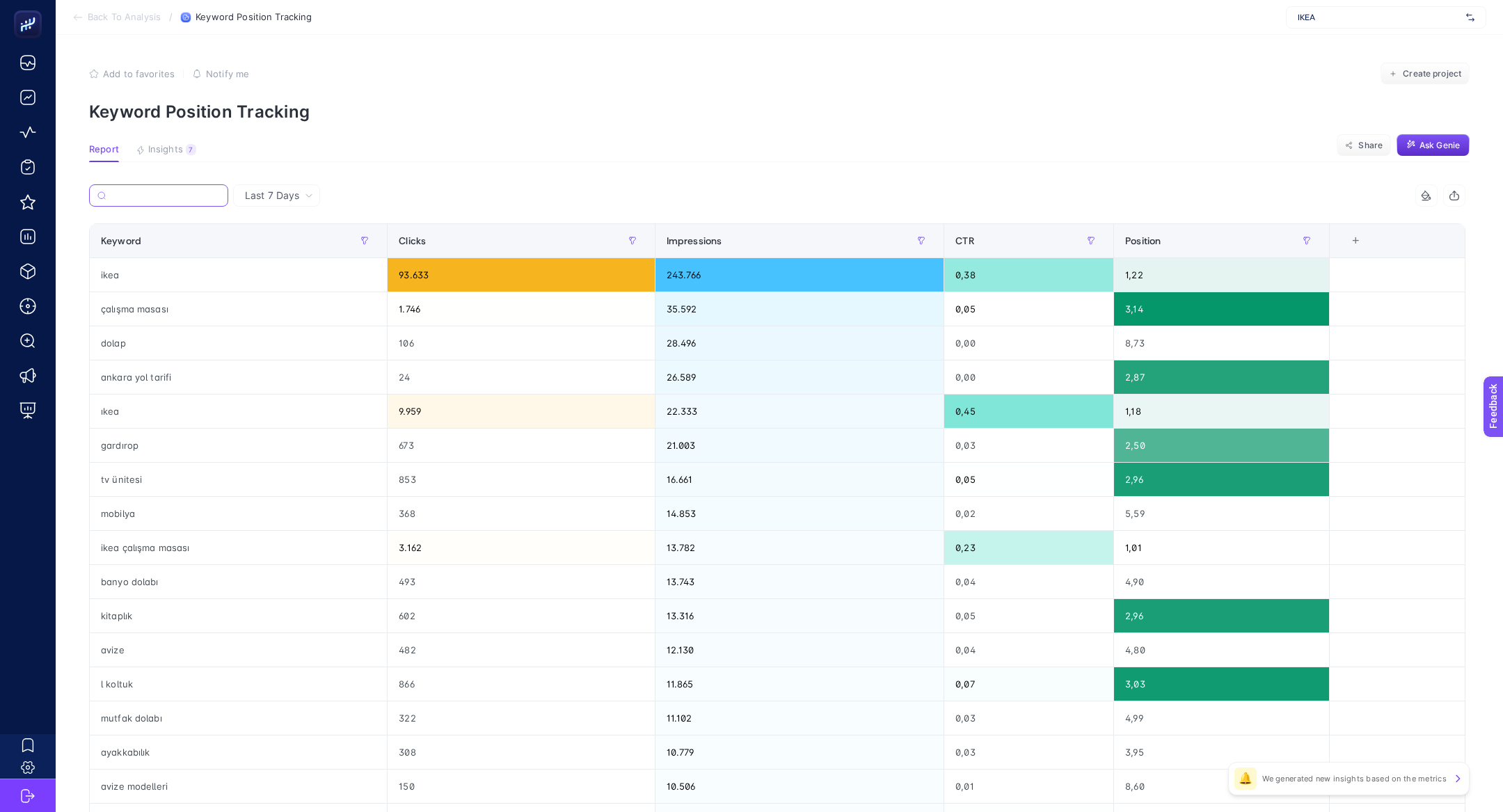
click at [157, 192] on input "Search" at bounding box center [165, 195] width 109 height 10
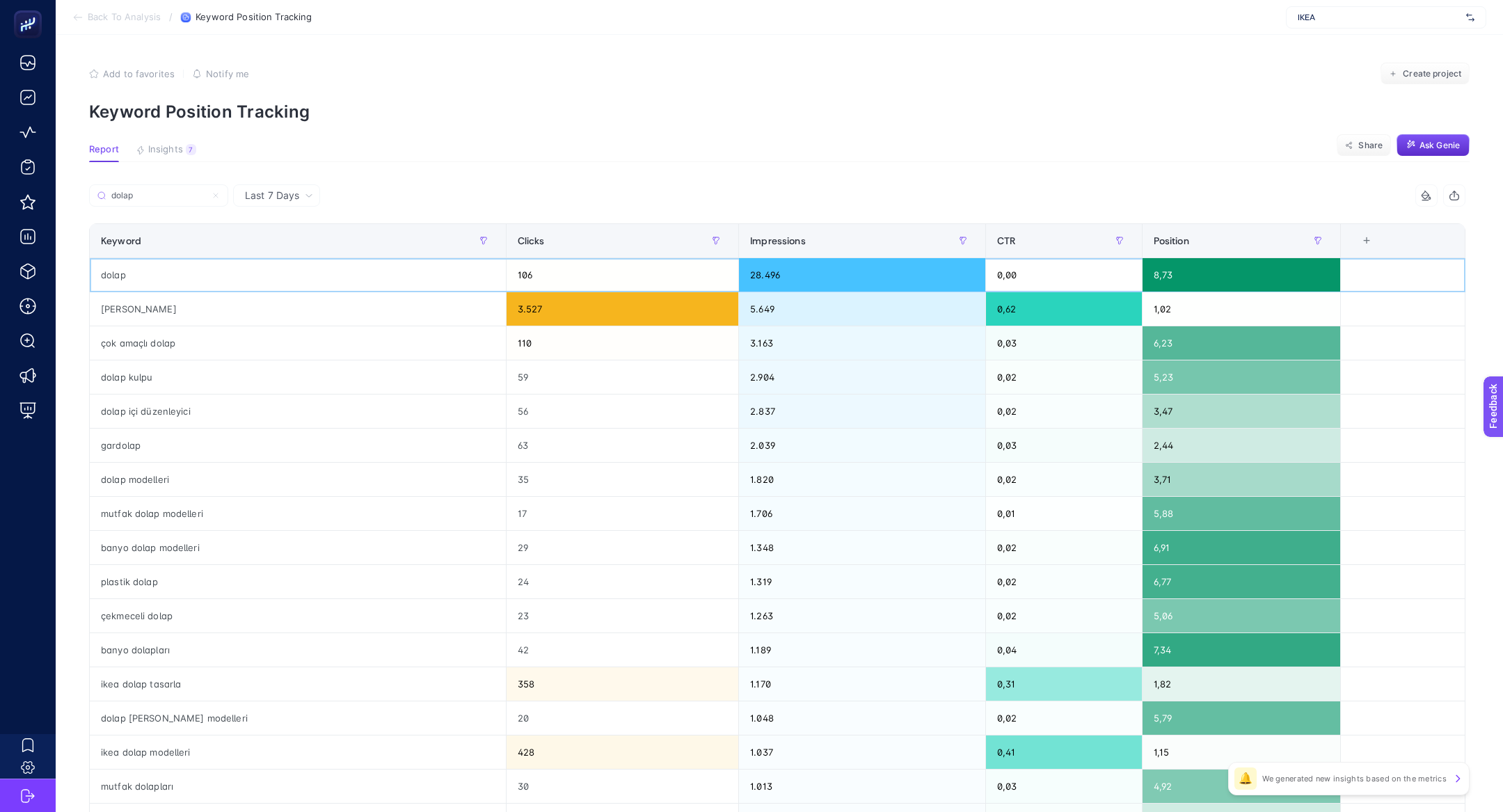
click at [133, 277] on div "dolap" at bounding box center [297, 275] width 416 height 34
click at [150, 197] on input "dolap" at bounding box center [165, 195] width 110 height 10
type input "d"
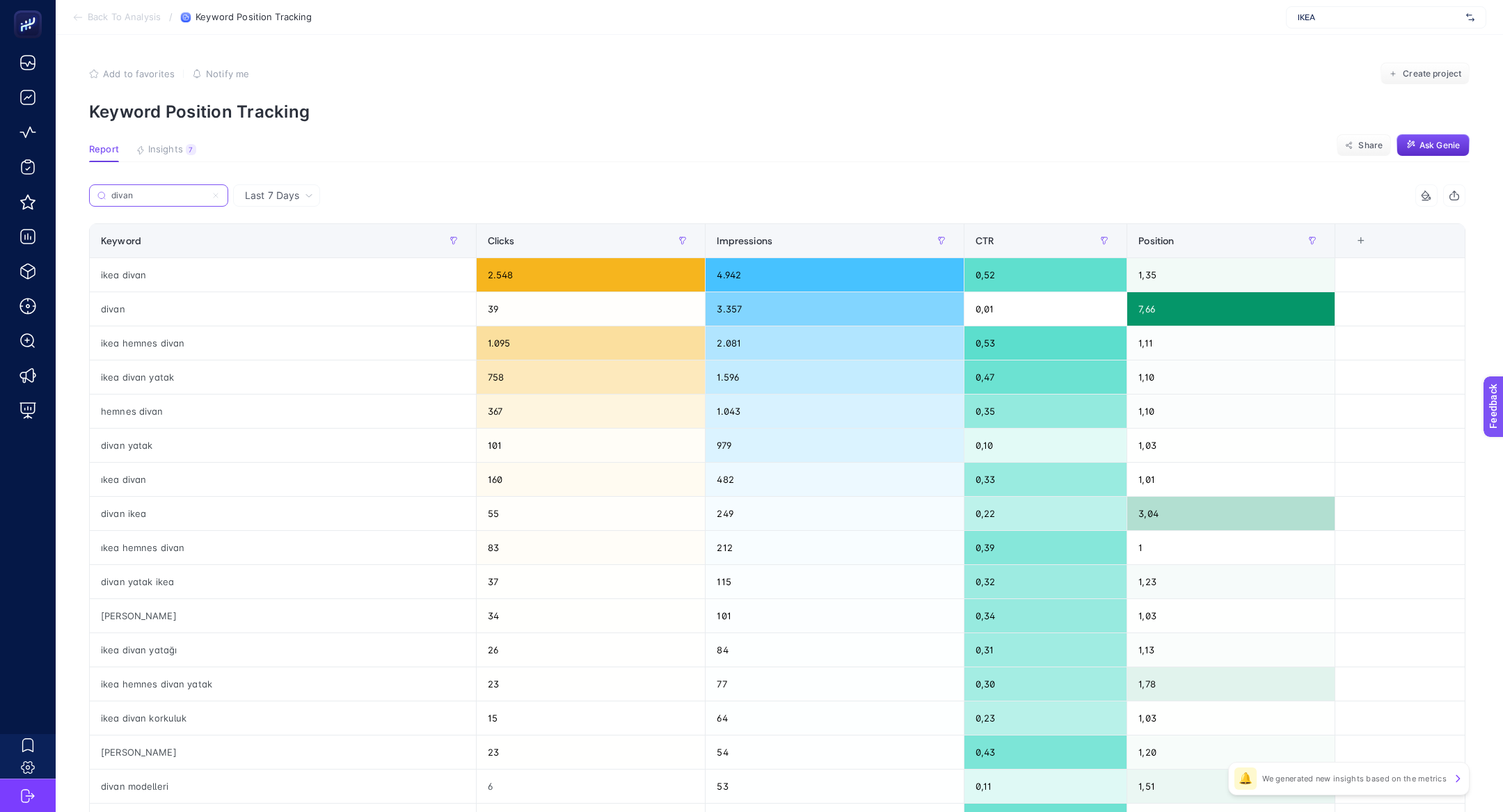
type input "divan"
click at [191, 301] on div "divan" at bounding box center [282, 309] width 386 height 34
click at [146, 199] on input "divan" at bounding box center [165, 195] width 110 height 10
click at [146, 199] on input "divan" at bounding box center [158, 195] width 94 height 10
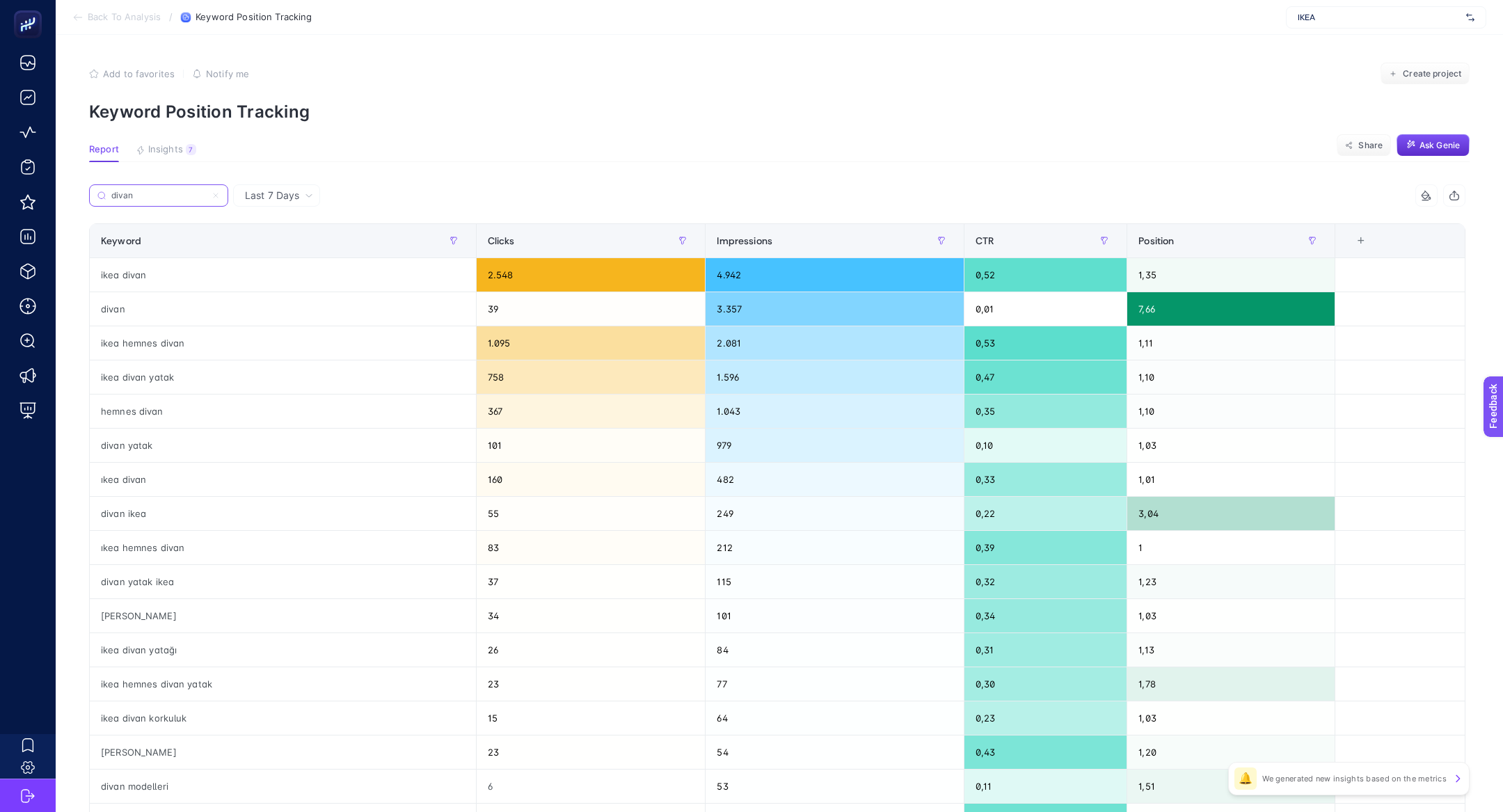
click at [146, 199] on input "divan" at bounding box center [158, 195] width 94 height 10
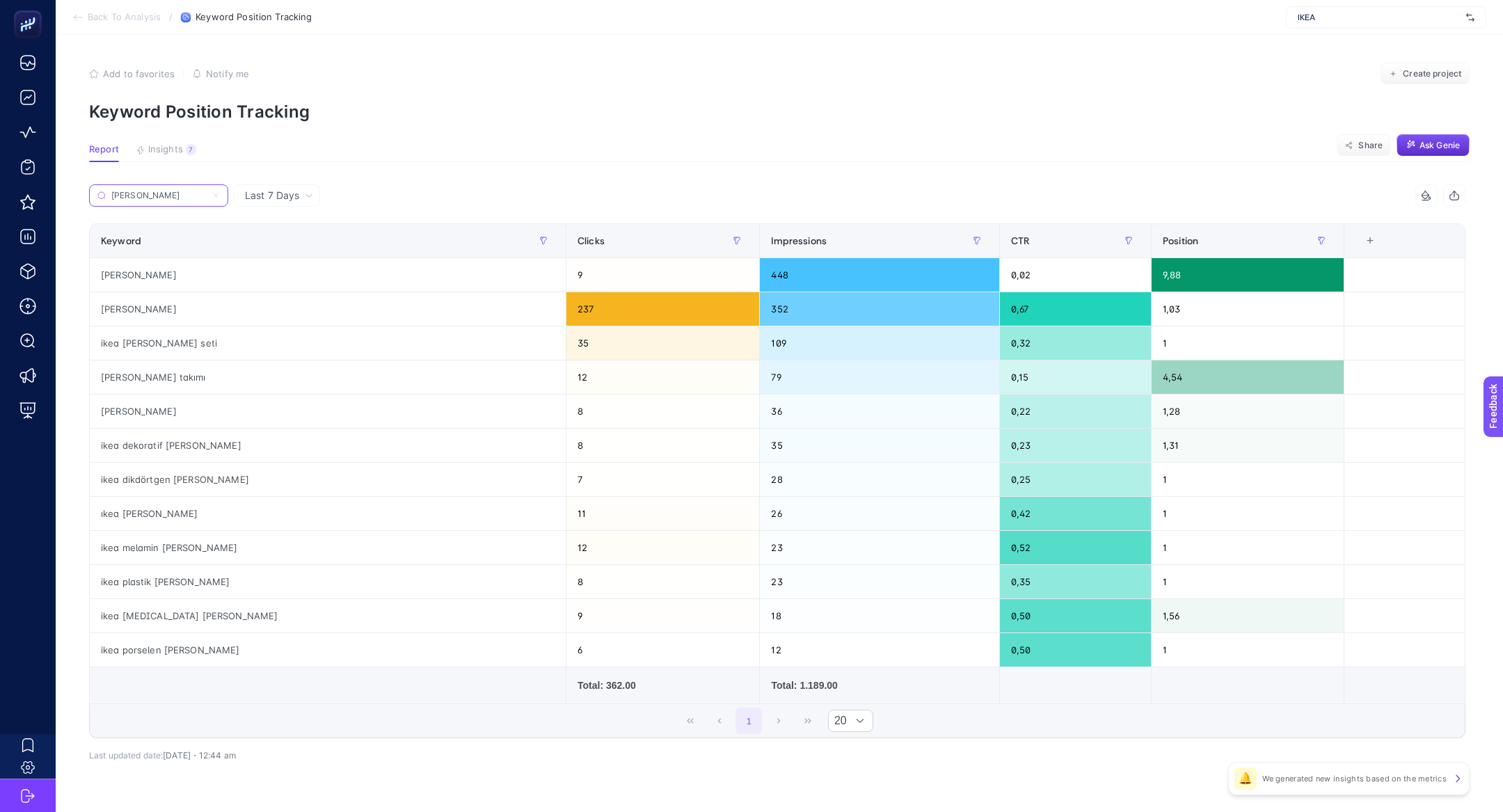
type input "[PERSON_NAME]"
drag, startPoint x: 156, startPoint y: 264, endPoint x: 109, endPoint y: 282, distance: 50.3
click at [110, 282] on div "[PERSON_NAME]" at bounding box center [327, 275] width 476 height 34
click at [192, 195] on input "[PERSON_NAME]" at bounding box center [165, 195] width 110 height 10
click at [216, 195] on icon at bounding box center [216, 195] width 8 height 8
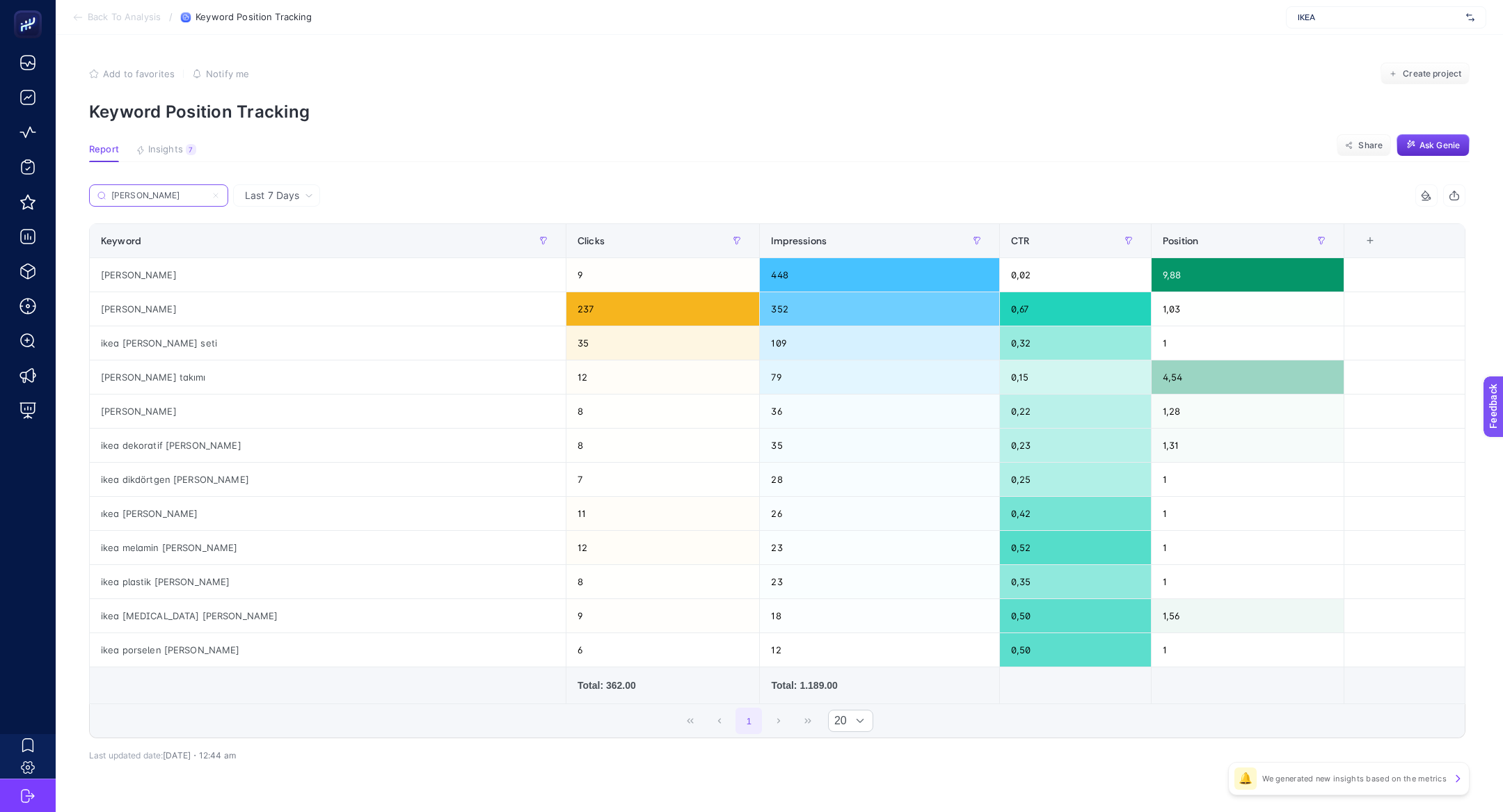
click at [206, 195] on input "[PERSON_NAME]" at bounding box center [158, 195] width 94 height 10
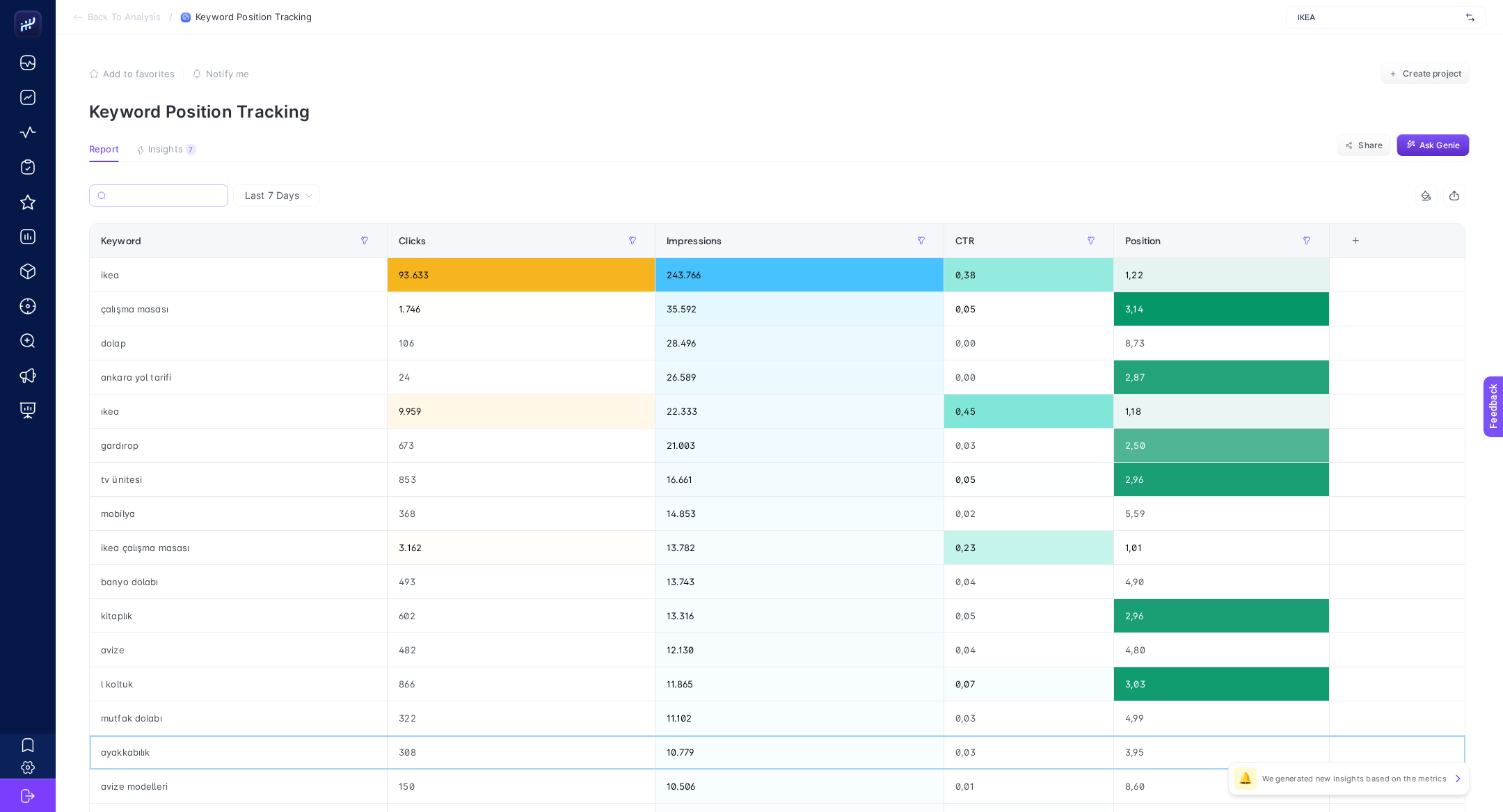
click at [198, 759] on div "ayakkabılık" at bounding box center [238, 752] width 297 height 34
click at [204, 803] on div "çalışma sandalyesi" at bounding box center [238, 820] width 297 height 34
click at [197, 785] on div "avize modelleri" at bounding box center [238, 786] width 297 height 34
click at [180, 203] on label at bounding box center [158, 196] width 139 height 22
click at [180, 201] on input "Search" at bounding box center [165, 195] width 110 height 10
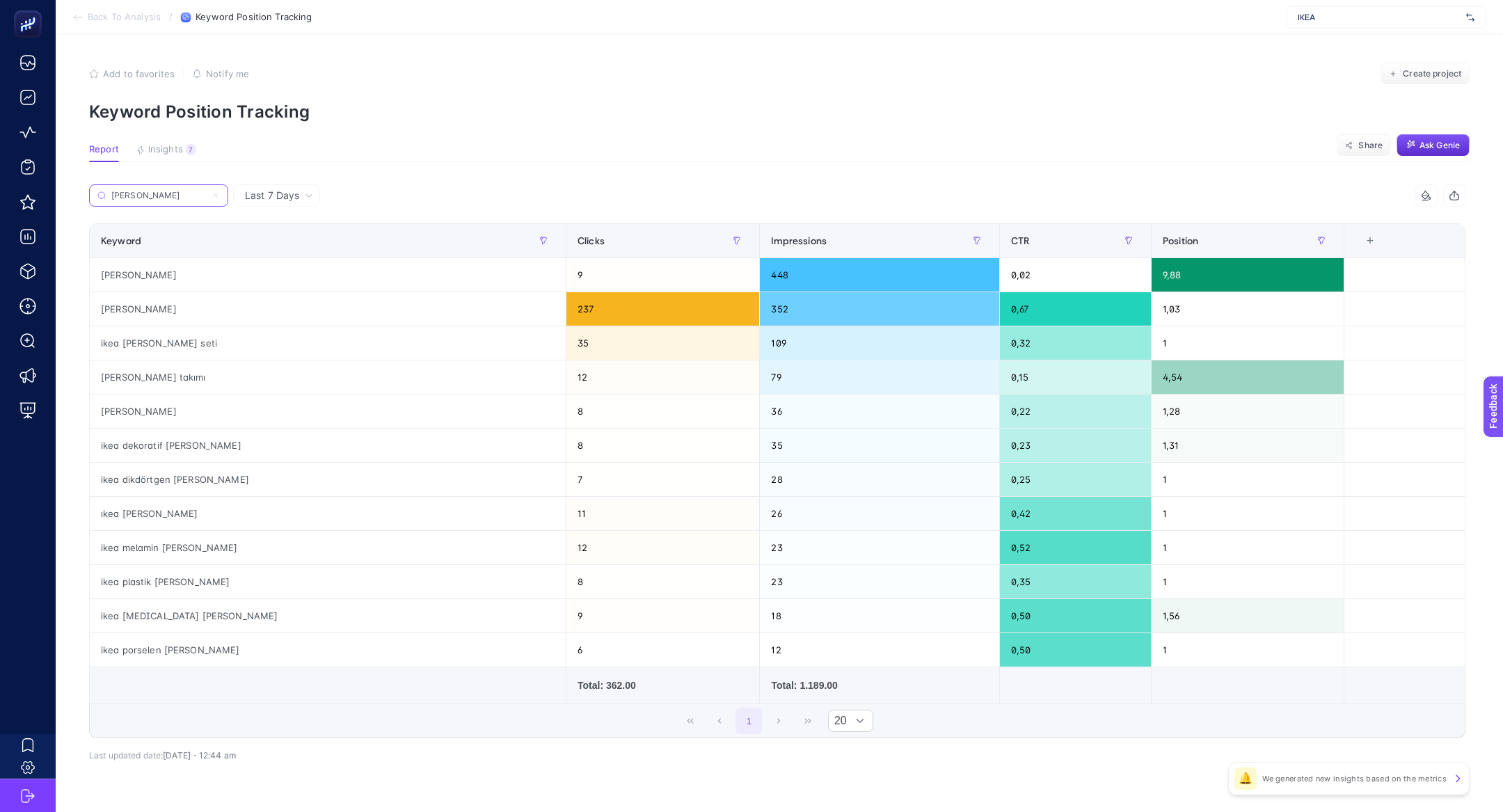
type input "[PERSON_NAME]"
click at [148, 284] on div "[PERSON_NAME]" at bounding box center [327, 275] width 476 height 34
click at [212, 197] on input "[PERSON_NAME]" at bounding box center [165, 195] width 110 height 10
click at [217, 196] on icon at bounding box center [216, 195] width 8 height 8
click at [206, 196] on input "[PERSON_NAME]" at bounding box center [158, 195] width 94 height 10
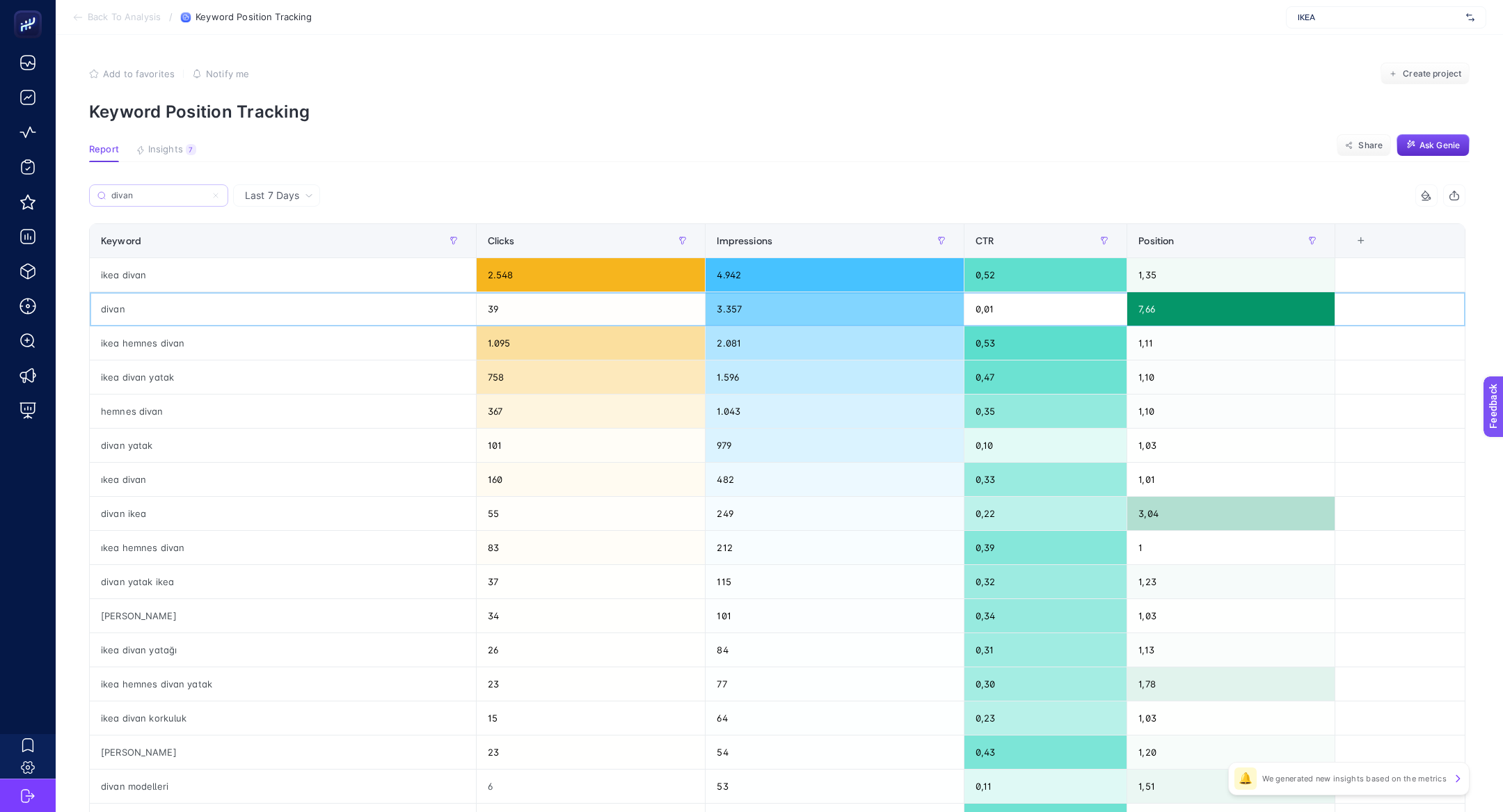
click at [233, 308] on div "divan" at bounding box center [282, 309] width 386 height 34
click at [142, 193] on input "divan" at bounding box center [165, 195] width 110 height 10
click at [142, 193] on input "divan" at bounding box center [158, 195] width 94 height 10
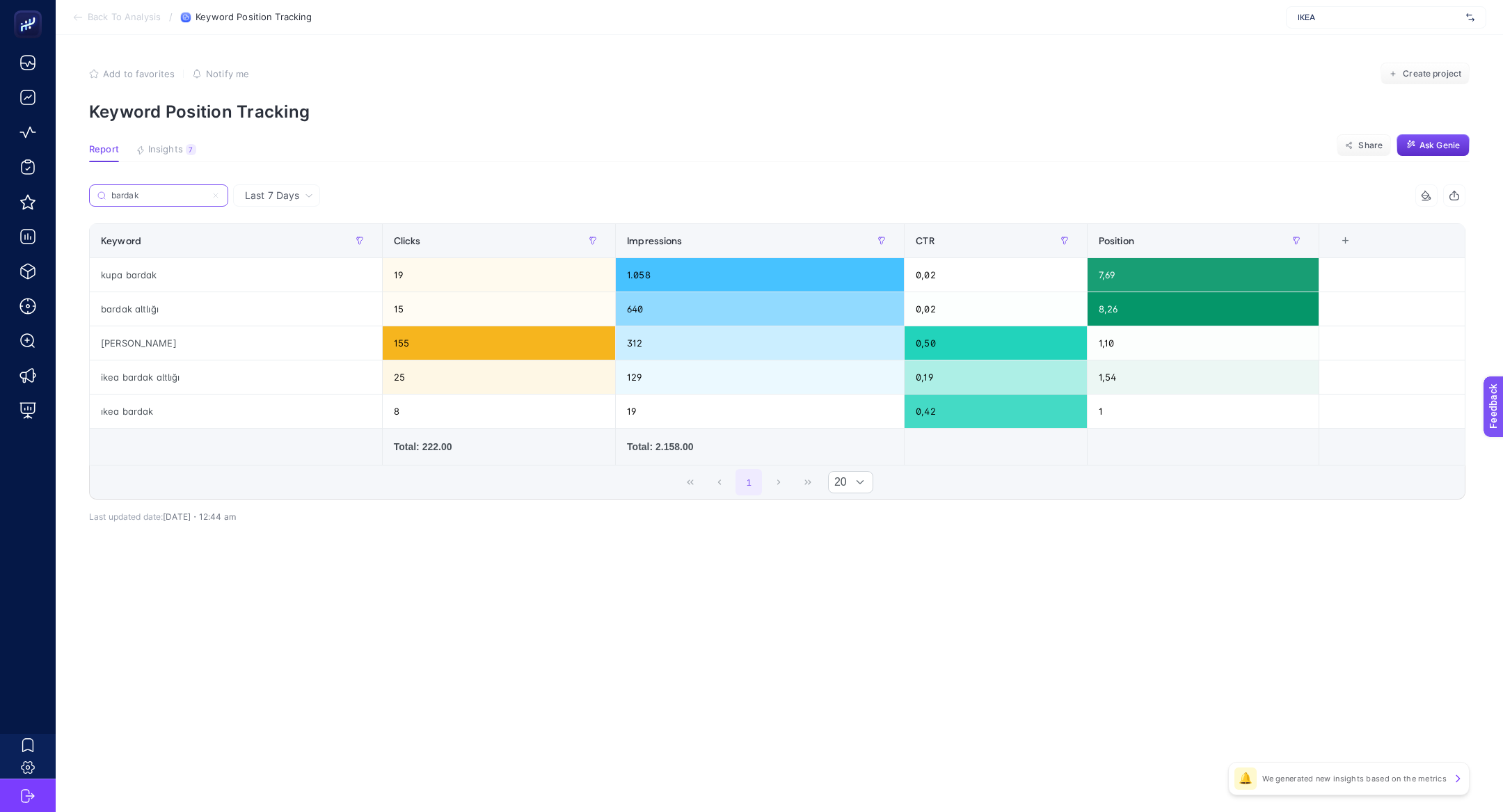
type input "bardak"
click at [219, 193] on icon at bounding box center [216, 195] width 8 height 8
click at [206, 193] on input "bardak" at bounding box center [158, 195] width 94 height 10
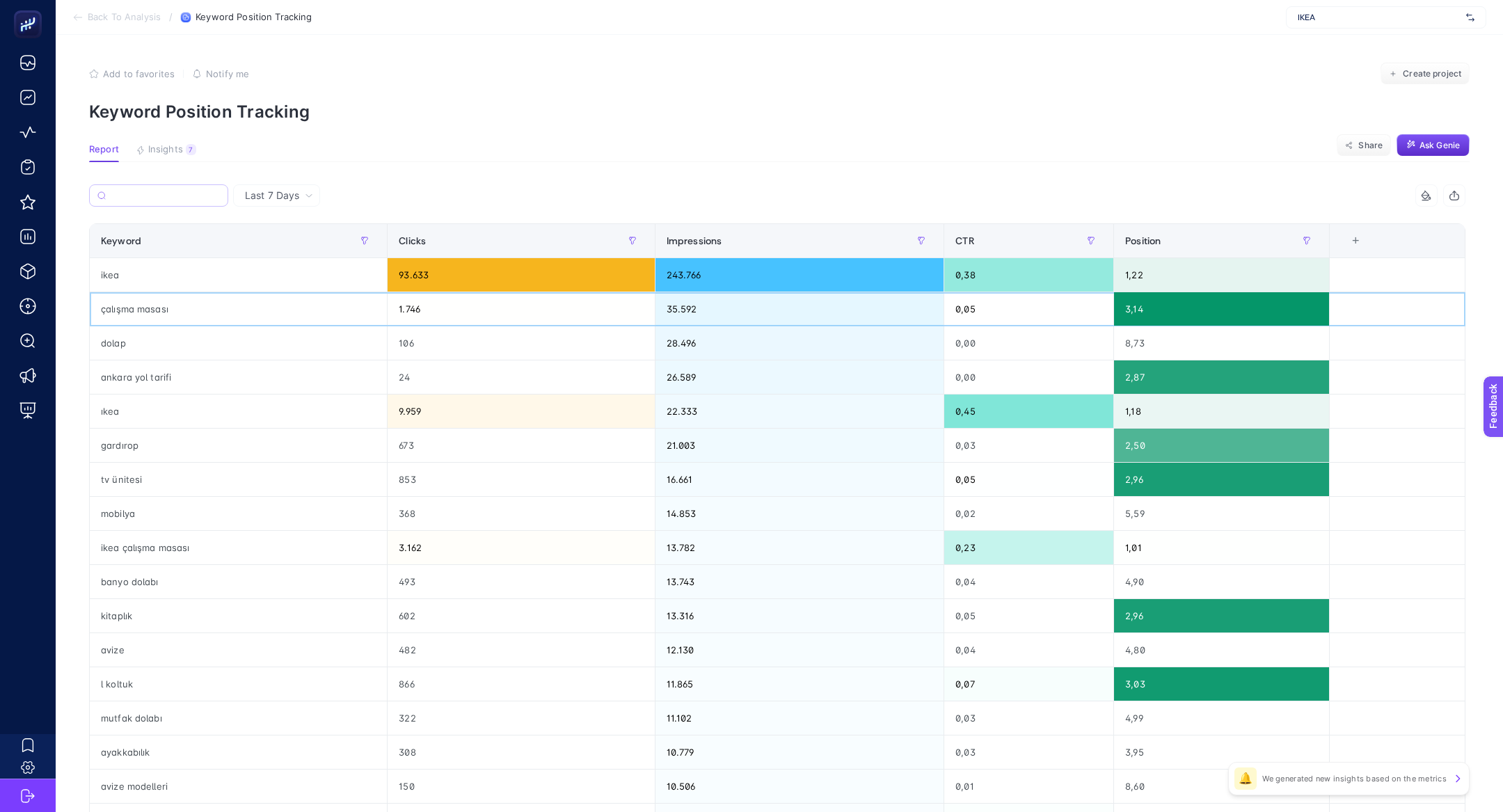
click at [194, 314] on div "çalışma masası" at bounding box center [238, 309] width 297 height 34
click at [111, 378] on div "ankara yol tarifi" at bounding box center [238, 377] width 297 height 34
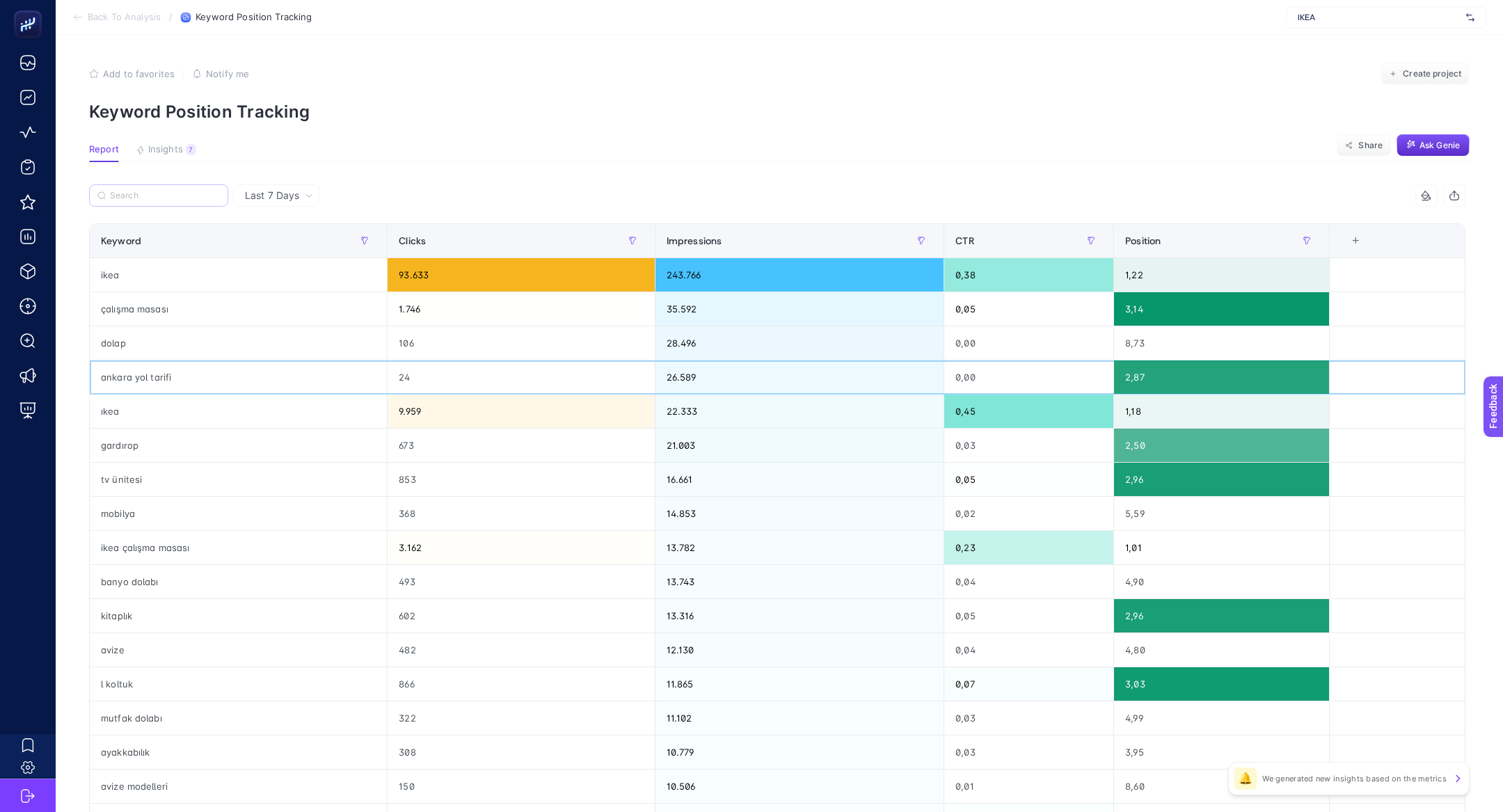
click at [111, 378] on div "ankara yol tarifi" at bounding box center [238, 377] width 297 height 34
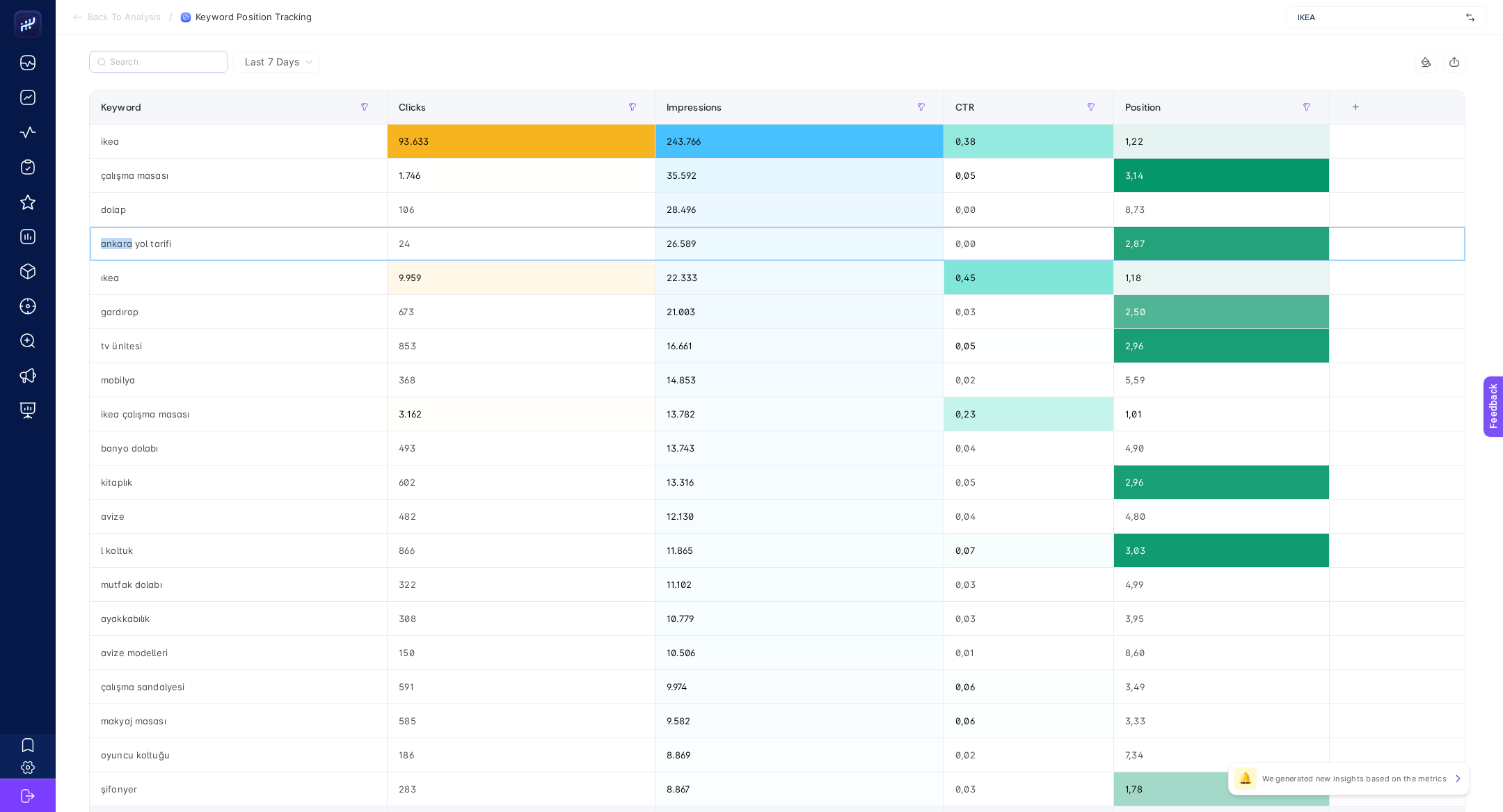
scroll to position [109, 0]
